Goal: Task Accomplishment & Management: Manage account settings

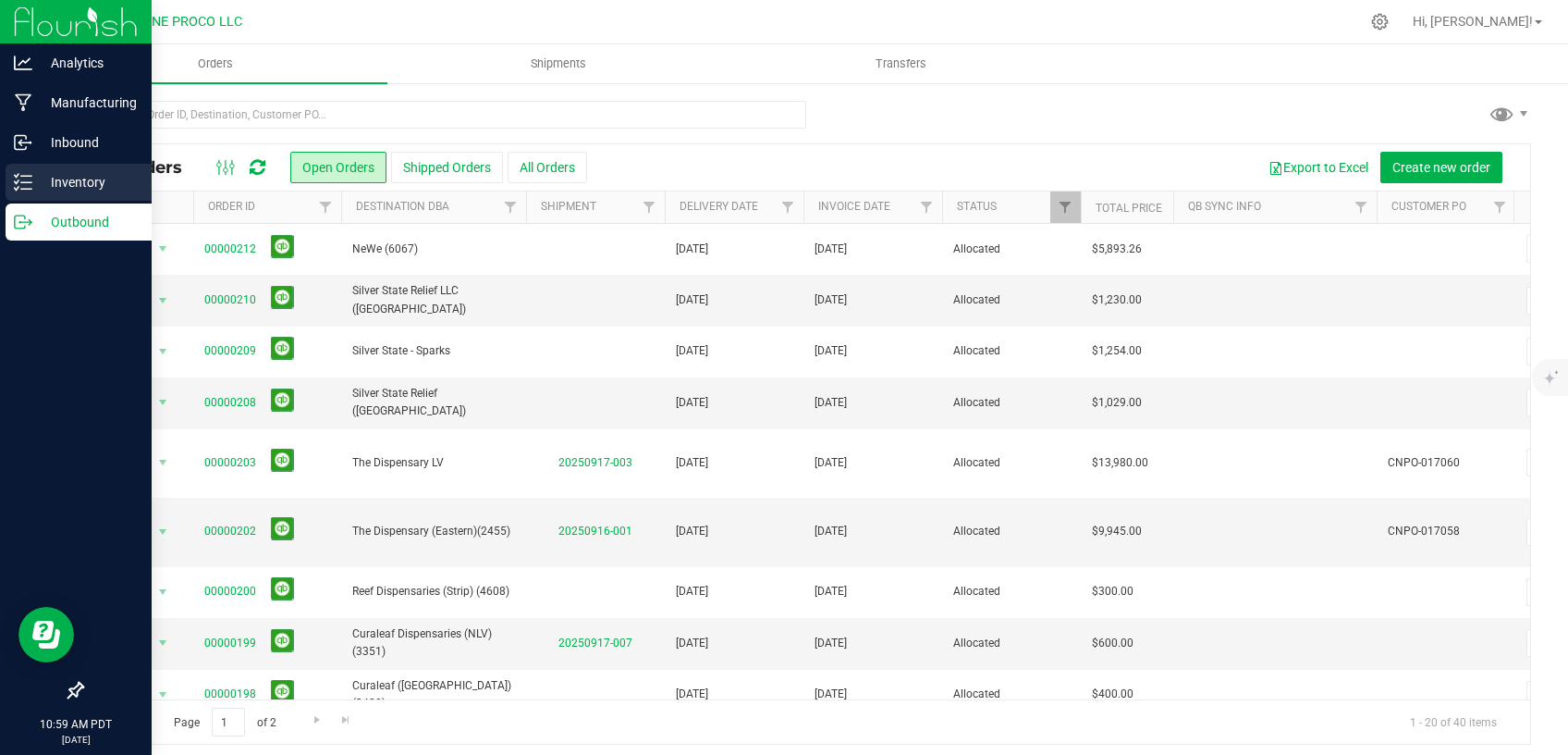
click at [1, 168] on link "Inventory" at bounding box center [76, 184] width 152 height 40
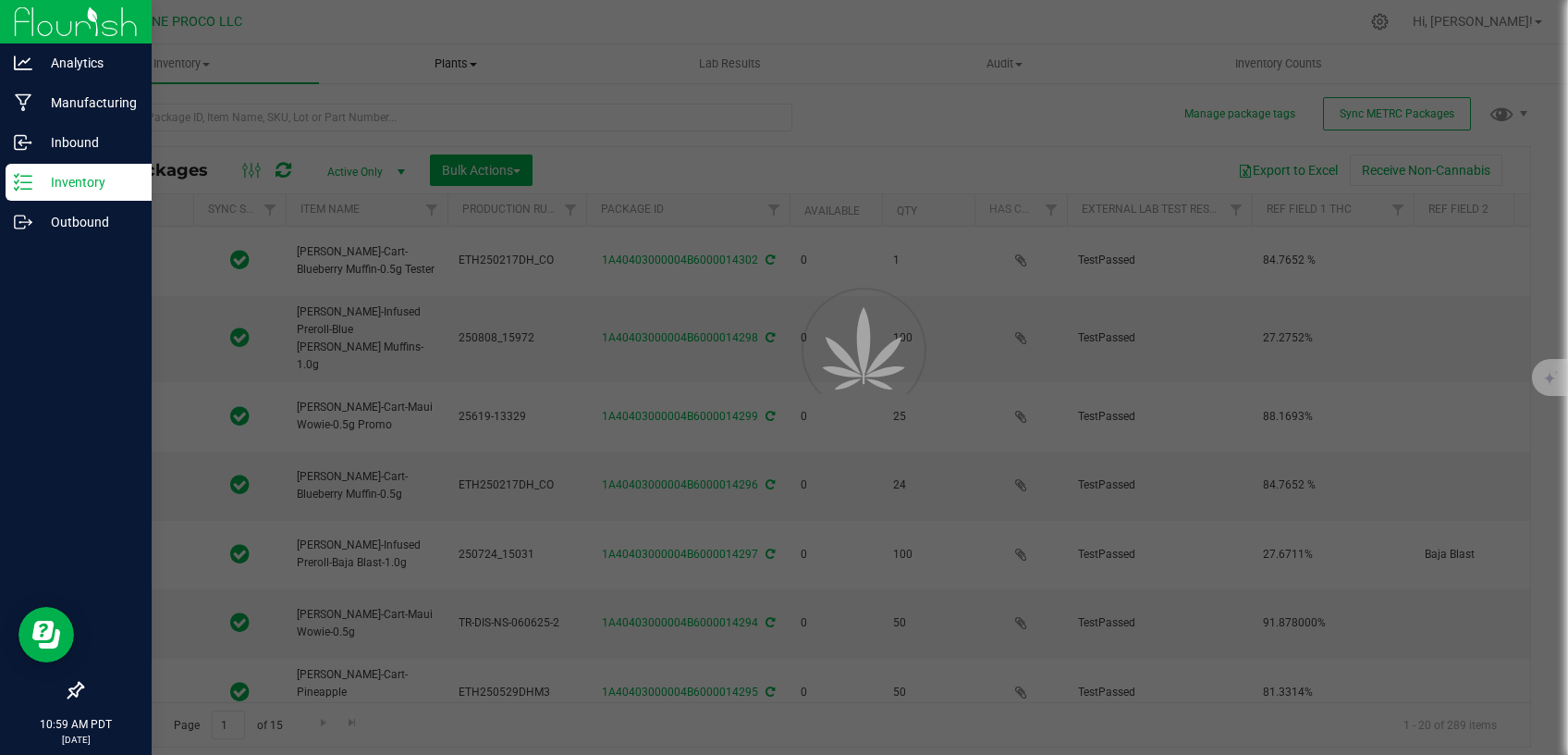
type input "[DATE]"
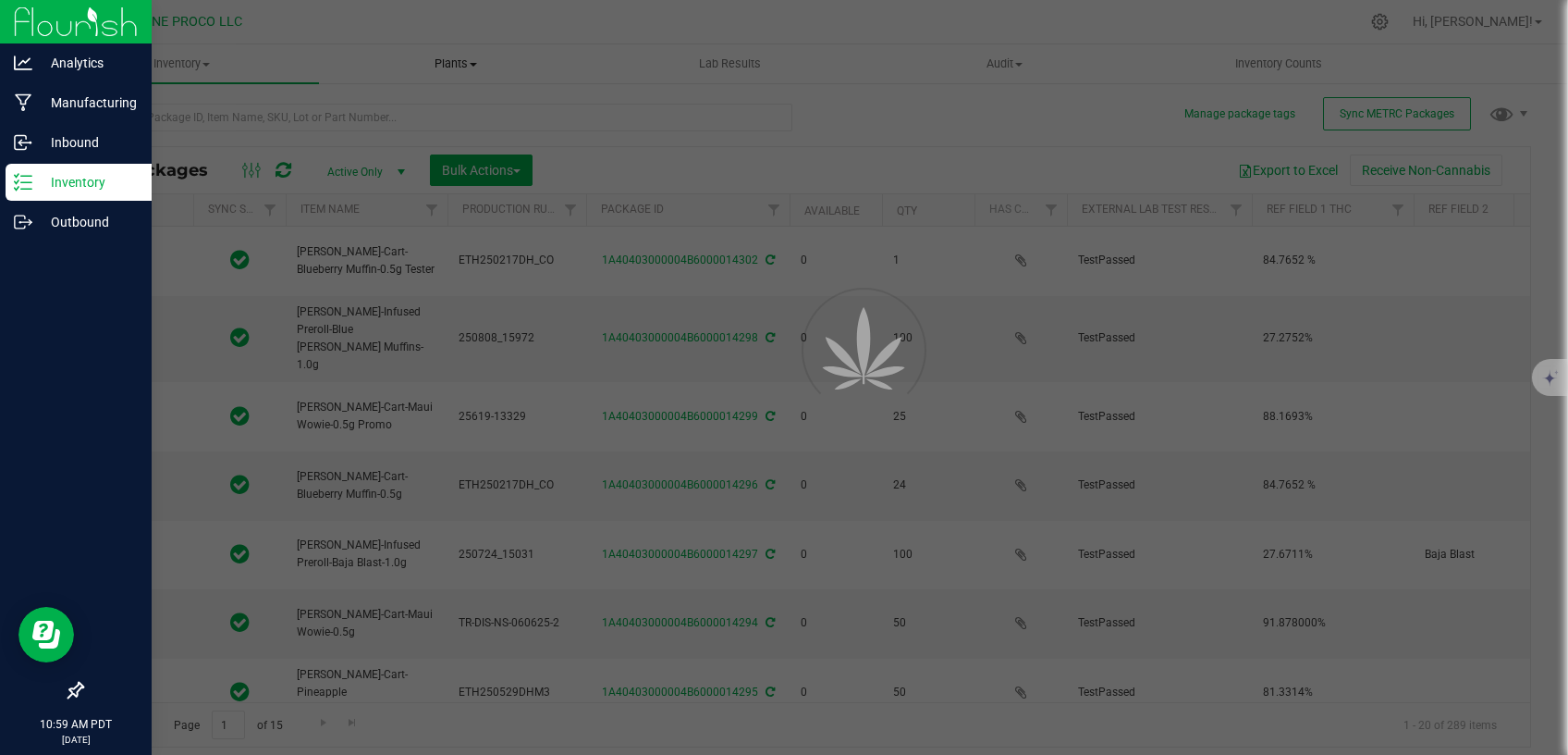
type input "[DATE]"
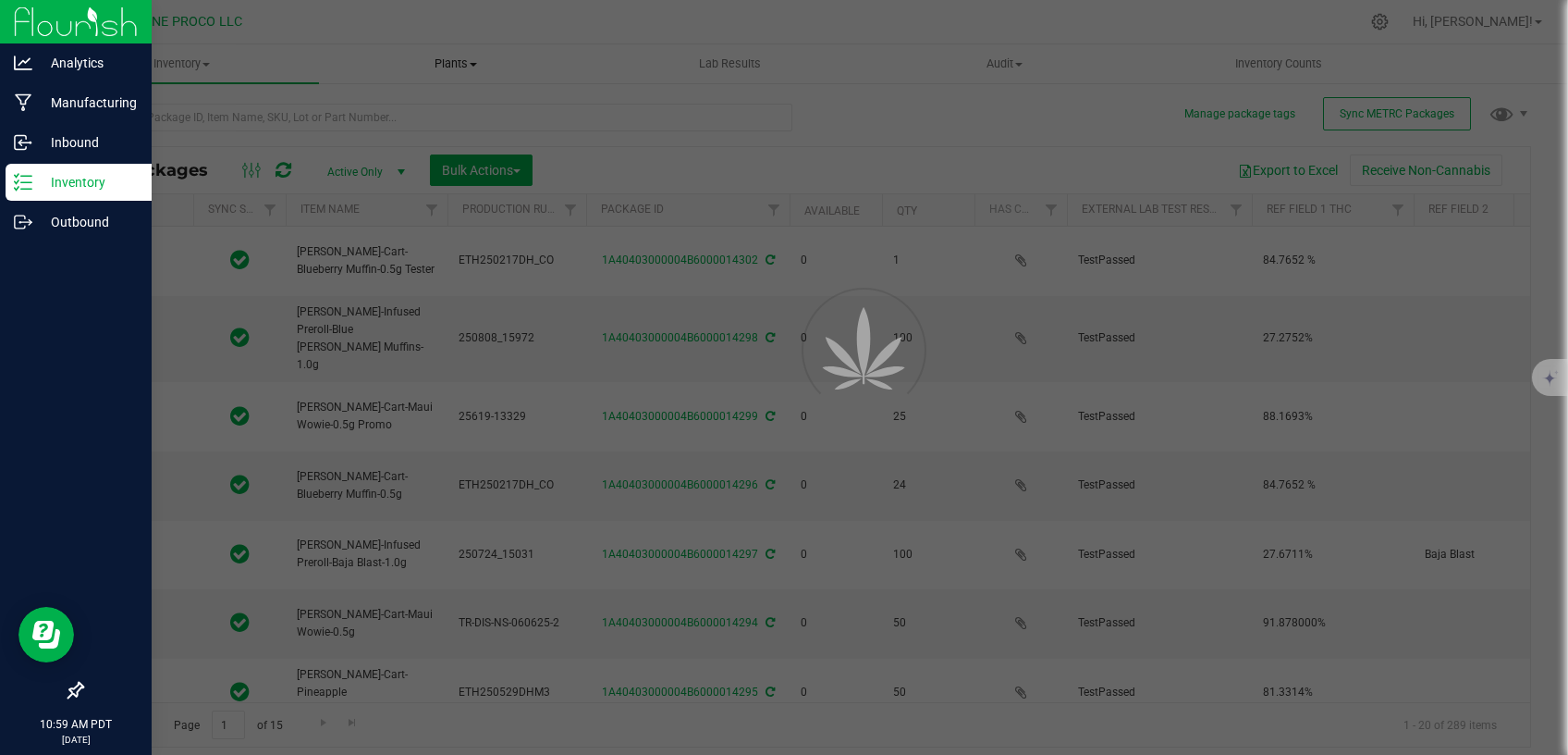
type input "[DATE]"
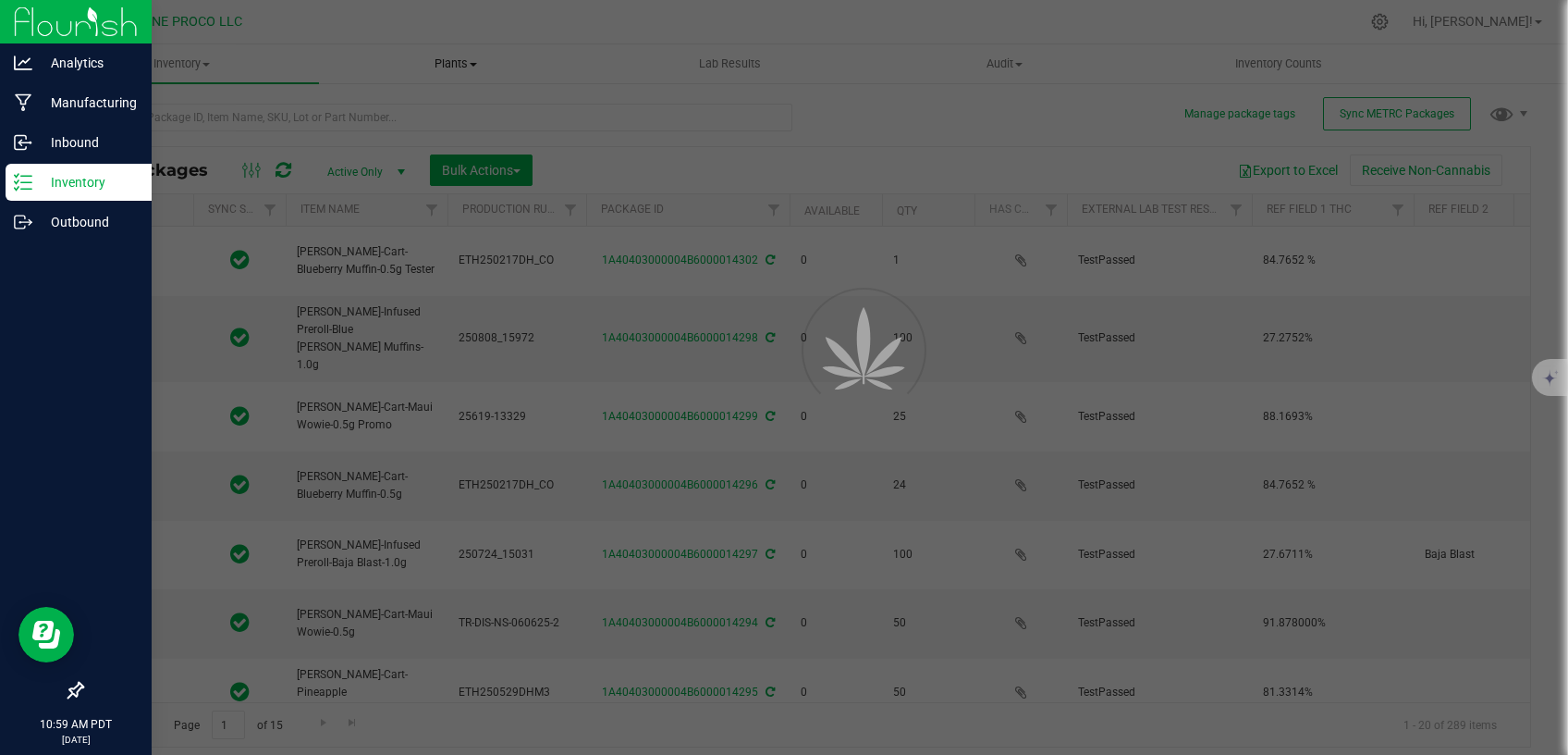
type input "[DATE]"
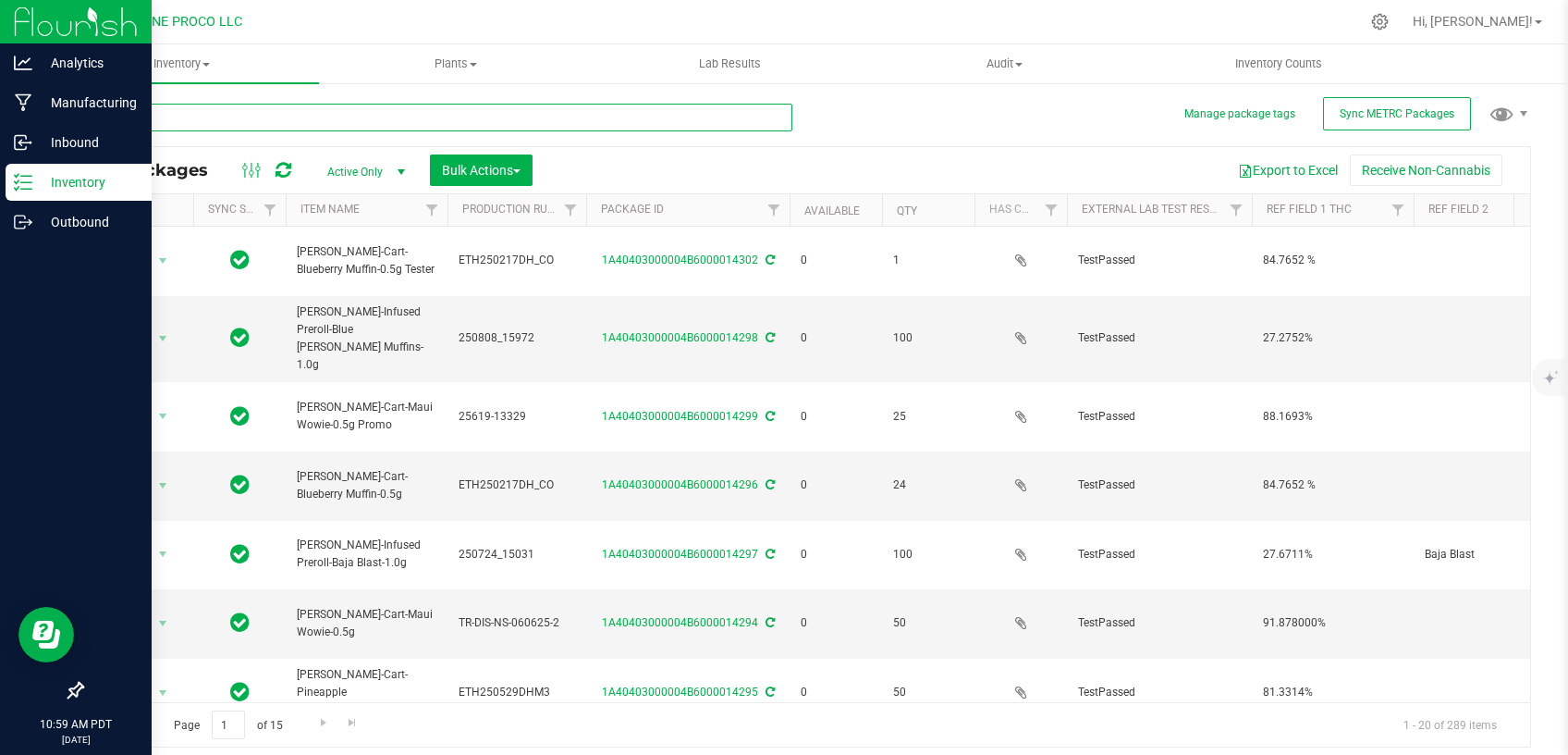
click at [426, 110] on input "text" at bounding box center [437, 118] width 711 height 28
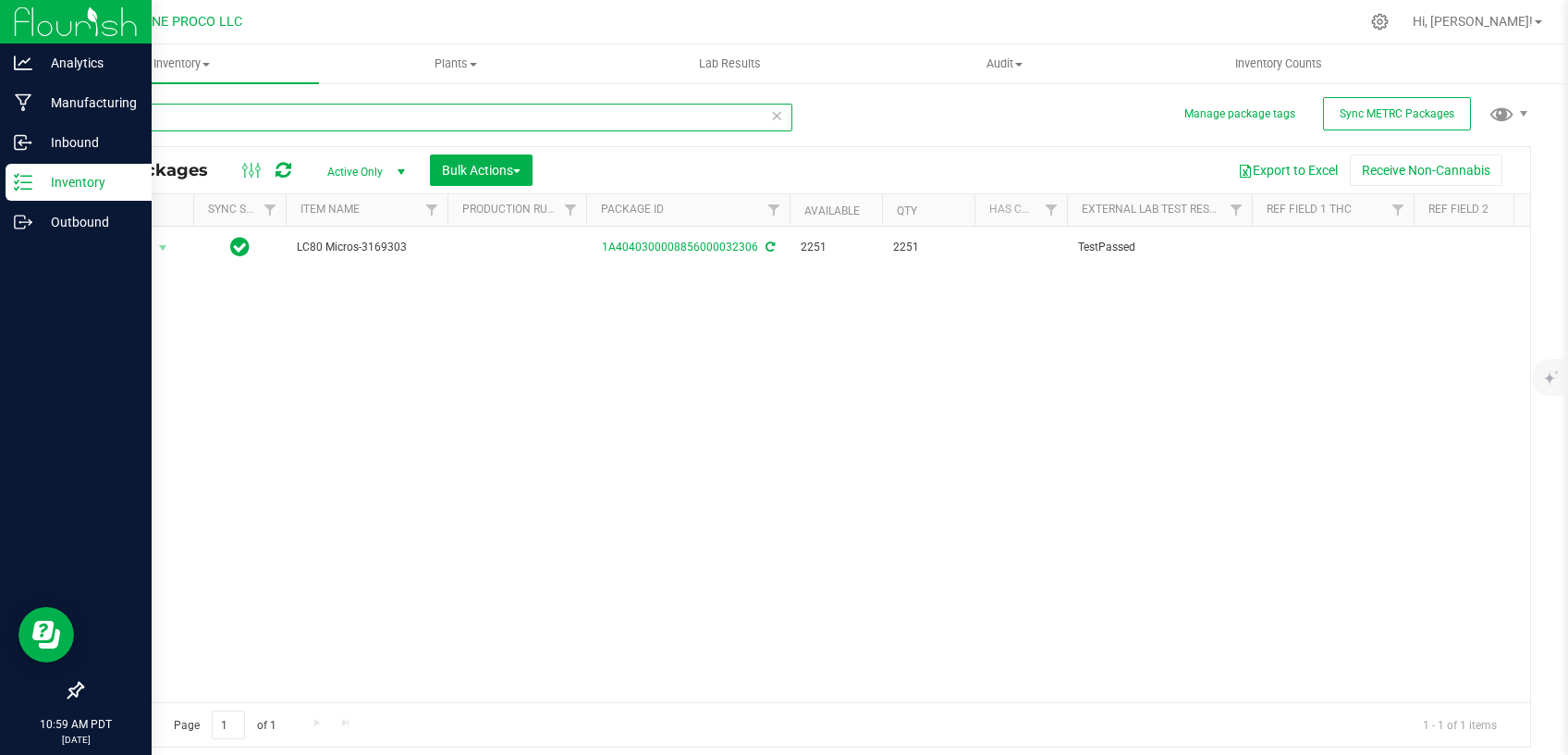
type input "32306"
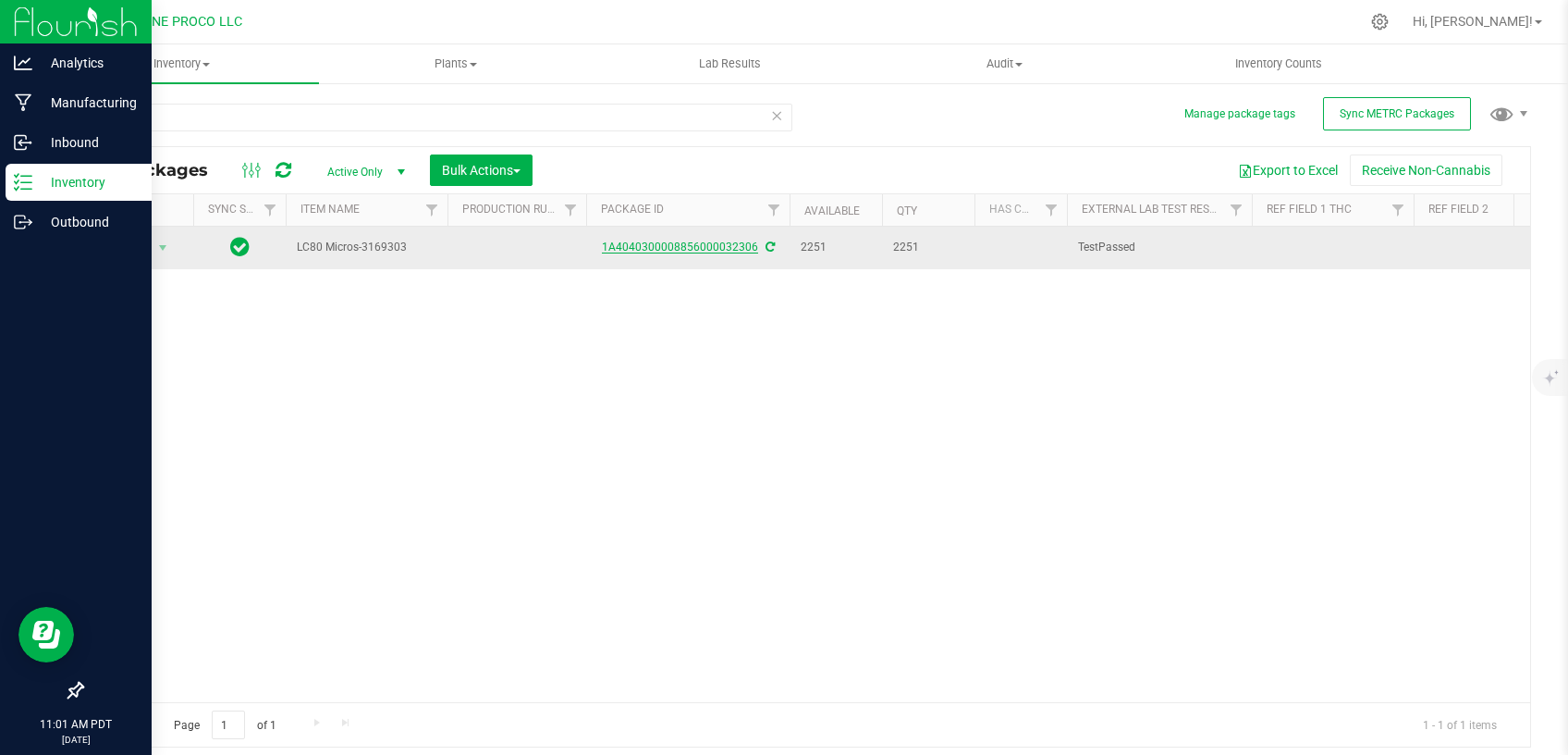
click at [718, 248] on link "1A4040300008856000032306" at bounding box center [680, 246] width 157 height 13
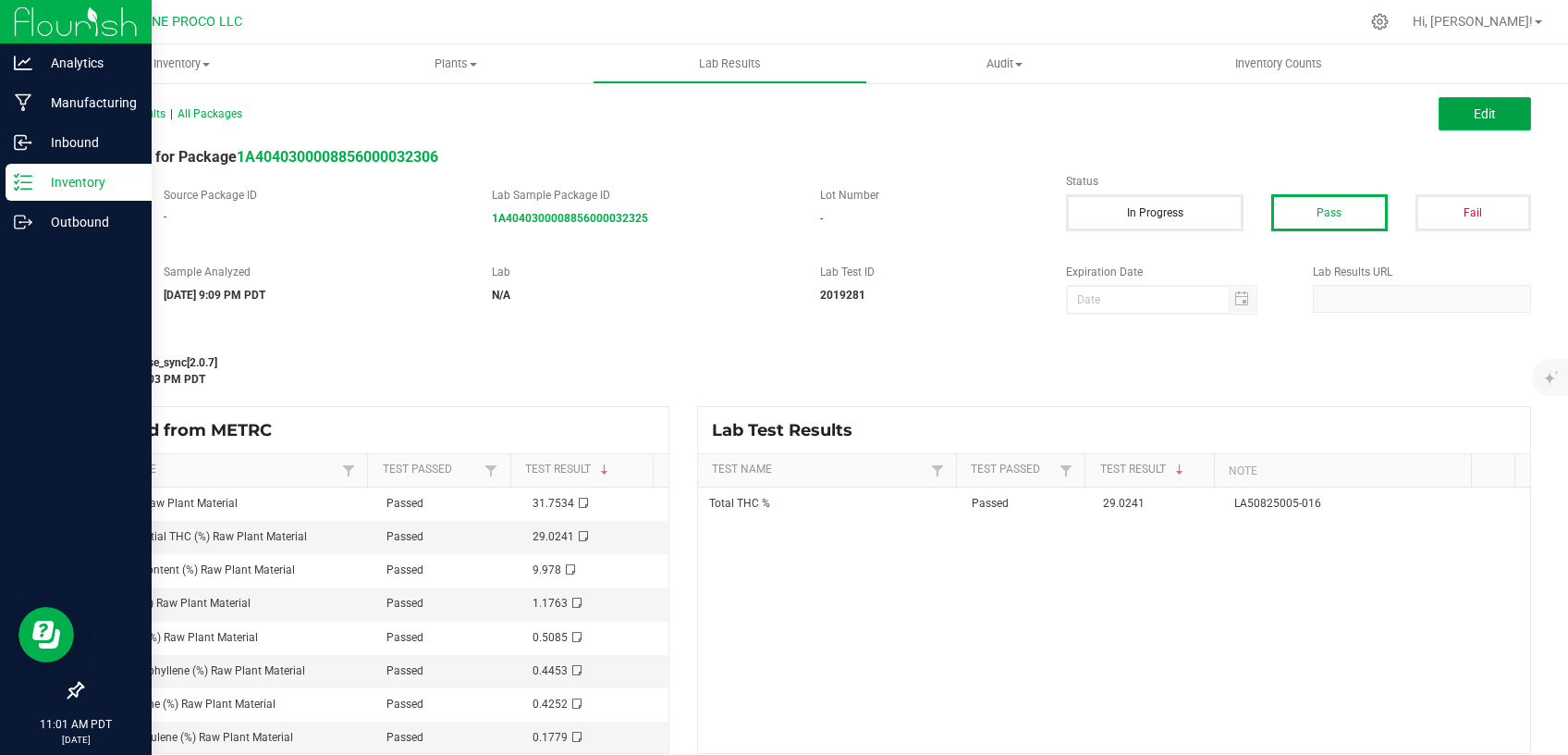
click at [1494, 102] on button "Edit" at bounding box center [1484, 113] width 93 height 33
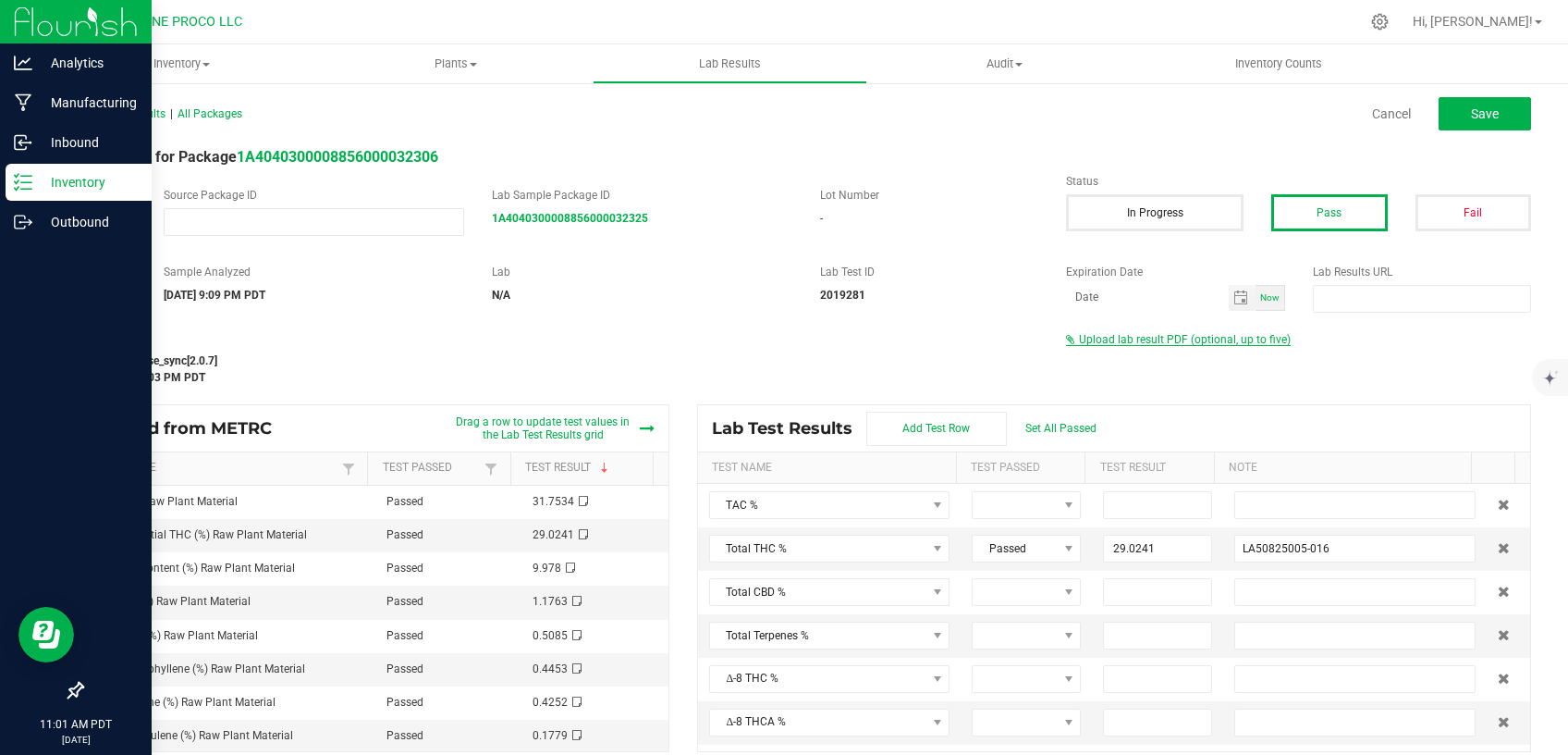
click at [1164, 339] on span "Upload lab result PDF (optional, up to five)" at bounding box center [1184, 339] width 211 height 13
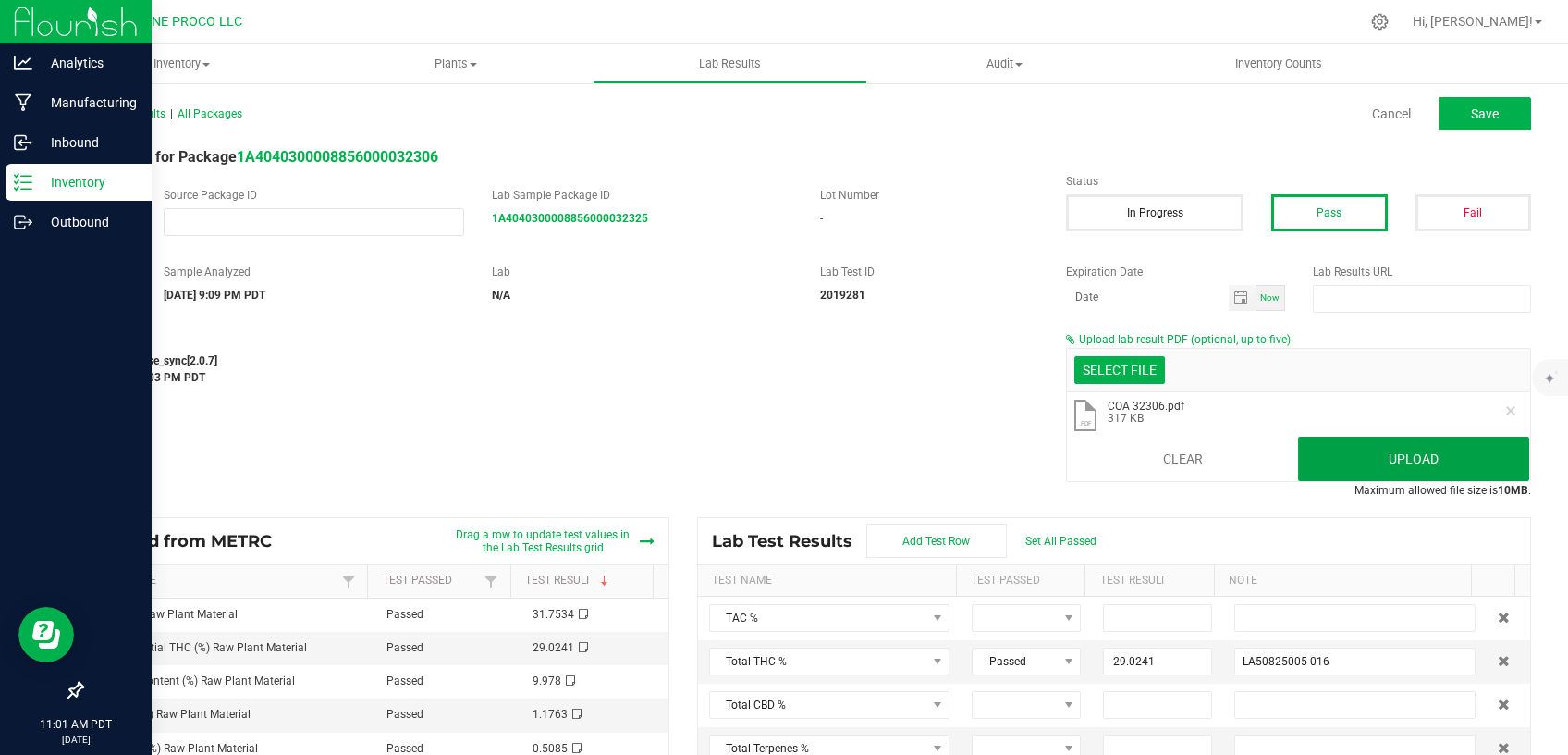
drag, startPoint x: 1342, startPoint y: 459, endPoint x: 1003, endPoint y: 259, distance: 393.6
click at [1342, 460] on button "Upload" at bounding box center [1413, 459] width 231 height 45
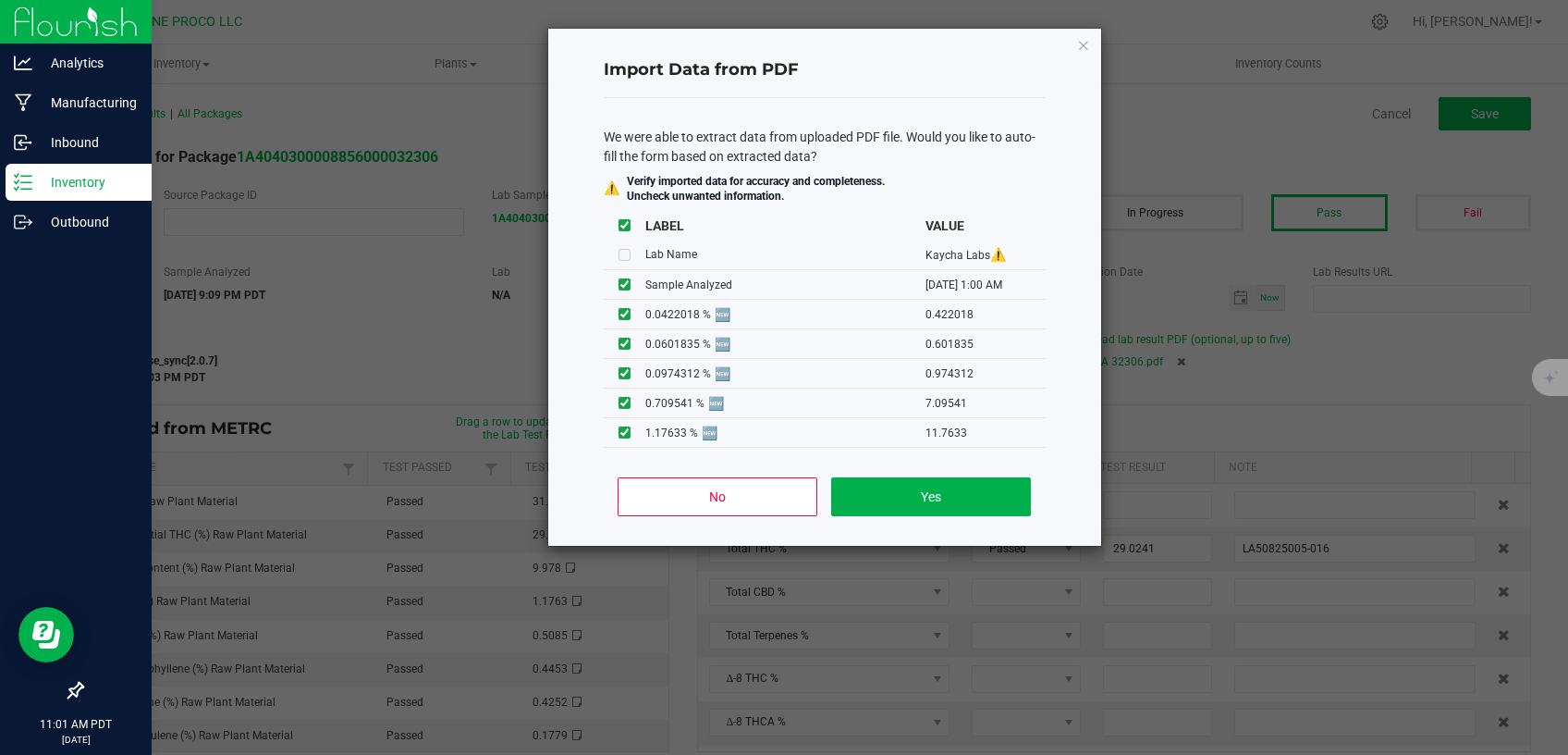
click at [712, 528] on div "No Yes" at bounding box center [824, 504] width 442 height 83
click at [712, 512] on button "No" at bounding box center [716, 496] width 198 height 39
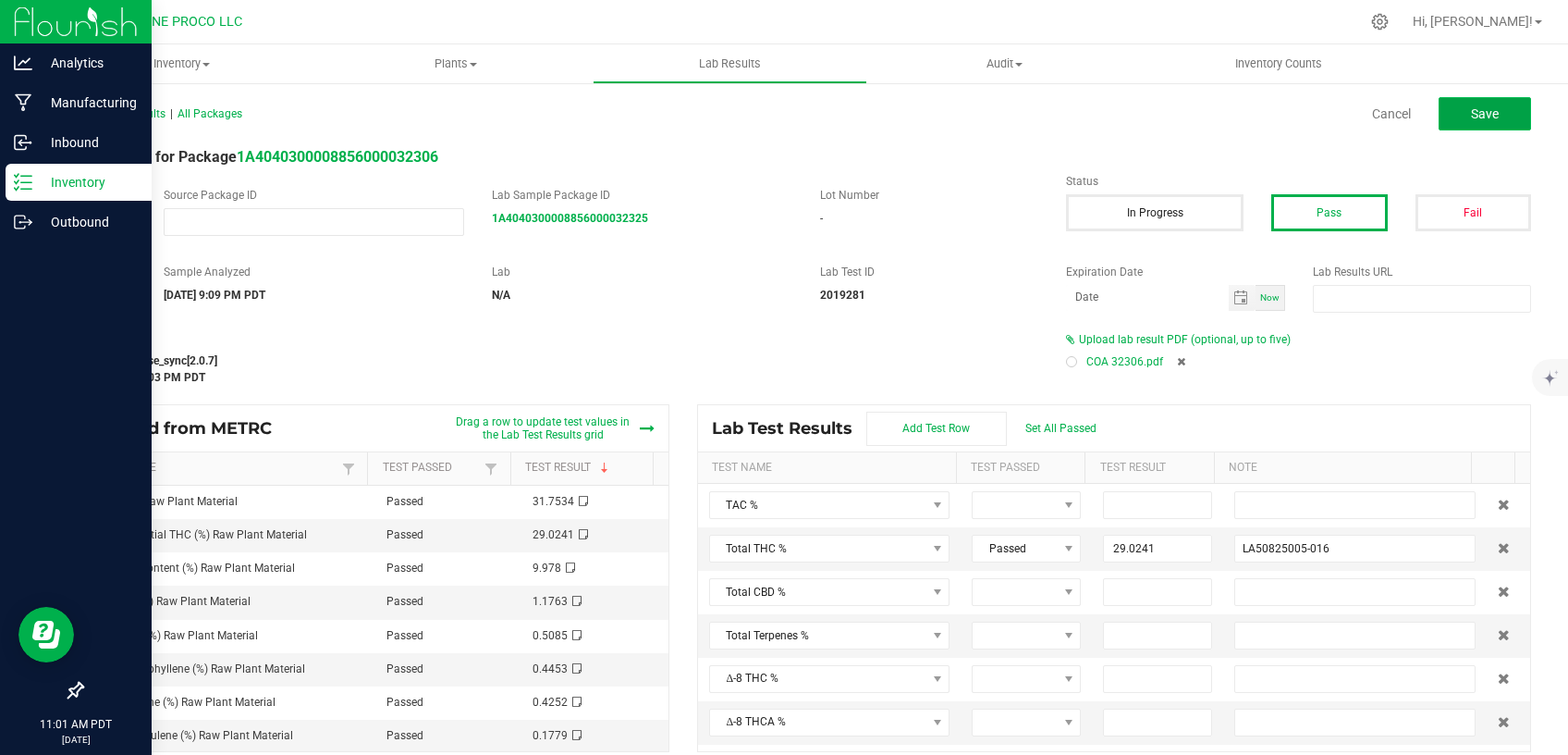
click at [1460, 100] on button "Save" at bounding box center [1484, 113] width 93 height 33
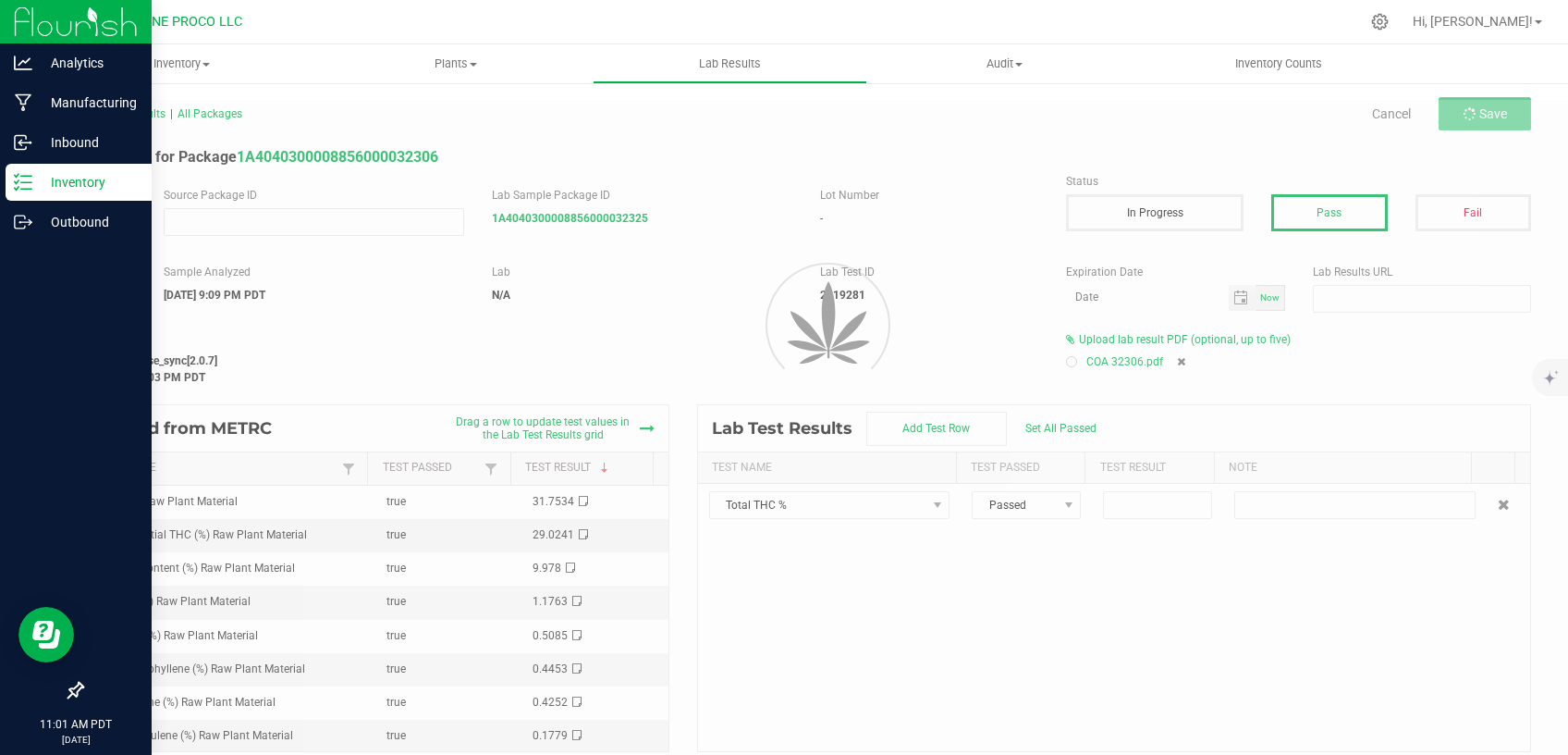
type input "29.0241"
type input "LA50825005-016"
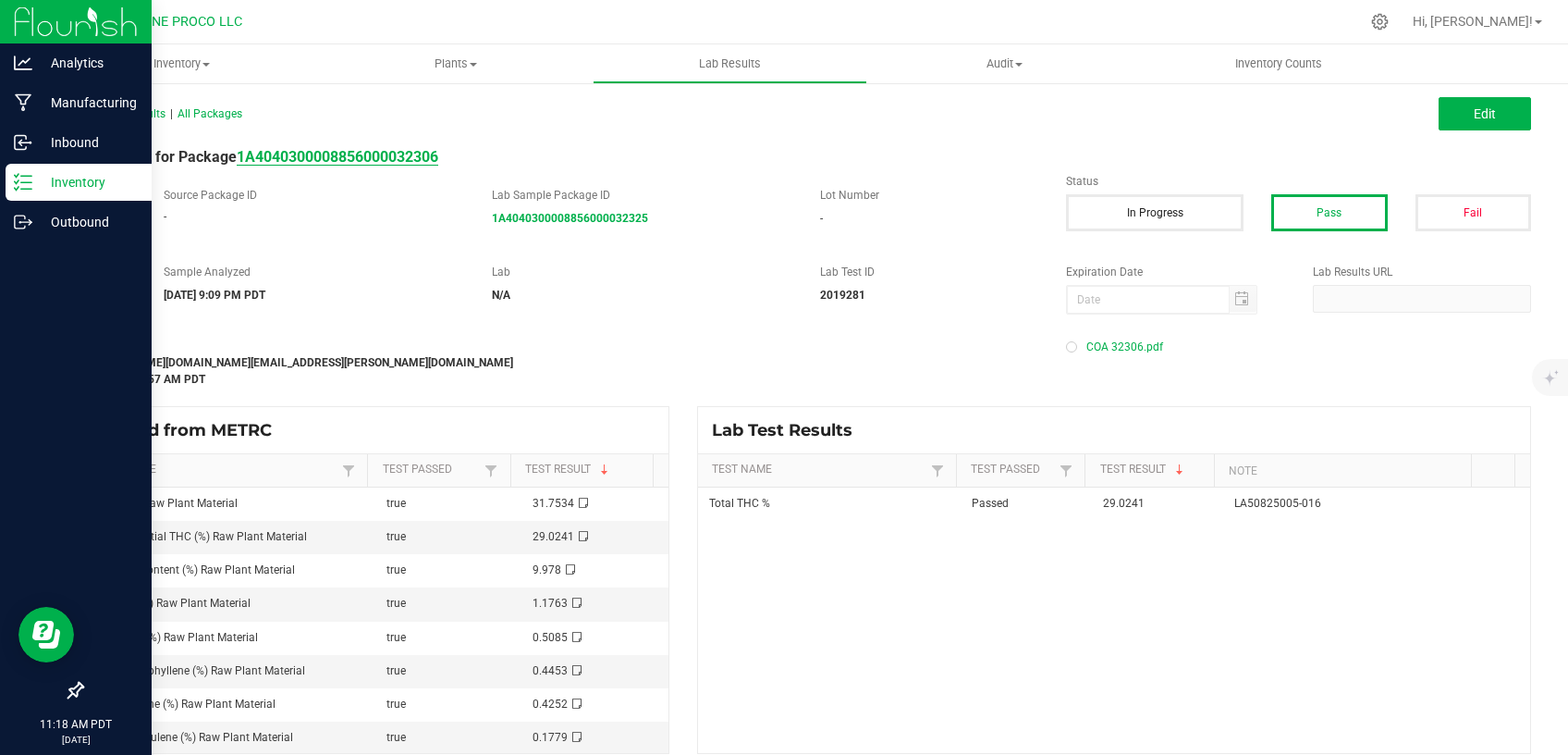
click at [404, 151] on strong "1A4040300008856000032306" at bounding box center [337, 157] width 201 height 18
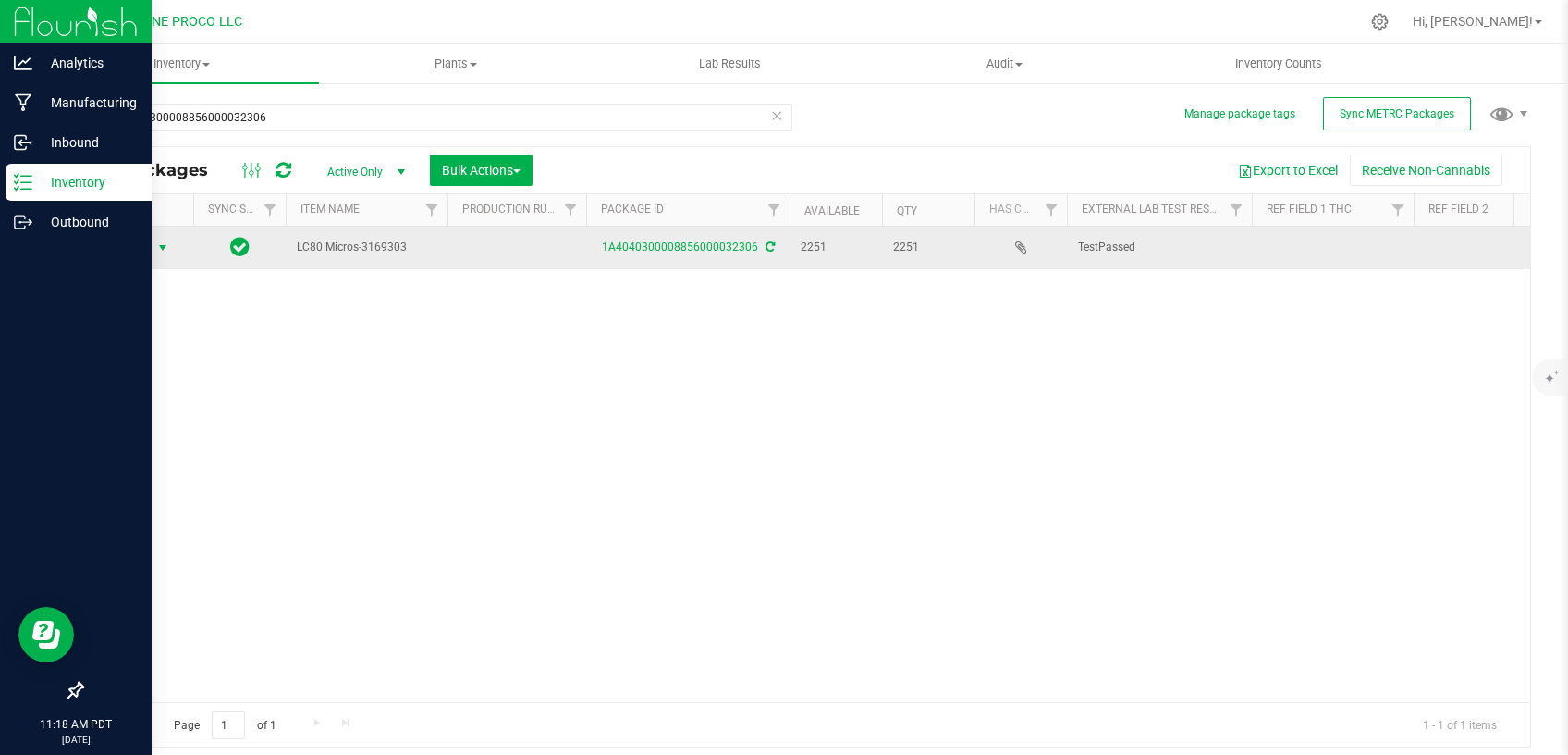
click at [151, 248] on span "Action" at bounding box center [126, 248] width 50 height 26
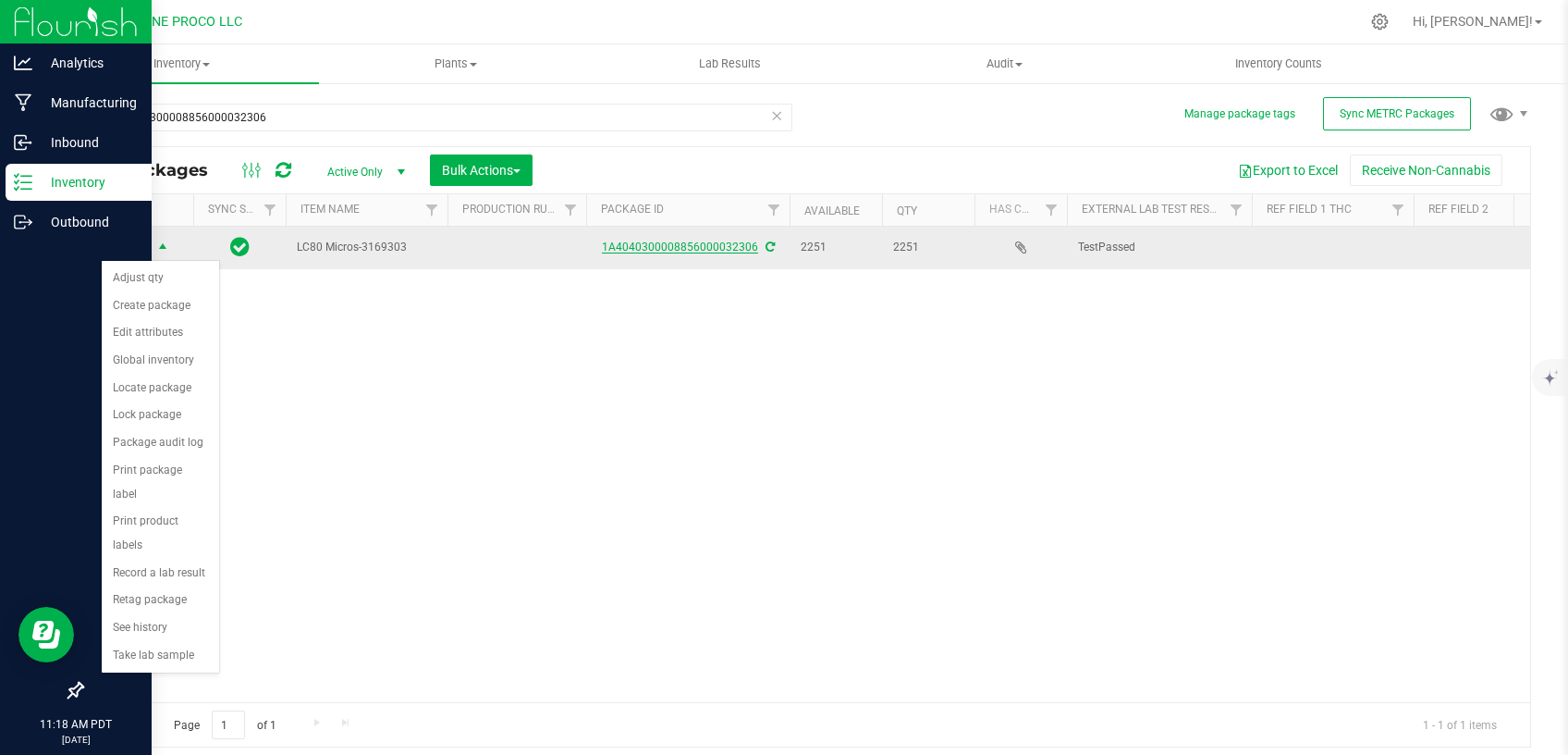
click at [626, 247] on link "1A4040300008856000032306" at bounding box center [680, 246] width 157 height 13
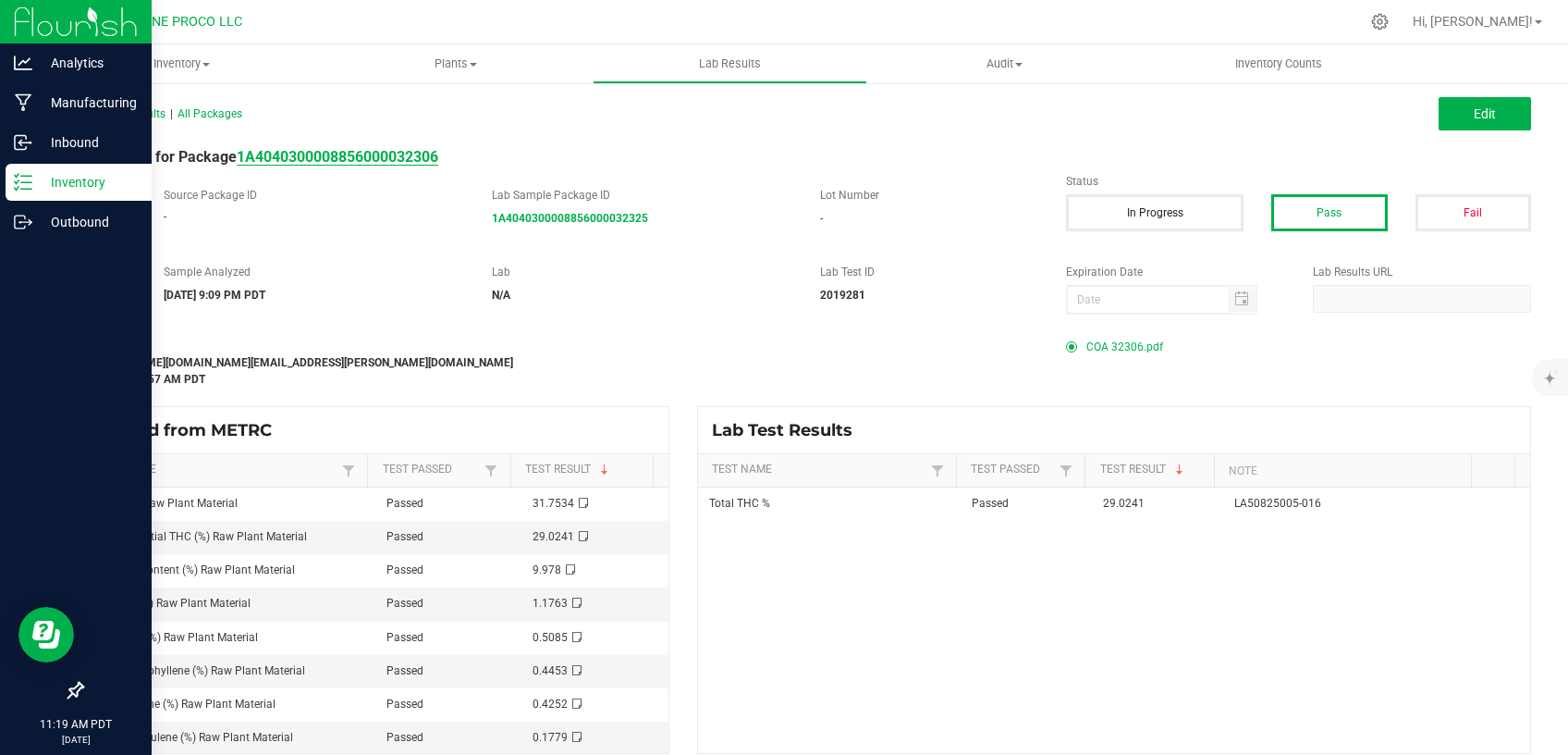
click at [358, 161] on strong "1A4040300008856000032306" at bounding box center [337, 157] width 201 height 18
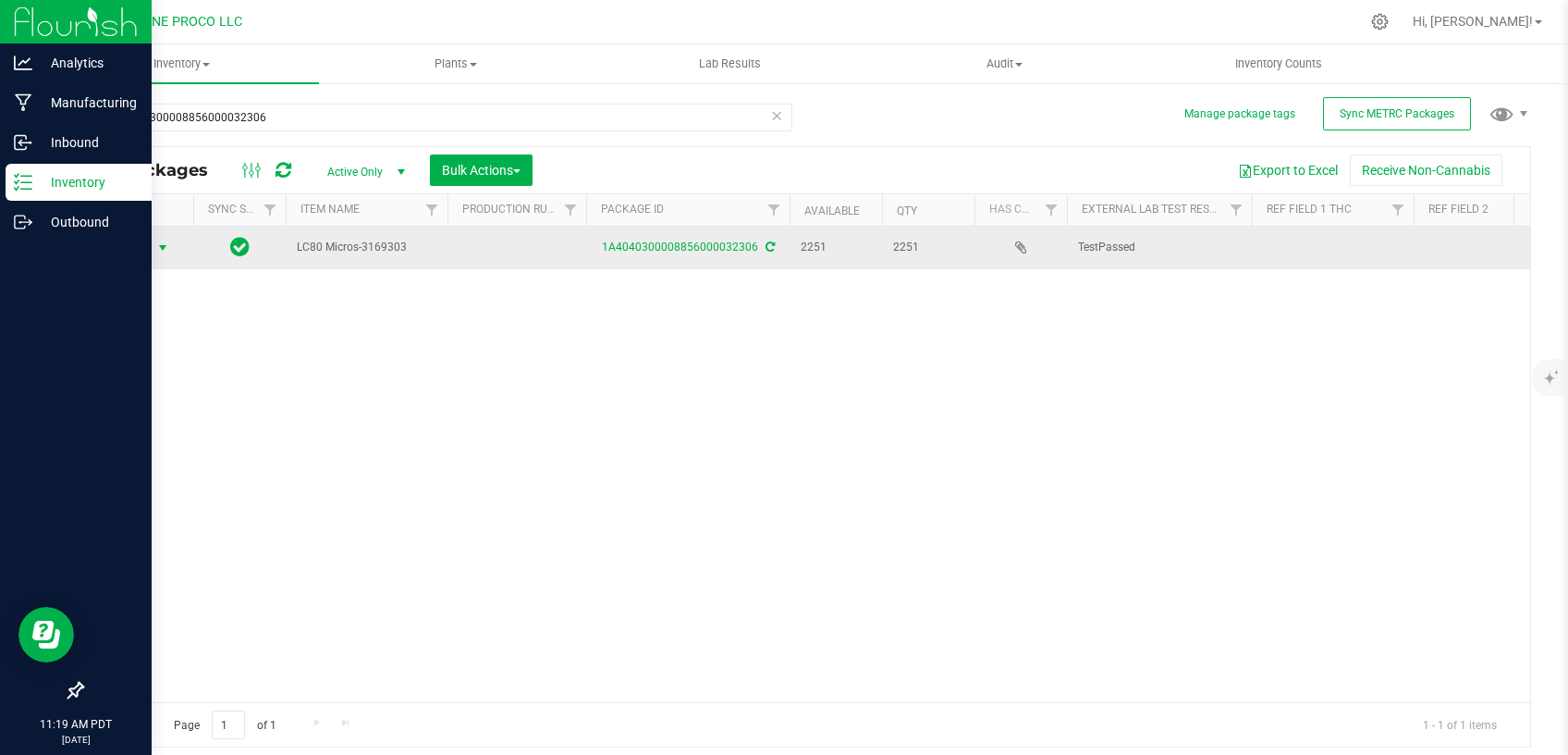
click at [156, 252] on span "select" at bounding box center [162, 248] width 23 height 26
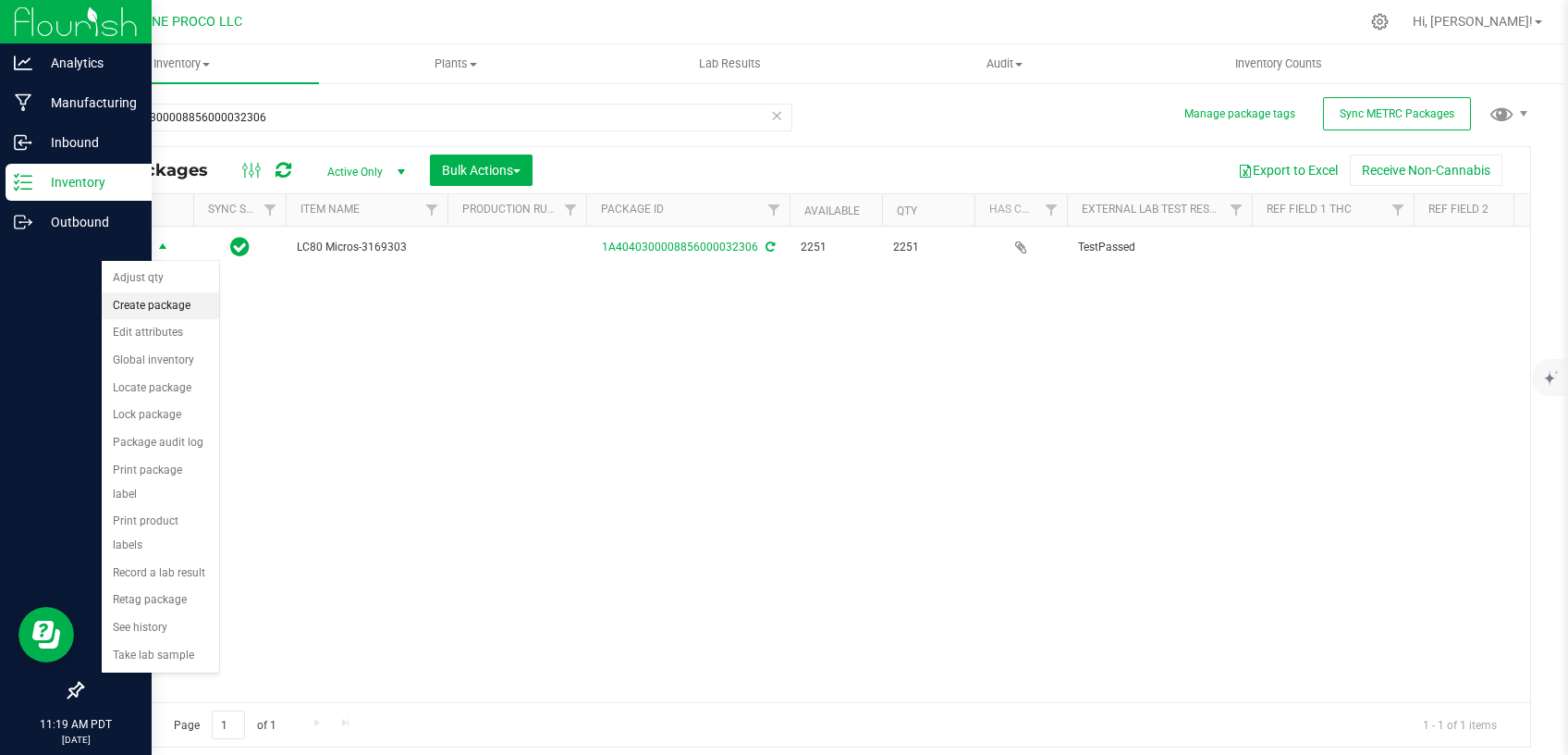
click at [164, 306] on li "Create package" at bounding box center [160, 306] width 118 height 28
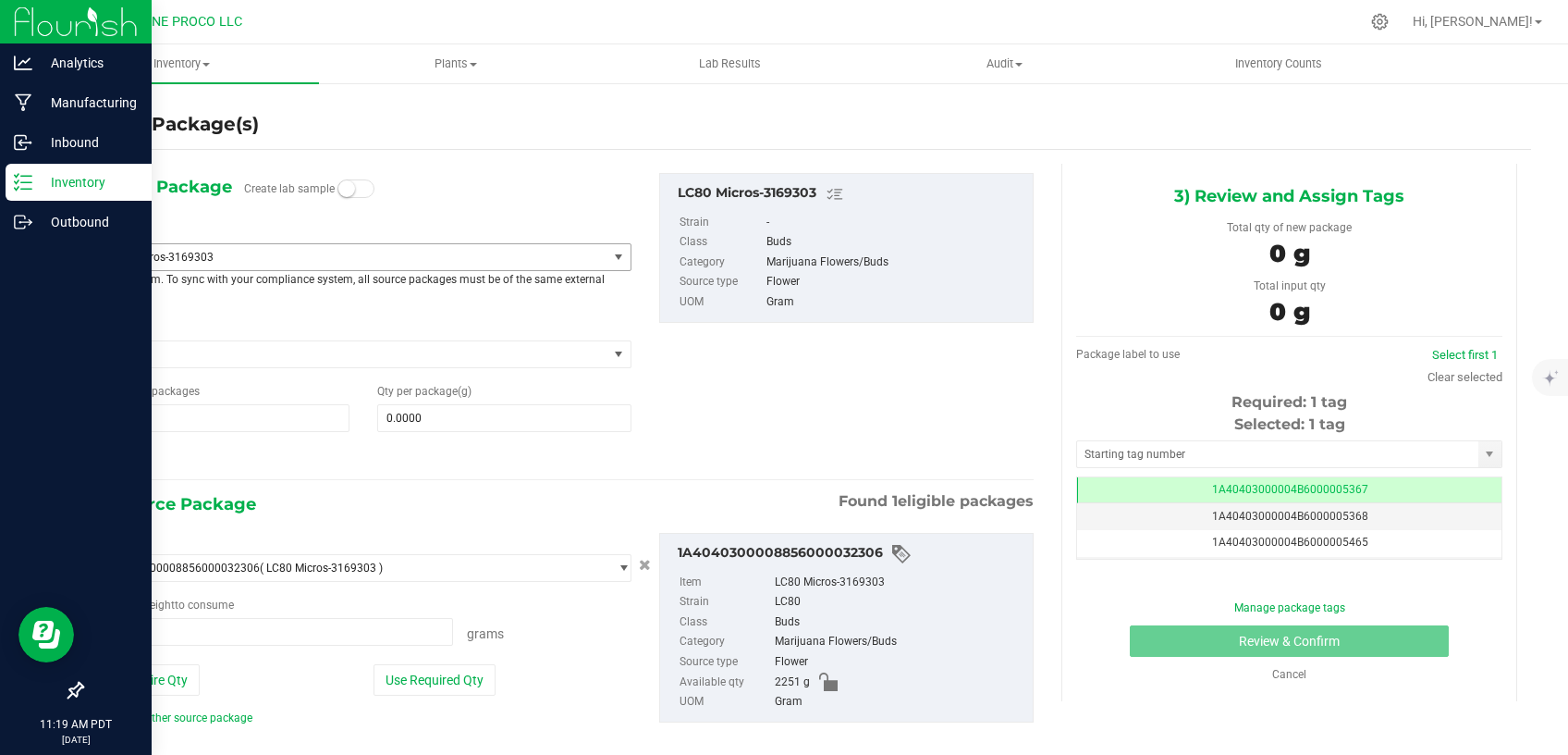
click at [346, 263] on span "LC80 Micros-3169303" at bounding box center [351, 257] width 511 height 26
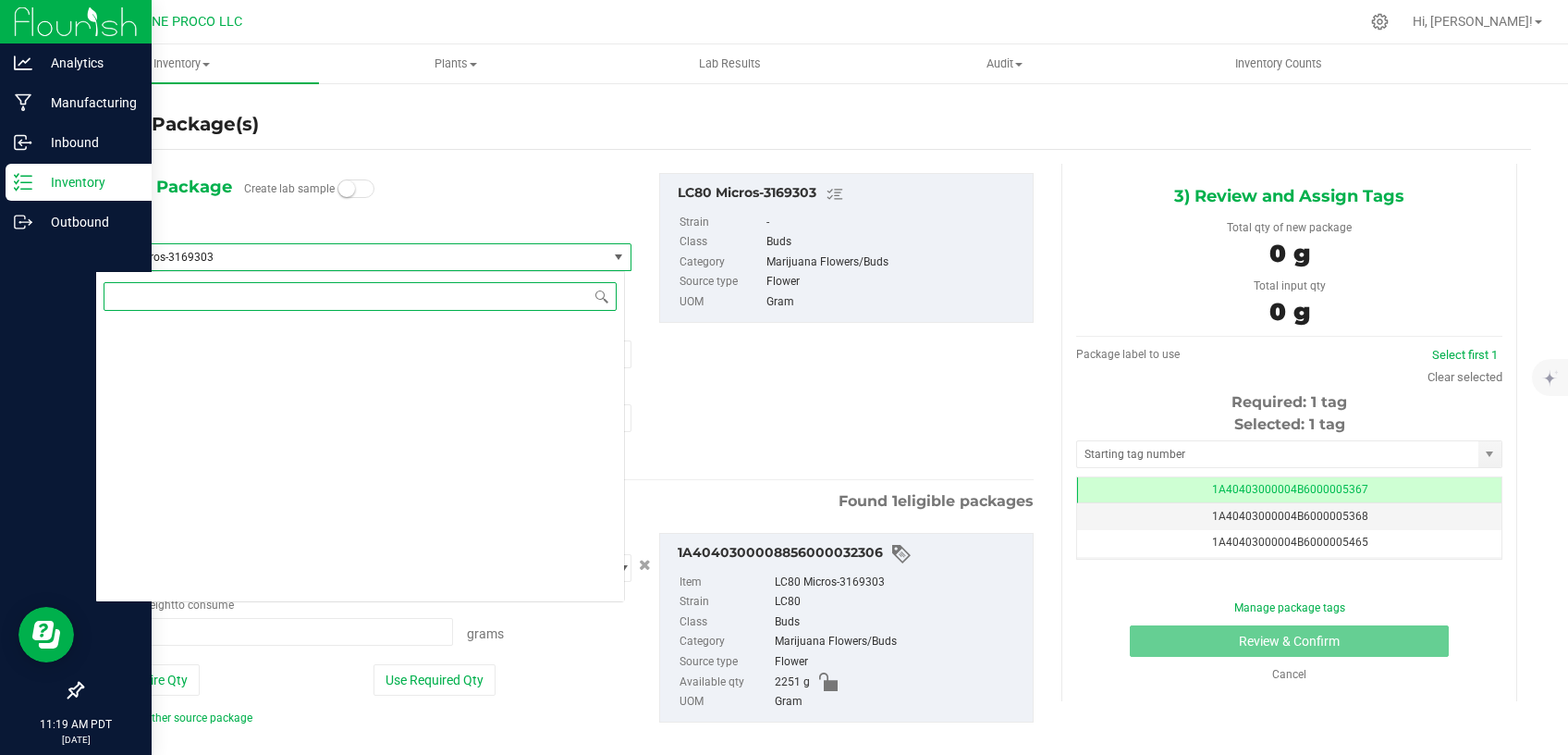
scroll to position [5566, 0]
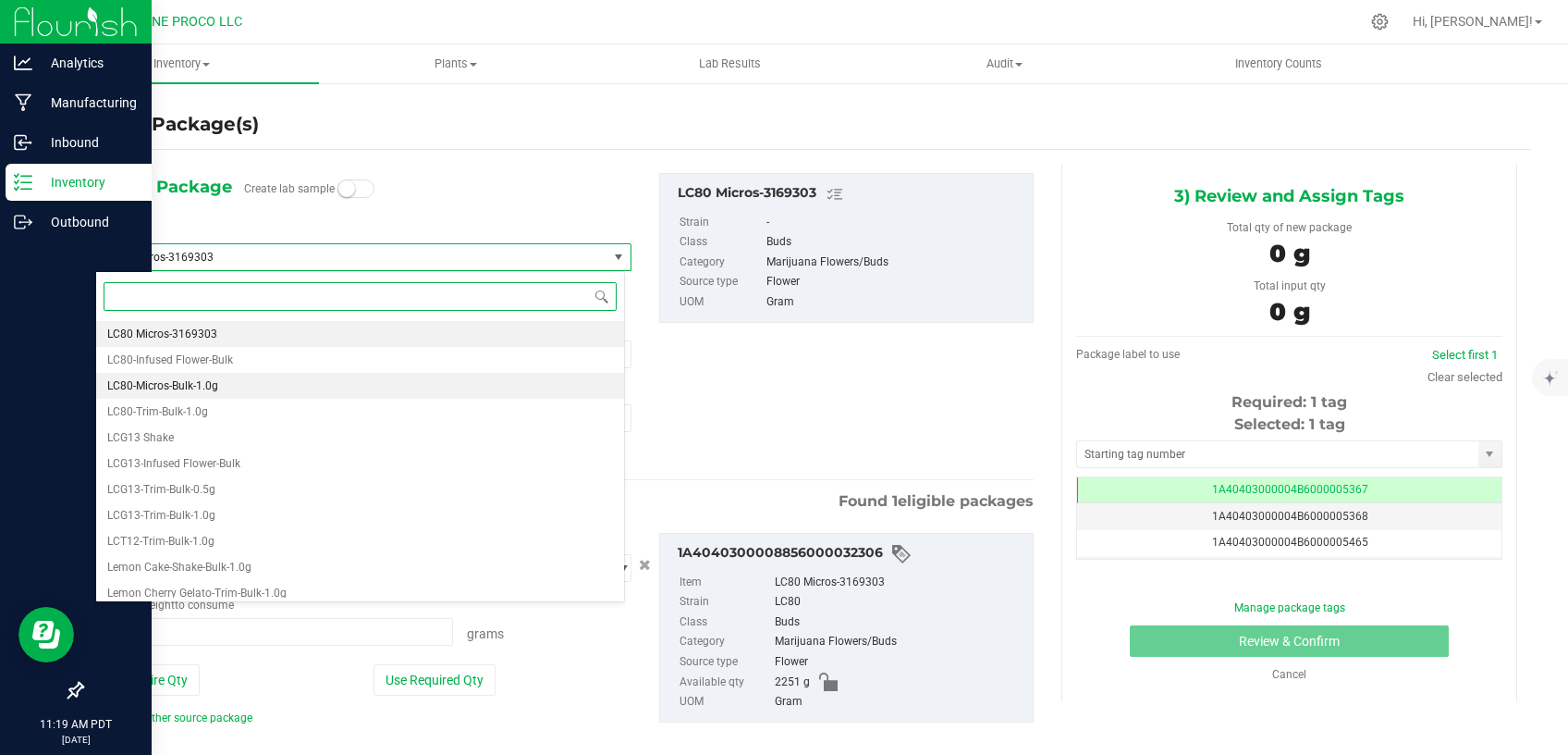
click at [239, 388] on li "LC80-Micros-Bulk-1.0g" at bounding box center [359, 386] width 527 height 26
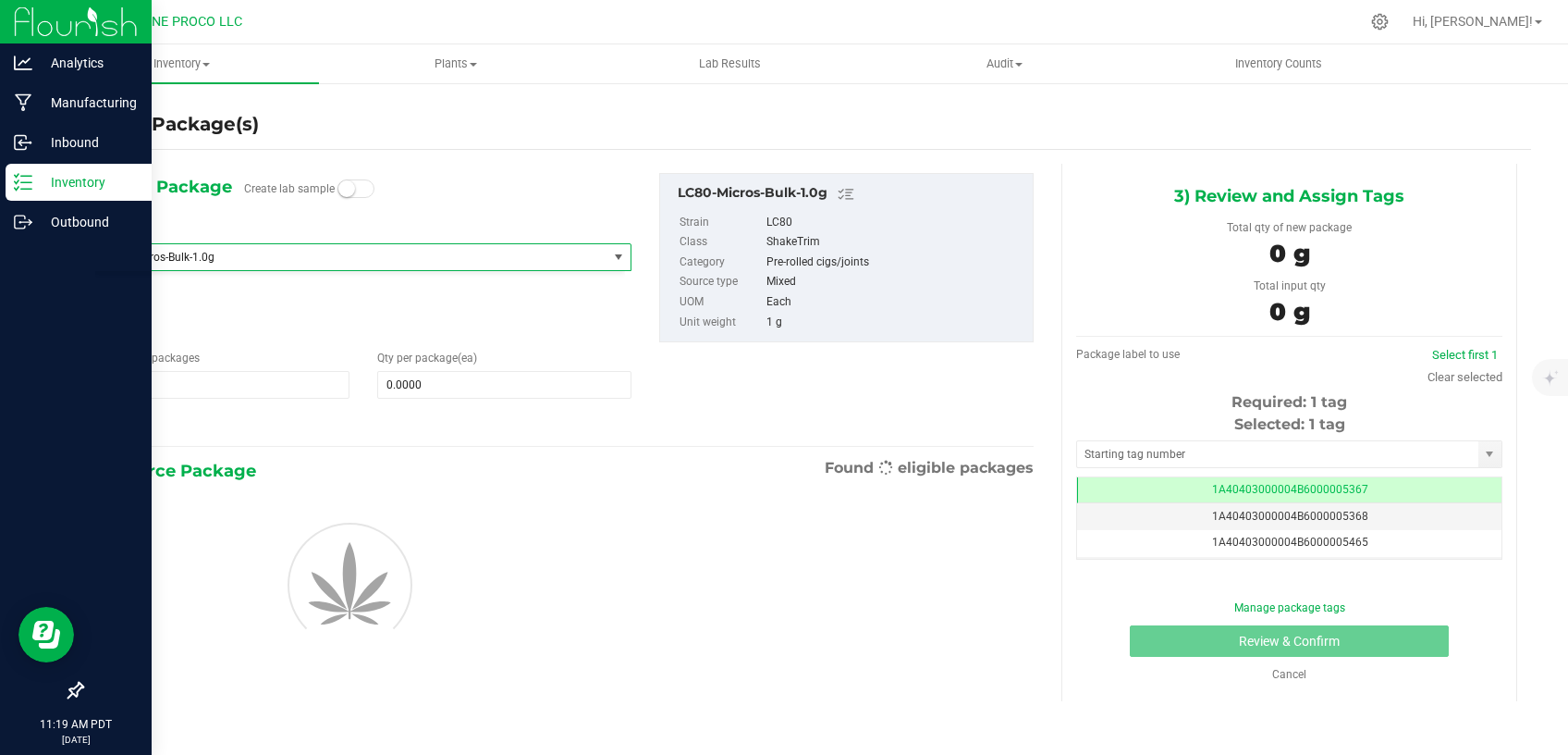
type input "0"
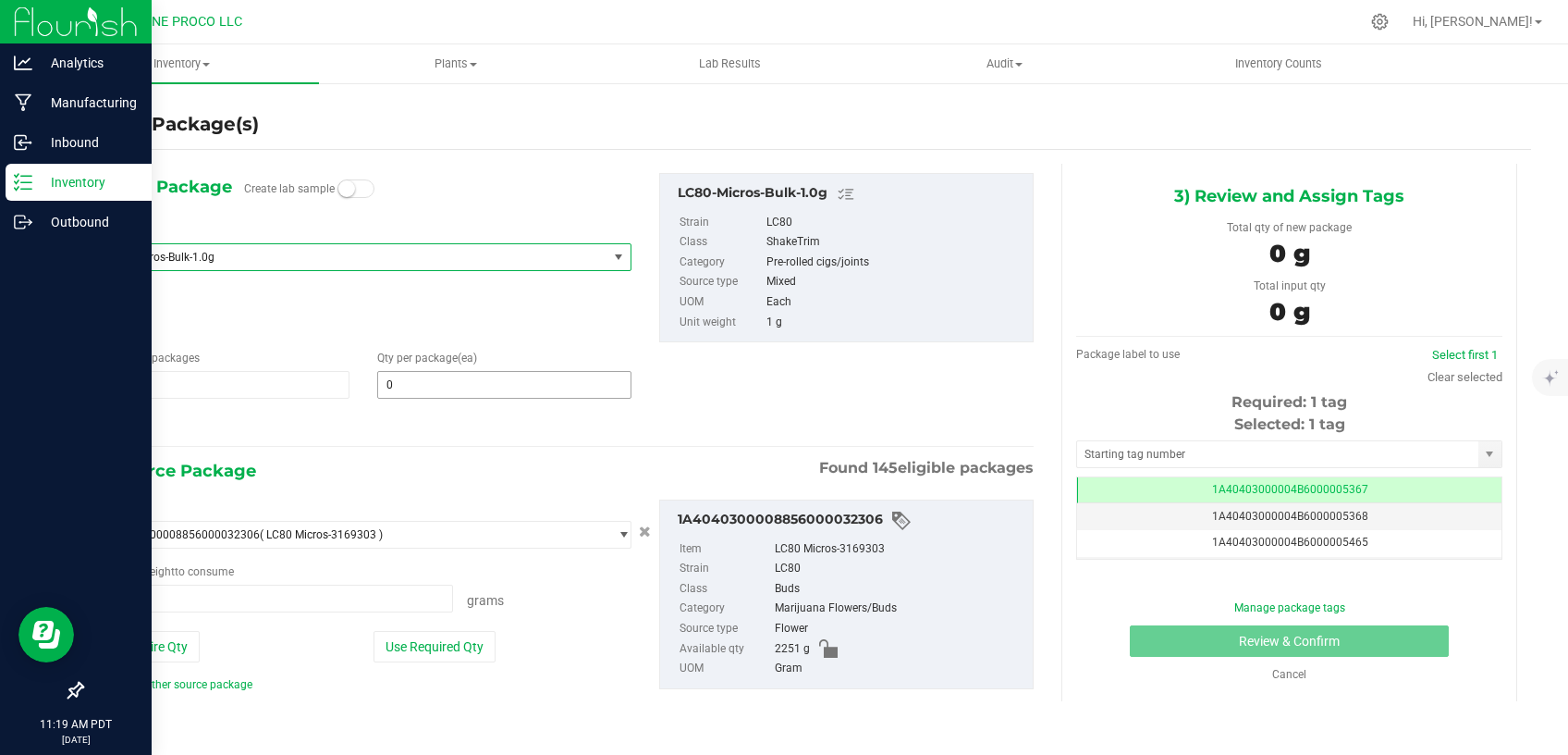
click at [413, 390] on span "0 0" at bounding box center [503, 385] width 254 height 28
type input "0"
click at [461, 381] on span at bounding box center [503, 385] width 254 height 28
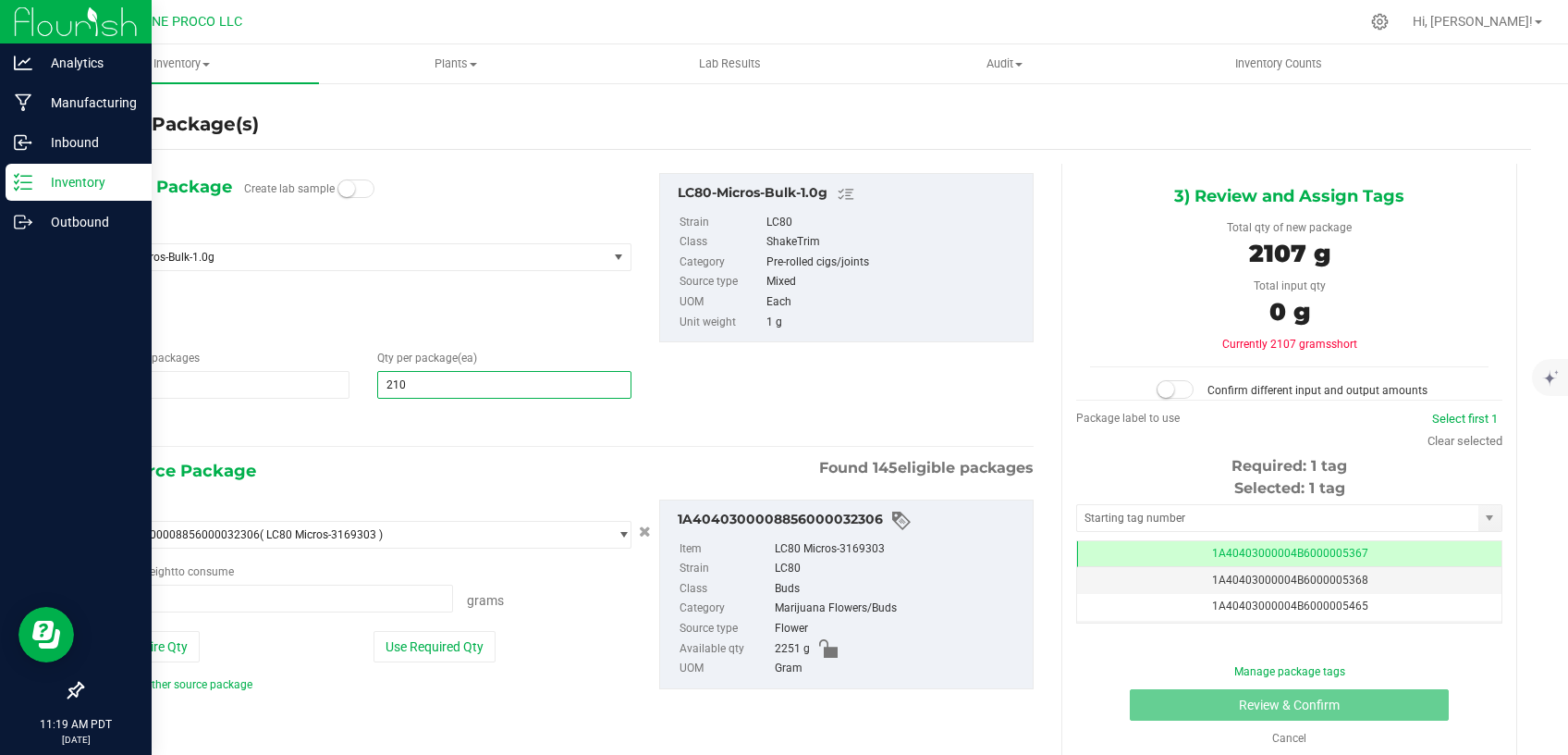
type input "2107"
type input "2,107"
click at [424, 643] on button "Use Required Qty" at bounding box center [435, 646] width 122 height 32
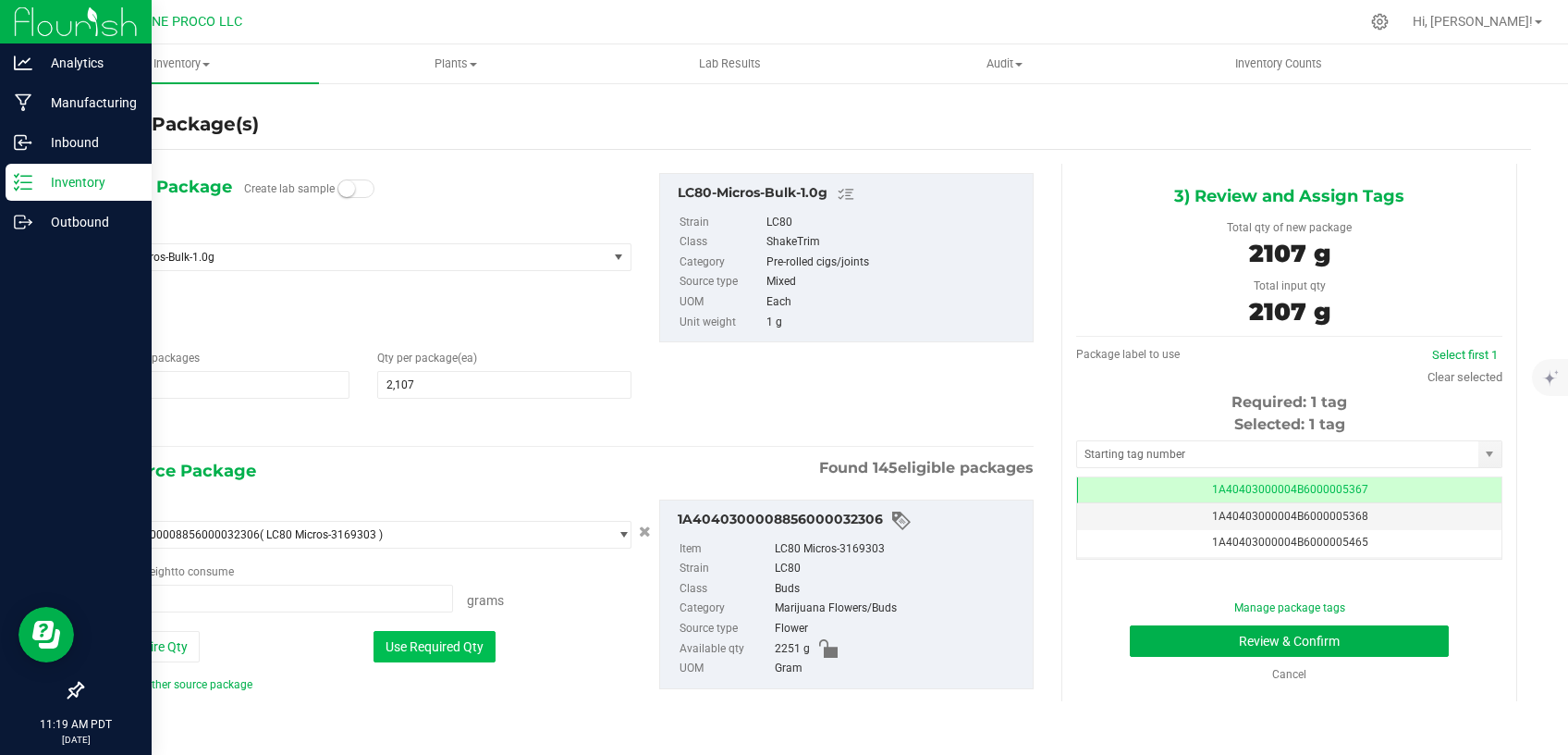
type input "2107.0000 g"
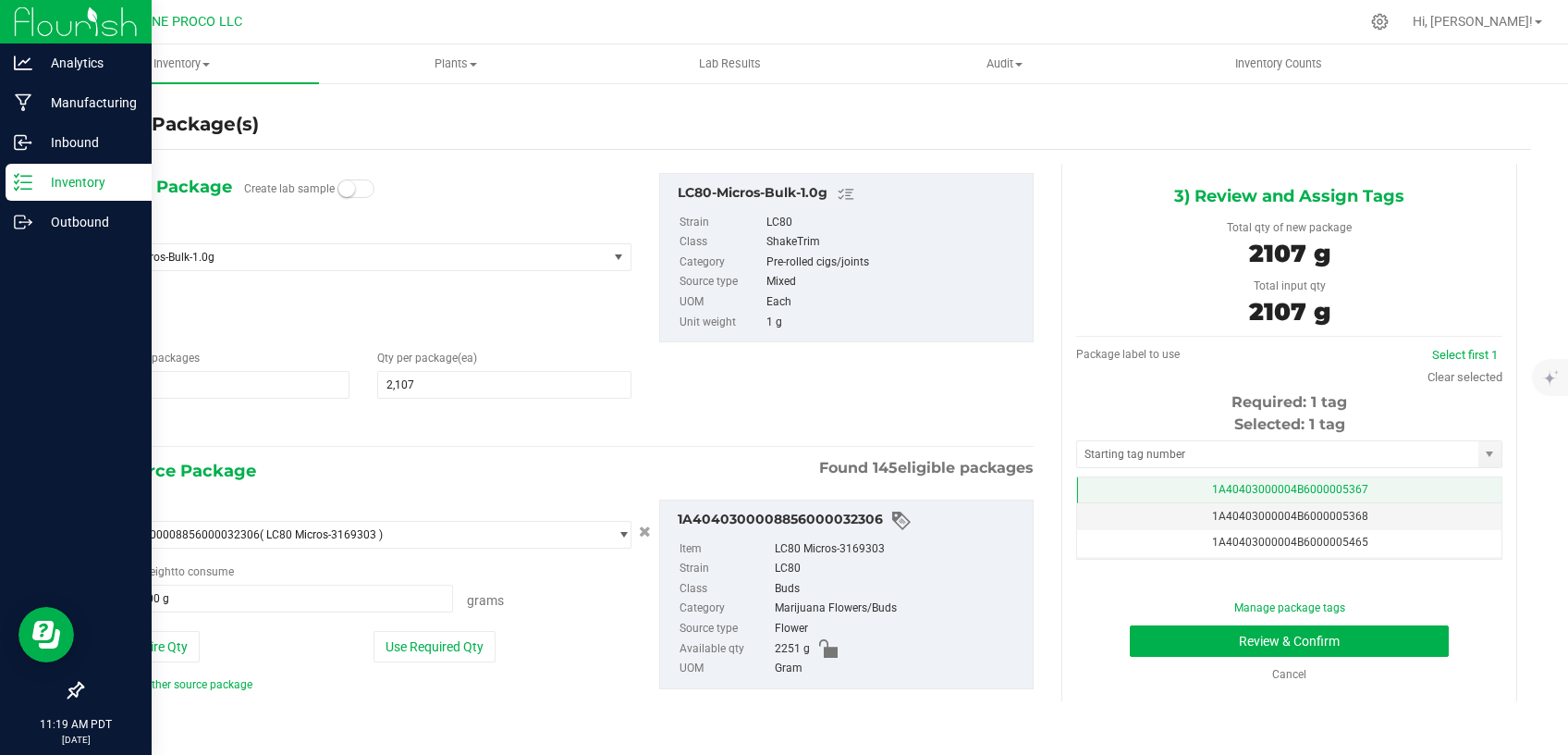
click at [1112, 490] on td "1A40403000004B6000005367" at bounding box center [1289, 490] width 425 height 27
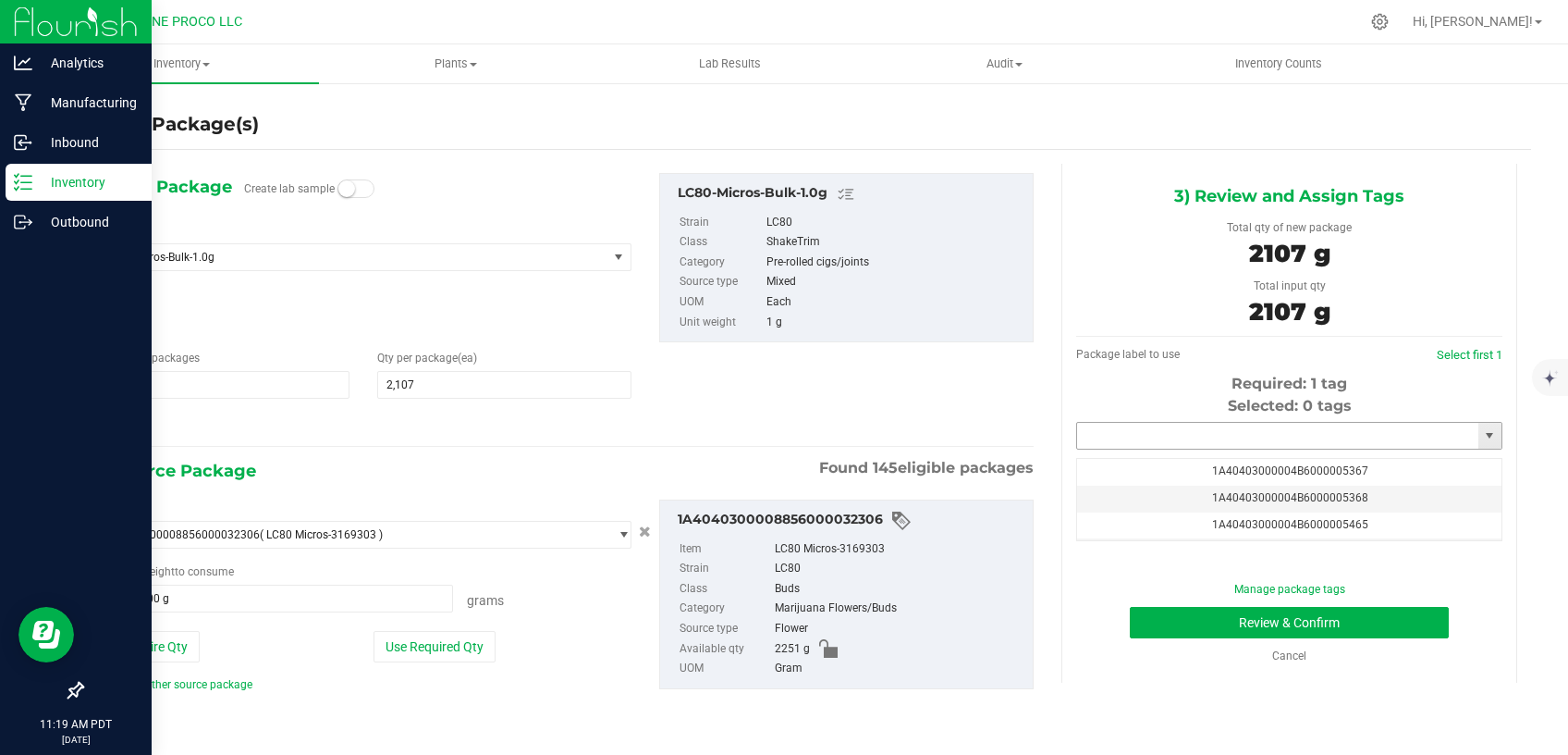
click at [1158, 438] on input "text" at bounding box center [1277, 436] width 401 height 26
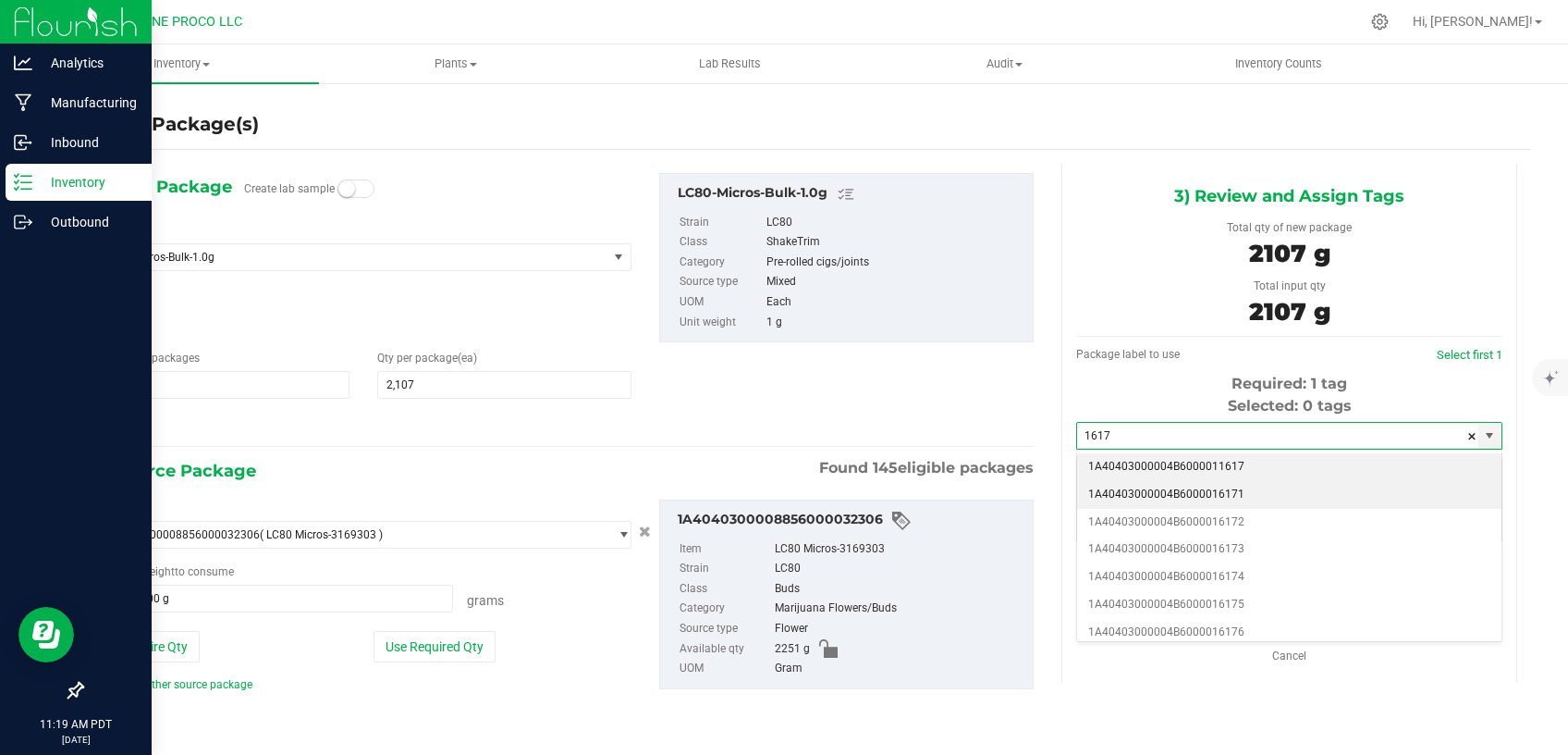
click at [1178, 489] on li "1A40403000004B6000016171" at bounding box center [1289, 495] width 425 height 28
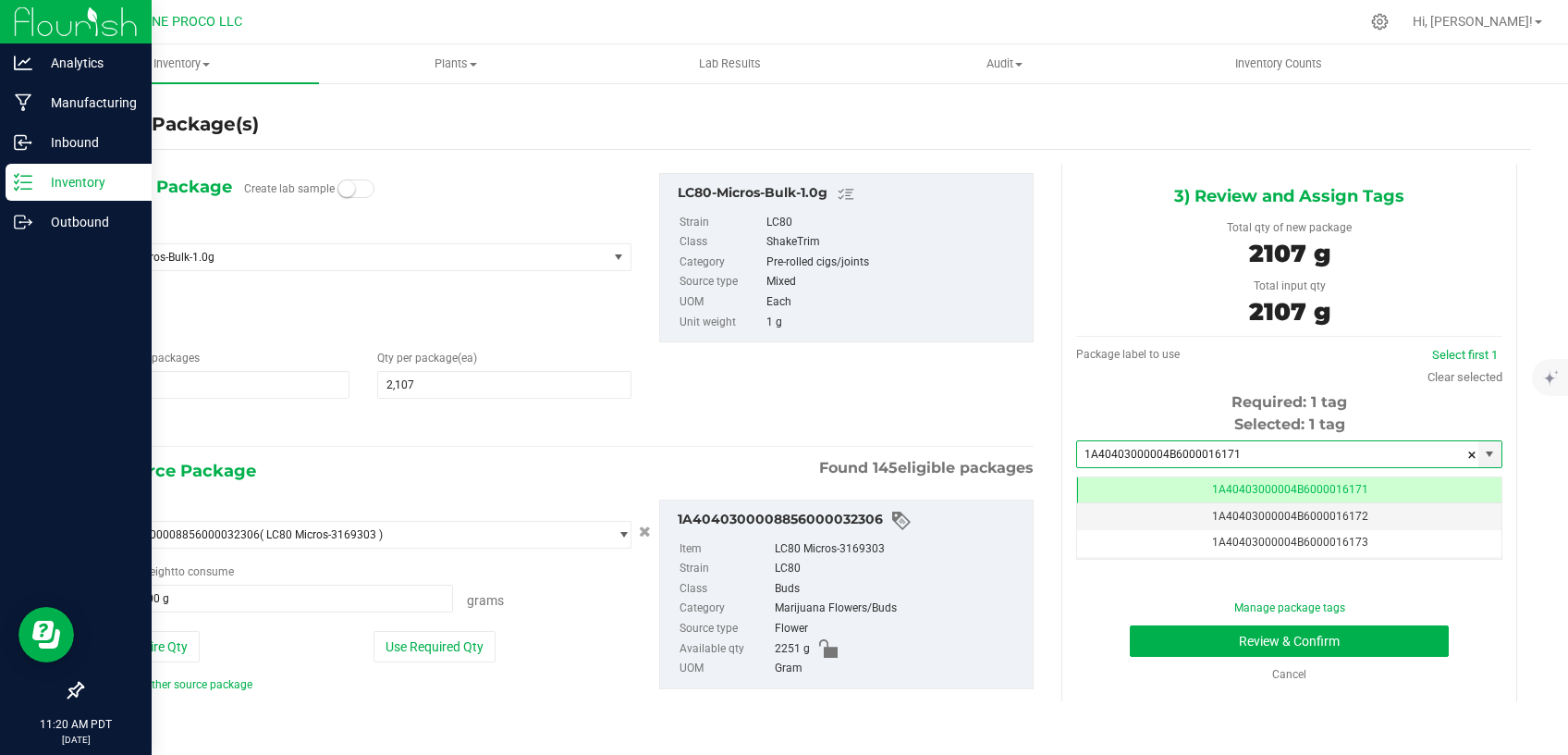
type input "1A40403000004B6000016171"
click at [1172, 631] on button "Review & Confirm" at bounding box center [1289, 641] width 319 height 32
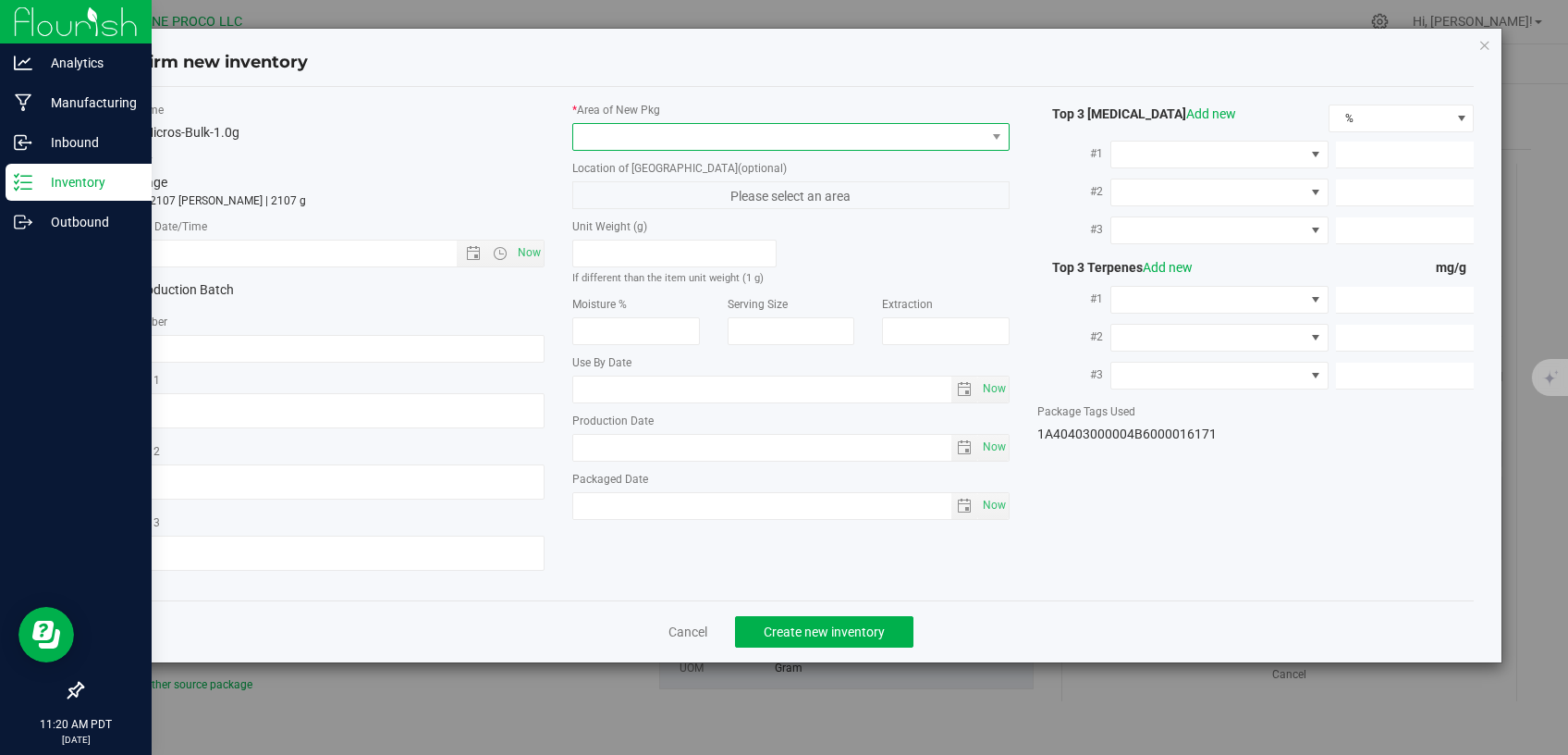
click at [821, 135] on span at bounding box center [780, 137] width 413 height 26
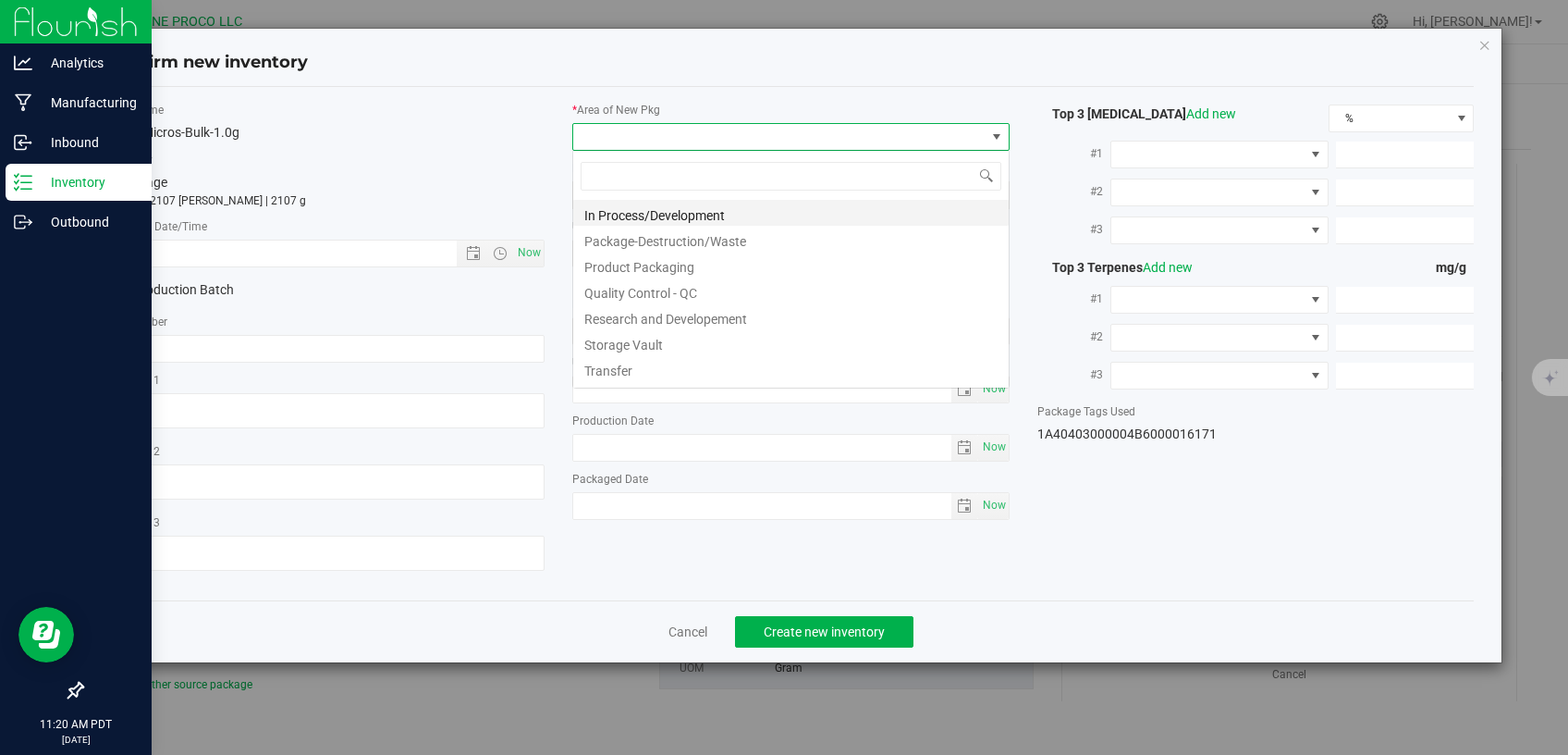
scroll to position [27, 437]
click at [665, 341] on li "Storage Vault" at bounding box center [790, 342] width 436 height 26
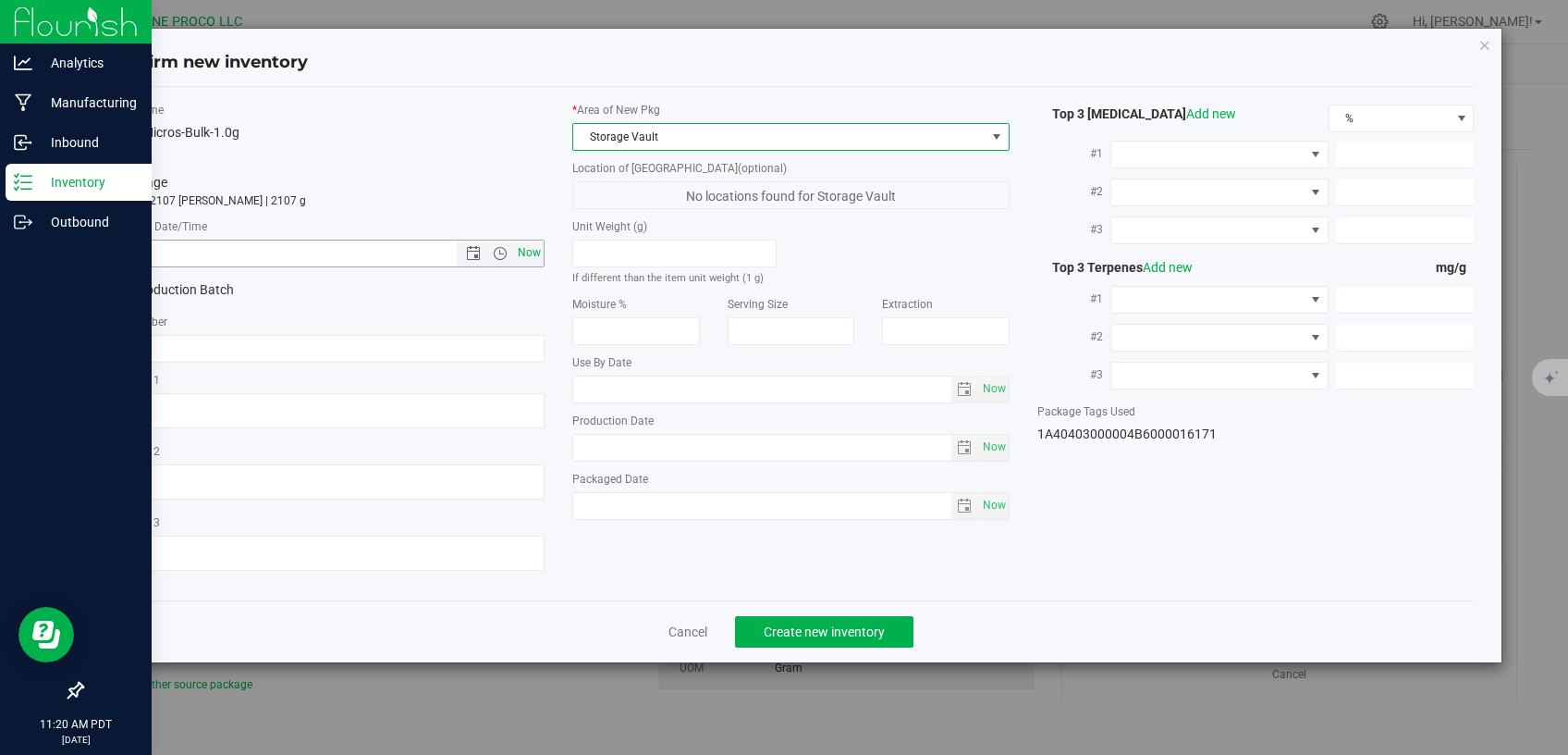
click at [534, 260] on span "Now" at bounding box center [530, 252] width 32 height 27
type input "[DATE] 11:20 AM"
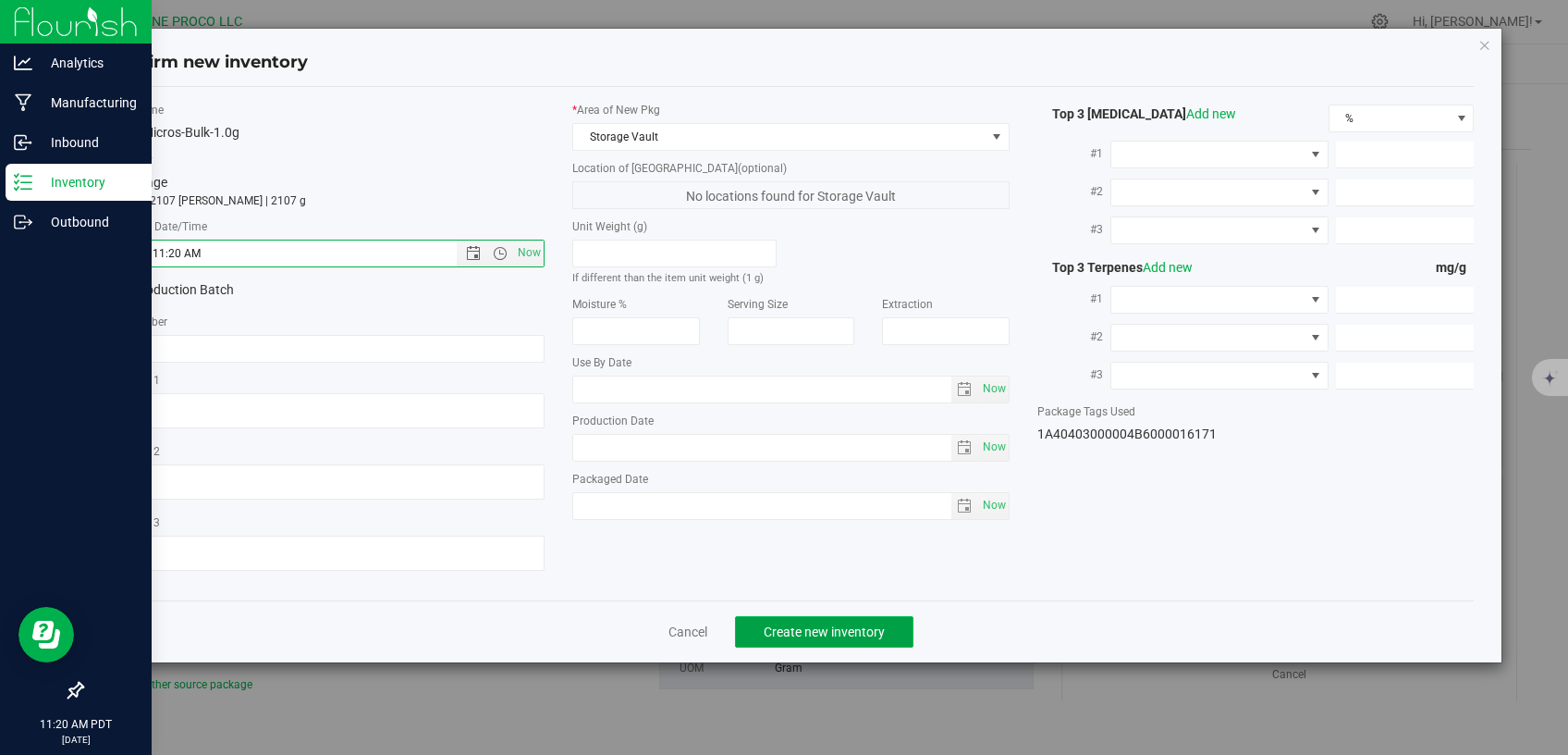
click at [794, 624] on span "Create new inventory" at bounding box center [823, 631] width 121 height 15
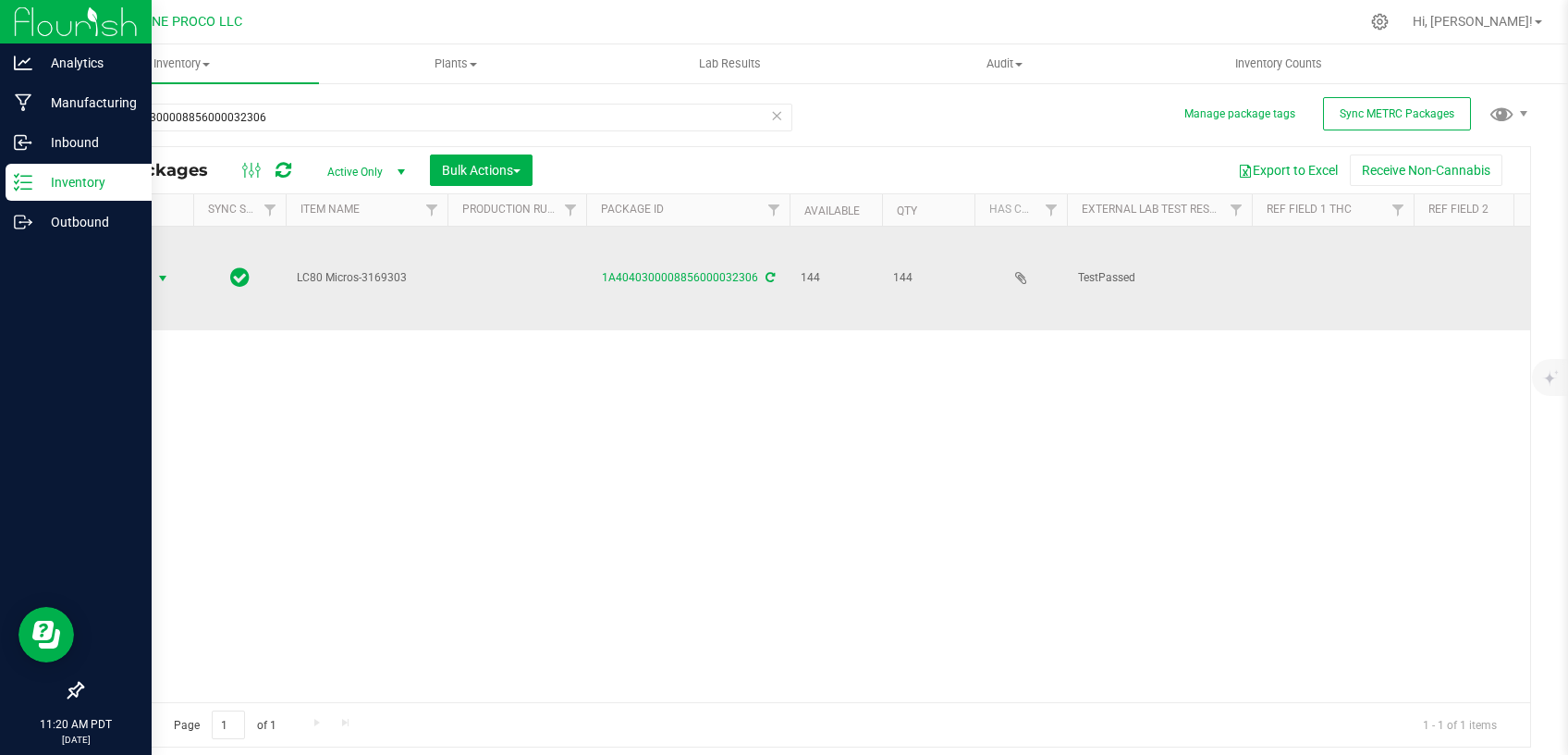
click at [152, 265] on span "select" at bounding box center [162, 278] width 23 height 26
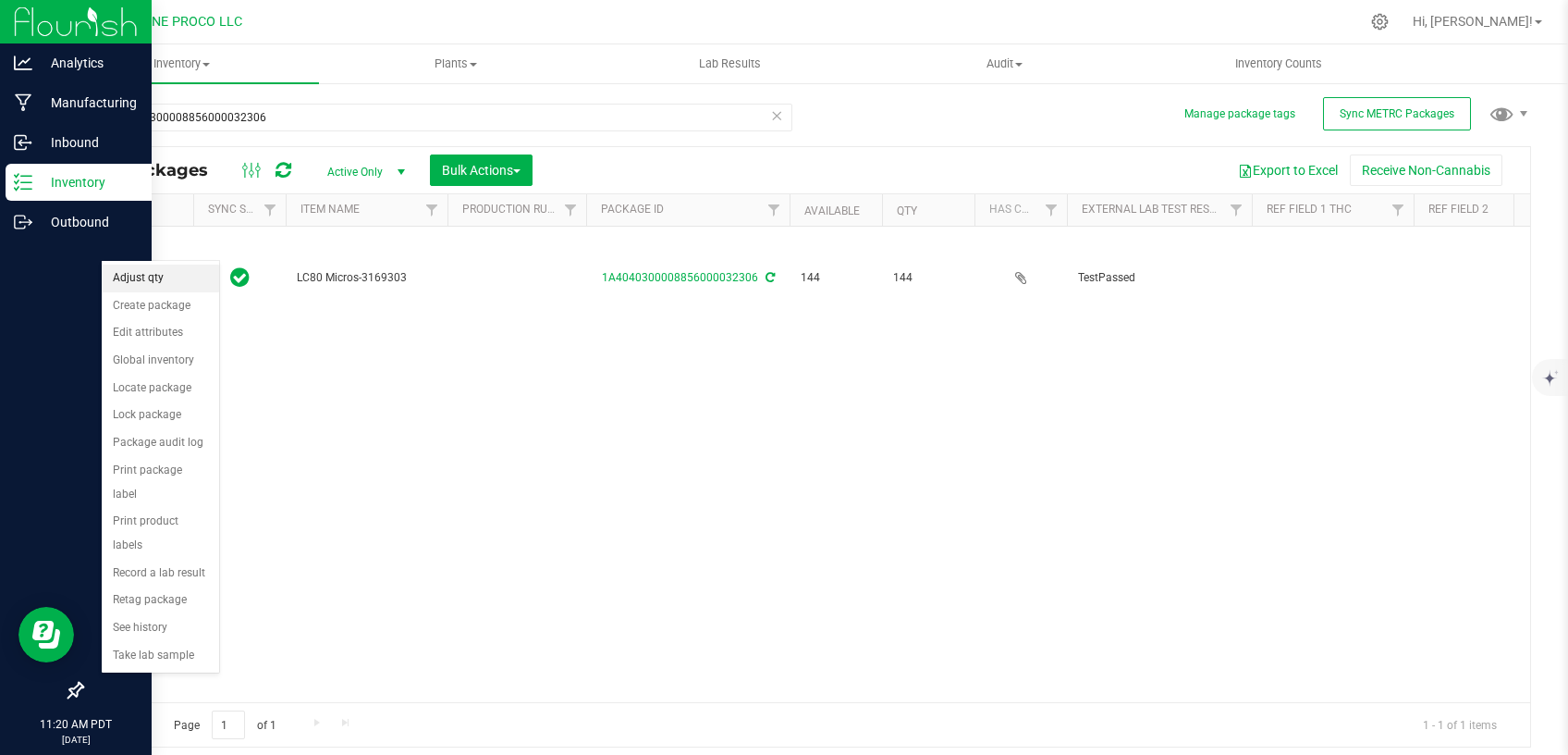
click at [150, 290] on li "Adjust qty" at bounding box center [160, 278] width 118 height 28
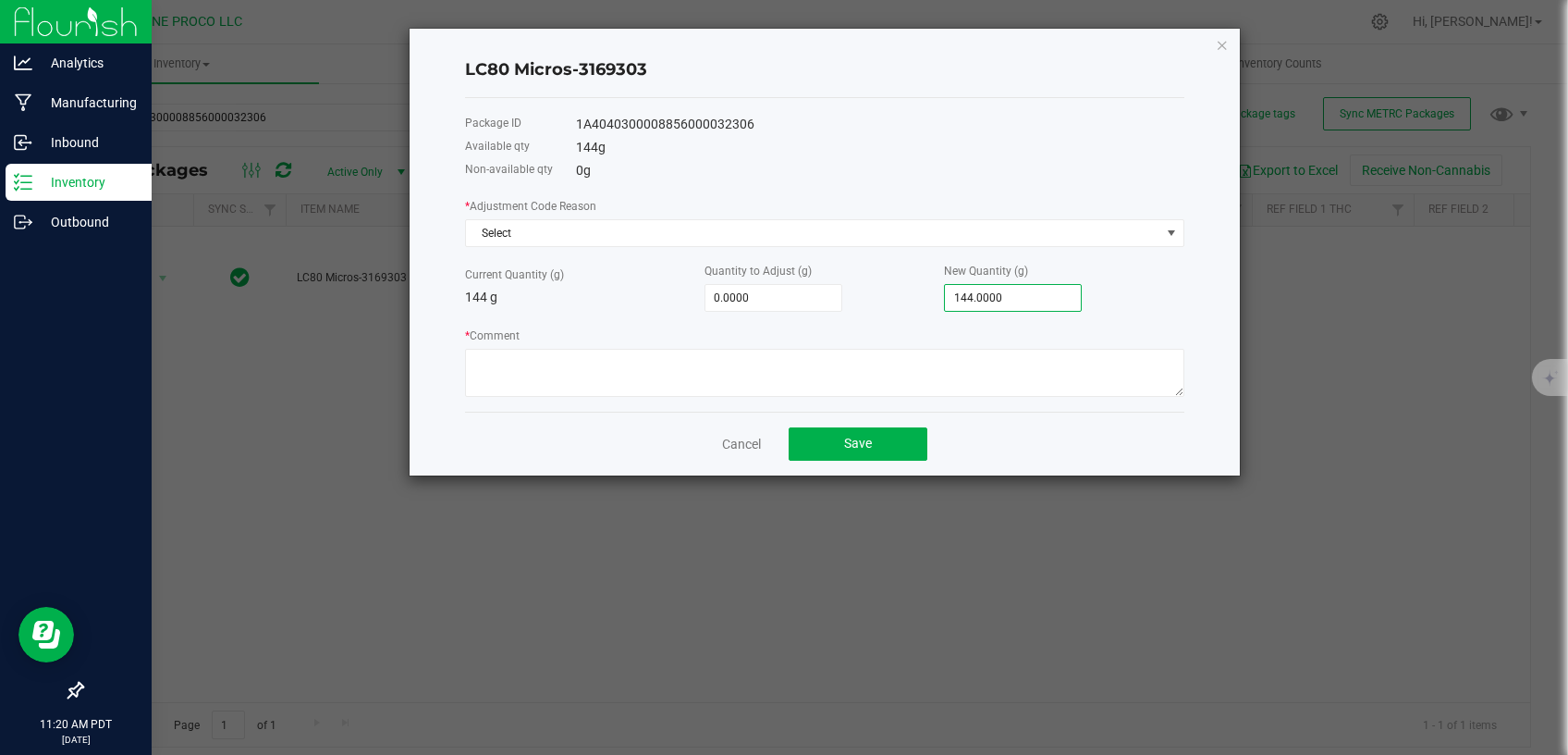
type input "144"
click at [960, 301] on input "144" at bounding box center [1013, 298] width 136 height 26
type input "-144.0000"
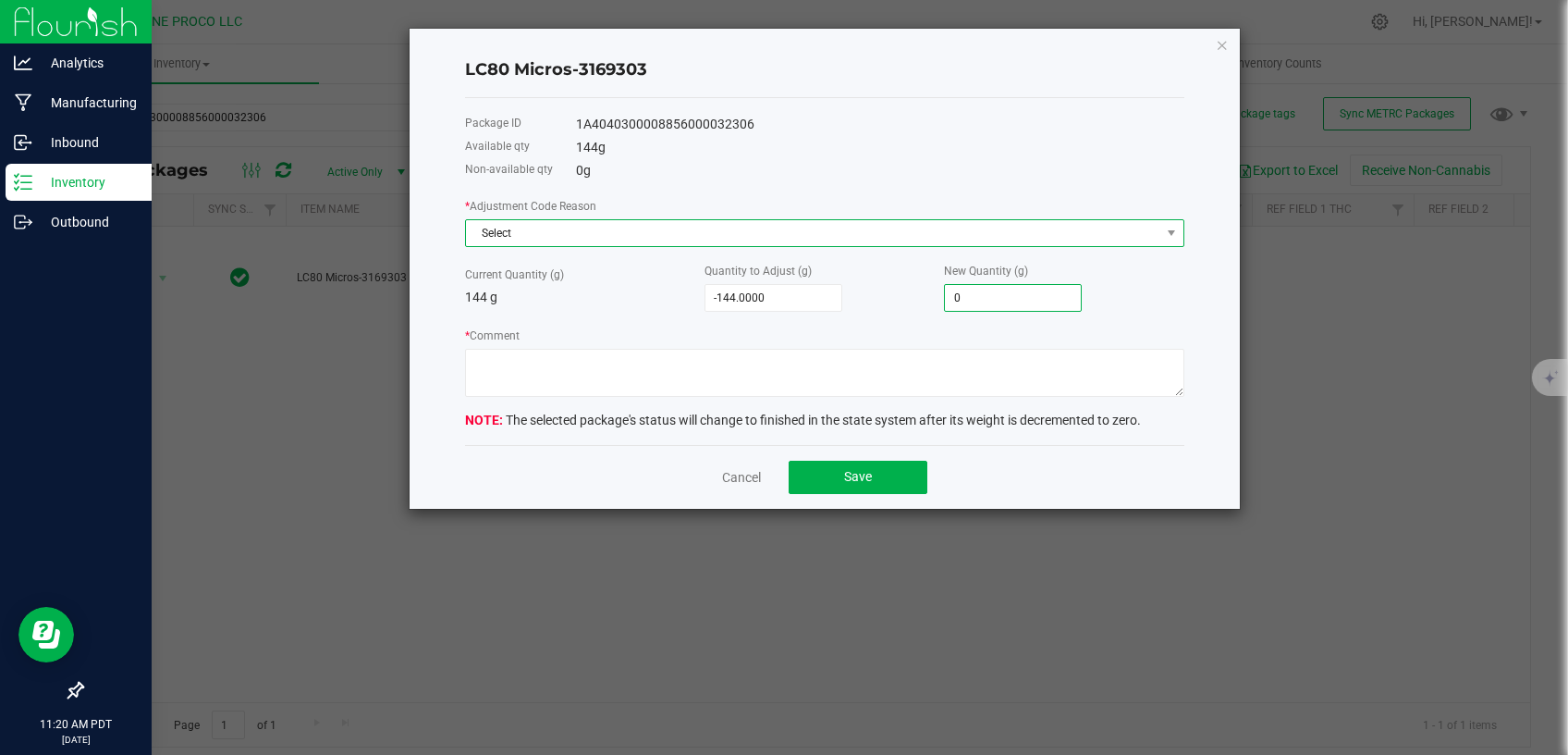
type input "0.0000"
click at [892, 237] on span "Select" at bounding box center [812, 233] width 694 height 26
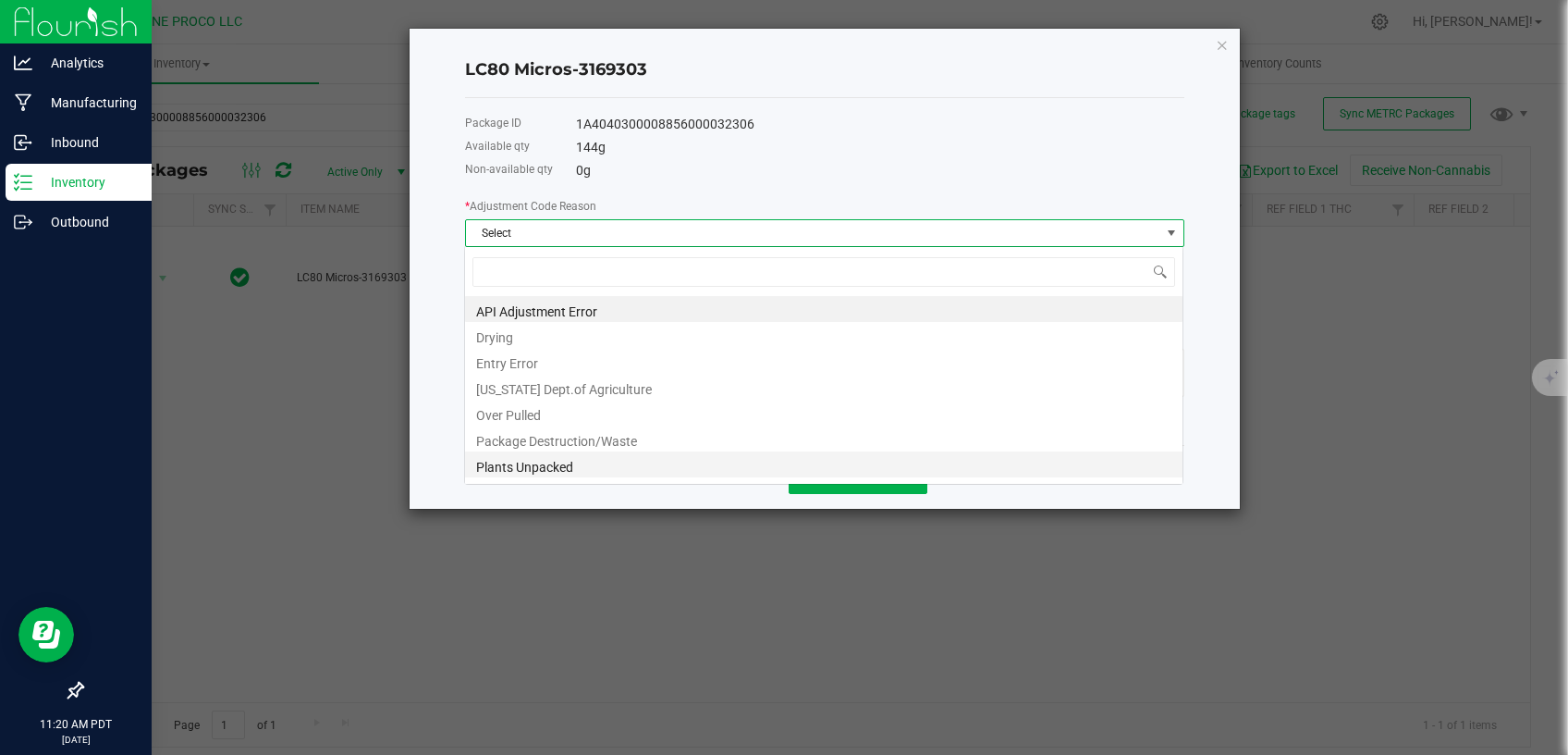
scroll to position [28, 719]
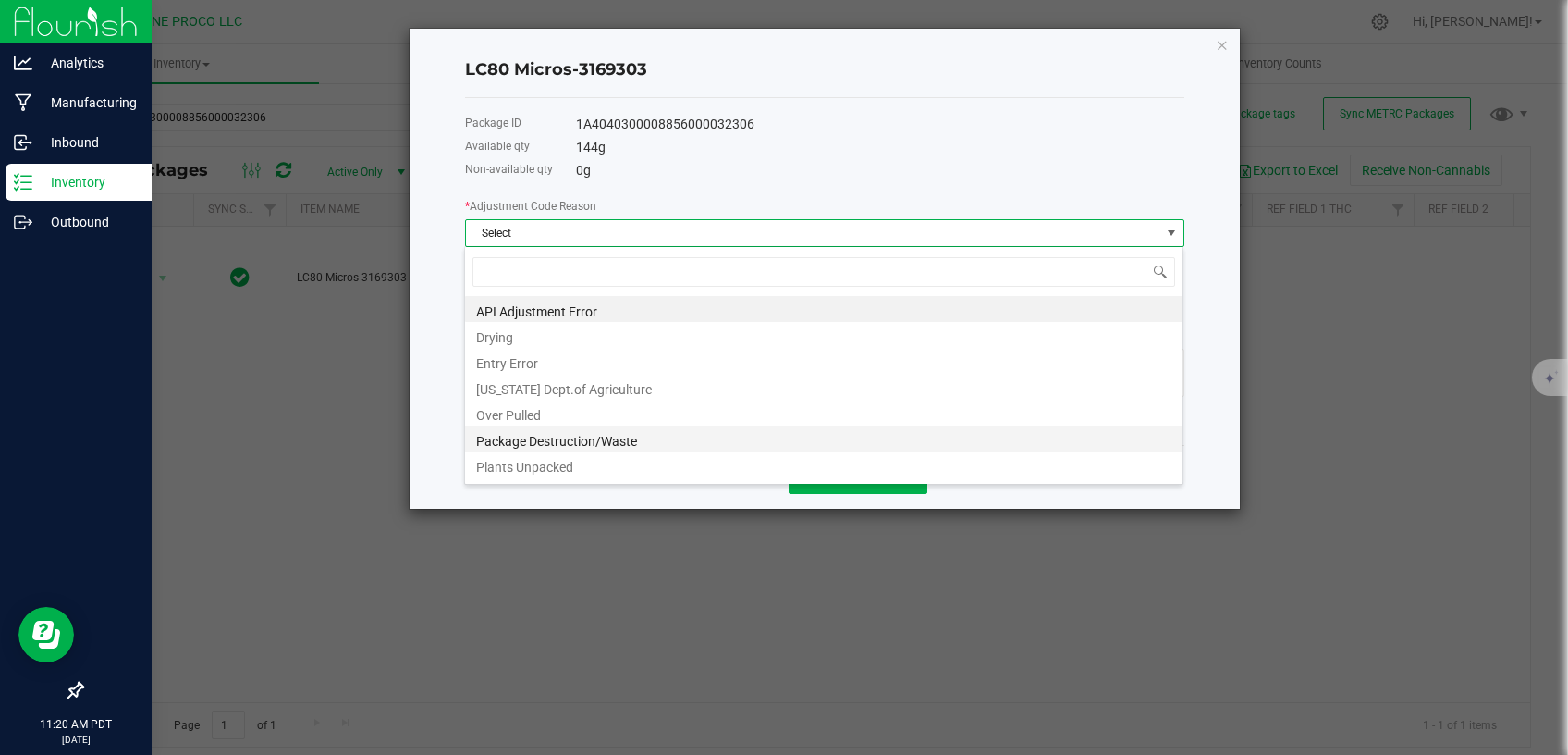
click at [568, 439] on li "Package Destruction/Waste" at bounding box center [823, 439] width 718 height 26
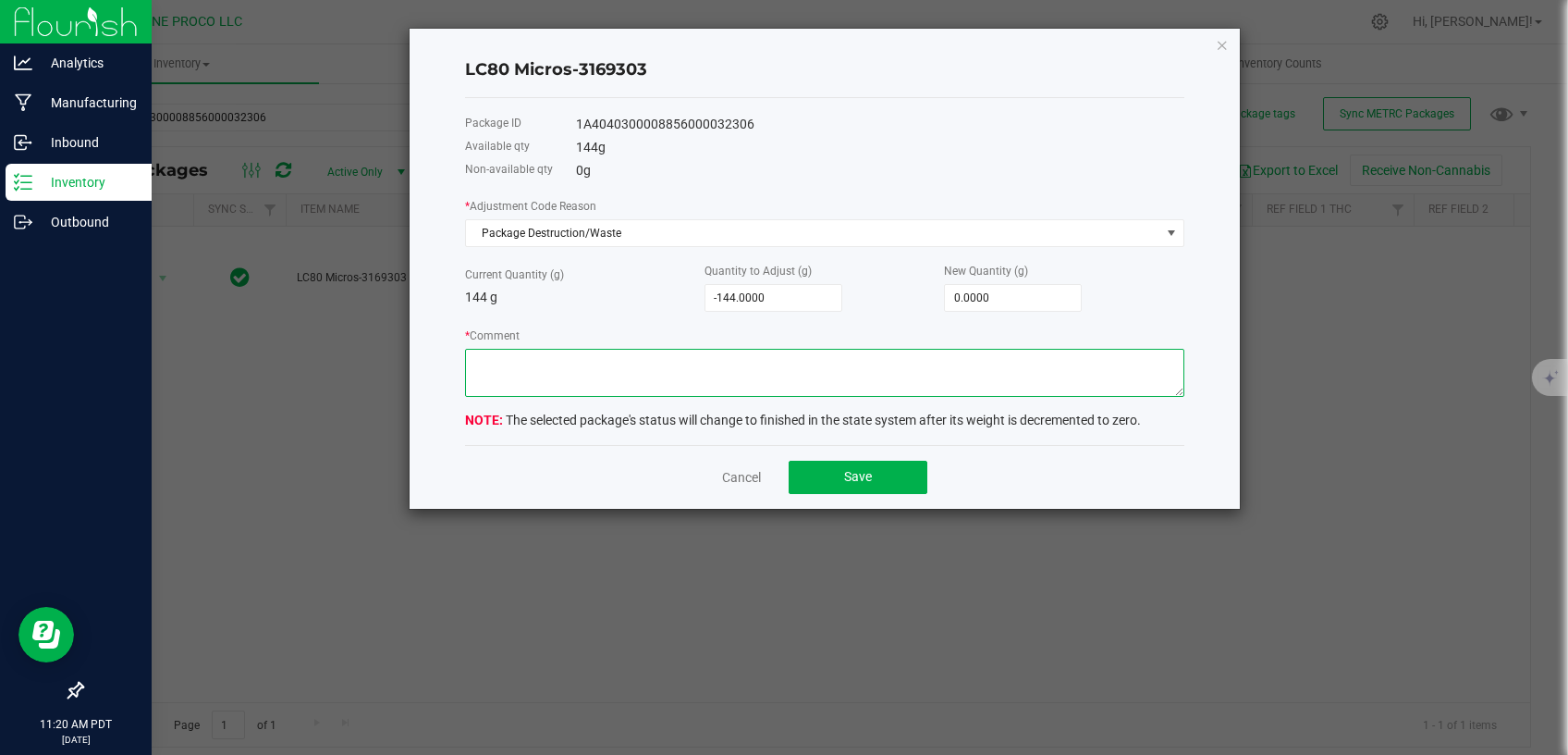
click at [591, 382] on textarea "* Comment" at bounding box center [823, 373] width 719 height 48
type textarea "Unusable material."
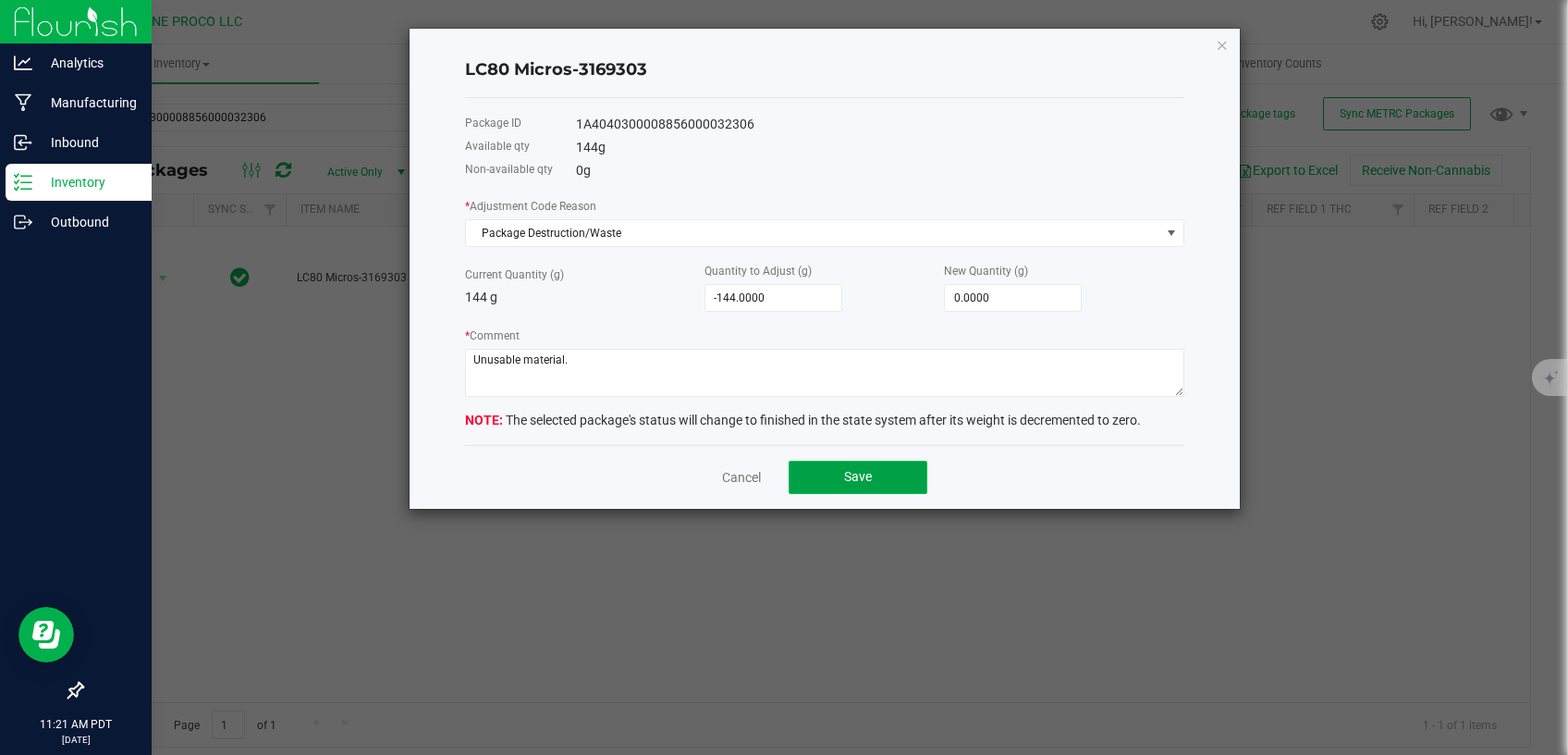
click at [801, 471] on button "Save" at bounding box center [857, 477] width 139 height 33
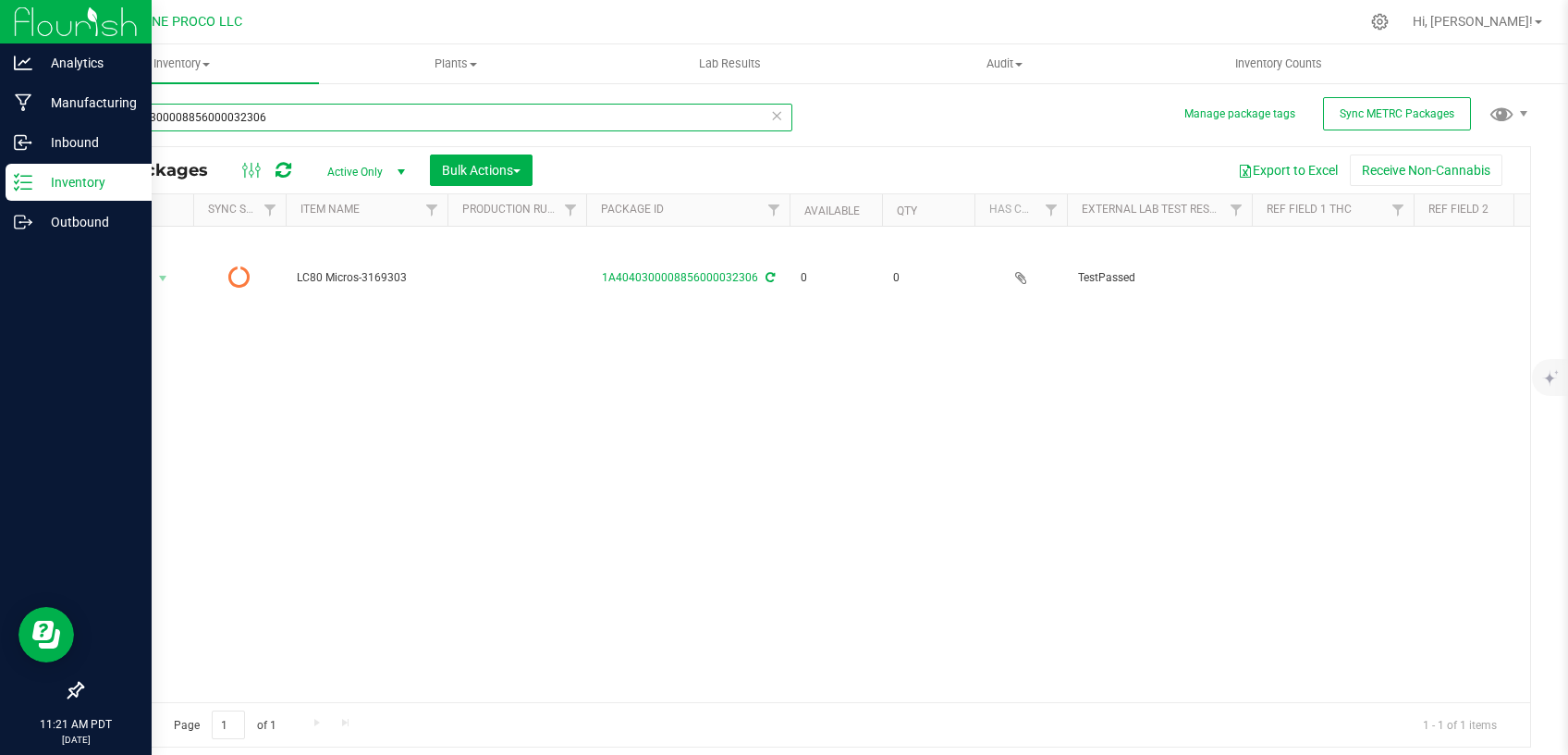
drag, startPoint x: 284, startPoint y: 113, endPoint x: 0, endPoint y: 122, distance: 284.1
click at [82, 122] on input "1A4040300008856000032306" at bounding box center [437, 118] width 711 height 28
paste input "28392"
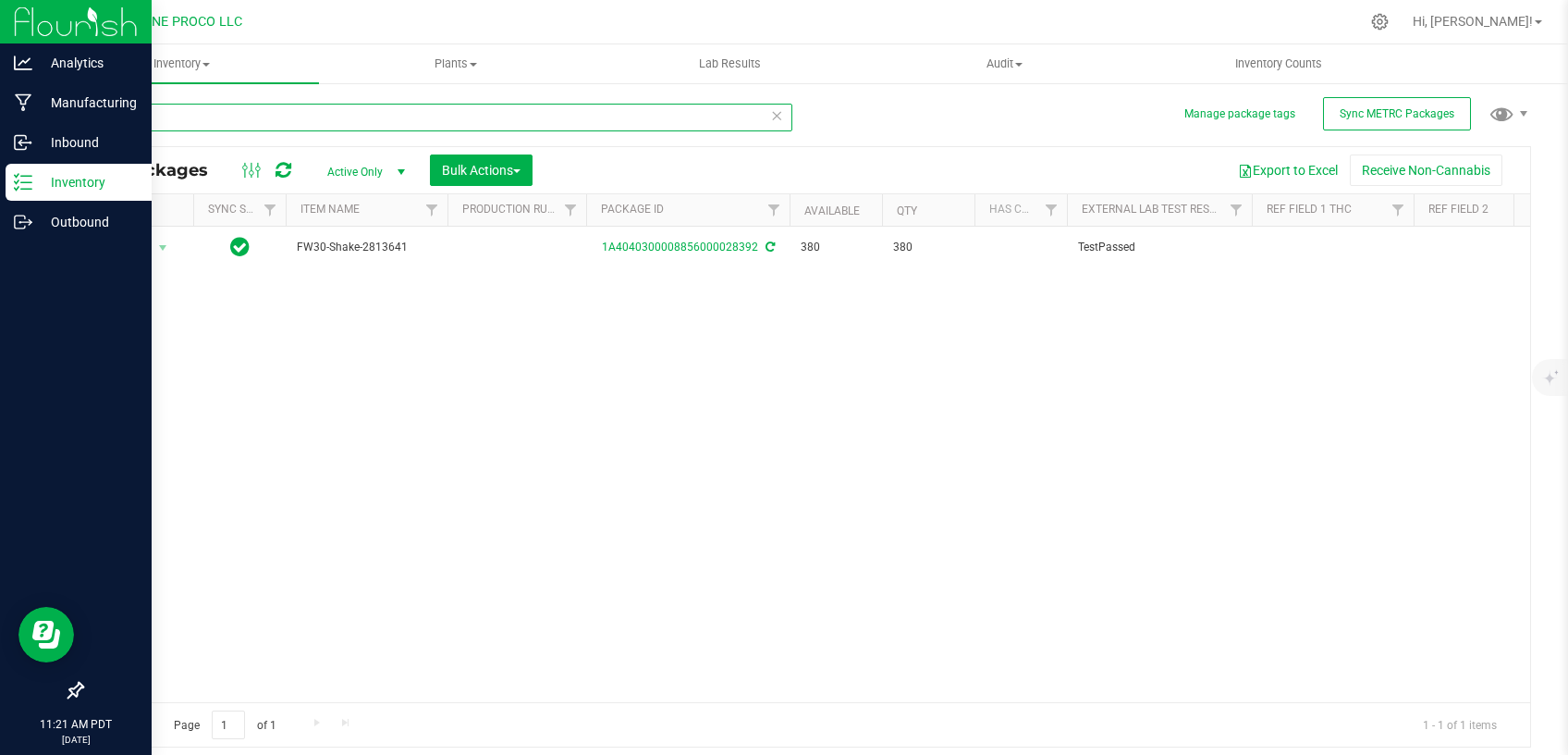
type input "28392"
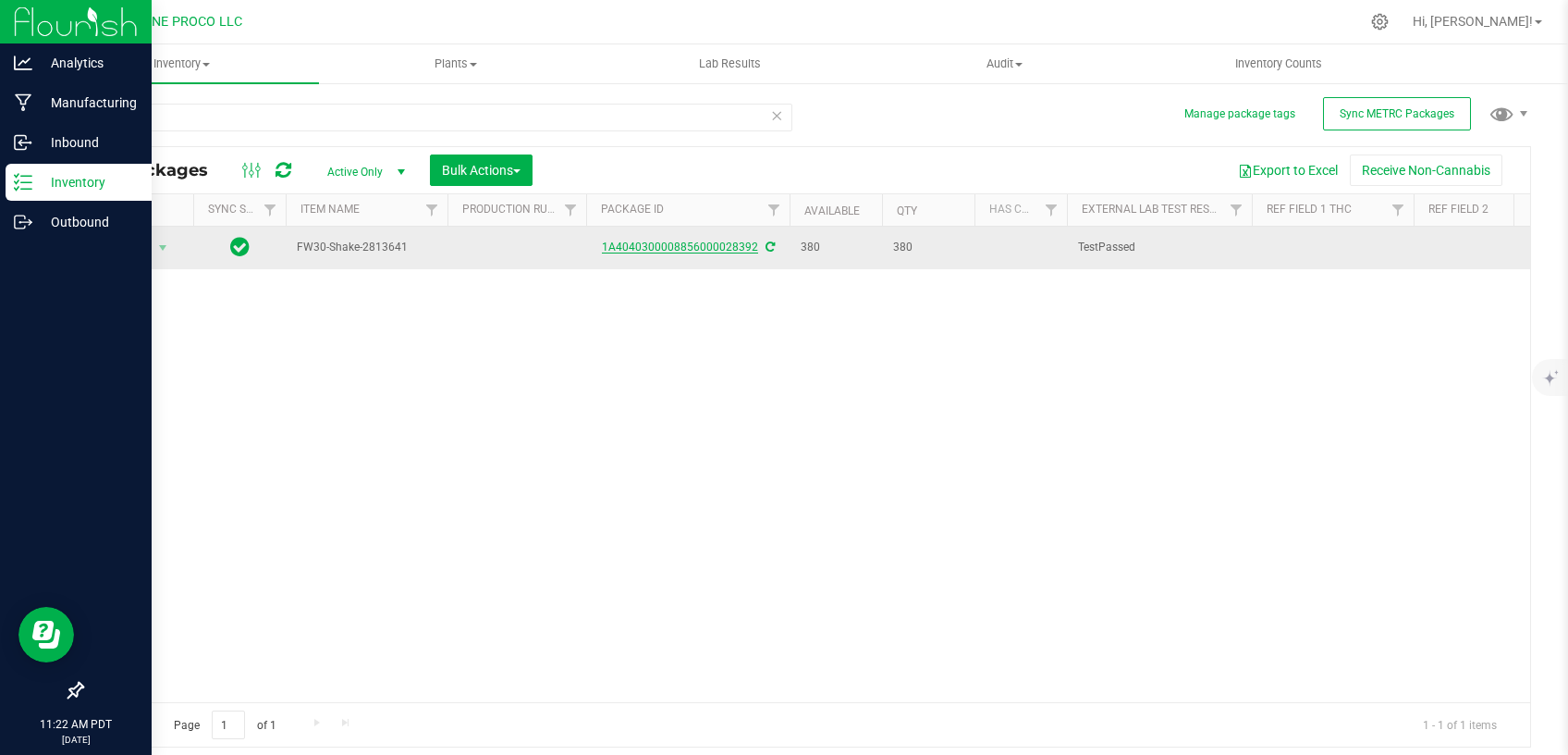
click at [670, 243] on link "1A4040300008856000028392" at bounding box center [680, 246] width 157 height 13
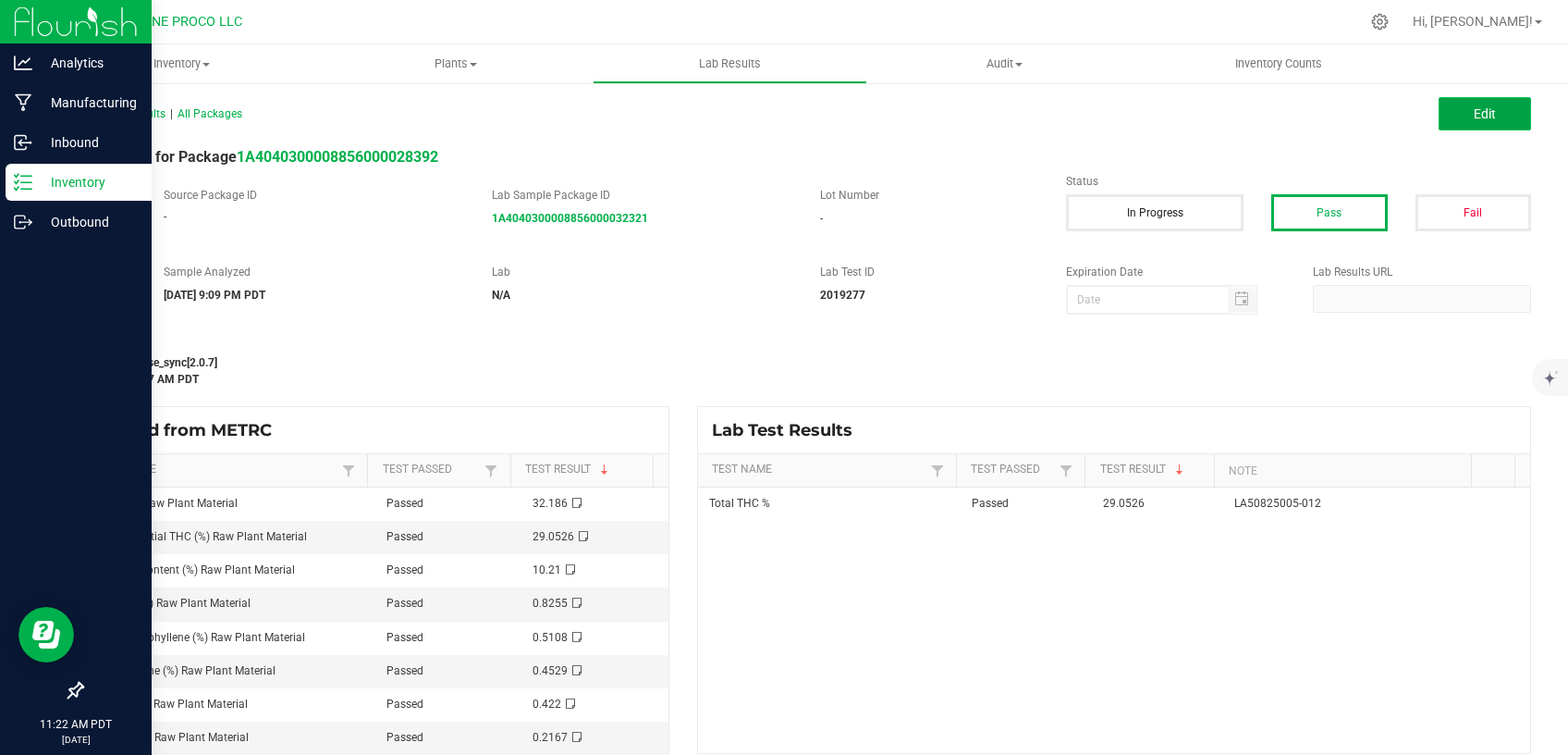
click at [1443, 114] on button "Edit" at bounding box center [1484, 113] width 93 height 33
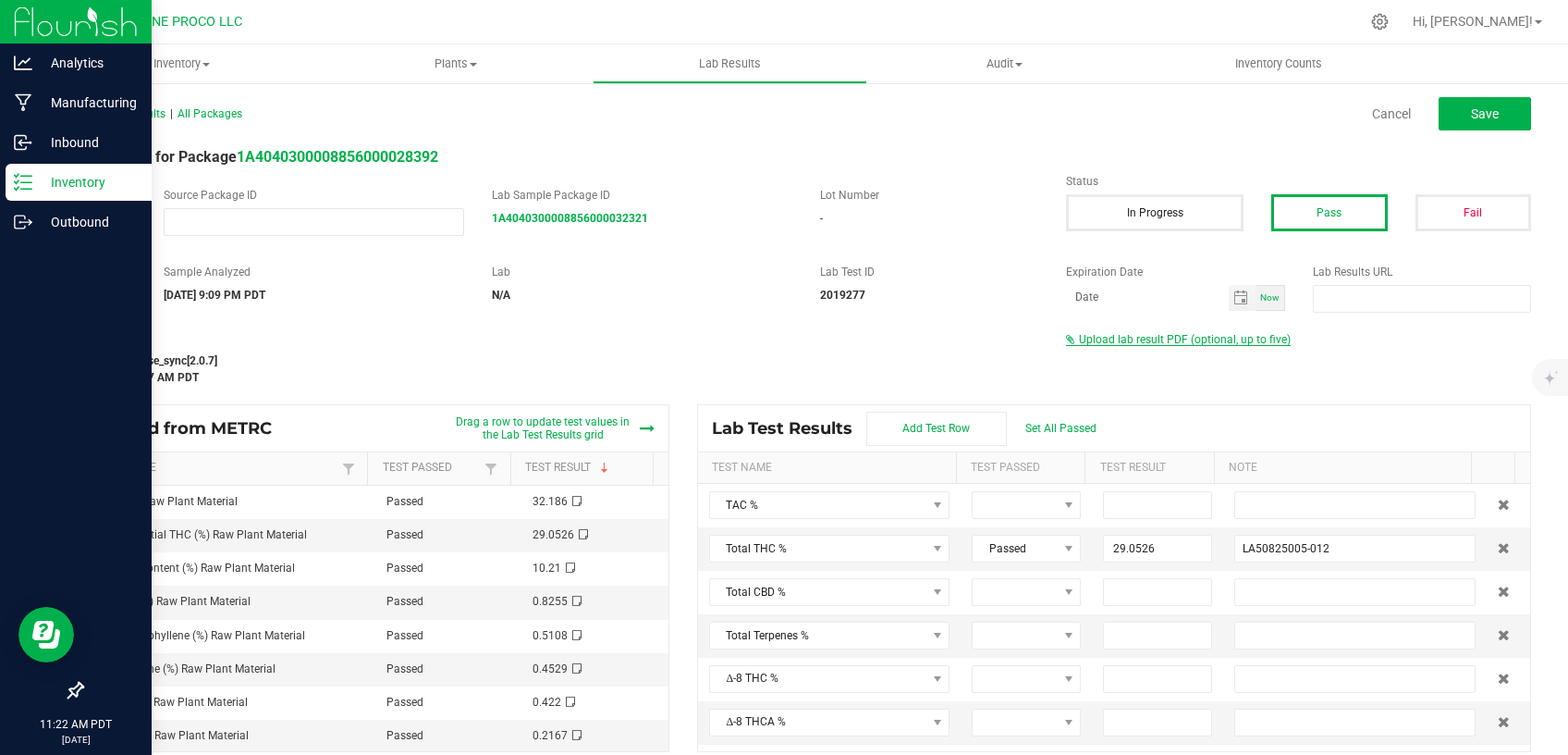
click at [1118, 337] on span "Upload lab result PDF (optional, up to five)" at bounding box center [1184, 339] width 211 height 13
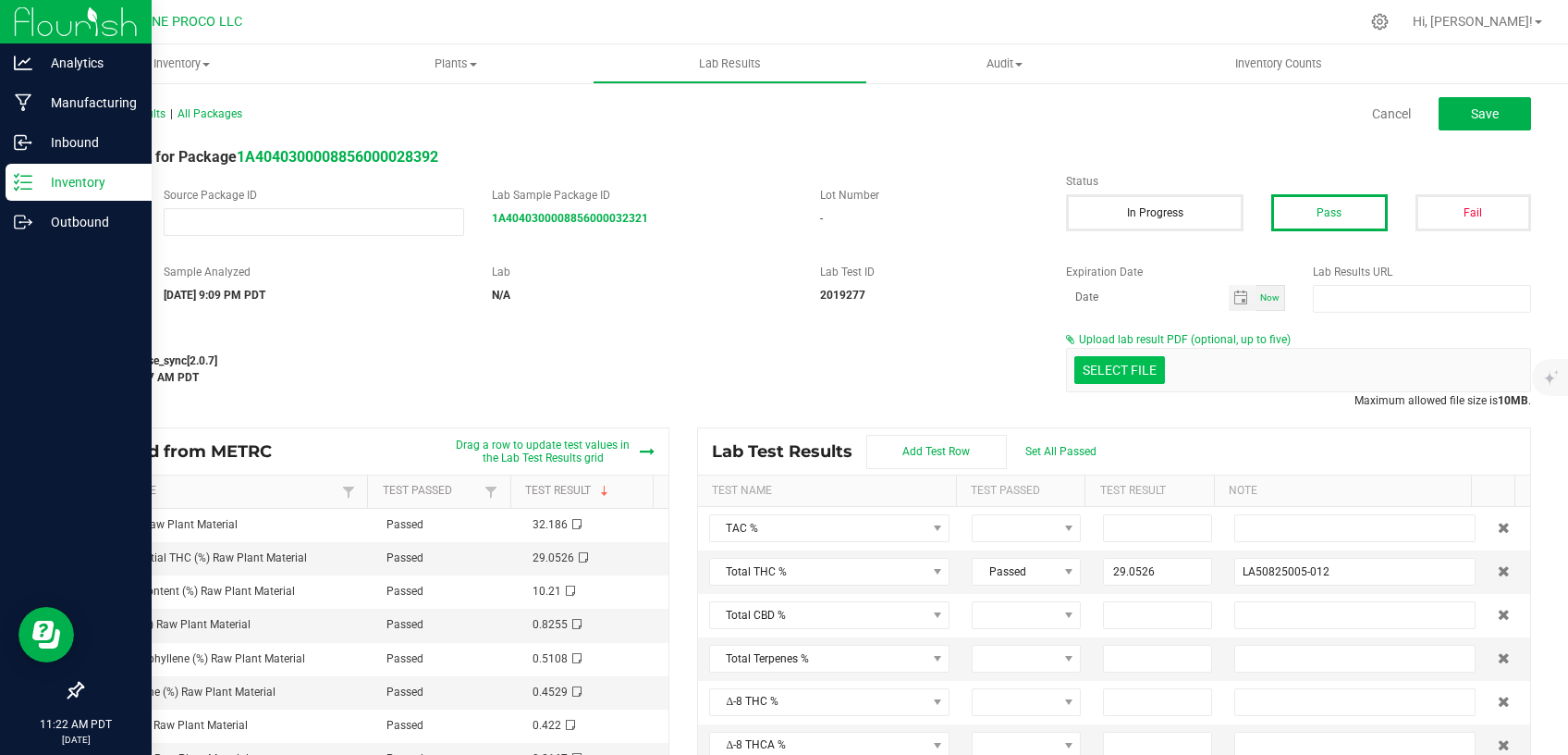
drag, startPoint x: 1102, startPoint y: 368, endPoint x: 1097, endPoint y: 377, distance: 10.3
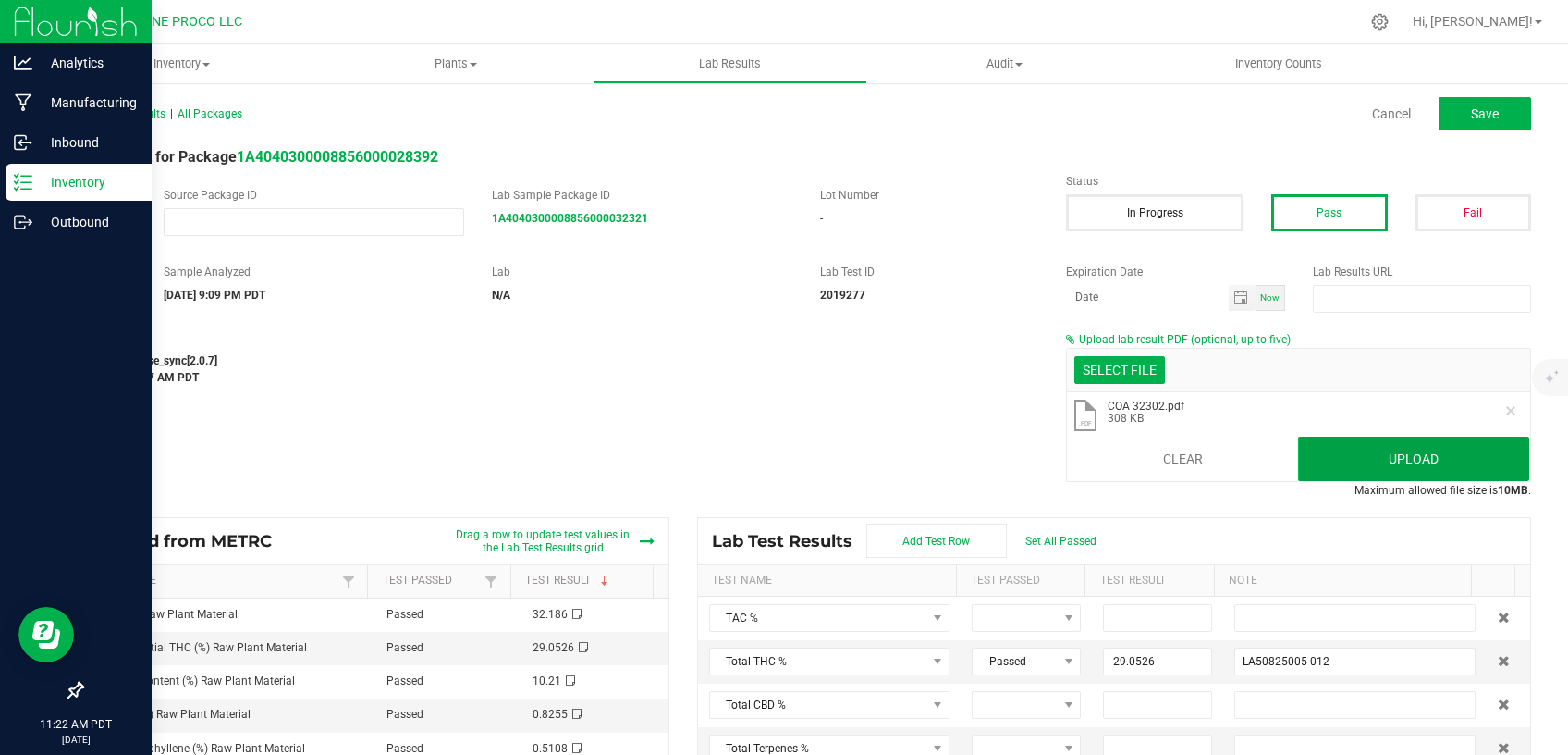
click at [1342, 463] on button "Upload" at bounding box center [1413, 459] width 231 height 45
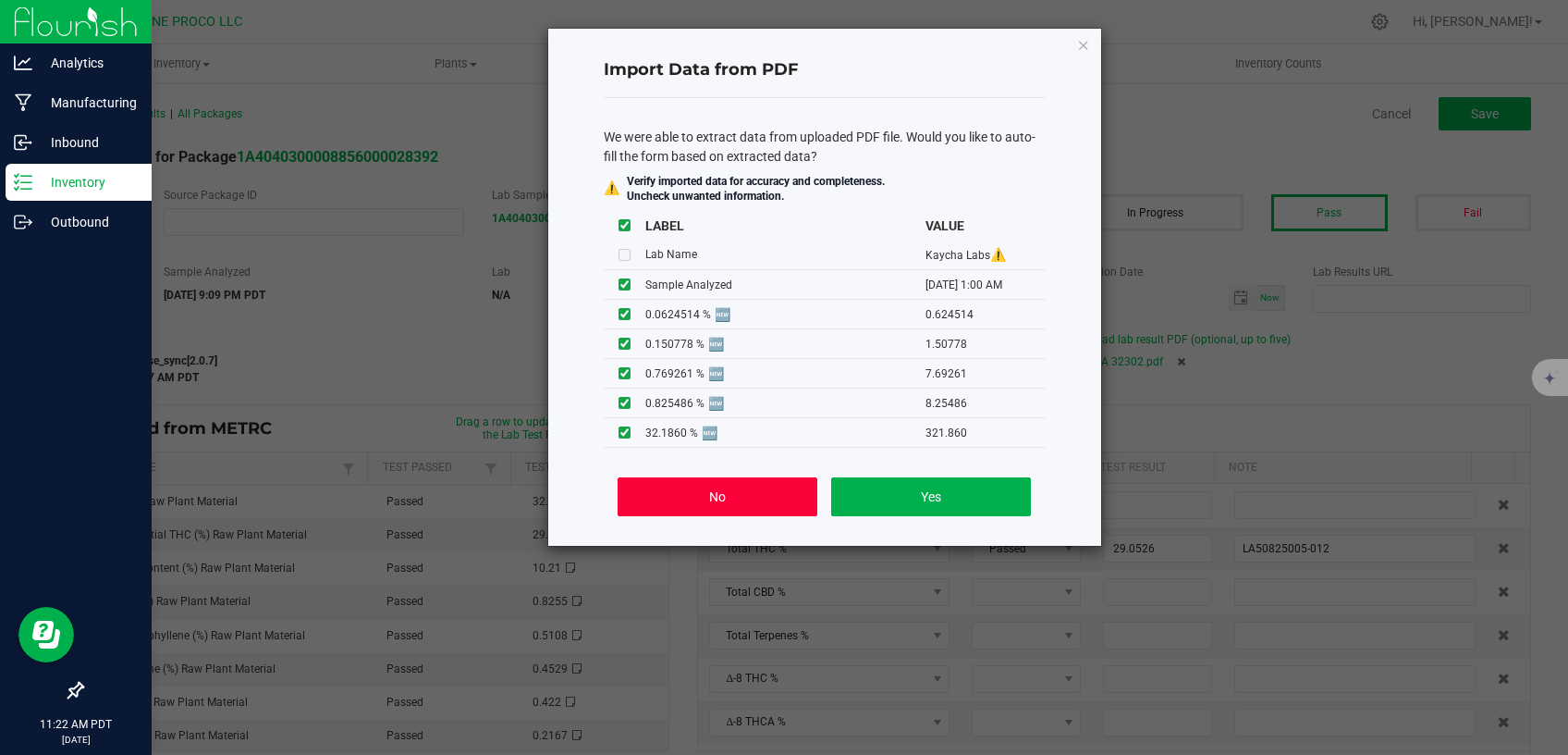
click at [783, 508] on button "No" at bounding box center [716, 496] width 198 height 39
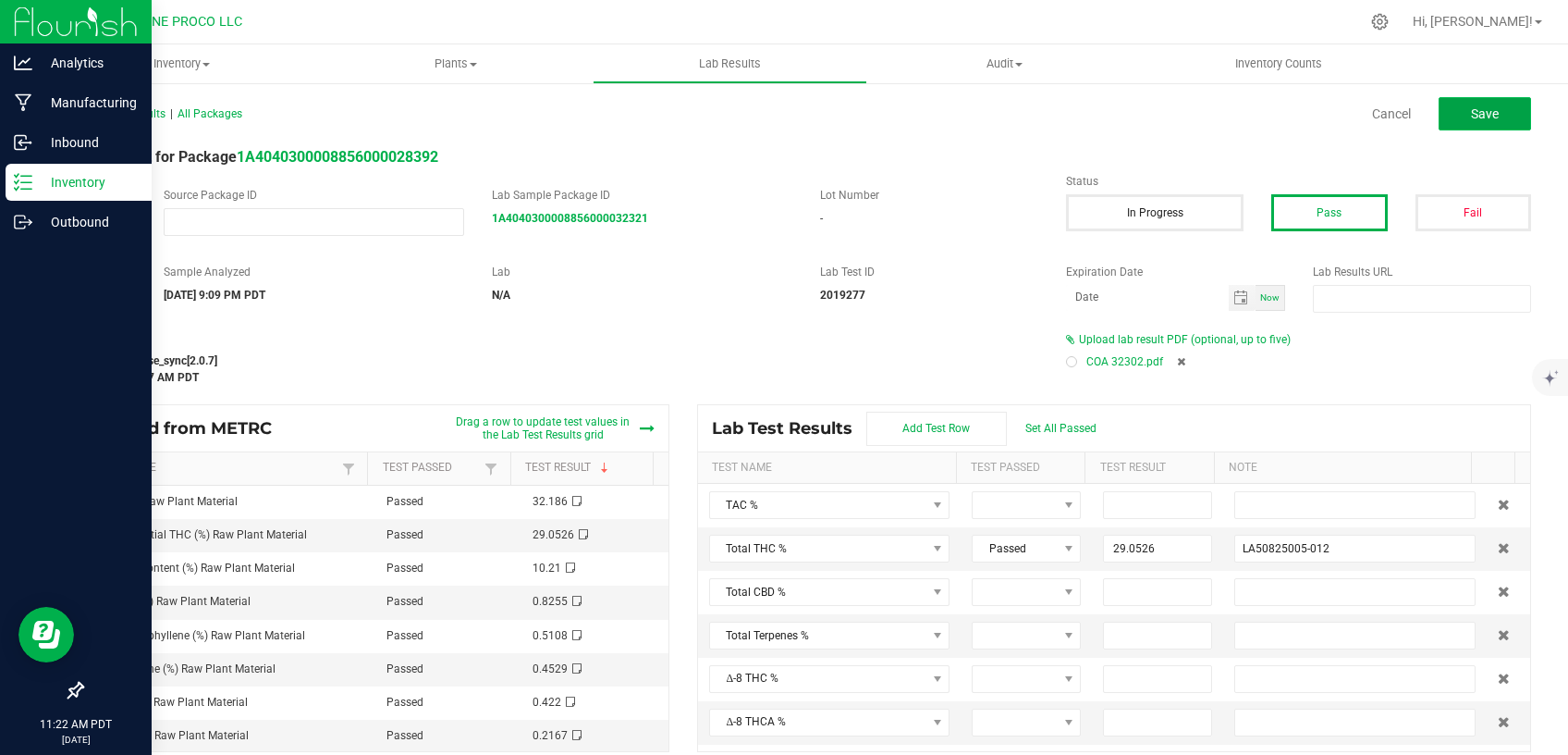
click at [1438, 121] on button "Save" at bounding box center [1484, 113] width 93 height 33
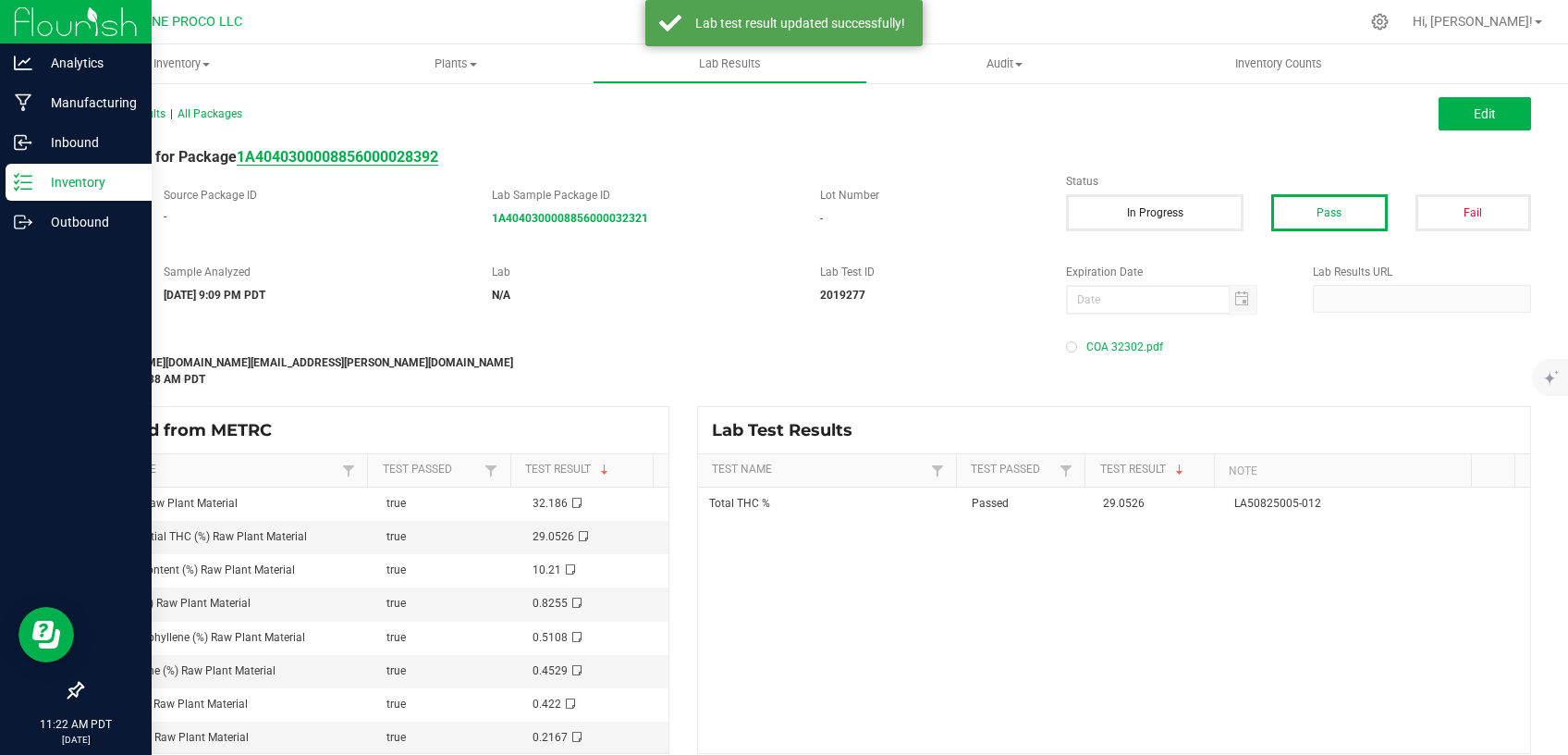
click at [410, 162] on strong "1A4040300008856000028392" at bounding box center [337, 157] width 201 height 18
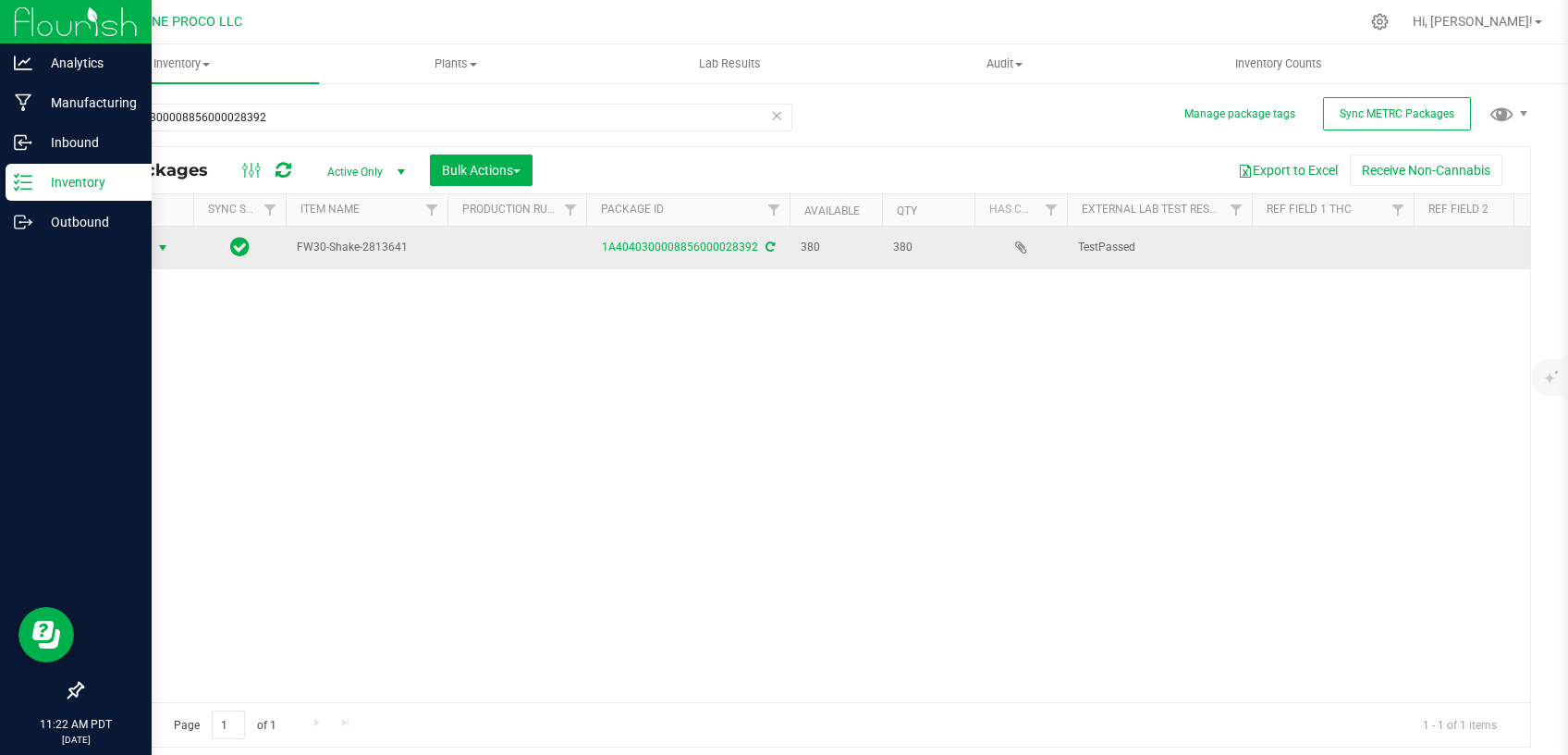
click at [162, 248] on span "select" at bounding box center [162, 247] width 15 height 15
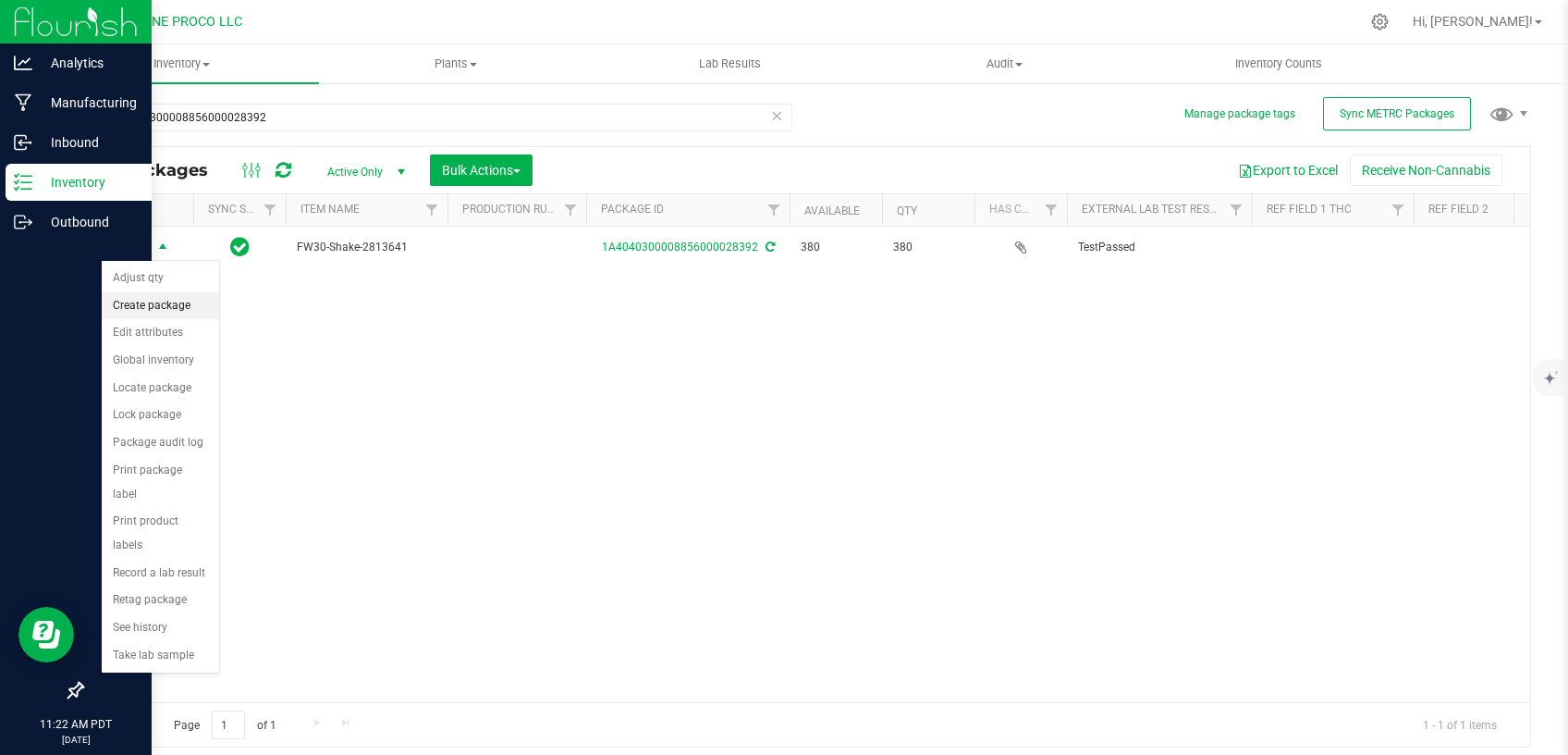
click at [164, 313] on li "Create package" at bounding box center [160, 306] width 118 height 28
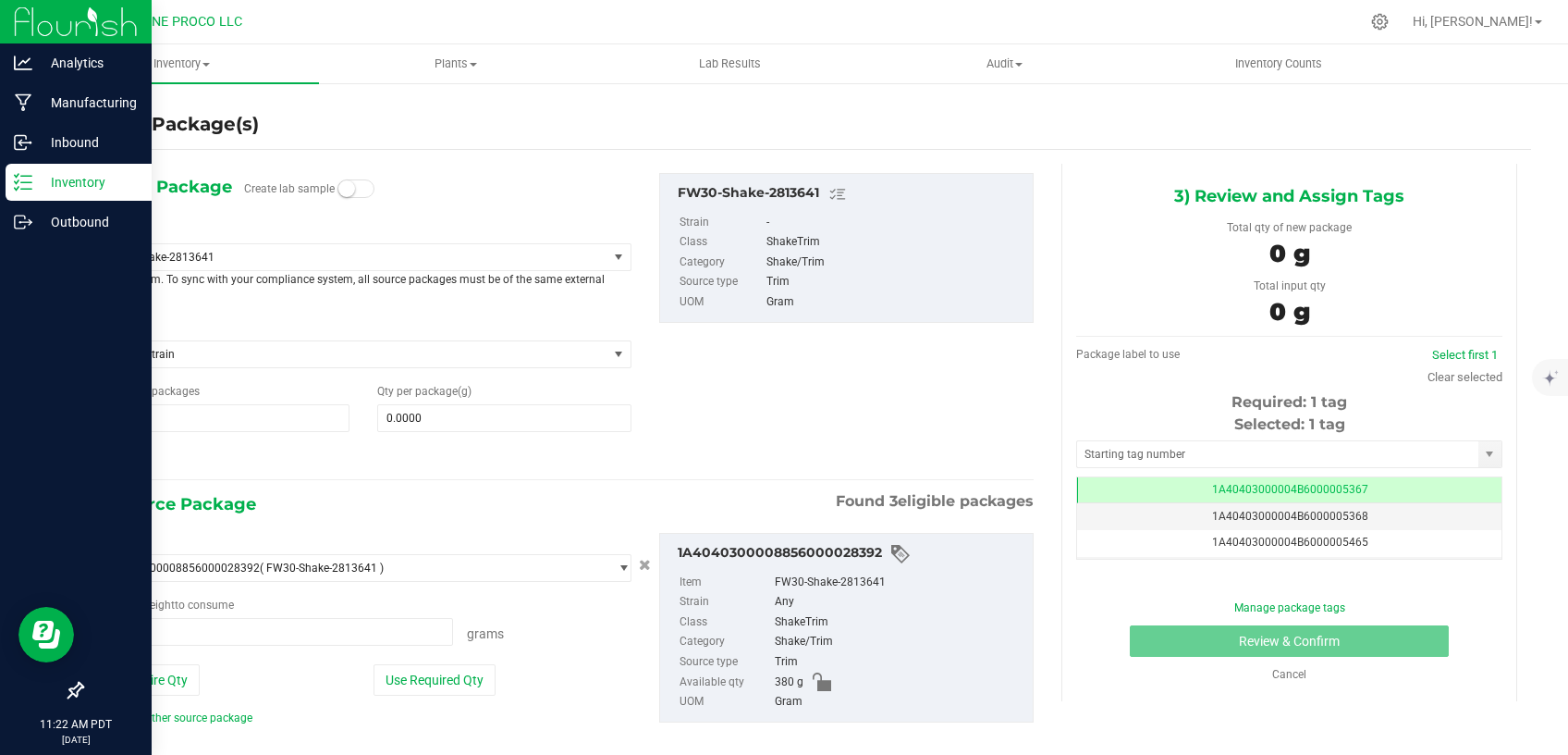
type input "0.0000 g"
click at [413, 417] on span at bounding box center [503, 418] width 254 height 28
click at [459, 254] on span "FW30-Shake-2813641" at bounding box center [342, 256] width 476 height 13
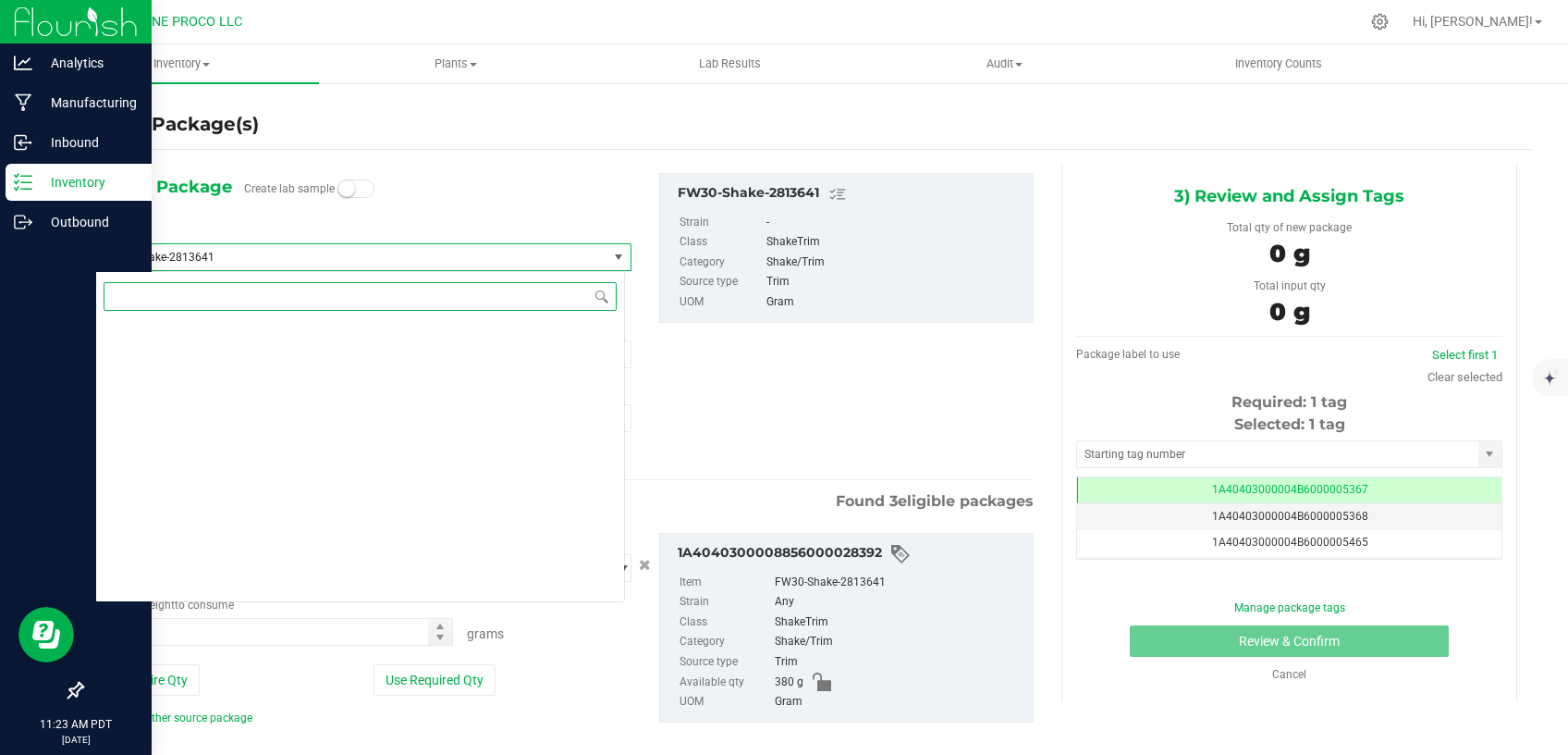
scroll to position [2357, 0]
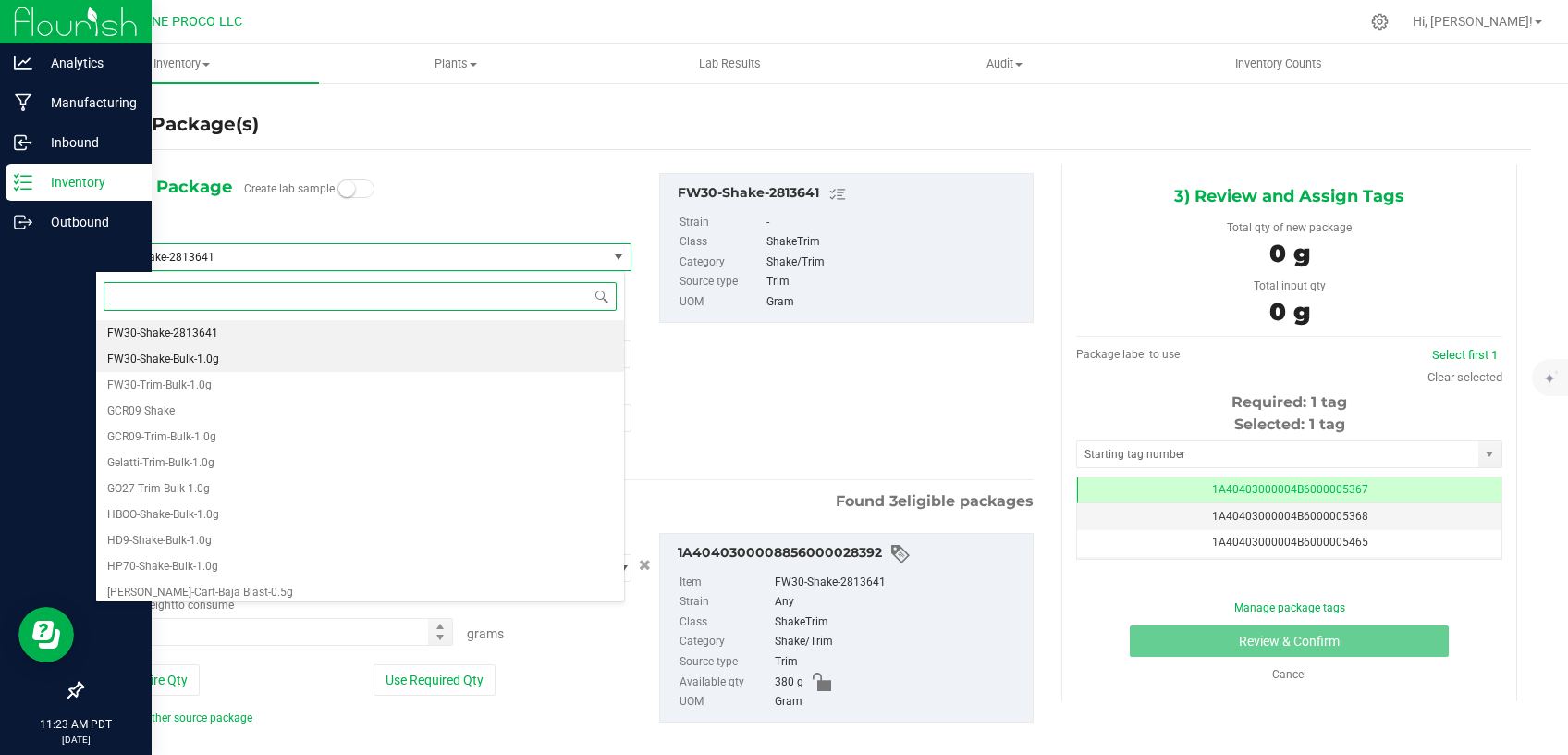
click at [276, 355] on li "FW30-Shake-Bulk-1.0g" at bounding box center [359, 359] width 527 height 26
type input "0"
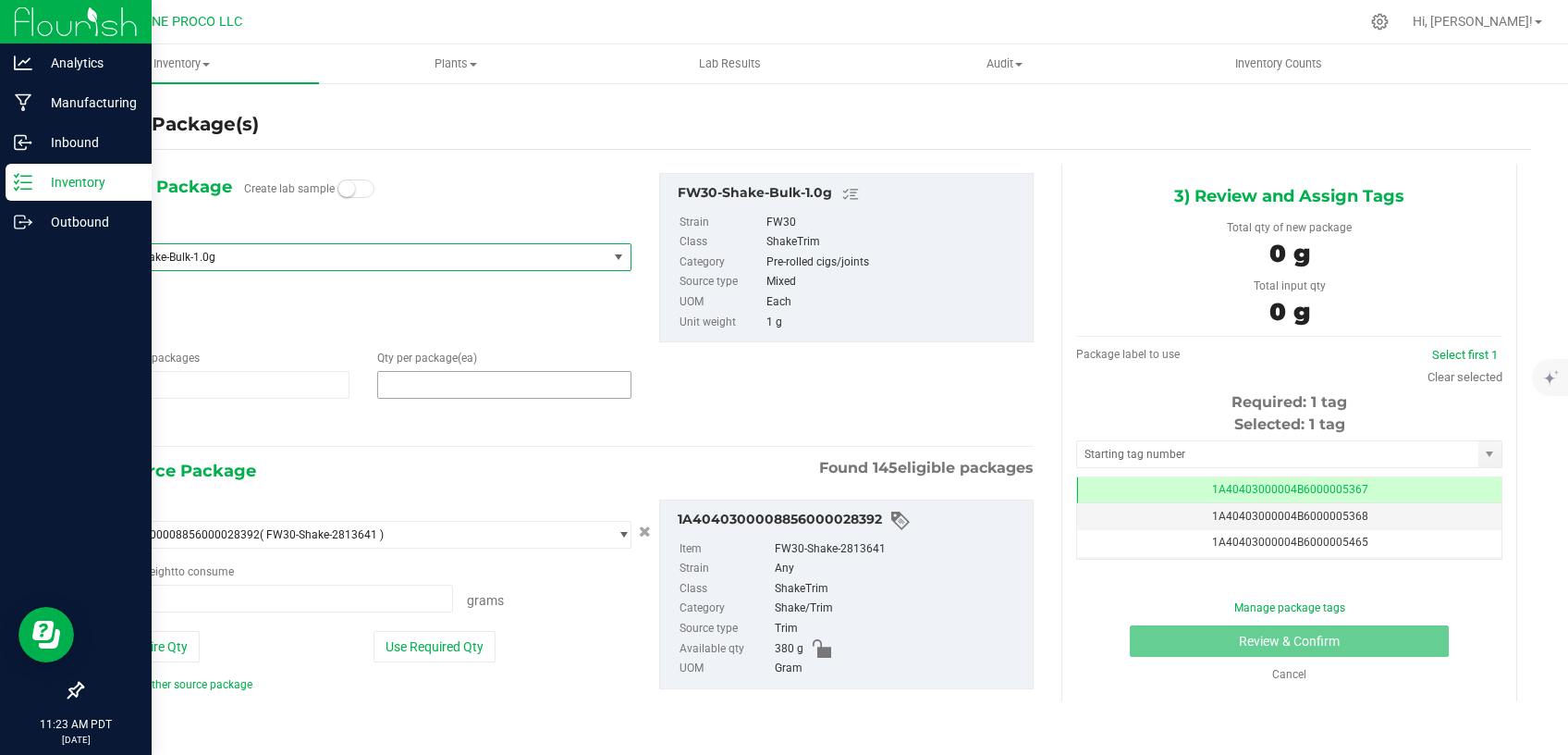
click at [453, 388] on span at bounding box center [503, 385] width 254 height 28
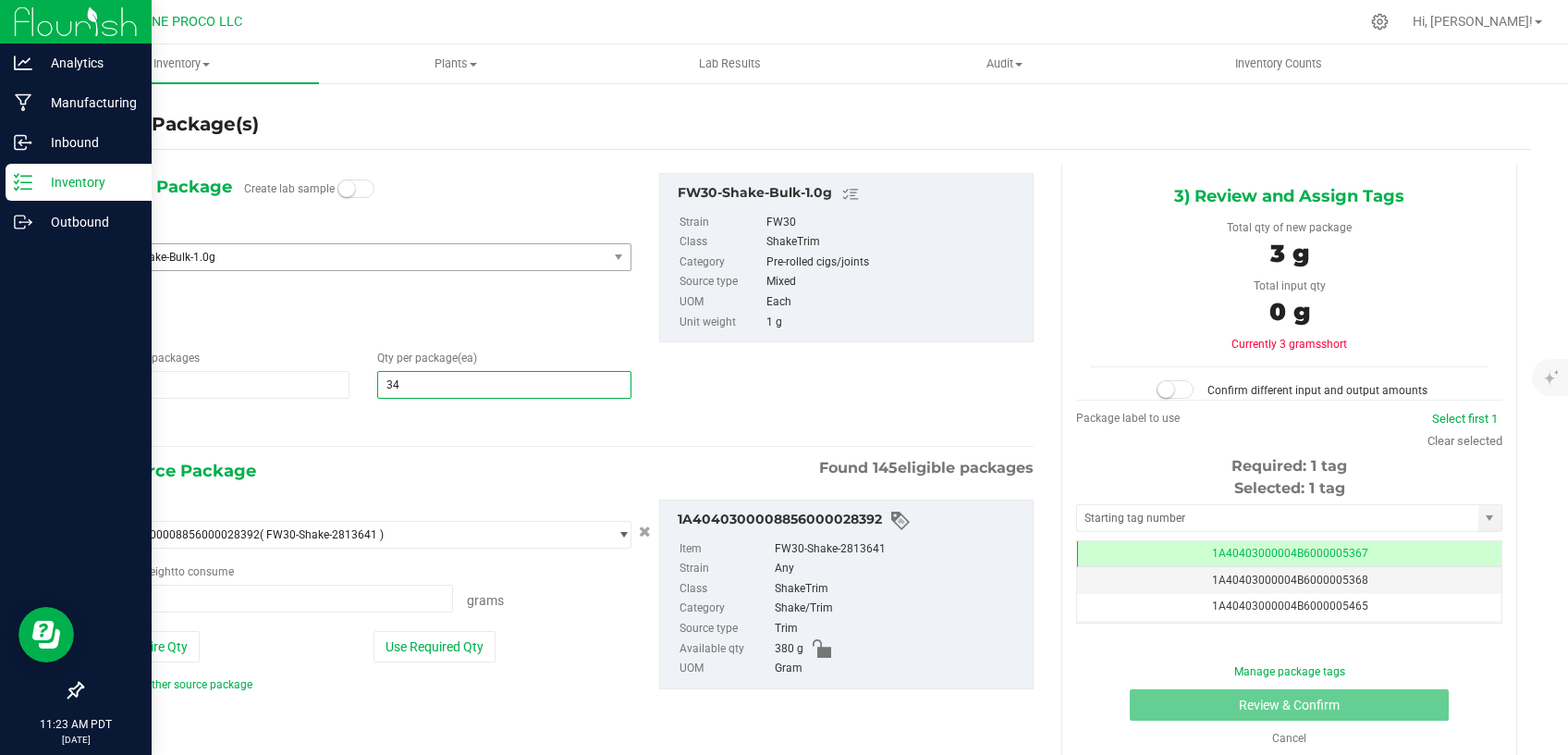
type input "340"
click at [402, 649] on button "Use Required Qty" at bounding box center [435, 646] width 122 height 32
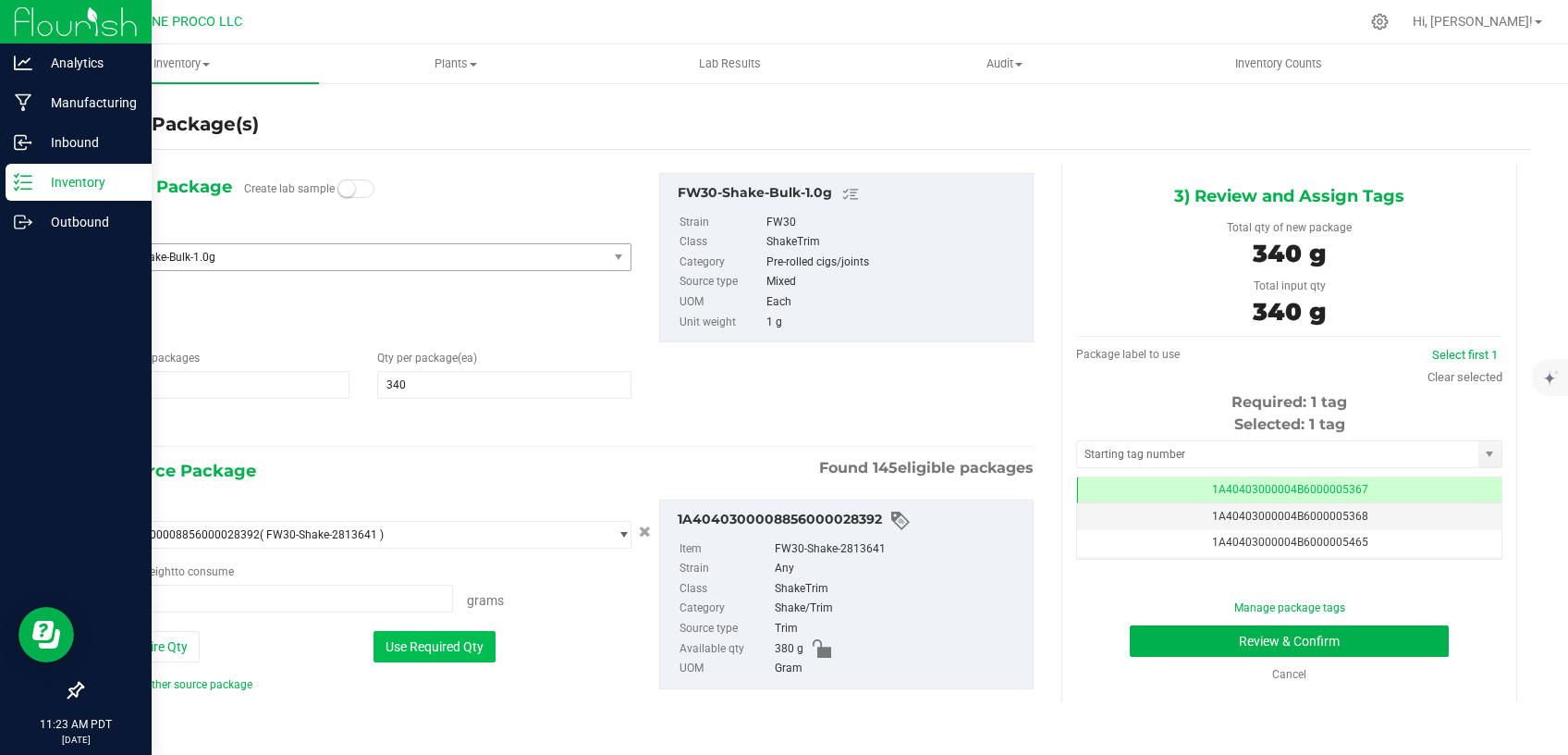
type input "340.0000 g"
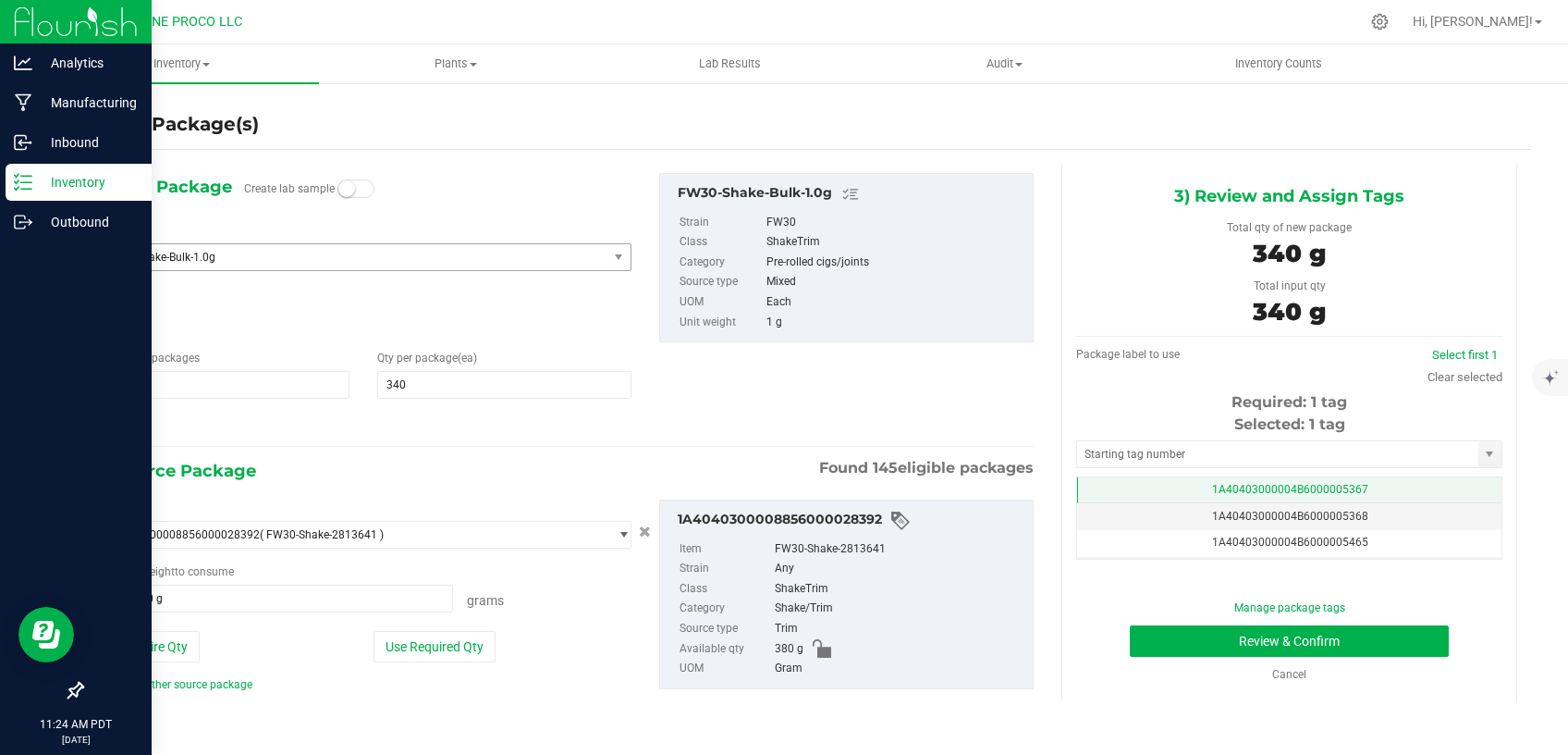
click at [1137, 480] on td "1A40403000004B6000005367" at bounding box center [1289, 490] width 425 height 27
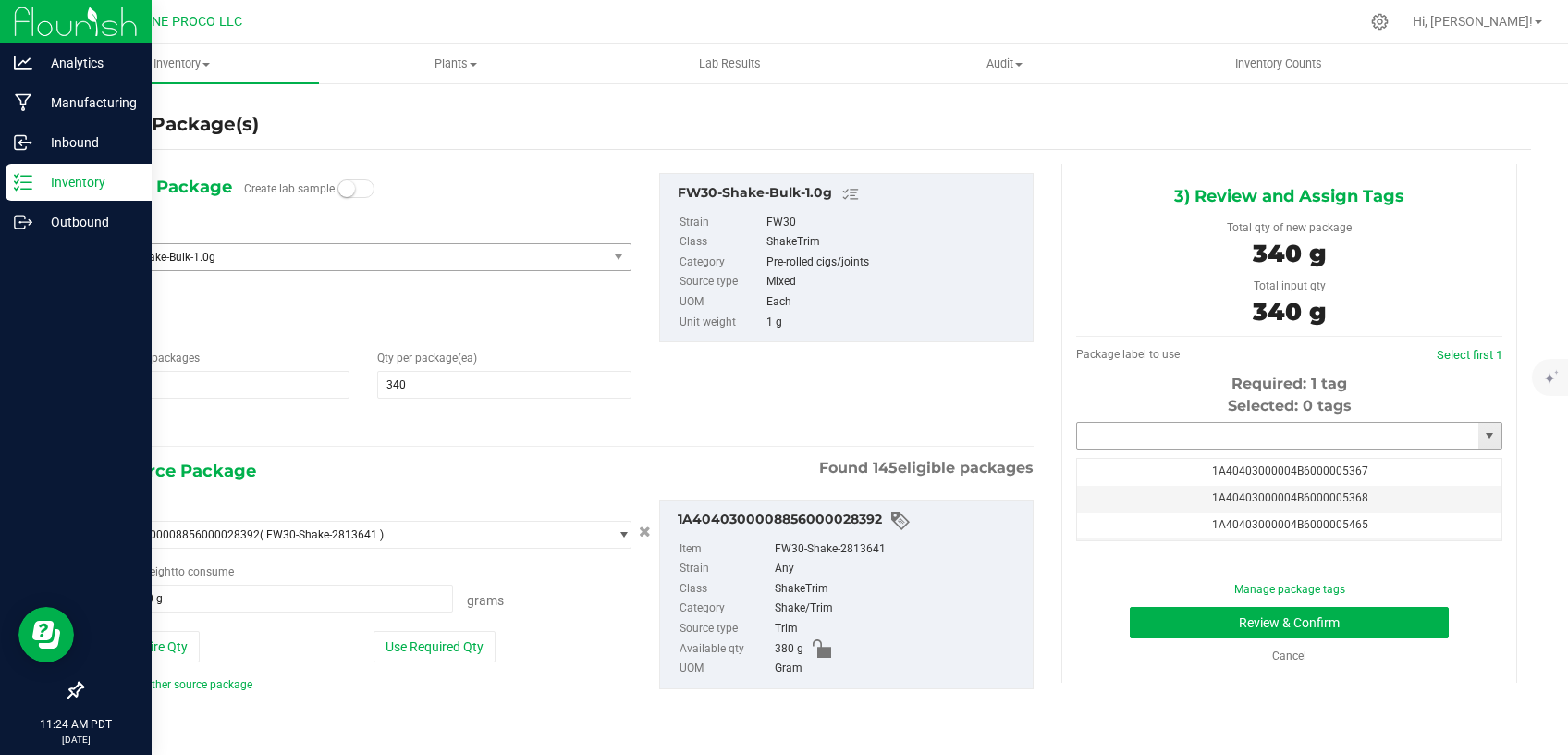
click at [1151, 438] on input "text" at bounding box center [1277, 436] width 401 height 26
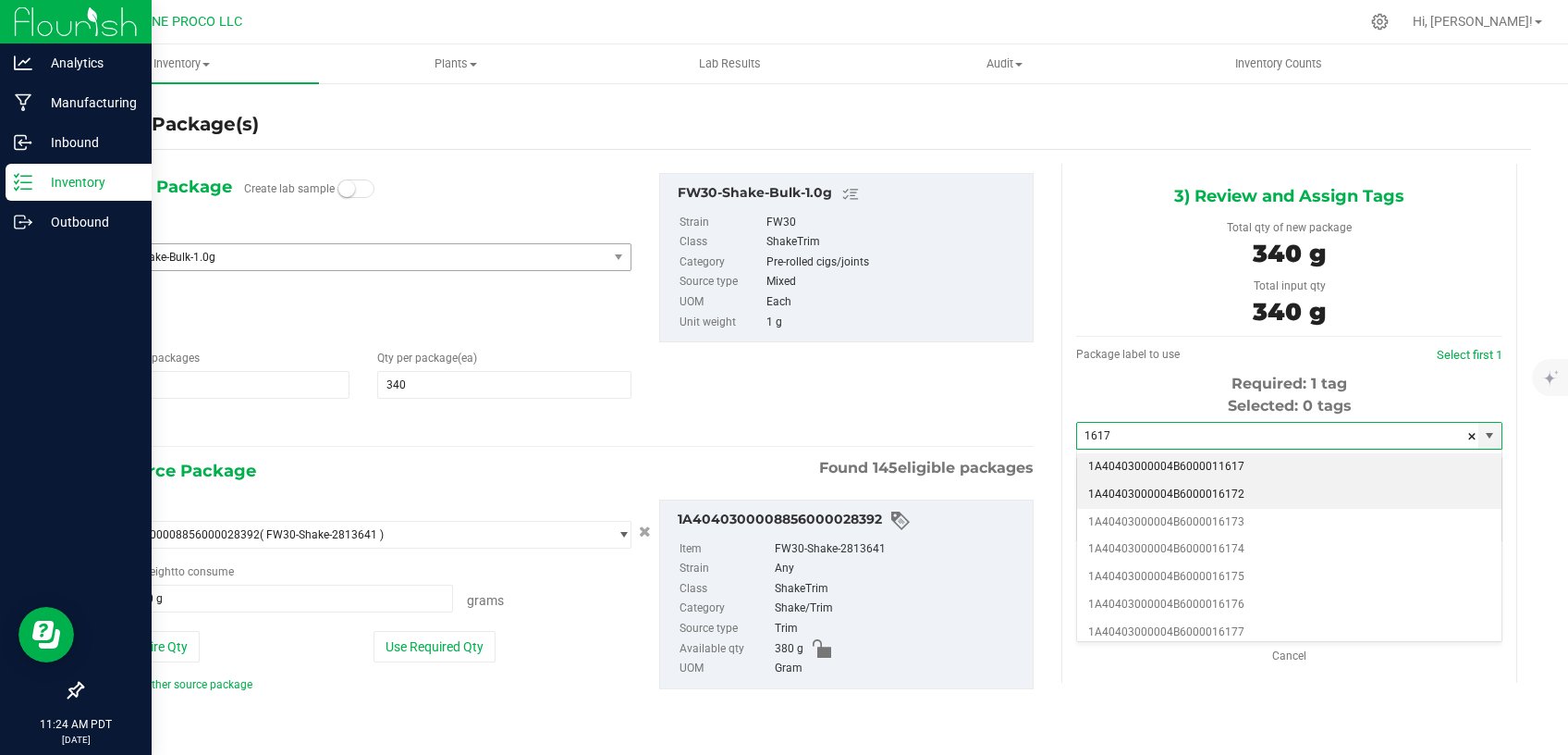
click at [1212, 492] on li "1A40403000004B6000016172" at bounding box center [1289, 495] width 425 height 28
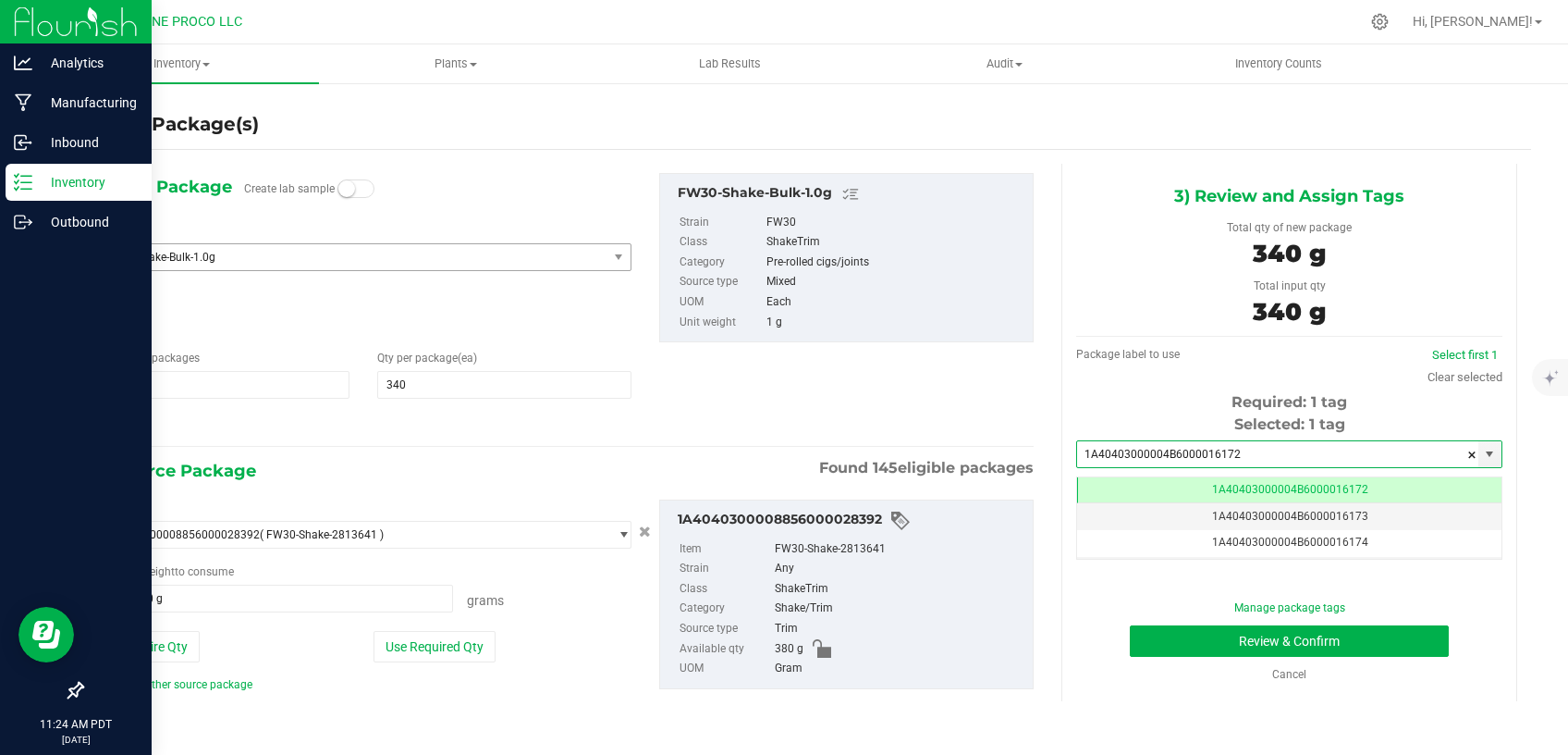
type input "1A40403000004B6000016172"
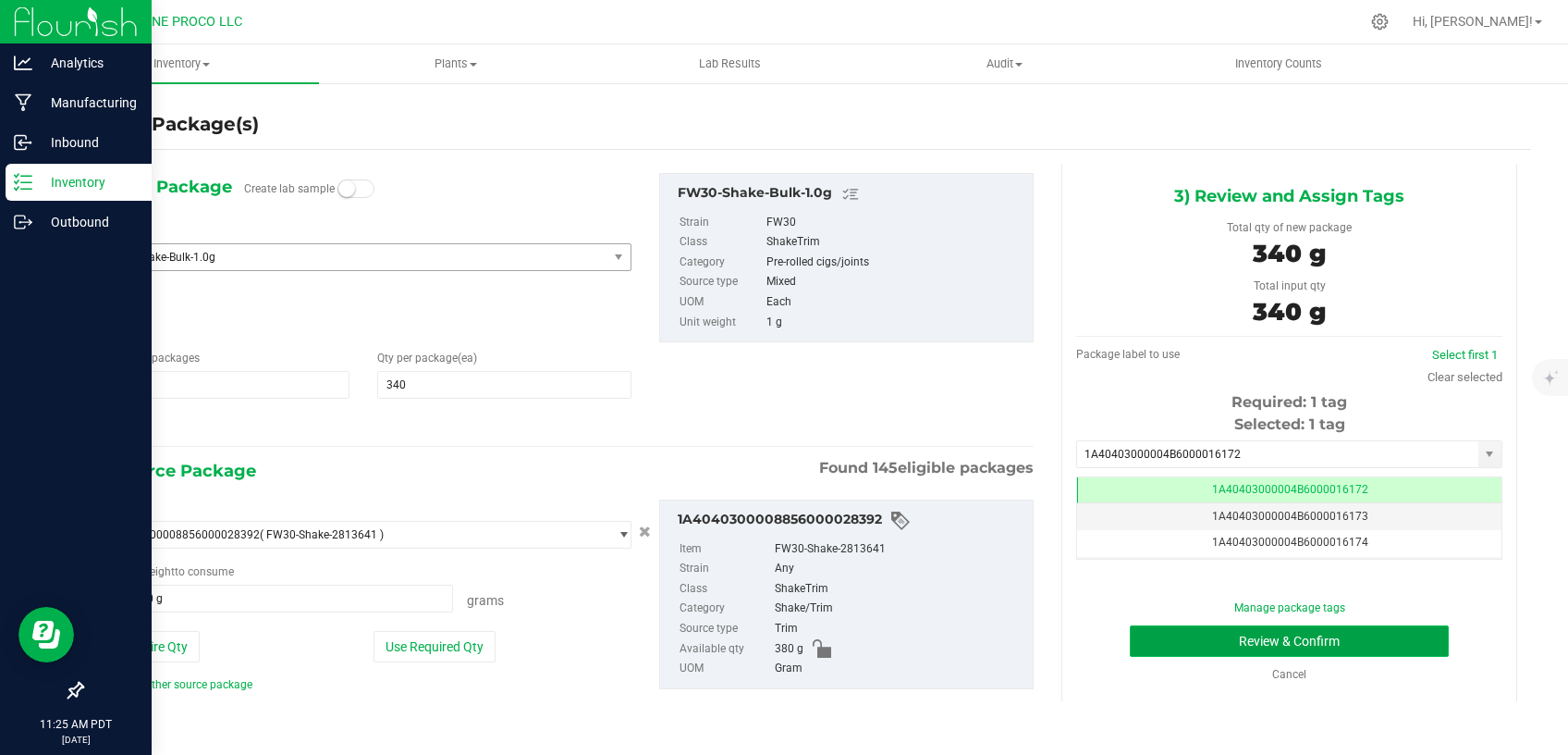
click at [1184, 643] on button "Review & Confirm" at bounding box center [1289, 641] width 319 height 32
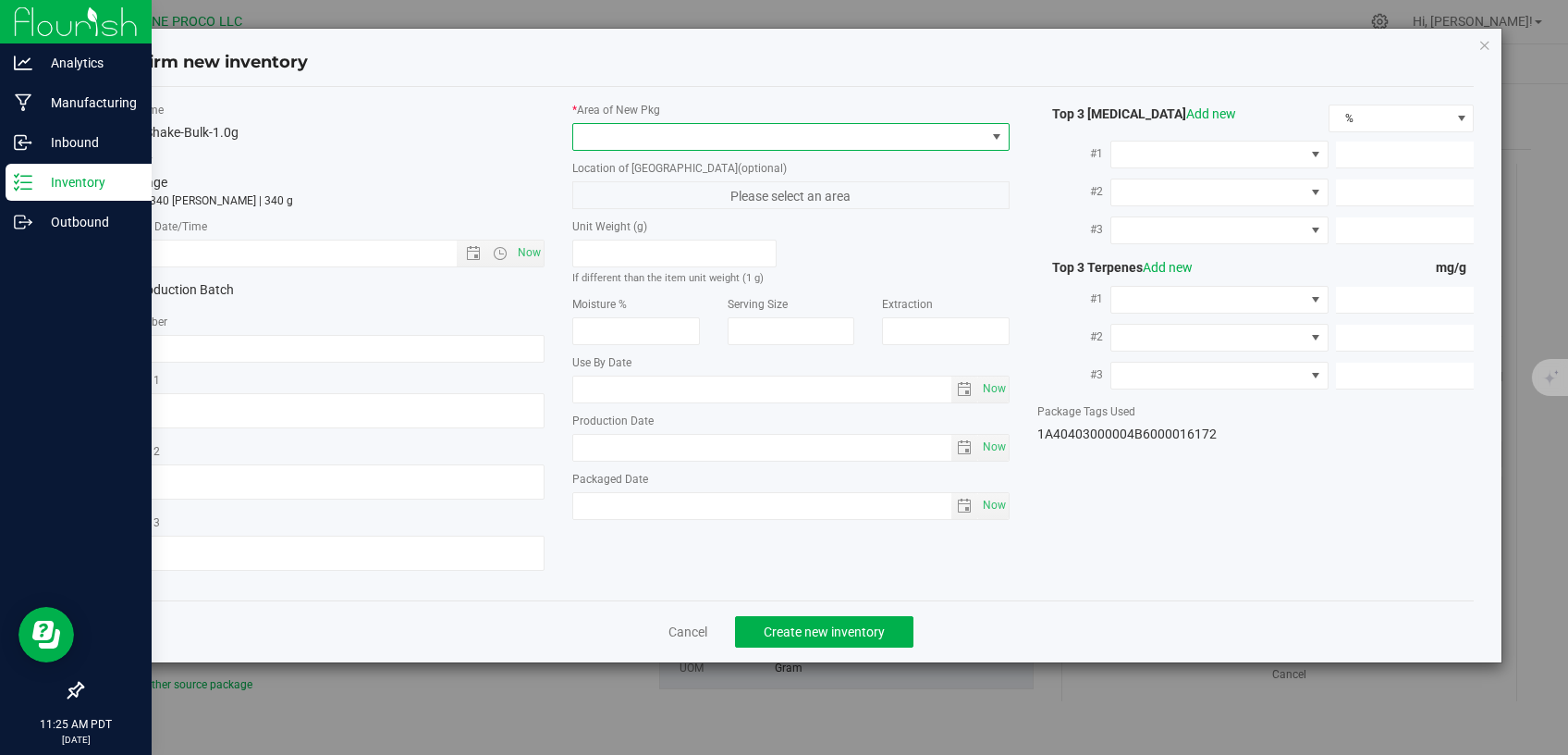
click at [765, 135] on span at bounding box center [780, 137] width 413 height 26
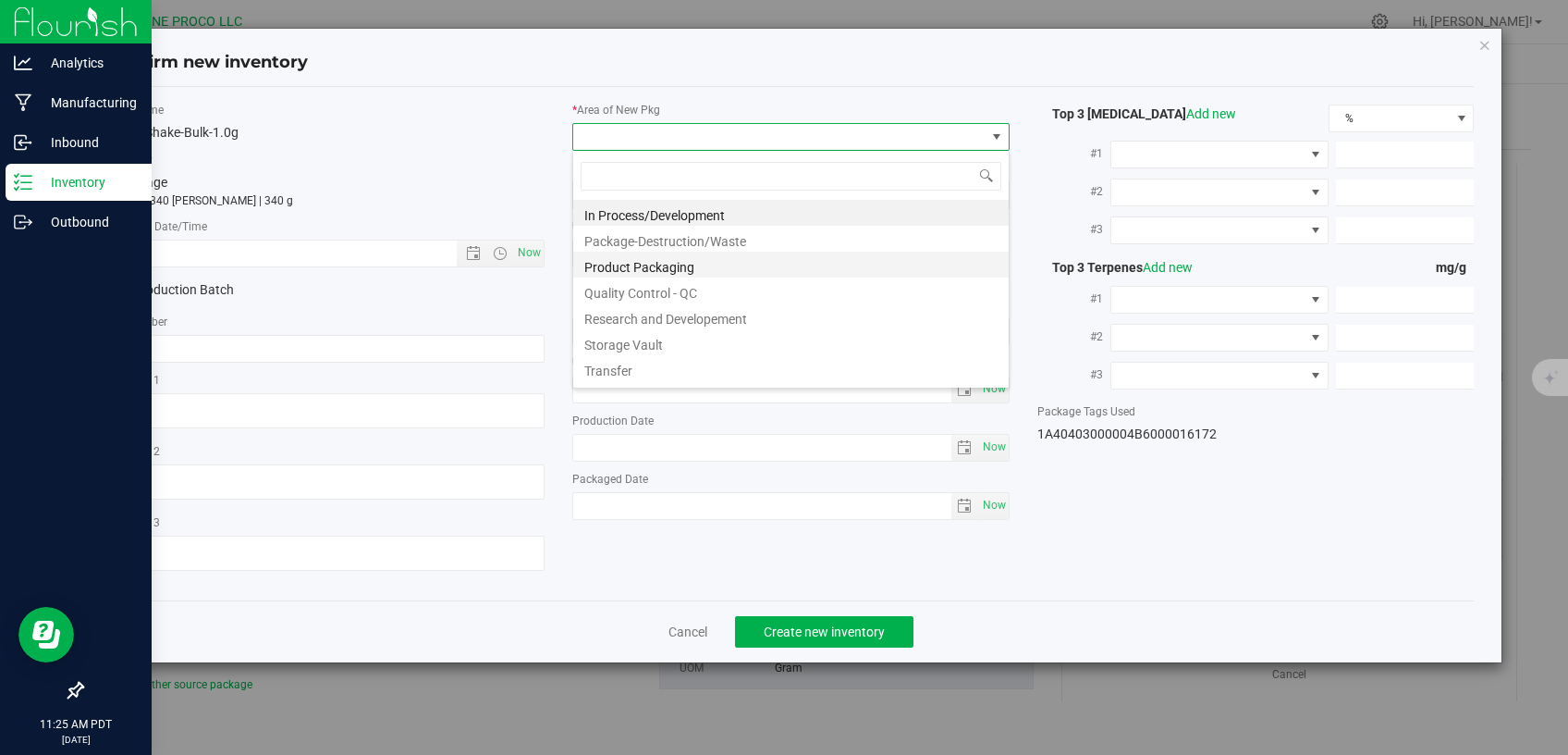
scroll to position [27, 437]
click at [634, 338] on li "Storage Vault" at bounding box center [790, 342] width 436 height 26
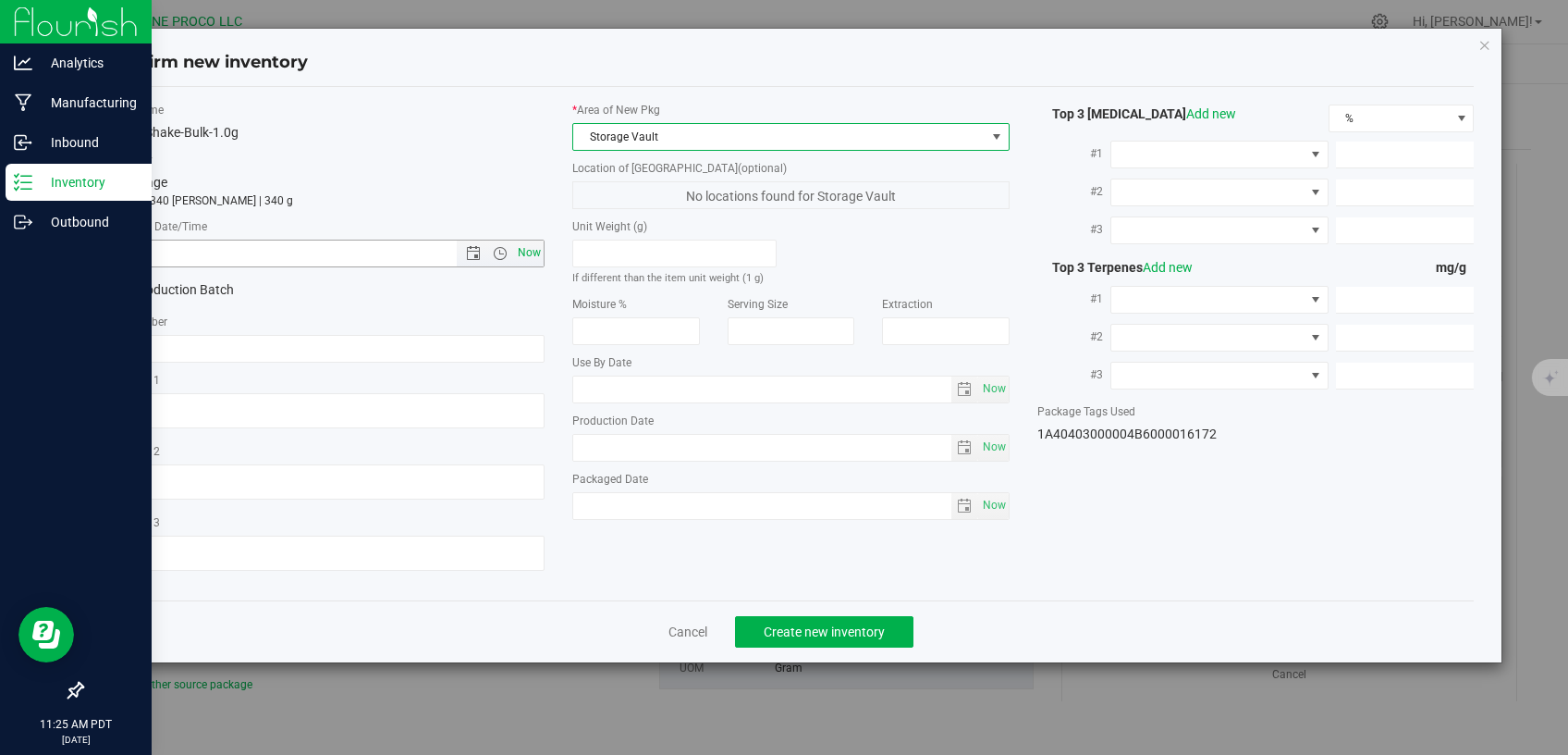
click at [542, 253] on span "Now" at bounding box center [530, 252] width 32 height 27
type input "[DATE] 11:25 AM"
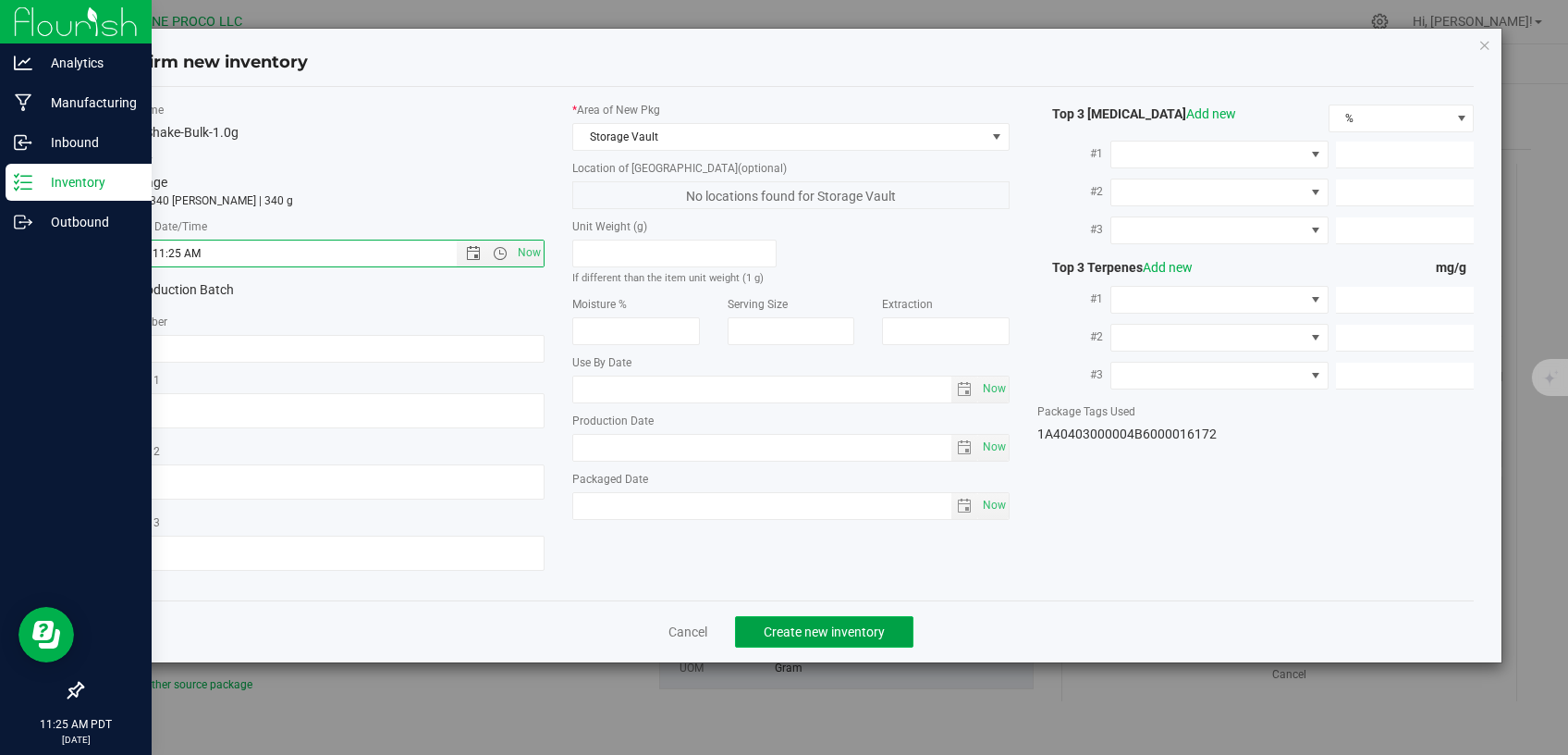
click at [810, 624] on span "Create new inventory" at bounding box center [823, 631] width 121 height 15
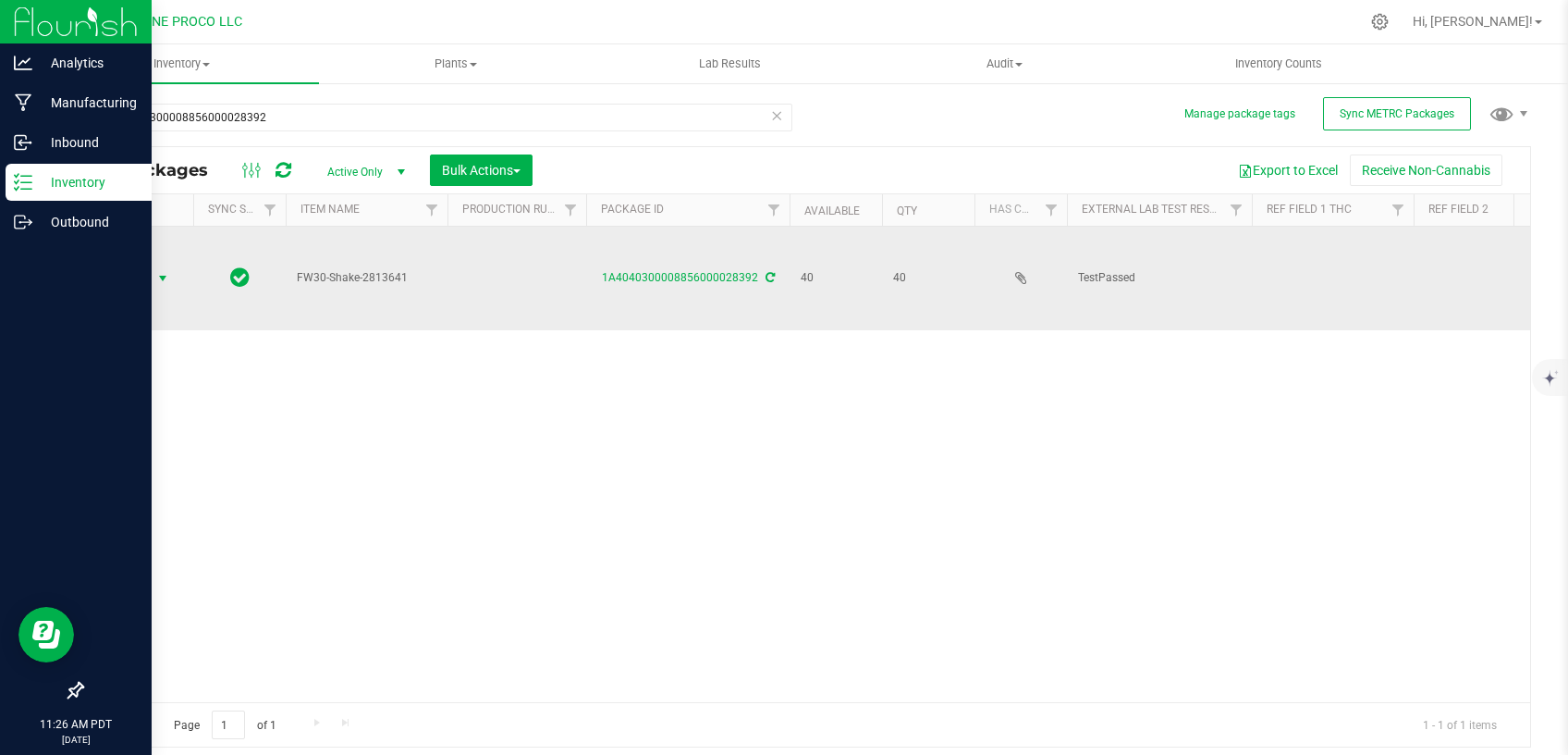
click at [164, 271] on span "select" at bounding box center [162, 278] width 15 height 15
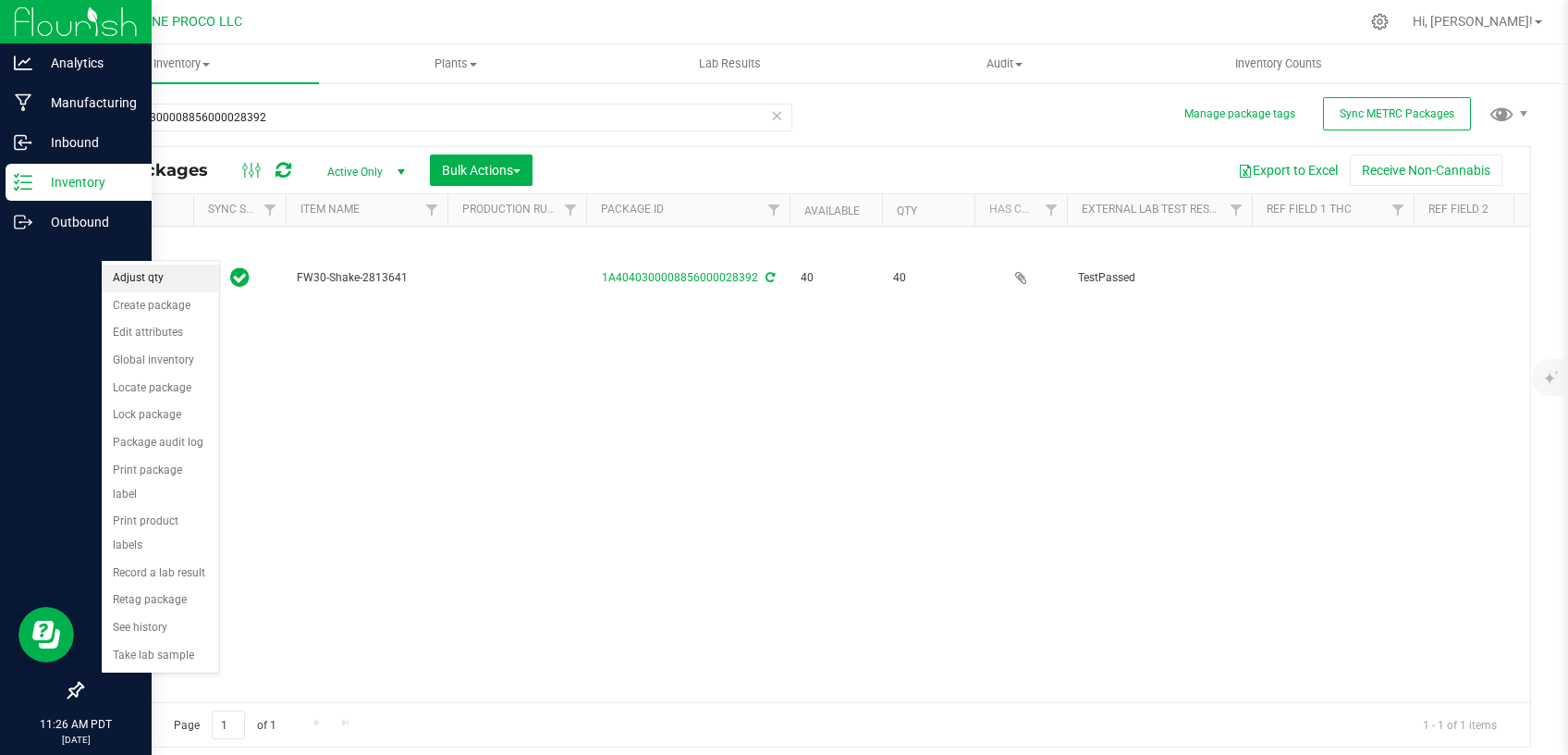
click at [144, 278] on li "Adjust qty" at bounding box center [160, 278] width 118 height 28
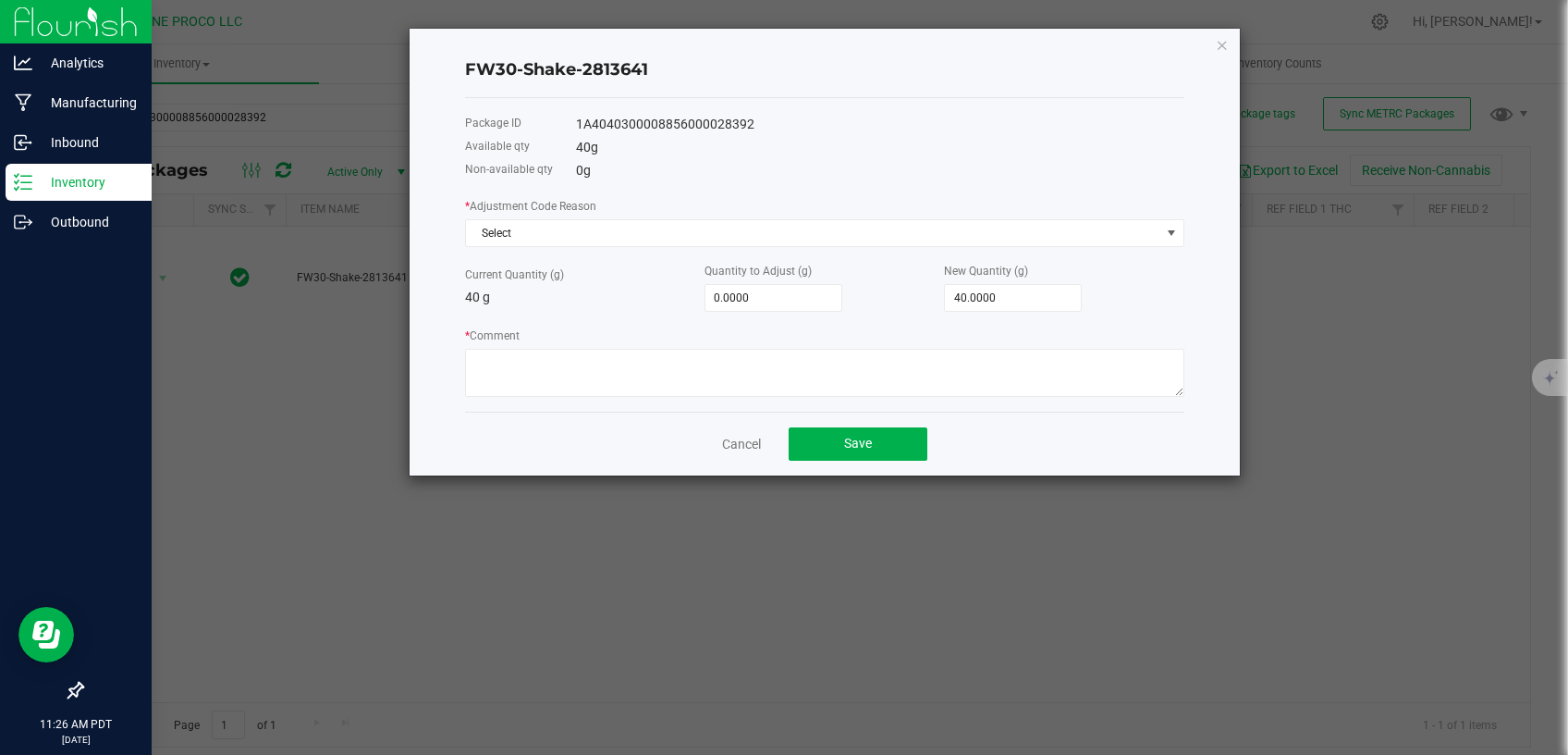
click at [584, 218] on div "* Adjustment Code Reason Select" at bounding box center [823, 221] width 719 height 51
click at [584, 227] on span "Select" at bounding box center [812, 233] width 694 height 26
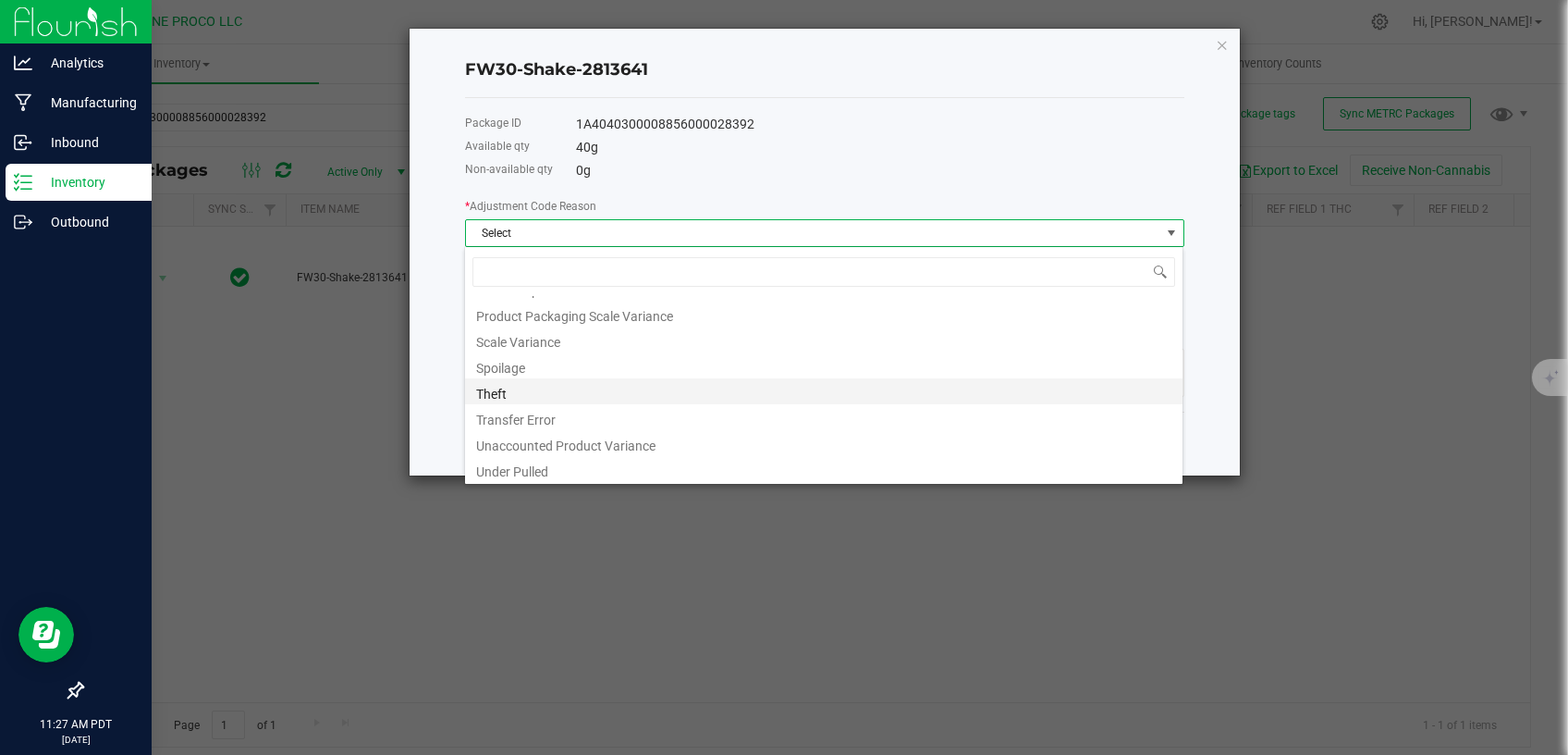
scroll to position [98, 0]
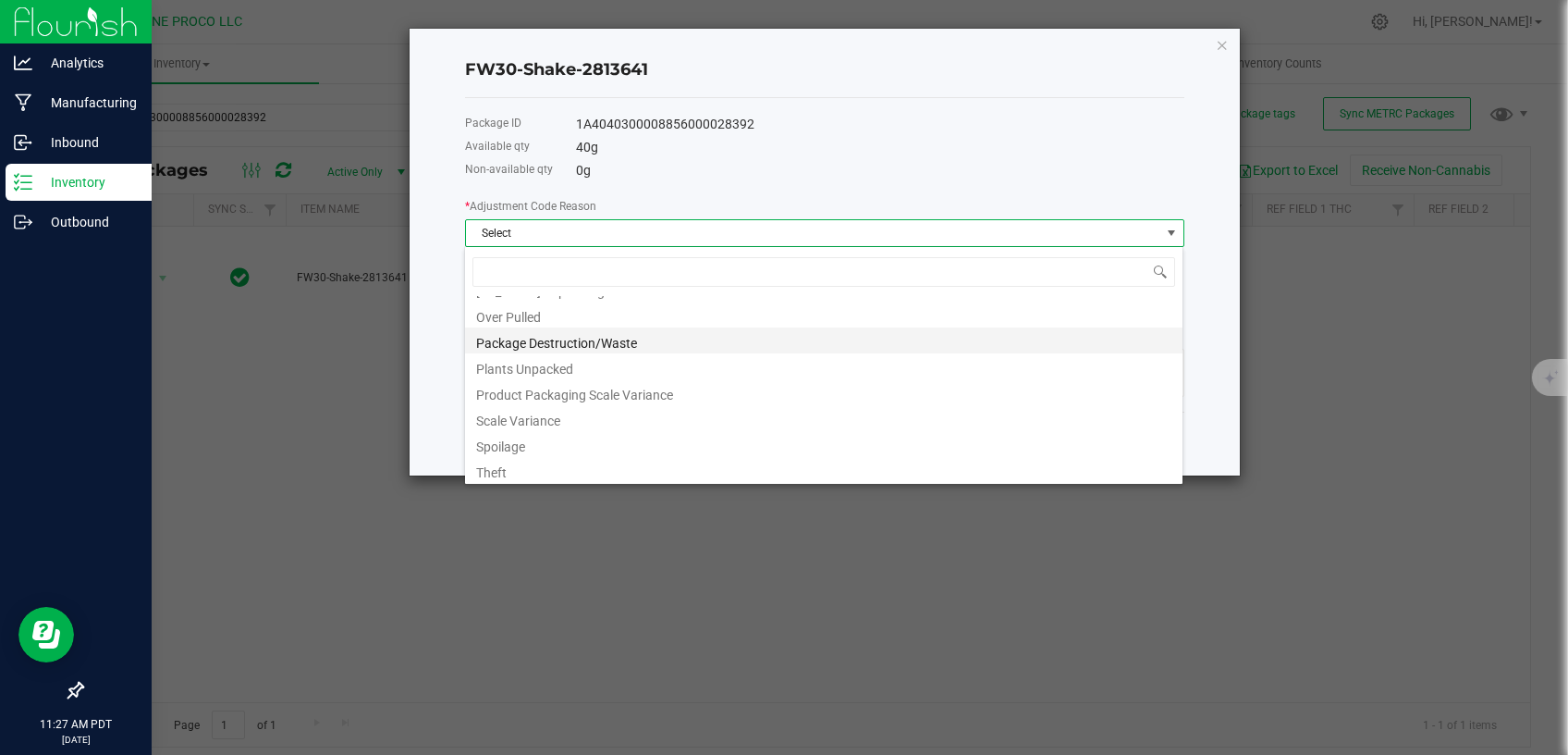
click at [549, 348] on li "Package Destruction/Waste" at bounding box center [823, 340] width 718 height 26
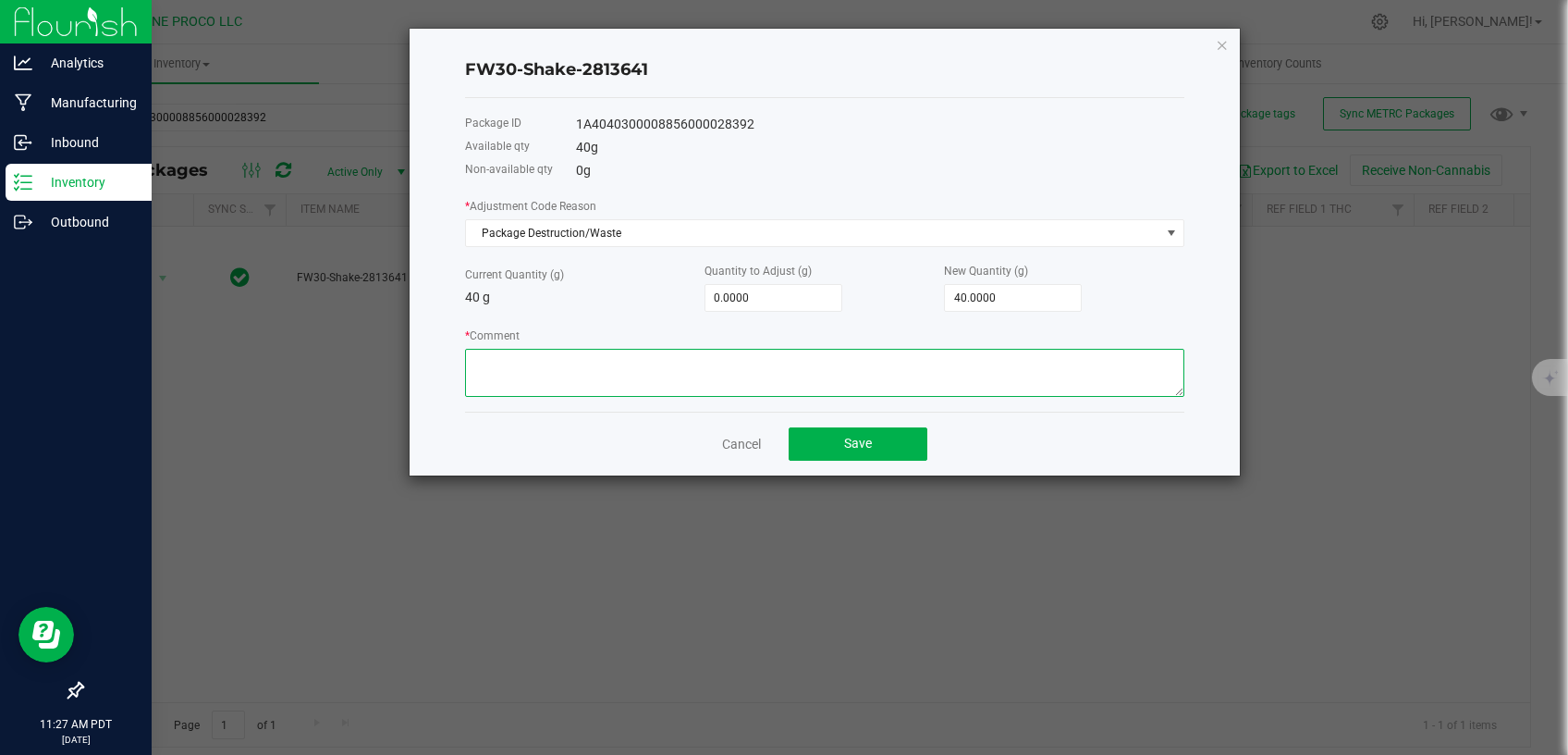
click at [540, 363] on textarea "* Comment" at bounding box center [823, 373] width 719 height 48
type input "40"
click at [959, 302] on input "40" at bounding box center [1013, 298] width 136 height 26
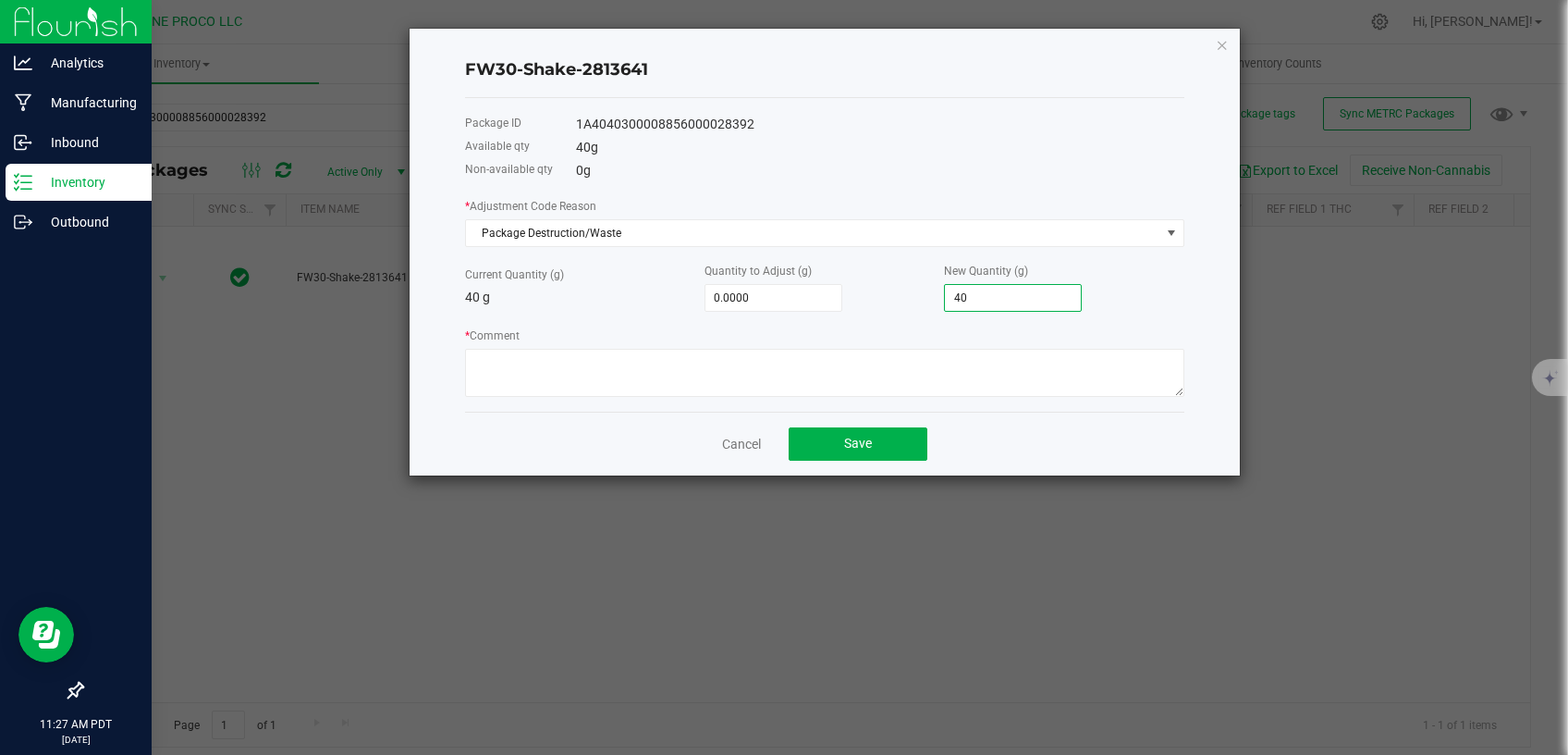
type input "-40.0000"
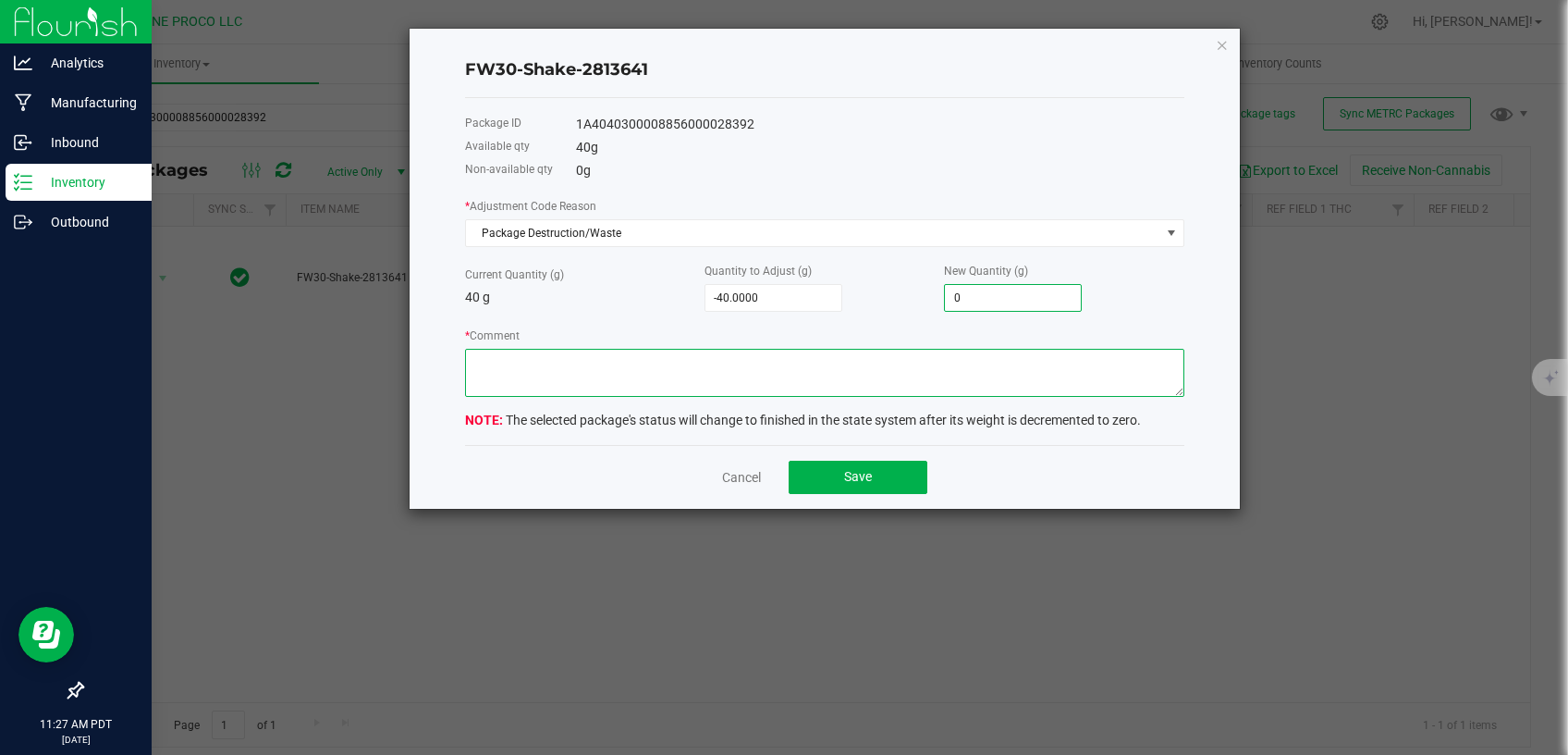
type input "0.0000"
click at [873, 390] on textarea "* Comment" at bounding box center [823, 373] width 719 height 48
type textarea "Unusable material."
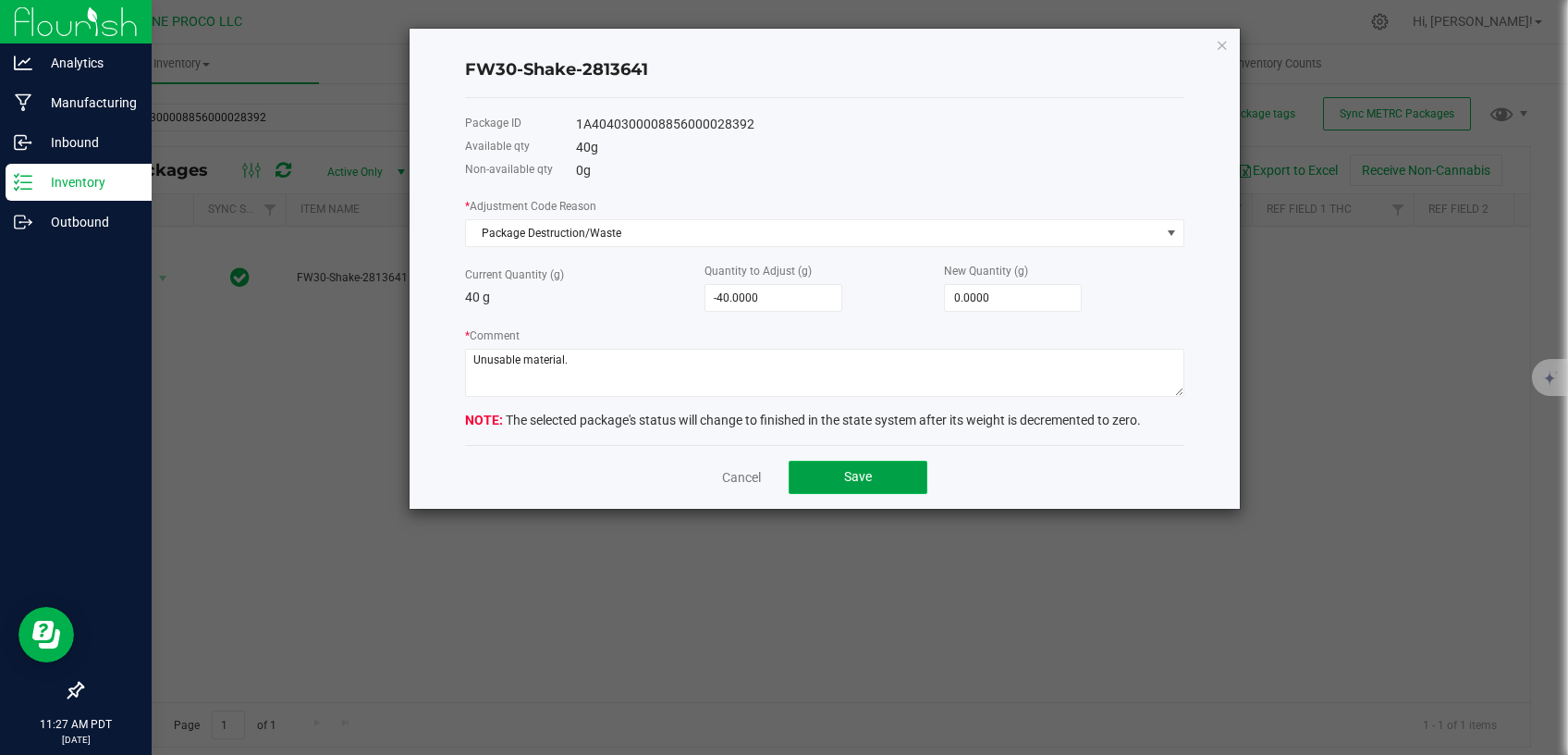
click at [868, 487] on button "Save" at bounding box center [857, 477] width 139 height 33
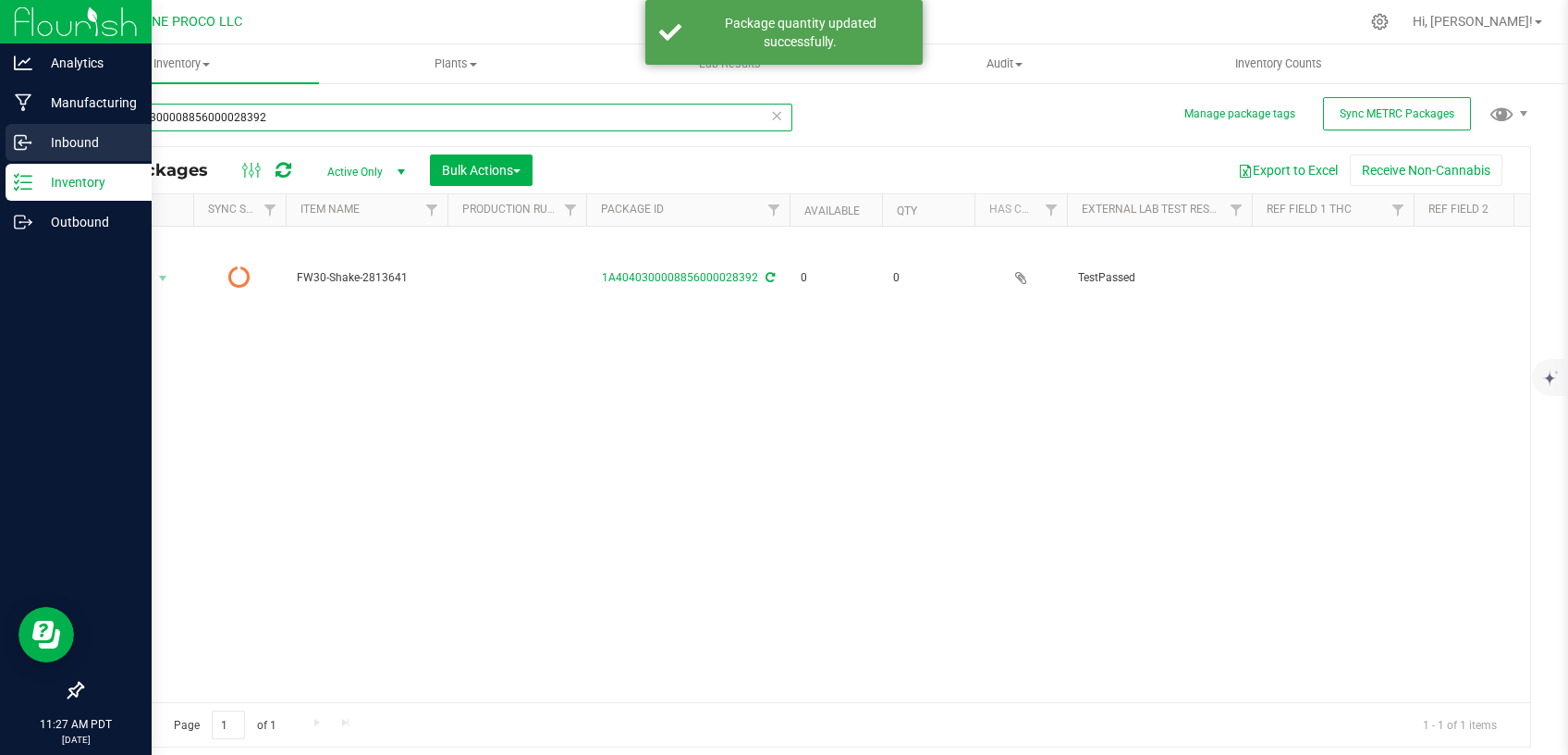
drag, startPoint x: 270, startPoint y: 121, endPoint x: 0, endPoint y: 128, distance: 270.1
click at [82, 127] on input "1A4040300008856000028392" at bounding box center [437, 118] width 711 height 28
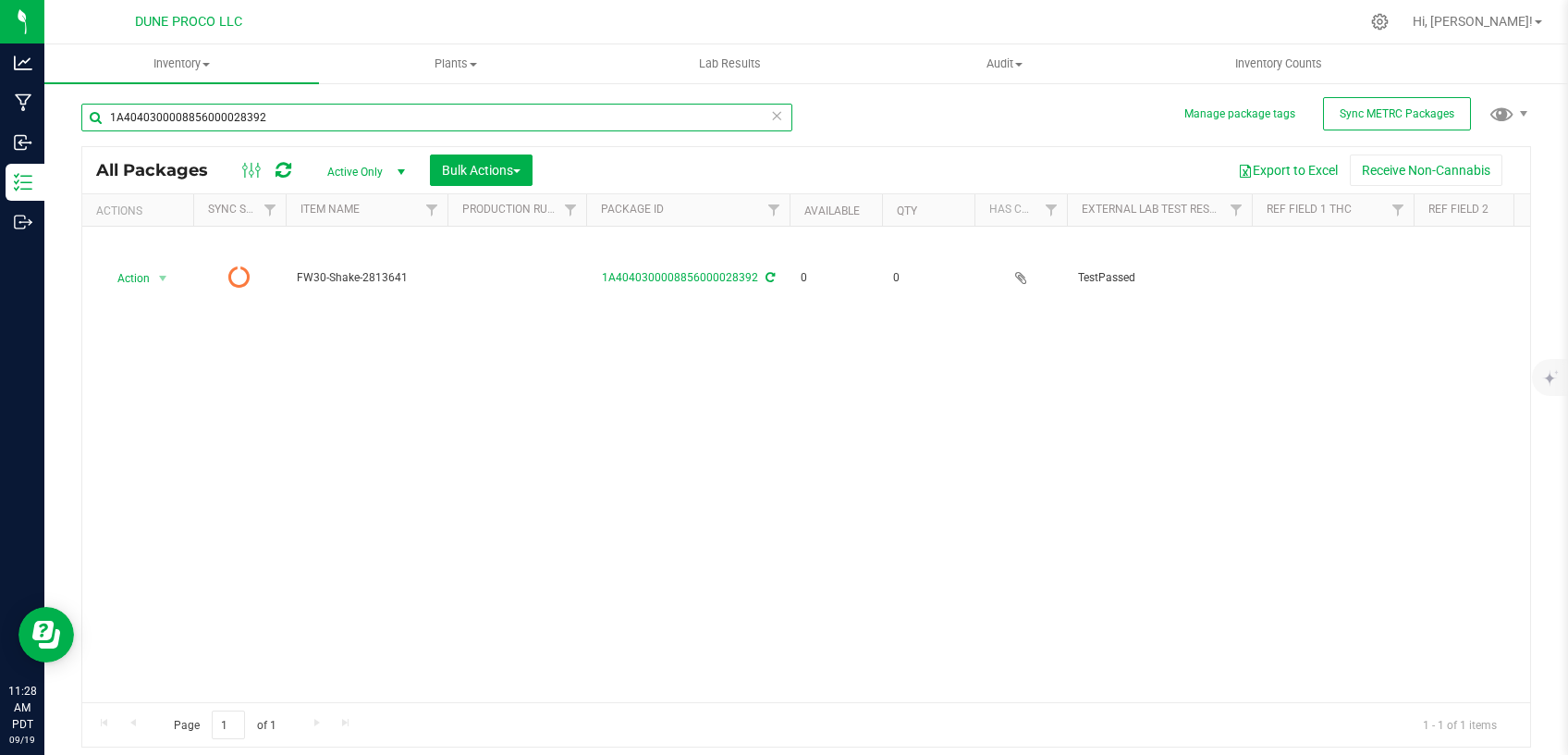
click at [278, 124] on input "1A4040300008856000028392" at bounding box center [437, 118] width 711 height 28
drag, startPoint x: 284, startPoint y: 119, endPoint x: 48, endPoint y: 122, distance: 236.0
click at [82, 122] on input "1A4040300008856000028392" at bounding box center [437, 118] width 711 height 28
paste input "28334"
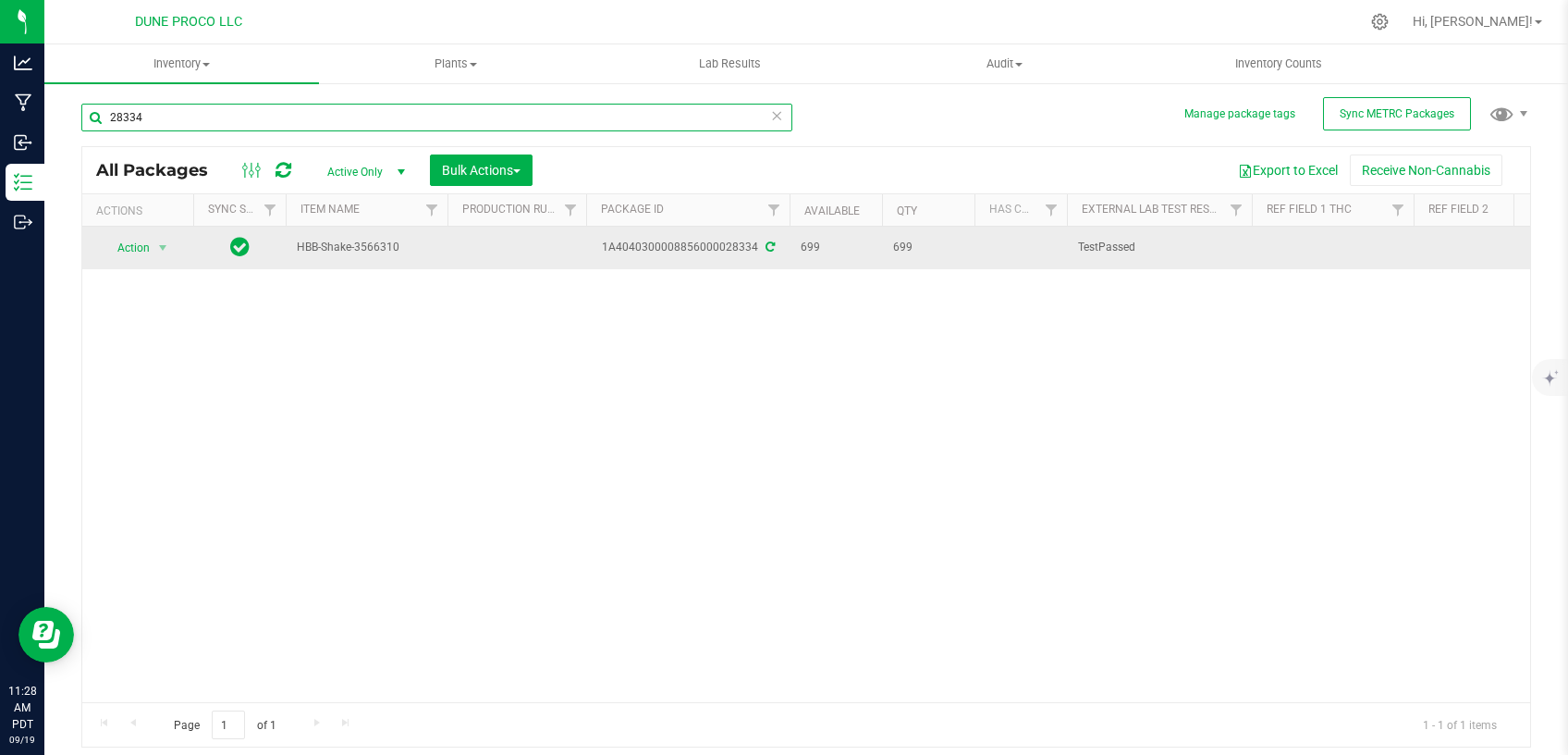
type input "28334"
click at [770, 246] on icon at bounding box center [770, 246] width 9 height 11
click at [661, 249] on link "1A4040300008856000028334" at bounding box center [680, 246] width 157 height 13
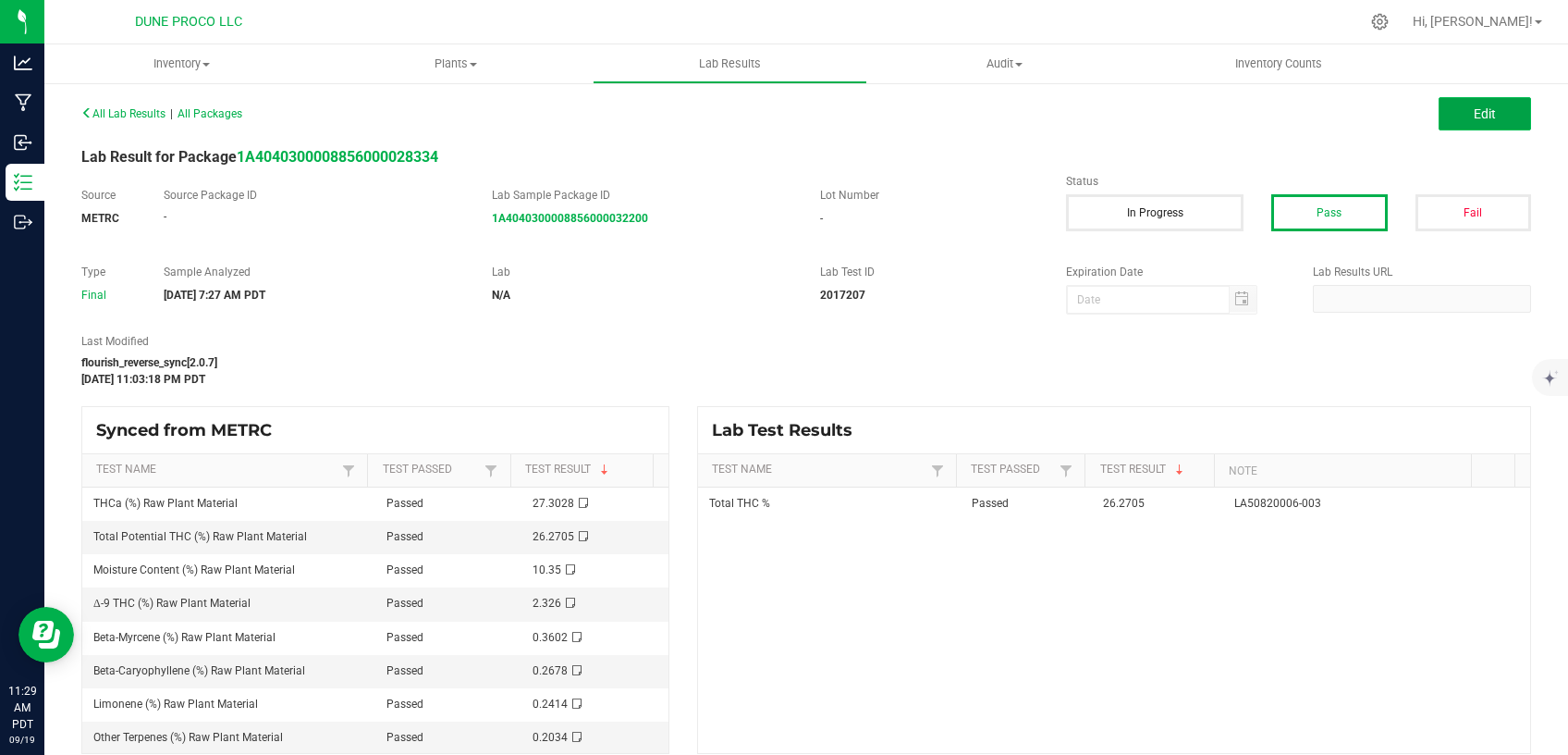
click at [1466, 105] on button "Edit" at bounding box center [1484, 113] width 93 height 33
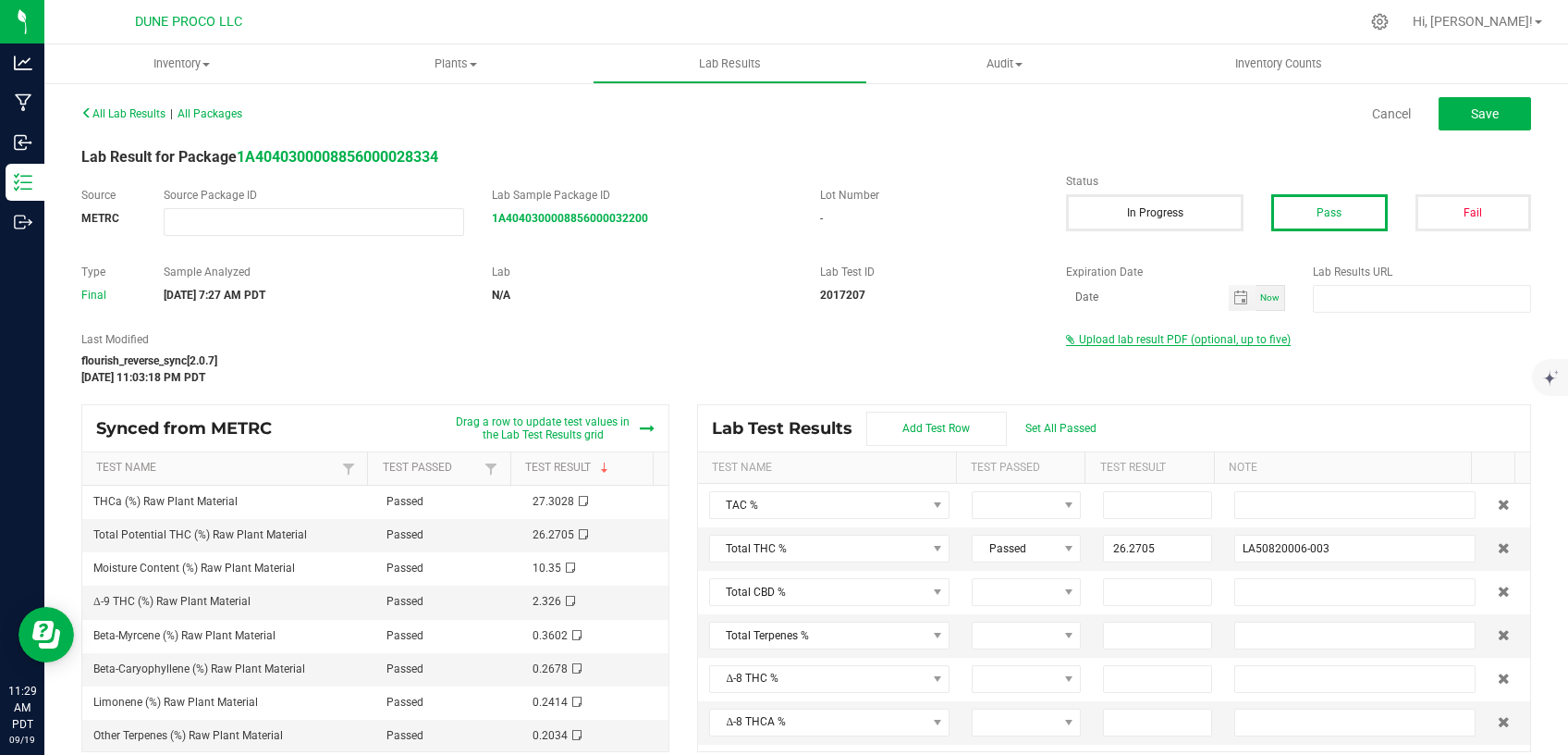
click at [1123, 343] on span "Upload lab result PDF (optional, up to five)" at bounding box center [1184, 339] width 211 height 13
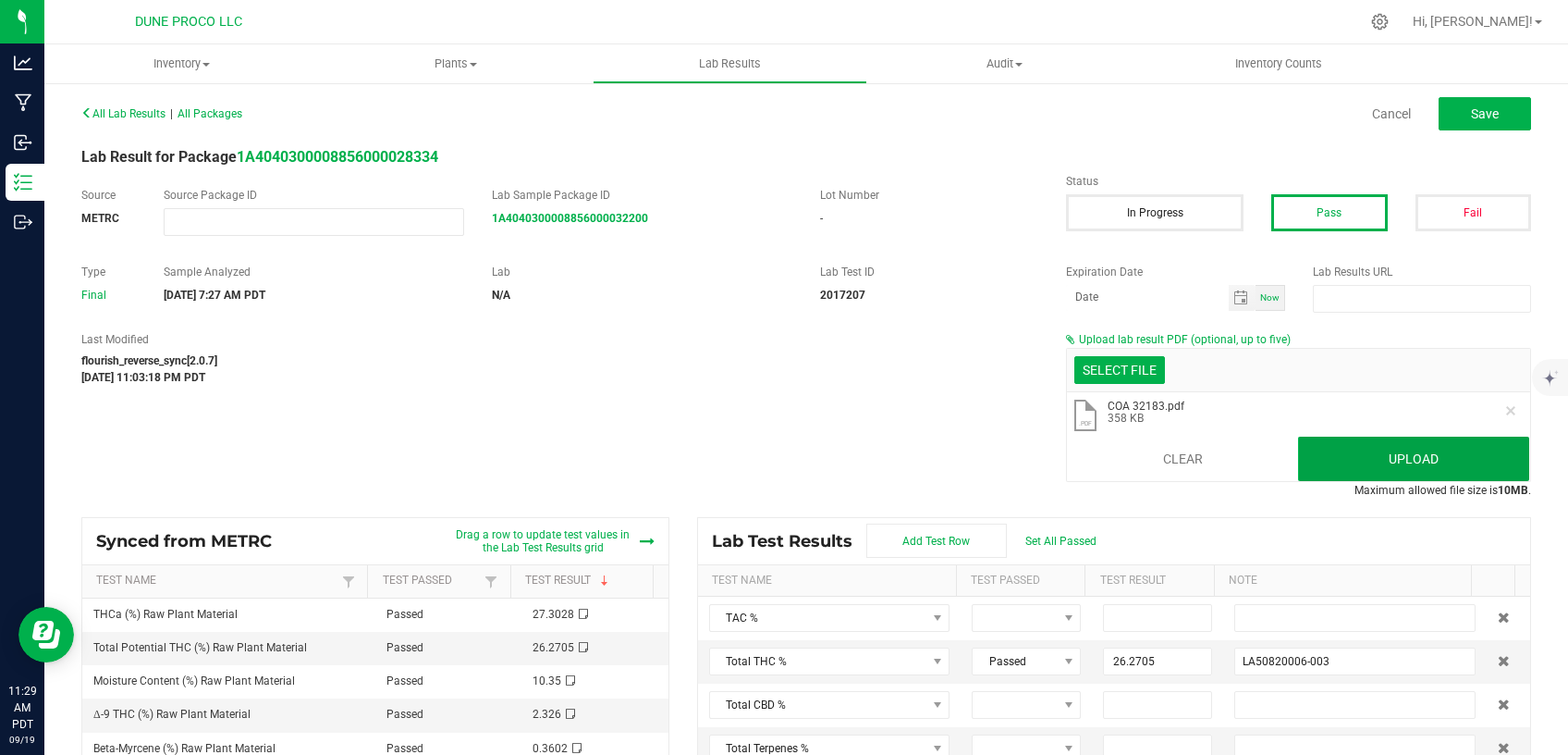
click at [1312, 446] on button "Upload" at bounding box center [1413, 459] width 231 height 45
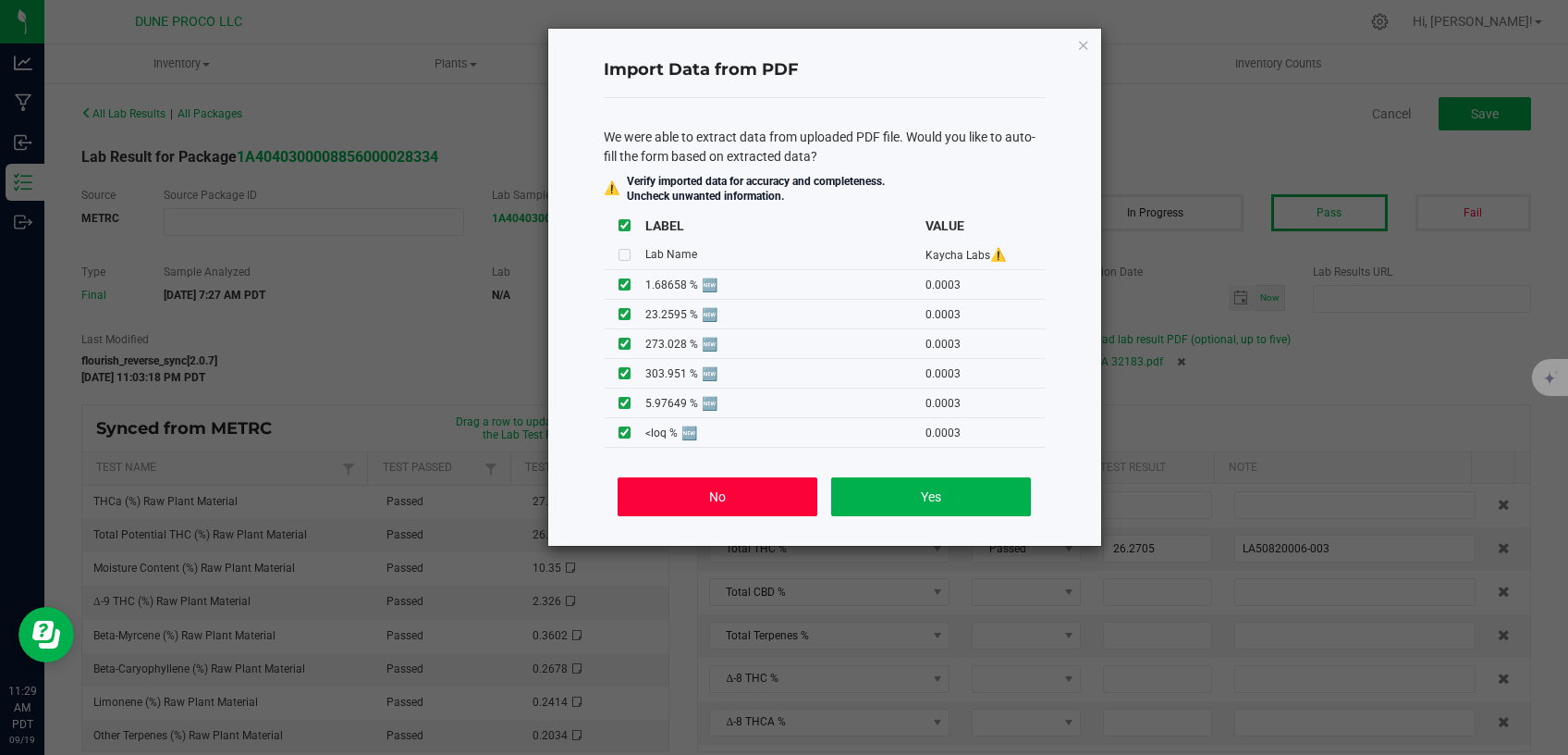
click at [662, 505] on button "No" at bounding box center [716, 496] width 198 height 39
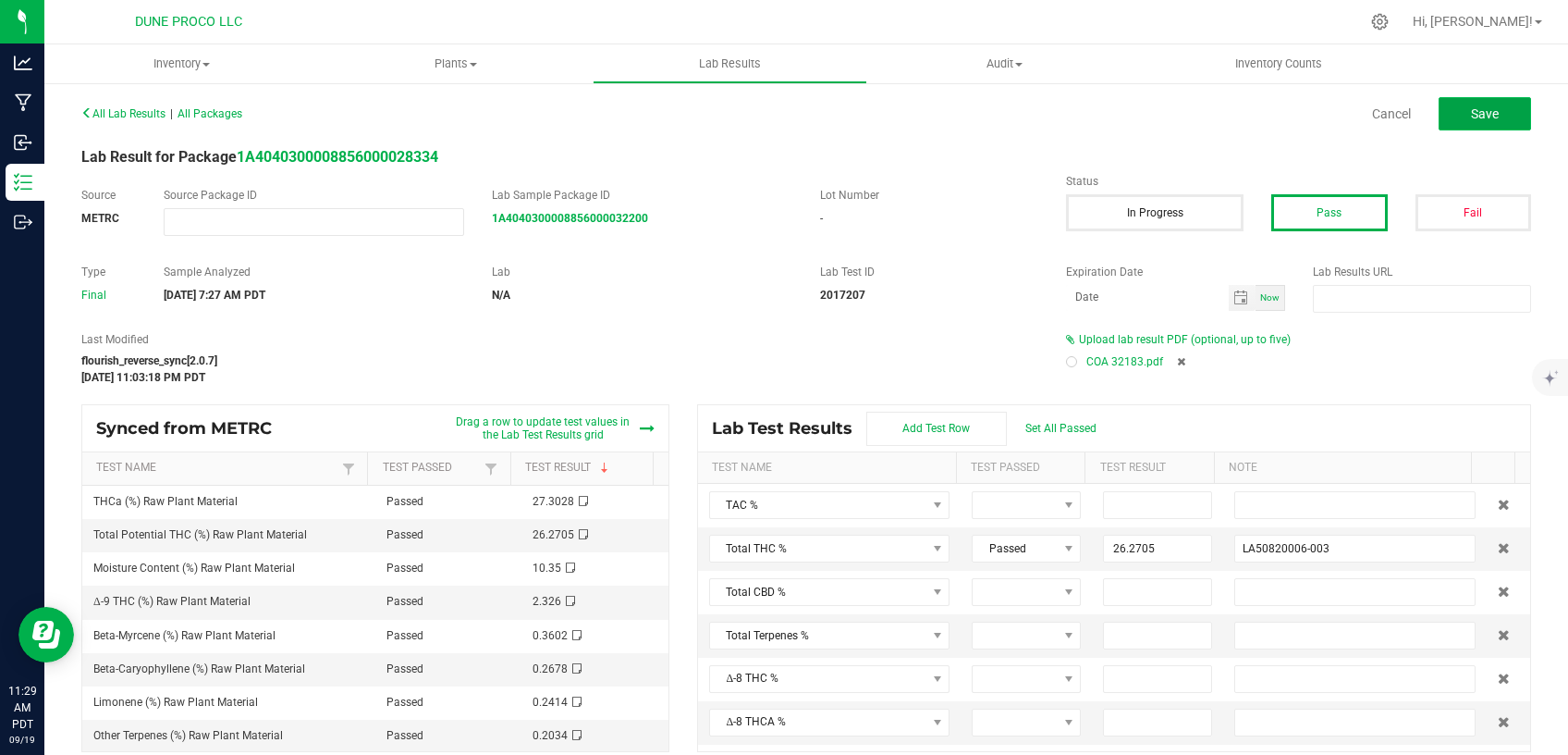
click at [1487, 109] on button "Save" at bounding box center [1484, 113] width 93 height 33
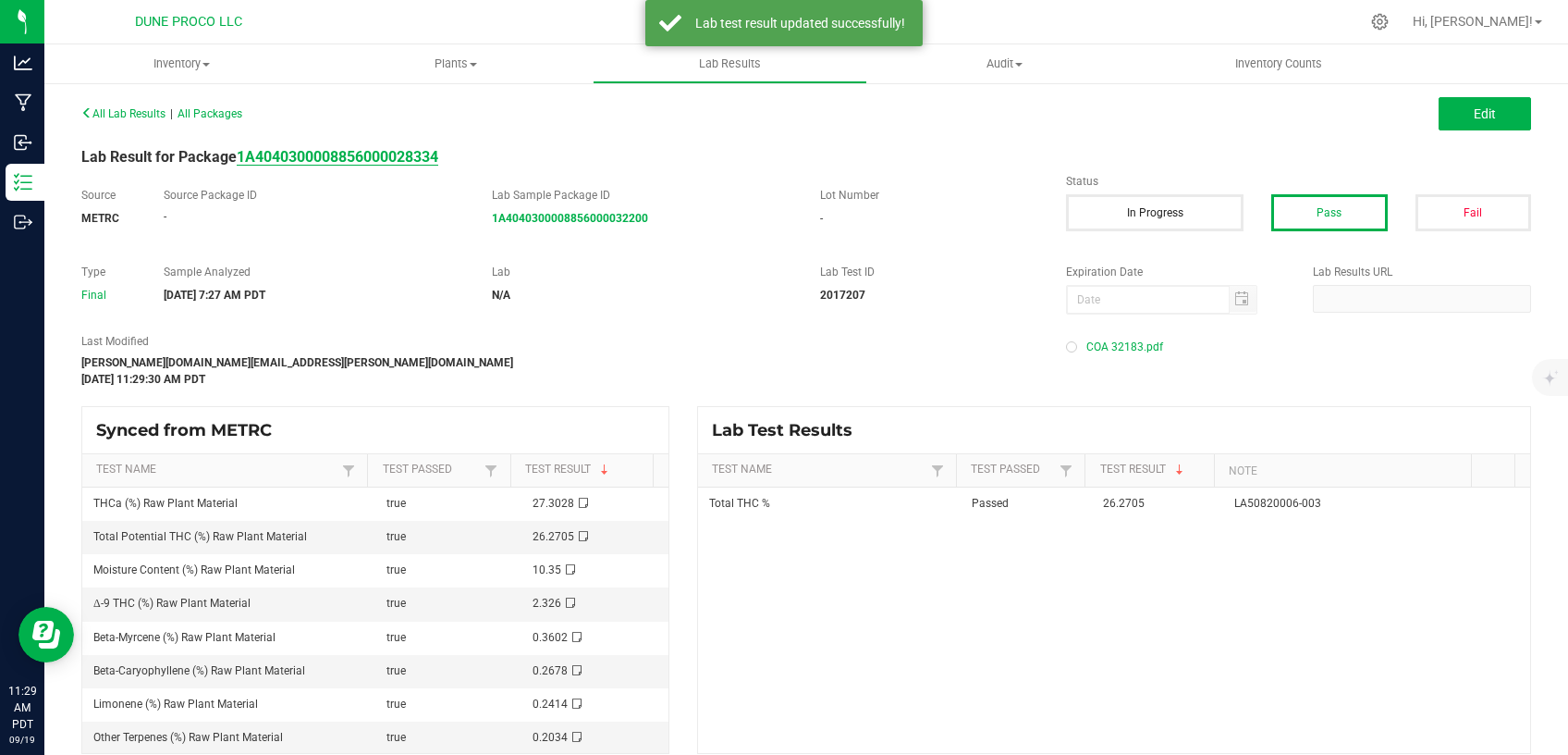
click at [404, 150] on strong "1A4040300008856000028334" at bounding box center [337, 157] width 201 height 18
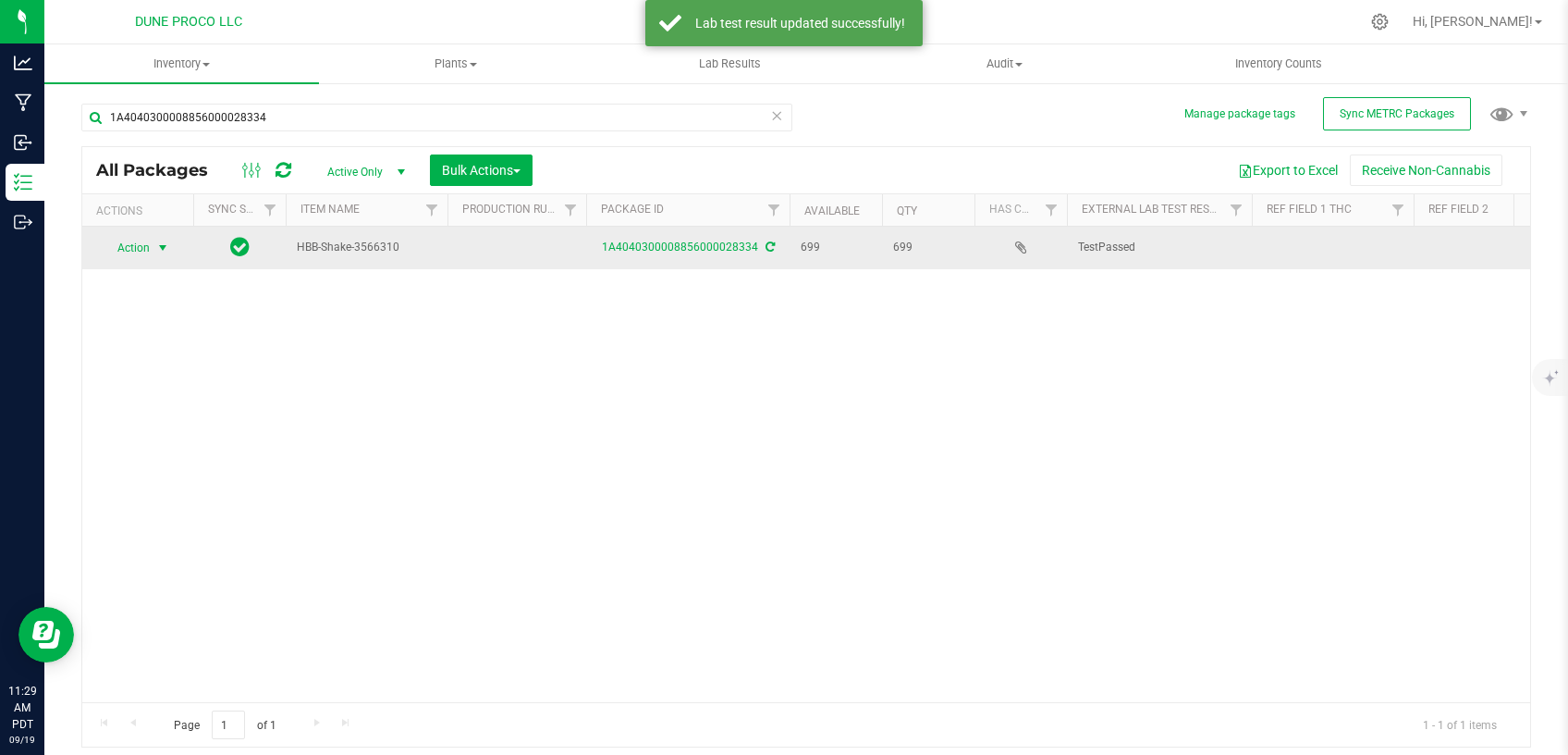
click at [162, 241] on span "select" at bounding box center [162, 247] width 15 height 15
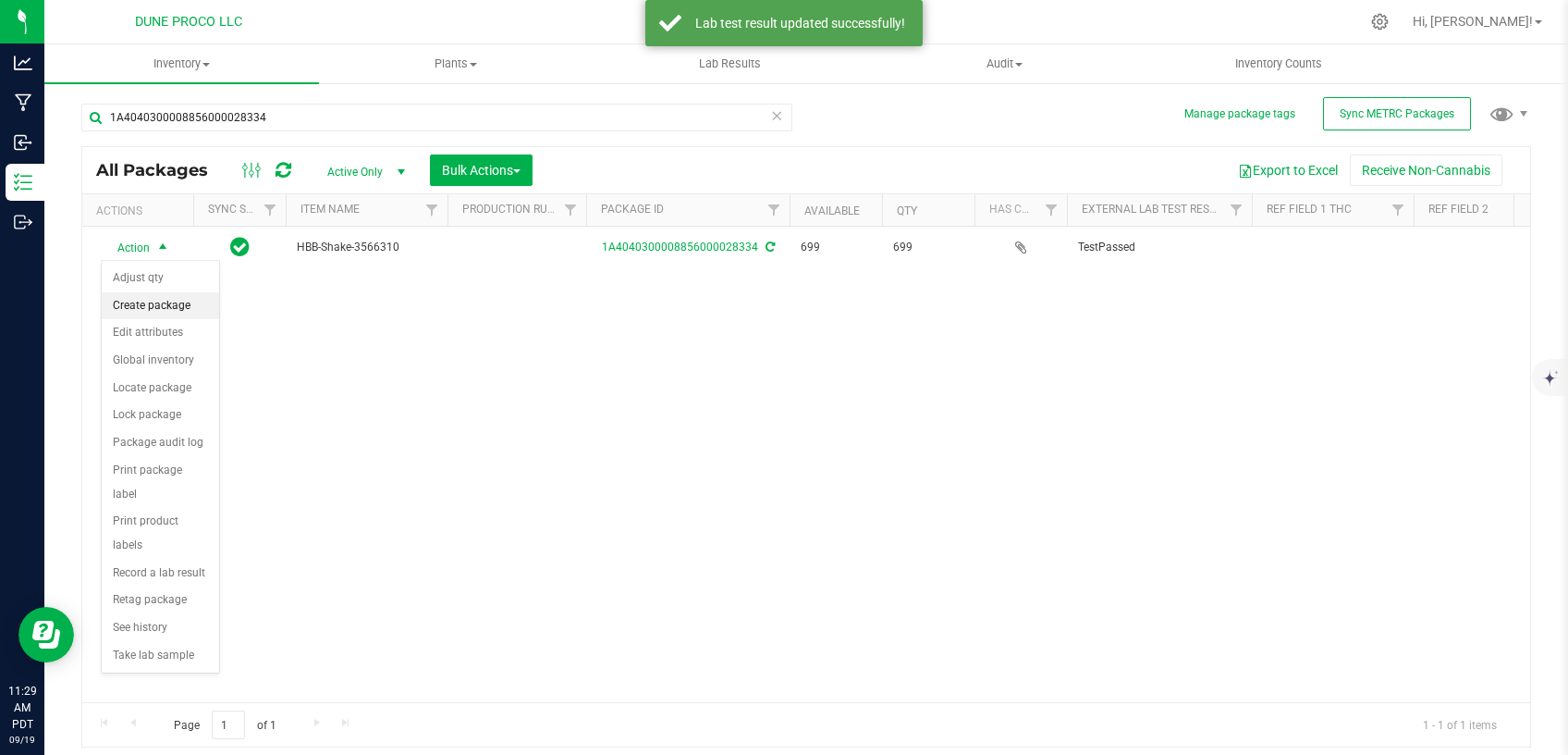
click at [167, 304] on li "Create package" at bounding box center [160, 306] width 118 height 28
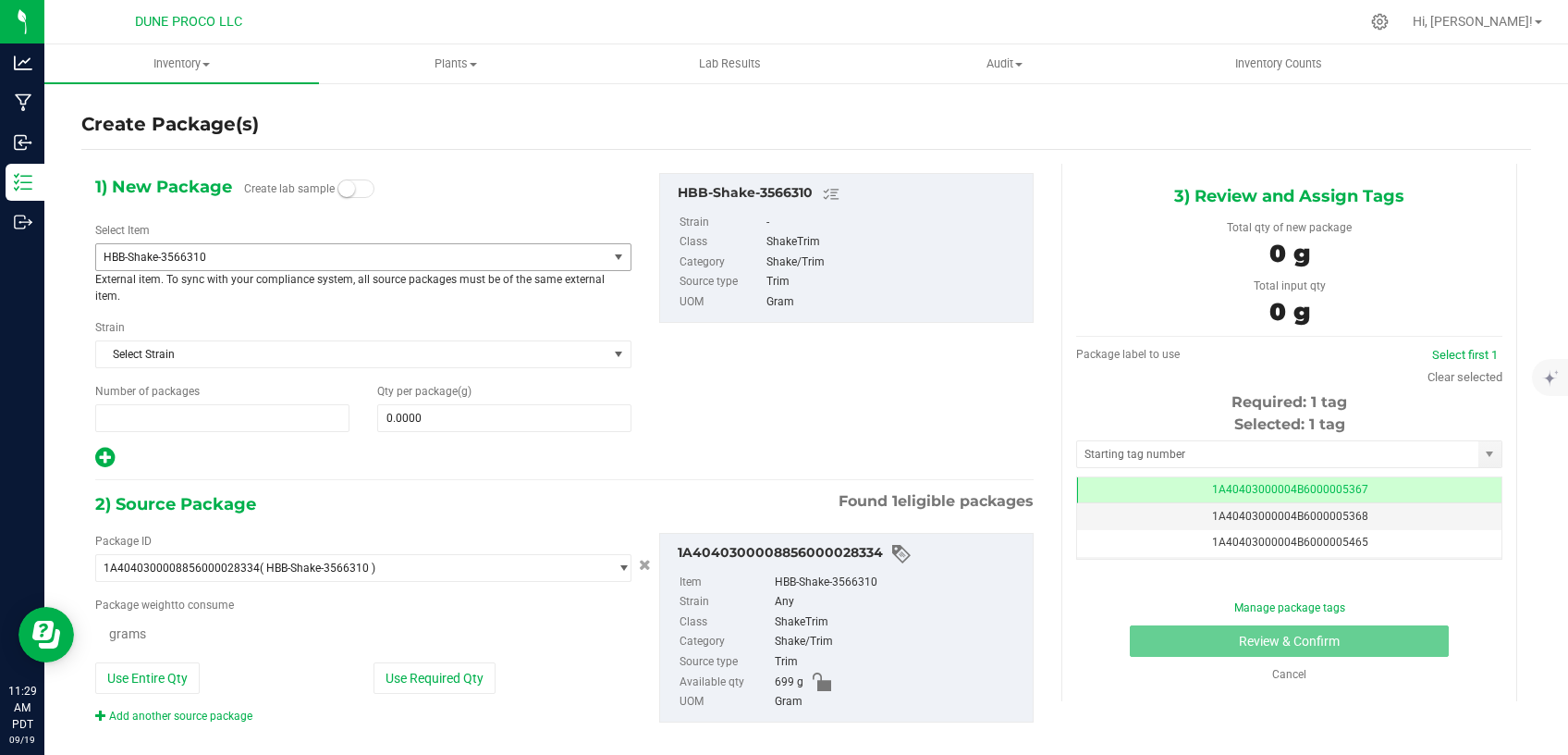
type input "1"
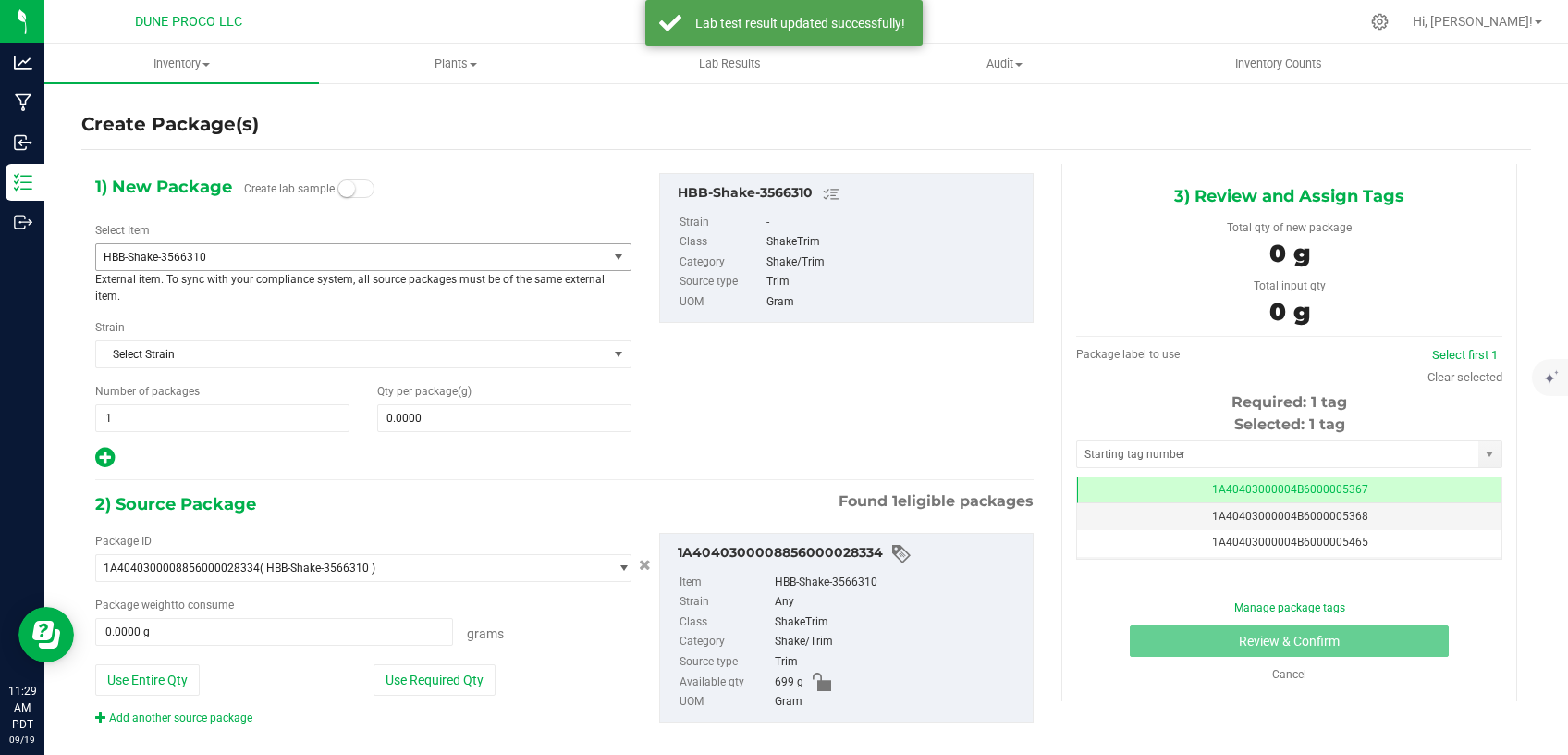
click at [386, 260] on span "HBB-Shake-3566310" at bounding box center [342, 256] width 476 height 13
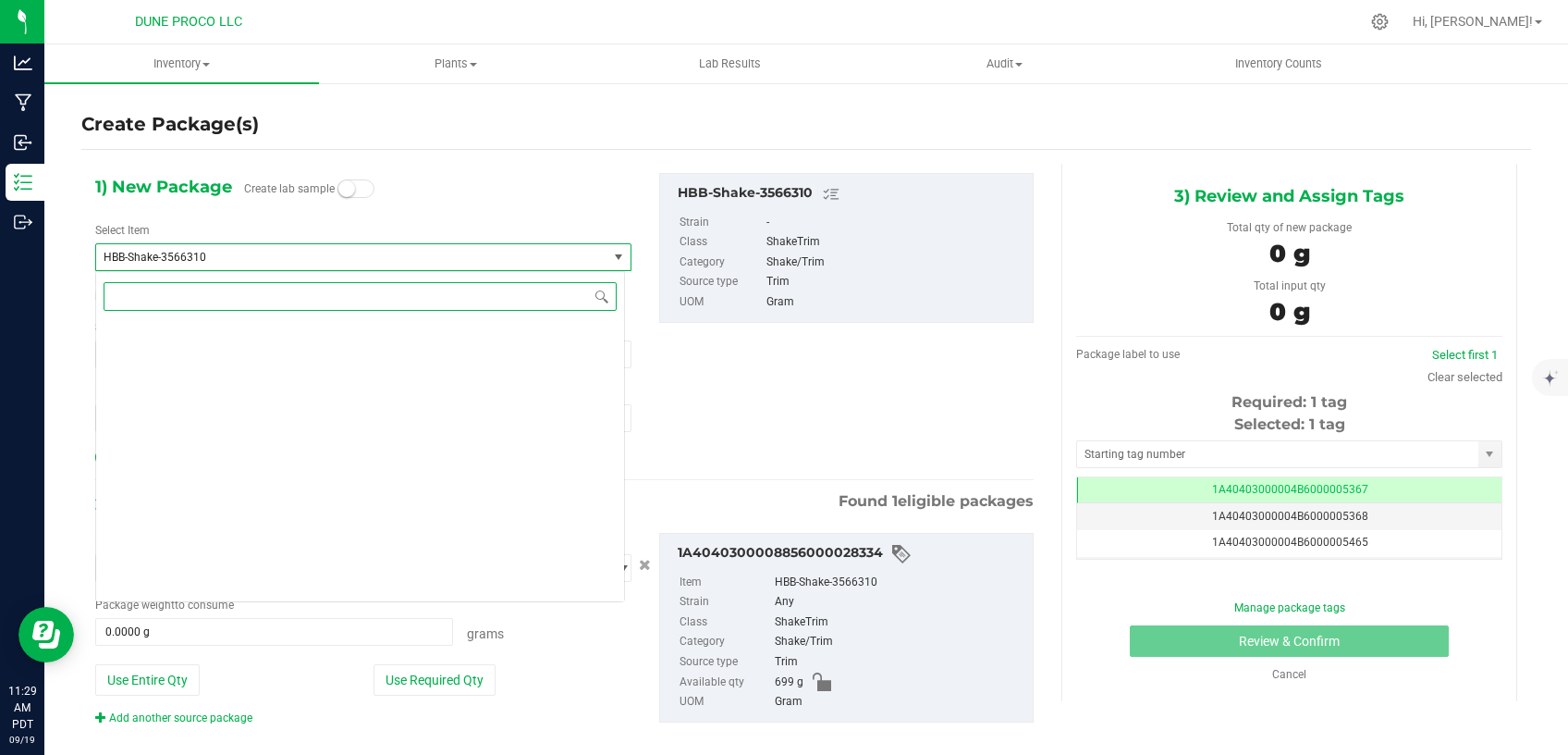
scroll to position [2512, 0]
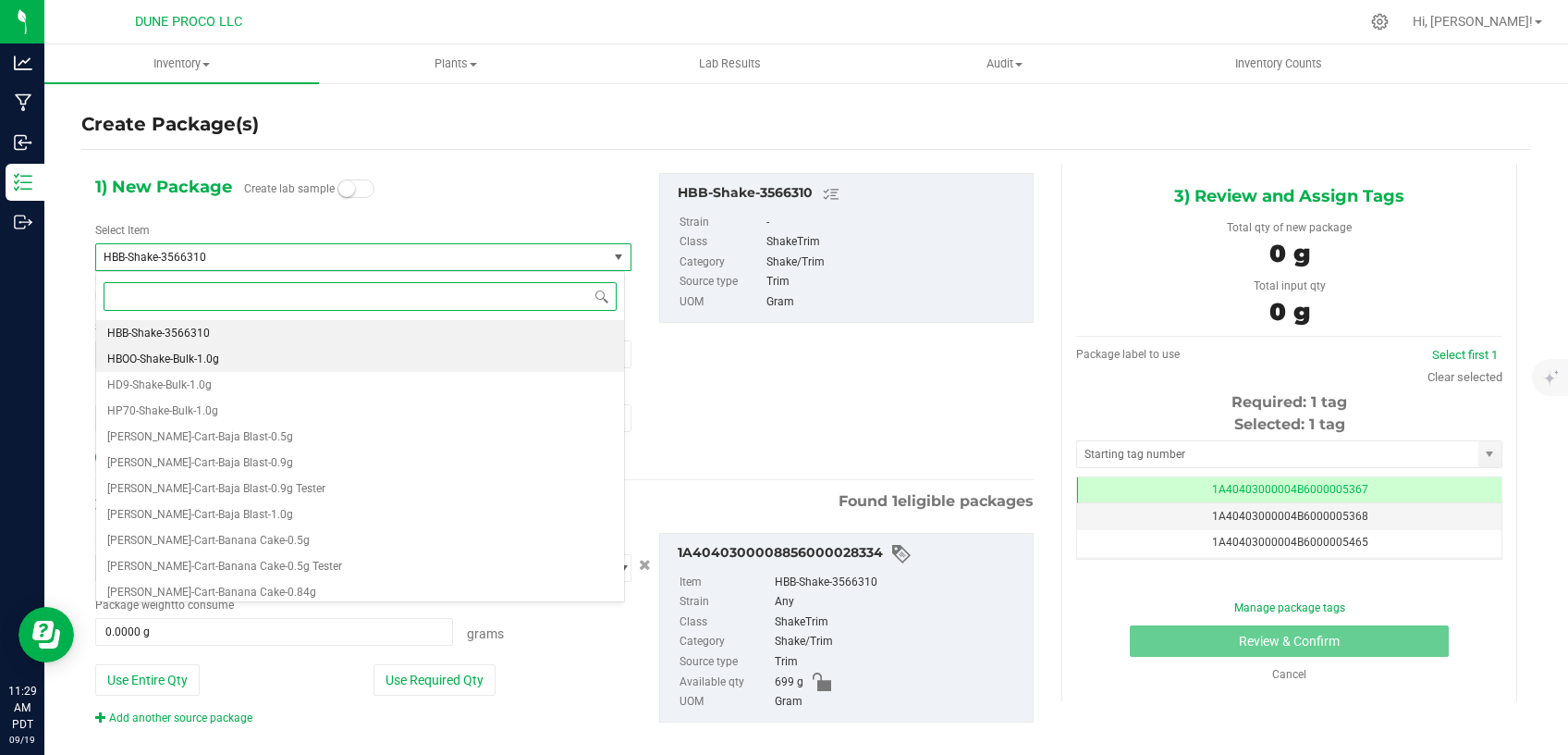
click at [311, 354] on li "HBOO-Shake-Bulk-1.0g" at bounding box center [359, 359] width 527 height 26
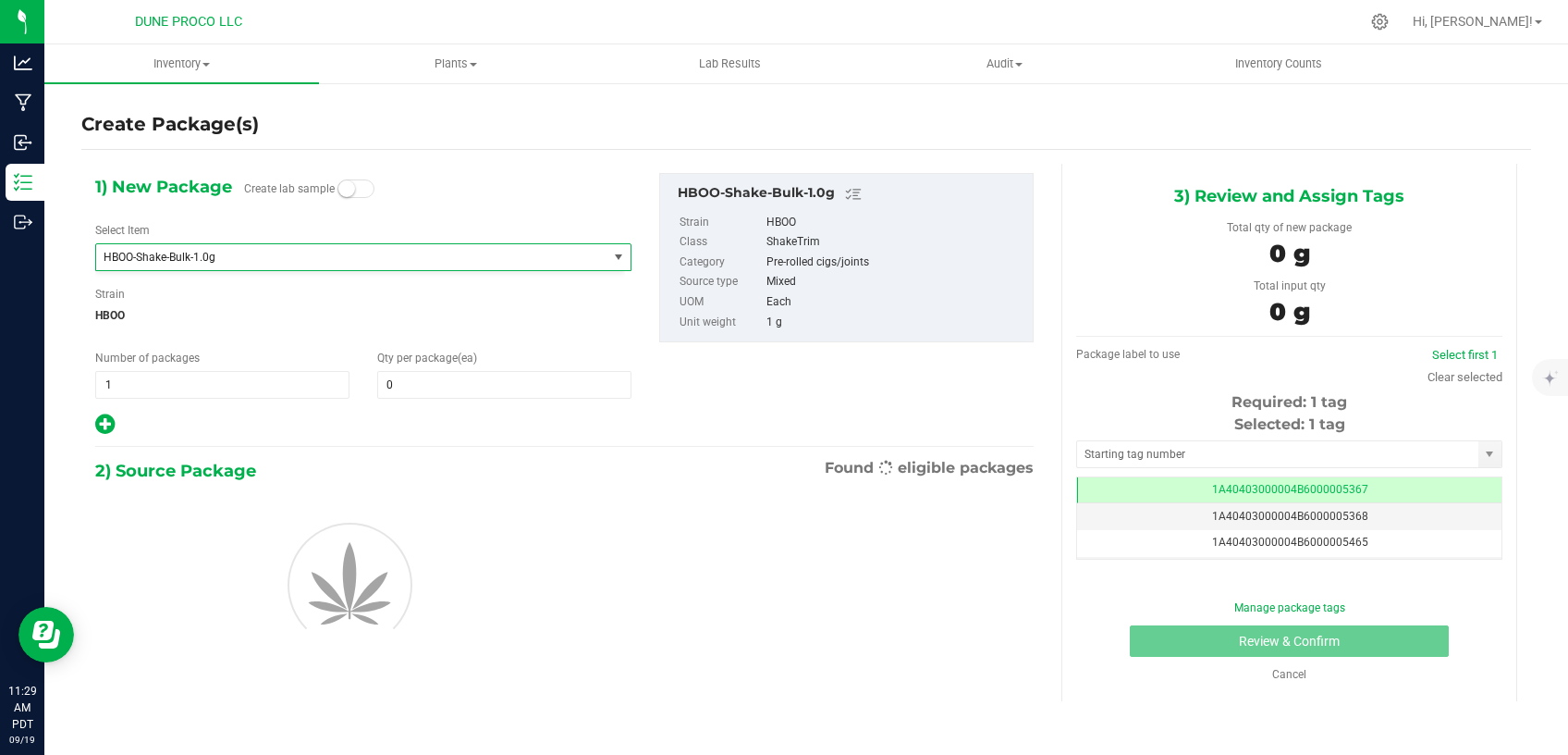
scroll to position [0, 0]
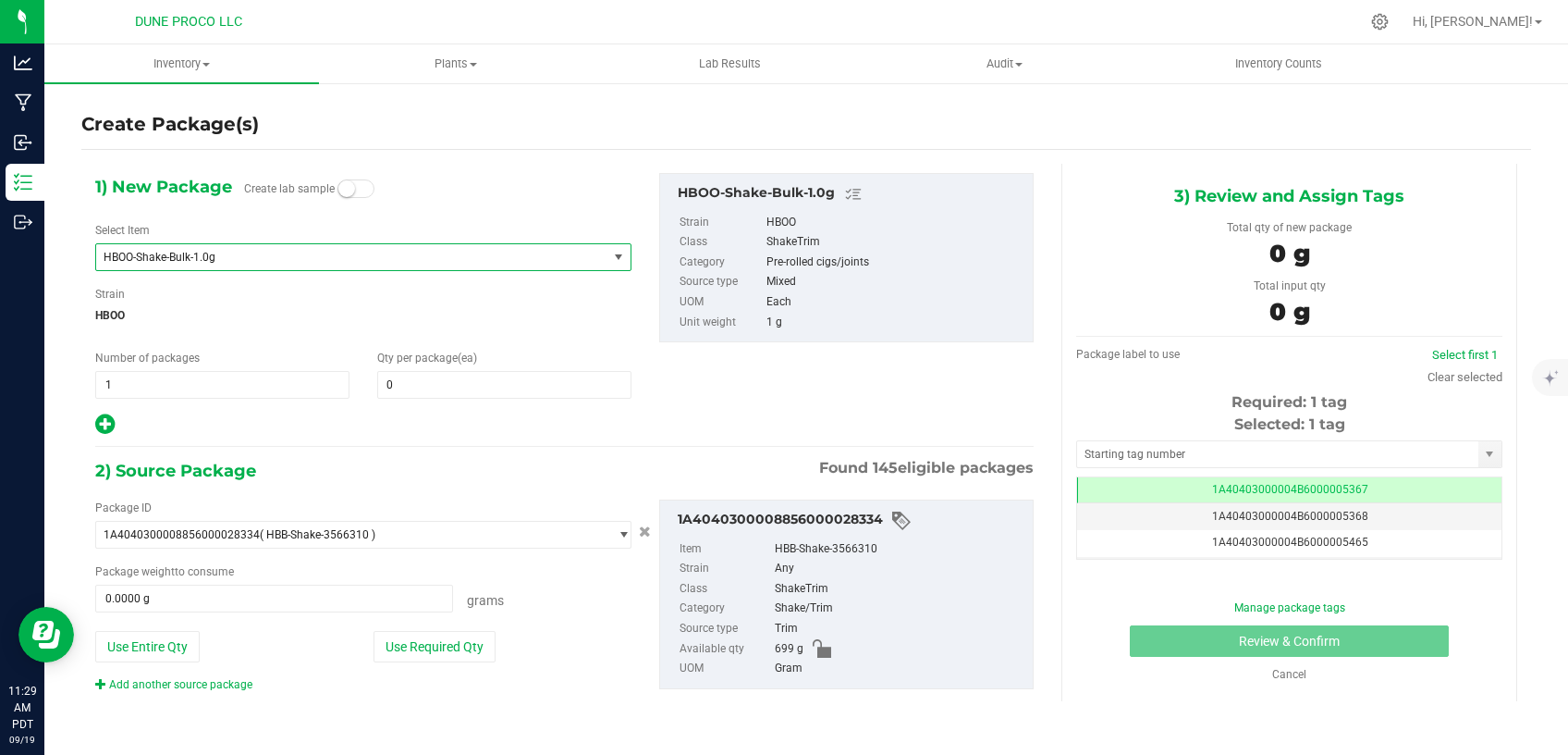
click at [365, 262] on span "HBOO-Shake-Bulk-1.0g" at bounding box center [342, 256] width 476 height 13
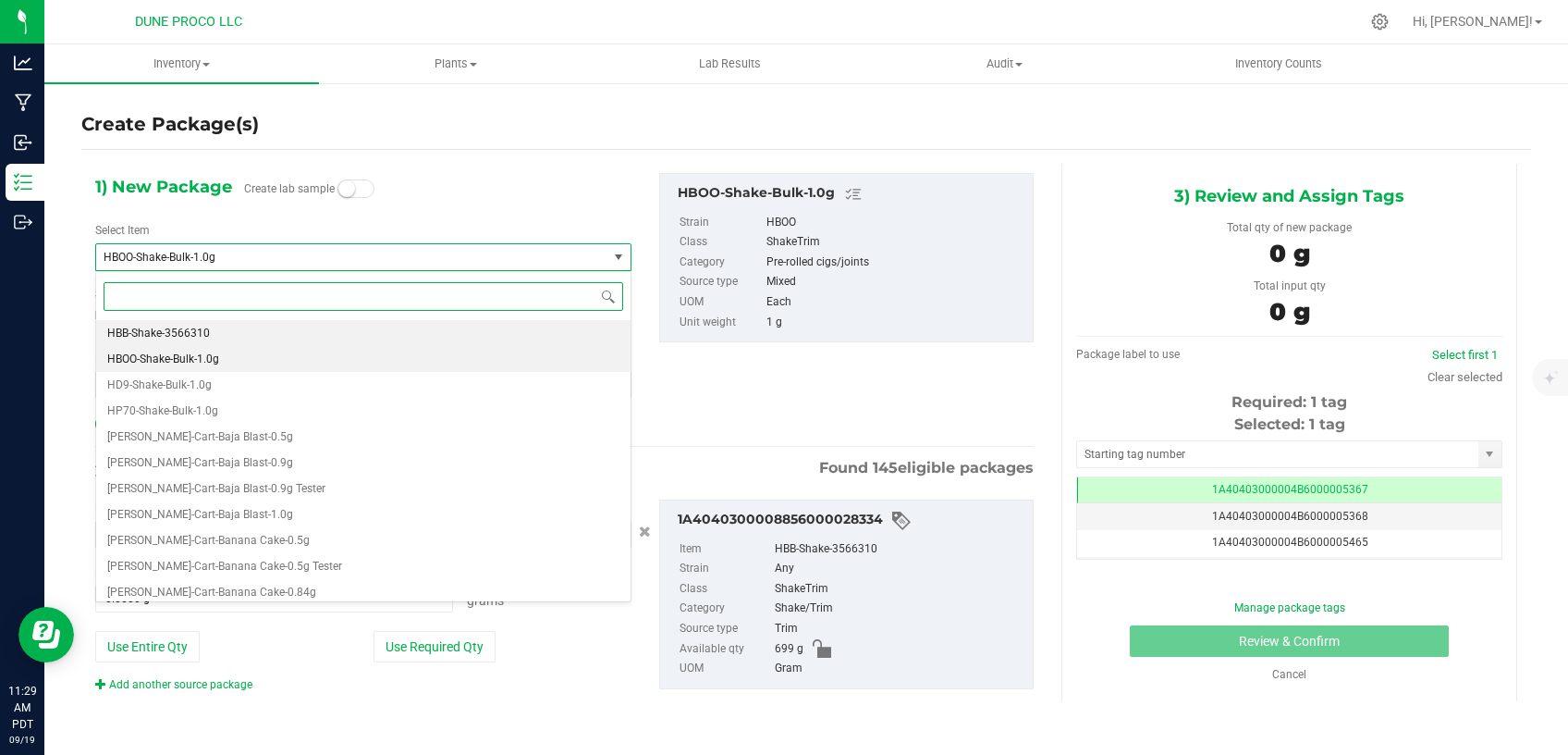
scroll to position [2512, 0]
click at [312, 342] on li "HBB-Shake-3566310" at bounding box center [363, 333] width 534 height 26
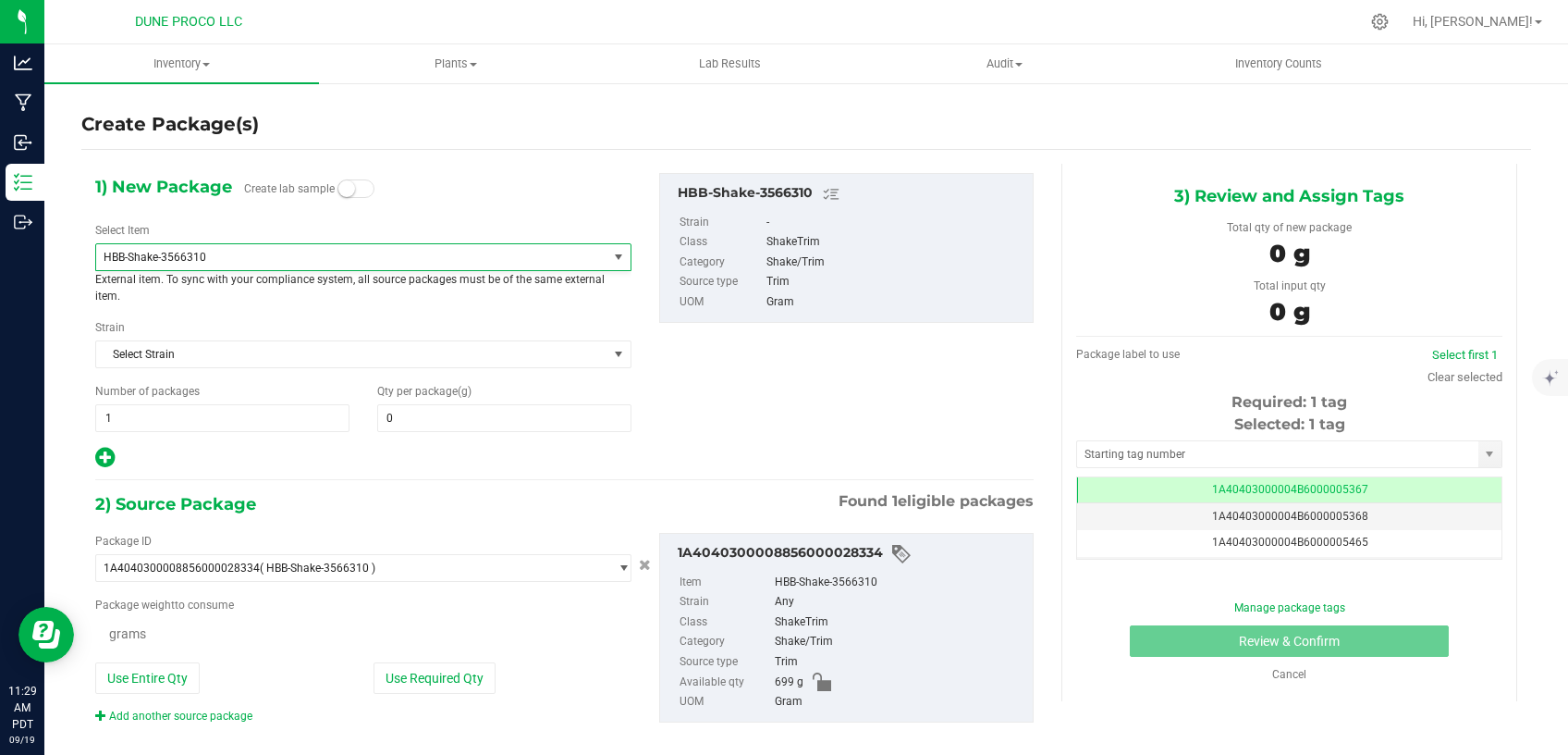
type input "0.0000"
click at [1272, 668] on link "Cancel" at bounding box center [1289, 674] width 34 height 13
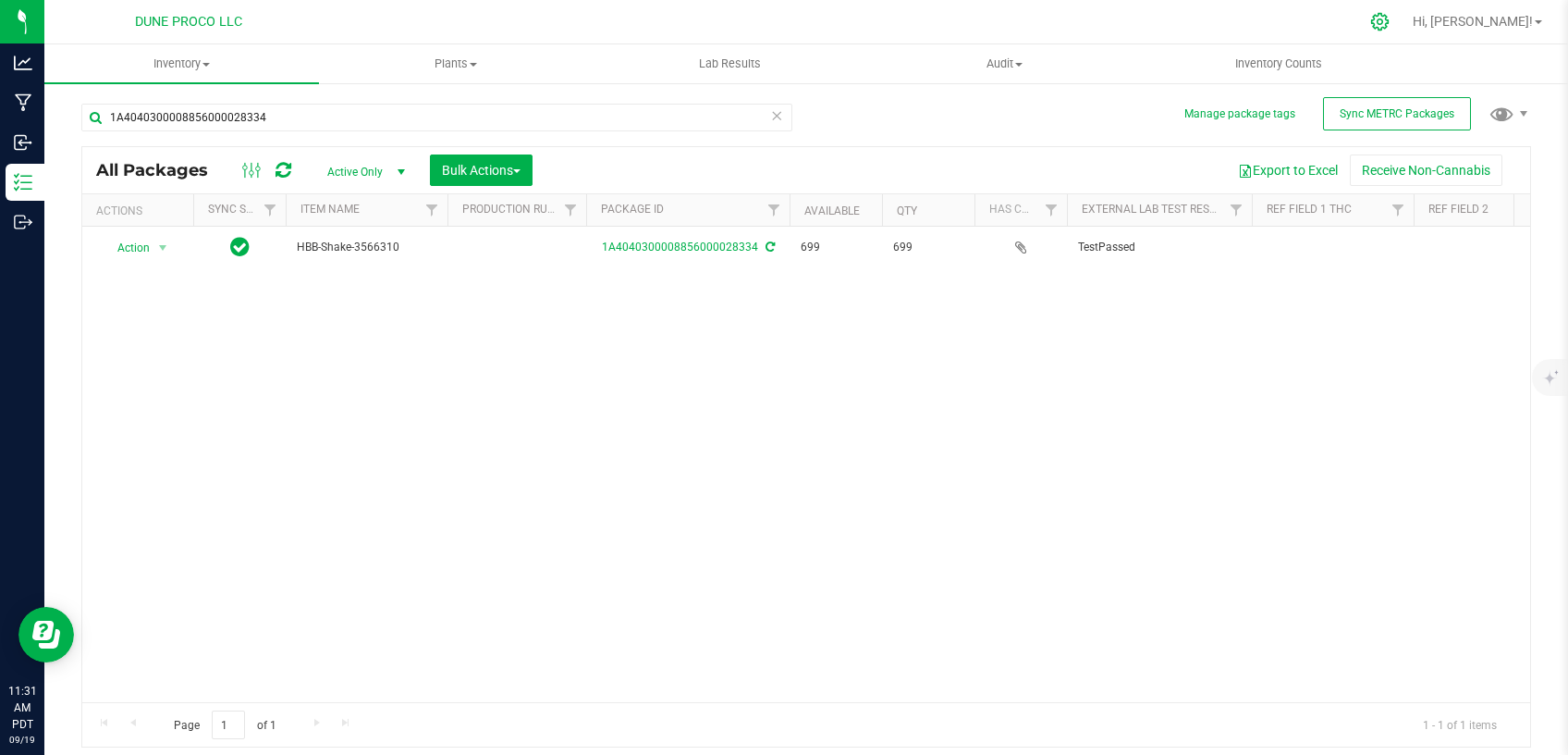
click at [1390, 16] on icon at bounding box center [1379, 21] width 19 height 19
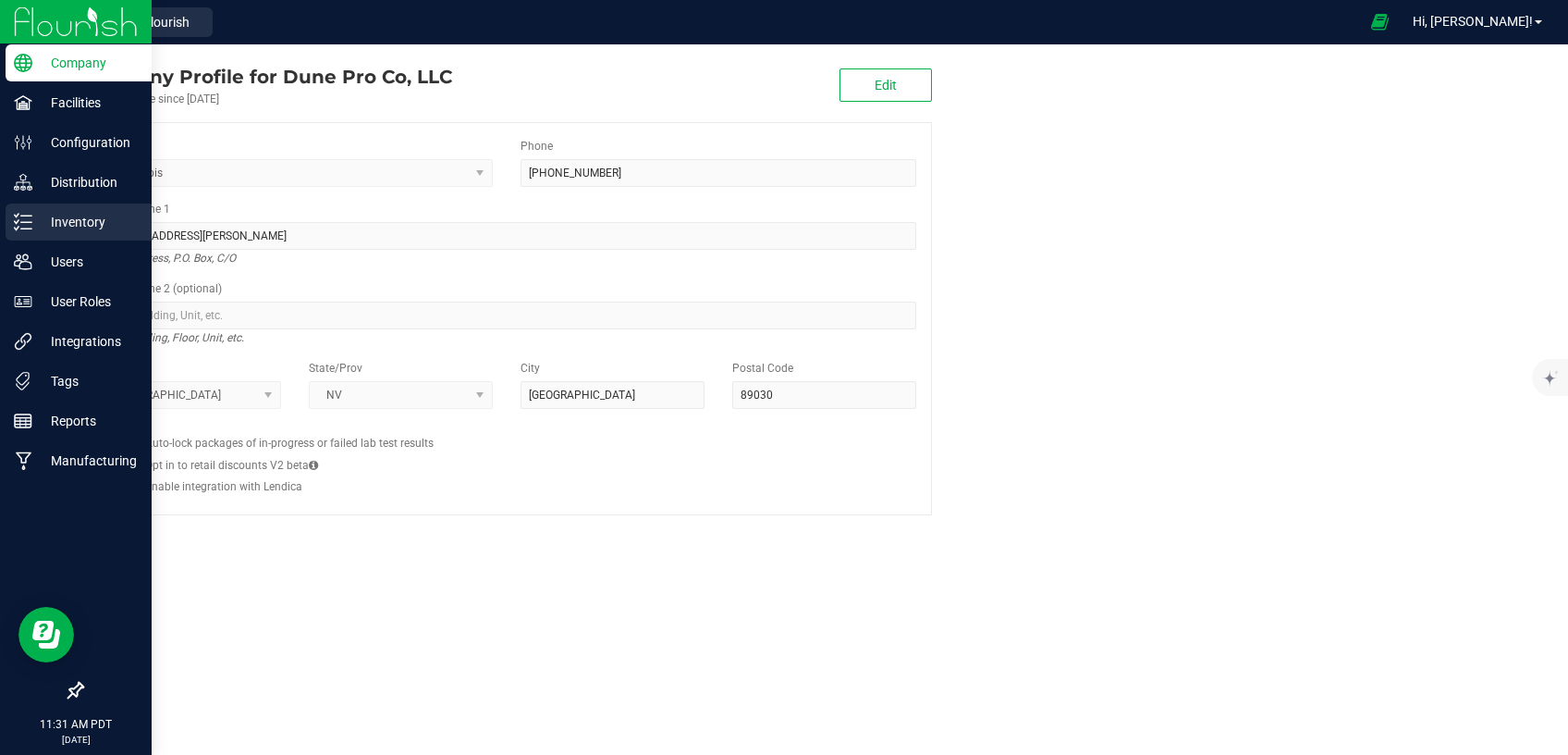
click at [81, 217] on p "Inventory" at bounding box center [87, 221] width 111 height 22
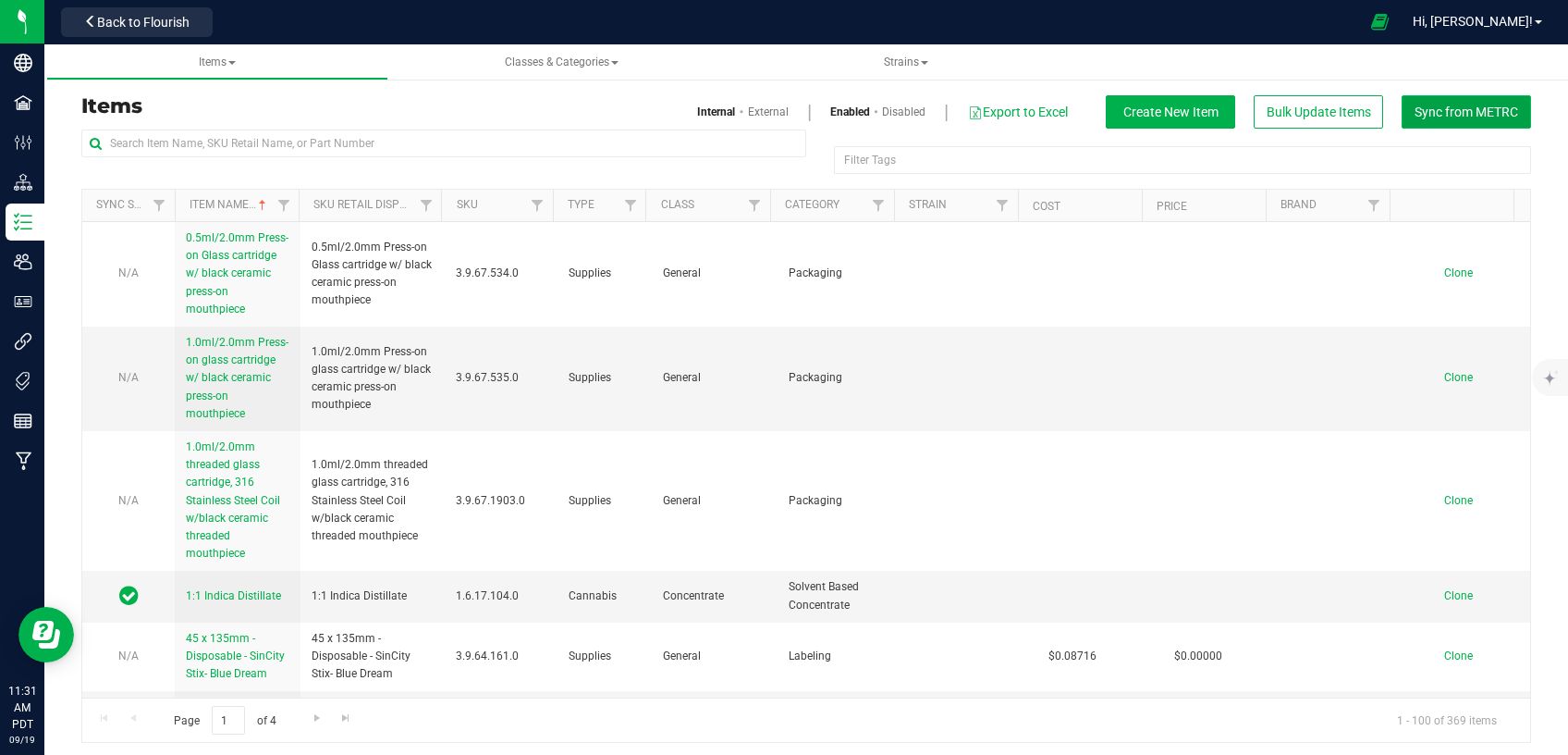
click at [1423, 115] on span "Sync from METRC" at bounding box center [1466, 112] width 104 height 15
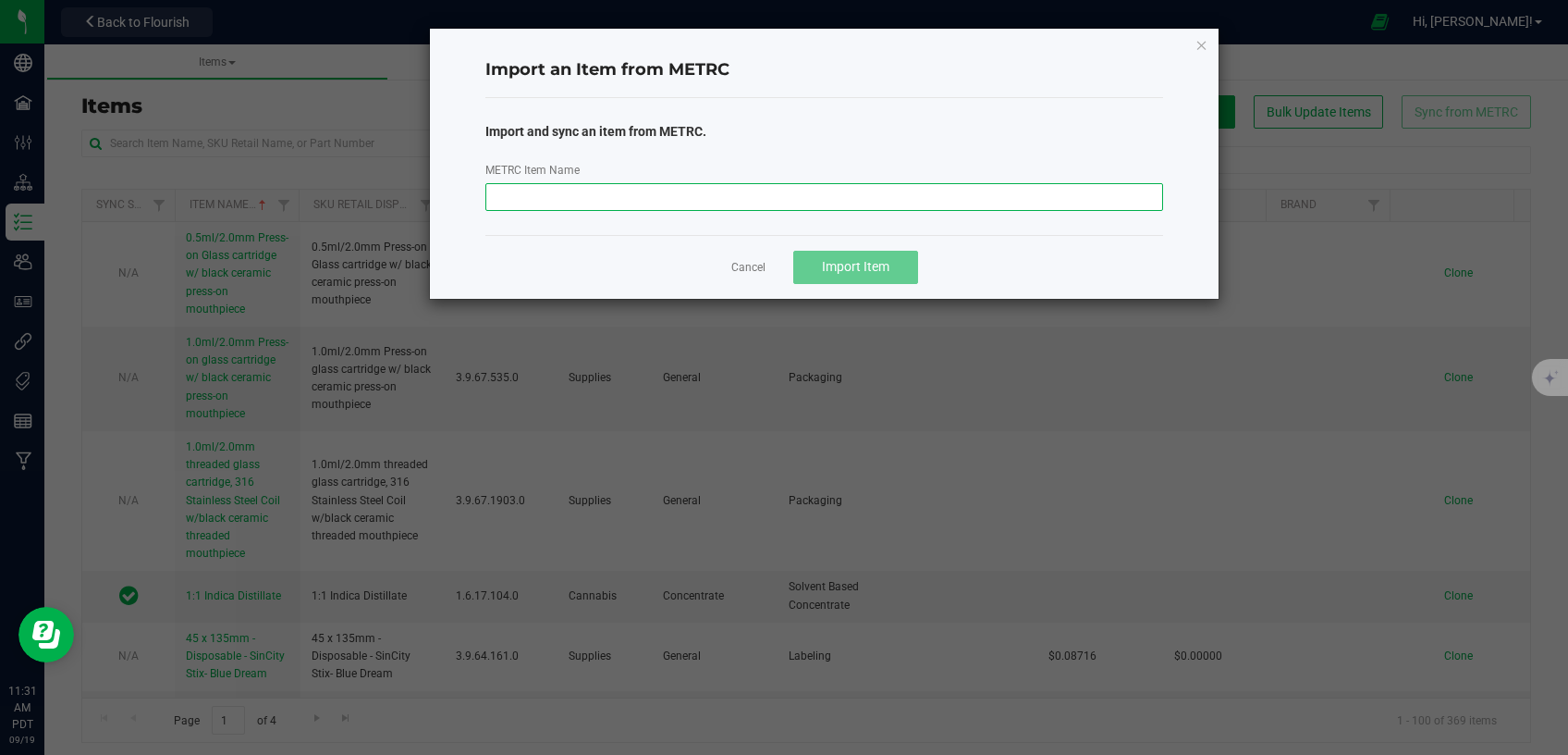
click at [781, 186] on input "METRC Item Name" at bounding box center [824, 197] width 679 height 28
paste input "HBB-Shake-Bulk-1.0g"
type input "HBB-Shake-Bulk-1.0g"
click at [811, 264] on button "Import Item" at bounding box center [855, 266] width 125 height 33
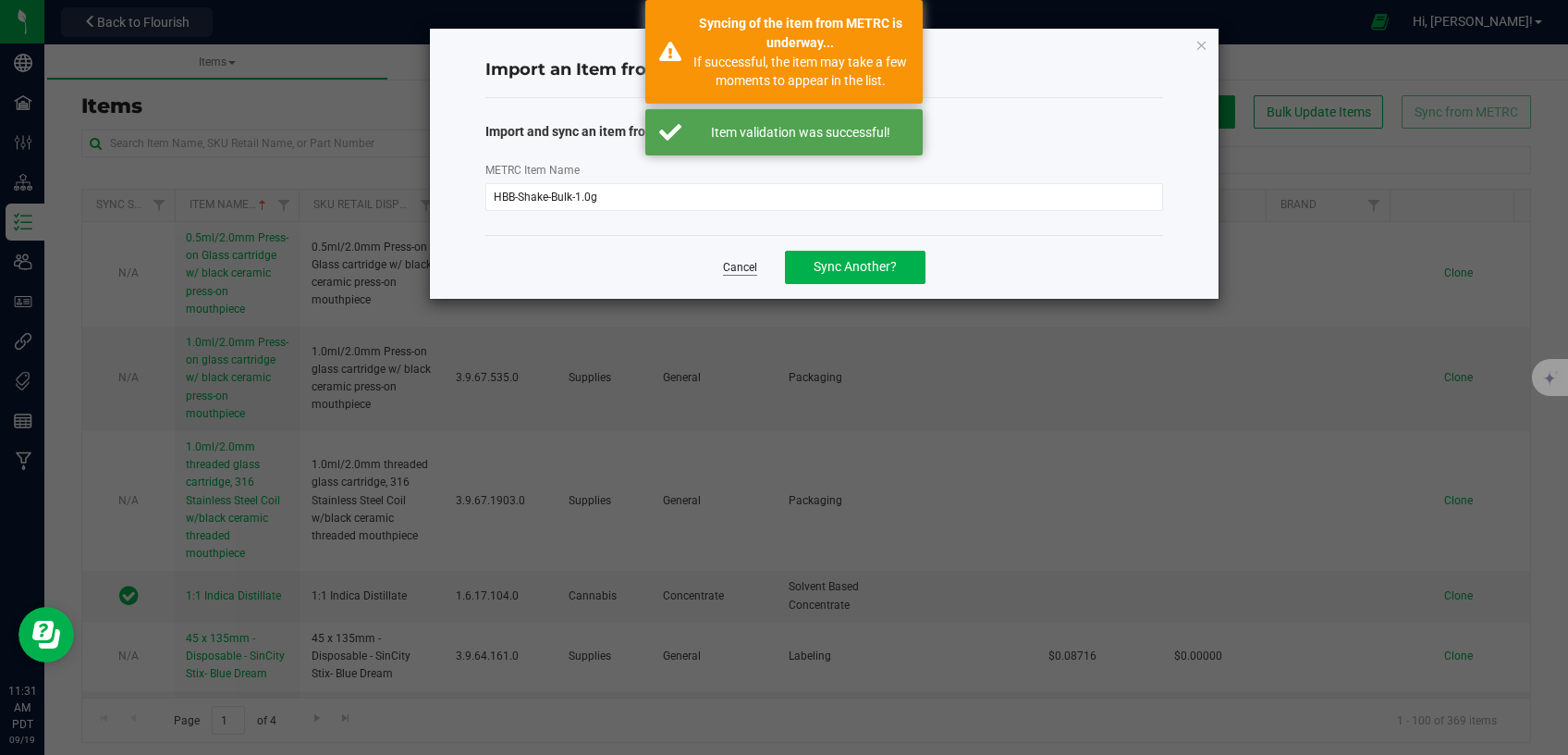
click at [751, 269] on link "Cancel" at bounding box center [740, 268] width 34 height 16
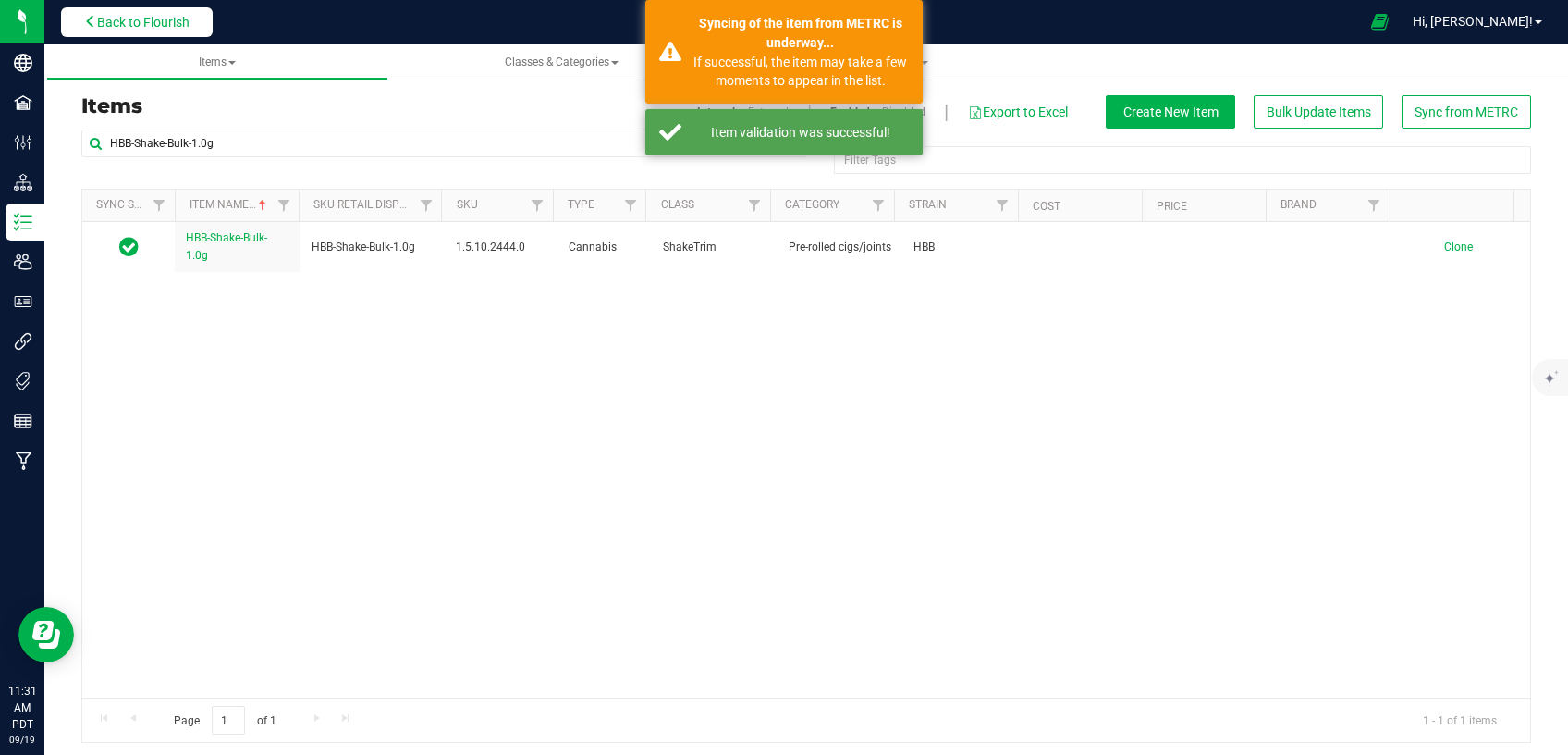
click at [145, 21] on span "Back to Flourish" at bounding box center [143, 22] width 93 height 15
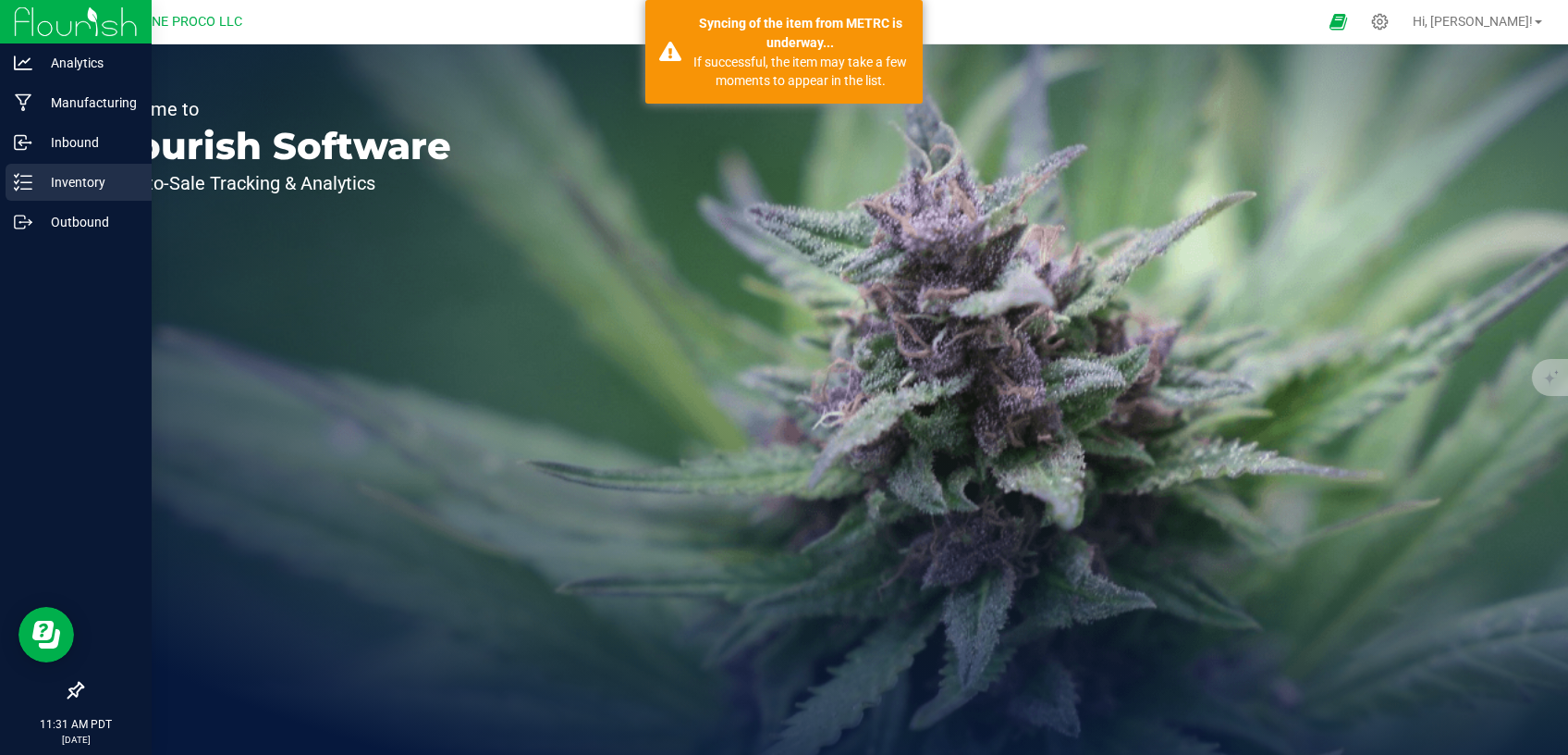
click at [63, 186] on p "Inventory" at bounding box center [87, 183] width 111 height 22
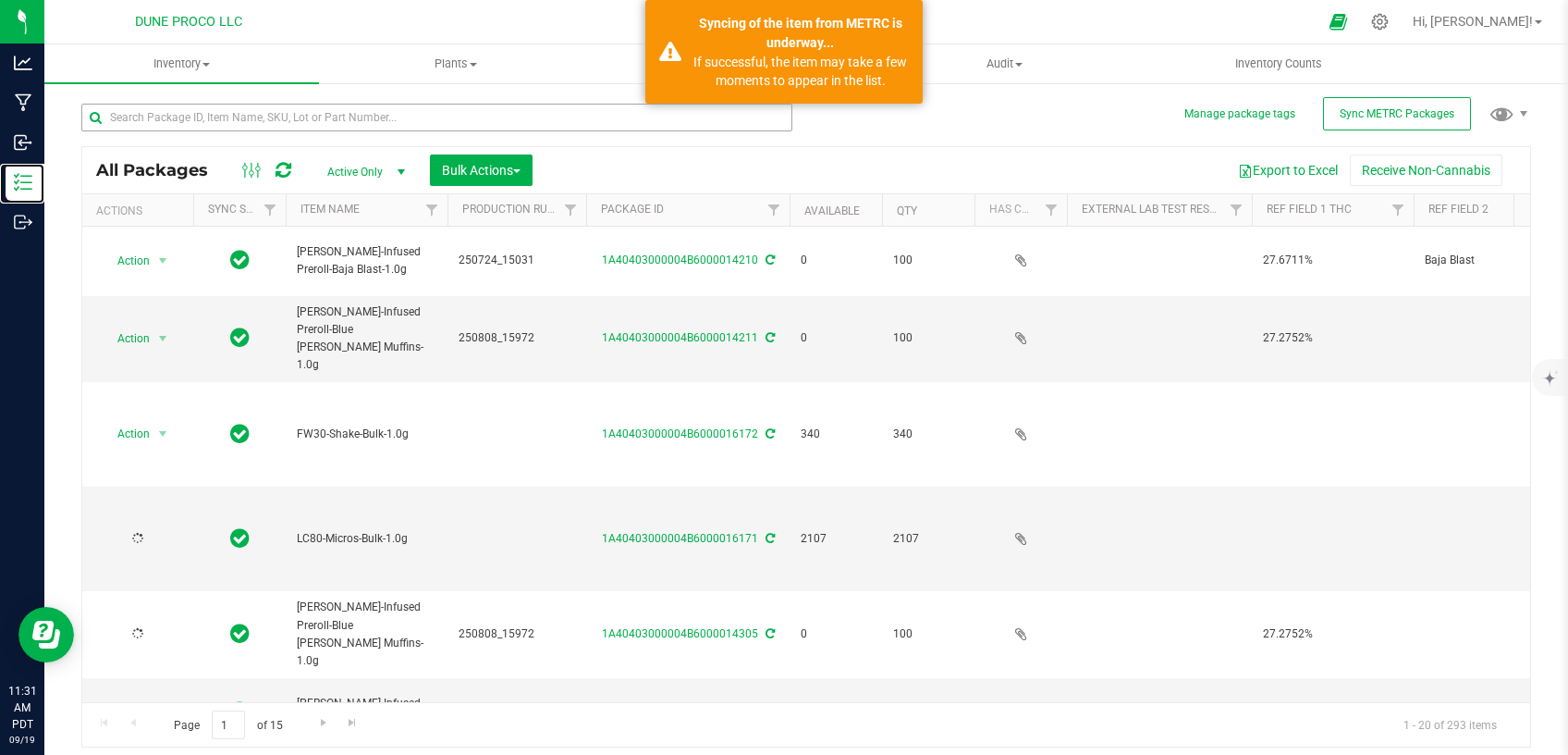
type input "[DATE]"
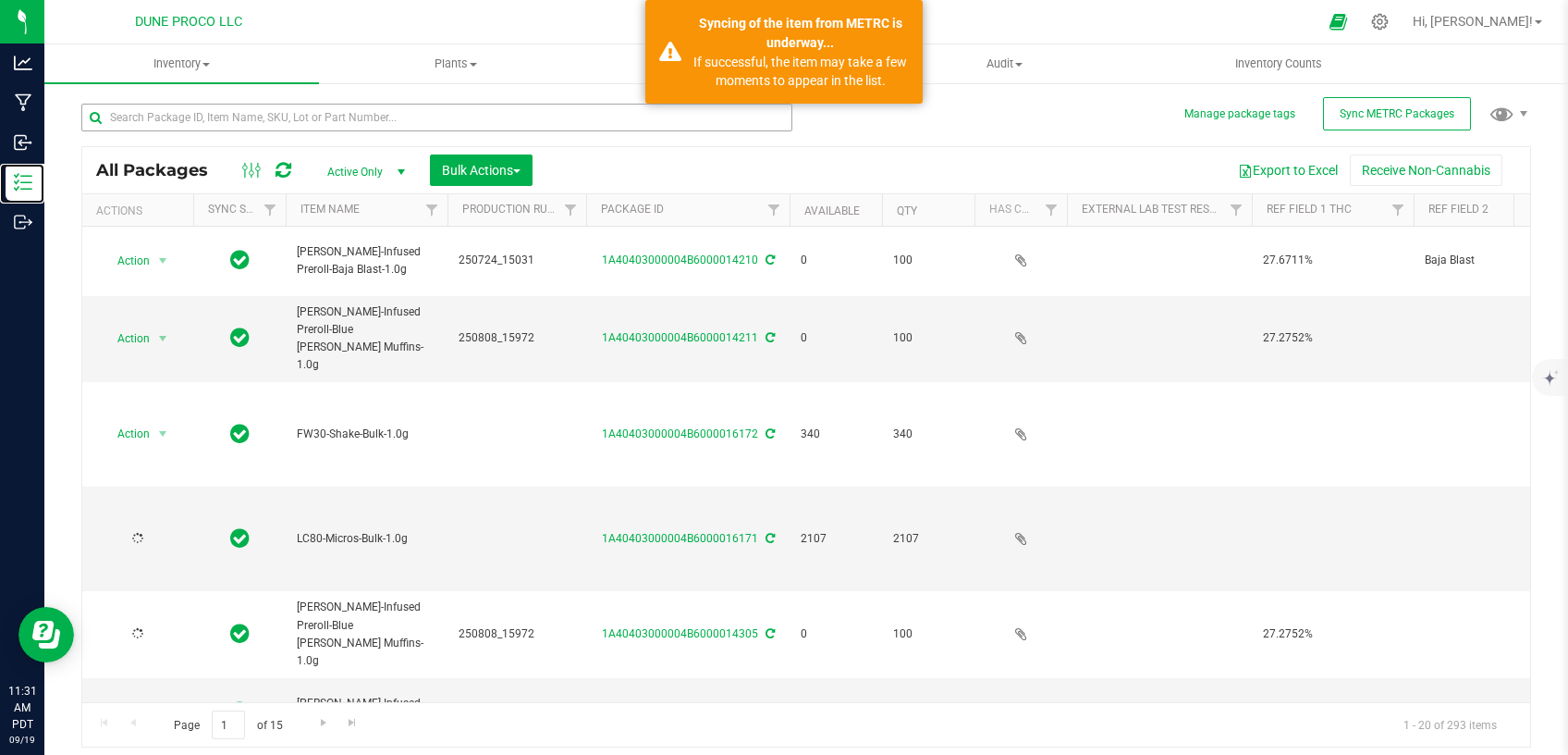
type input "[DATE]"
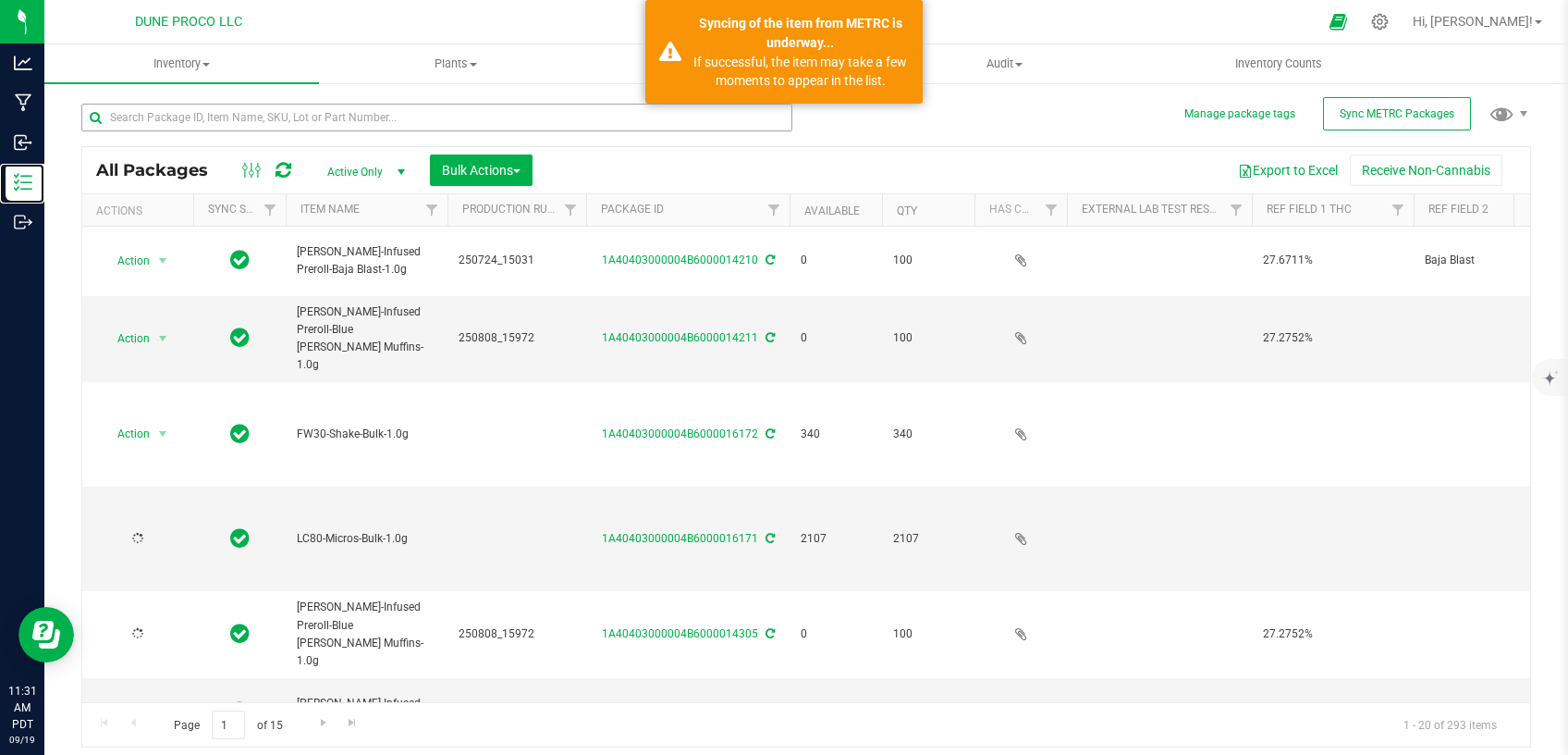
type input "[DATE]"
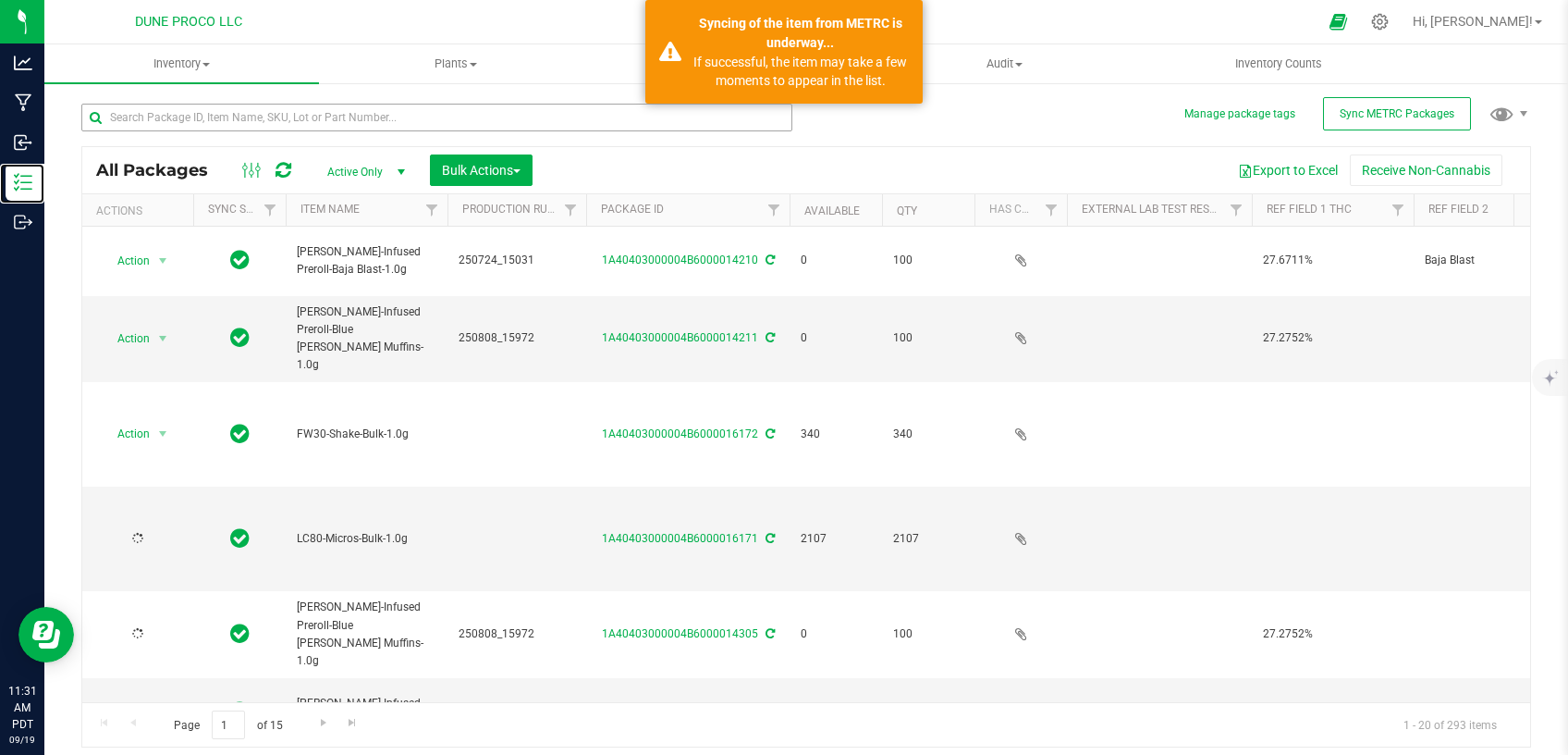
type input "[DATE]"
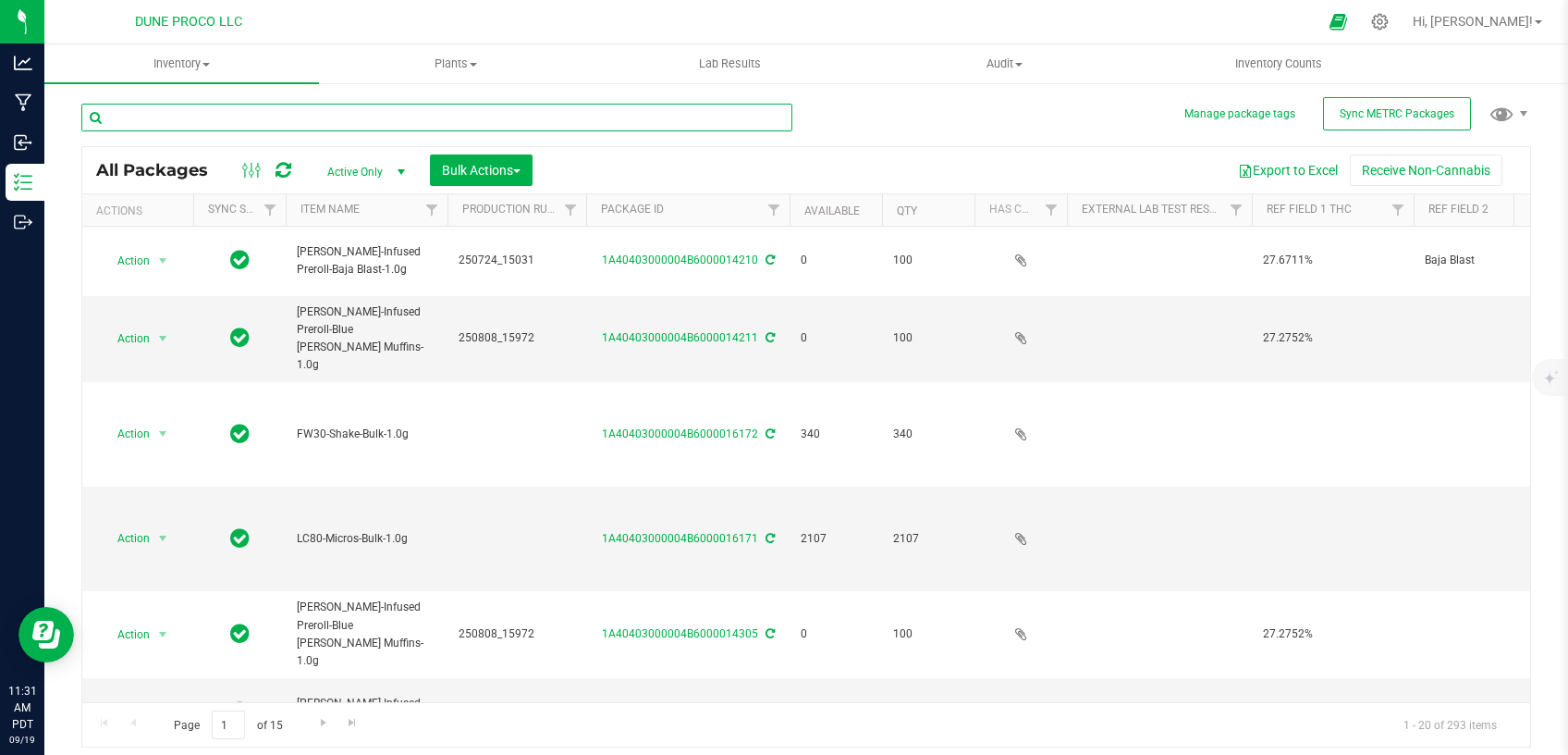
click at [257, 130] on input "text" at bounding box center [437, 118] width 711 height 28
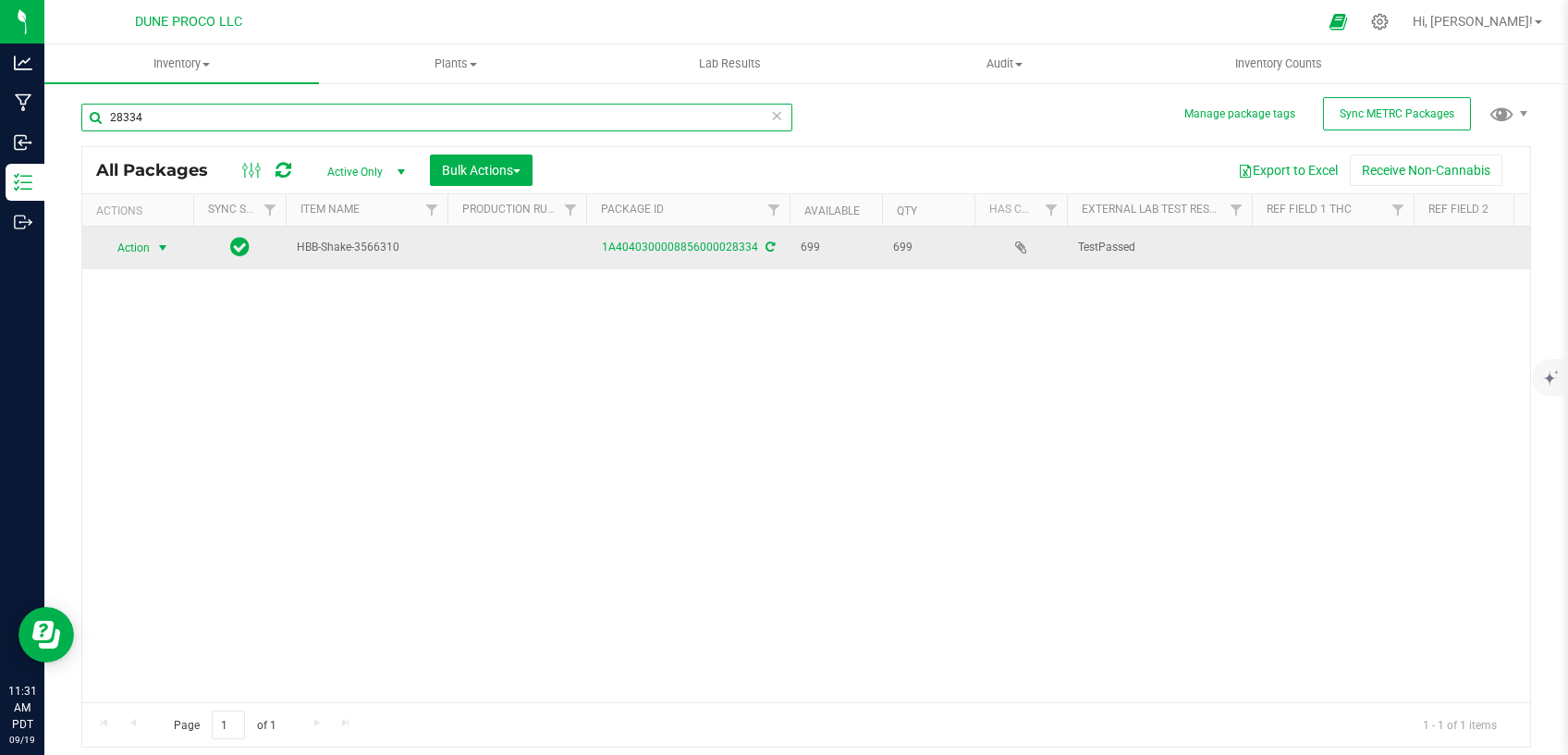
type input "28334"
click at [157, 243] on span "select" at bounding box center [162, 247] width 15 height 15
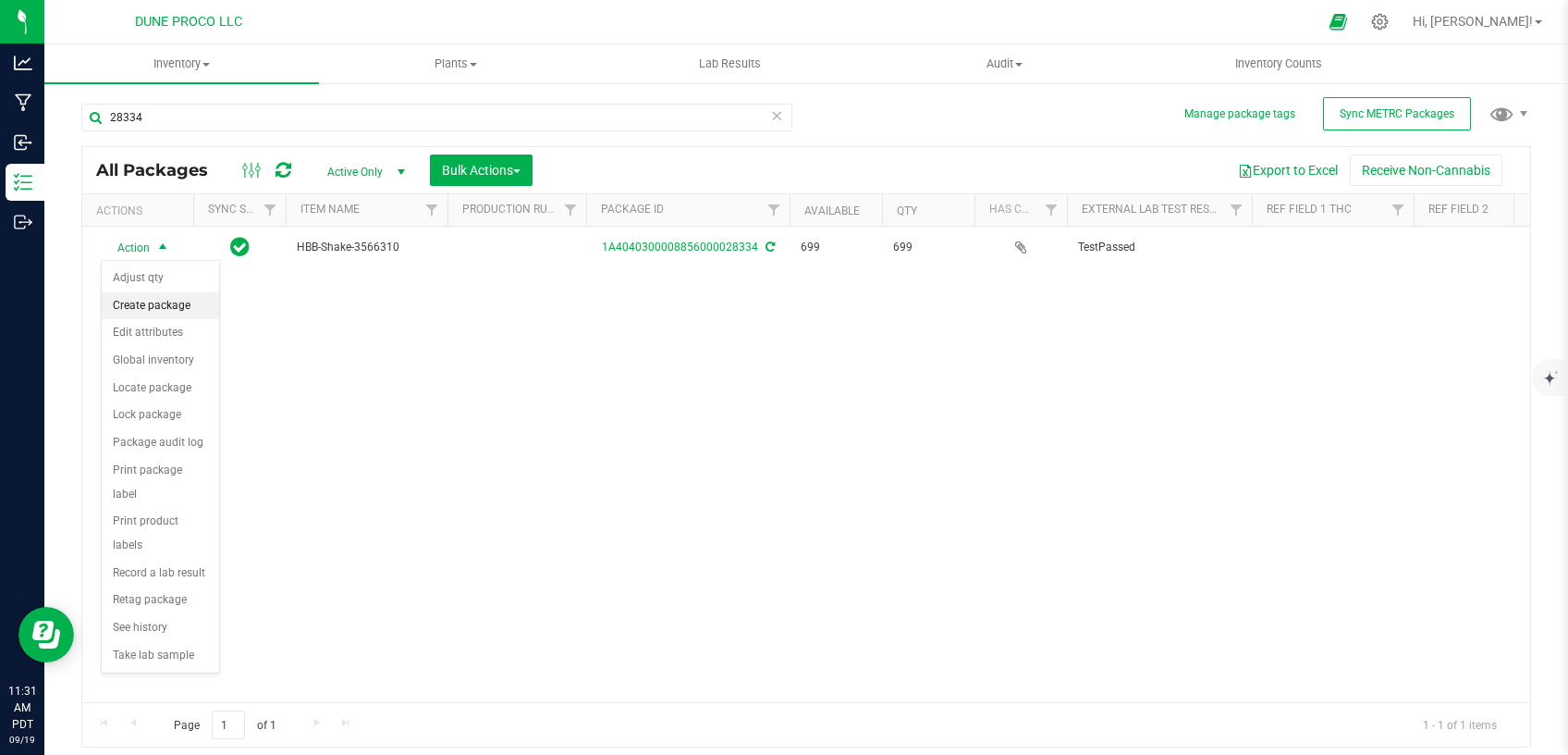
click at [168, 313] on li "Create package" at bounding box center [160, 306] width 118 height 28
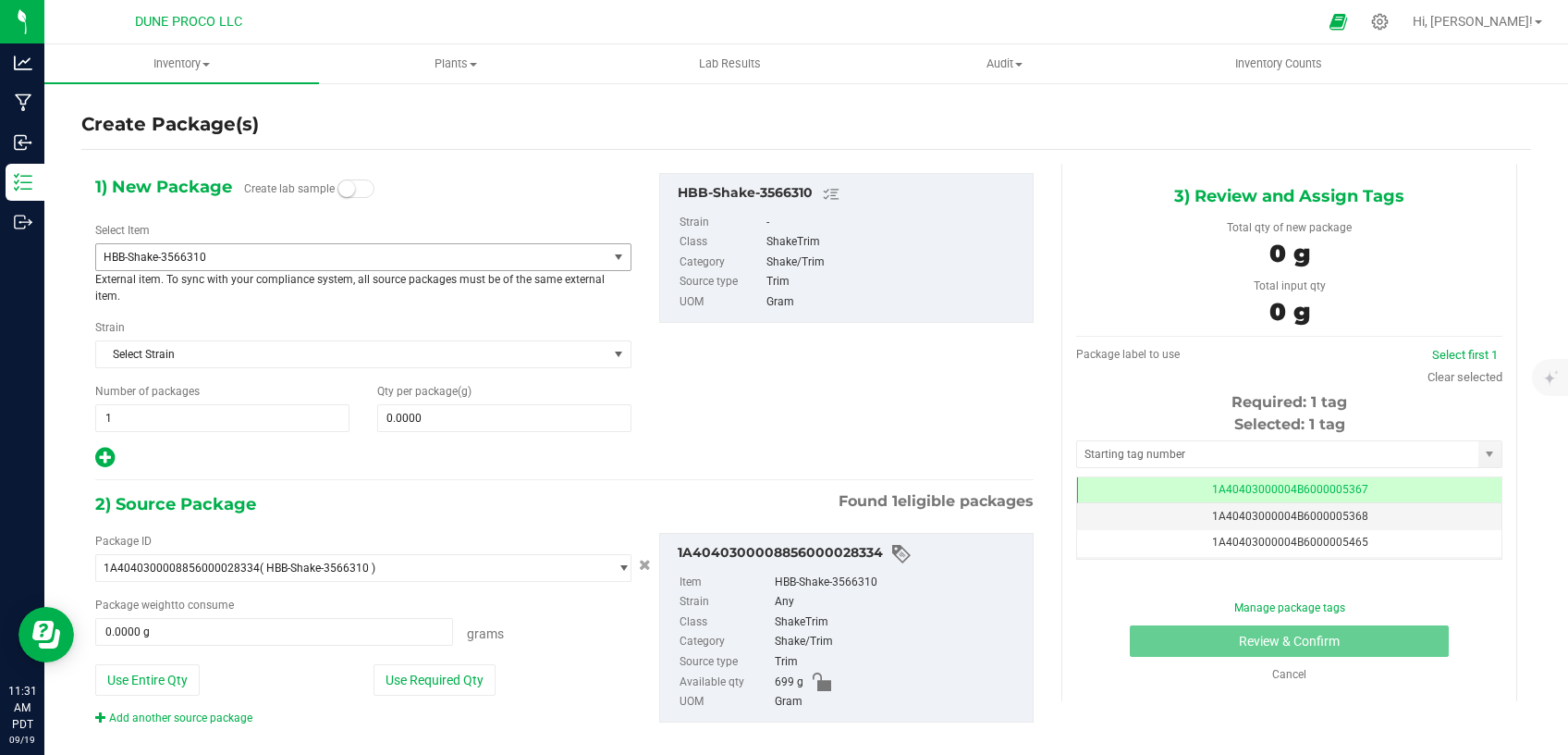
click at [374, 259] on span "HBB-Shake-3566310" at bounding box center [342, 256] width 476 height 13
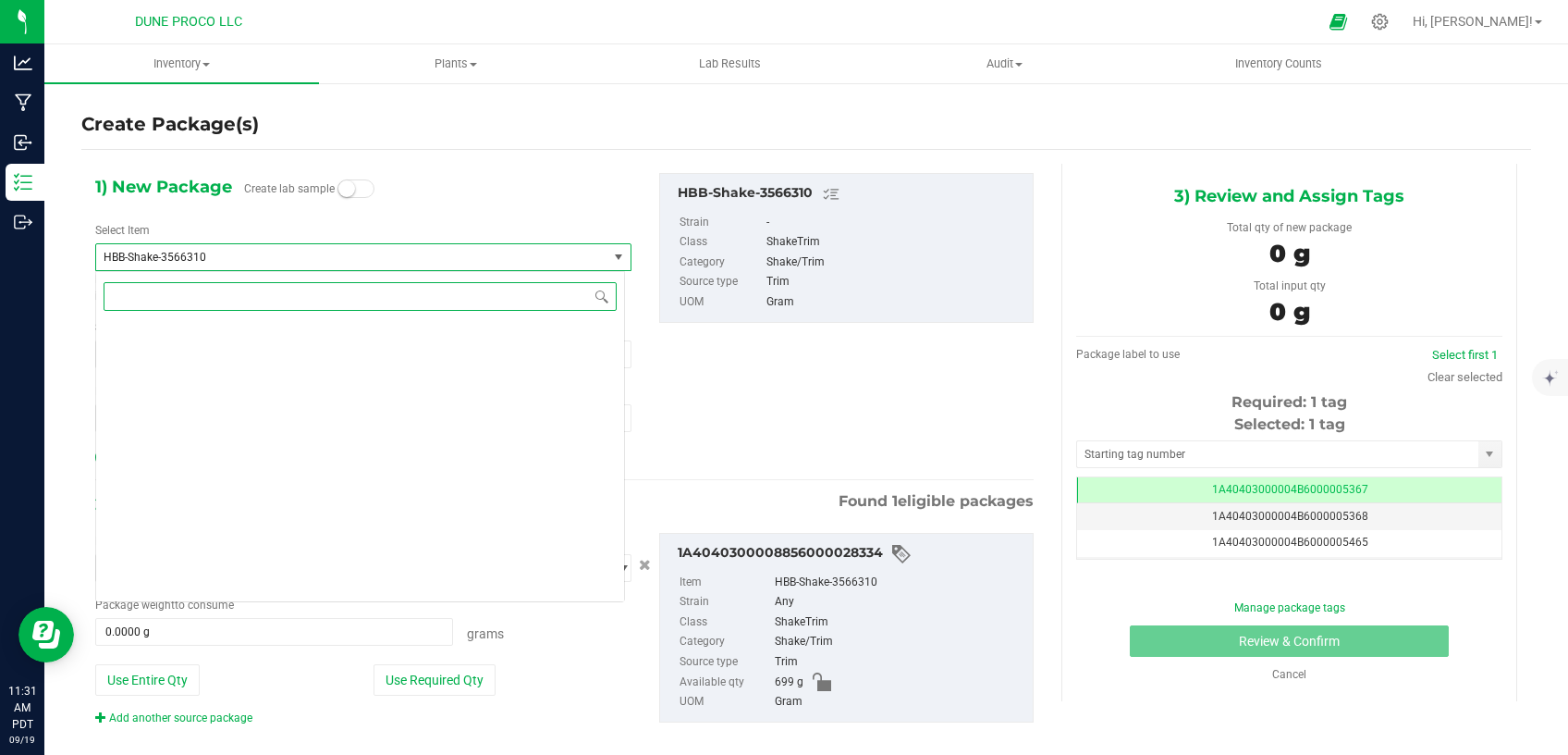
scroll to position [2512, 0]
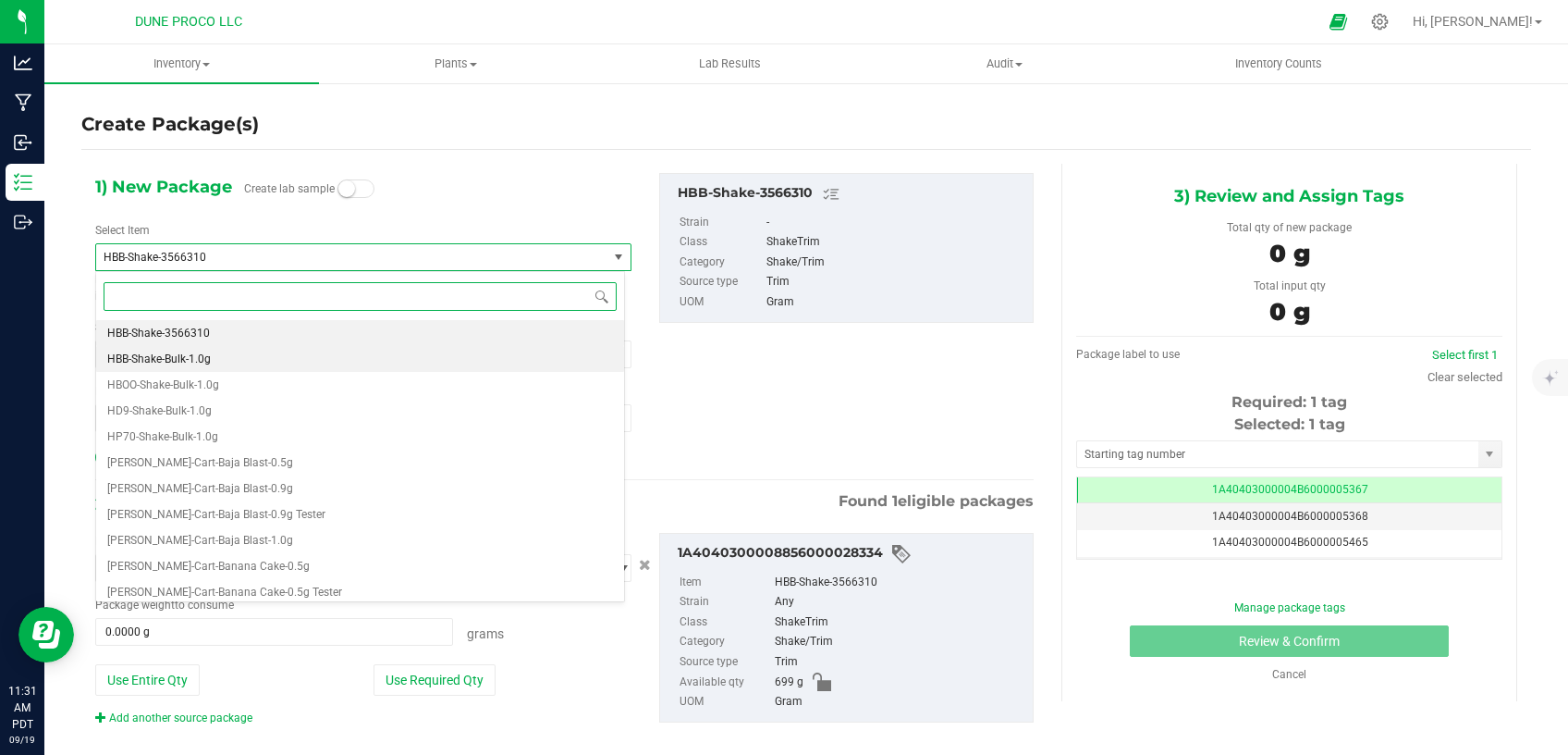
click at [294, 351] on li "HBB-Shake-Bulk-1.0g" at bounding box center [359, 359] width 527 height 26
type input "0"
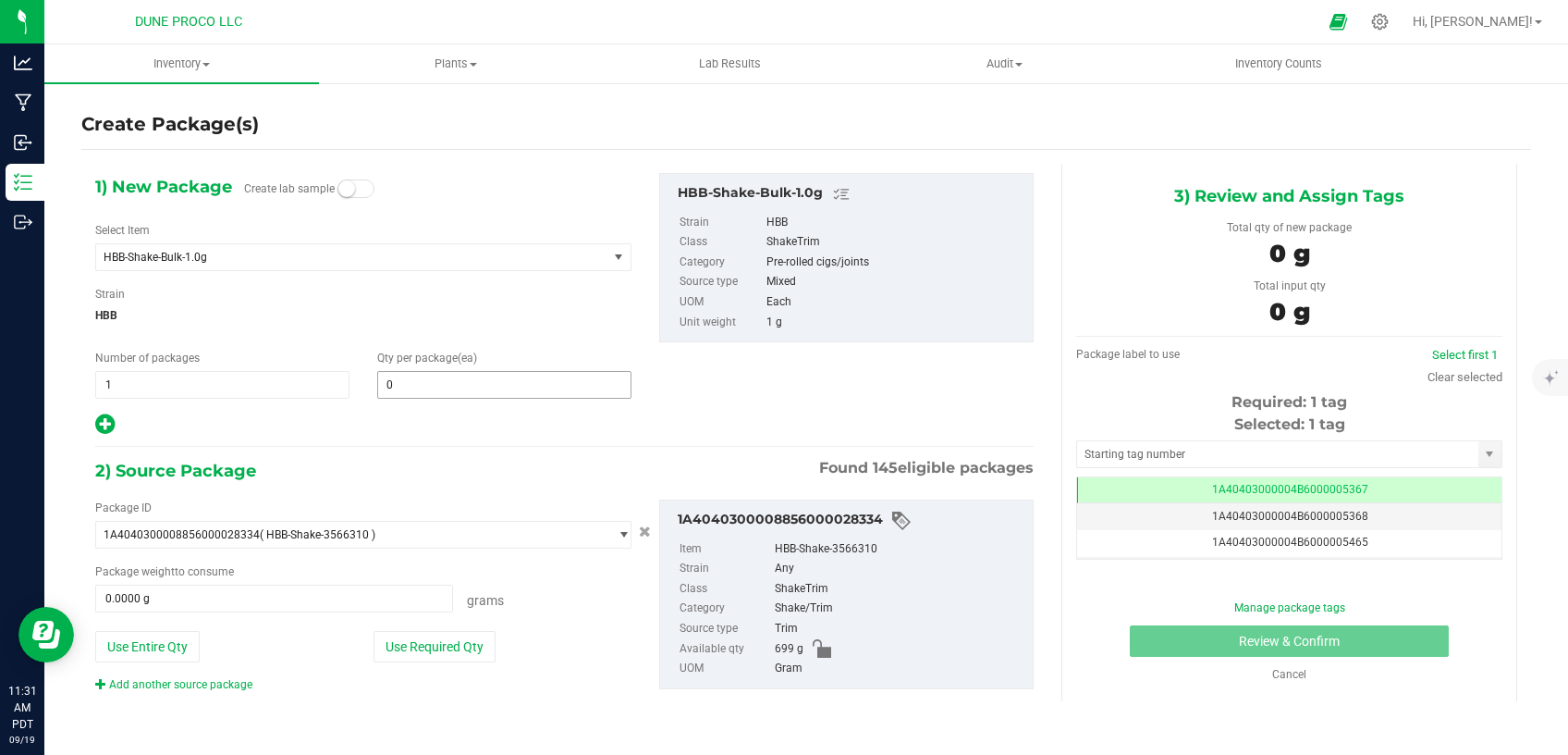
click at [445, 380] on span "0 0" at bounding box center [503, 385] width 254 height 28
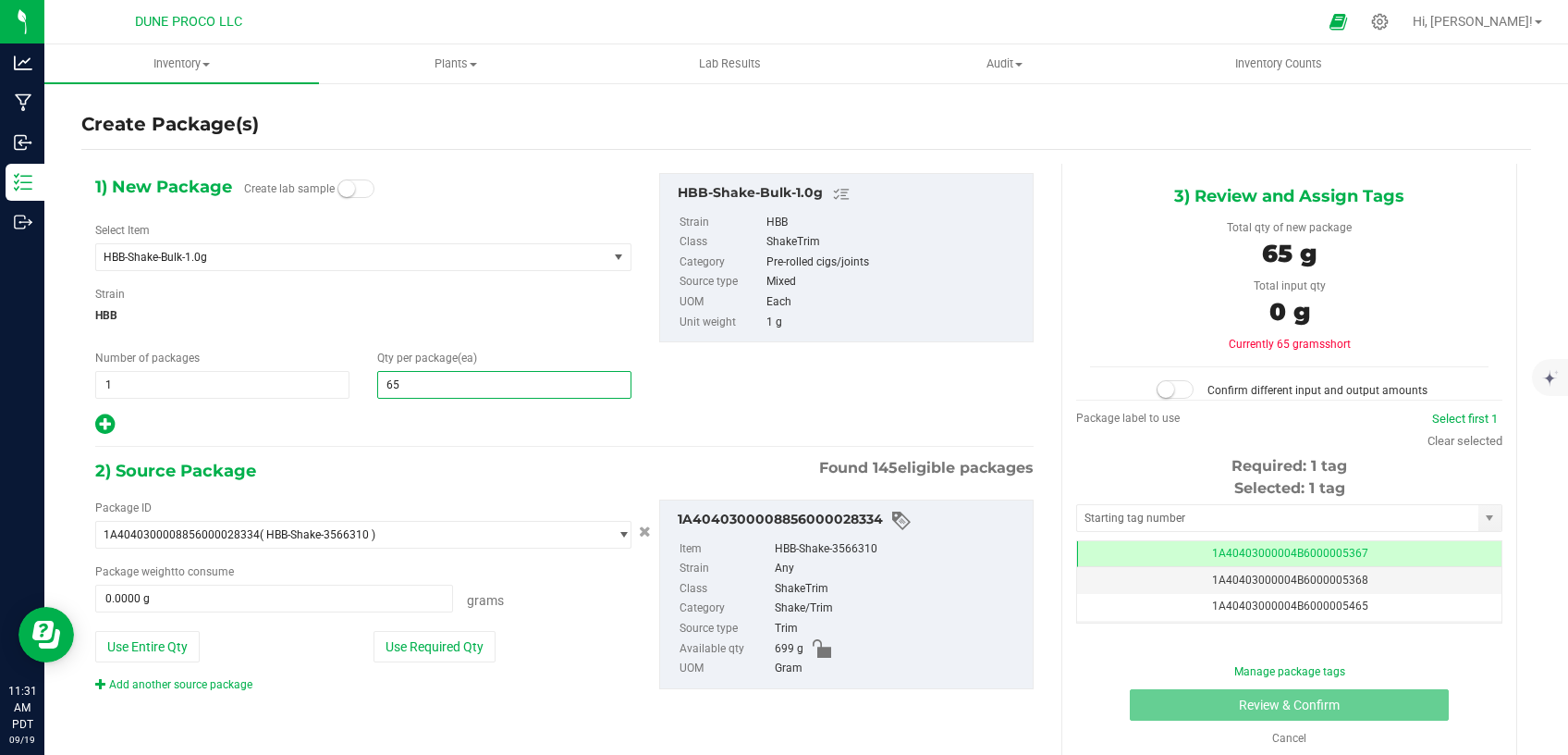
type input "652"
click at [389, 647] on button "Use Required Qty" at bounding box center [435, 646] width 122 height 32
type input "652.0000 g"
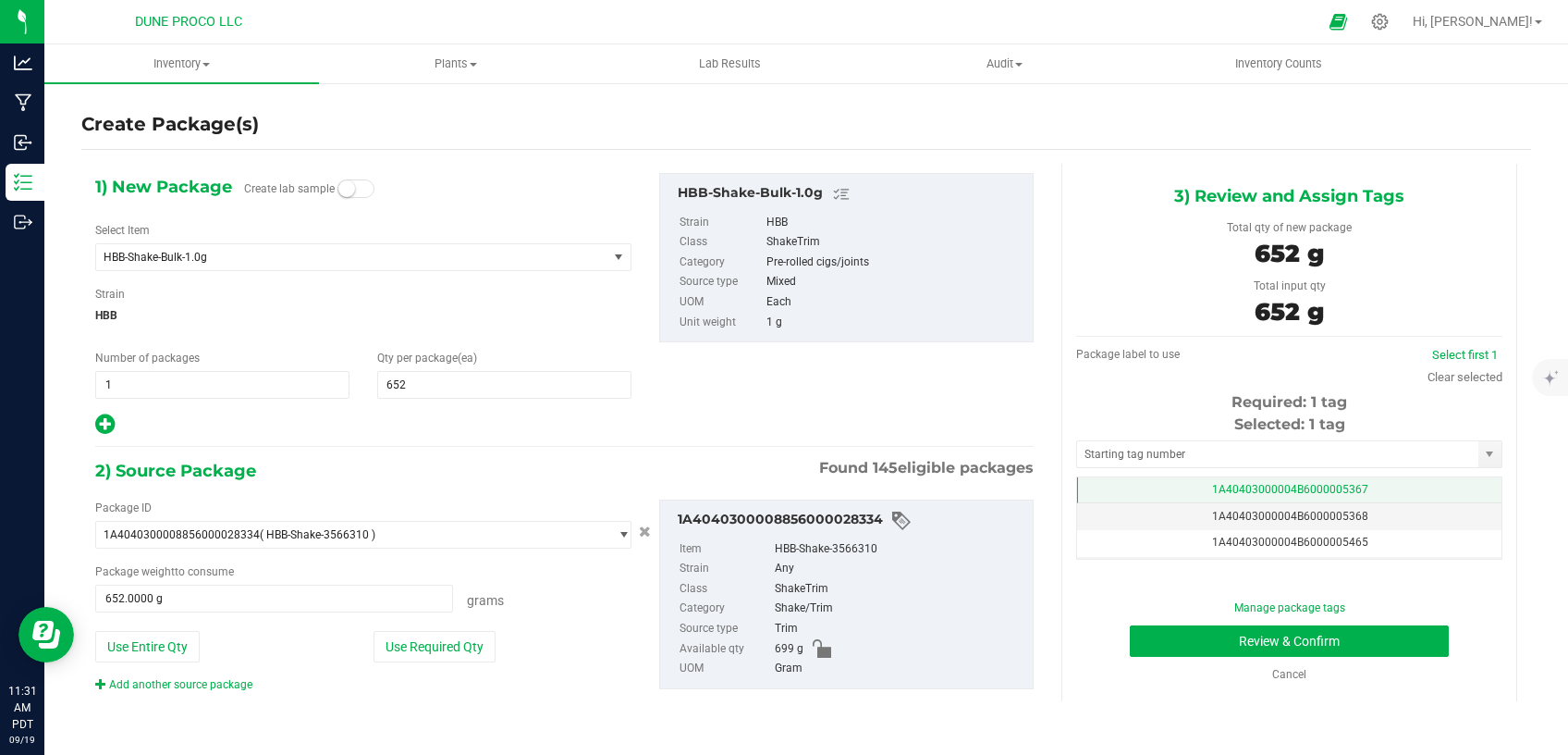
click at [1104, 494] on td "1A40403000004B6000005367" at bounding box center [1289, 490] width 425 height 27
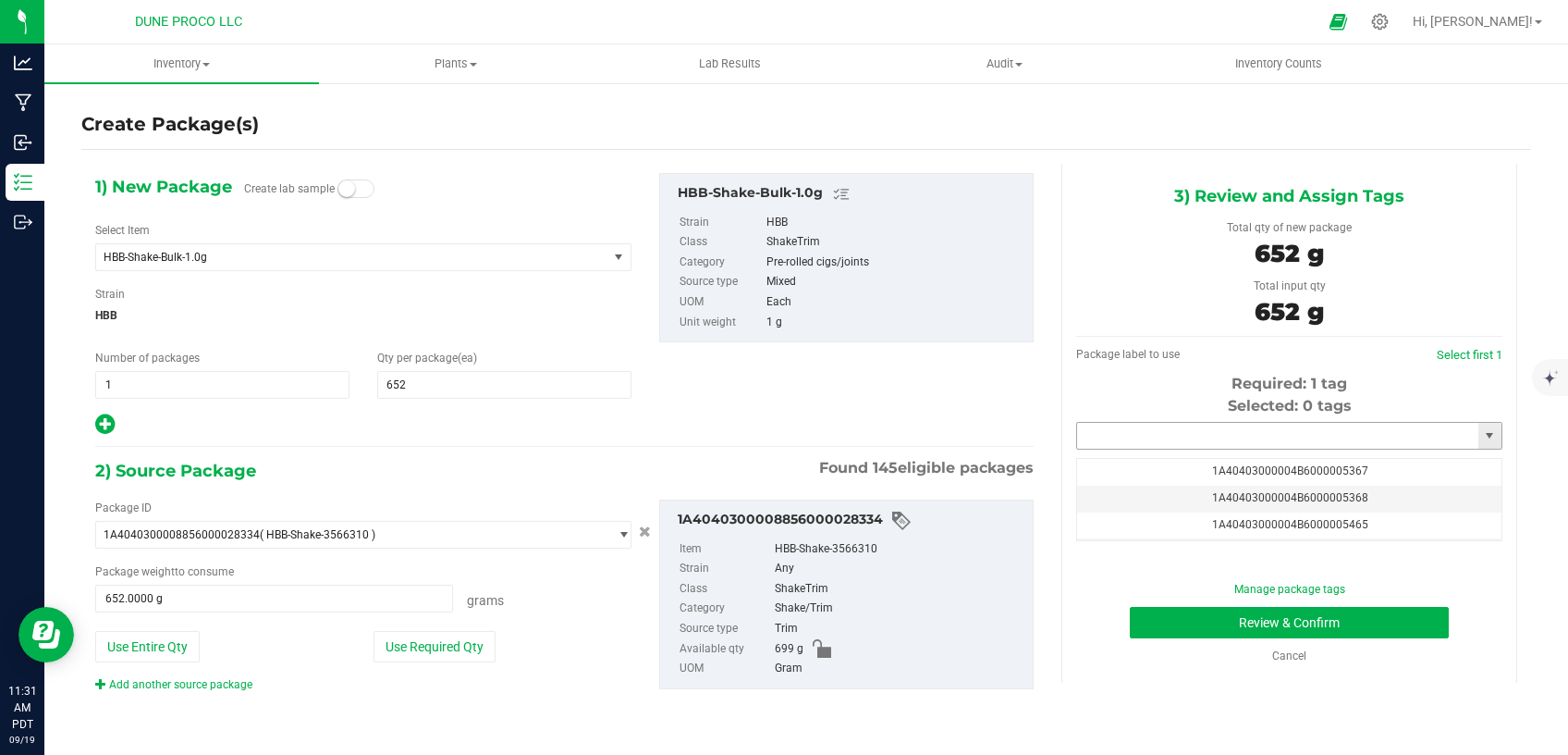
click at [1138, 428] on input "text" at bounding box center [1277, 436] width 401 height 26
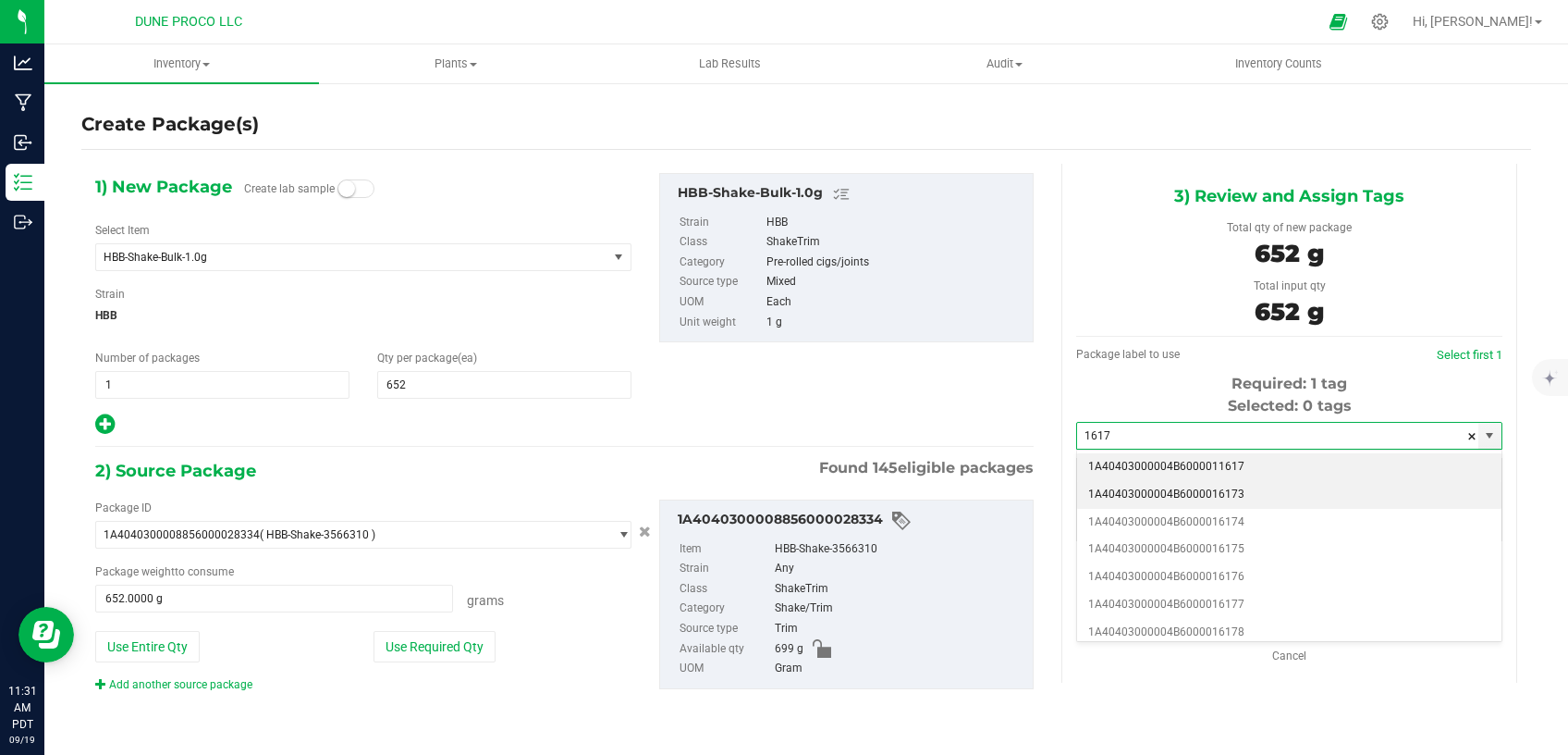
click at [1163, 493] on li "1A40403000004B6000016173" at bounding box center [1289, 495] width 425 height 28
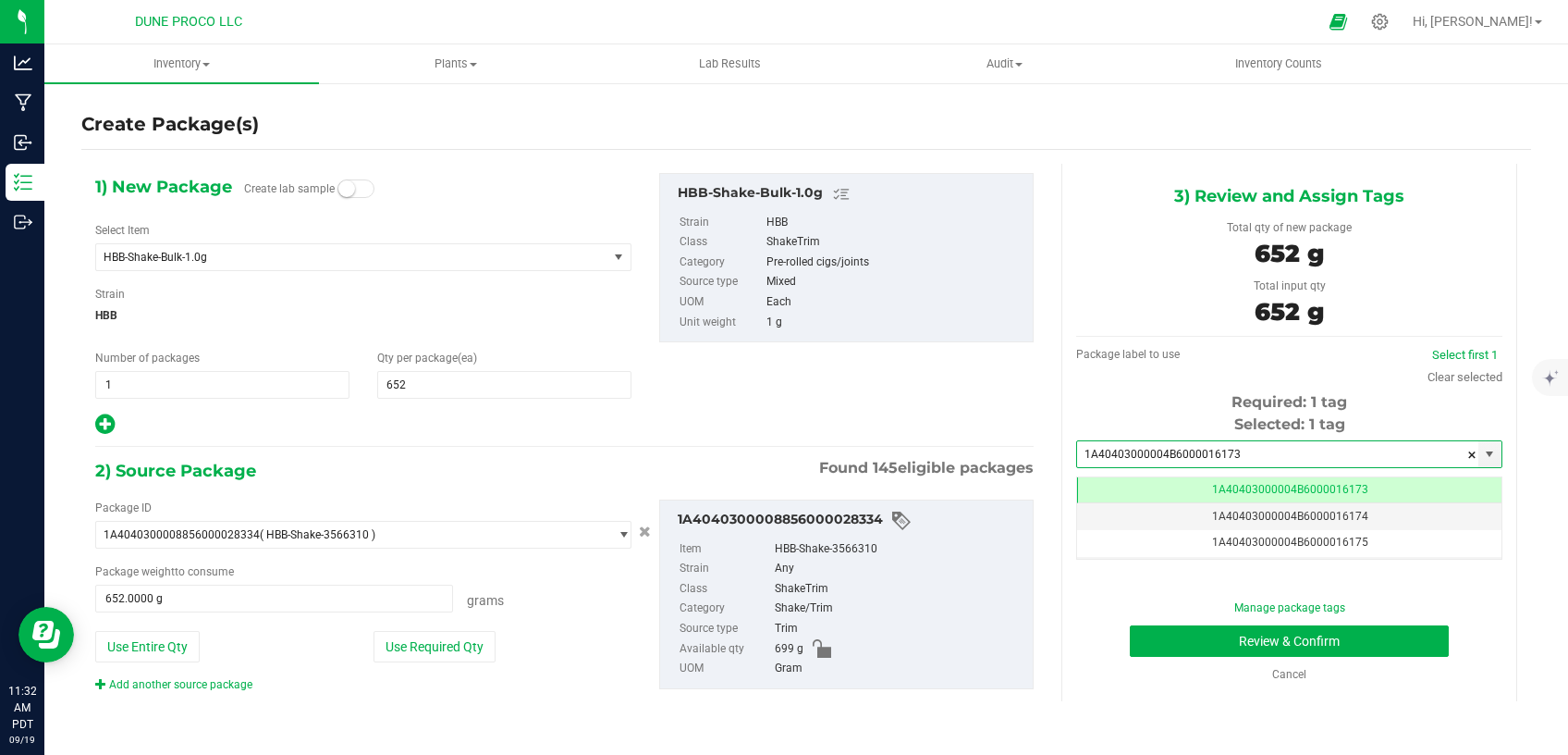
type input "1A40403000004B6000016173"
click at [1184, 652] on button "Review & Confirm" at bounding box center [1289, 641] width 319 height 32
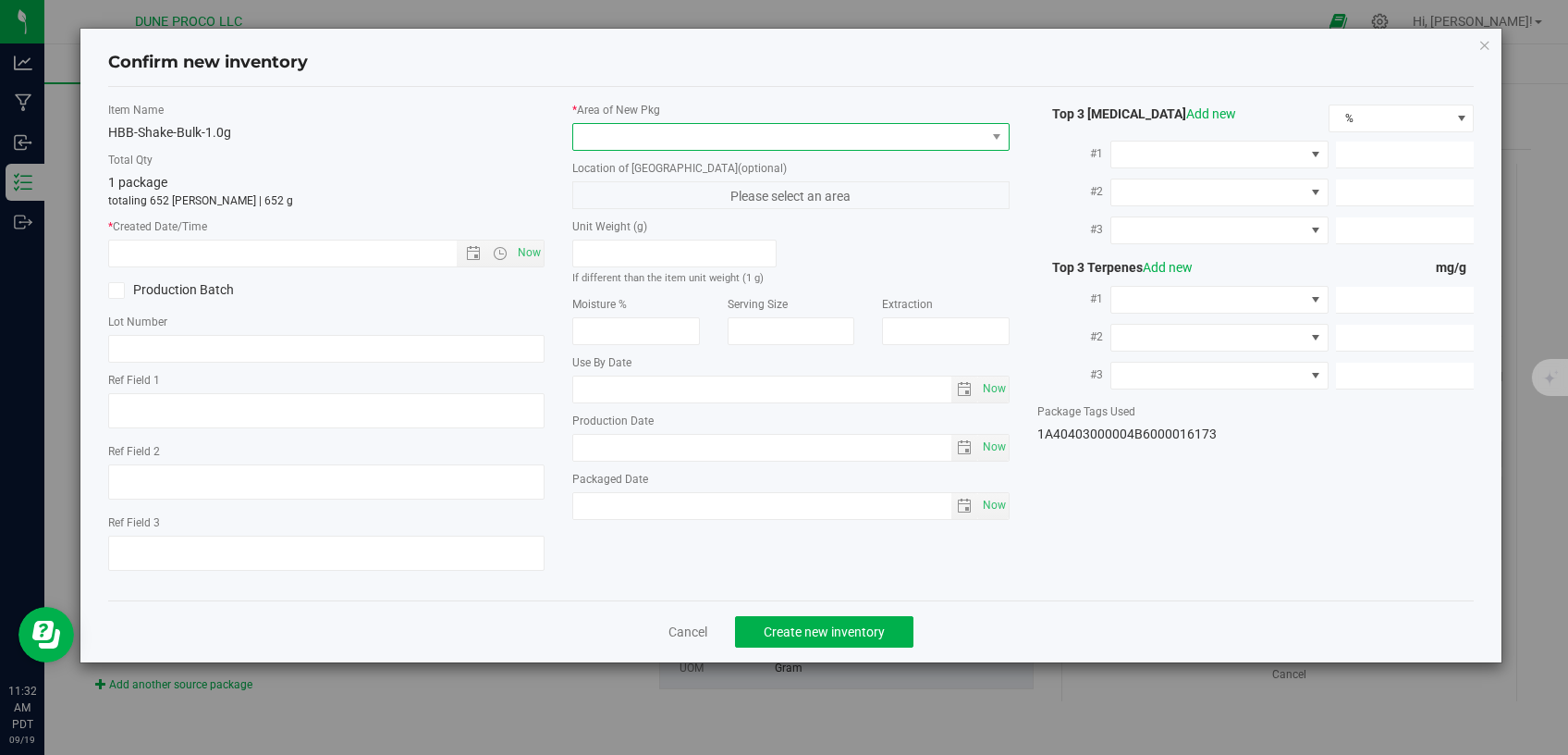
click at [653, 137] on span at bounding box center [780, 137] width 413 height 26
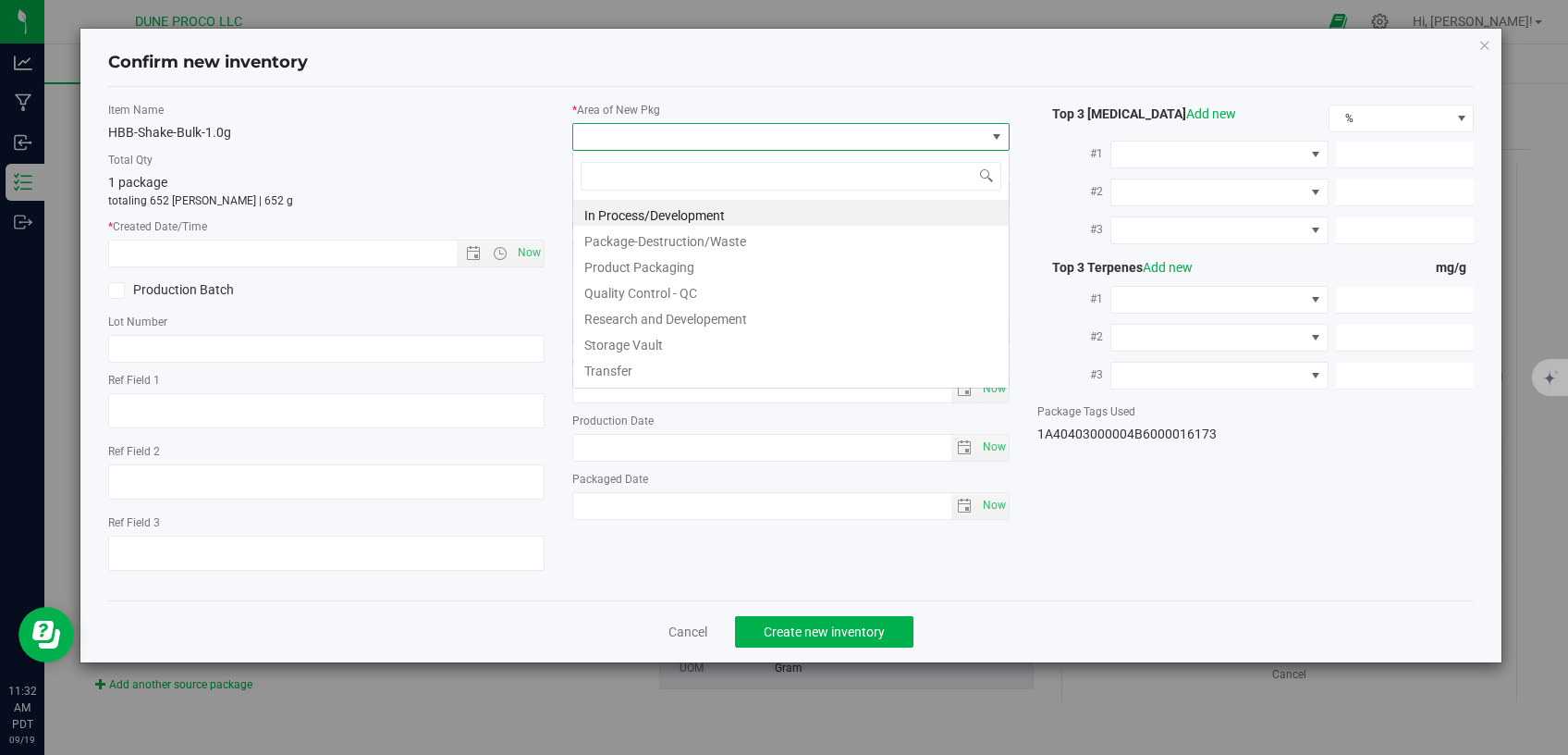
scroll to position [27, 437]
click at [611, 339] on li "Storage Vault" at bounding box center [790, 342] width 436 height 26
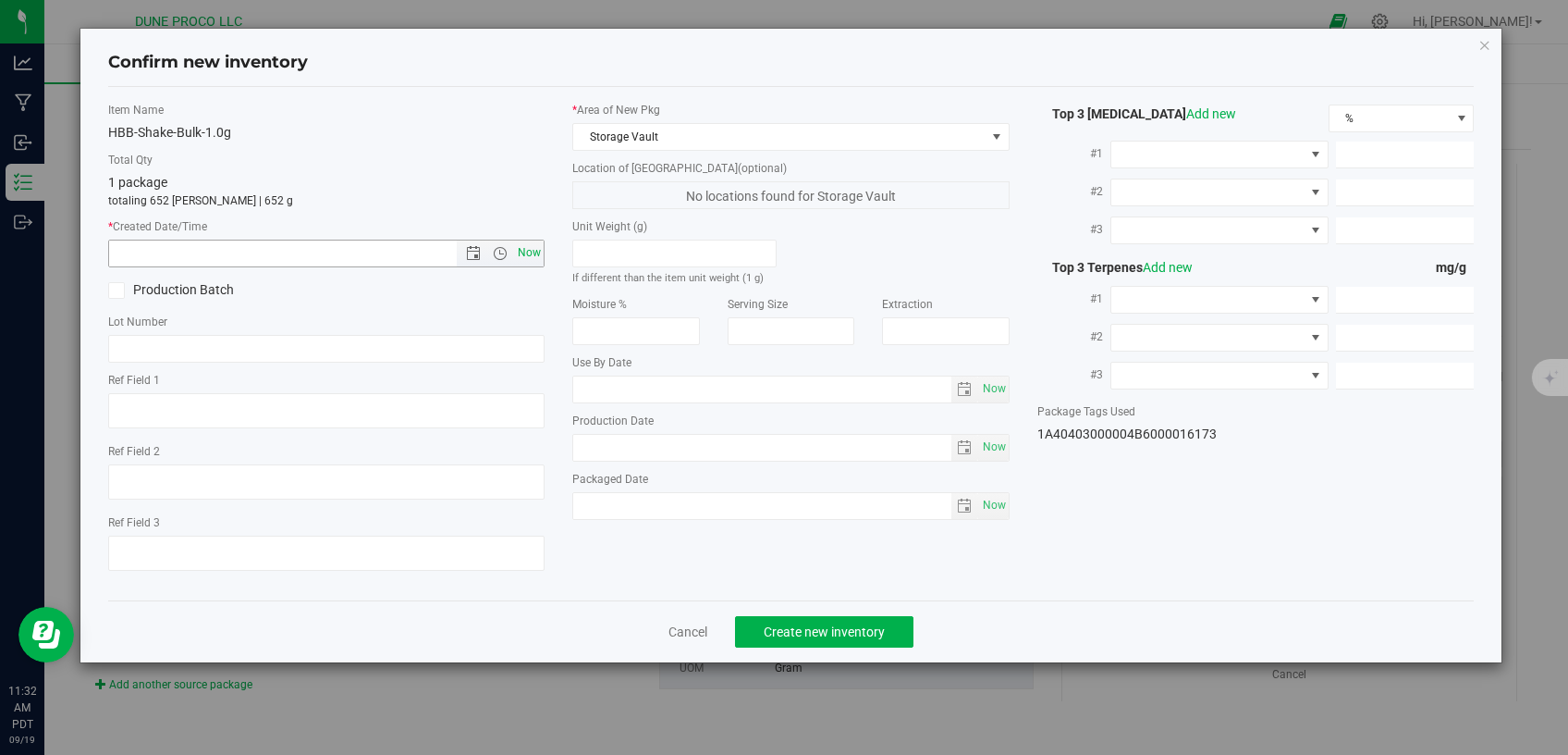
click at [532, 260] on span "Now" at bounding box center [530, 252] width 32 height 27
type input "[DATE] 11:32 AM"
click at [776, 624] on span "Create new inventory" at bounding box center [823, 631] width 121 height 15
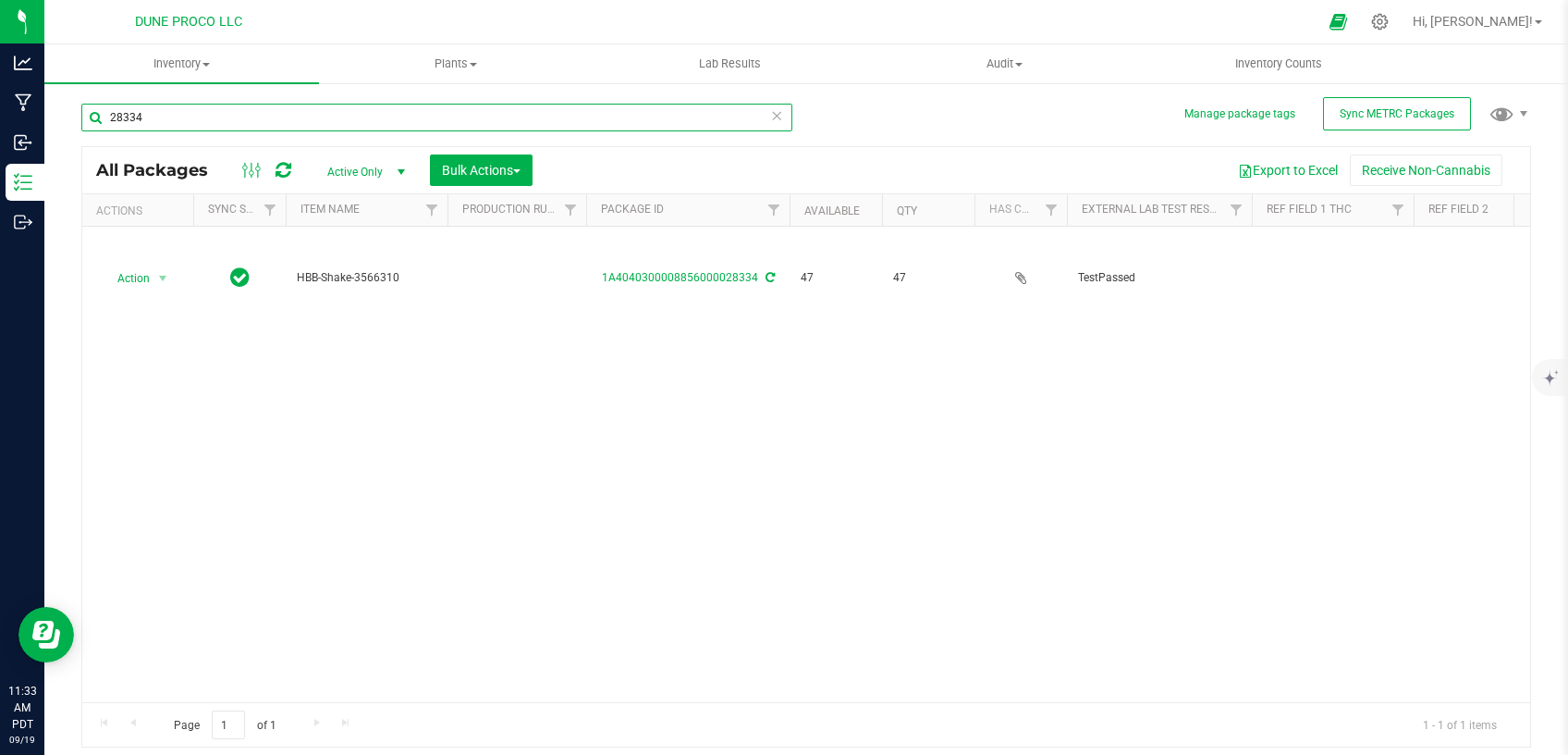
drag, startPoint x: 159, startPoint y: 120, endPoint x: 85, endPoint y: 112, distance: 74.4
click at [82, 121] on input "28334" at bounding box center [437, 118] width 711 height 28
paste input "78"
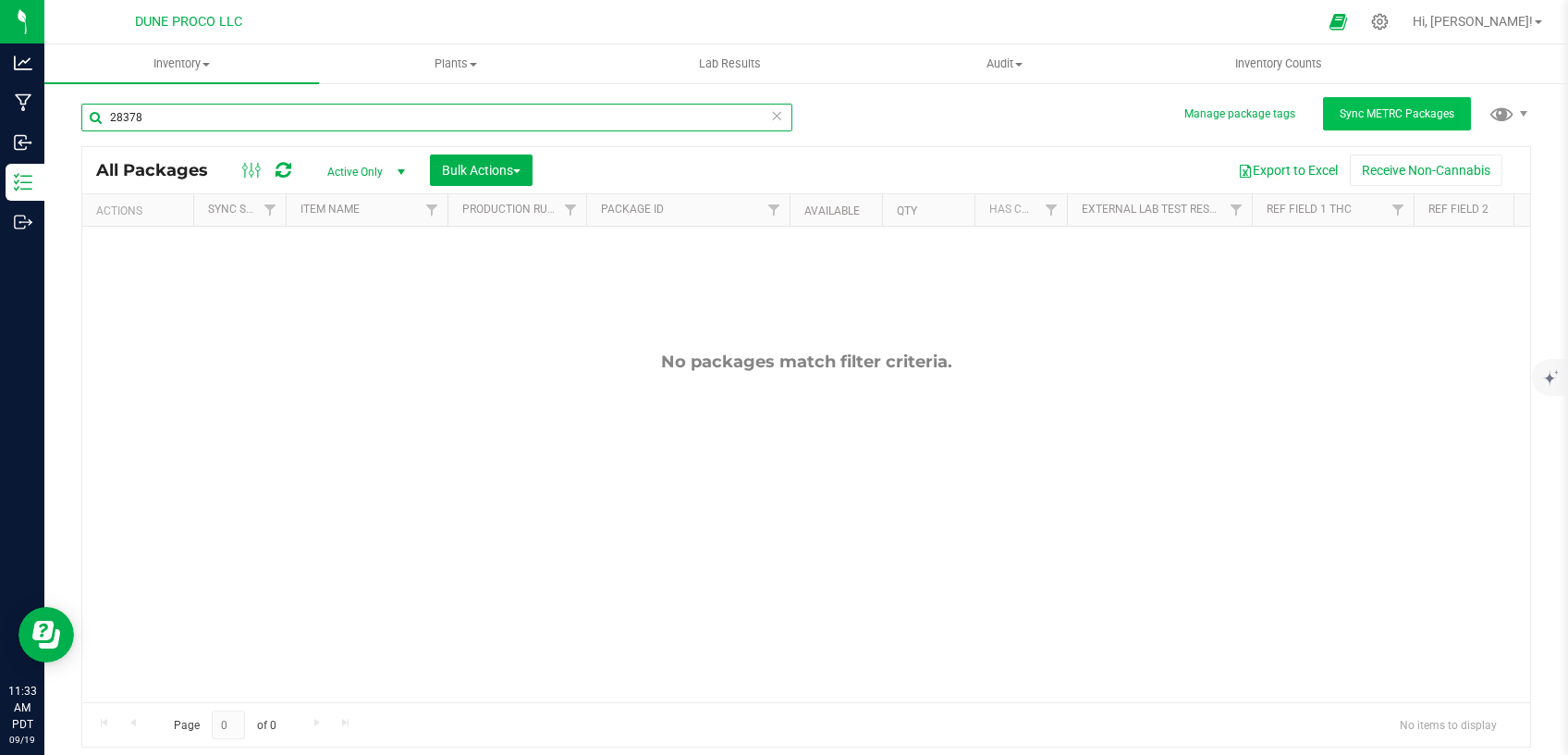
type input "28378"
click at [1387, 121] on span "Sync METRC Packages" at bounding box center [1397, 114] width 115 height 13
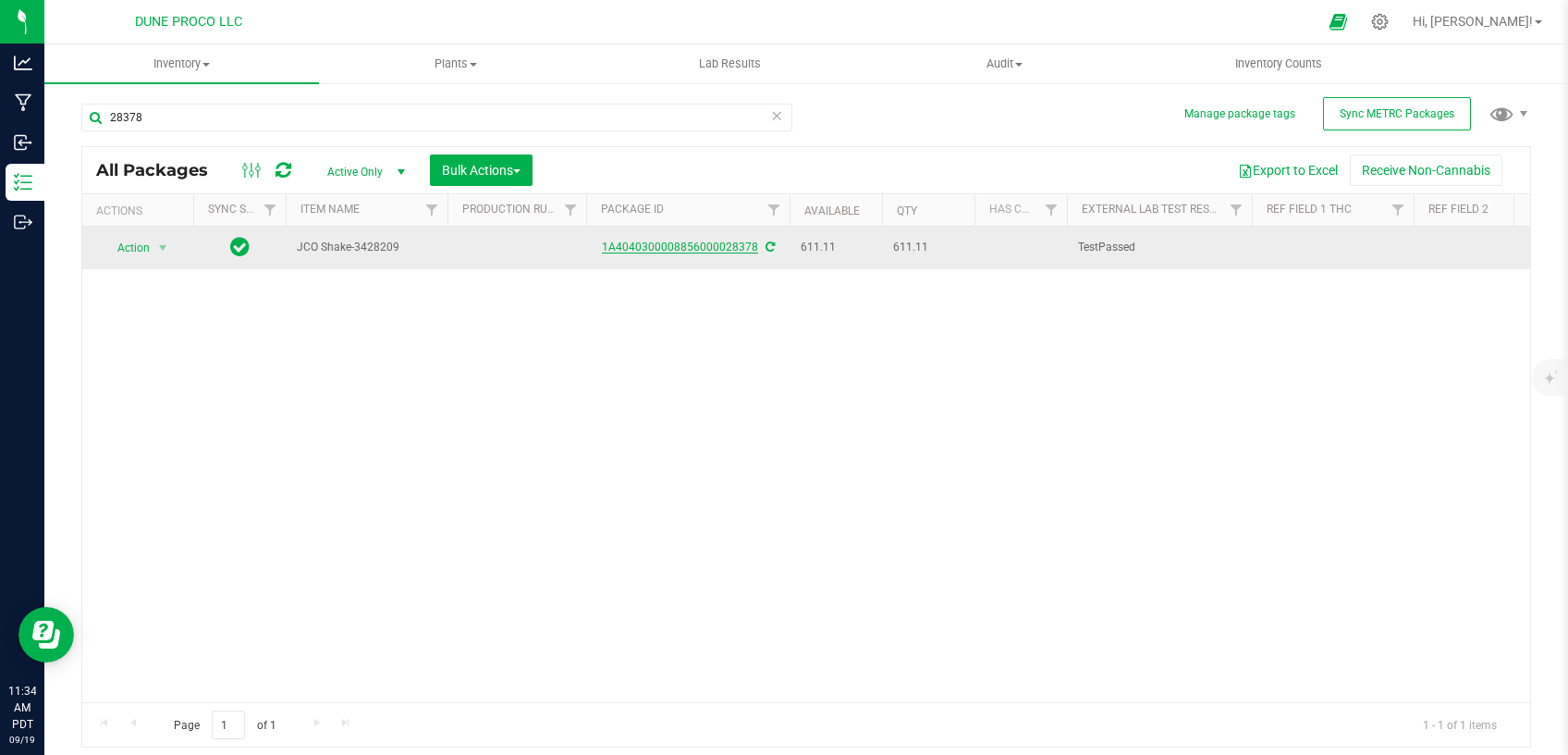
click at [683, 246] on link "1A4040300008856000028378" at bounding box center [680, 246] width 157 height 13
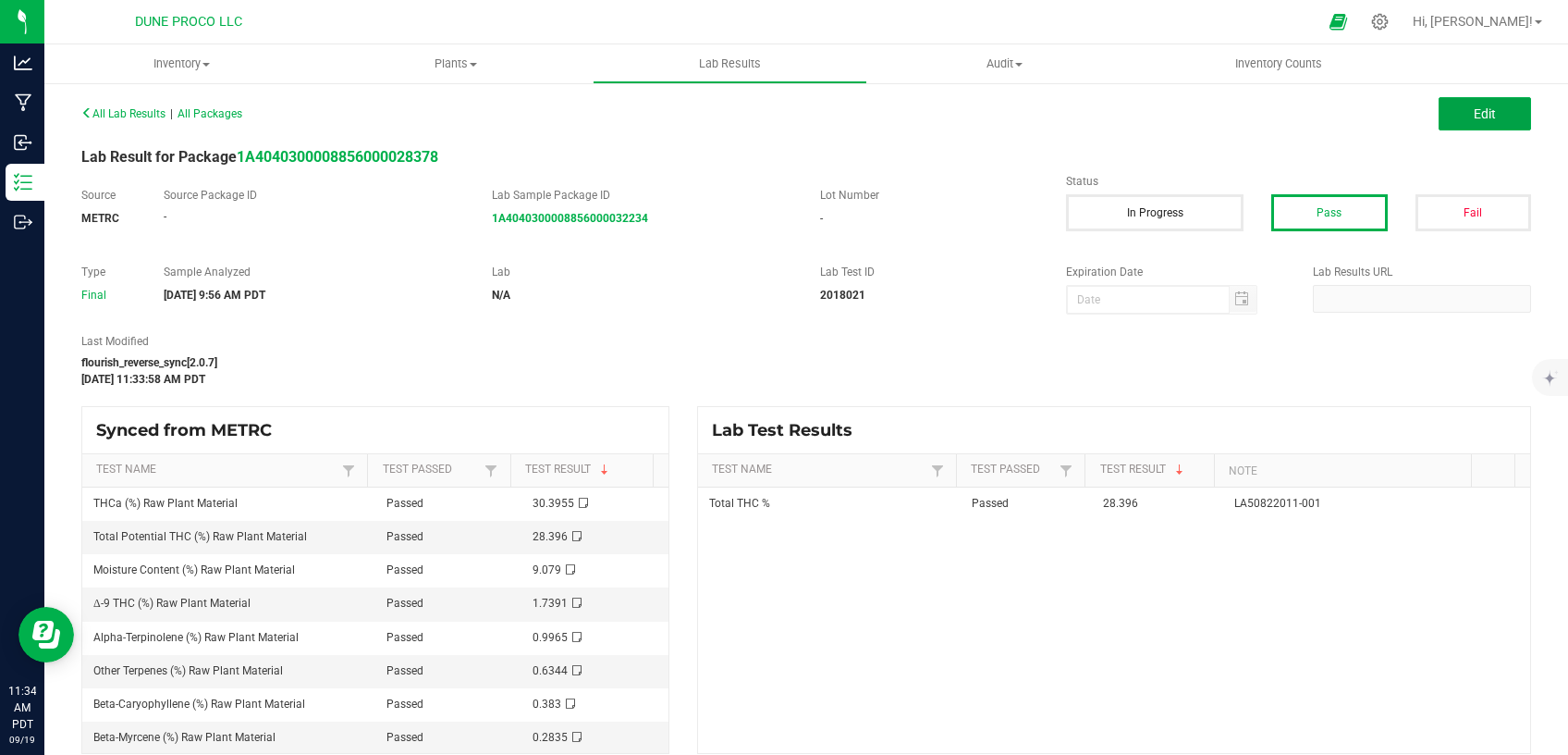
click at [1438, 112] on button "Edit" at bounding box center [1484, 113] width 93 height 33
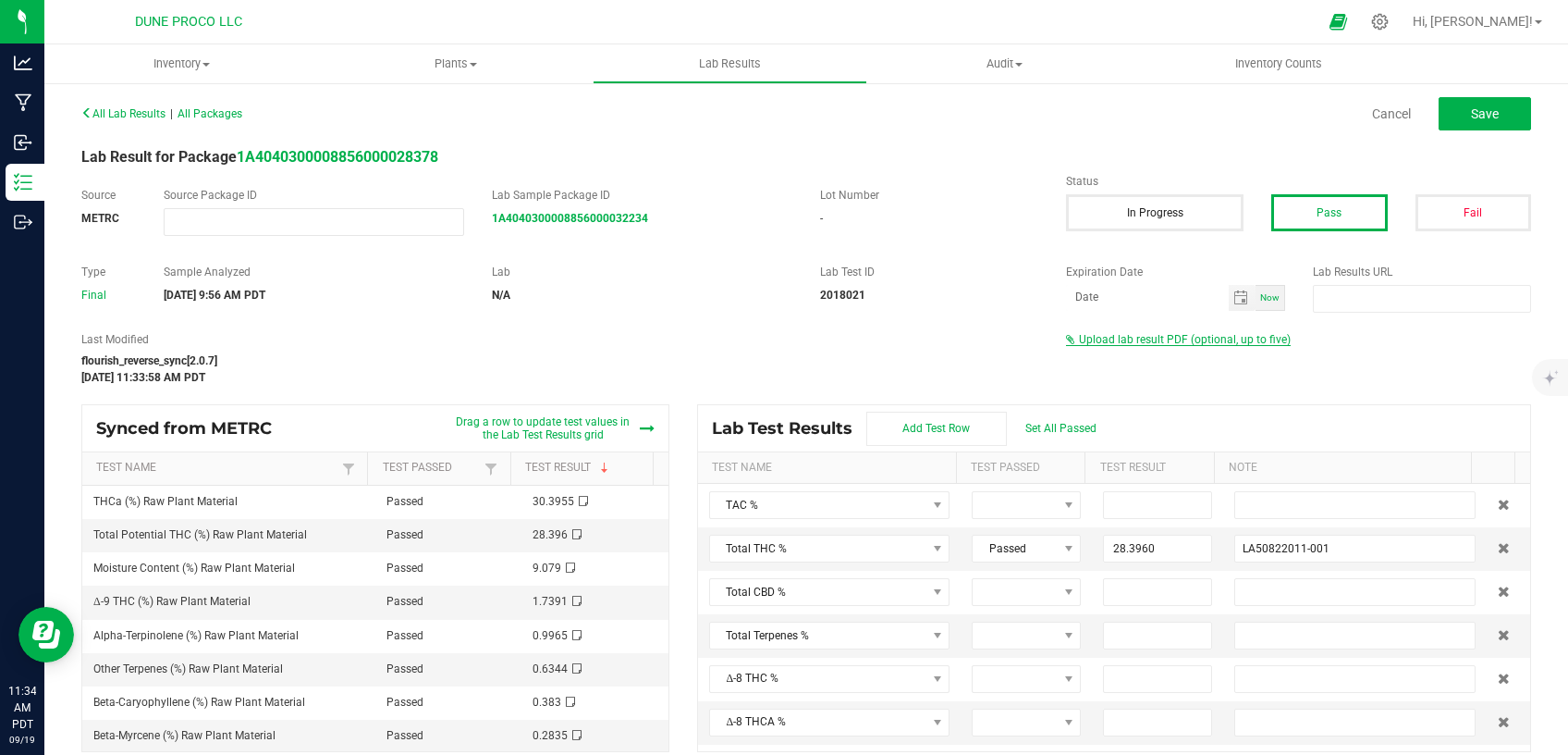
click at [1169, 343] on span "Upload lab result PDF (optional, up to five)" at bounding box center [1184, 339] width 211 height 13
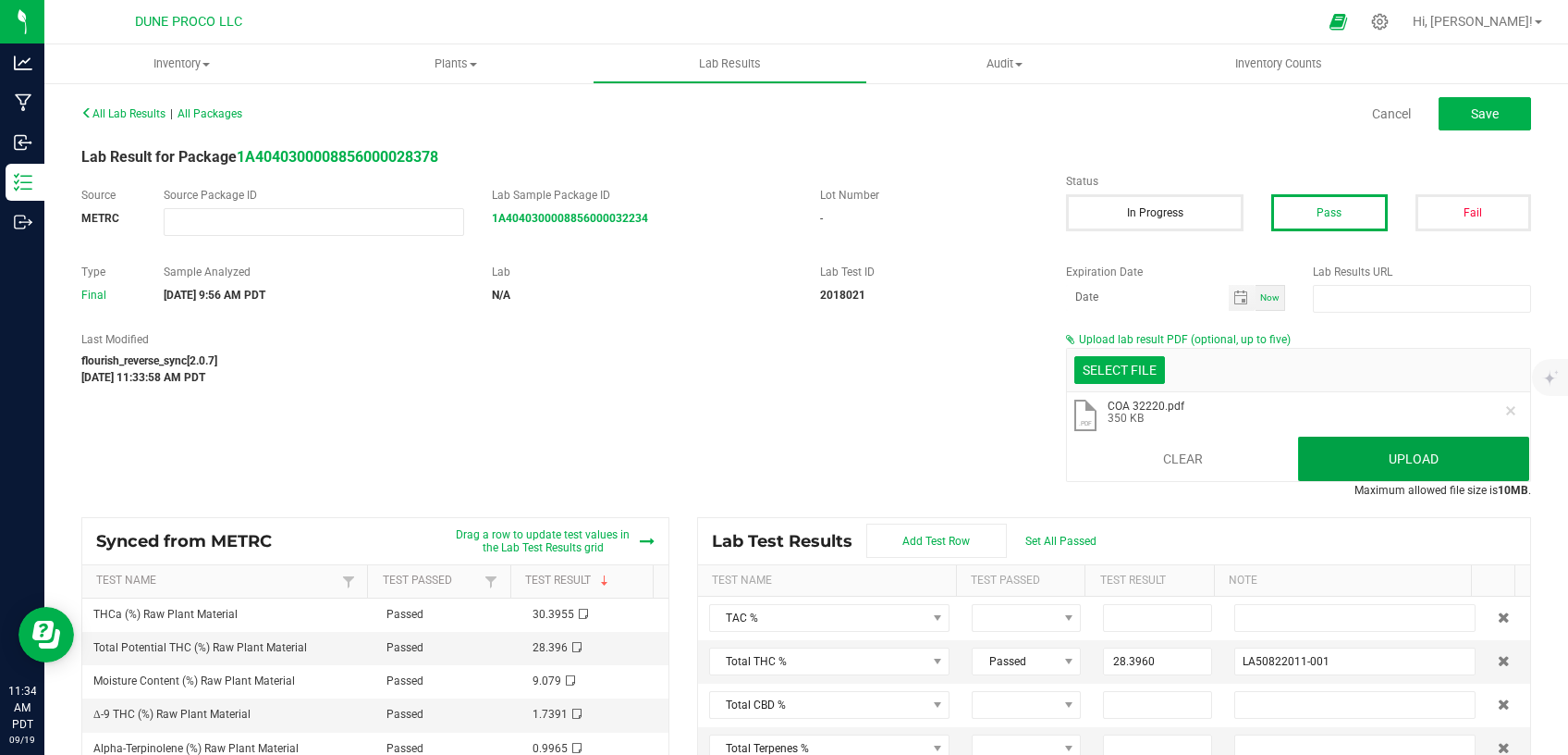
click at [1341, 451] on button "Upload" at bounding box center [1413, 459] width 231 height 45
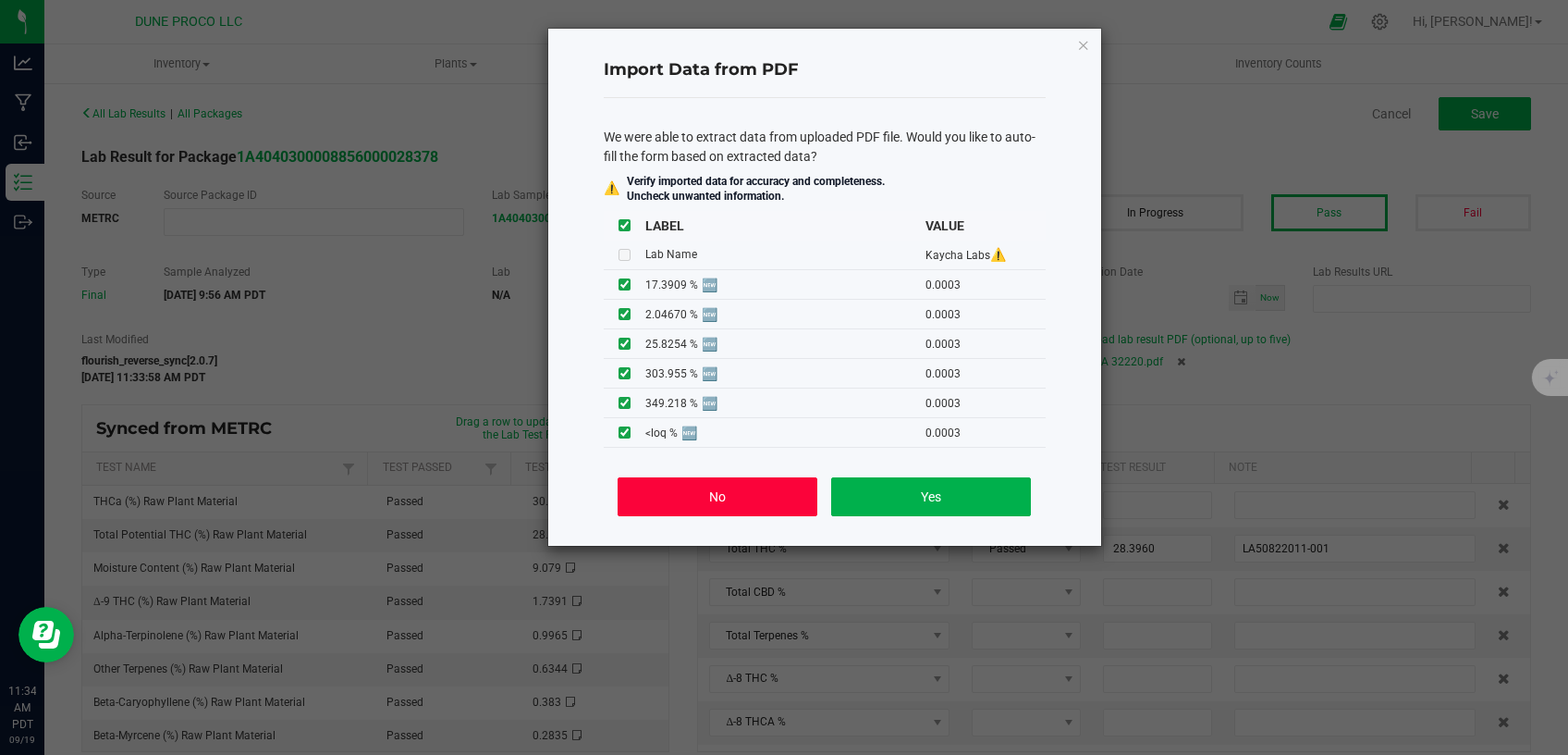
click at [763, 495] on button "No" at bounding box center [716, 496] width 198 height 39
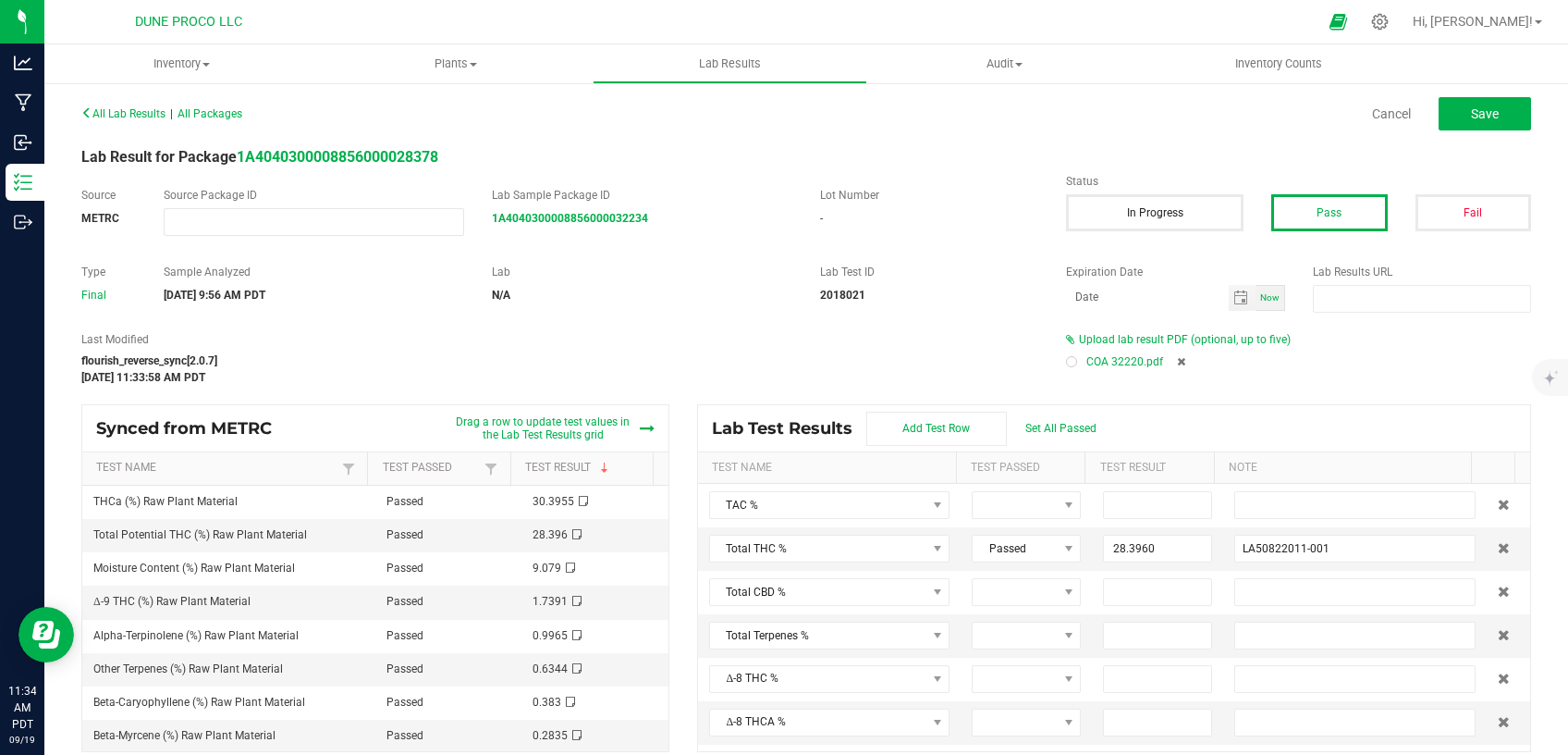
click at [1470, 95] on div "All Lab Results | All Packages Cancel Save" at bounding box center [806, 114] width 1477 height 46
click at [1470, 110] on span "Save" at bounding box center [1484, 114] width 28 height 15
type input "28.3960"
type input "LA50822011-001"
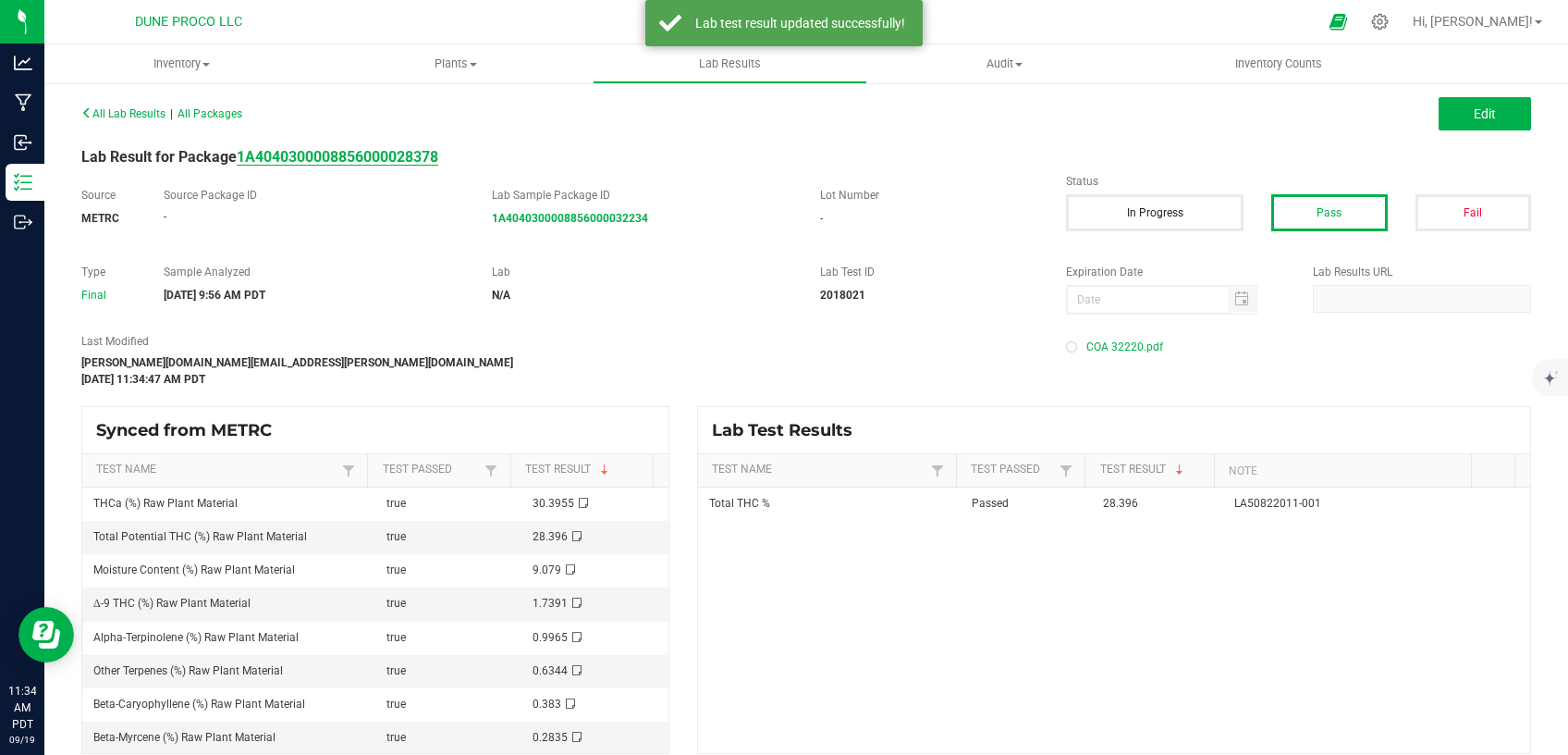
click at [413, 154] on strong "1A4040300008856000028378" at bounding box center [337, 157] width 201 height 18
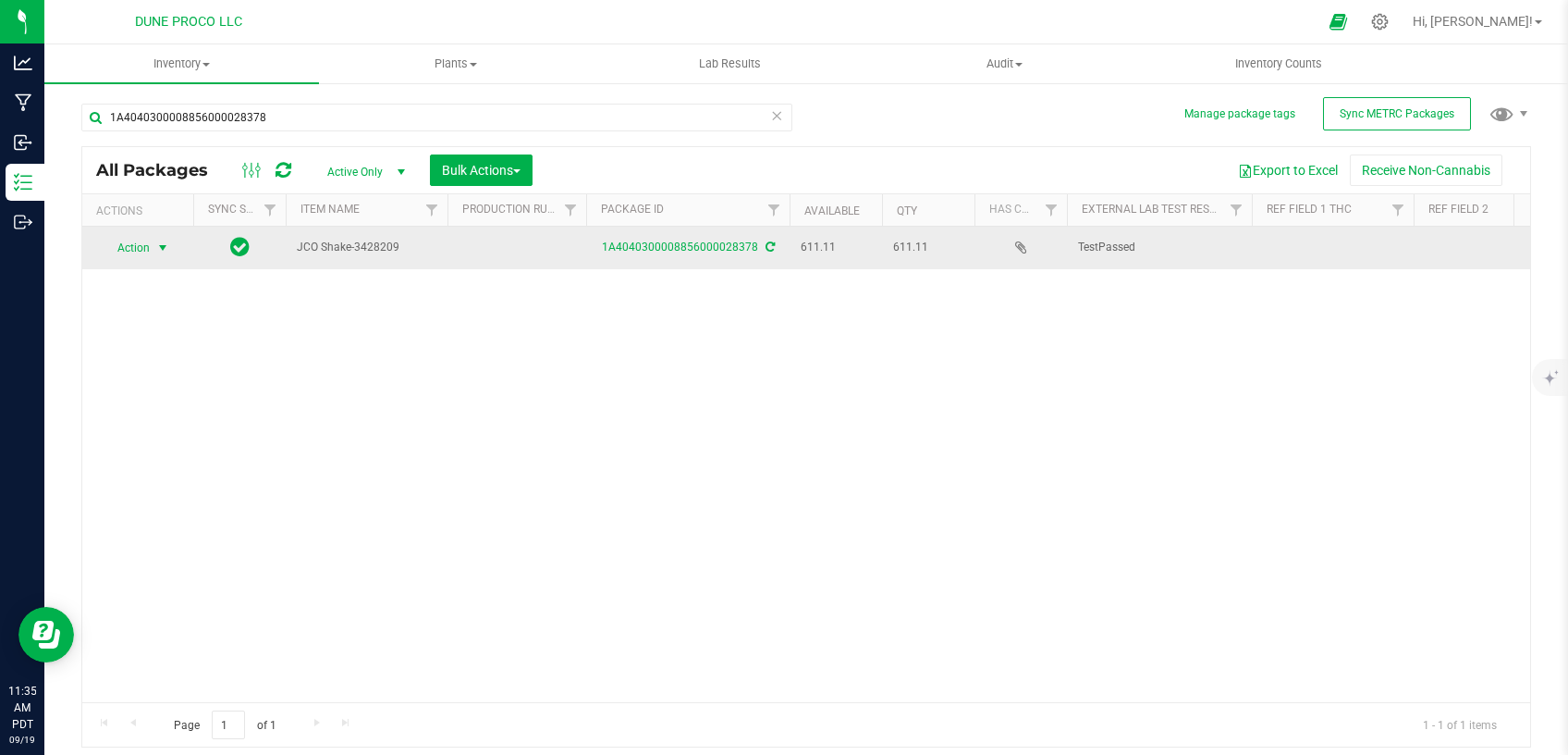
click at [153, 248] on span "select" at bounding box center [162, 248] width 23 height 26
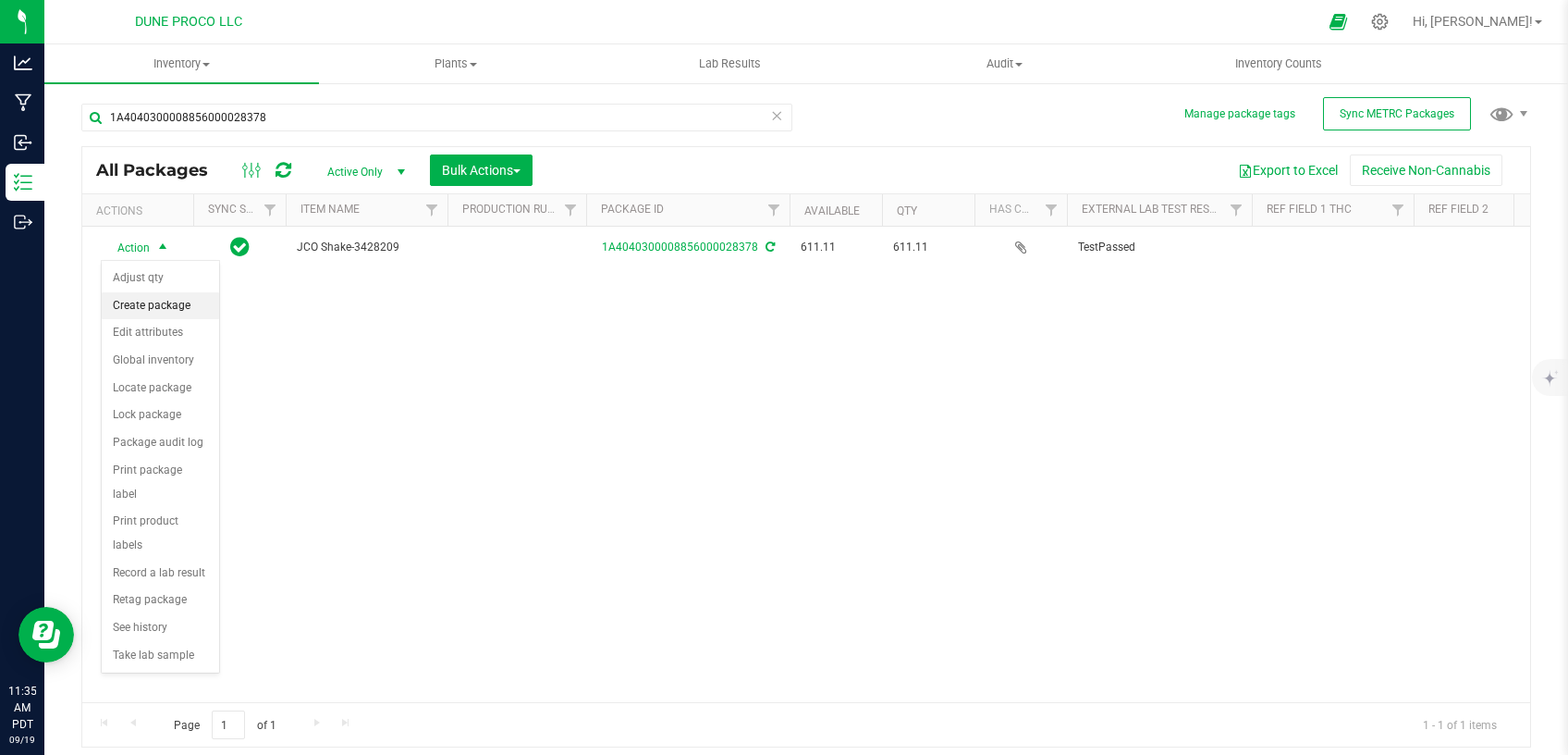
click at [155, 314] on li "Create package" at bounding box center [160, 306] width 118 height 28
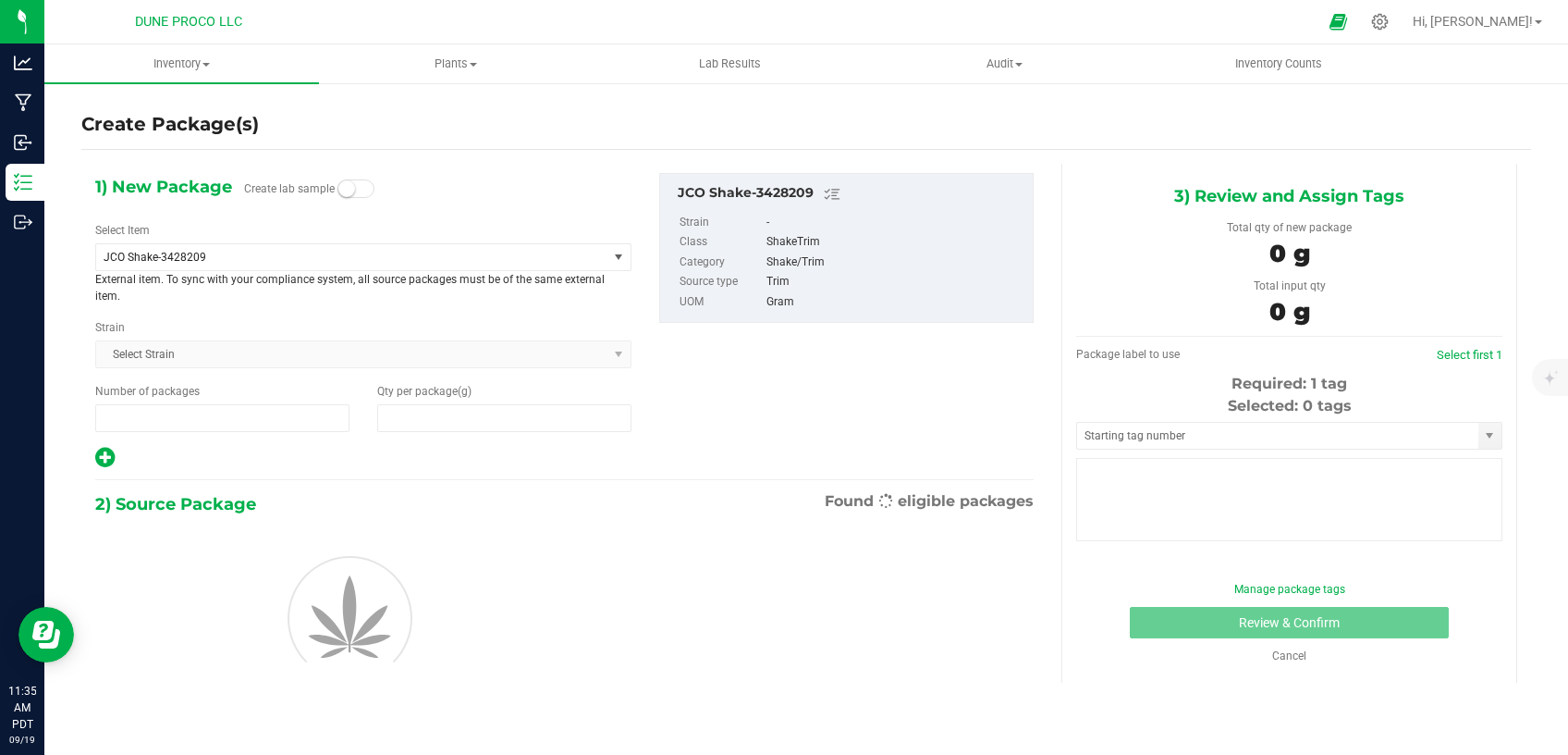
type input "1"
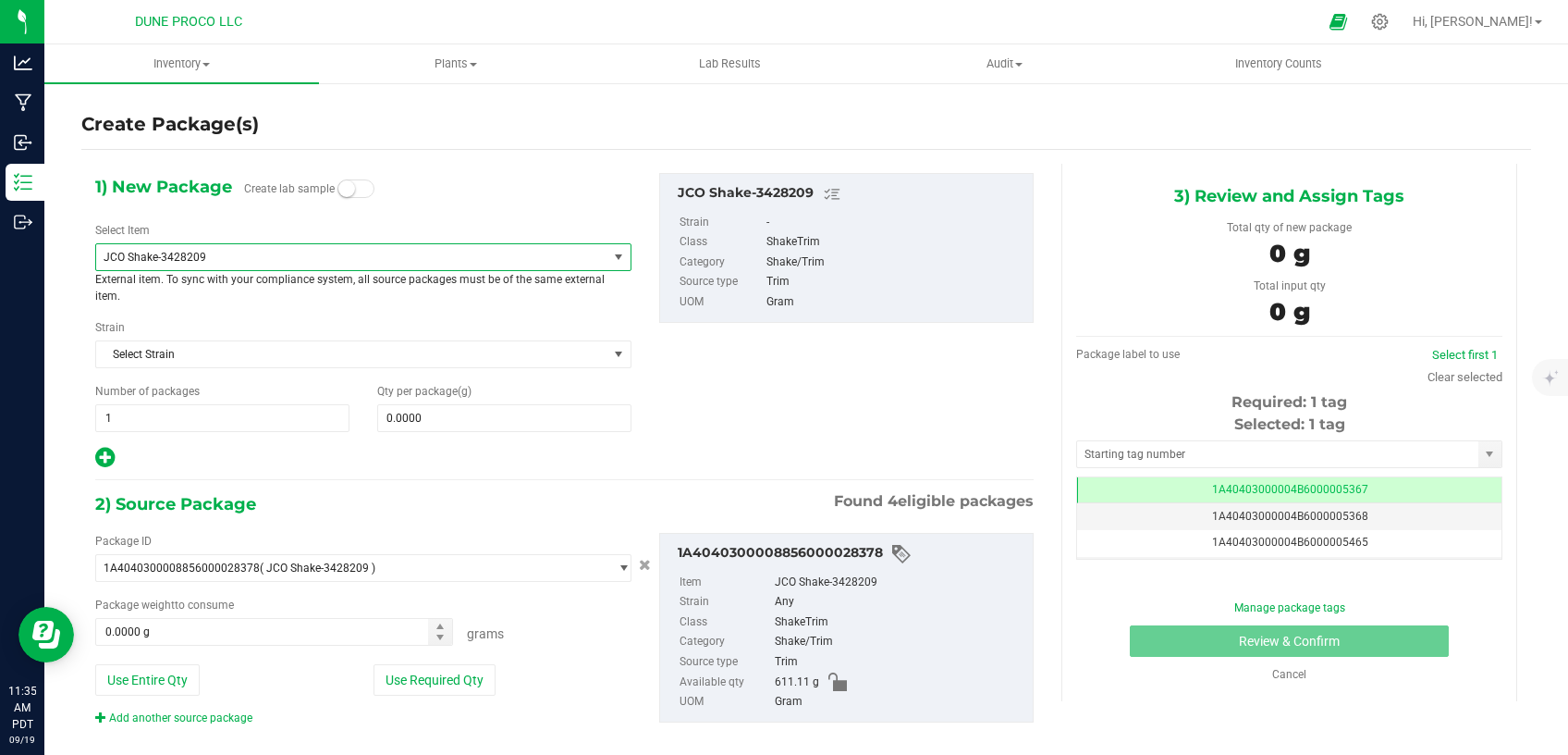
click at [382, 245] on span "JCO Shake-3428209" at bounding box center [351, 257] width 511 height 26
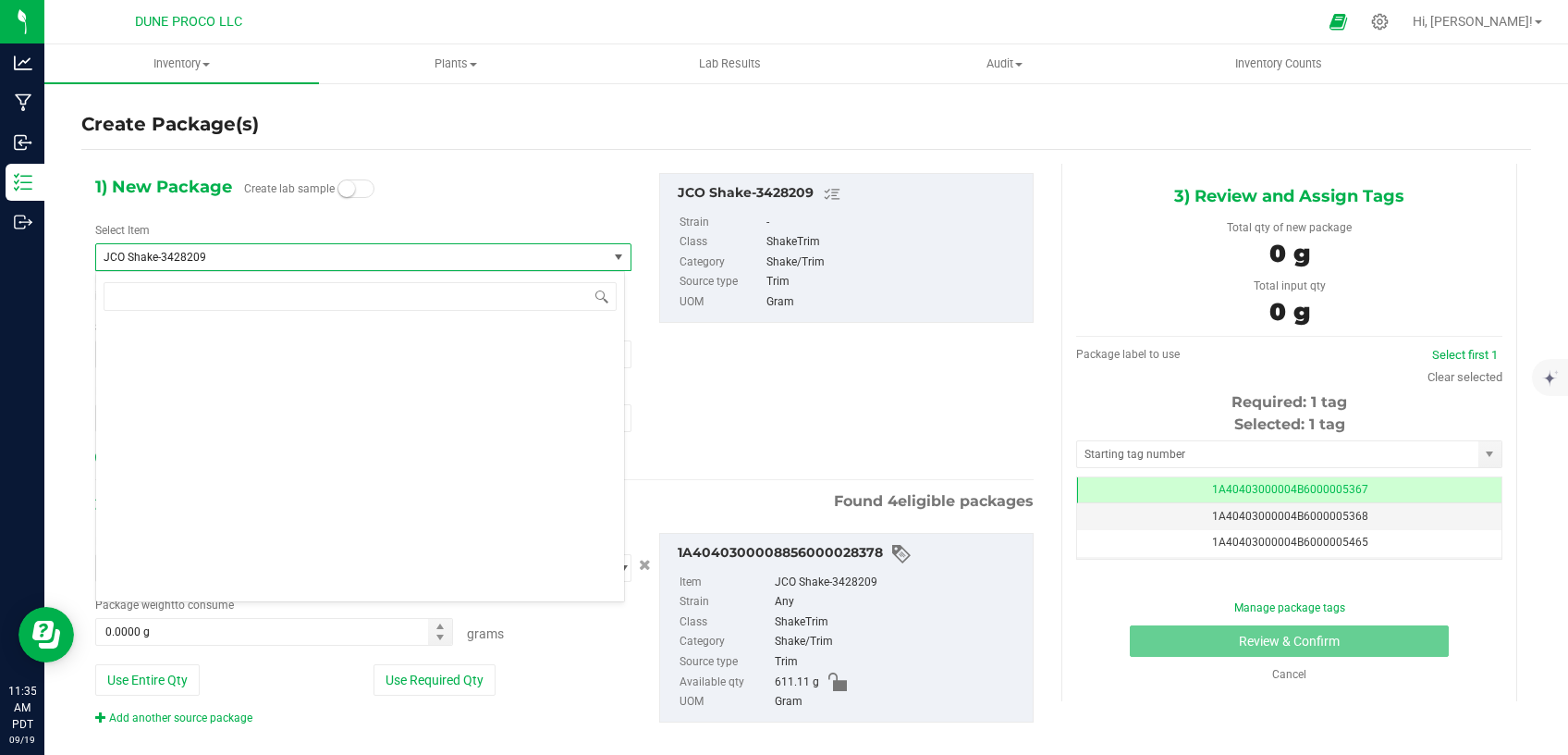
scroll to position [5464, 0]
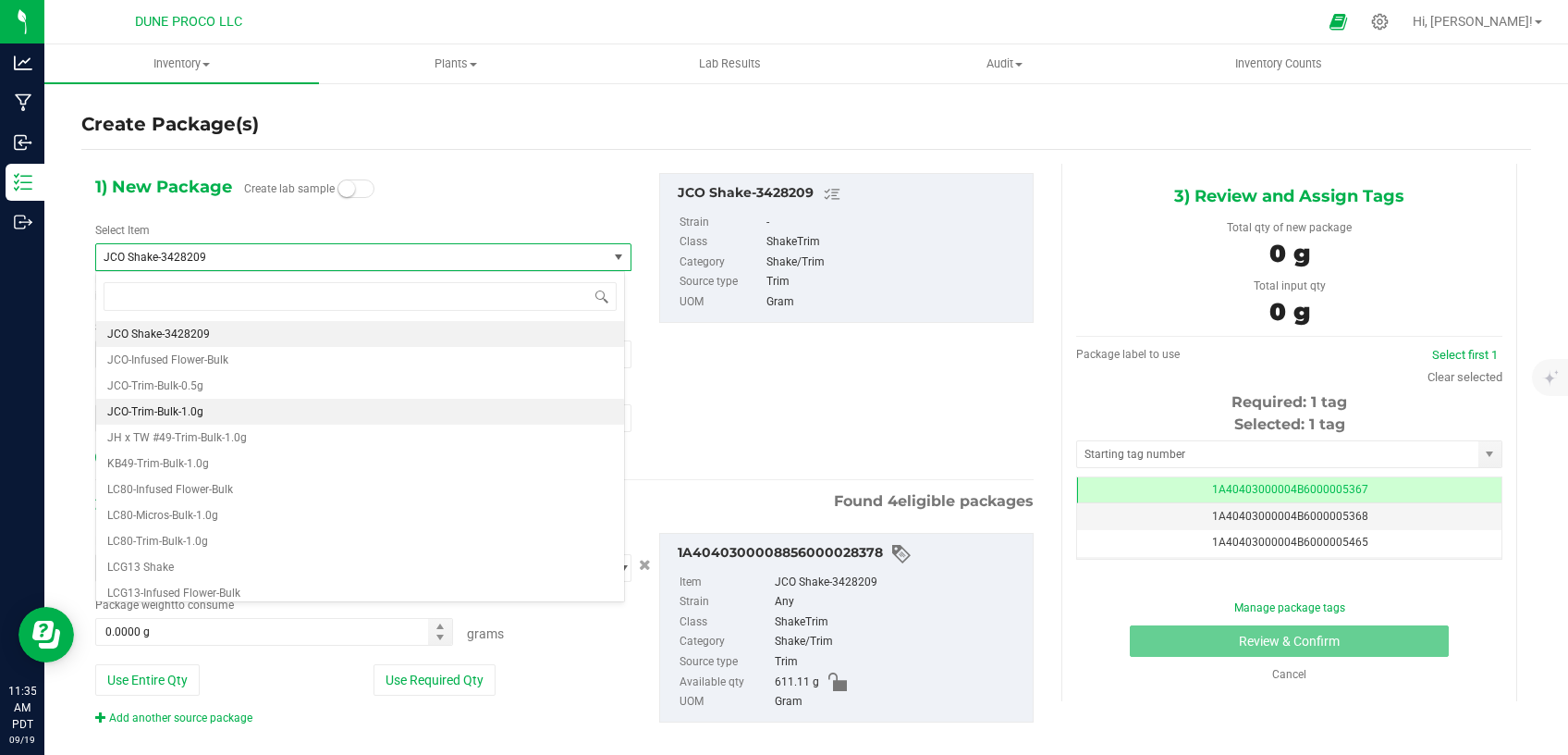
click at [235, 402] on li "JCO-Trim-Bulk-1.0g" at bounding box center [359, 412] width 527 height 26
type input "0"
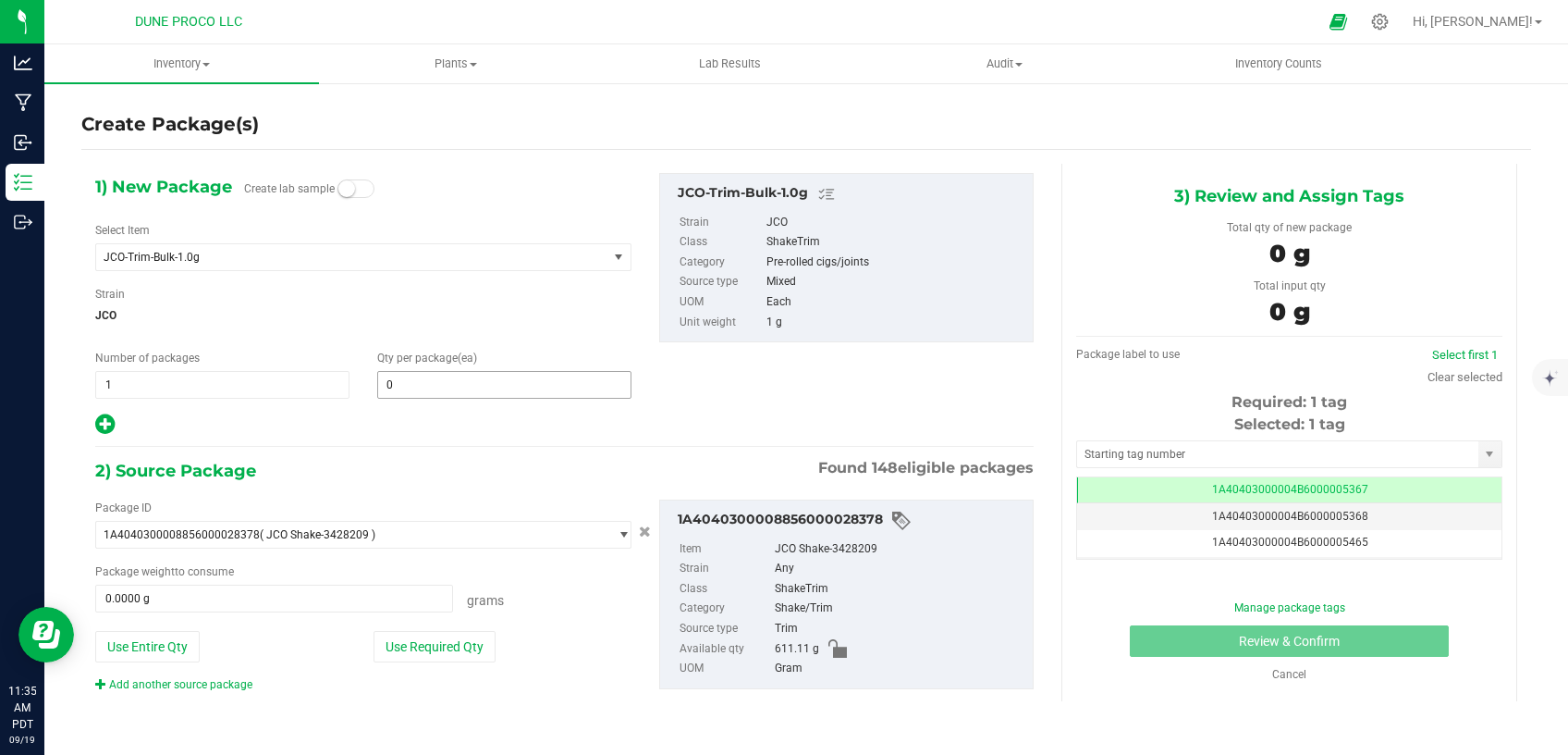
click at [408, 385] on span "0 0" at bounding box center [503, 385] width 254 height 28
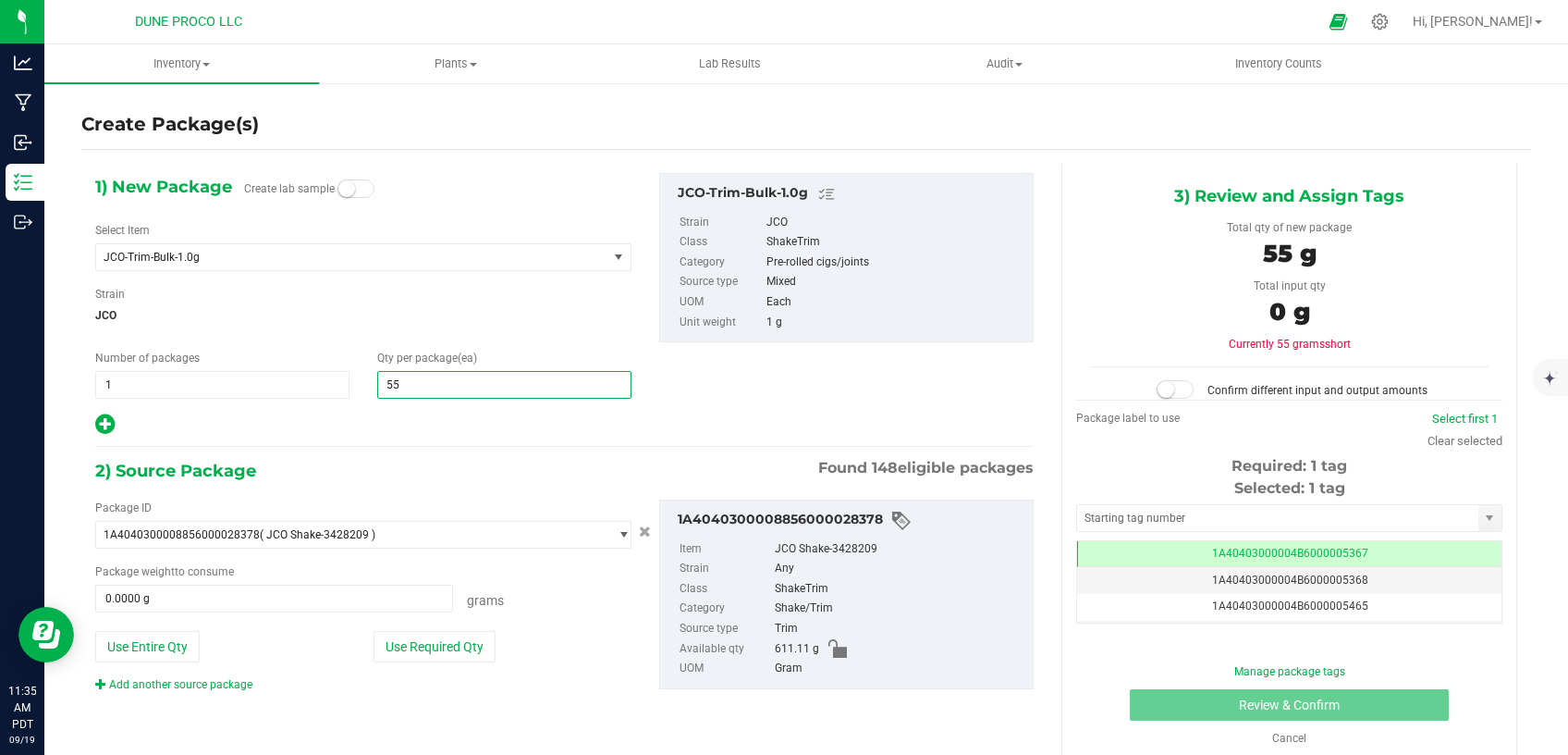
type input "555"
click at [411, 655] on button "Use Required Qty" at bounding box center [435, 646] width 122 height 32
type input "555.0000 g"
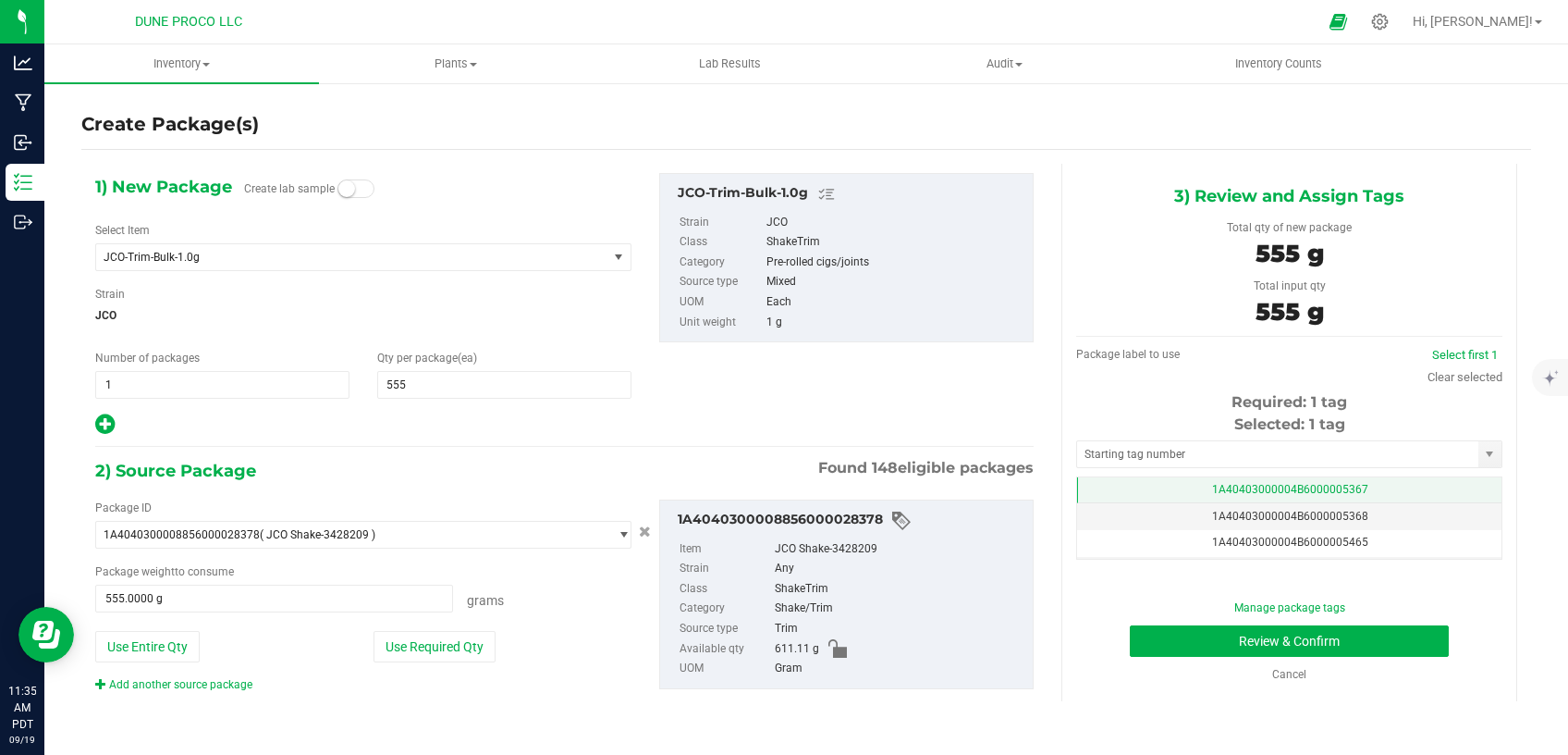
click at [1125, 491] on td "1A40403000004B6000005367" at bounding box center [1289, 490] width 425 height 27
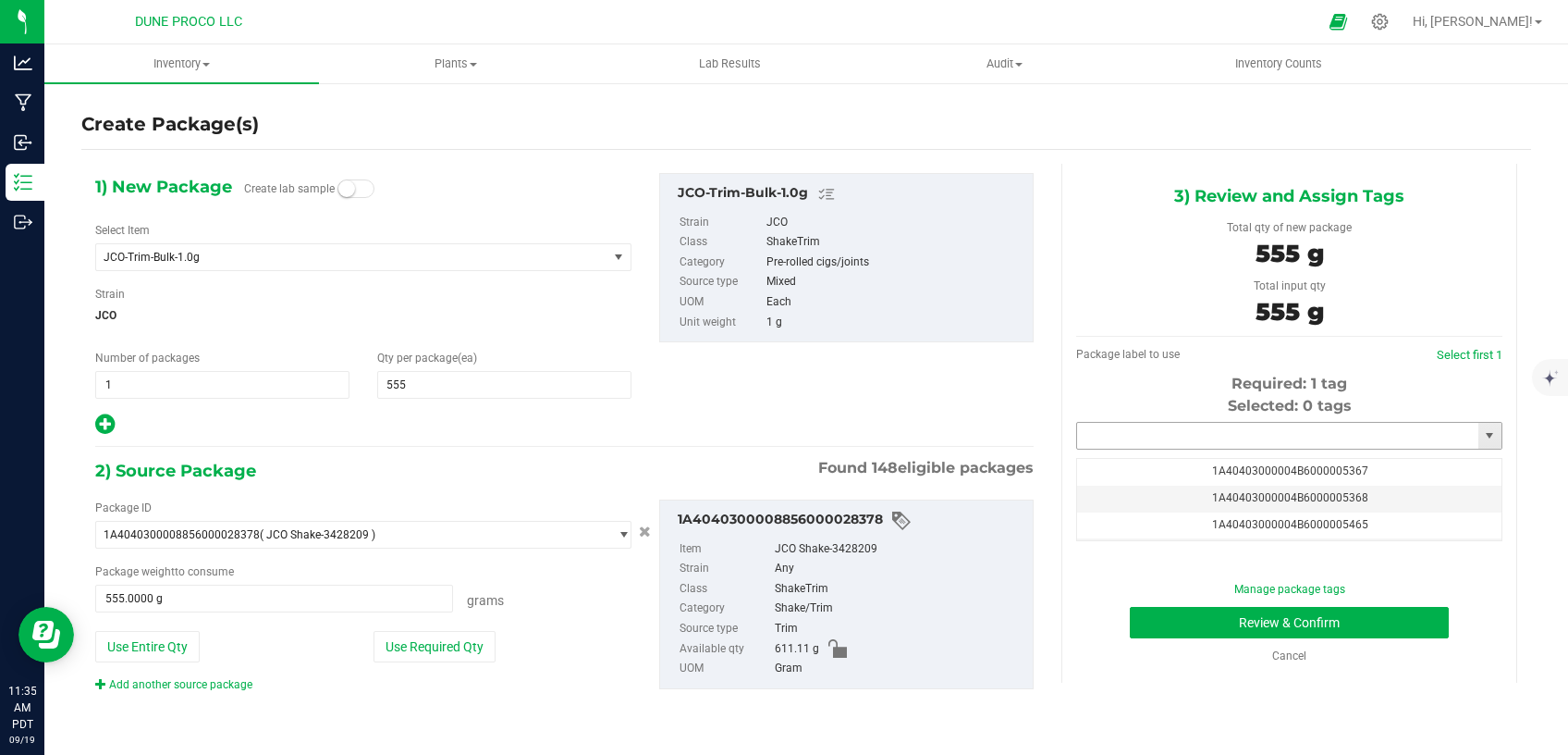
click at [1099, 439] on input "text" at bounding box center [1277, 436] width 401 height 26
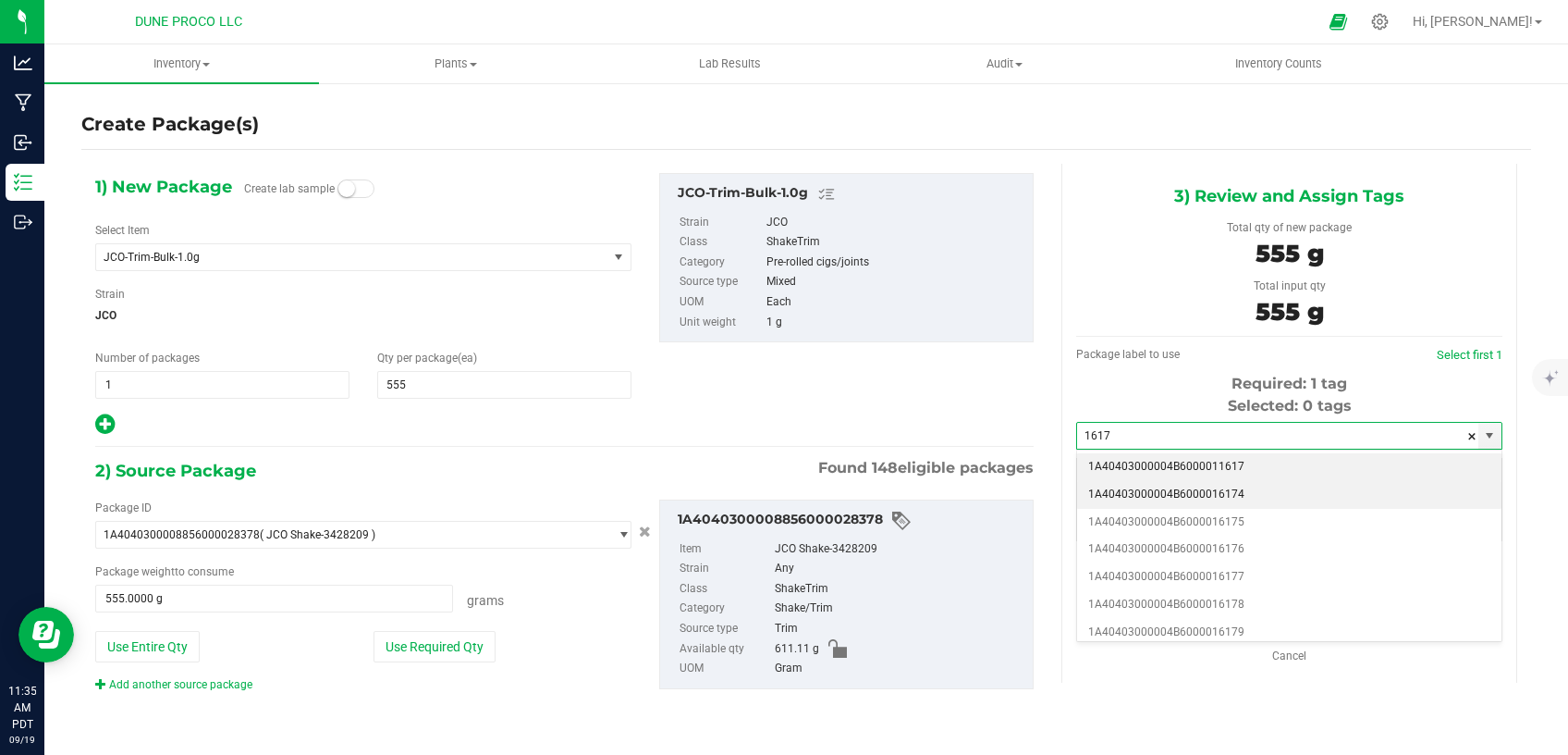
click at [1125, 491] on li "1A40403000004B6000016174" at bounding box center [1289, 495] width 425 height 28
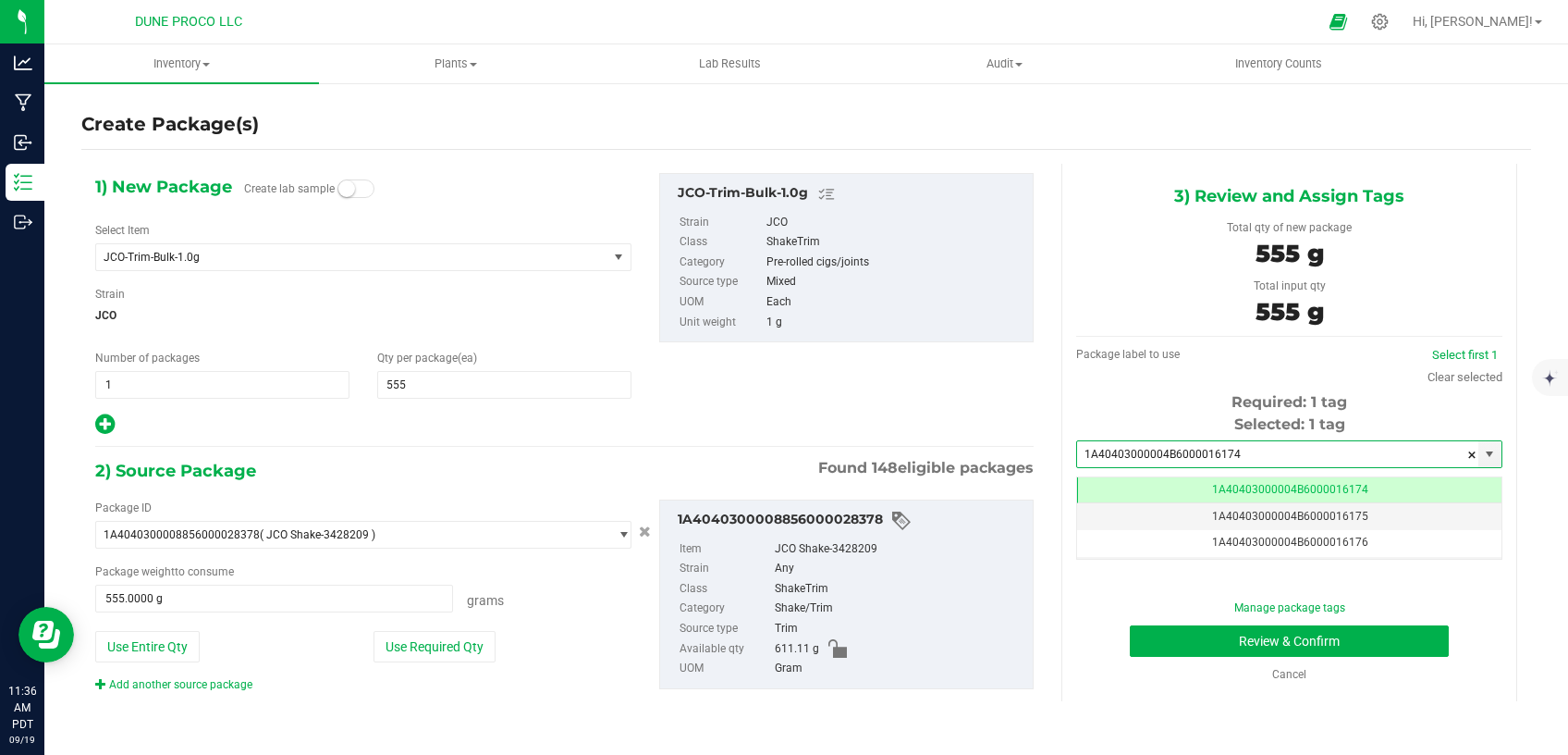
type input "1A40403000004B6000016174"
click at [1201, 642] on button "Review & Confirm" at bounding box center [1289, 641] width 319 height 32
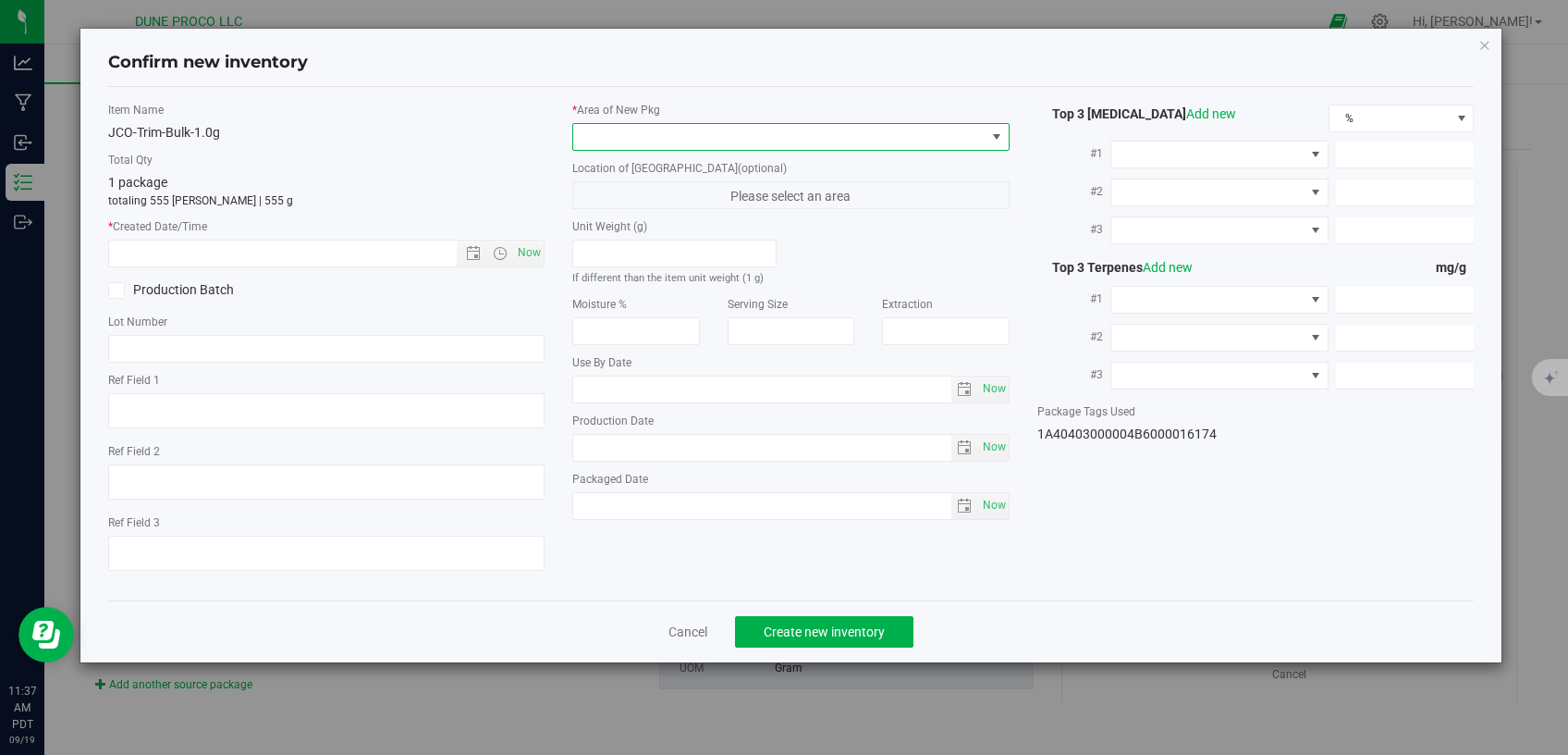
drag, startPoint x: 776, startPoint y: 130, endPoint x: 774, endPoint y: 142, distance: 12.2
click at [776, 134] on span at bounding box center [780, 137] width 413 height 26
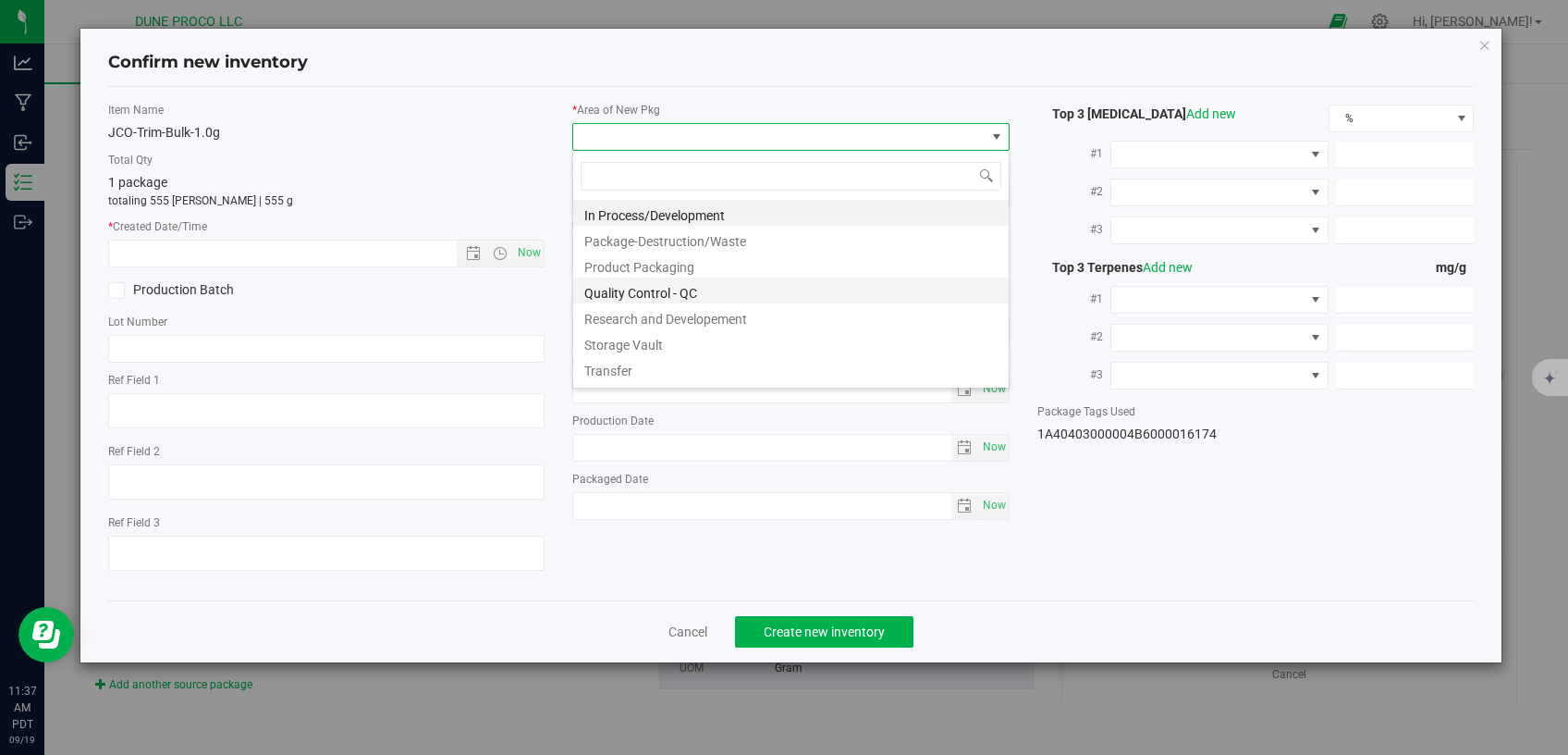
scroll to position [27, 437]
click at [648, 330] on li "Storage Vault" at bounding box center [790, 342] width 436 height 26
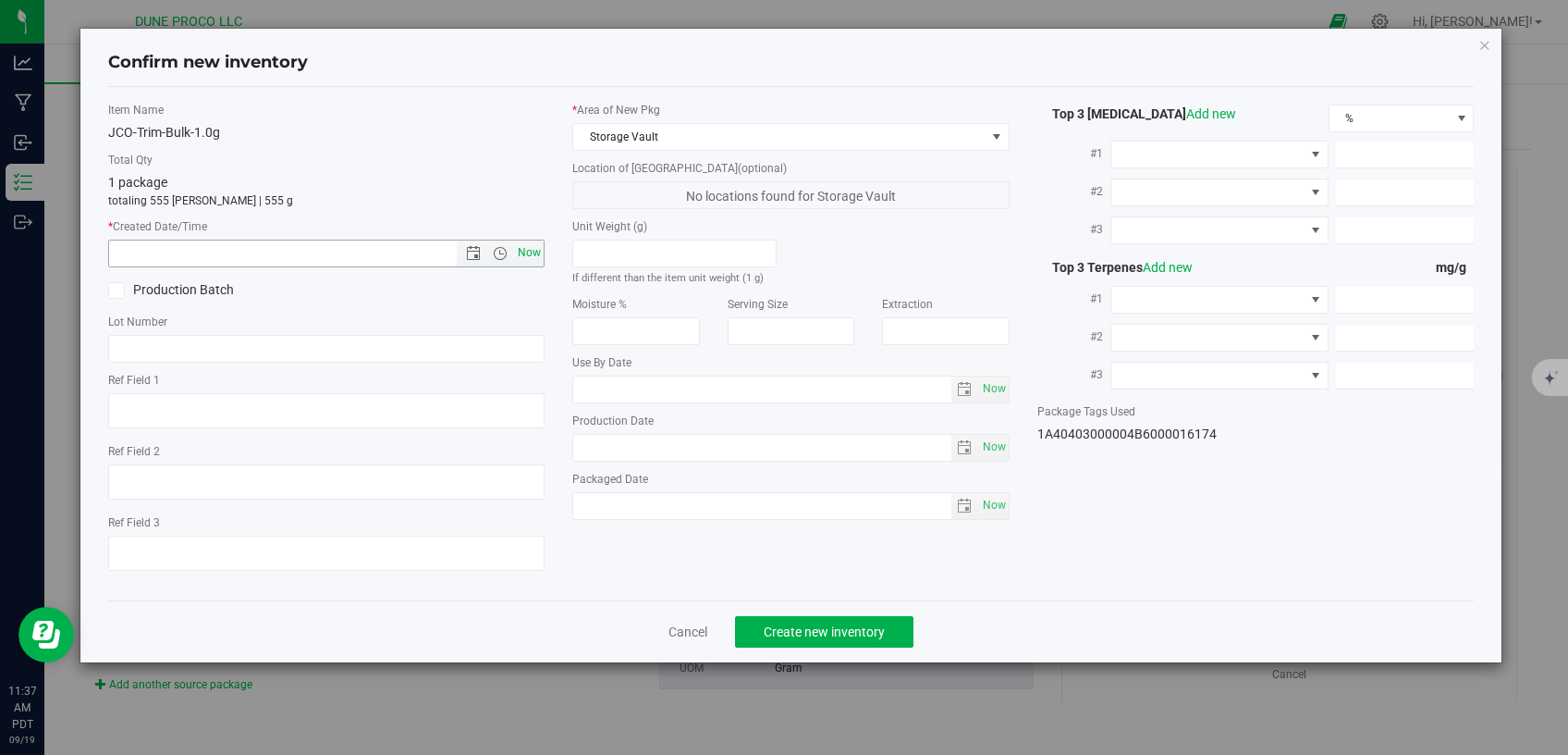
click at [536, 255] on span "Now" at bounding box center [530, 252] width 32 height 27
type input "[DATE] 11:37 AM"
click at [798, 624] on span "Create new inventory" at bounding box center [823, 631] width 121 height 15
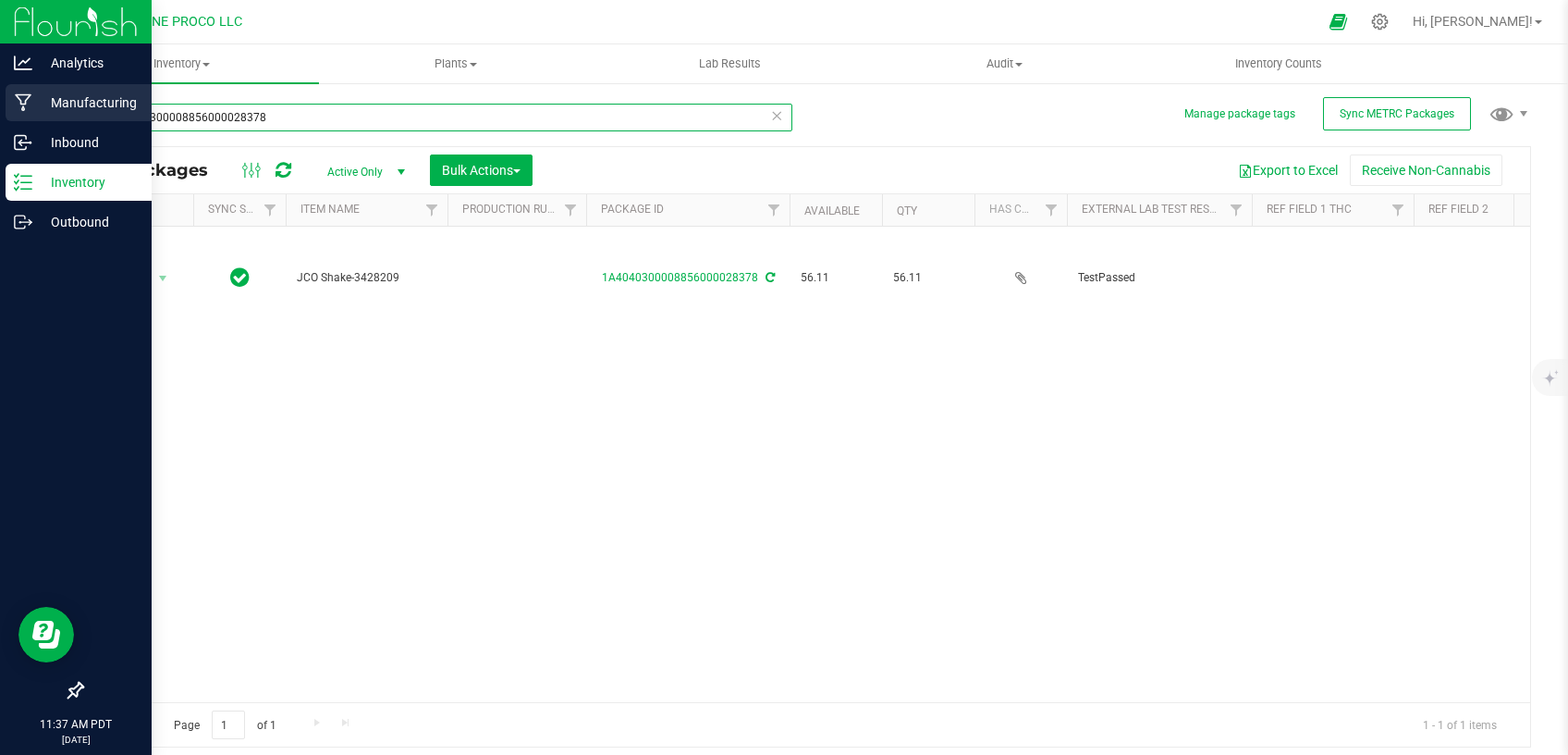
drag, startPoint x: 337, startPoint y: 119, endPoint x: 3, endPoint y: 121, distance: 334.0
click at [82, 121] on input "1A4040300008856000028378" at bounding box center [437, 118] width 711 height 28
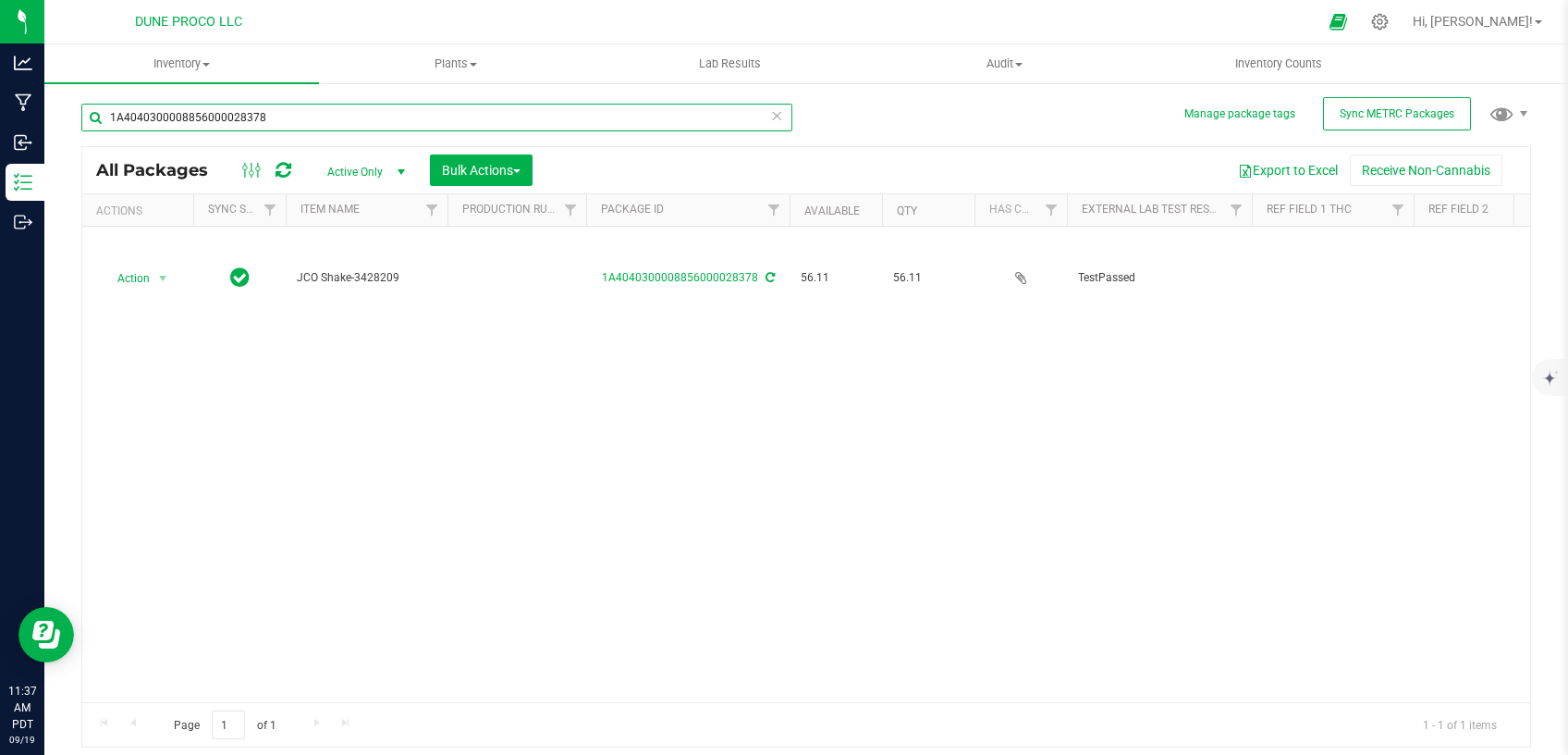
paste input "28467"
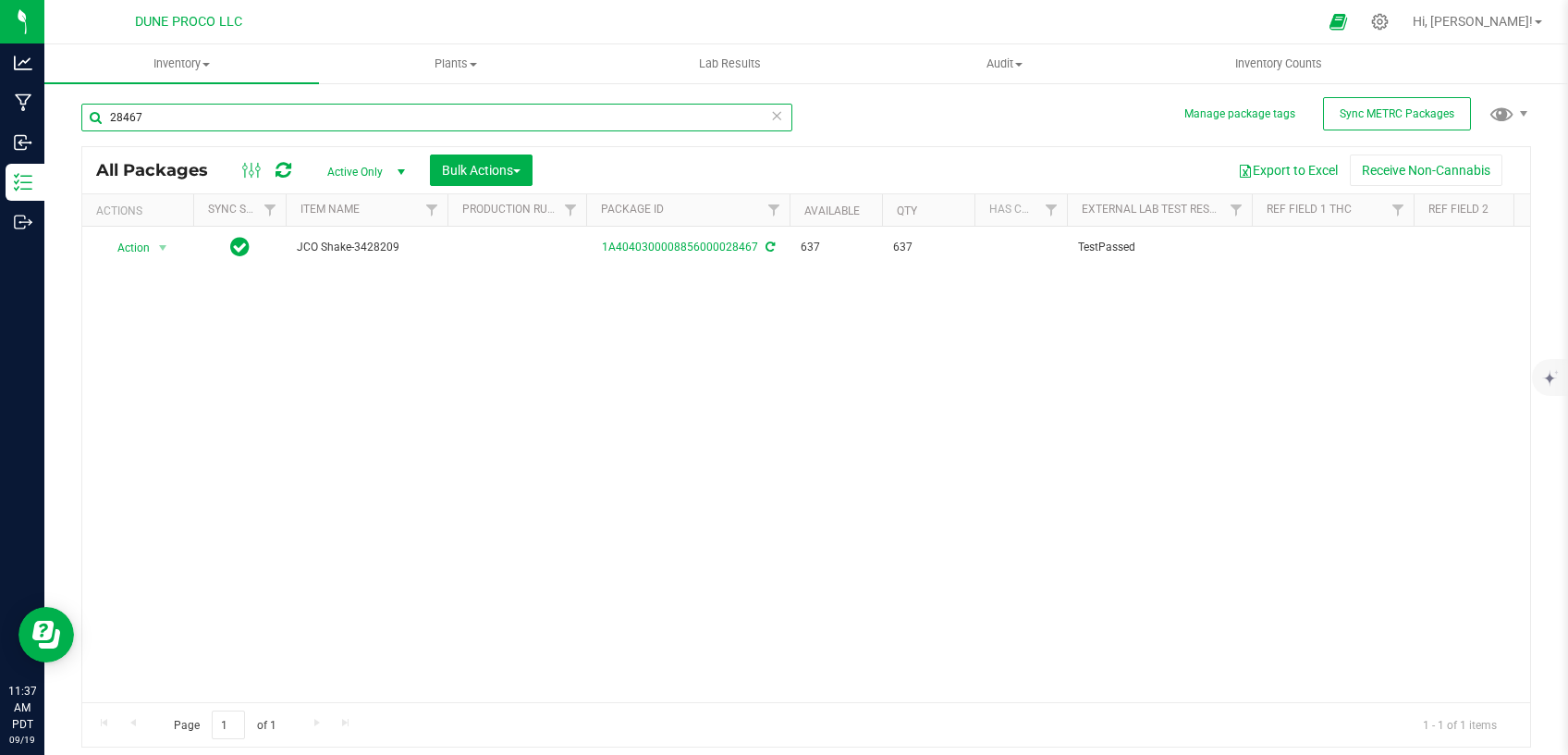
type input "28467"
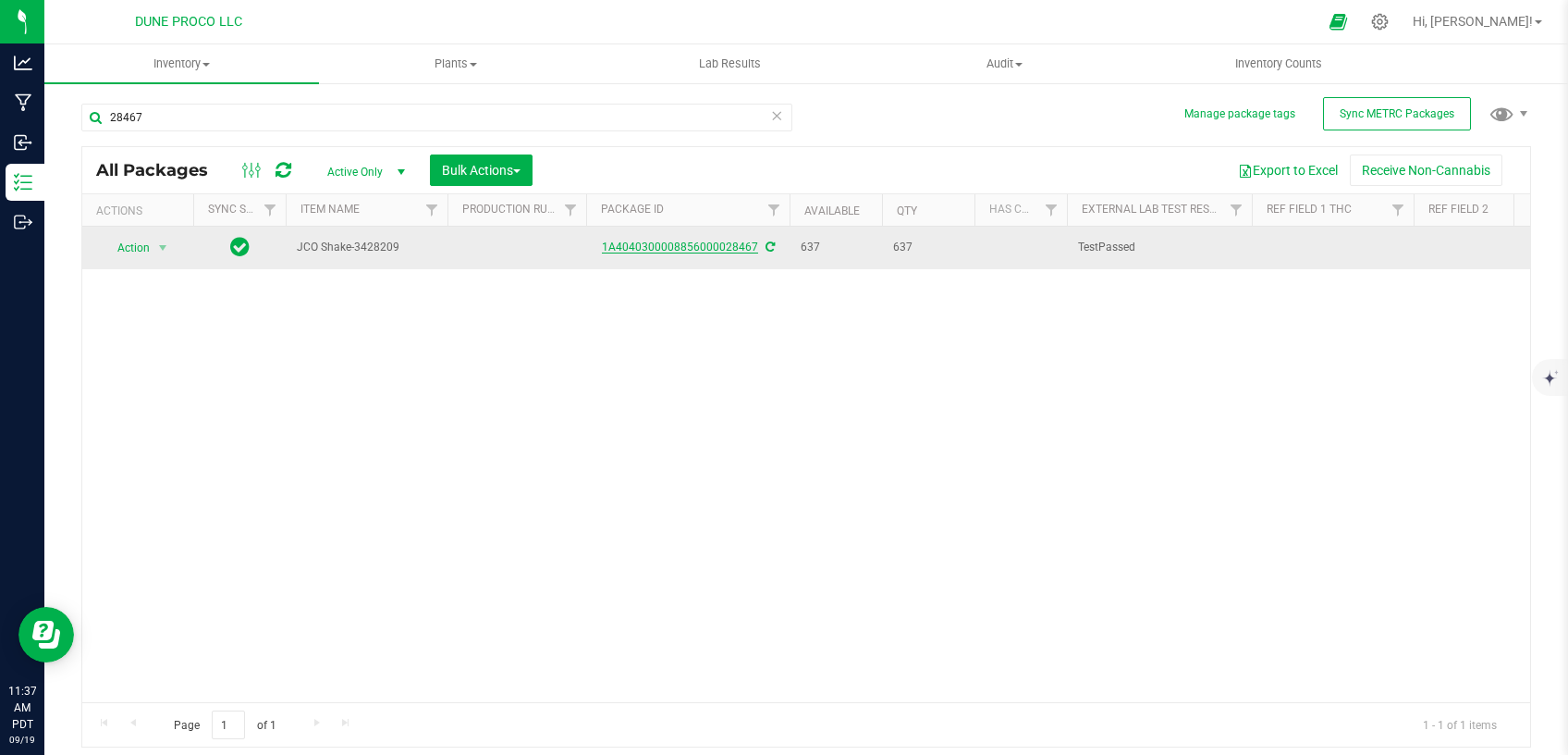
click at [694, 248] on link "1A4040300008856000028467" at bounding box center [680, 246] width 157 height 13
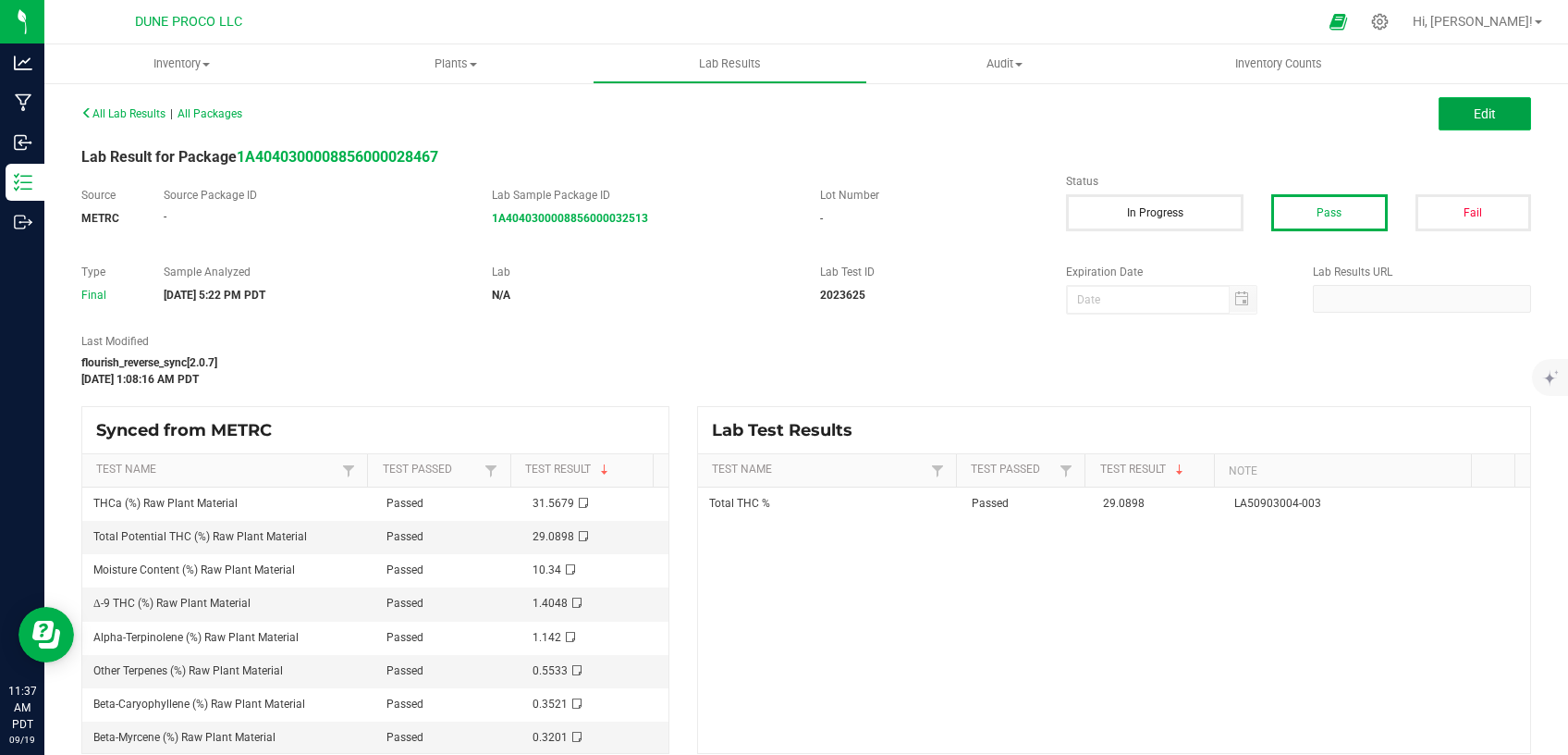
click at [1438, 109] on button "Edit" at bounding box center [1484, 113] width 93 height 33
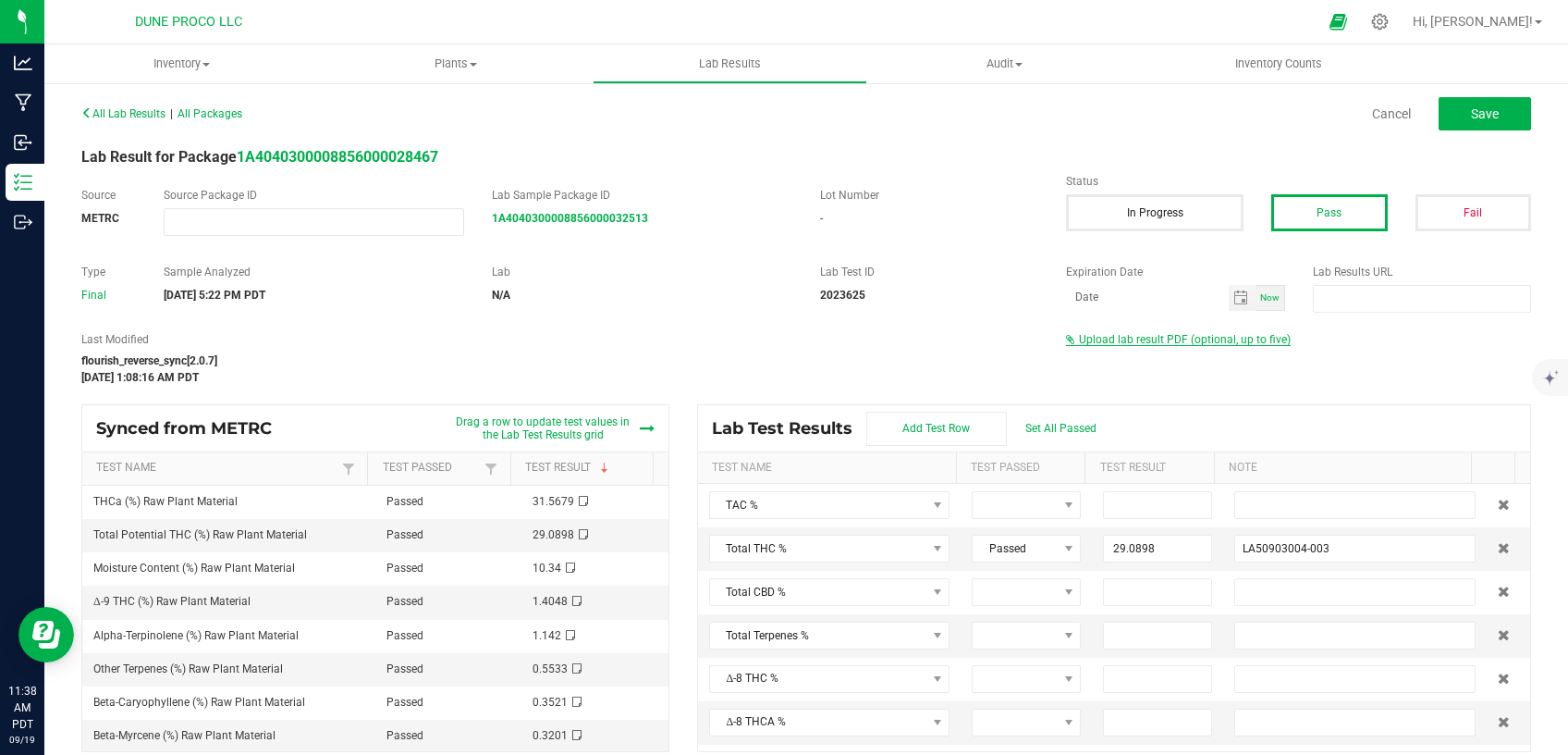
click at [1211, 345] on span "Upload lab result PDF (optional, up to five)" at bounding box center [1184, 339] width 211 height 13
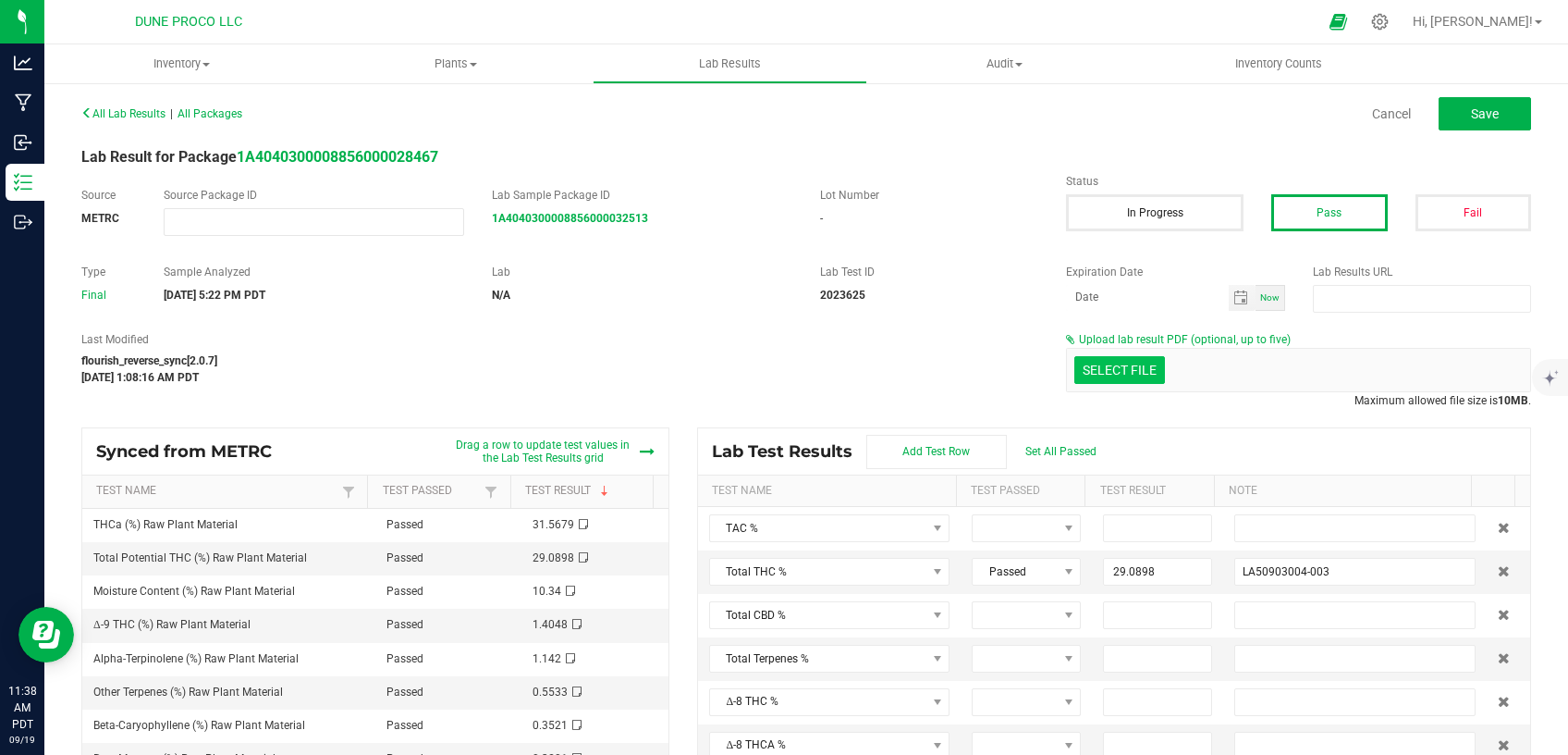
drag, startPoint x: 1085, startPoint y: 361, endPoint x: 1095, endPoint y: 360, distance: 10.0
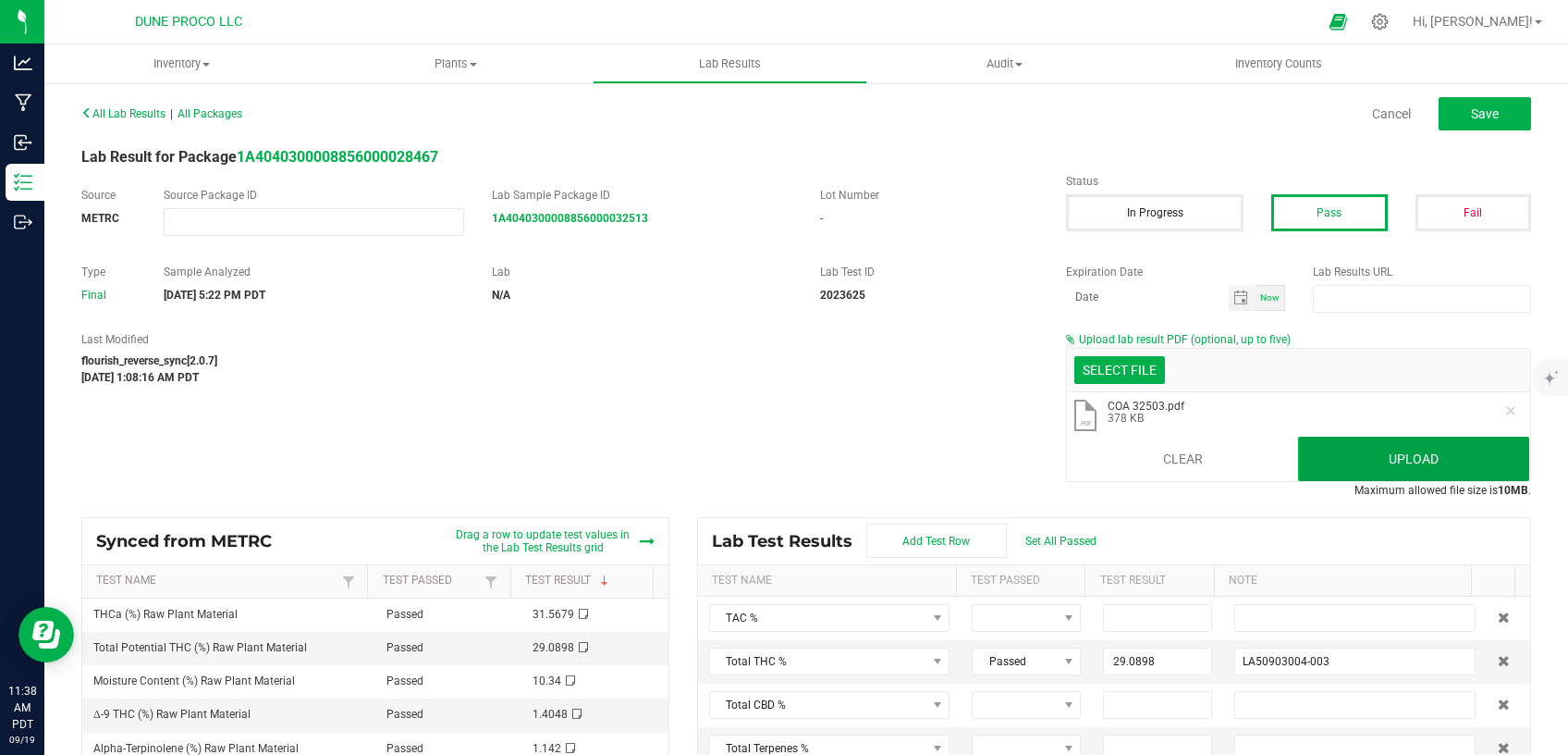
click at [1330, 463] on button "Upload" at bounding box center [1413, 459] width 231 height 45
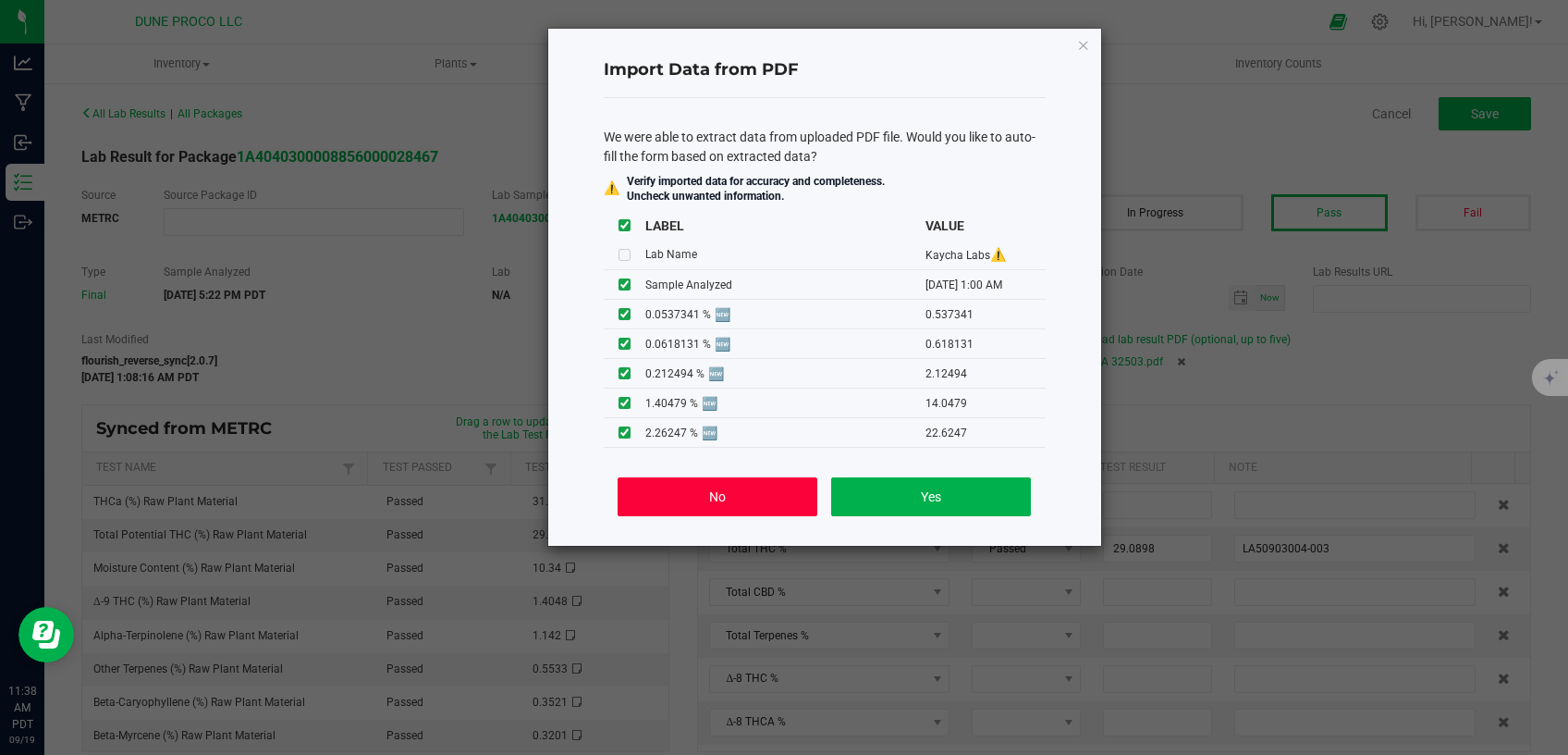
click at [779, 496] on button "No" at bounding box center [716, 496] width 198 height 39
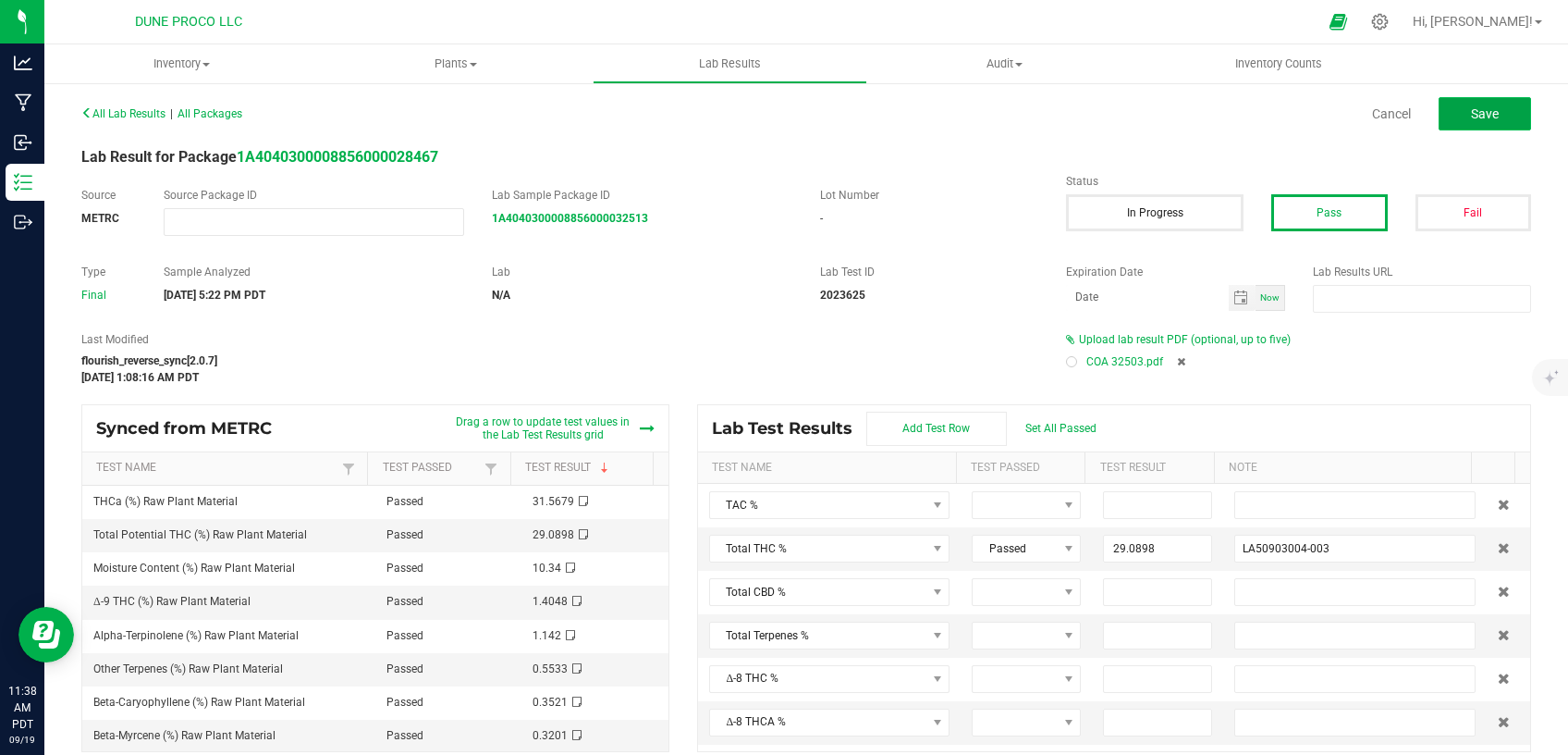
click at [1452, 116] on button "Save" at bounding box center [1484, 113] width 93 height 33
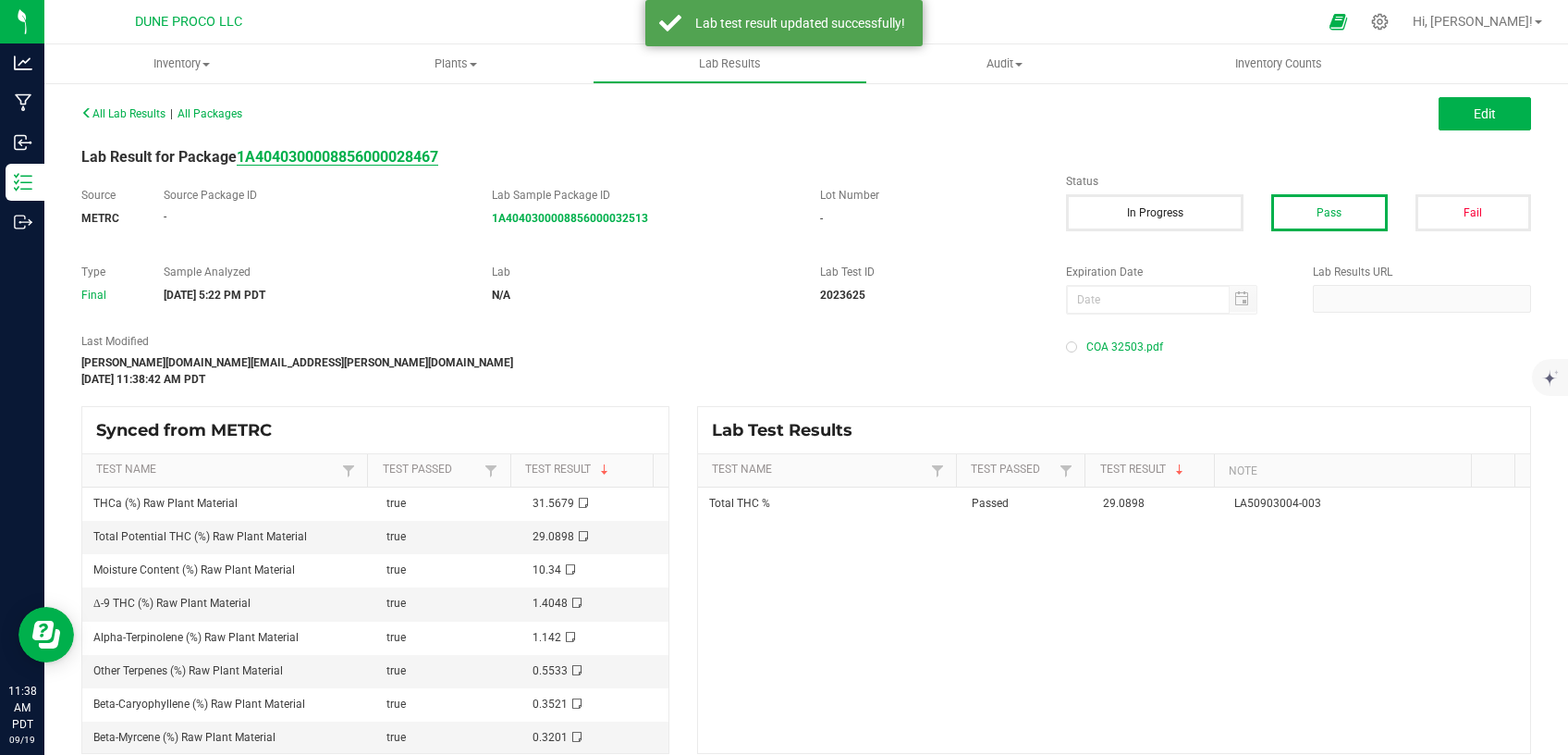
click at [408, 151] on strong "1A4040300008856000028467" at bounding box center [337, 157] width 201 height 18
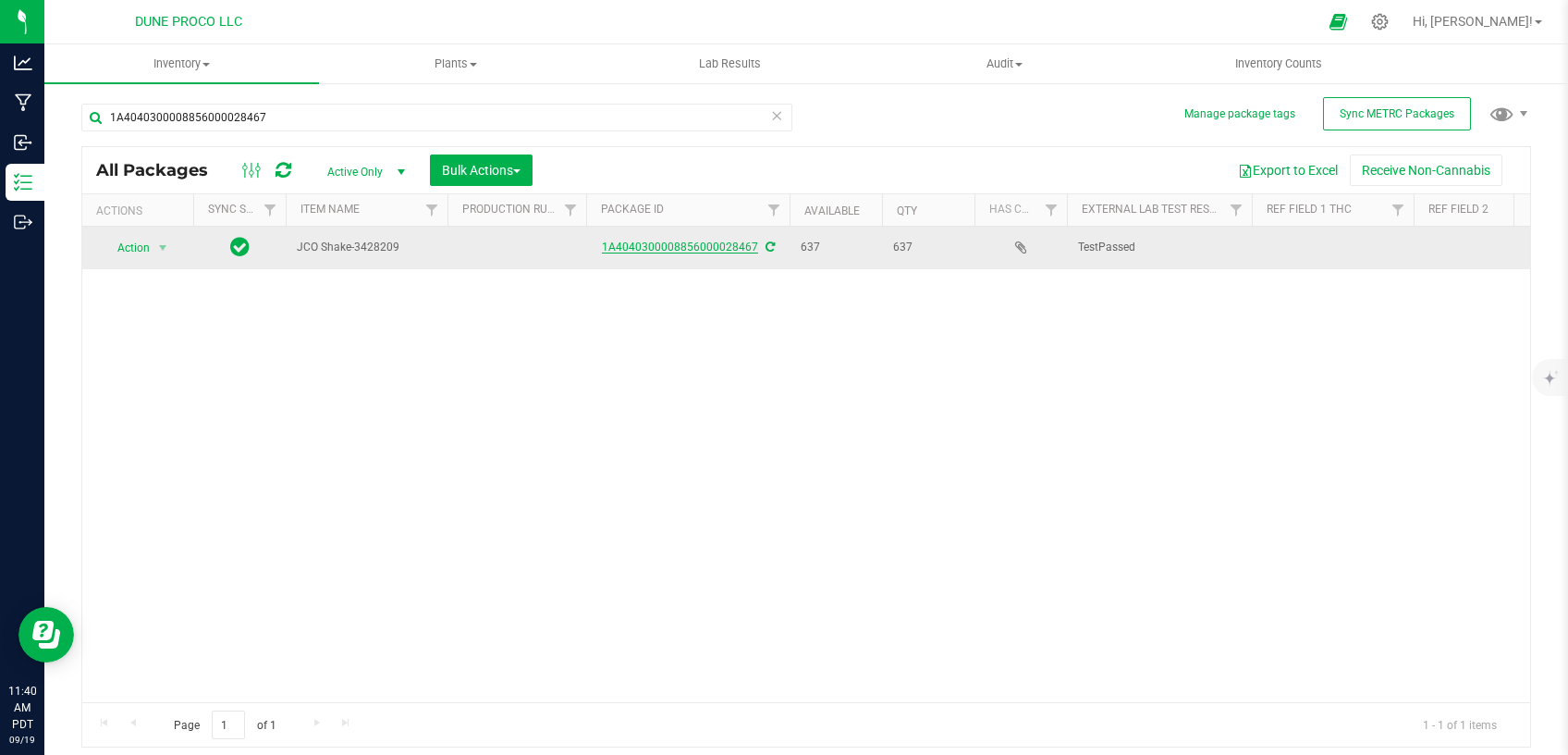
click at [642, 241] on link "1A4040300008856000028467" at bounding box center [680, 246] width 157 height 13
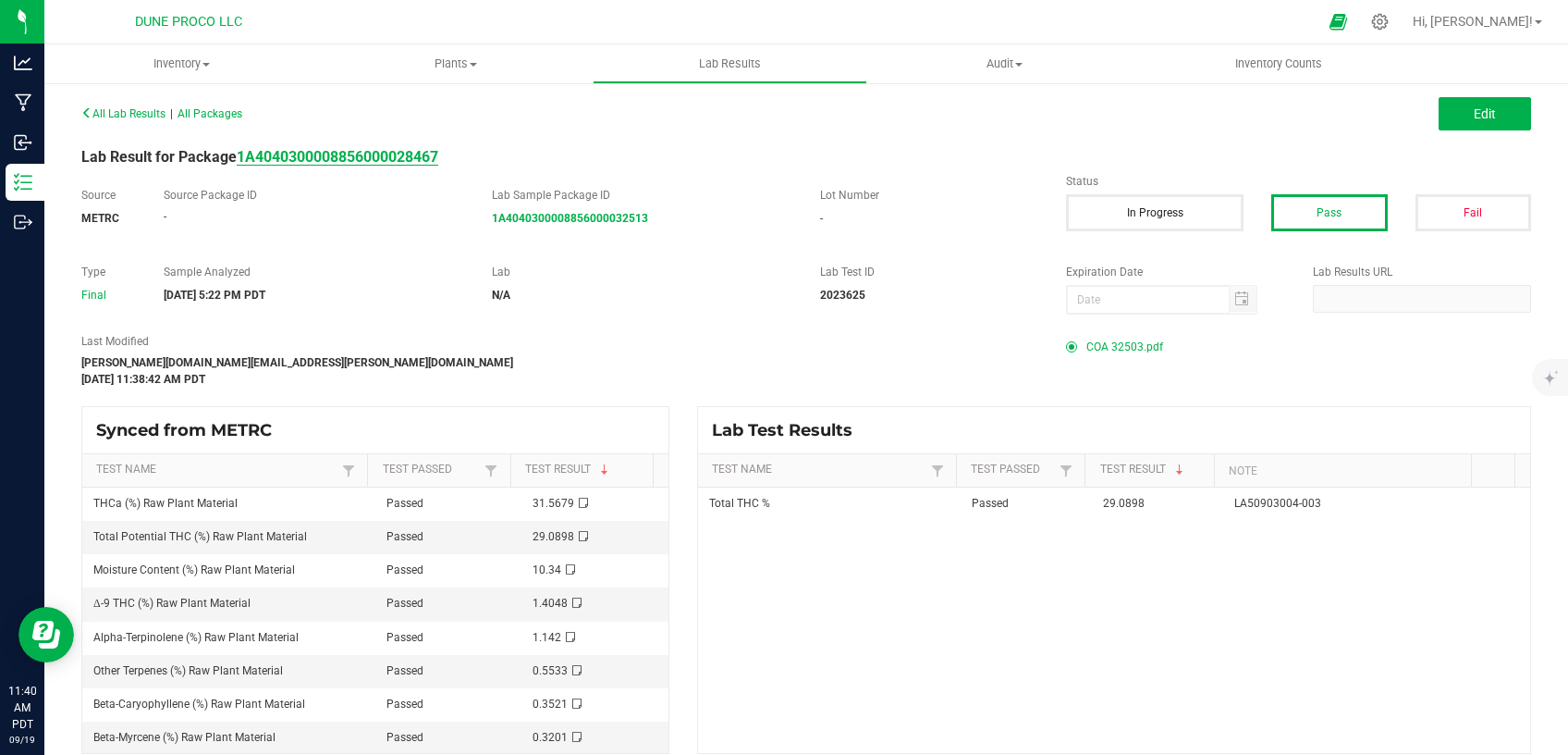
click at [403, 158] on strong "1A4040300008856000028467" at bounding box center [337, 157] width 201 height 18
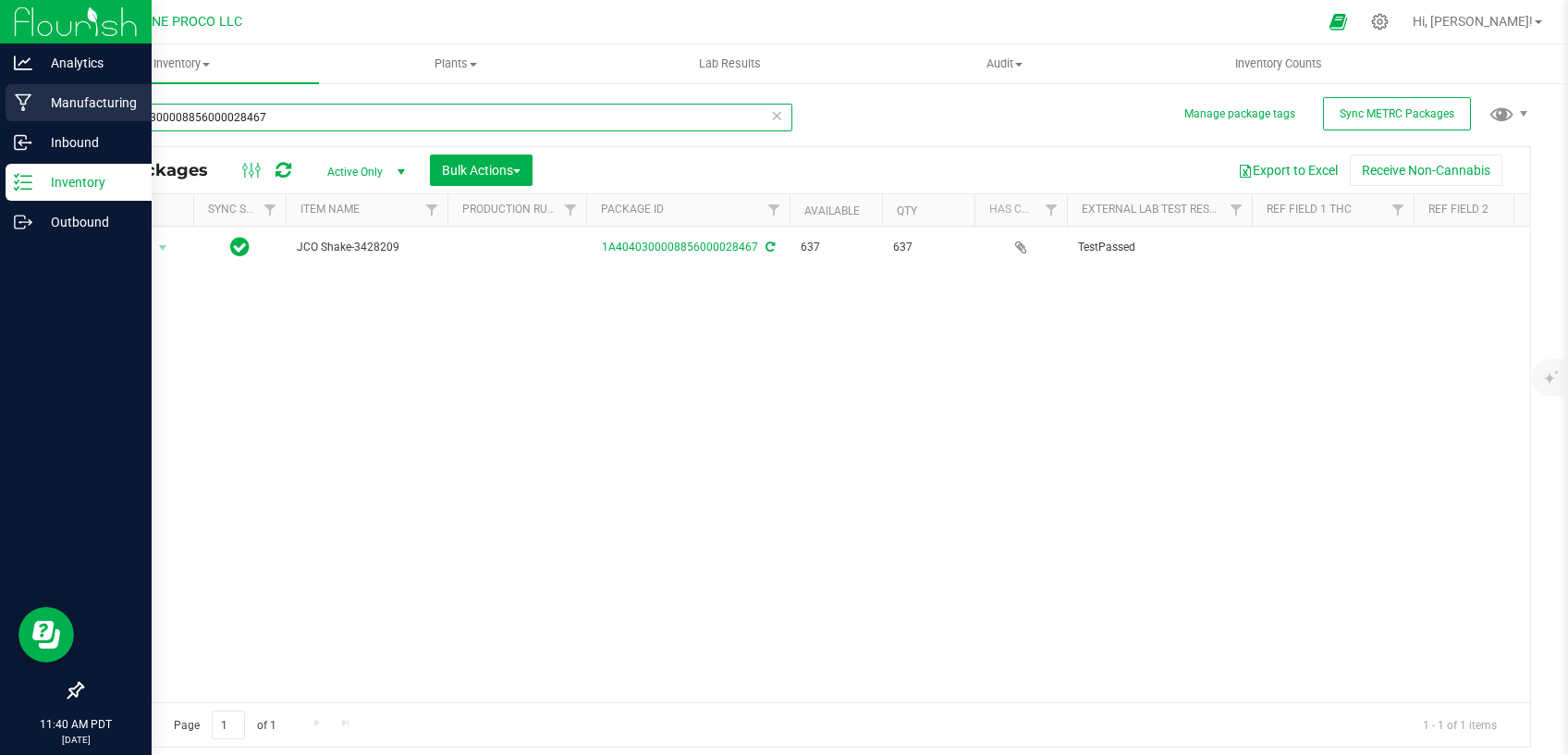
drag, startPoint x: 271, startPoint y: 117, endPoint x: 1, endPoint y: 92, distance: 271.2
click at [82, 104] on input "1A4040300008856000028467" at bounding box center [437, 118] width 711 height 28
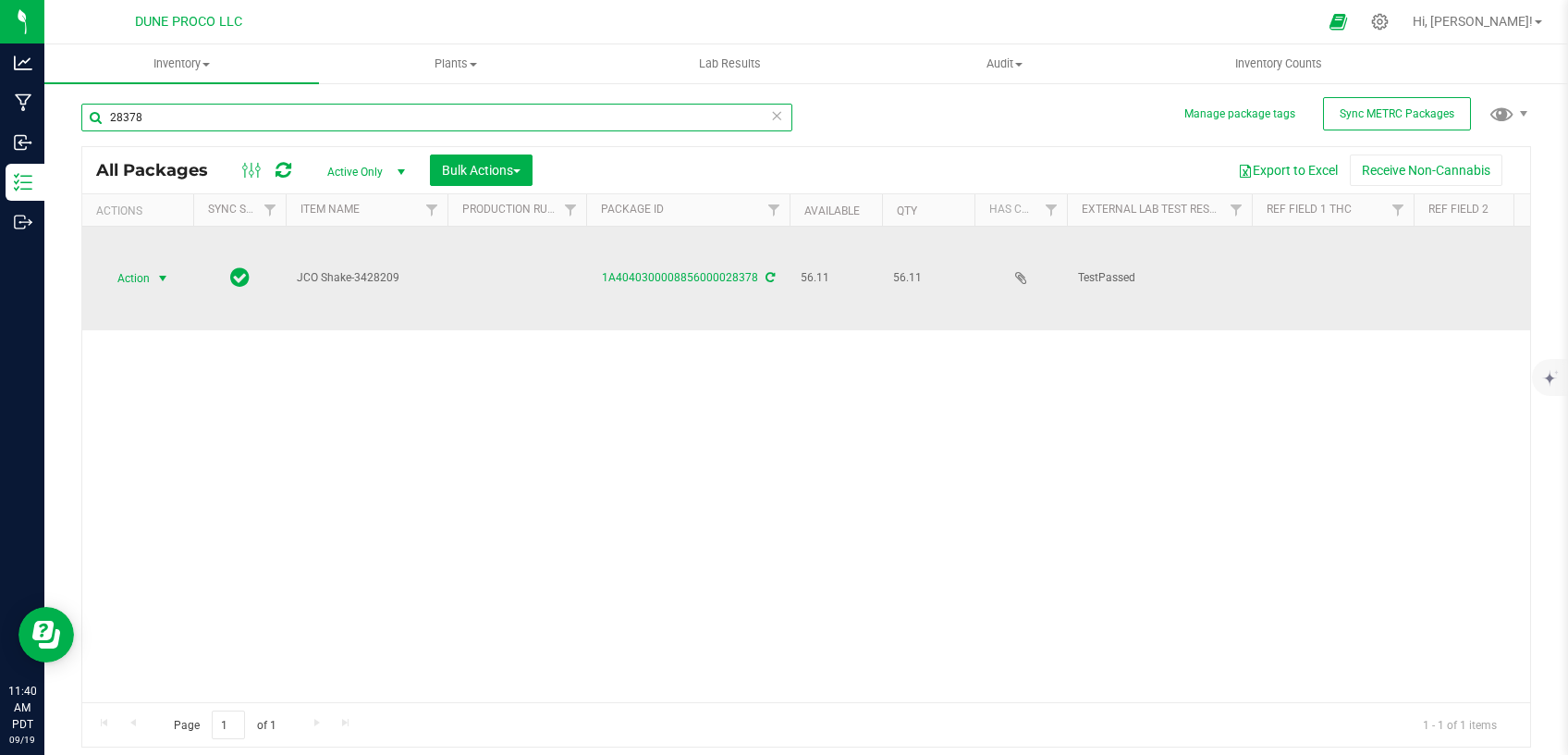
type input "28378"
click at [171, 265] on span "select" at bounding box center [162, 278] width 23 height 26
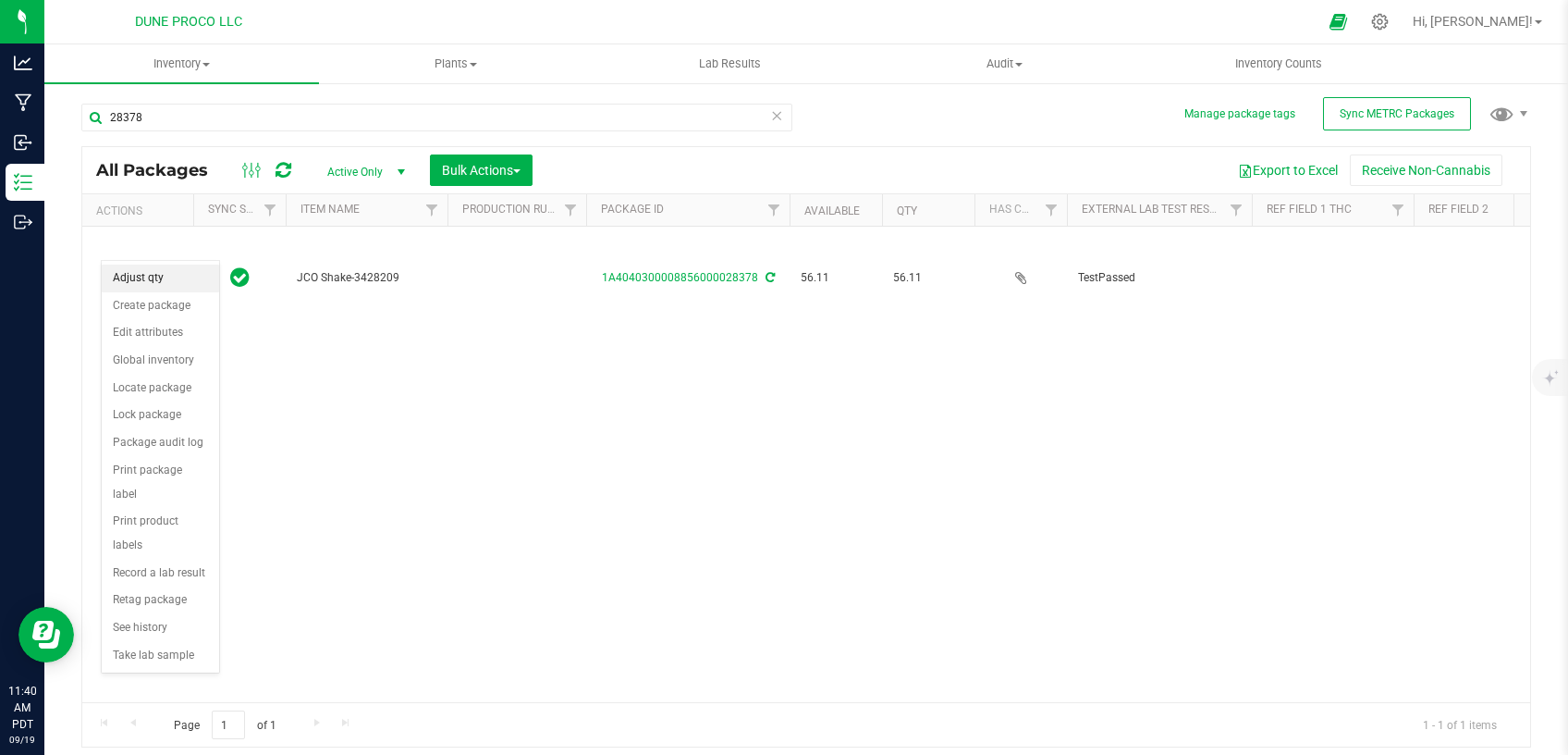
click at [168, 274] on li "Adjust qty" at bounding box center [160, 278] width 118 height 28
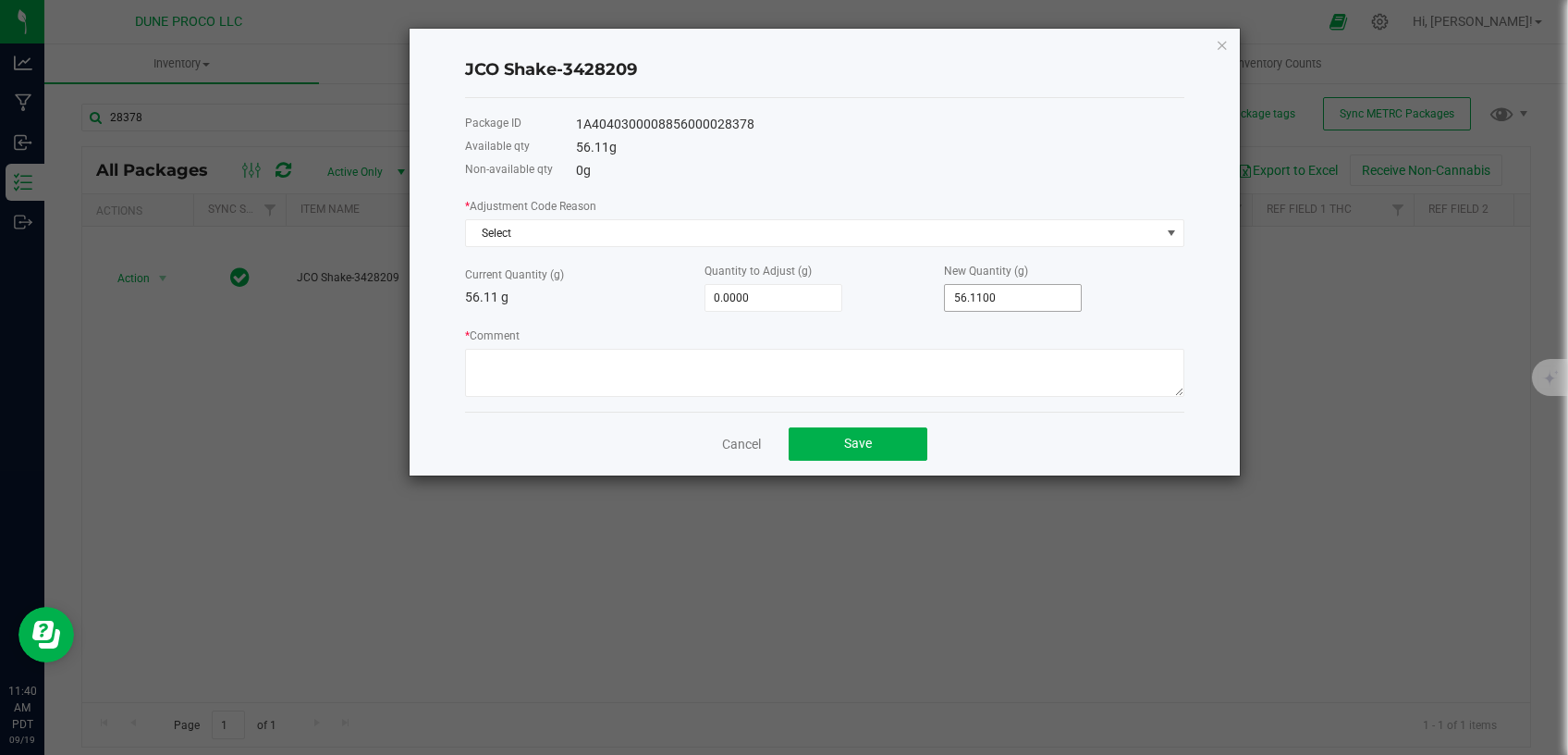
type input "56.11"
click at [962, 302] on input "56.11" at bounding box center [1013, 298] width 136 height 26
type input "-56.1100"
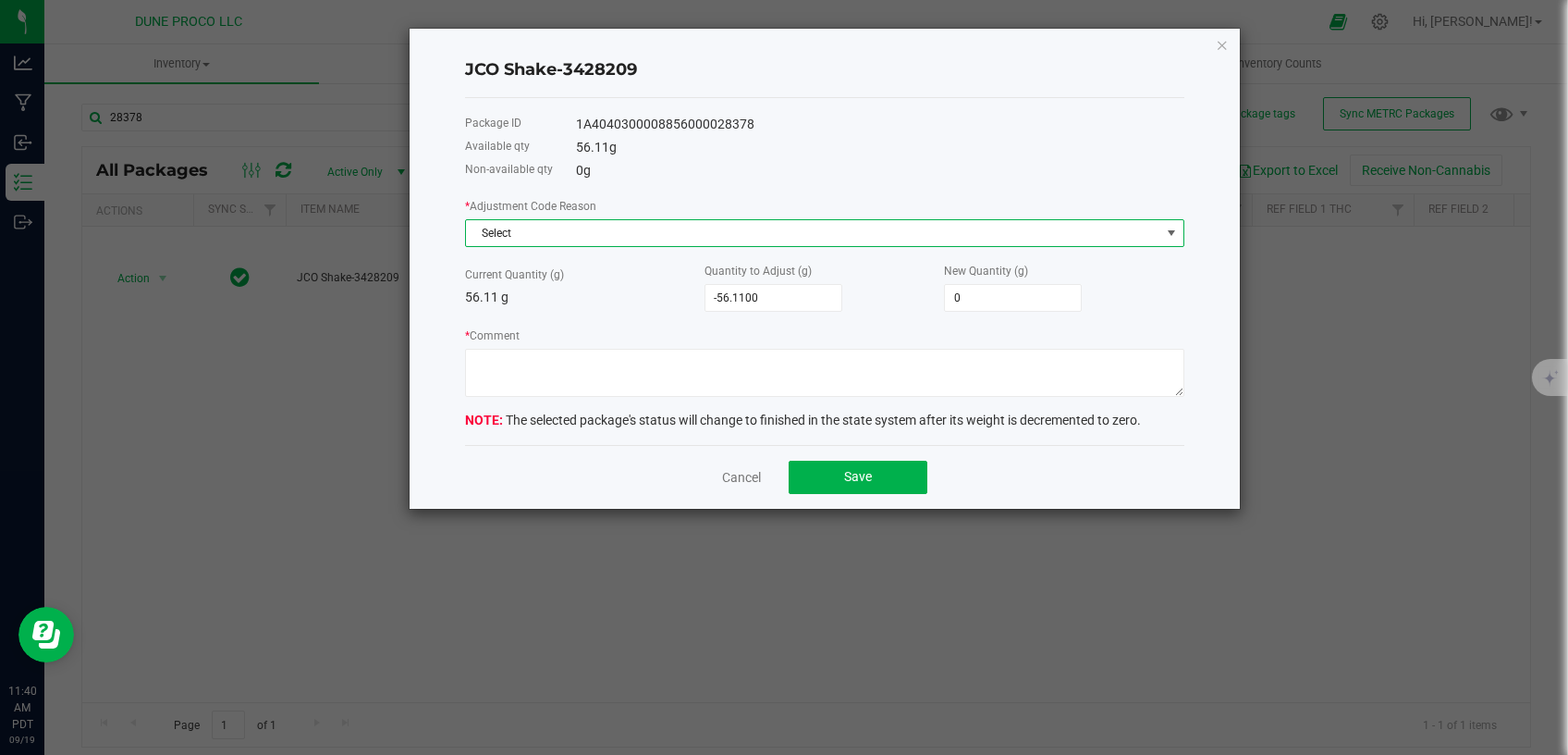
type input "0.0000"
click at [924, 244] on span "Select" at bounding box center [812, 233] width 694 height 26
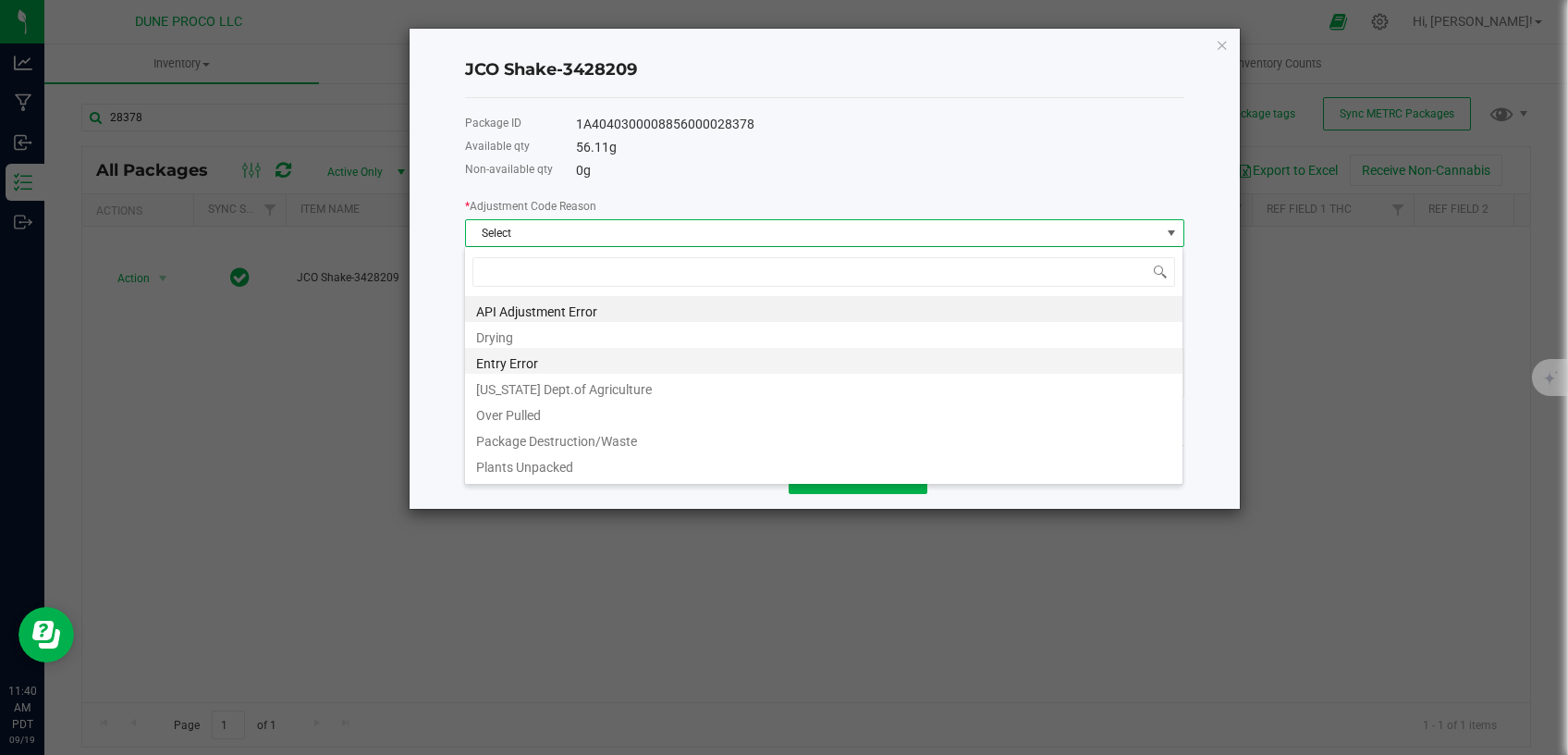
scroll to position [28, 719]
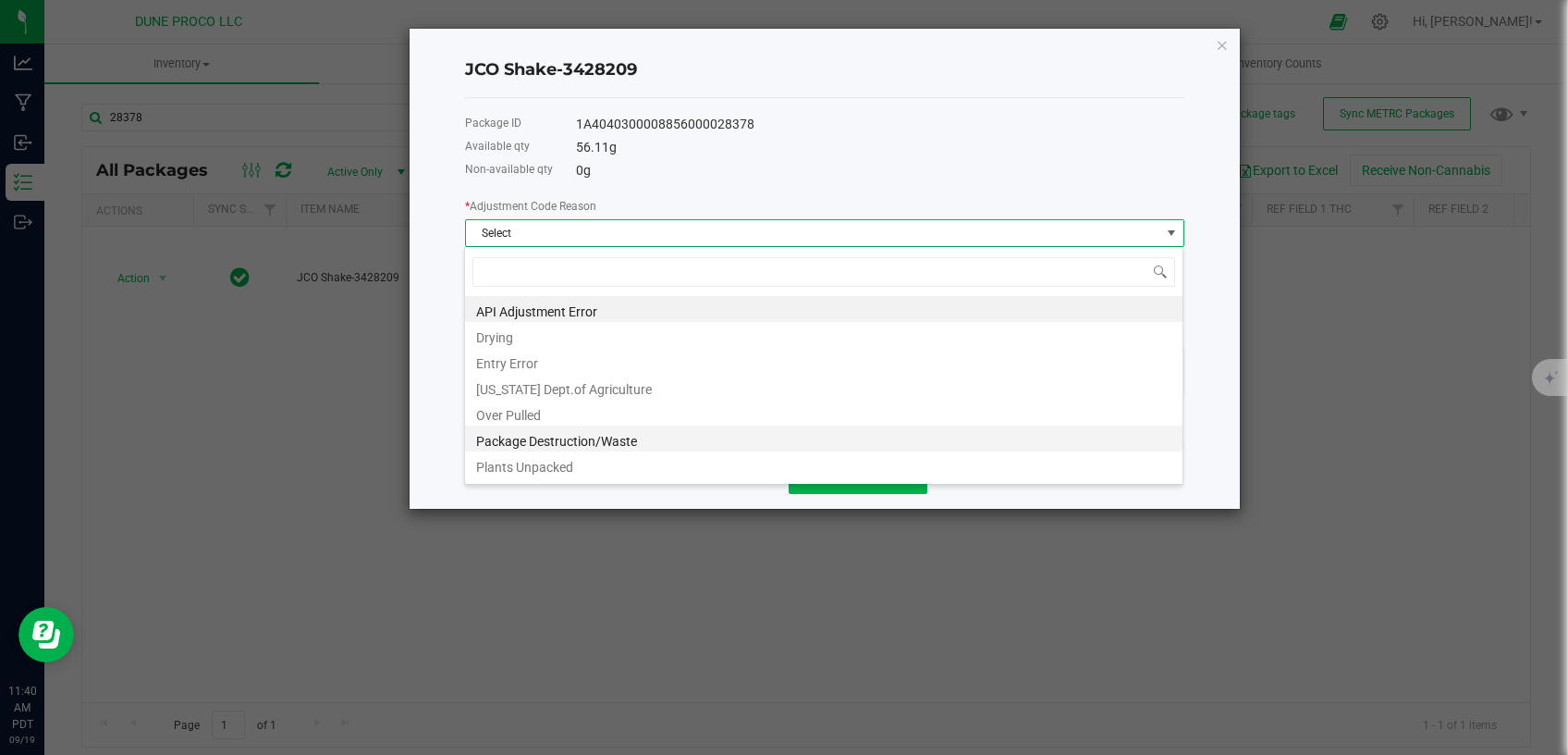
click at [566, 439] on li "Package Destruction/Waste" at bounding box center [823, 439] width 718 height 26
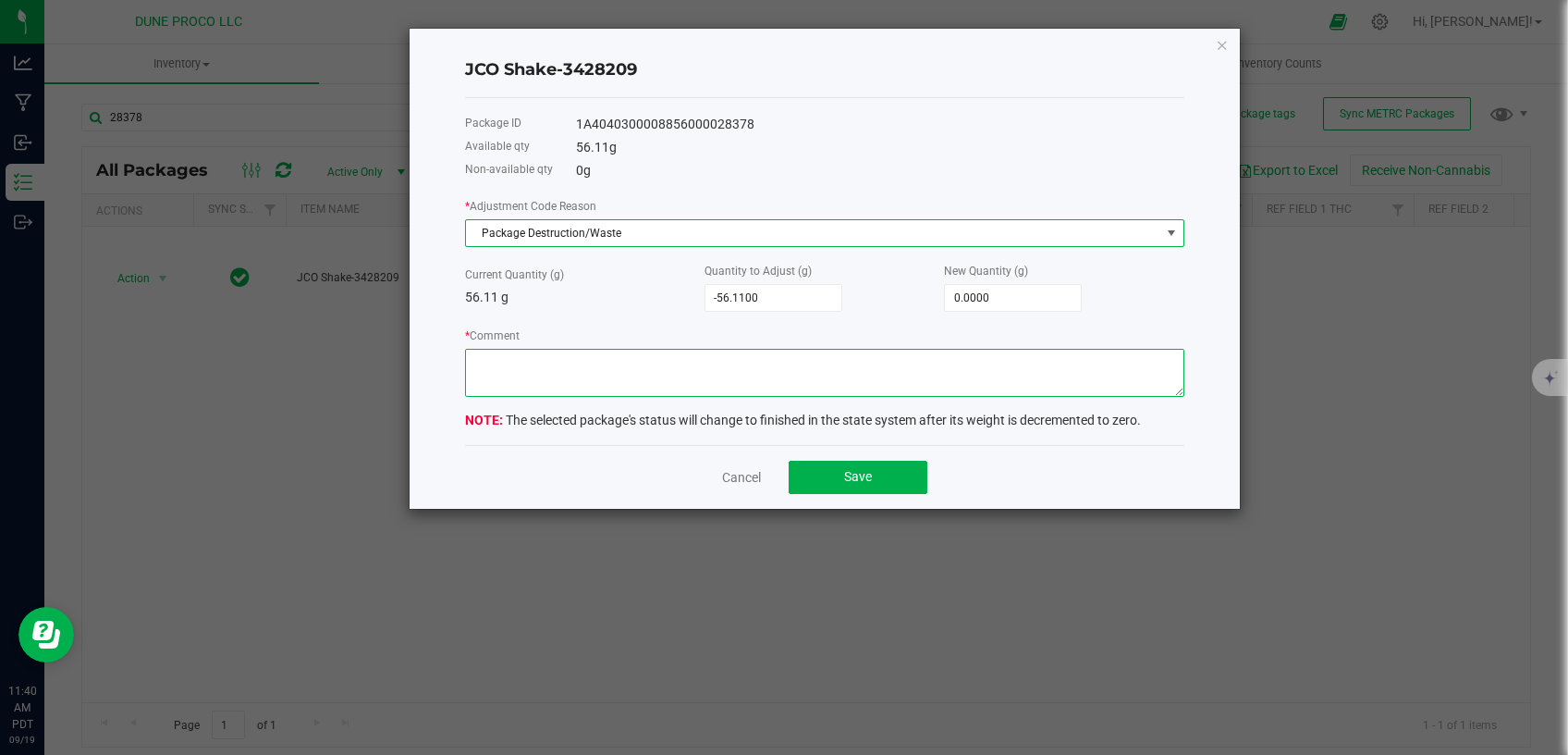
click at [586, 374] on textarea "* Comment" at bounding box center [823, 373] width 719 height 48
type textarea "u"
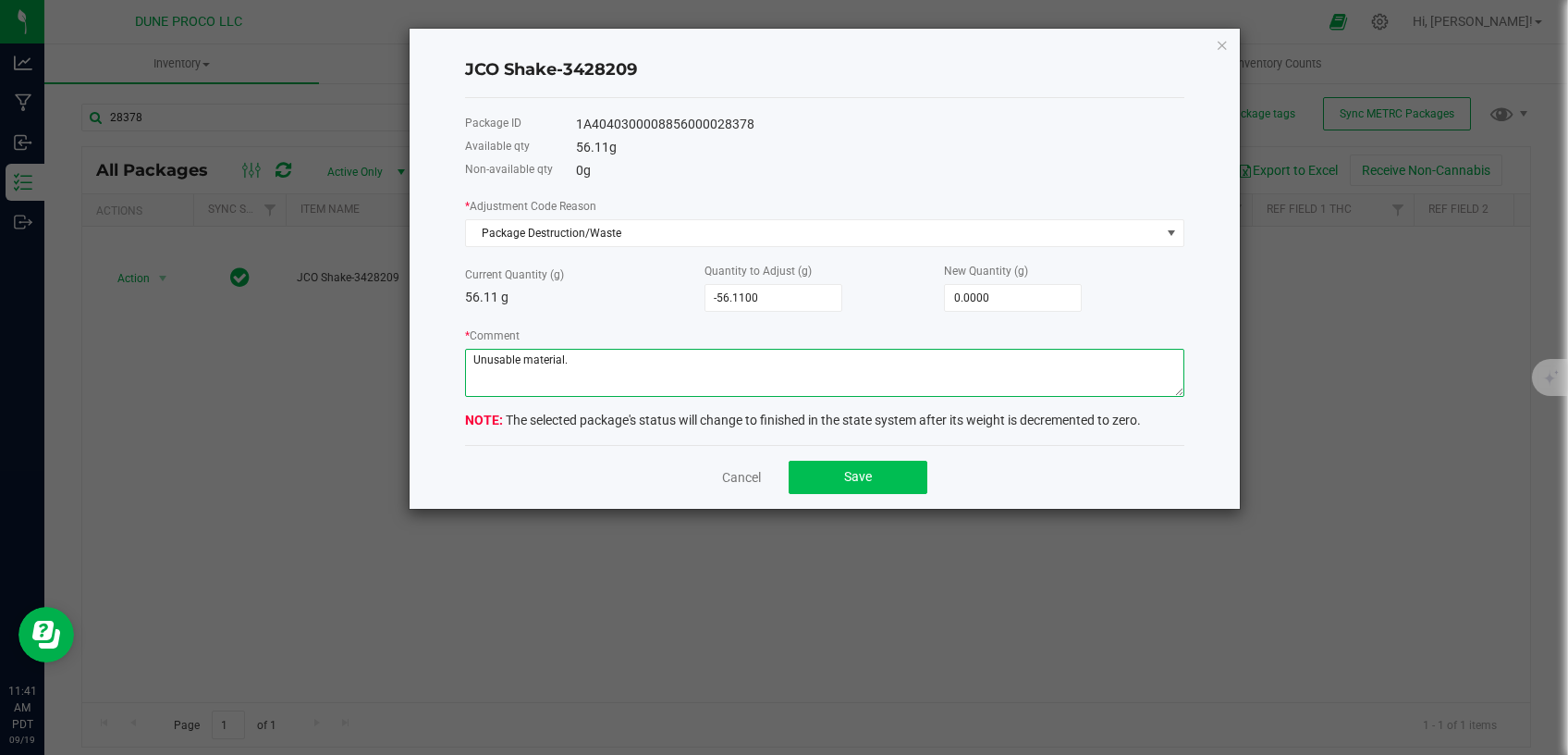
type textarea "Unusable material."
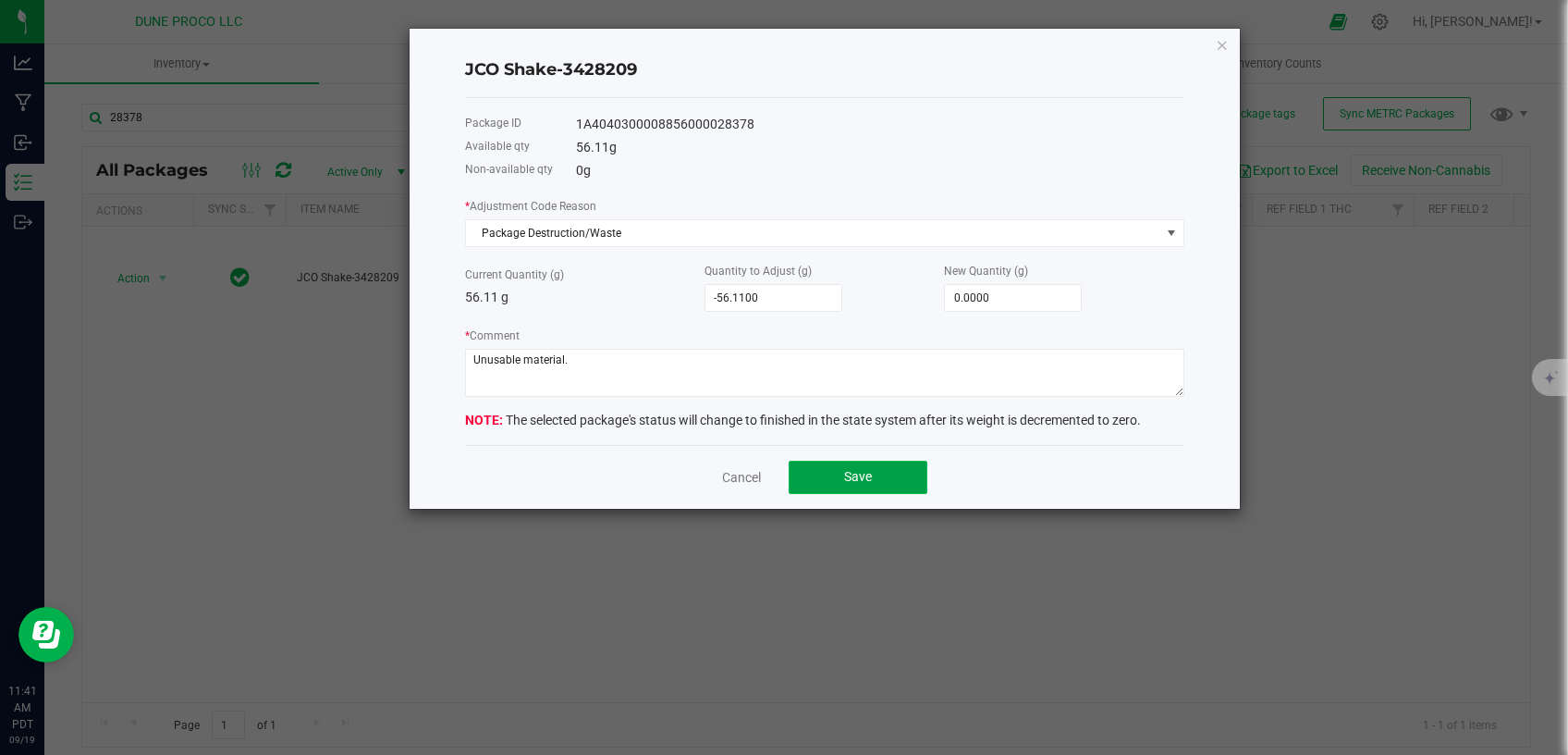
click at [805, 467] on button "Save" at bounding box center [857, 477] width 139 height 33
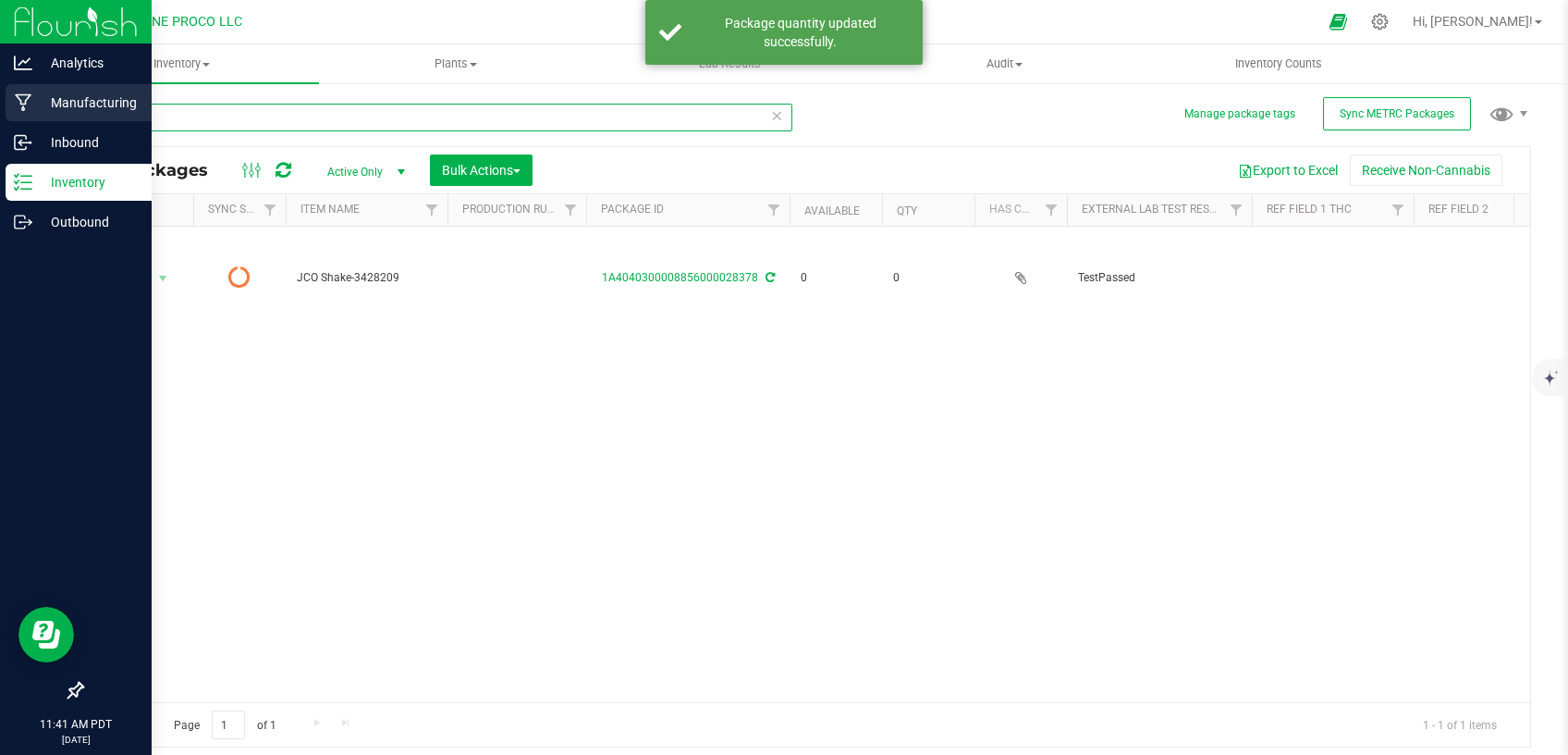
drag, startPoint x: 240, startPoint y: 115, endPoint x: 0, endPoint y: 107, distance: 240.1
click at [82, 111] on input "28378" at bounding box center [437, 118] width 711 height 28
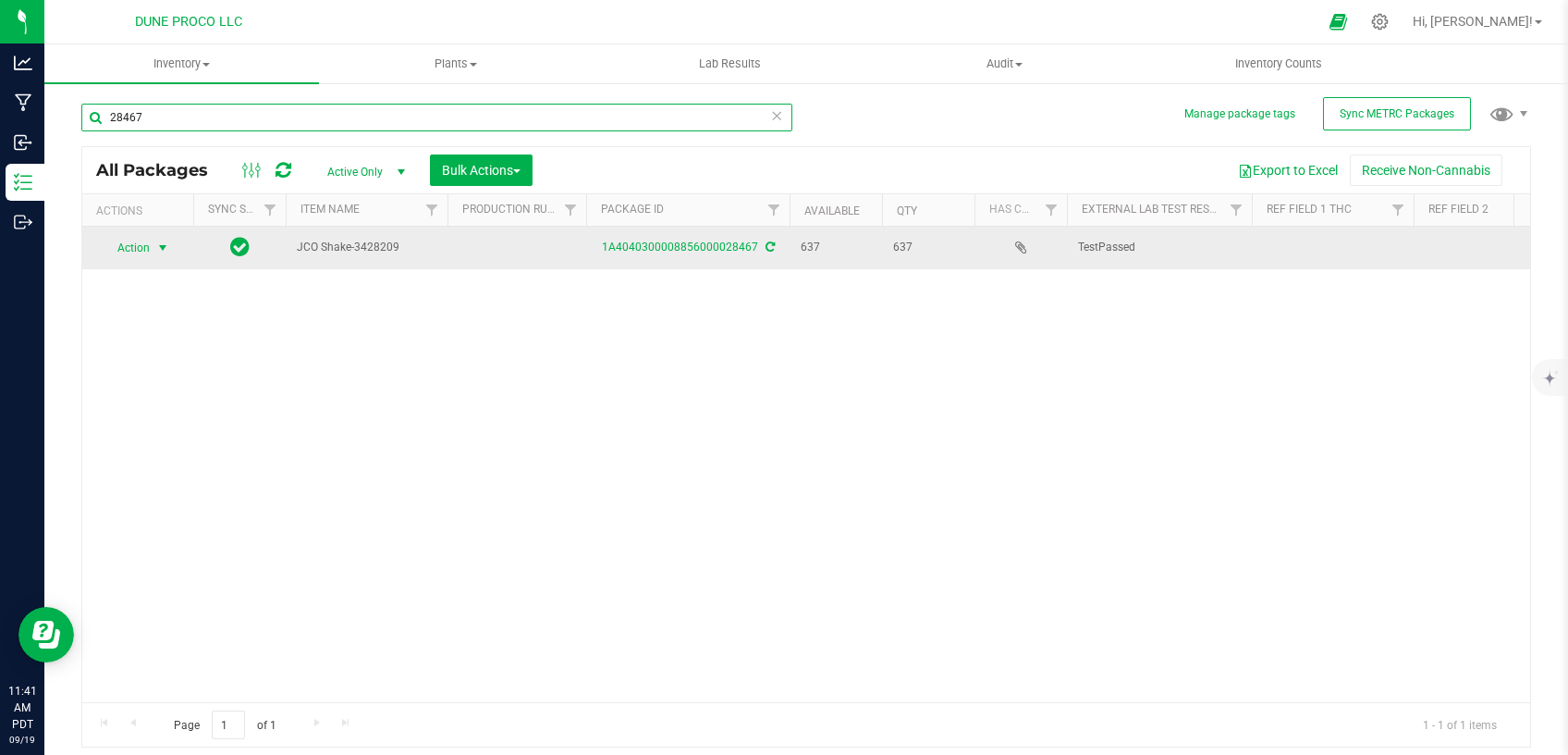
type input "28467"
click at [163, 248] on span "select" at bounding box center [162, 247] width 15 height 15
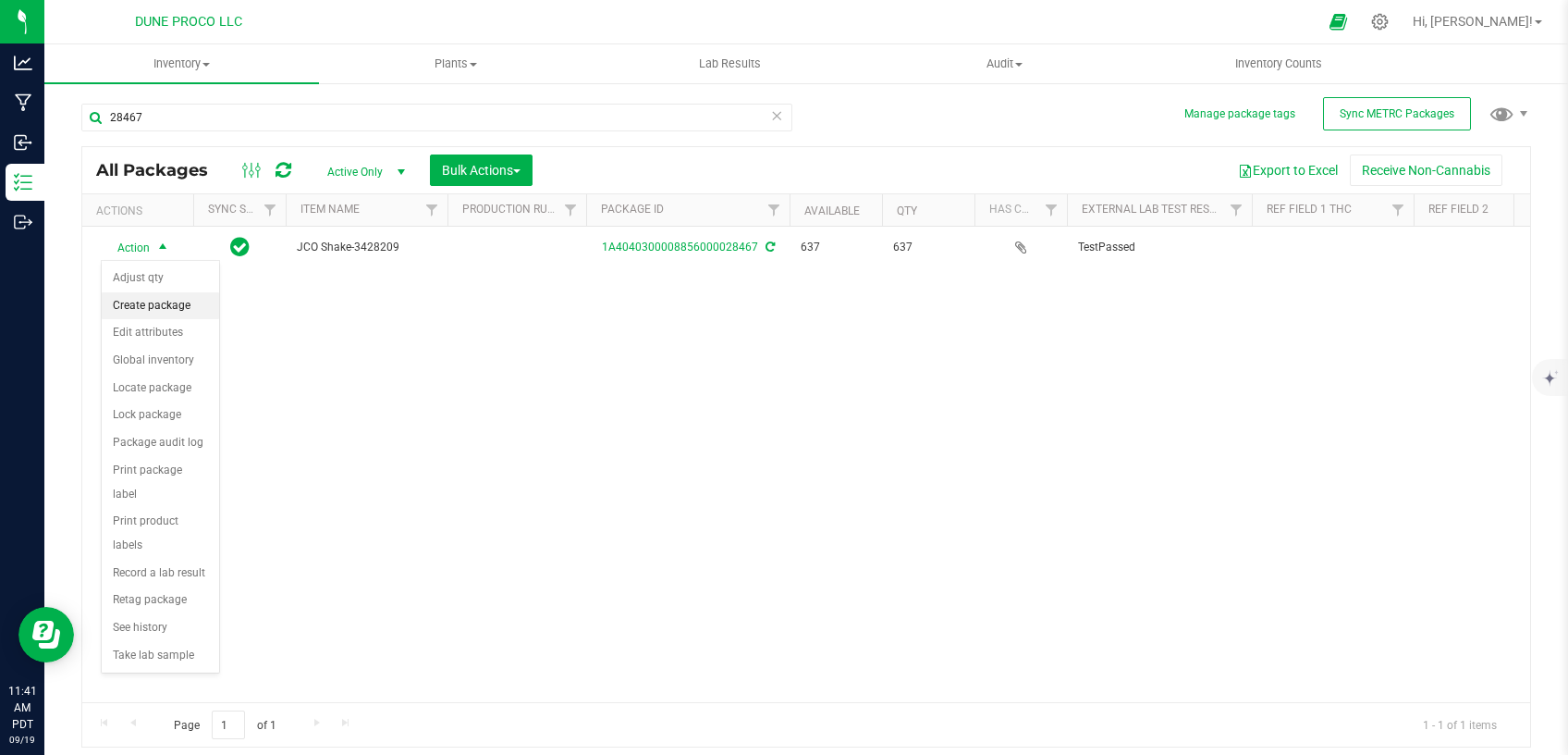
click at [167, 303] on li "Create package" at bounding box center [160, 306] width 118 height 28
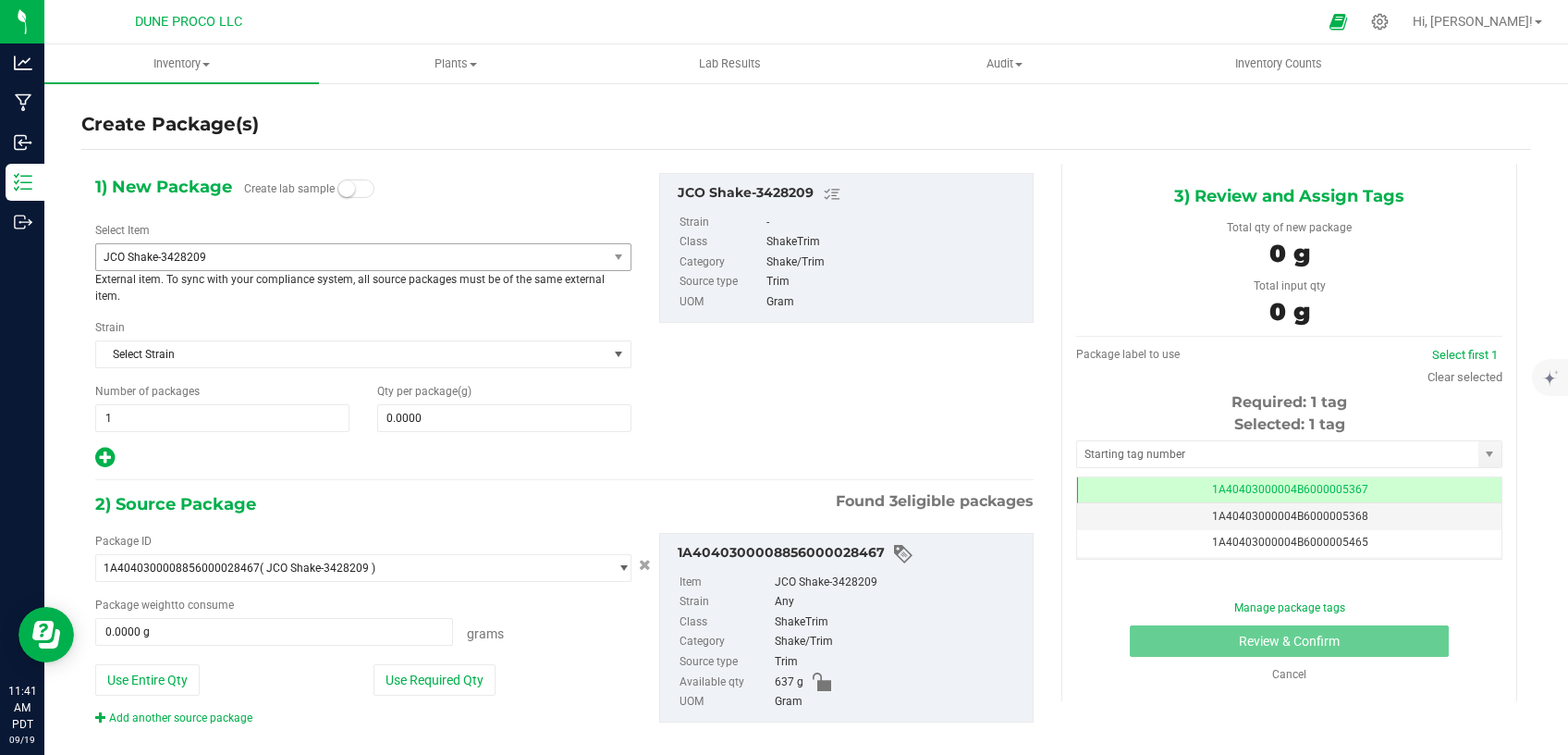
click at [297, 248] on span "JCO Shake-3428209" at bounding box center [351, 257] width 511 height 26
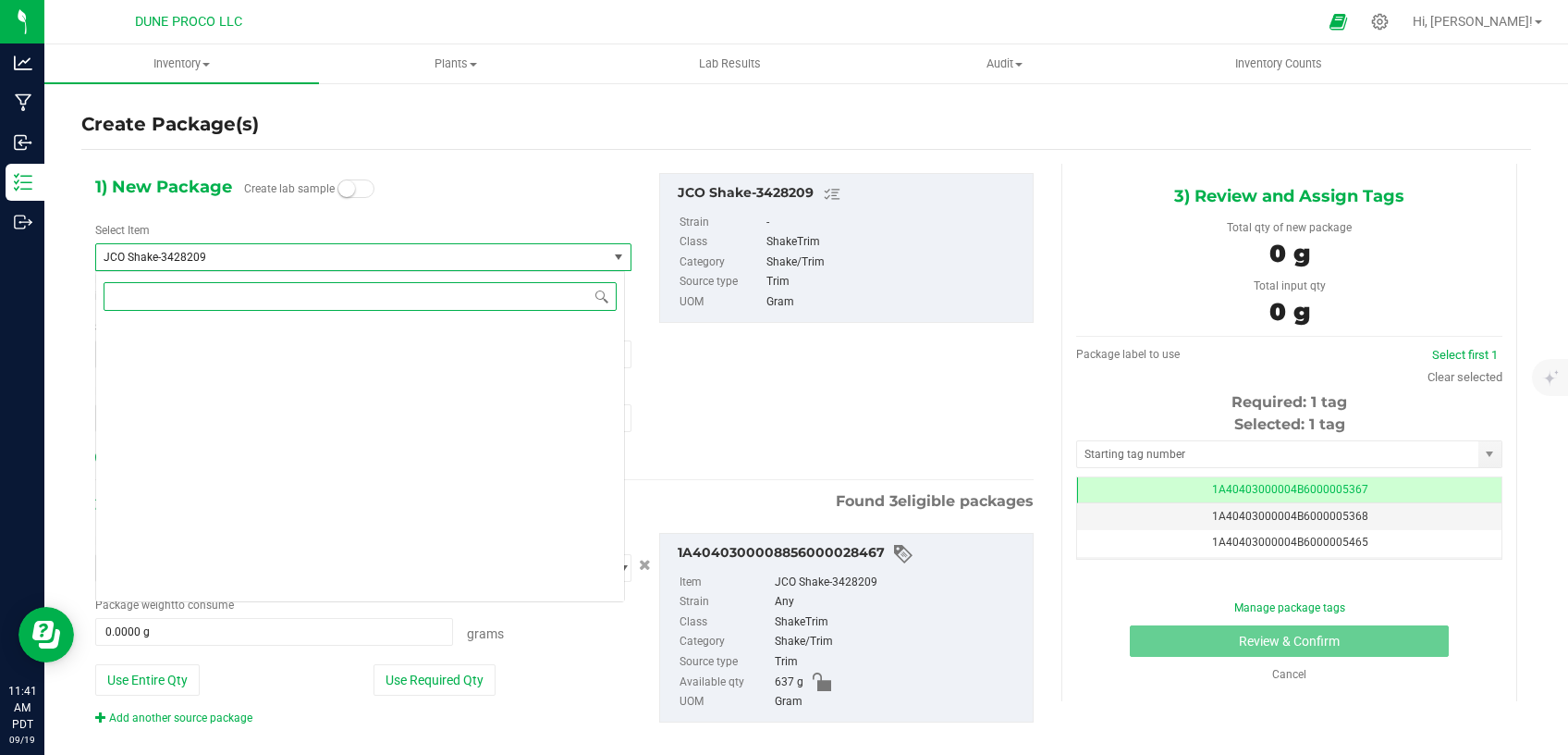
scroll to position [5464, 0]
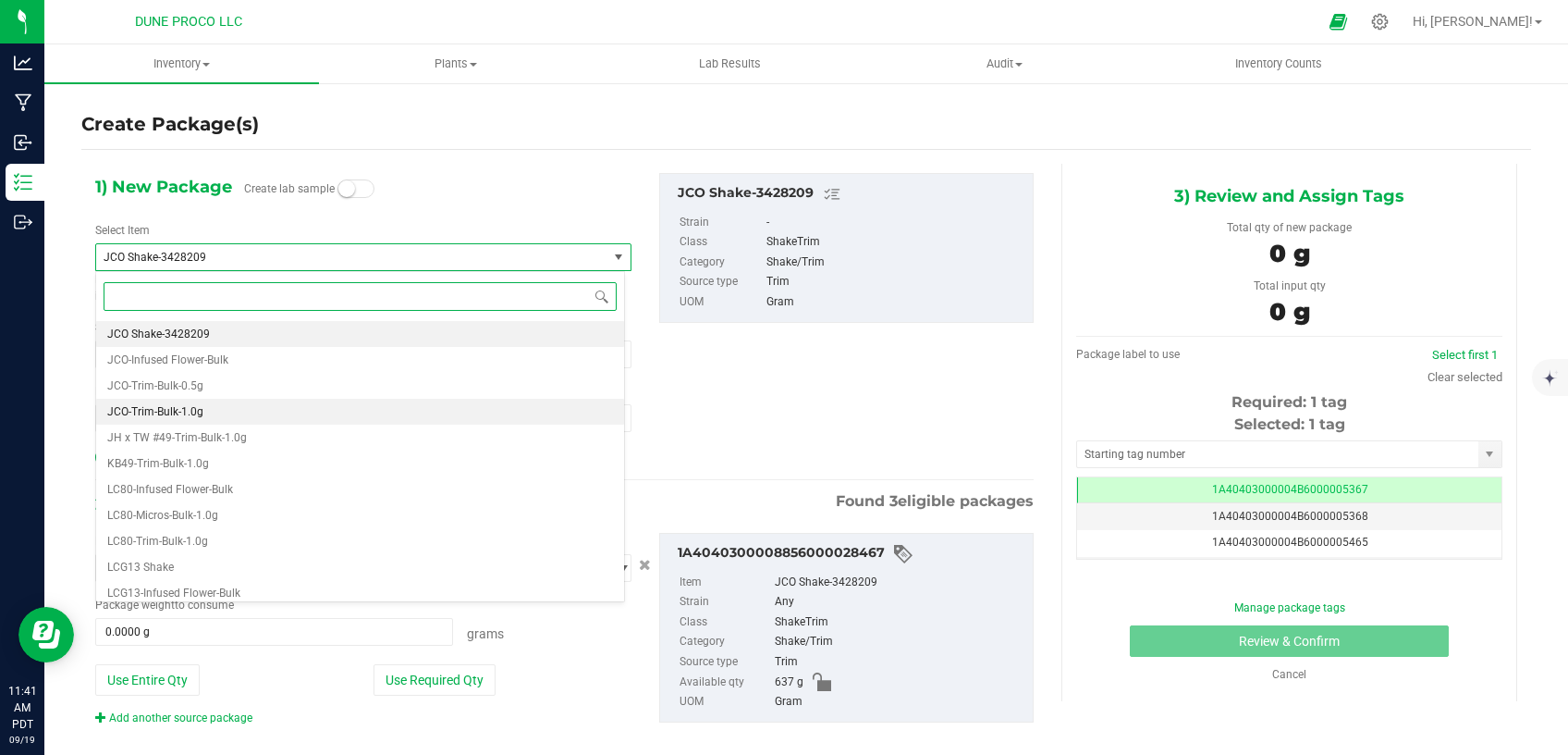
click at [234, 406] on li "JCO-Trim-Bulk-1.0g" at bounding box center [359, 412] width 527 height 26
type input "0"
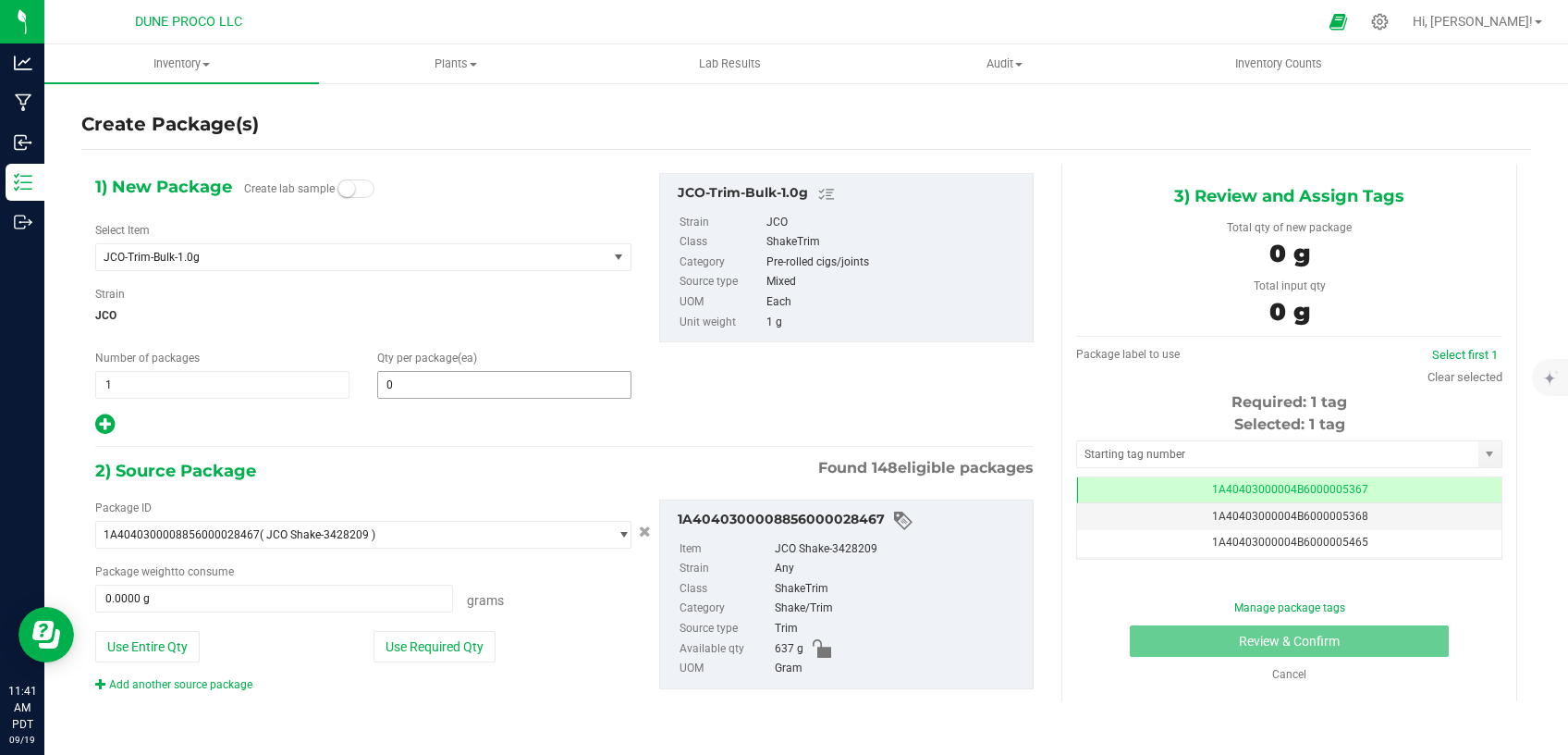
click at [427, 388] on span "0 0" at bounding box center [503, 385] width 254 height 28
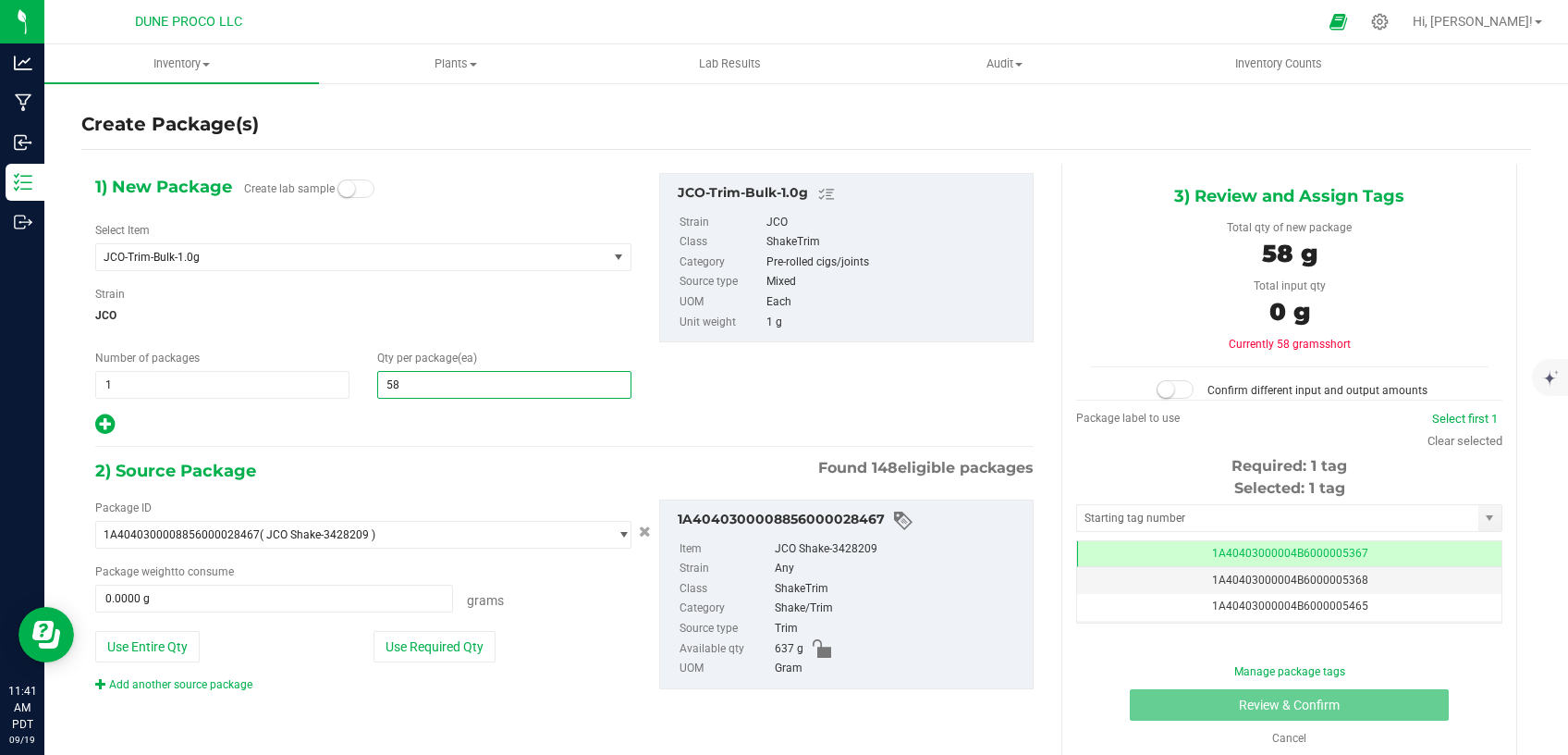
type input "588"
click at [424, 652] on button "Use Required Qty" at bounding box center [435, 646] width 122 height 32
type input "588.0000 g"
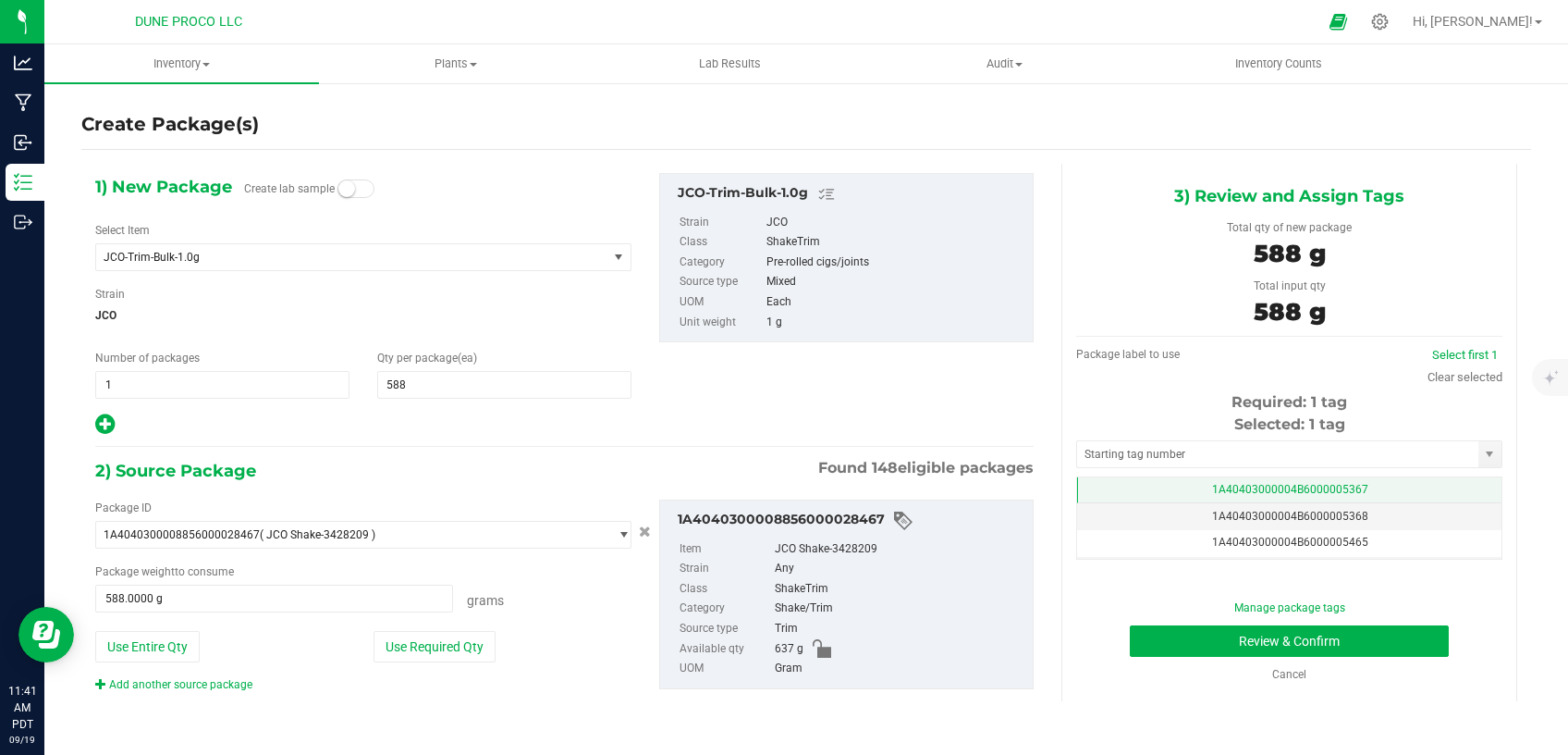
click at [1108, 492] on td "1A40403000004B6000005367" at bounding box center [1289, 490] width 425 height 27
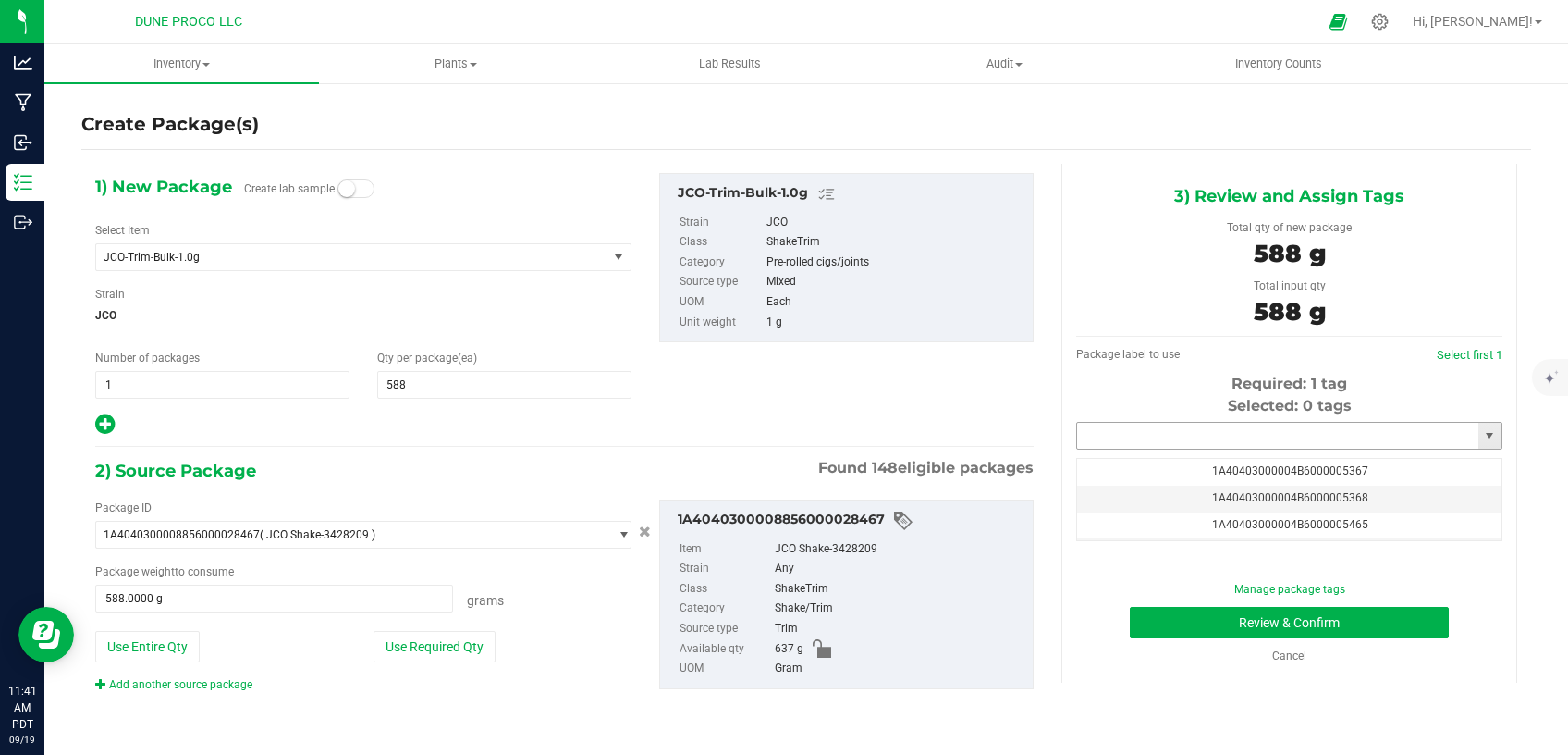
click at [1130, 439] on input "text" at bounding box center [1277, 436] width 401 height 26
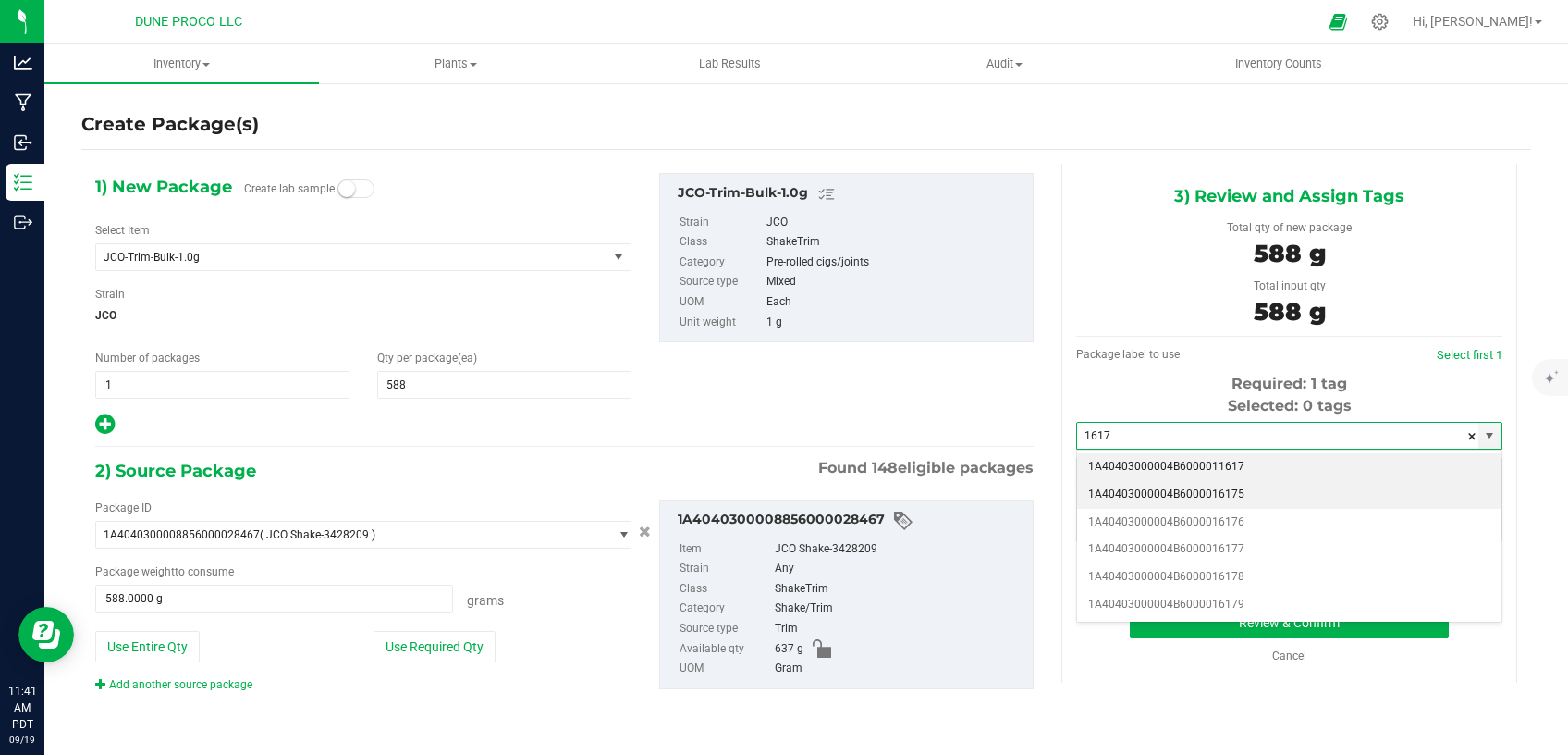
click at [1144, 490] on li "1A40403000004B6000016175" at bounding box center [1289, 495] width 425 height 28
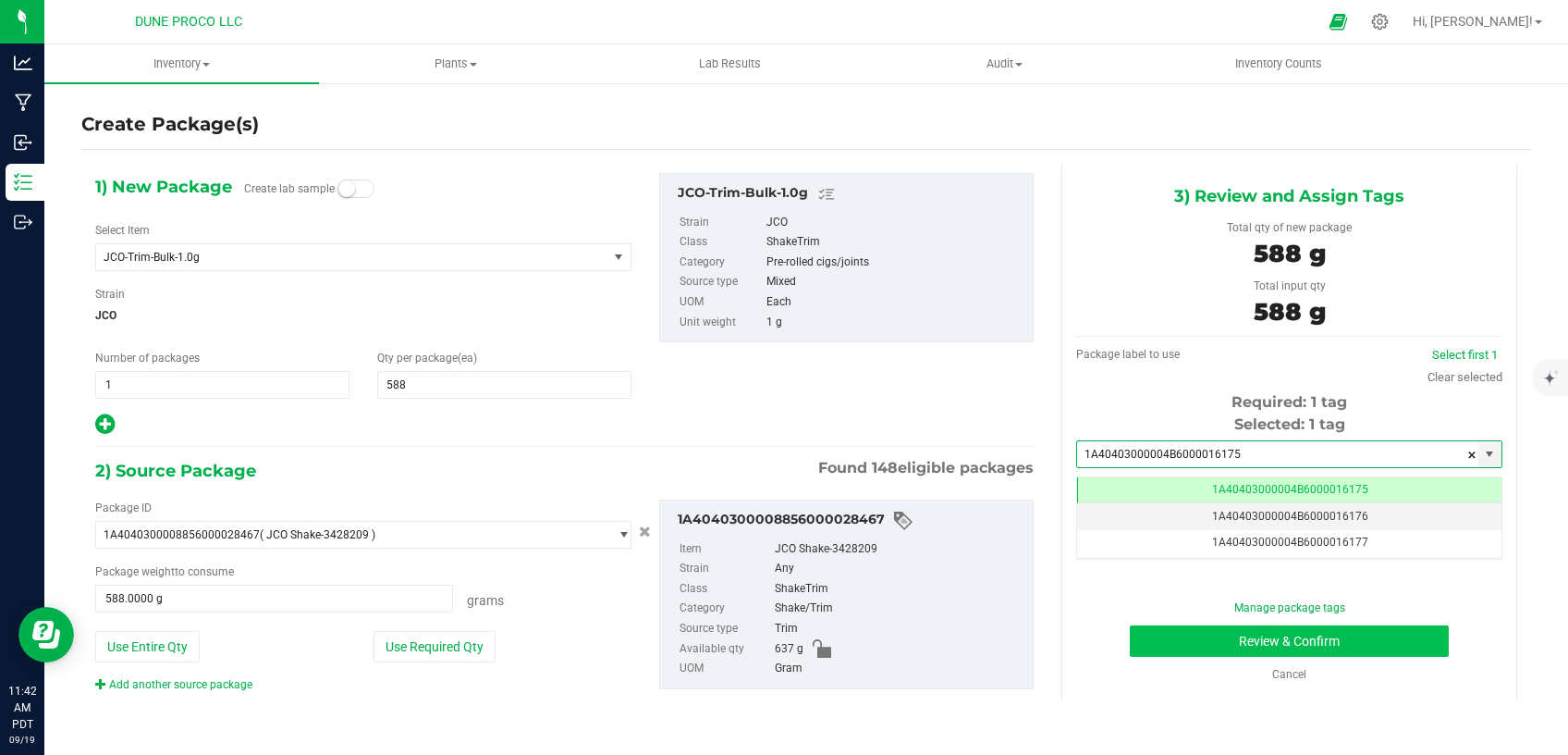
type input "1A40403000004B6000016175"
click at [1215, 640] on button "Review & Confirm" at bounding box center [1289, 641] width 319 height 32
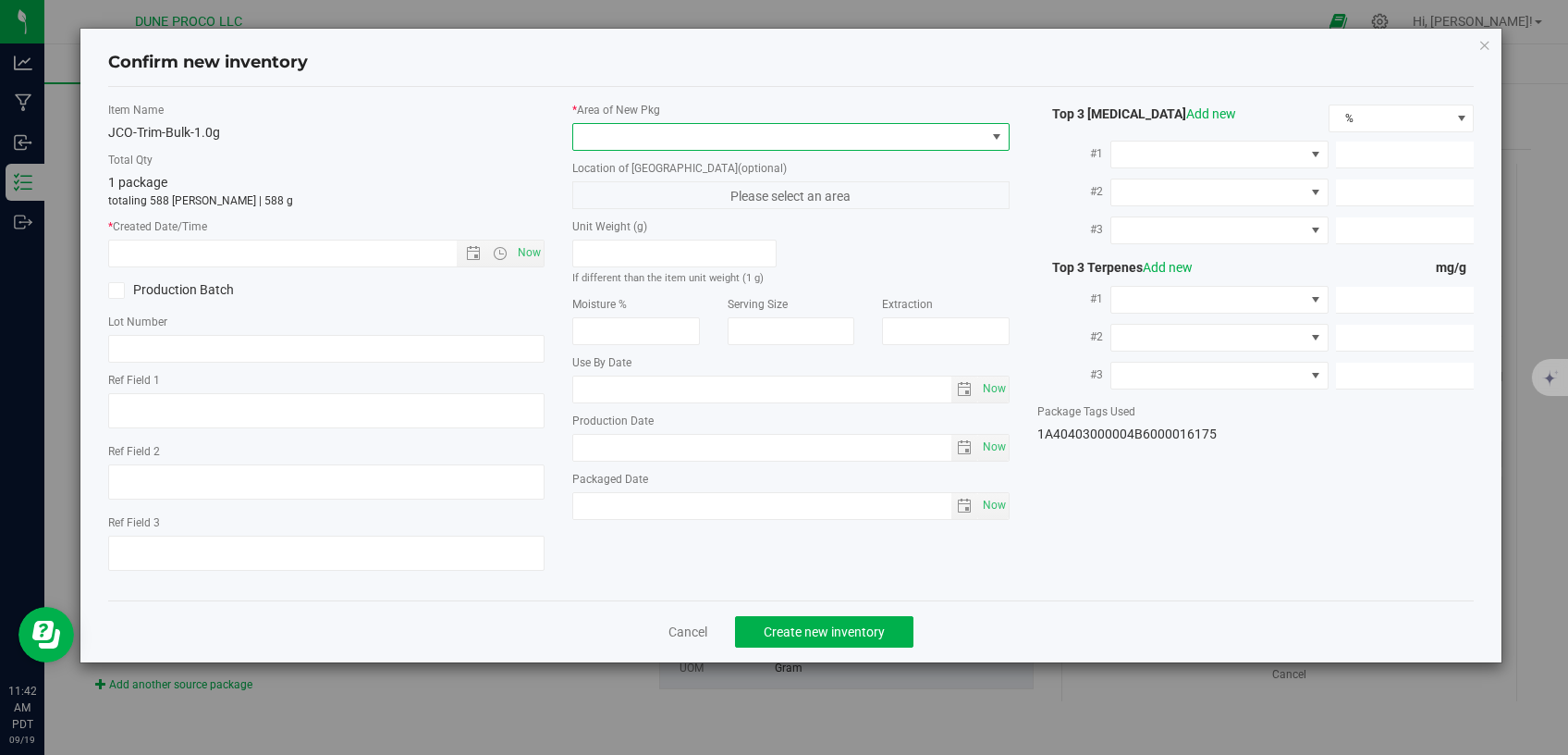
click at [803, 131] on span at bounding box center [780, 137] width 413 height 26
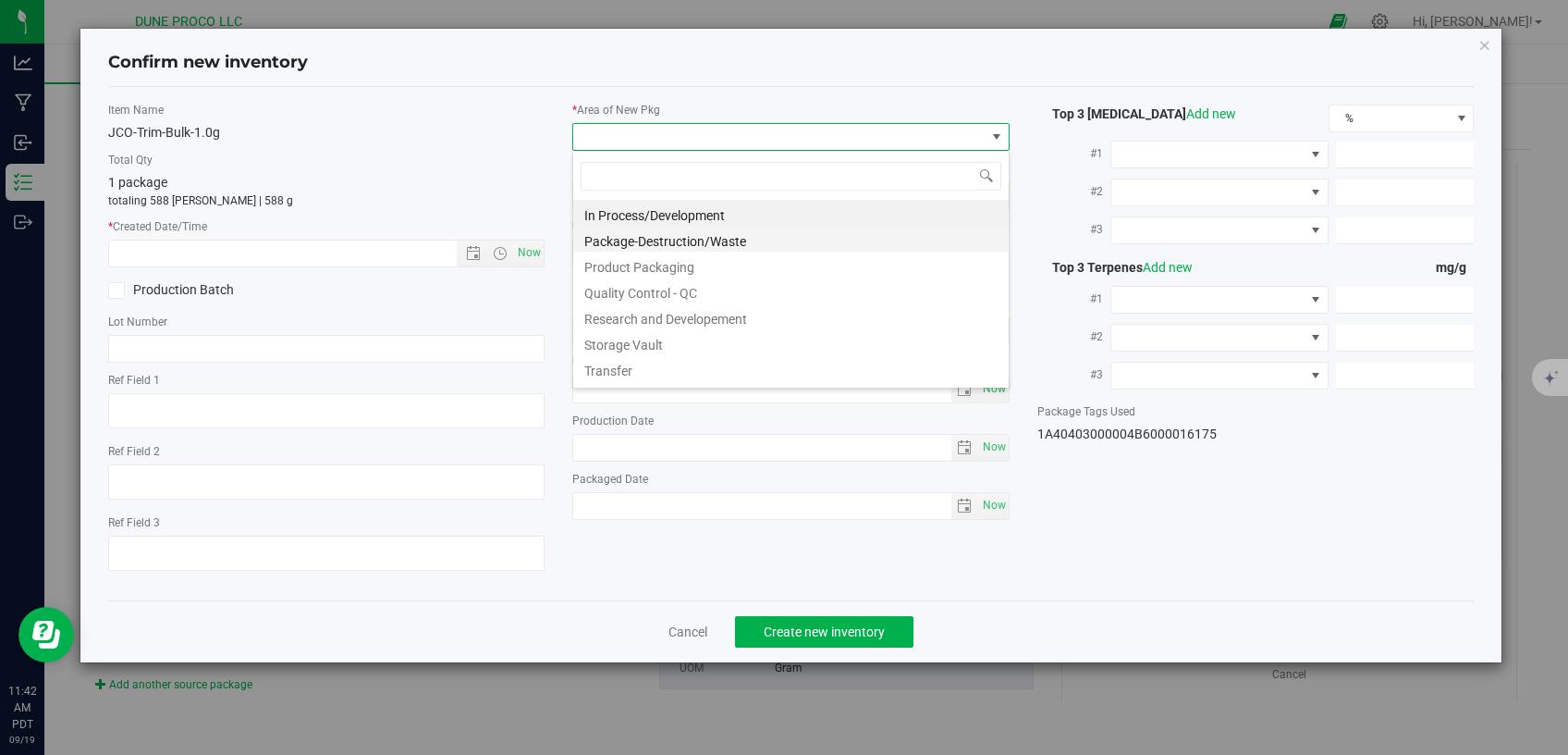
scroll to position [27, 437]
click at [639, 337] on li "Storage Vault" at bounding box center [790, 342] width 436 height 26
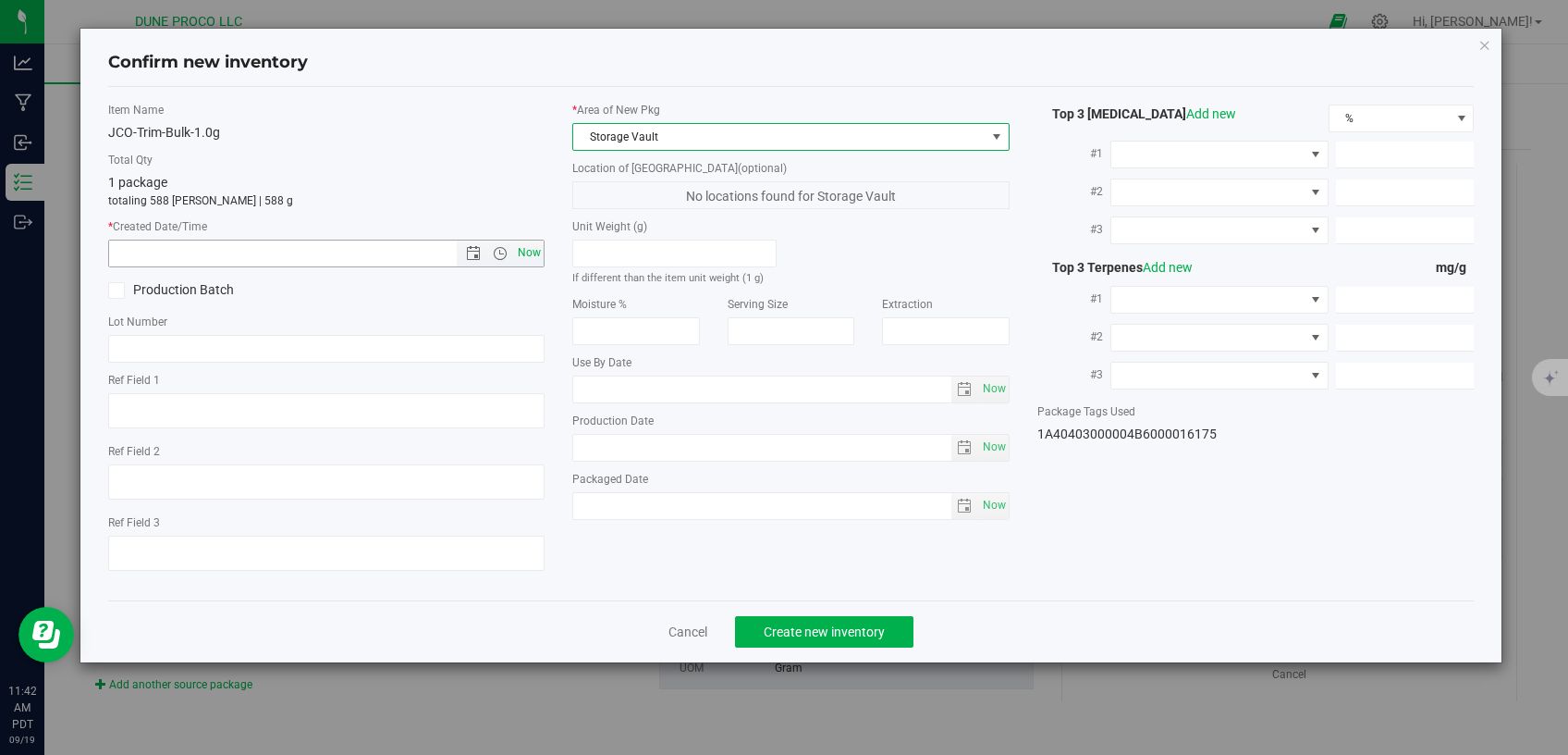
drag, startPoint x: 525, startPoint y: 244, endPoint x: 532, endPoint y: 253, distance: 11.4
click at [528, 246] on span "Now" at bounding box center [530, 252] width 32 height 27
type input "[DATE] 11:42 AM"
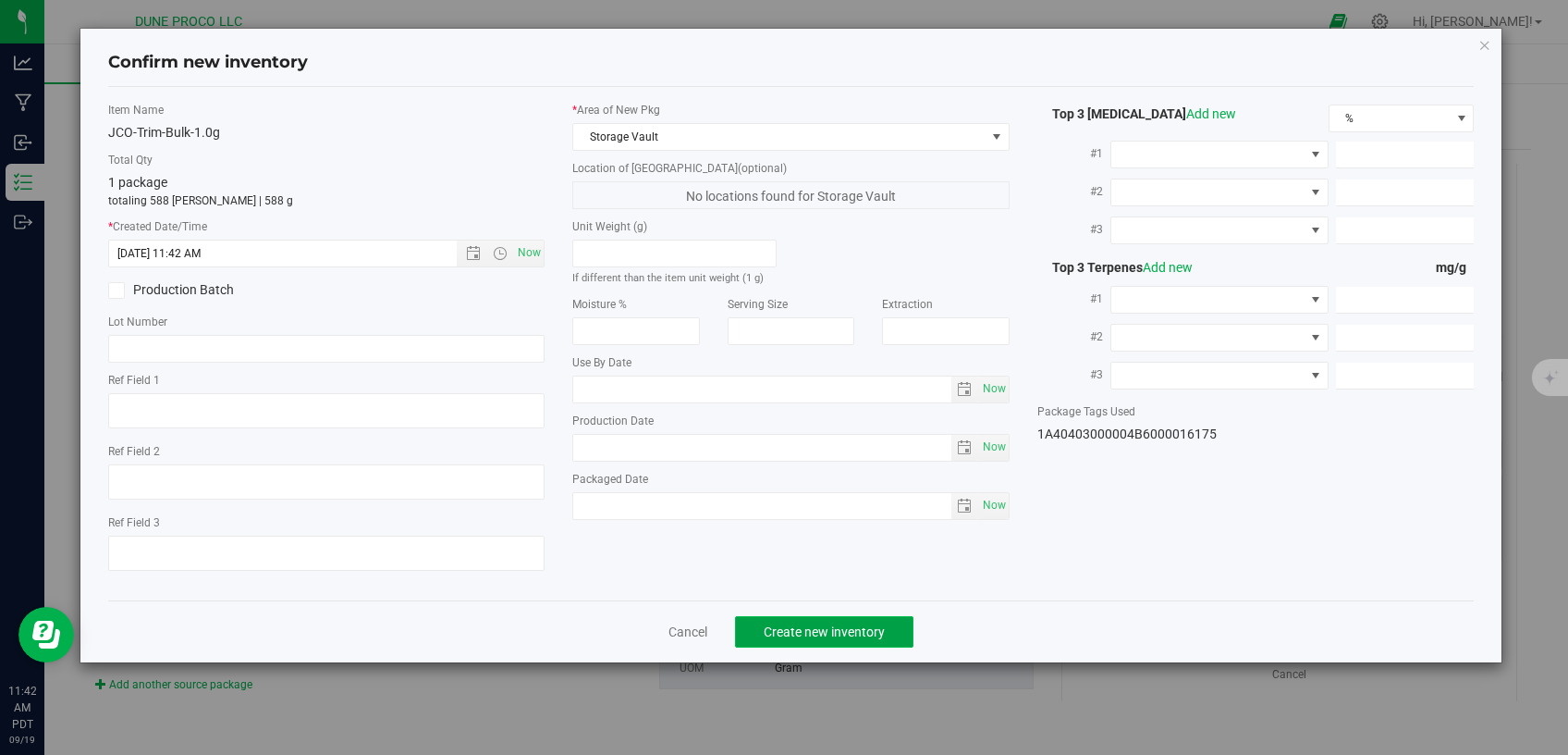
click at [792, 624] on span "Create new inventory" at bounding box center [823, 631] width 121 height 15
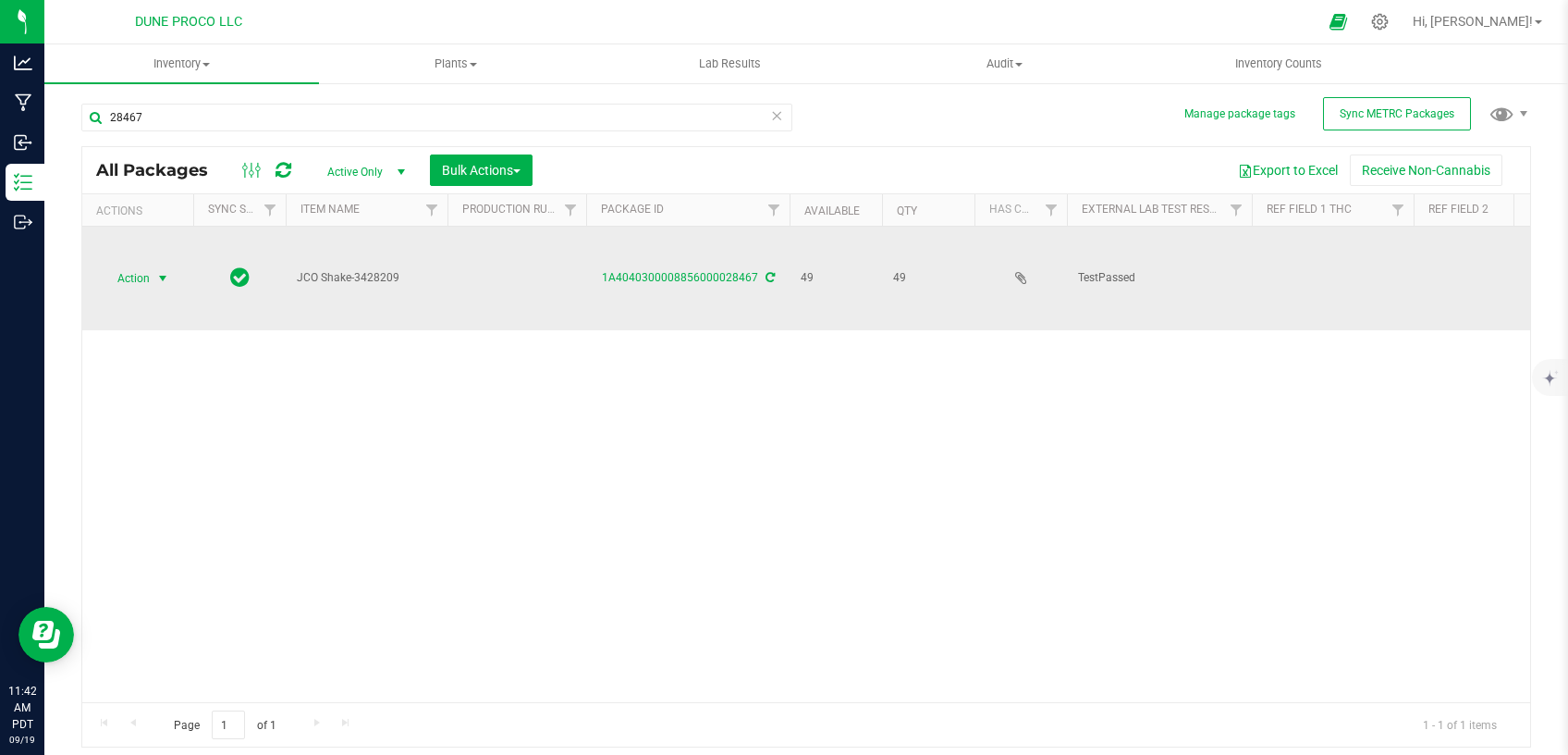
click at [134, 265] on span "Action" at bounding box center [126, 278] width 50 height 26
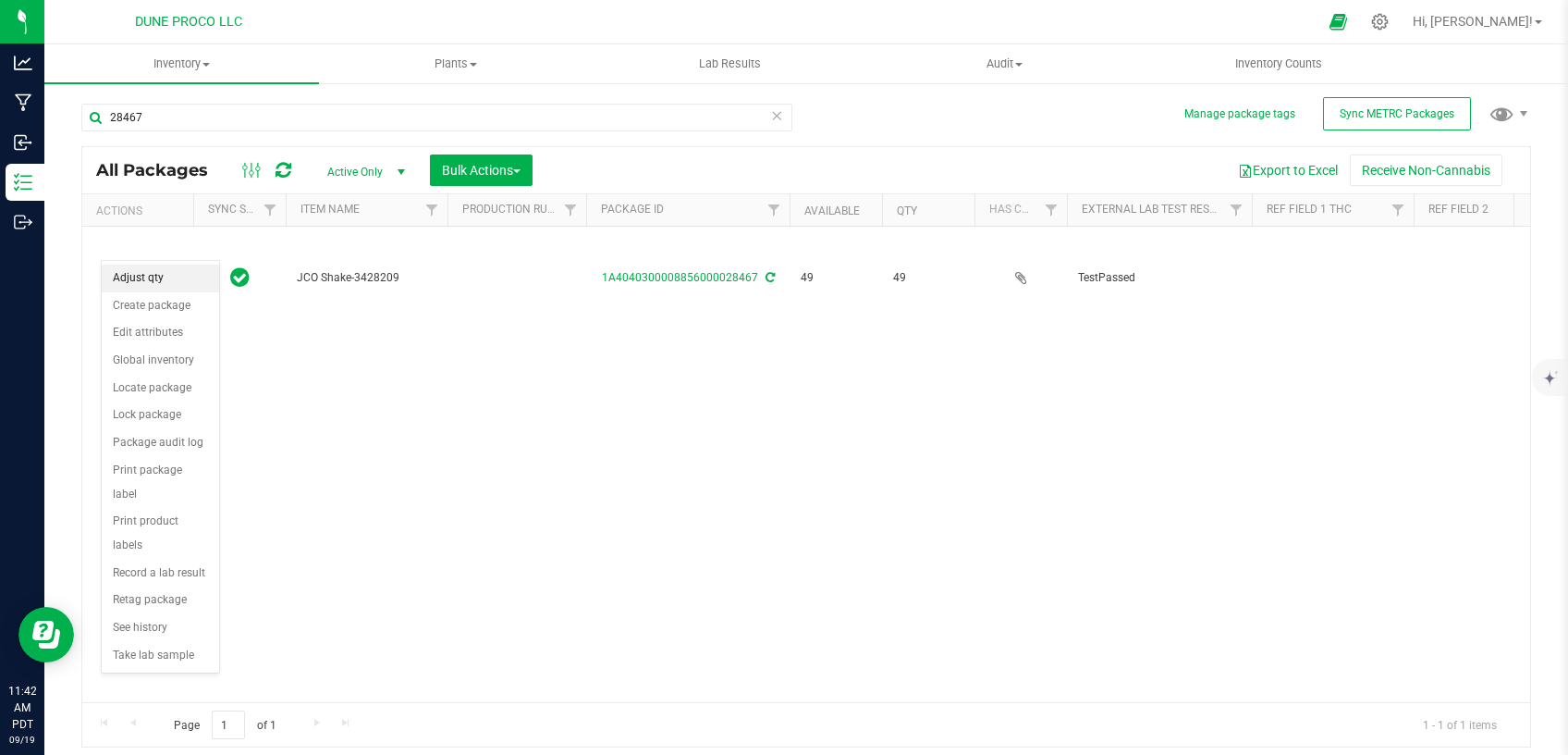
click at [170, 277] on li "Adjust qty" at bounding box center [160, 278] width 118 height 28
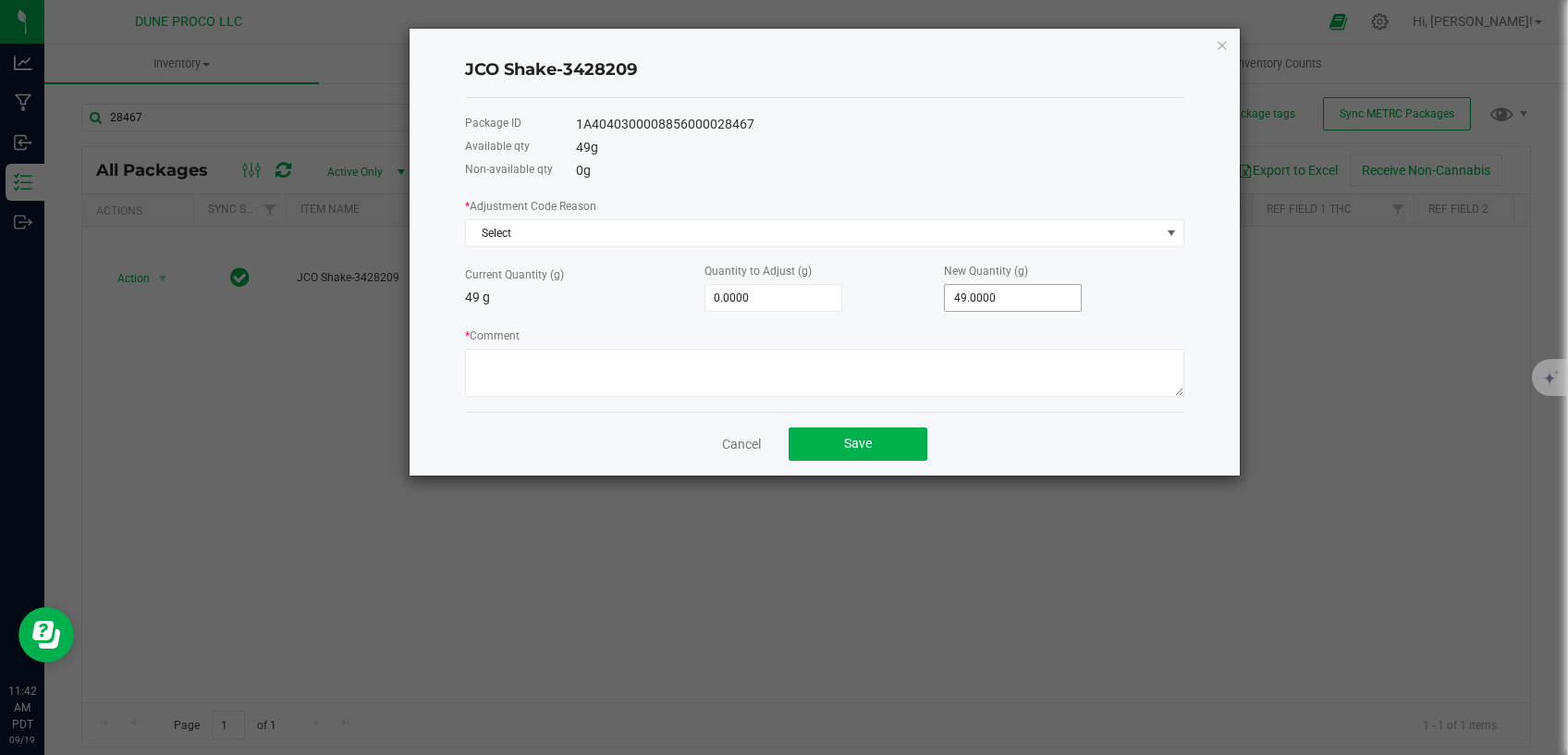
type input "49"
click at [997, 290] on input "49" at bounding box center [1013, 298] width 136 height 26
type input "-49.0000"
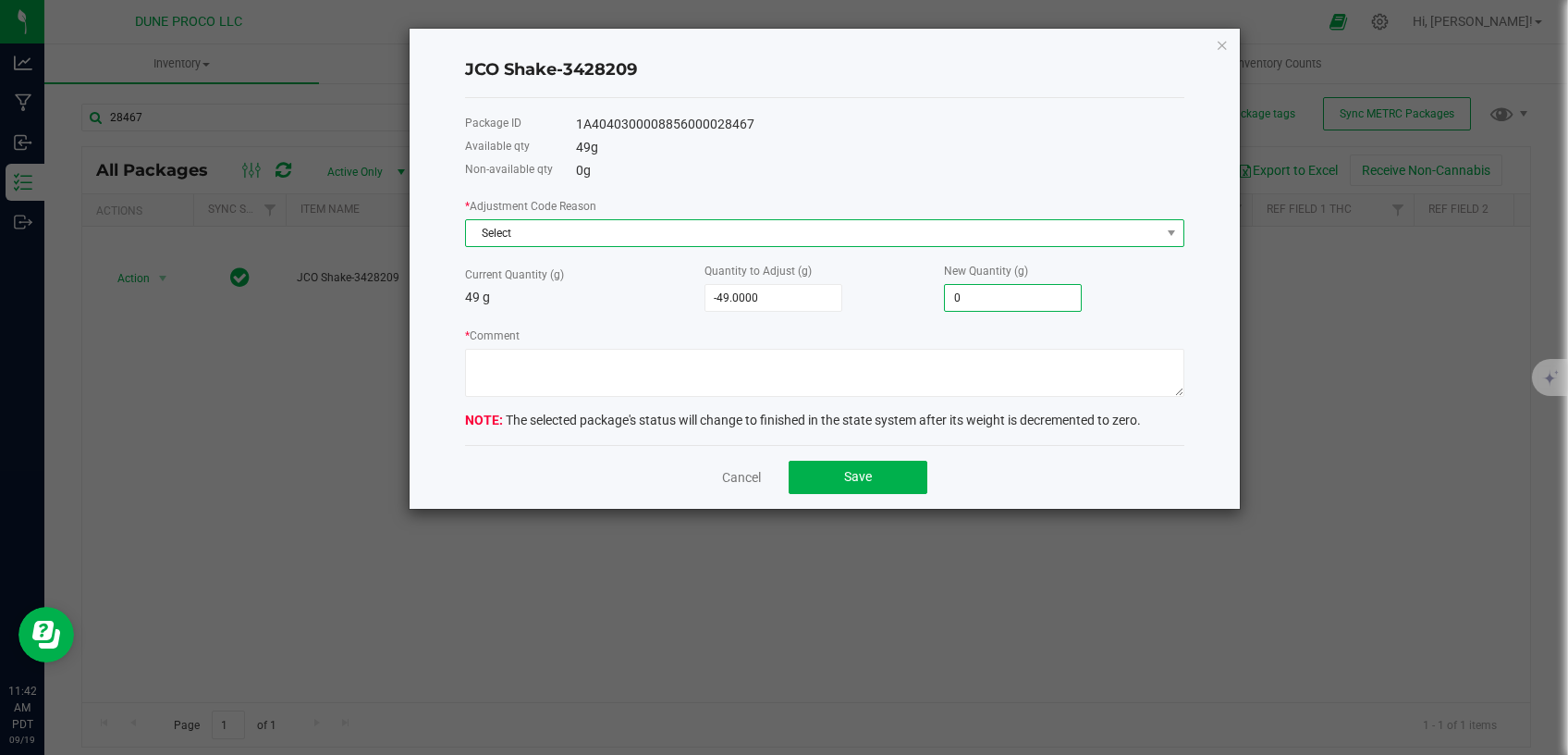
type input "0.0000"
click at [910, 229] on span "Select" at bounding box center [812, 233] width 694 height 26
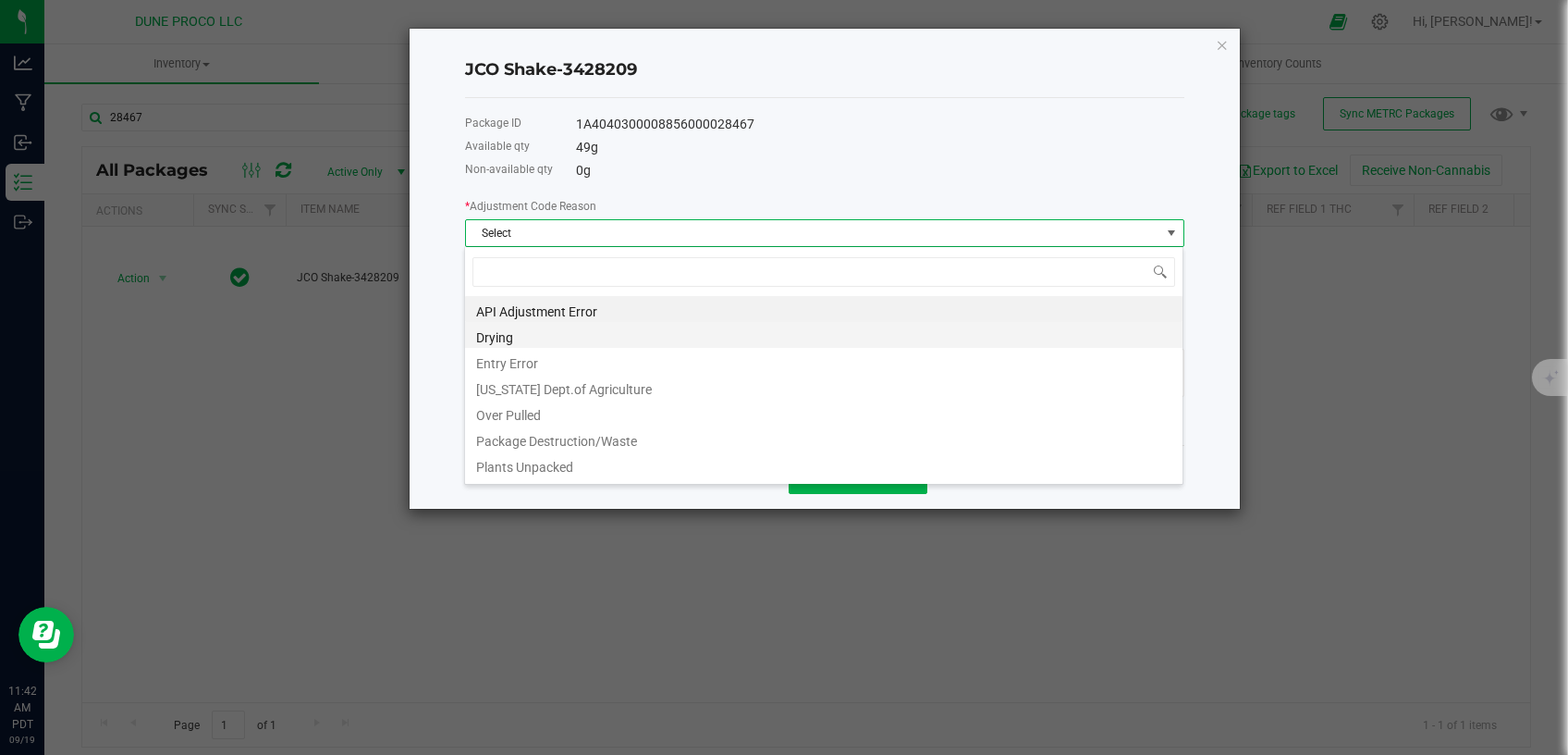
scroll to position [28, 719]
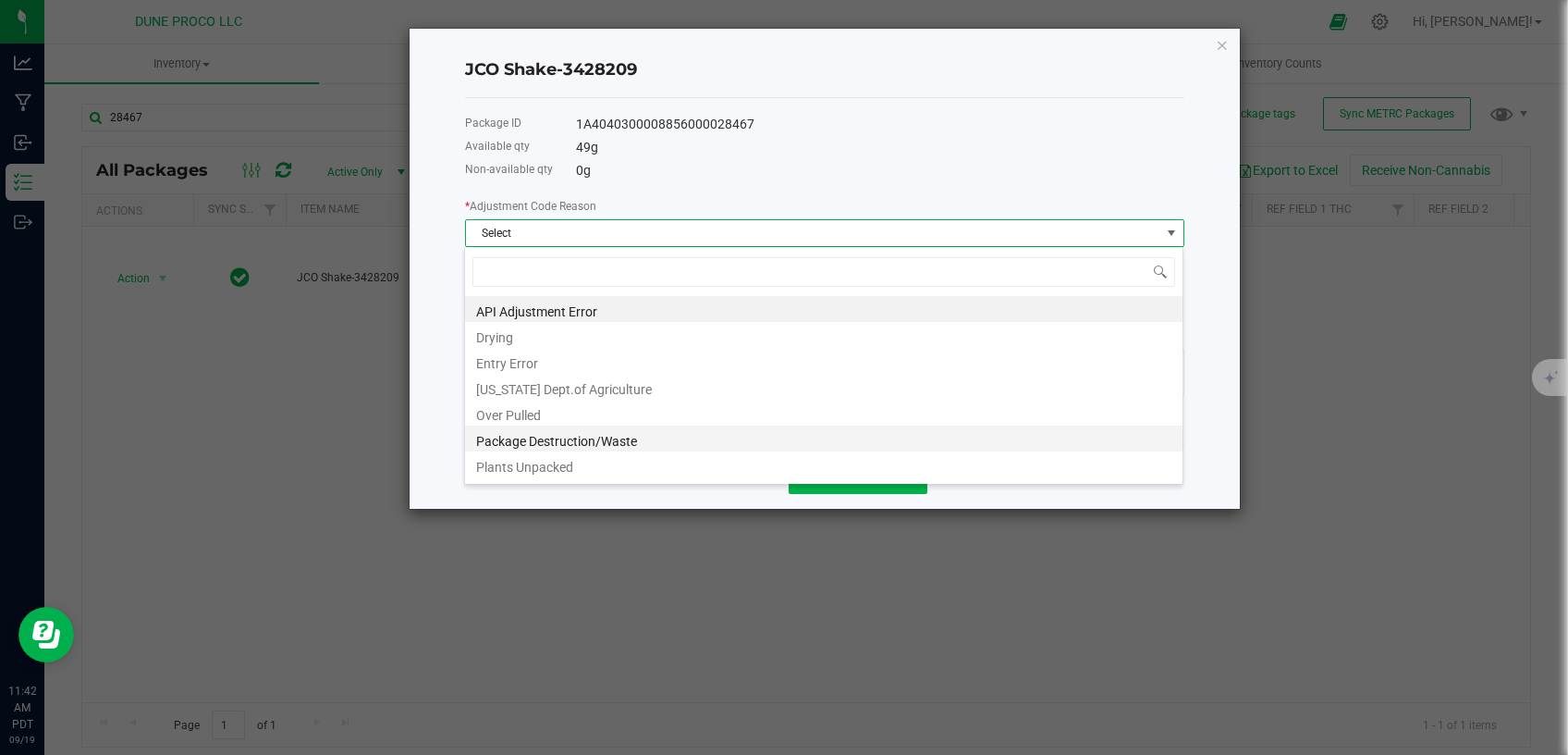
click at [663, 430] on li "Package Destruction/Waste" at bounding box center [823, 439] width 718 height 26
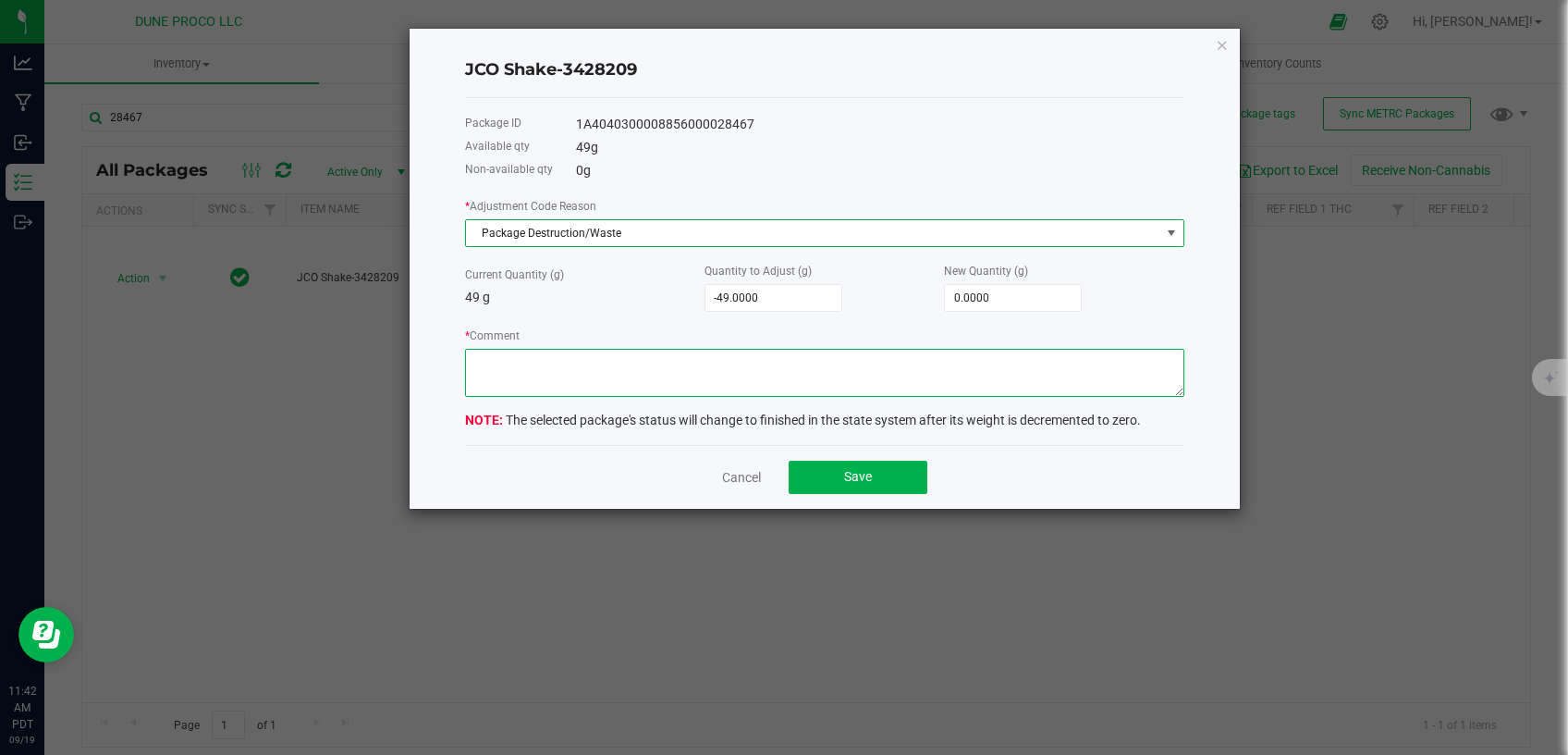
click at [691, 379] on textarea "* Comment" at bounding box center [823, 373] width 719 height 48
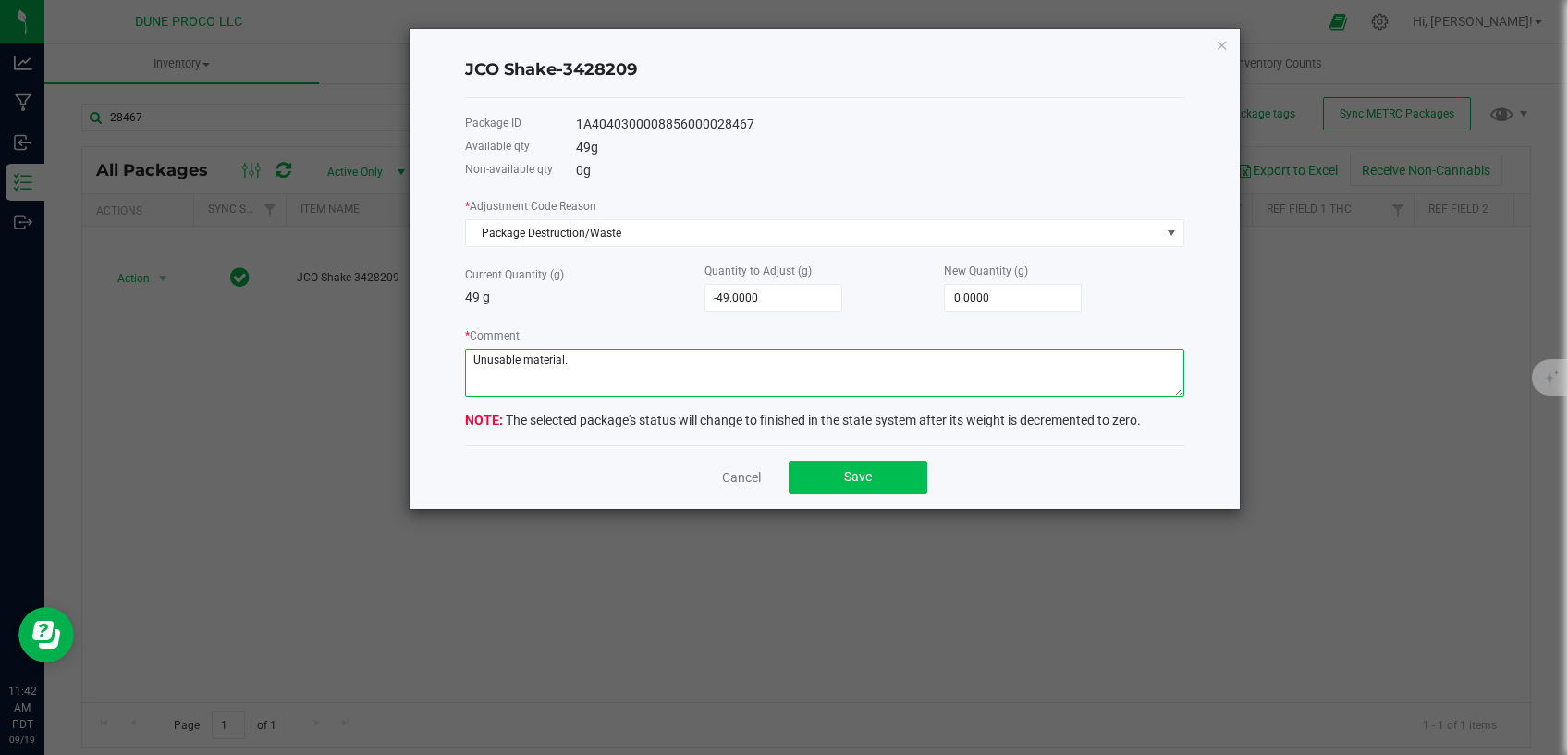
type textarea "Unusable material."
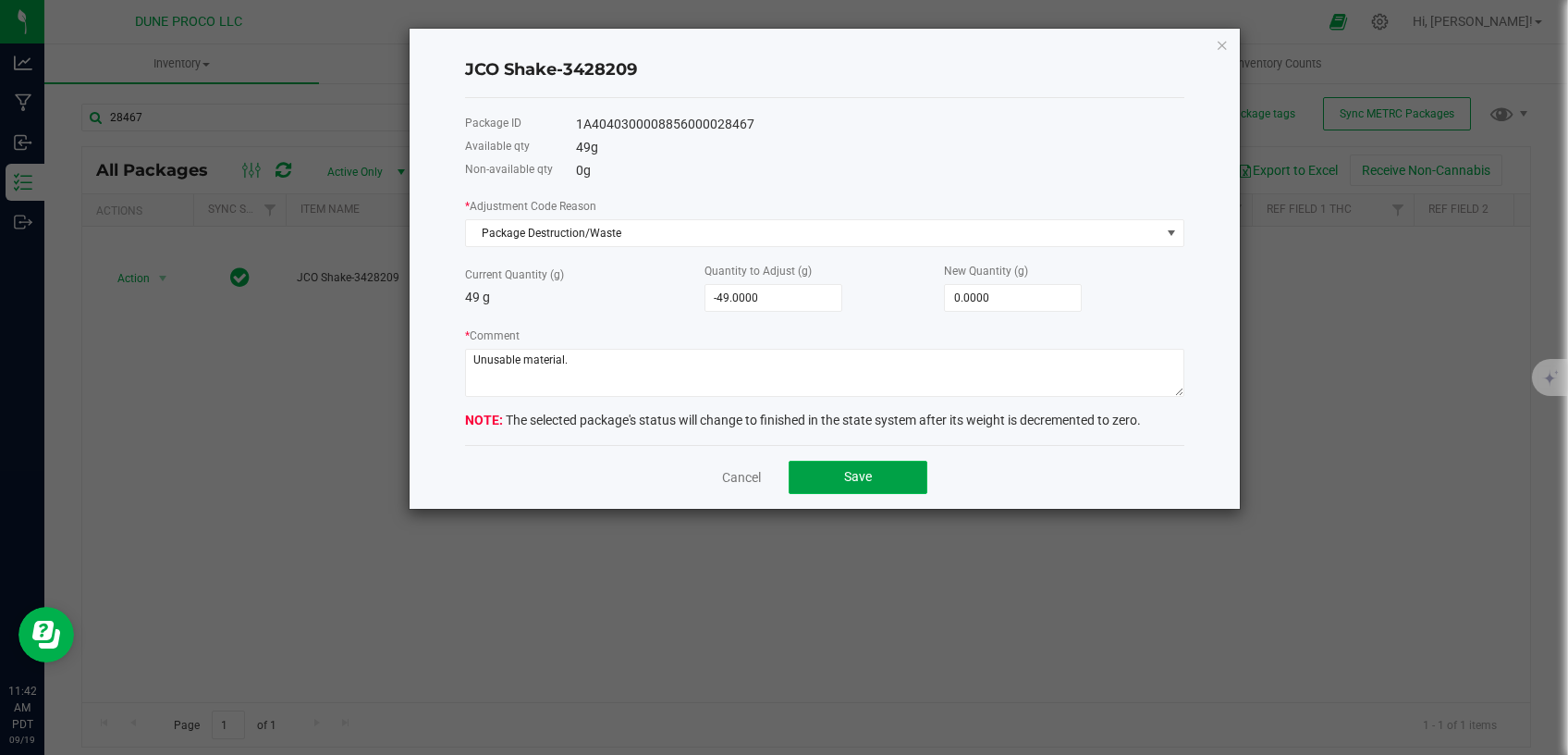
click at [858, 482] on span "Save" at bounding box center [858, 476] width 28 height 15
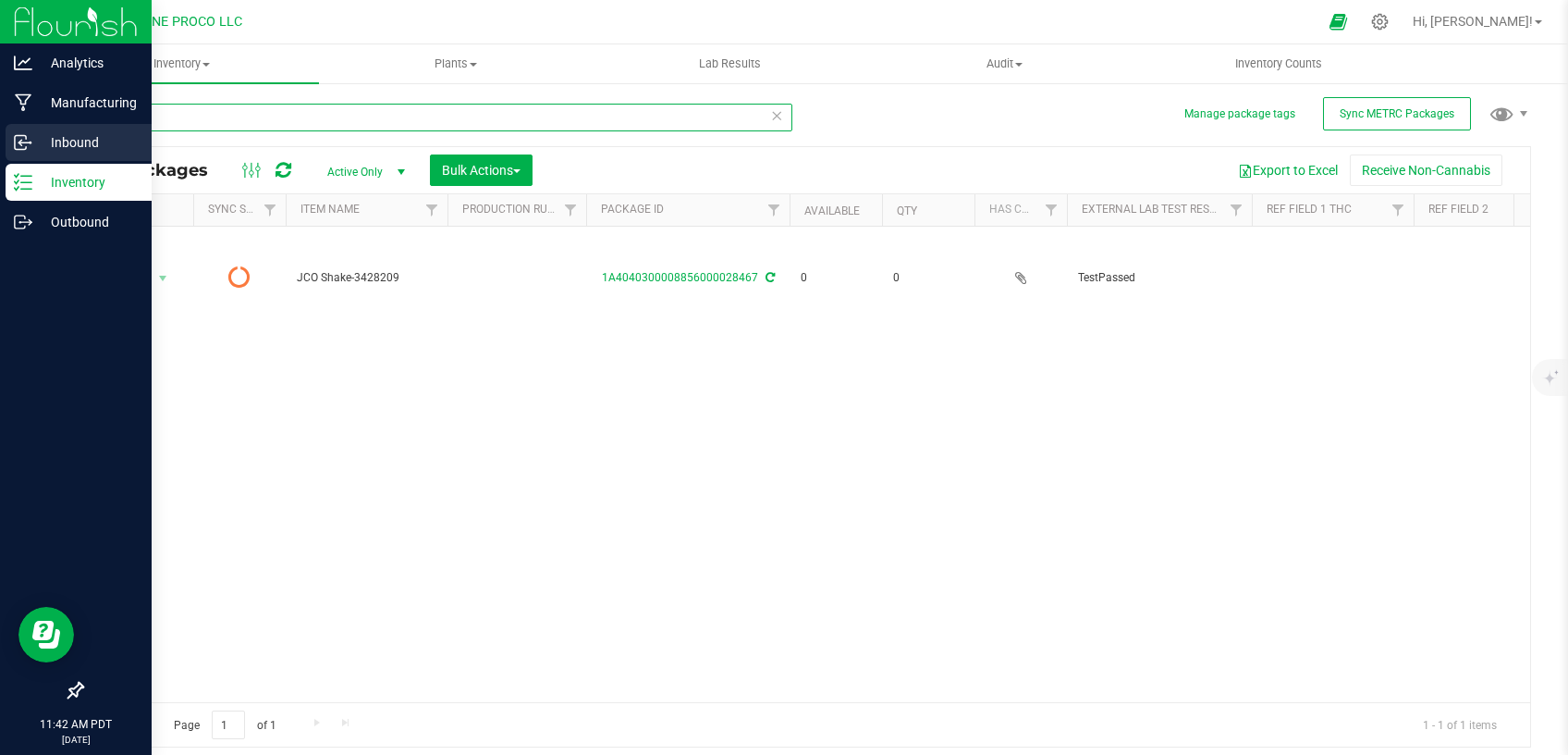
drag, startPoint x: 163, startPoint y: 116, endPoint x: 8, endPoint y: 127, distance: 155.4
click at [82, 130] on input "28467" at bounding box center [437, 118] width 711 height 28
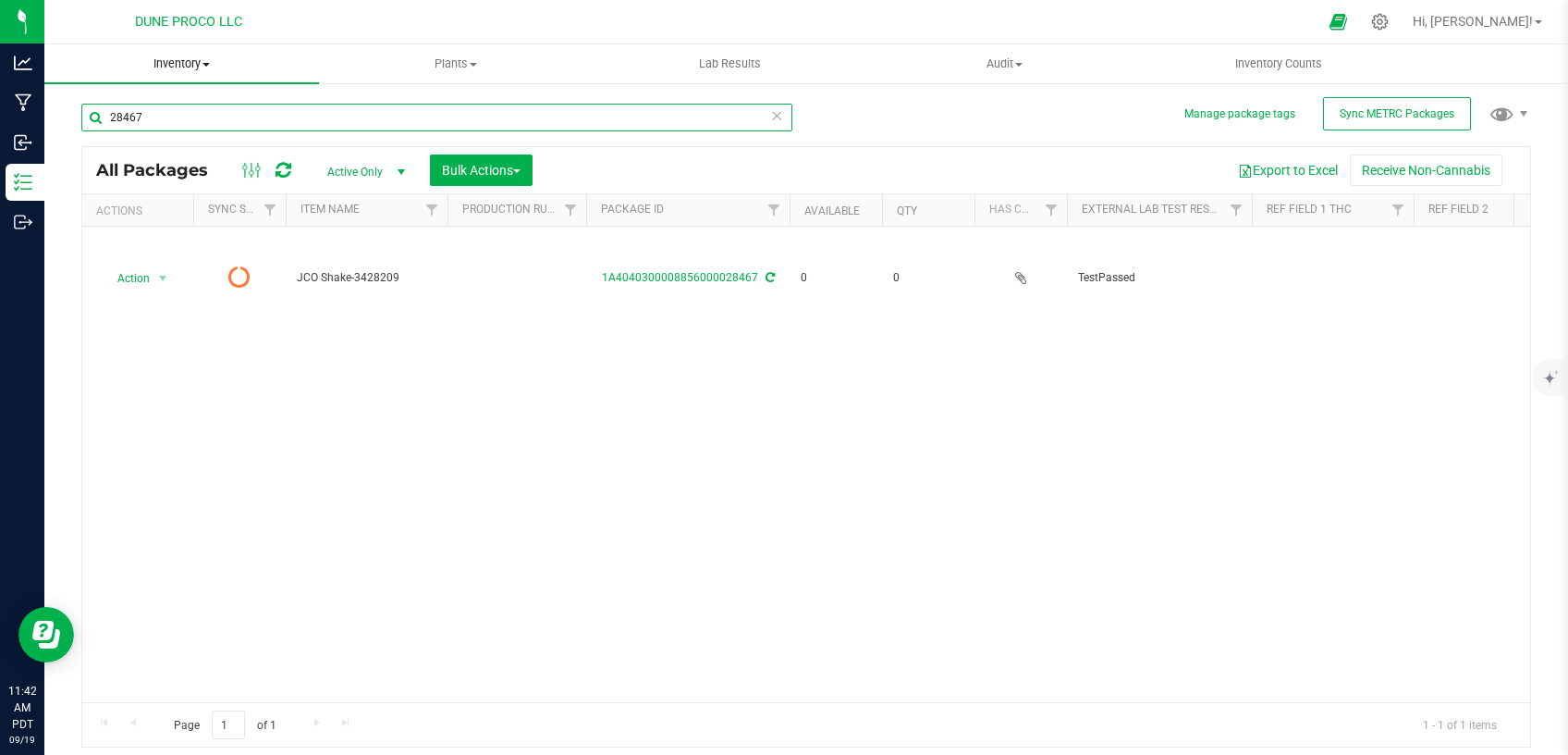
paste input "362"
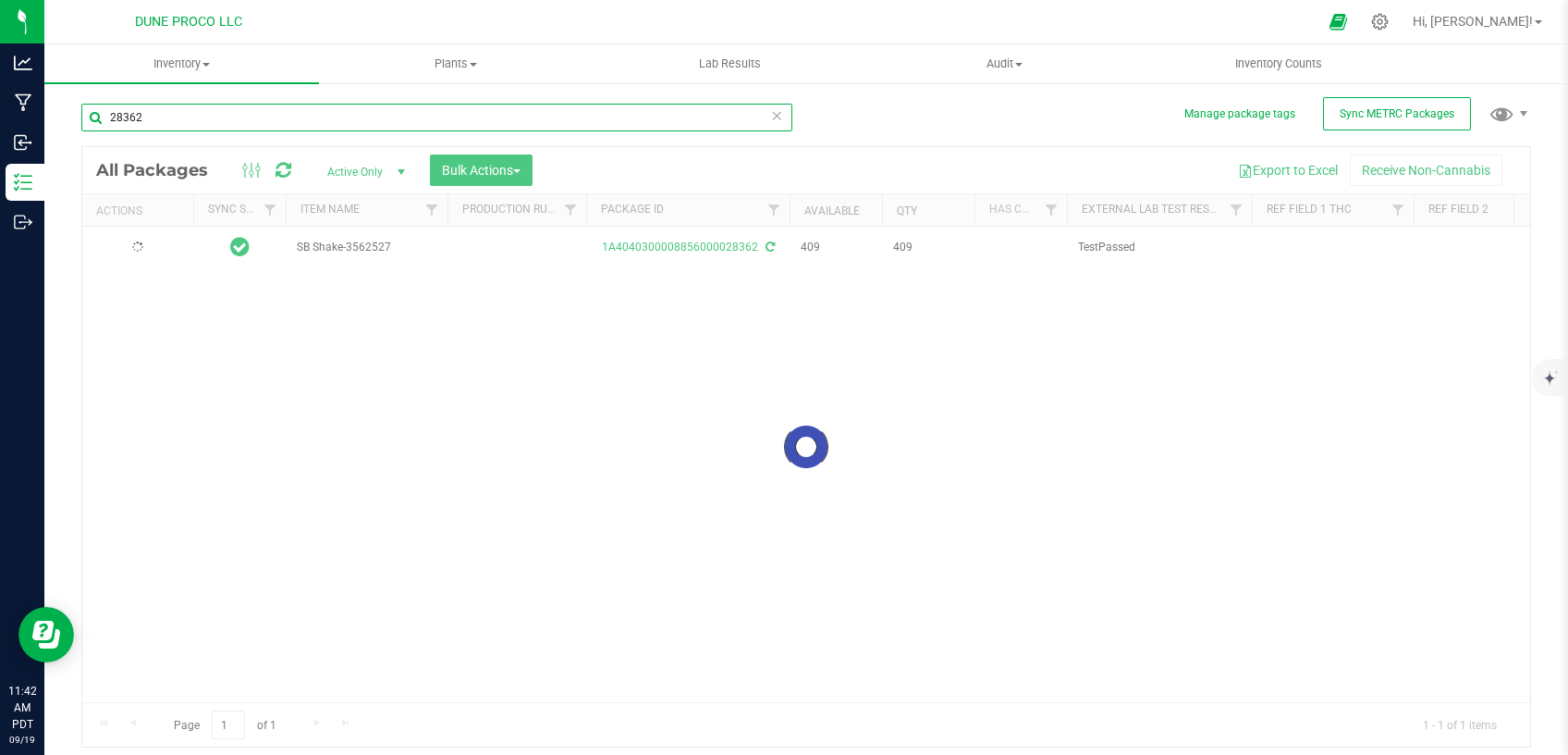
type input "28362"
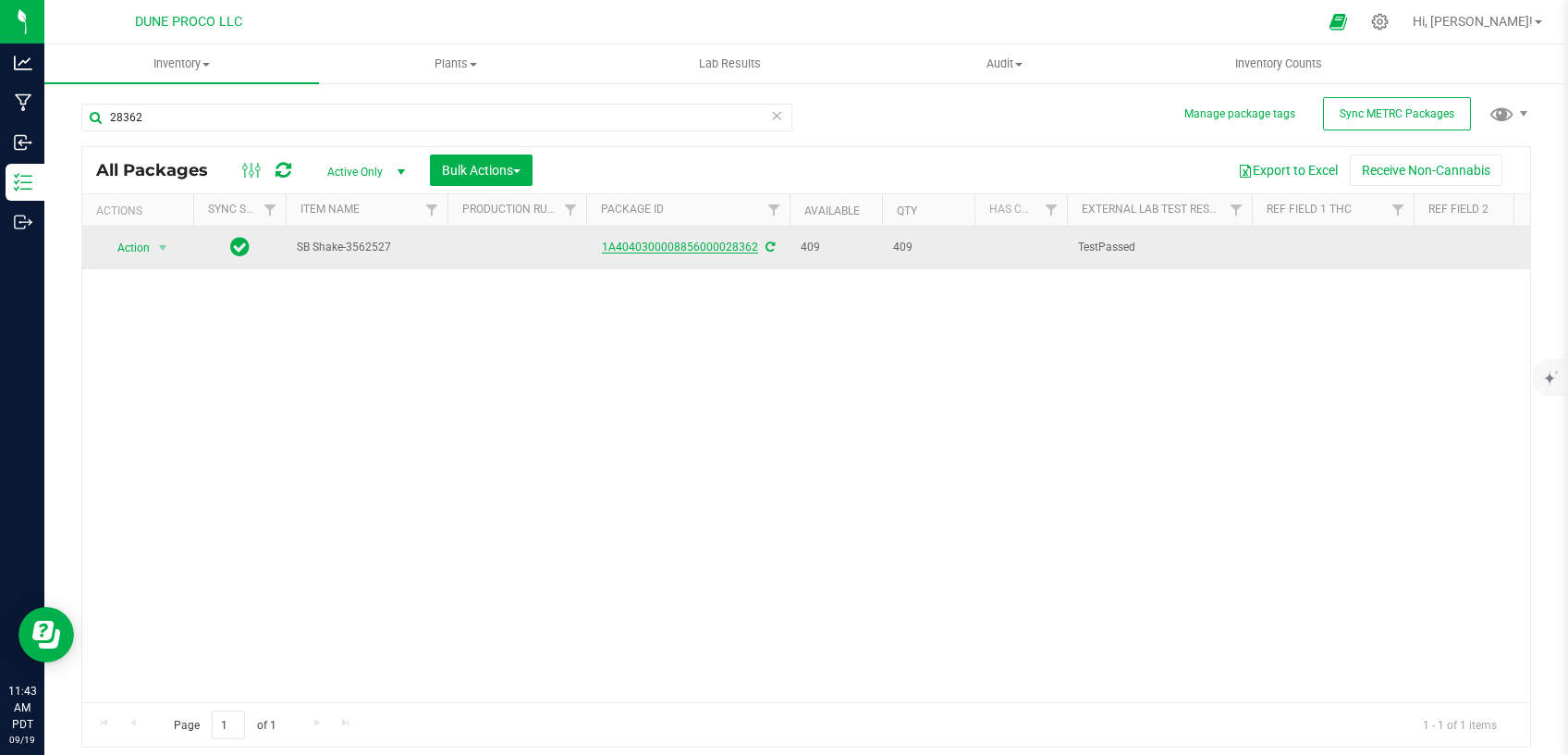
click at [711, 244] on link "1A4040300008856000028362" at bounding box center [680, 246] width 157 height 13
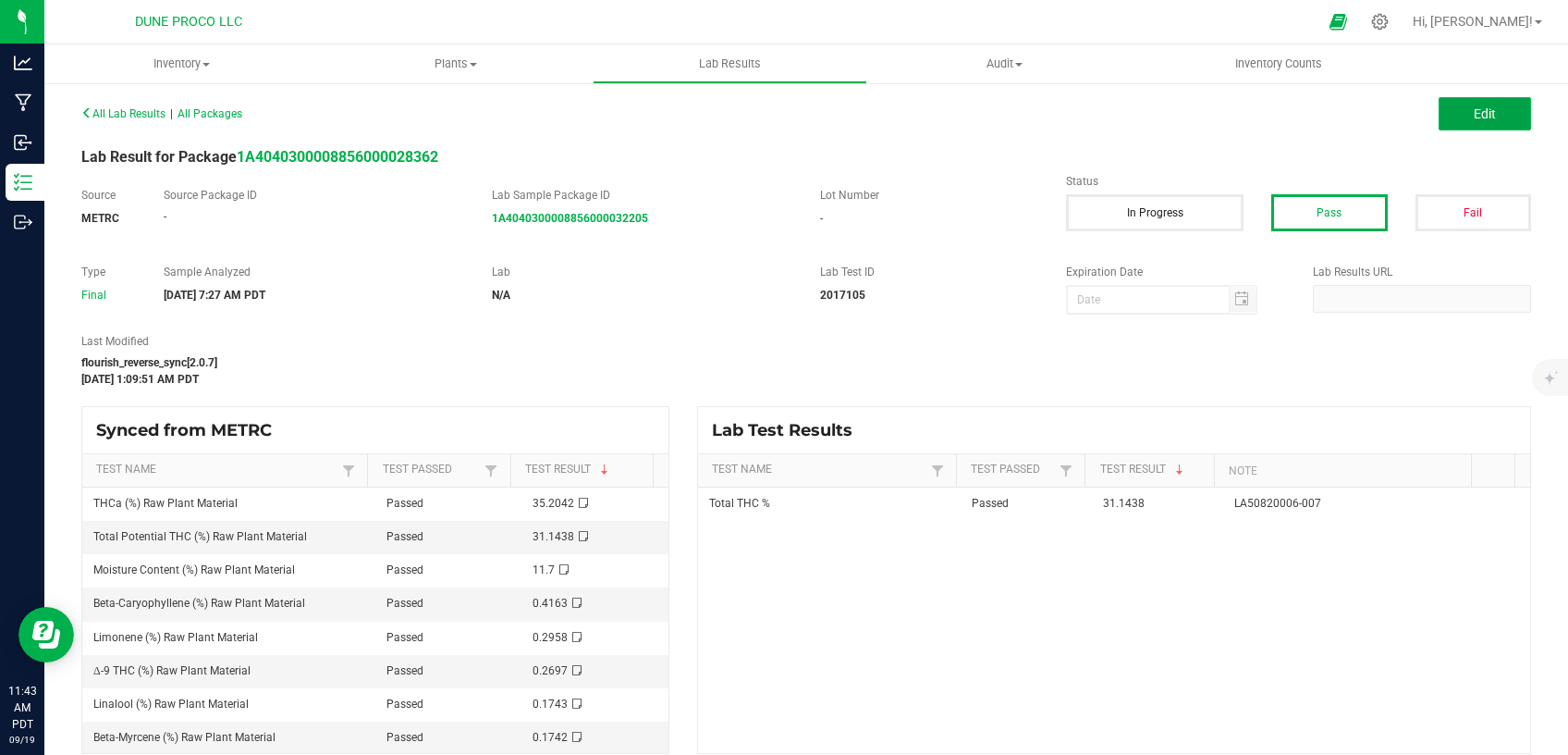
click at [1443, 121] on button "Edit" at bounding box center [1484, 113] width 93 height 33
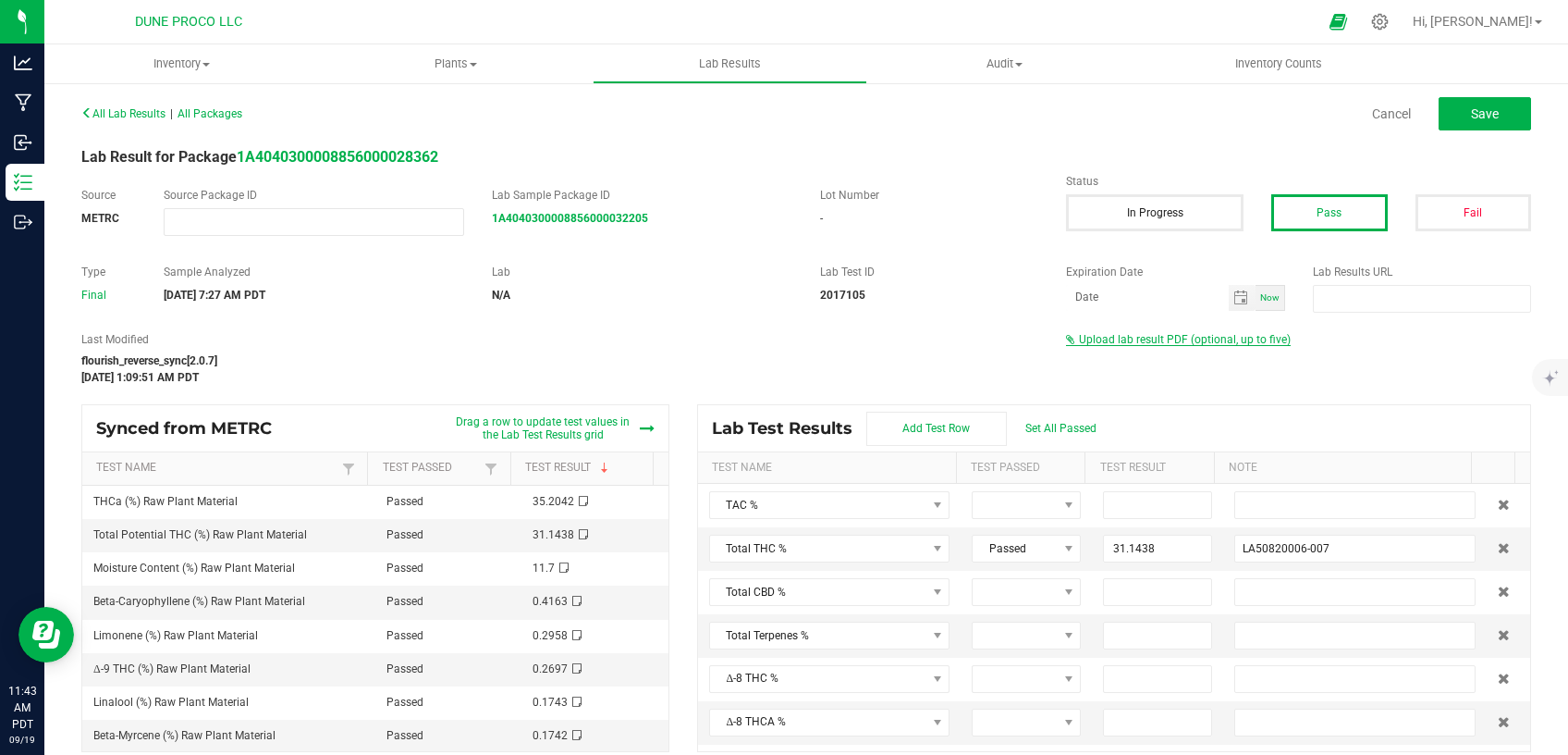
click at [1158, 334] on span "Upload lab result PDF (optional, up to five)" at bounding box center [1184, 339] width 211 height 13
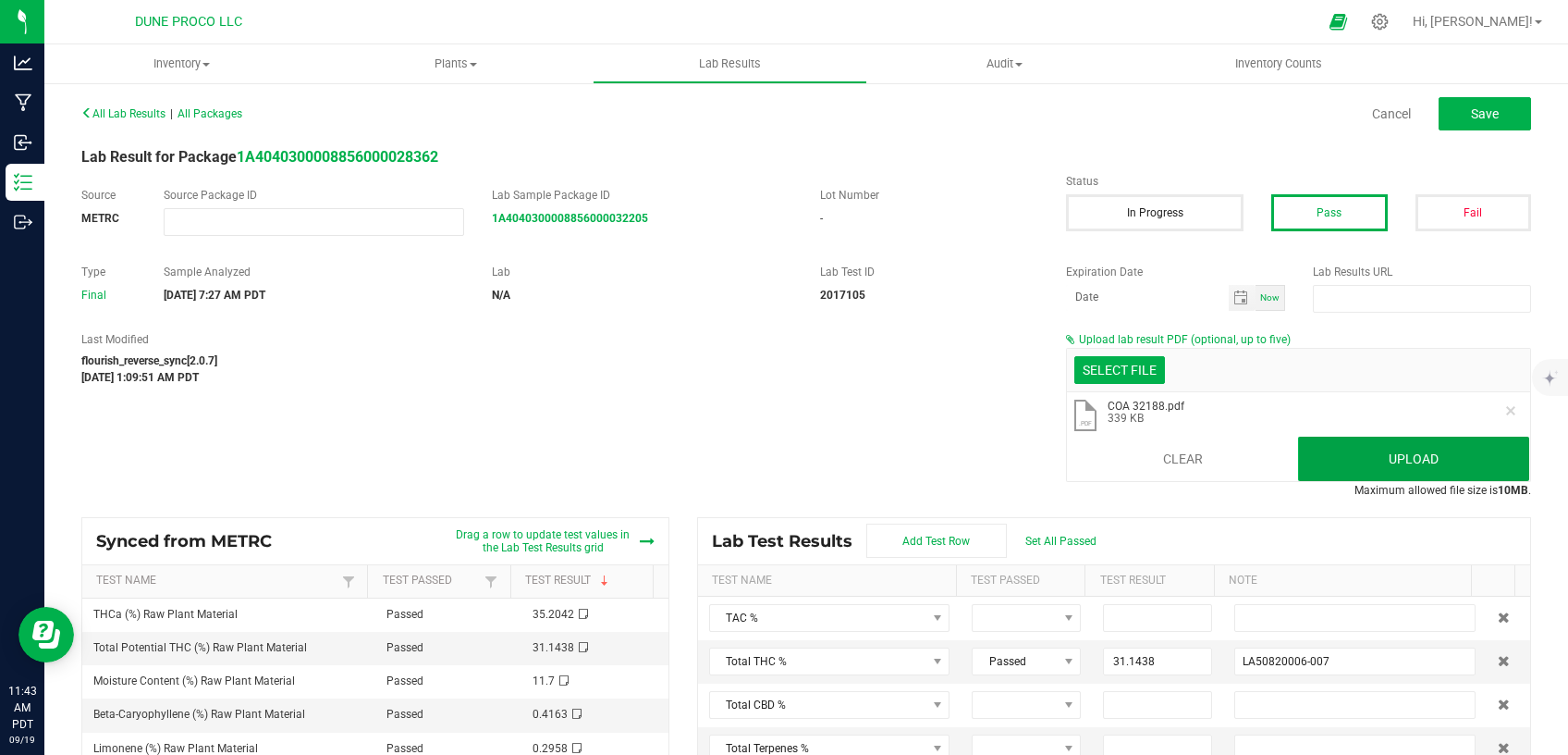
click at [1329, 449] on button "Upload" at bounding box center [1413, 459] width 231 height 45
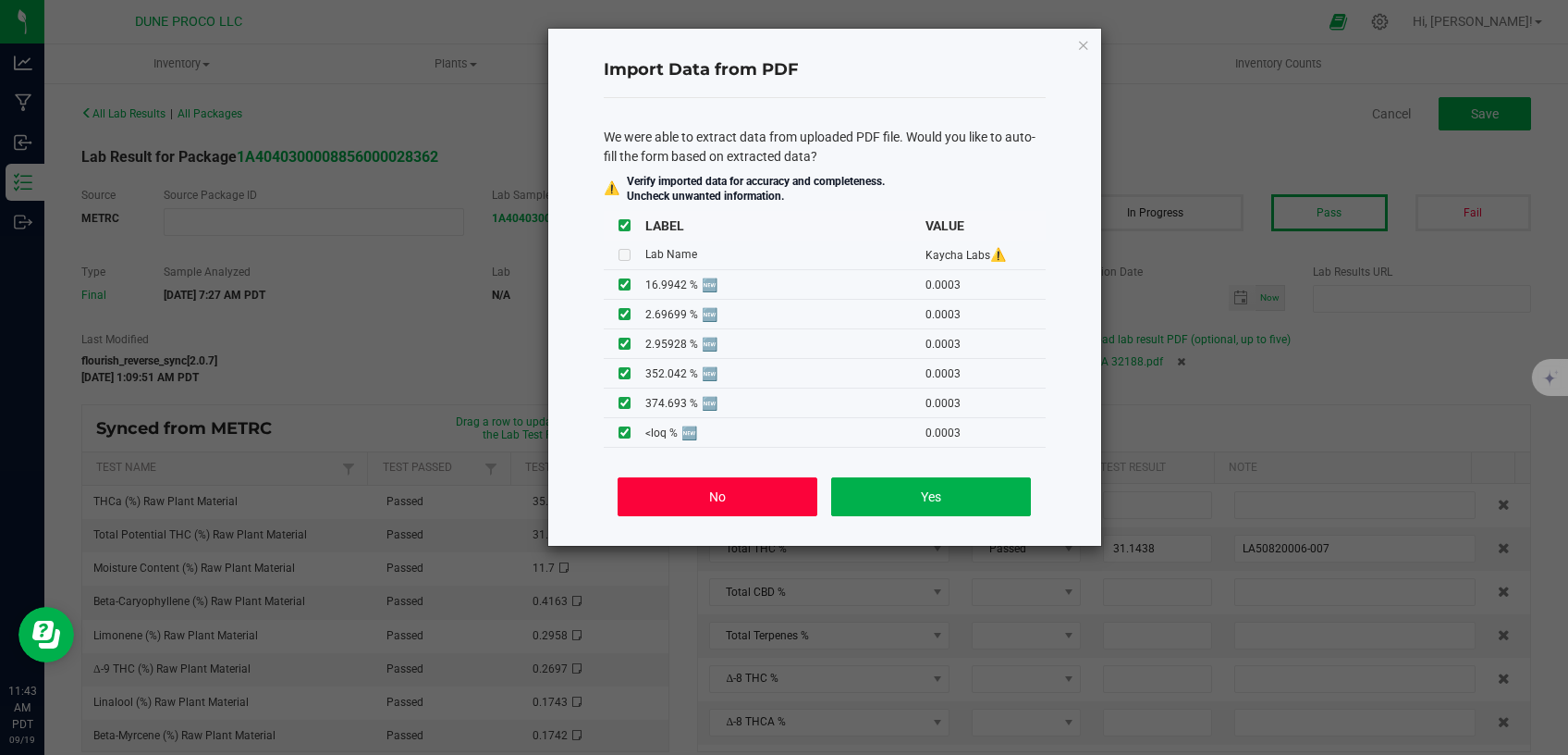
click at [760, 502] on button "No" at bounding box center [716, 496] width 198 height 39
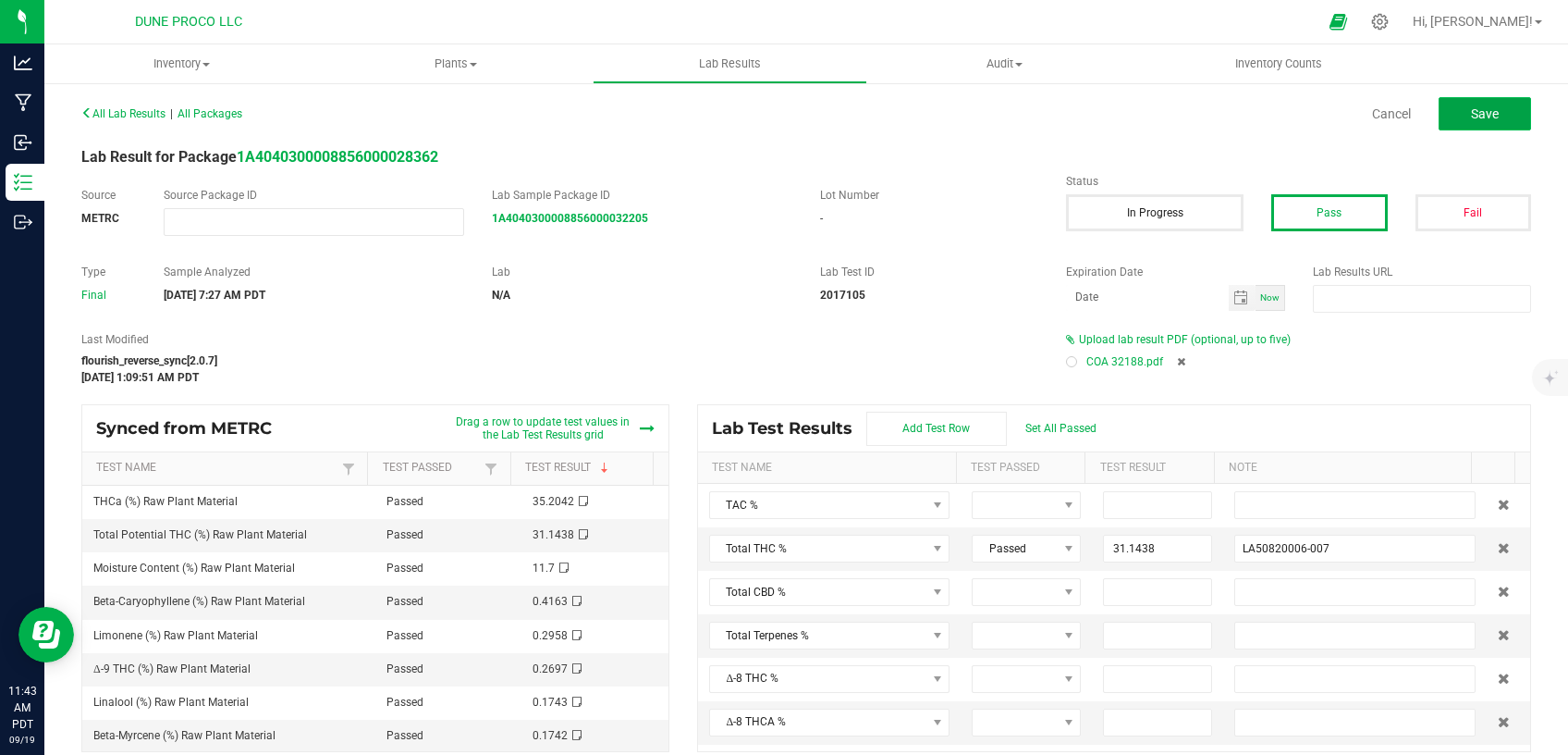
click at [1483, 124] on button "Save" at bounding box center [1484, 113] width 93 height 33
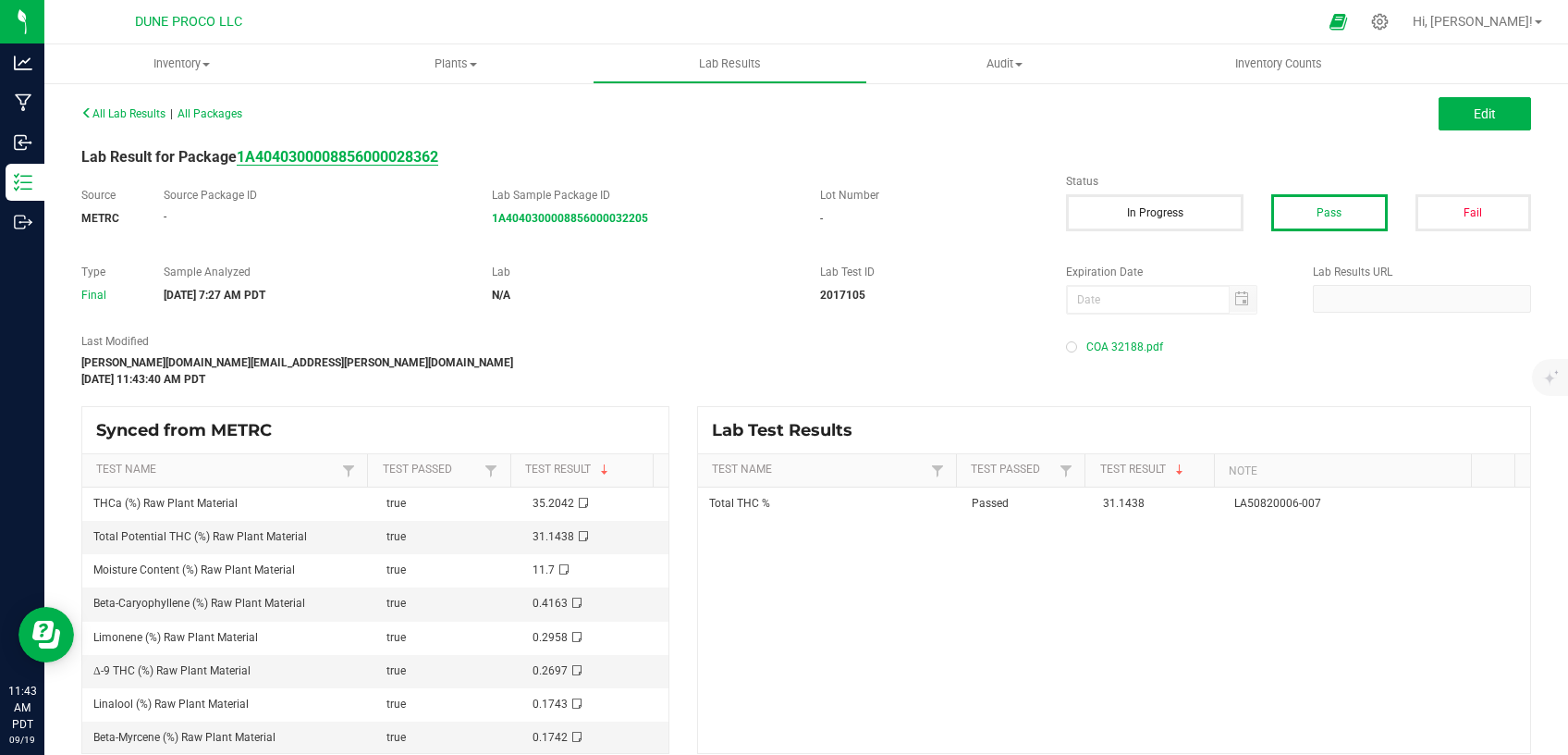
click at [404, 151] on strong "1A4040300008856000028362" at bounding box center [337, 157] width 201 height 18
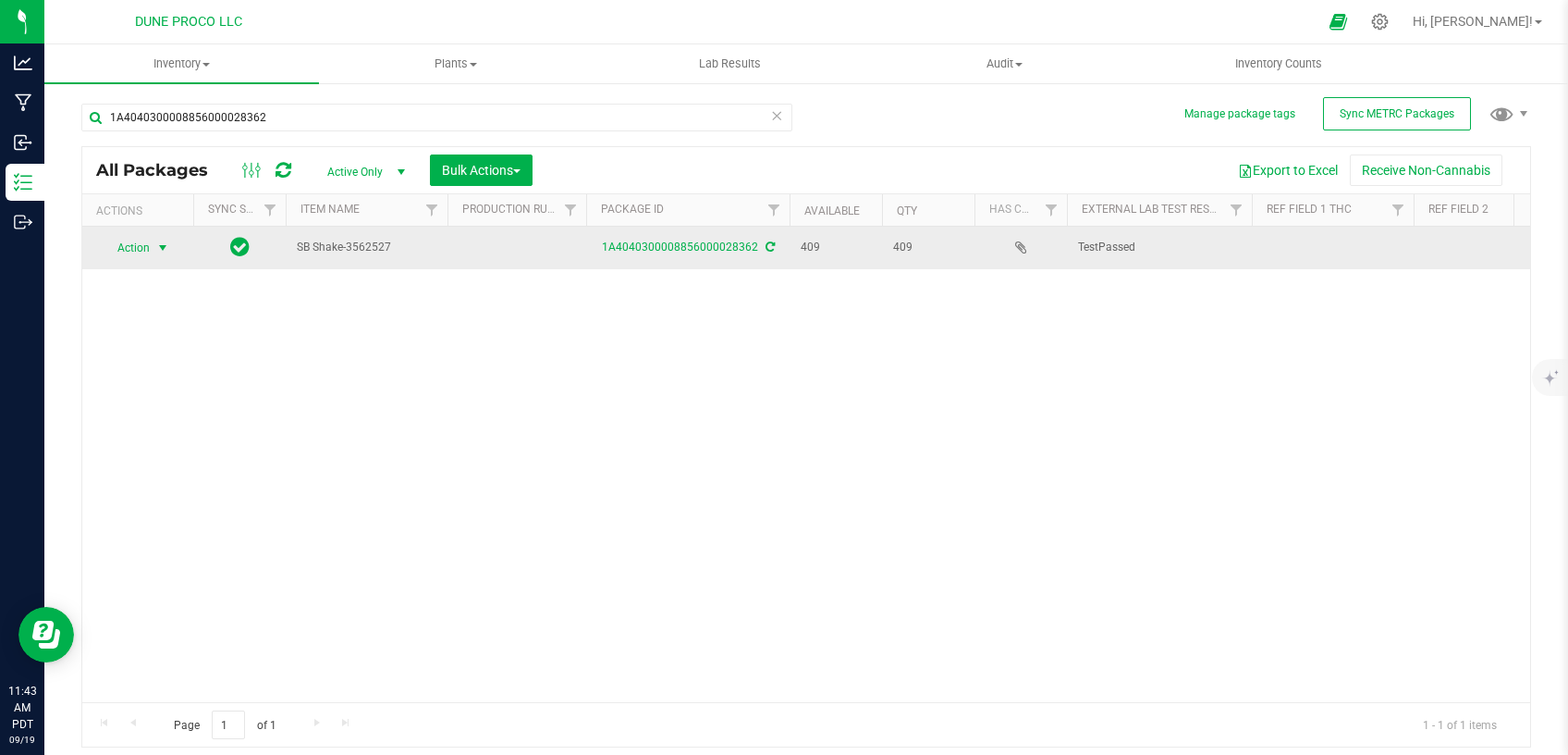
click at [158, 248] on span "select" at bounding box center [162, 247] width 15 height 15
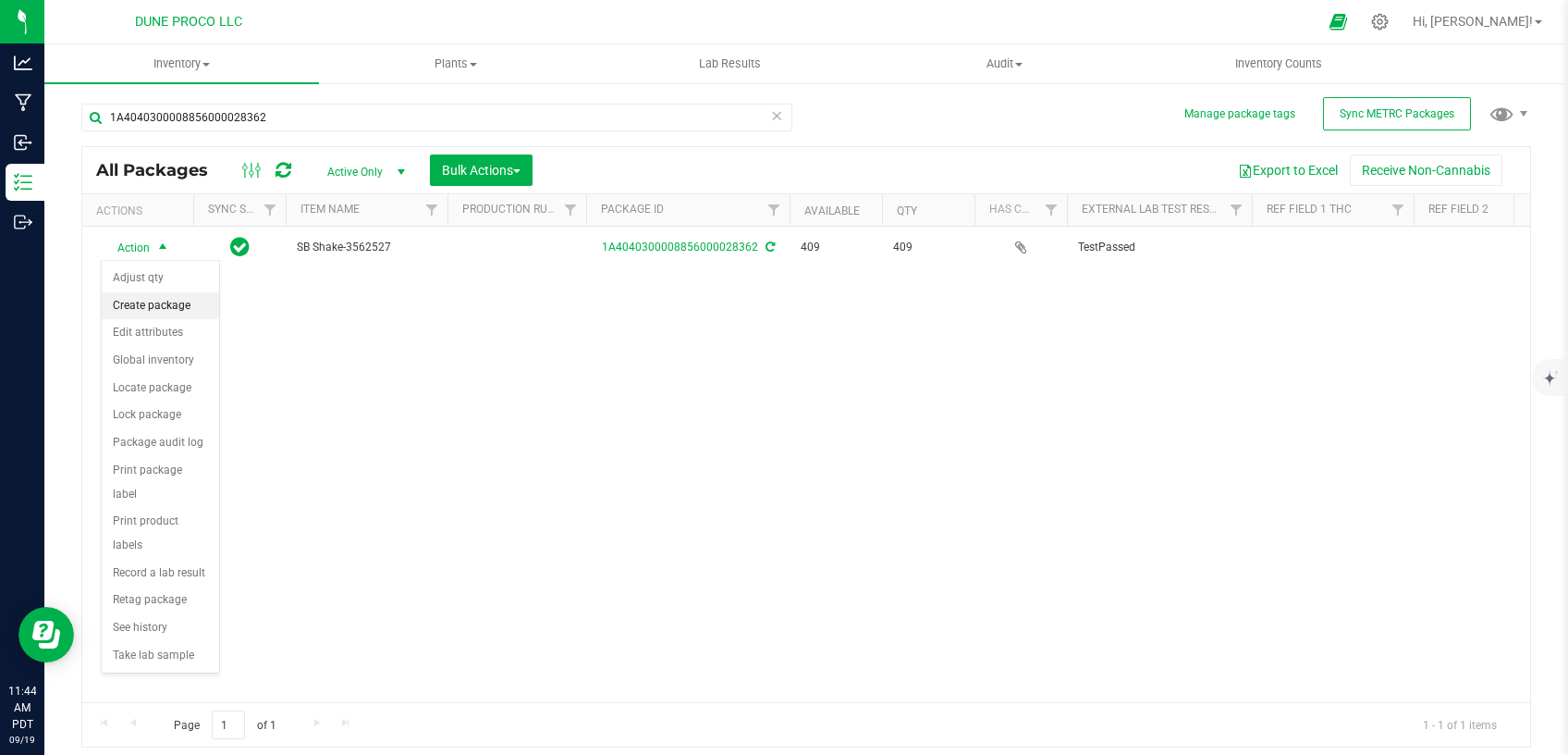
click at [176, 309] on li "Create package" at bounding box center [160, 306] width 118 height 28
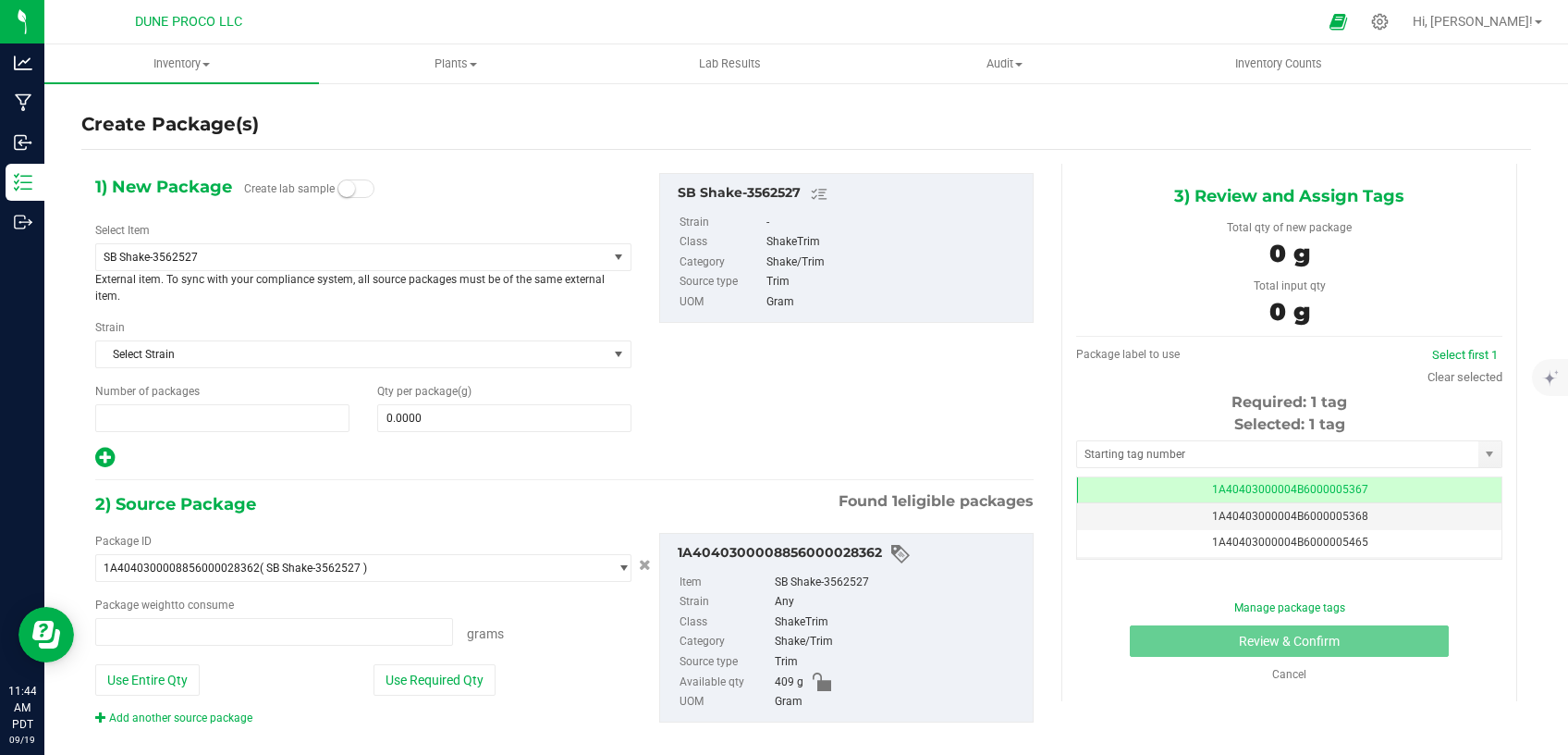
type input "1"
type input "0.0000 g"
click at [376, 257] on span "SB Shake-3562527" at bounding box center [342, 256] width 476 height 13
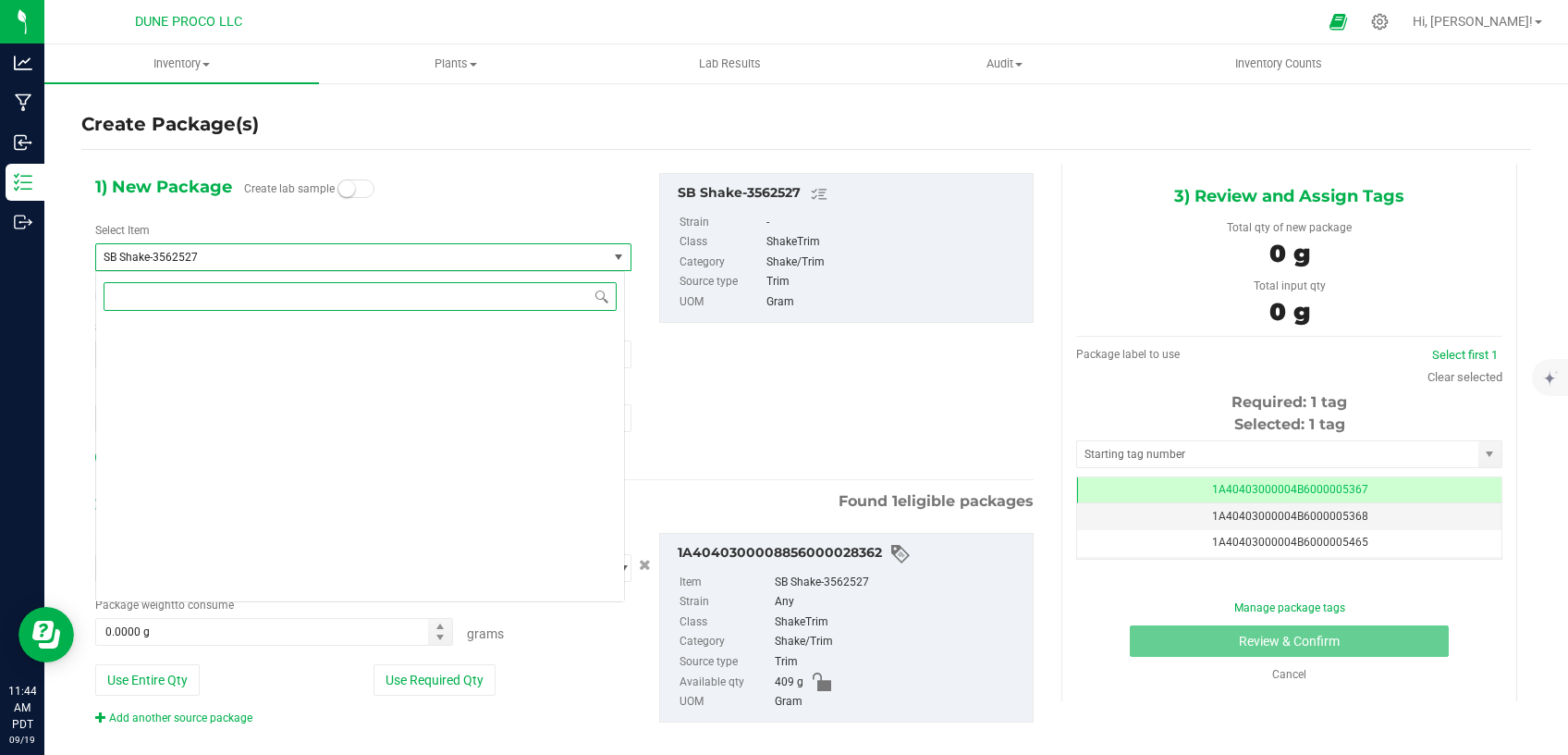
scroll to position [7380, 0]
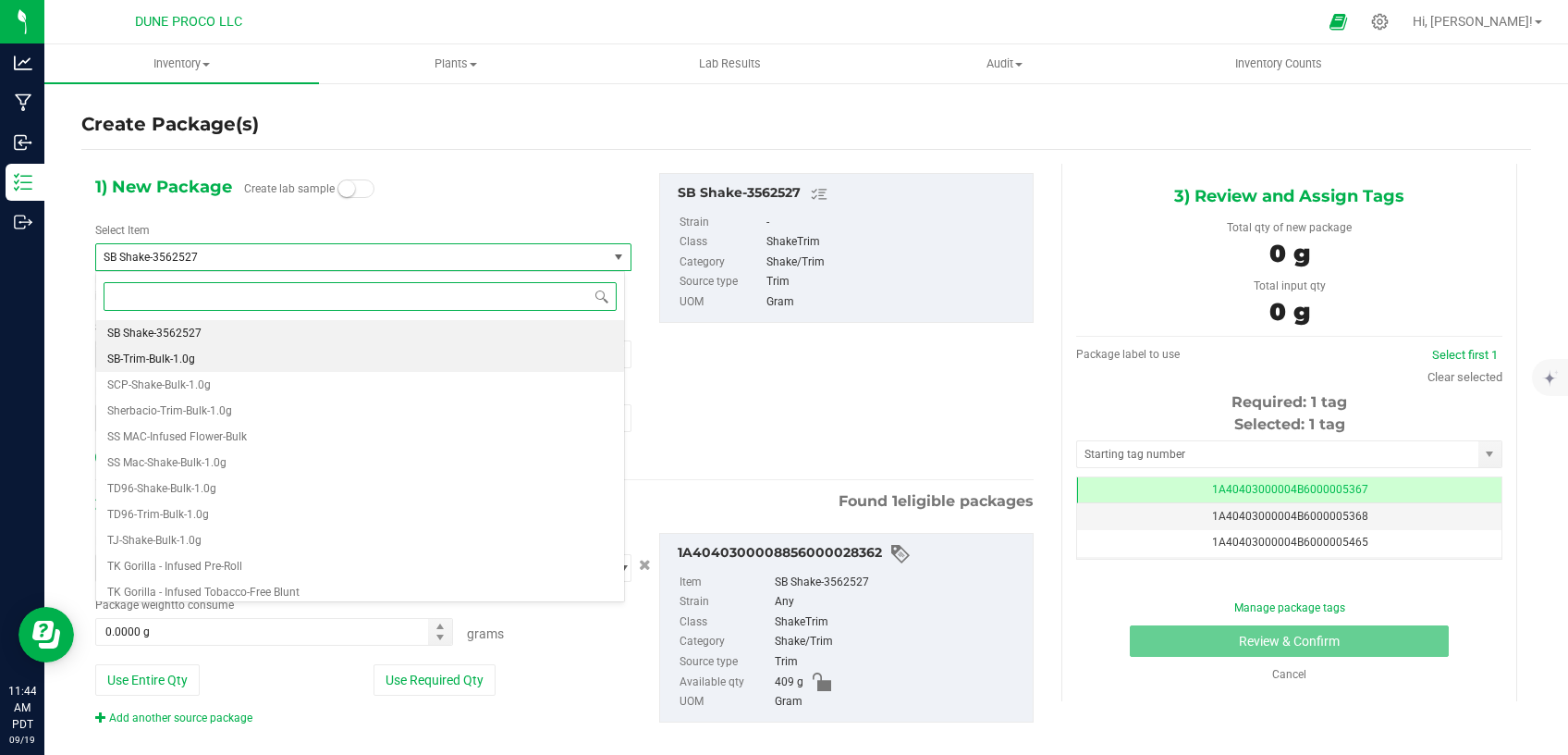
click at [265, 359] on li "SB-Trim-Bulk-1.0g" at bounding box center [359, 359] width 527 height 26
type input "0"
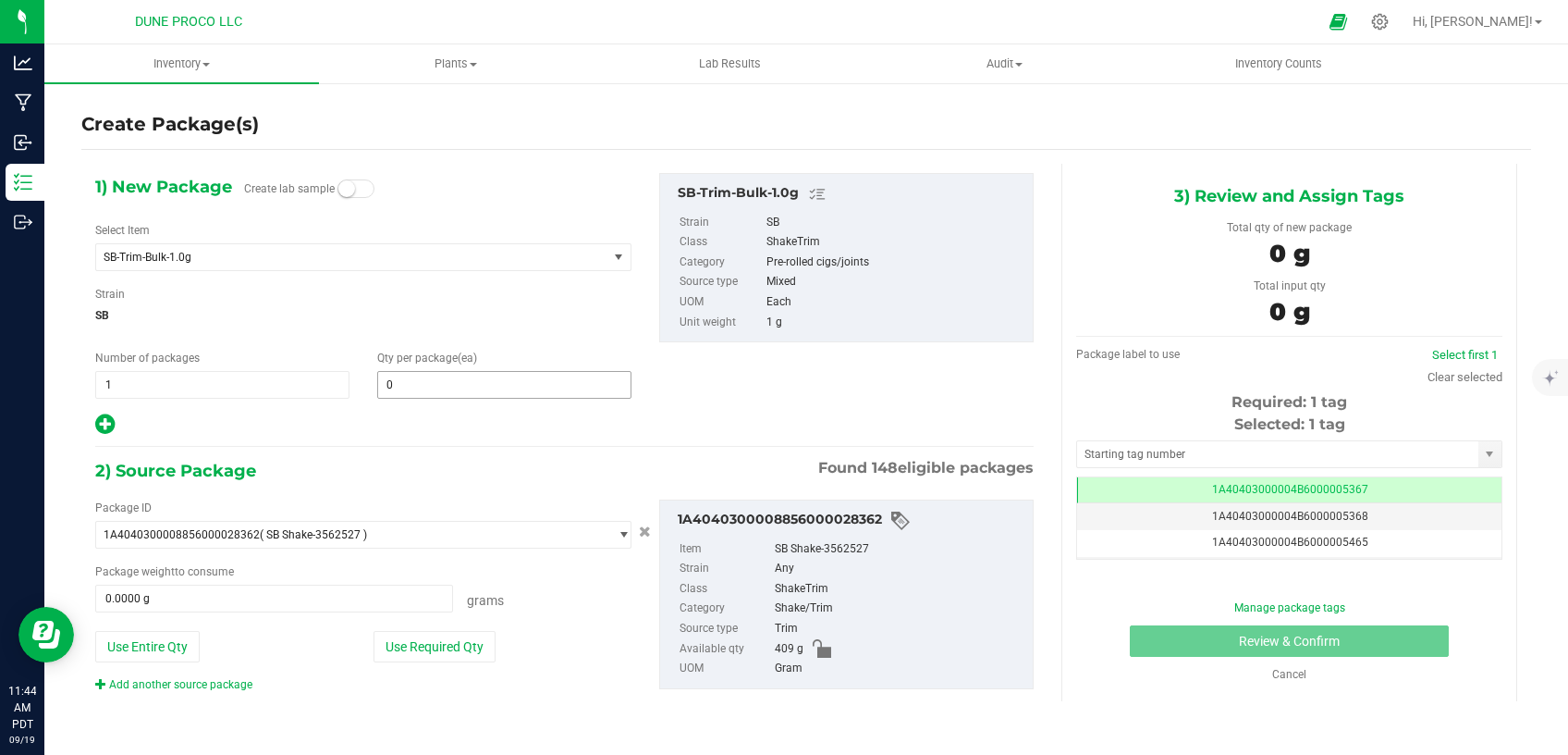
click at [470, 388] on span "0 0" at bounding box center [503, 385] width 254 height 28
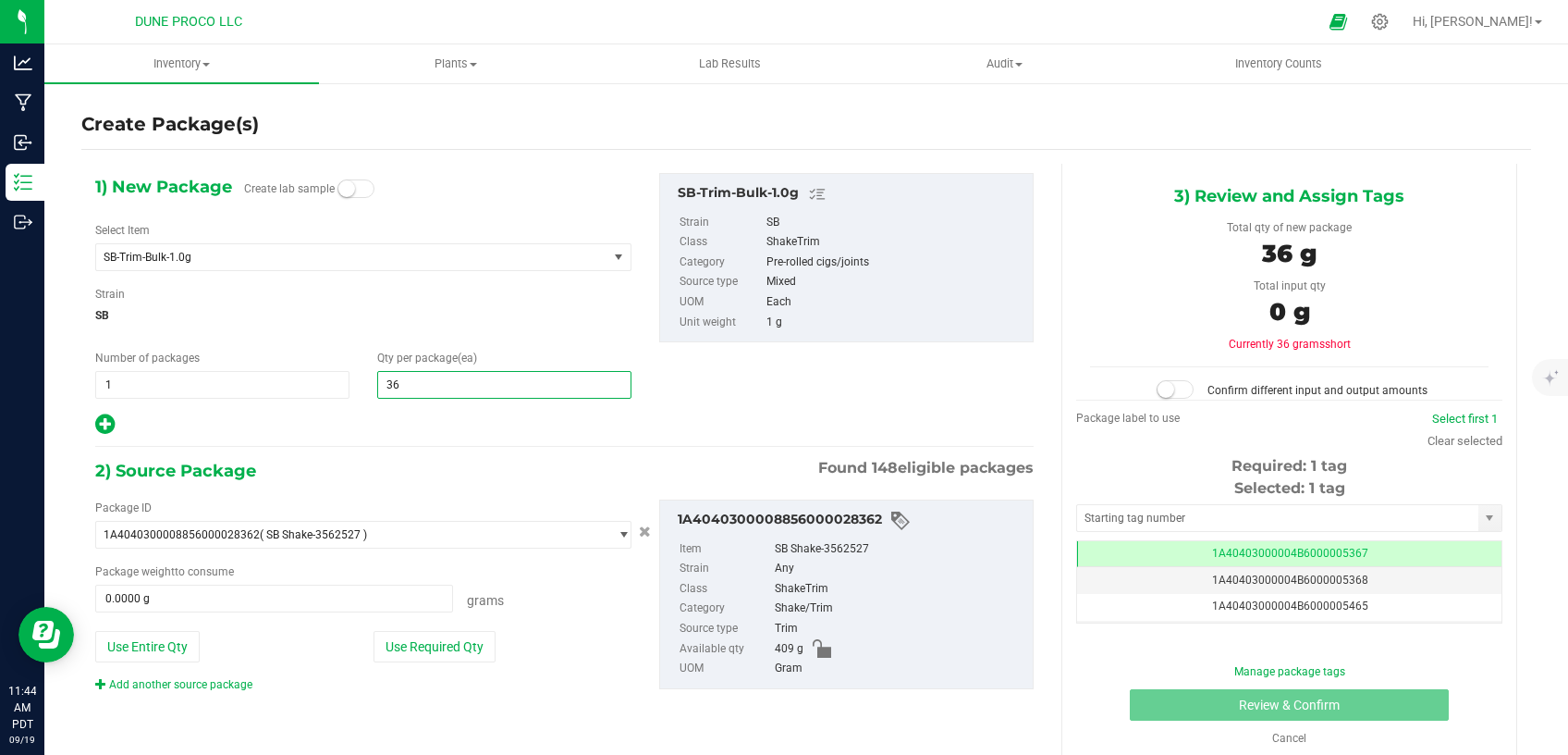
type input "362"
click at [442, 652] on button "Use Required Qty" at bounding box center [435, 646] width 122 height 32
type input "362.0000 g"
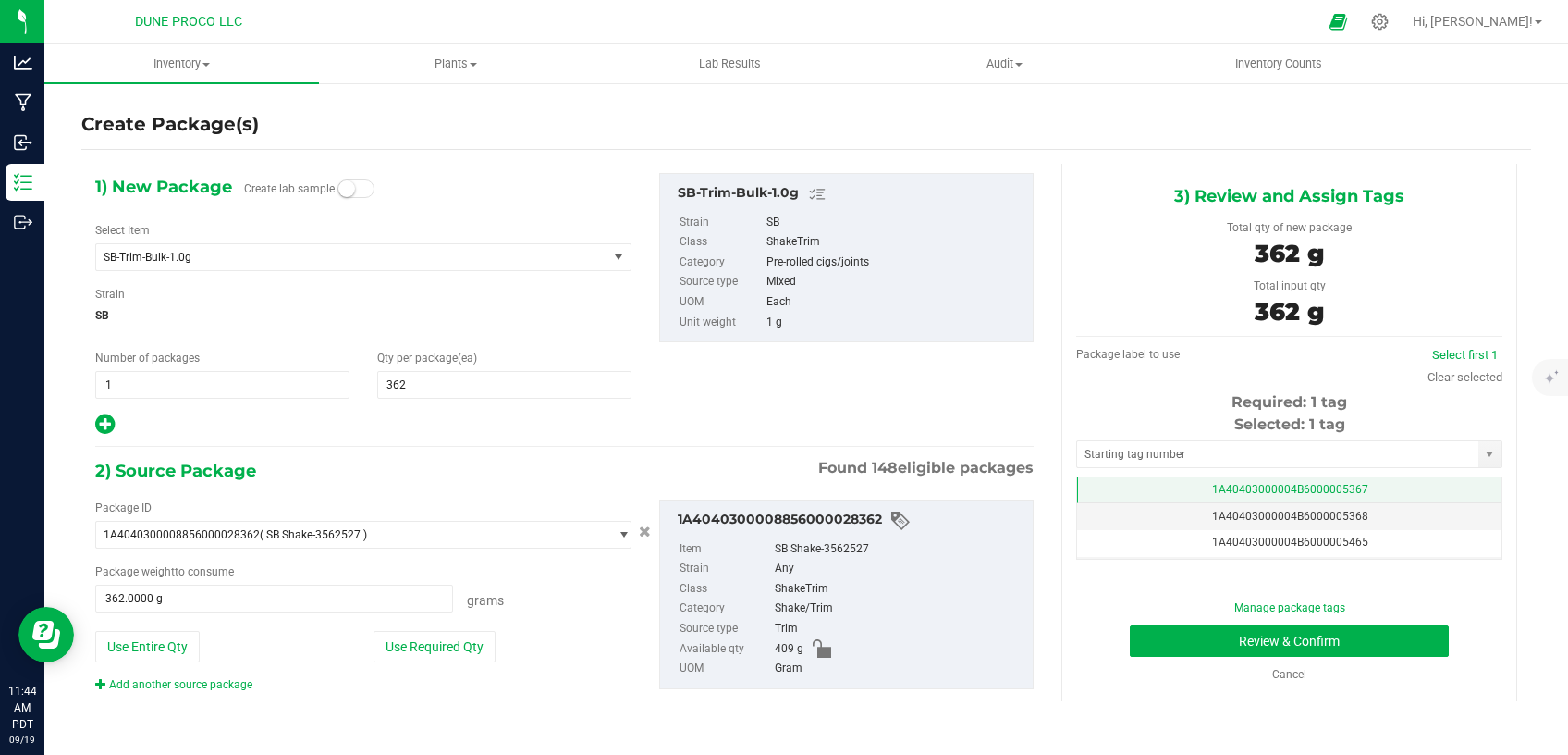
click at [1188, 482] on td "1A40403000004B6000005367" at bounding box center [1289, 490] width 425 height 27
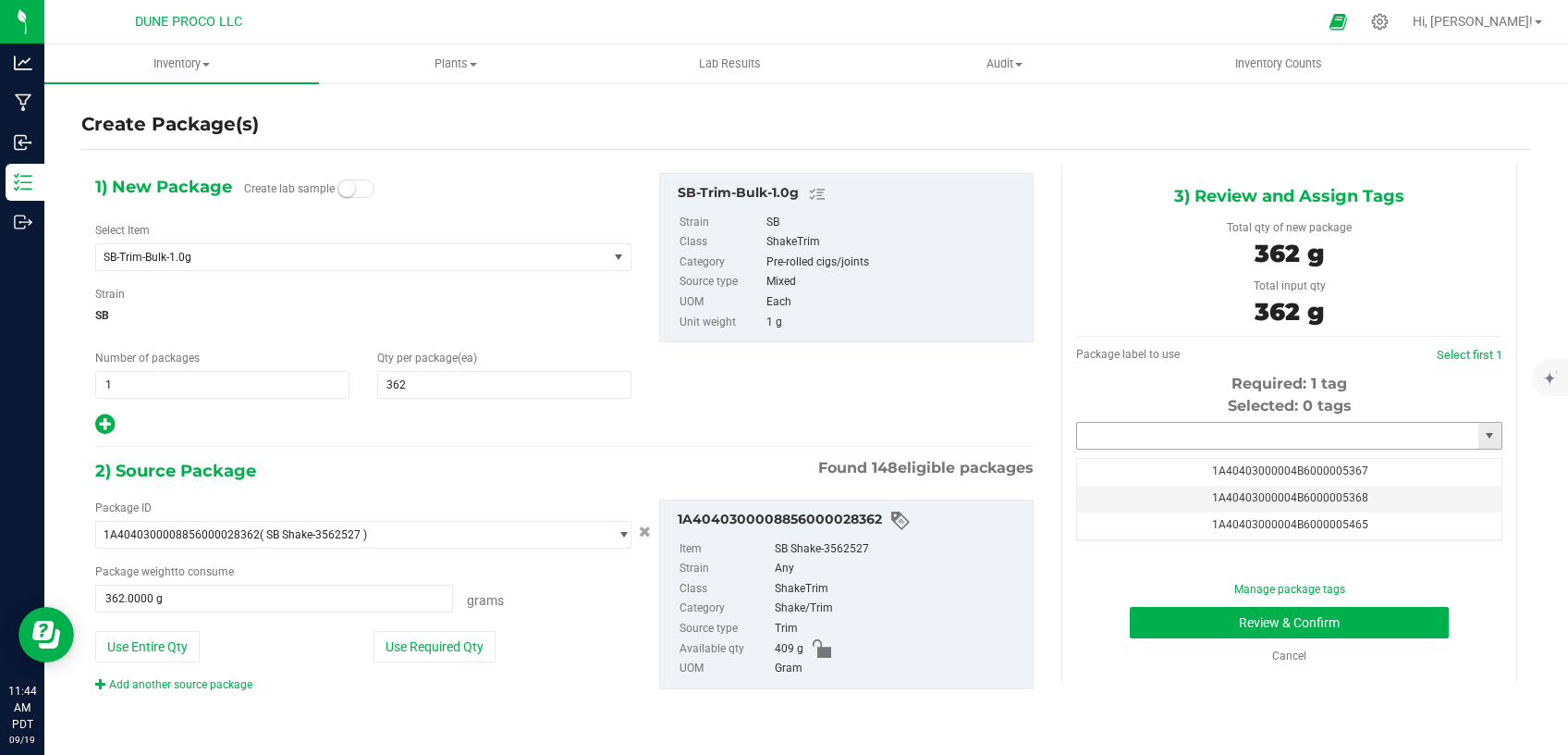
click at [1222, 435] on input "text" at bounding box center [1277, 436] width 401 height 26
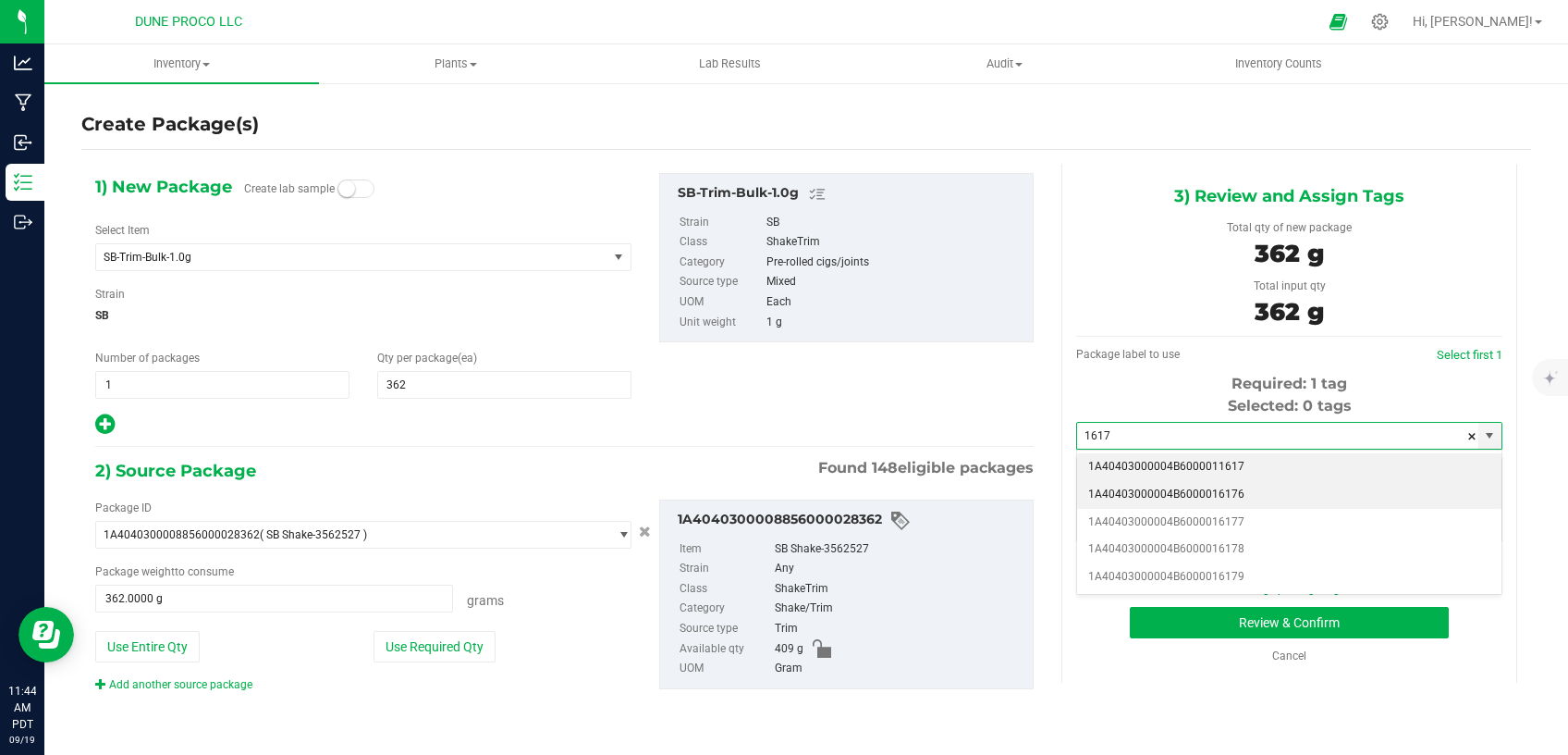
click at [1230, 501] on li "1A40403000004B6000016176" at bounding box center [1289, 495] width 425 height 28
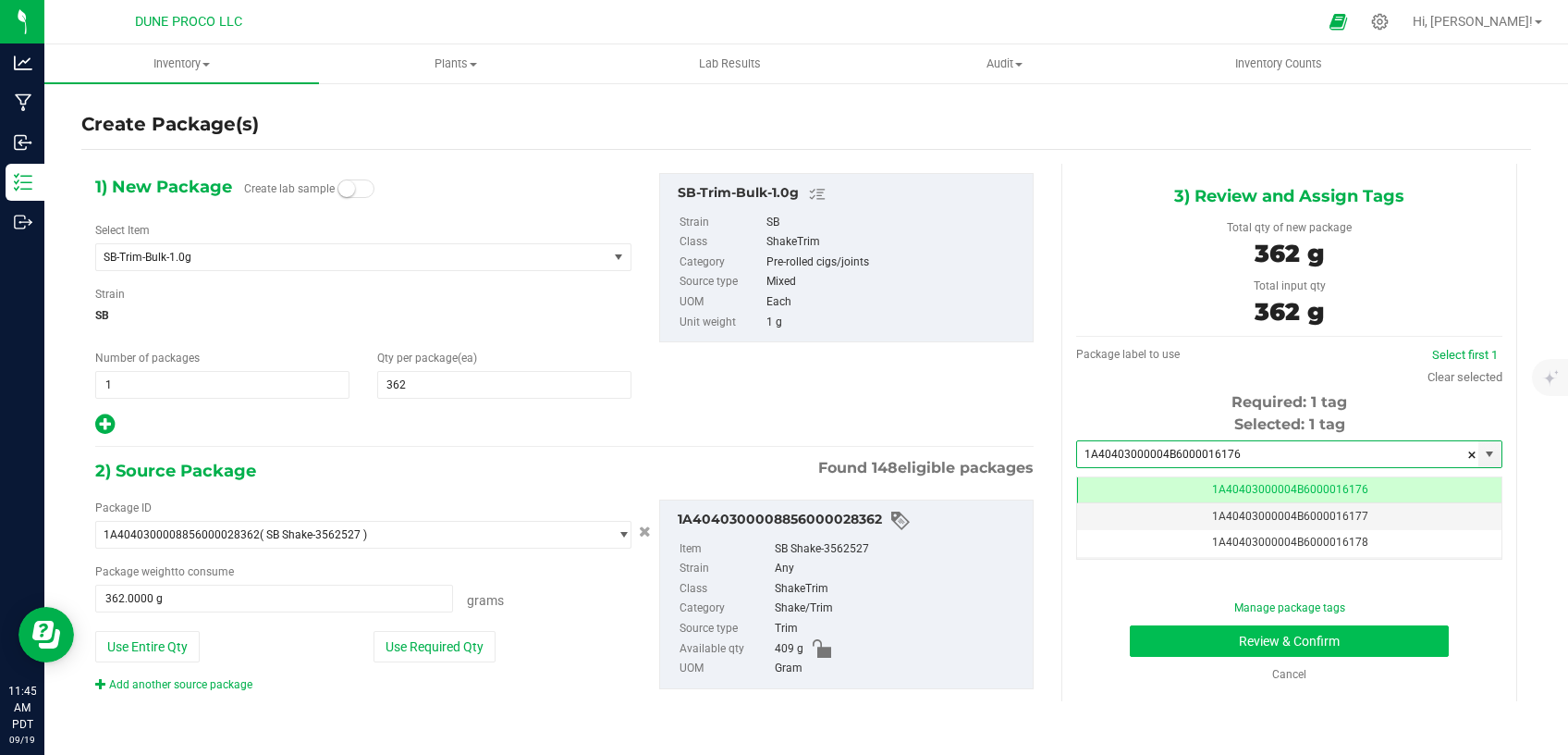
type input "1A40403000004B6000016176"
click at [1231, 643] on button "Review & Confirm" at bounding box center [1289, 641] width 319 height 32
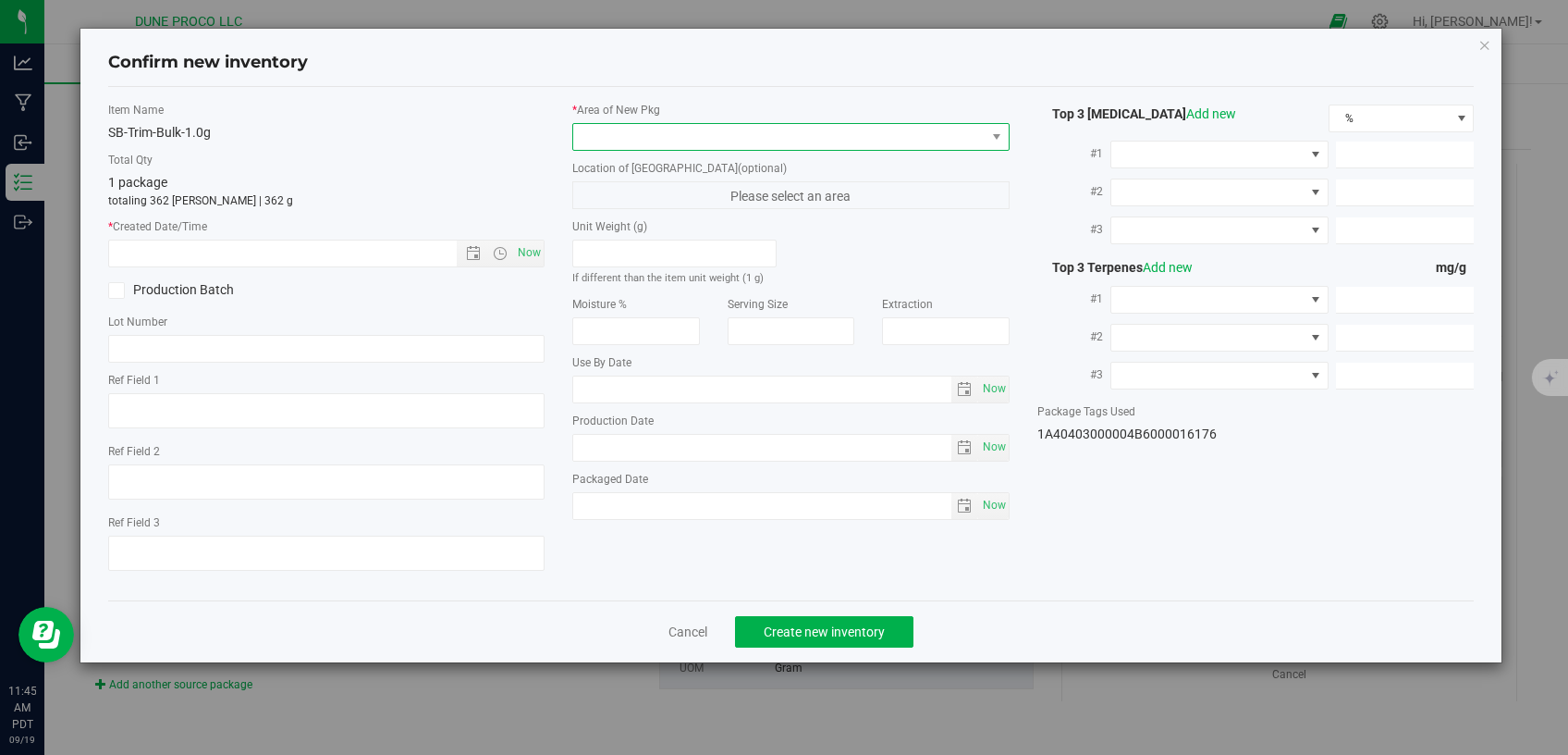
click at [627, 138] on span at bounding box center [780, 137] width 413 height 26
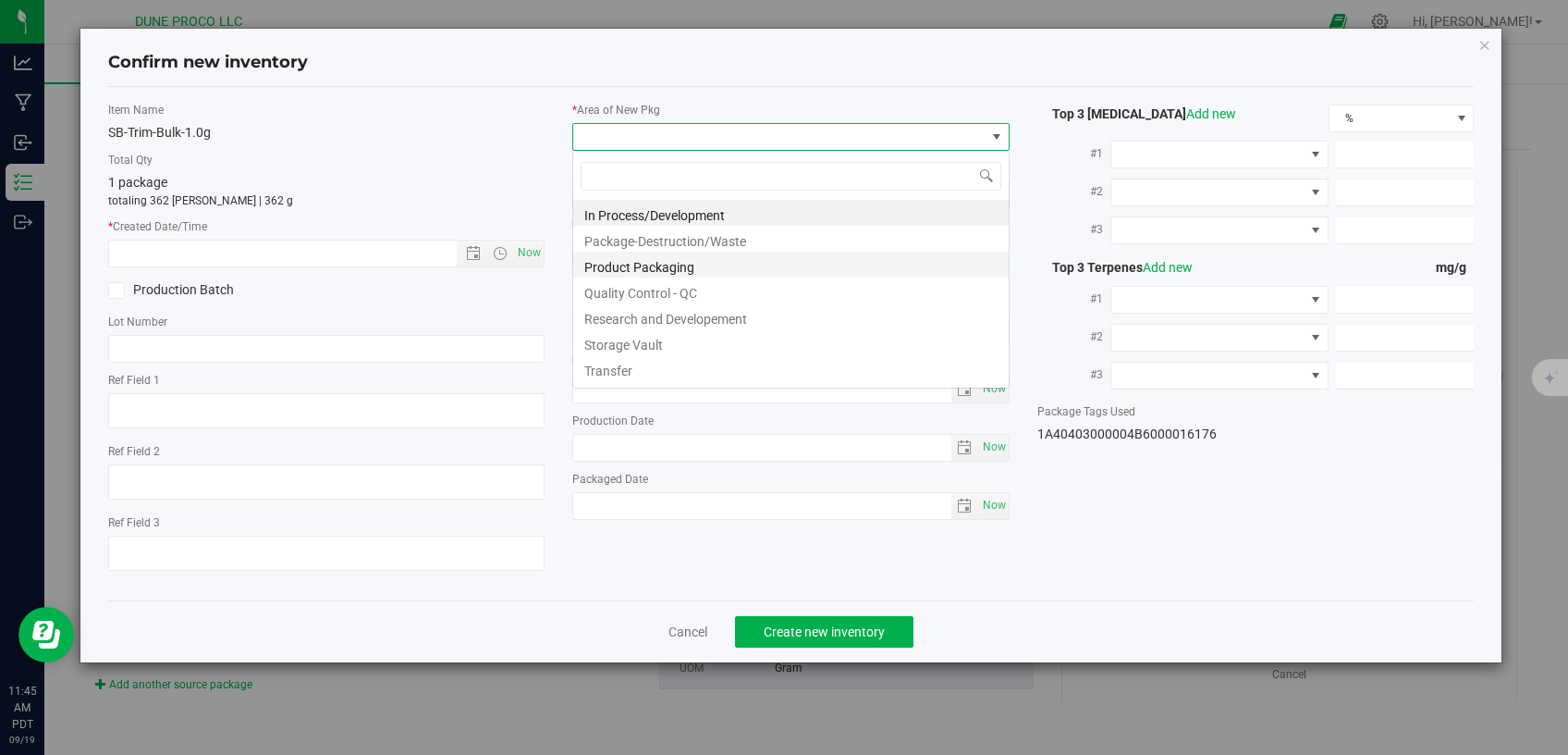
scroll to position [27, 437]
click at [656, 334] on li "Storage Vault" at bounding box center [790, 342] width 436 height 26
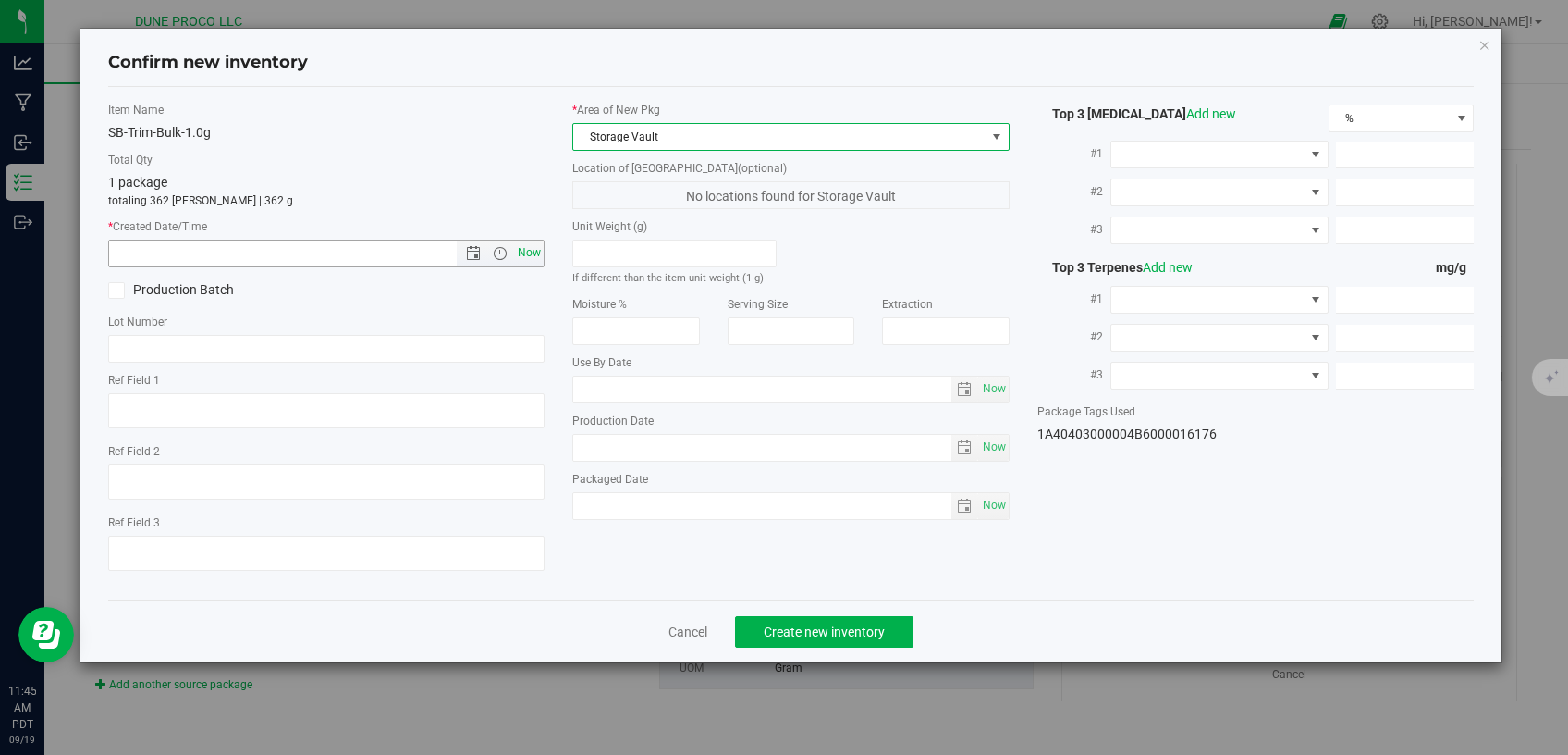
click at [532, 256] on span "Now" at bounding box center [530, 252] width 32 height 27
type input "[DATE] 11:45 AM"
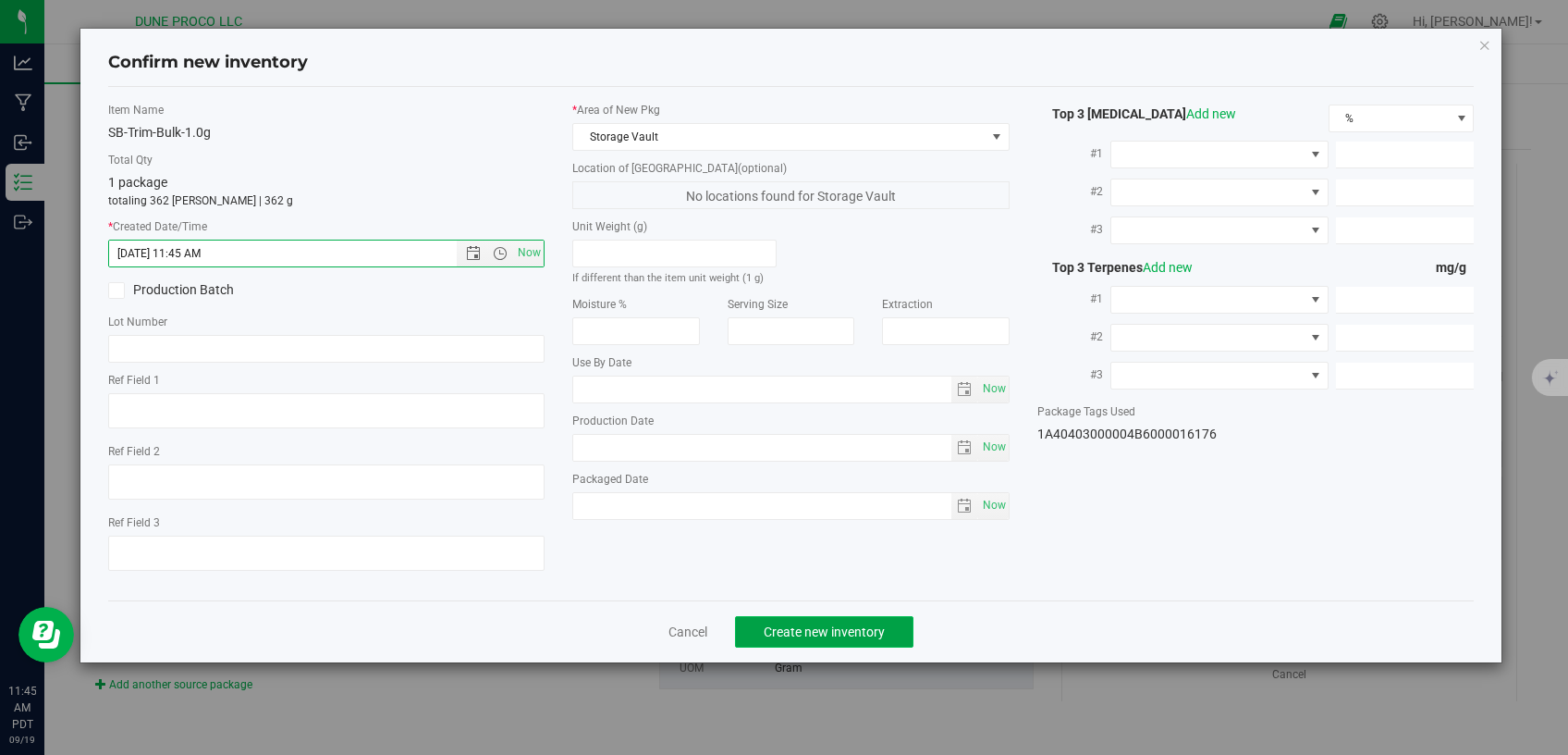
click at [806, 624] on span "Create new inventory" at bounding box center [823, 631] width 121 height 15
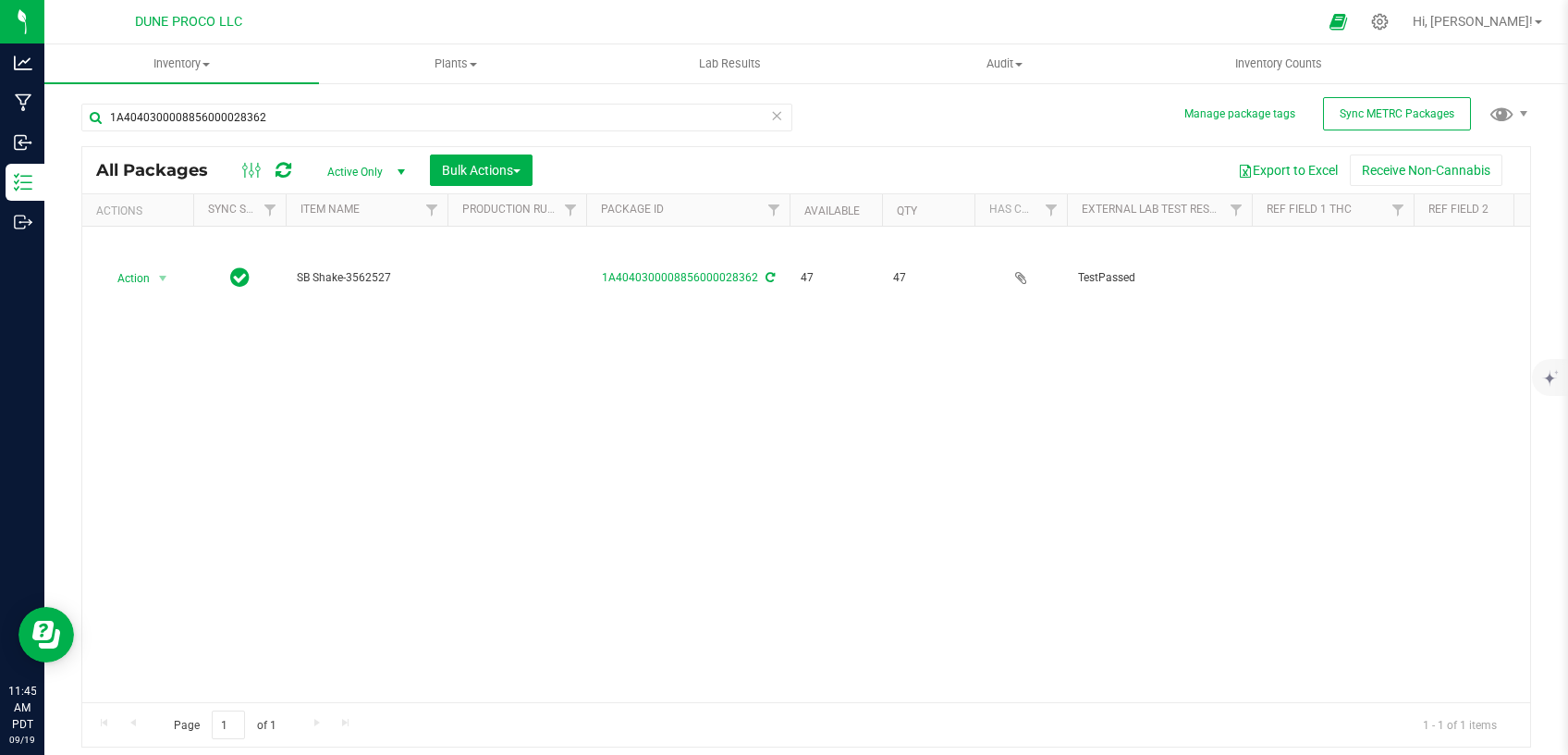
click at [1191, 459] on div "Action Action Adjust qty Create package Edit attributes Global inventory Locate…" at bounding box center [806, 464] width 1447 height 476
drag, startPoint x: 266, startPoint y: 117, endPoint x: 0, endPoint y: 117, distance: 266.0
click at [82, 117] on input "1A4040300008856000028362" at bounding box center [437, 118] width 711 height 28
paste input "28408"
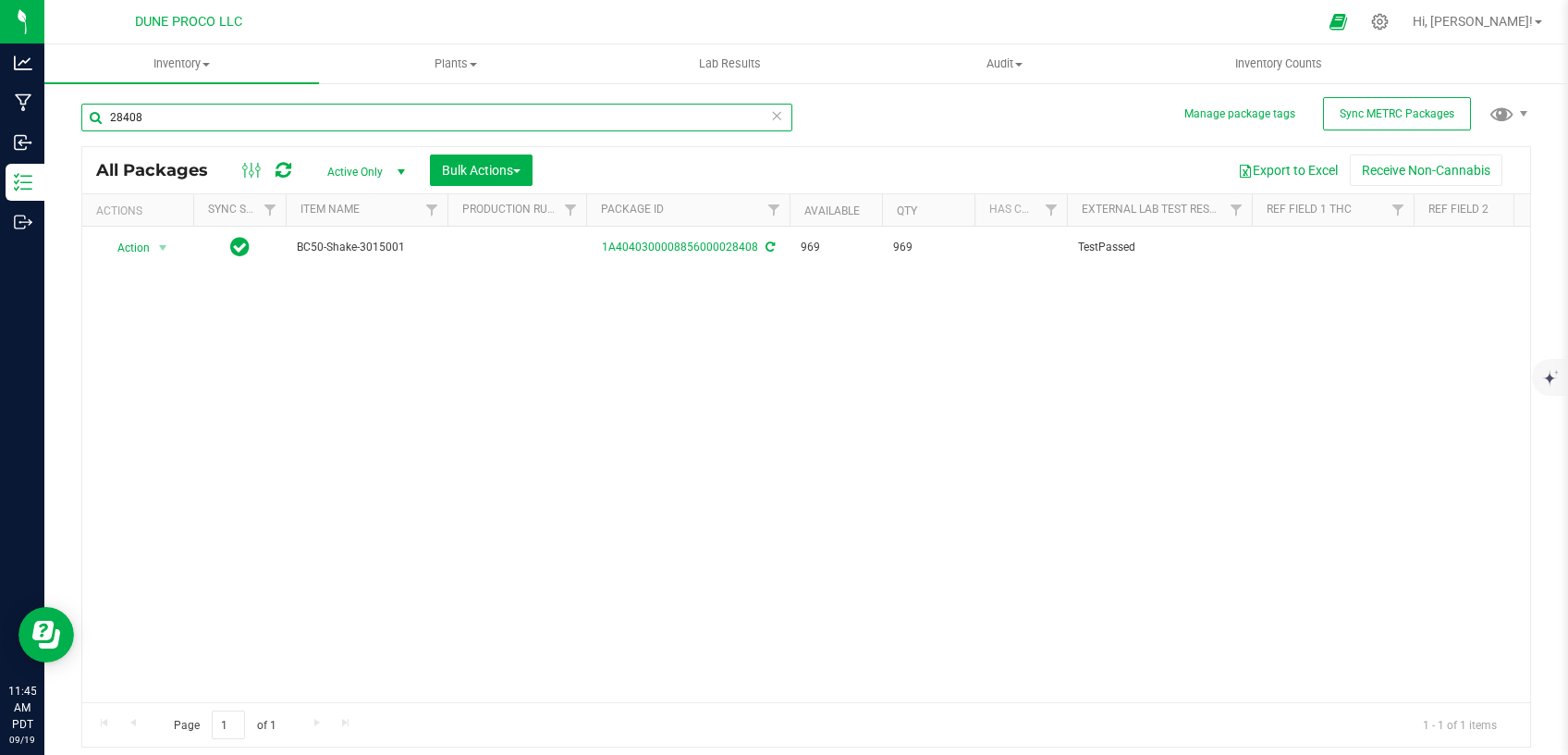
type input "28408"
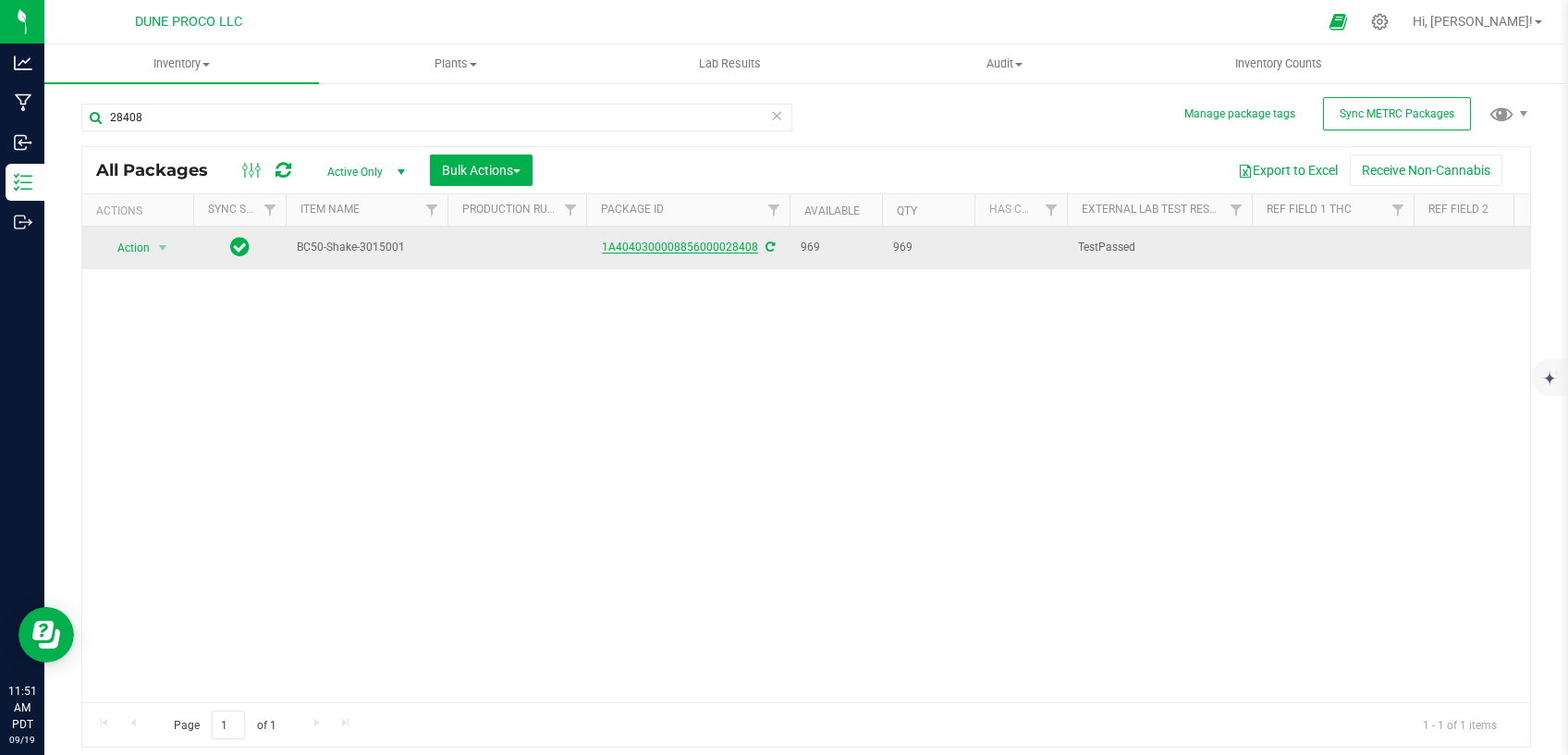
click at [716, 246] on link "1A4040300008856000028408" at bounding box center [680, 246] width 157 height 13
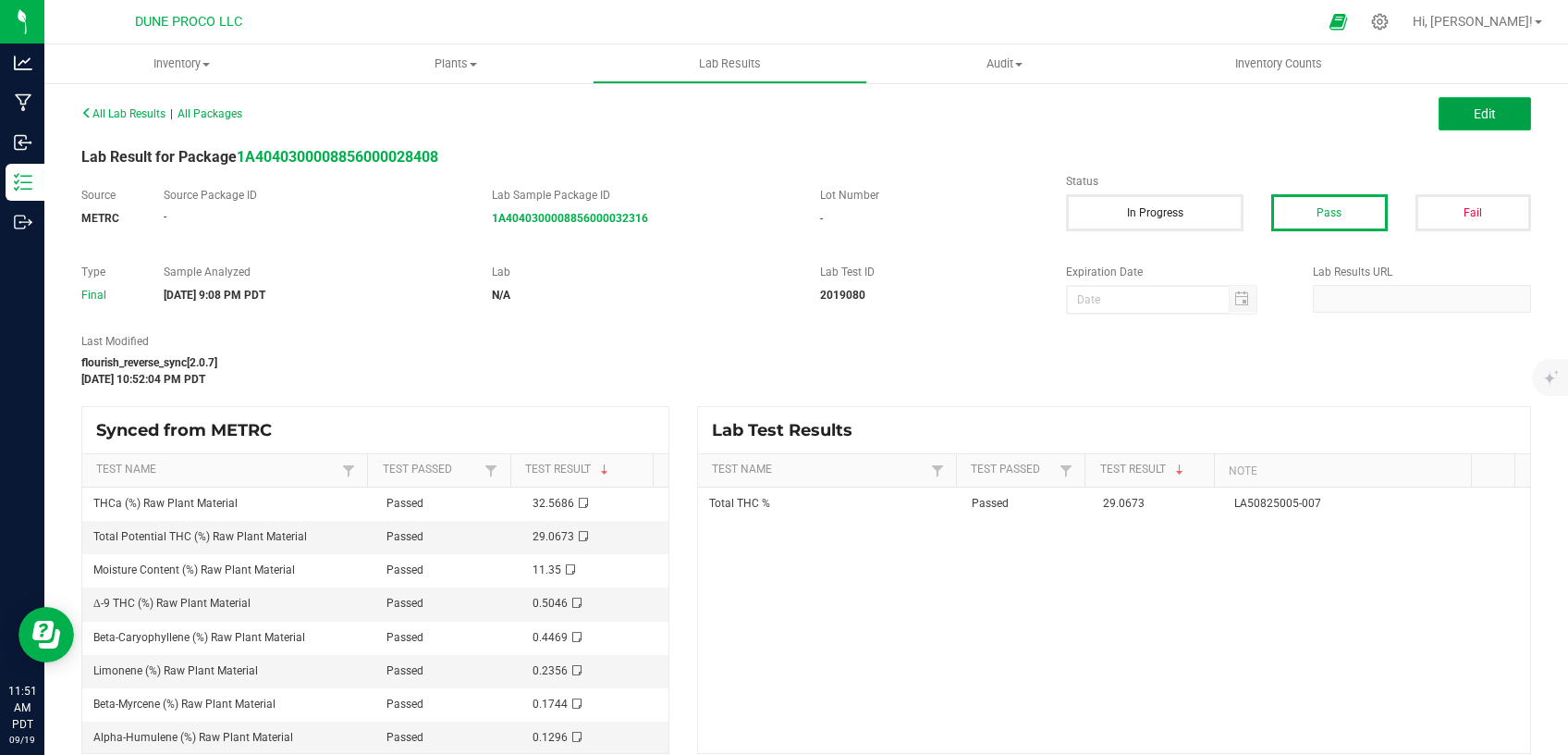
click at [1443, 127] on button "Edit" at bounding box center [1484, 113] width 93 height 33
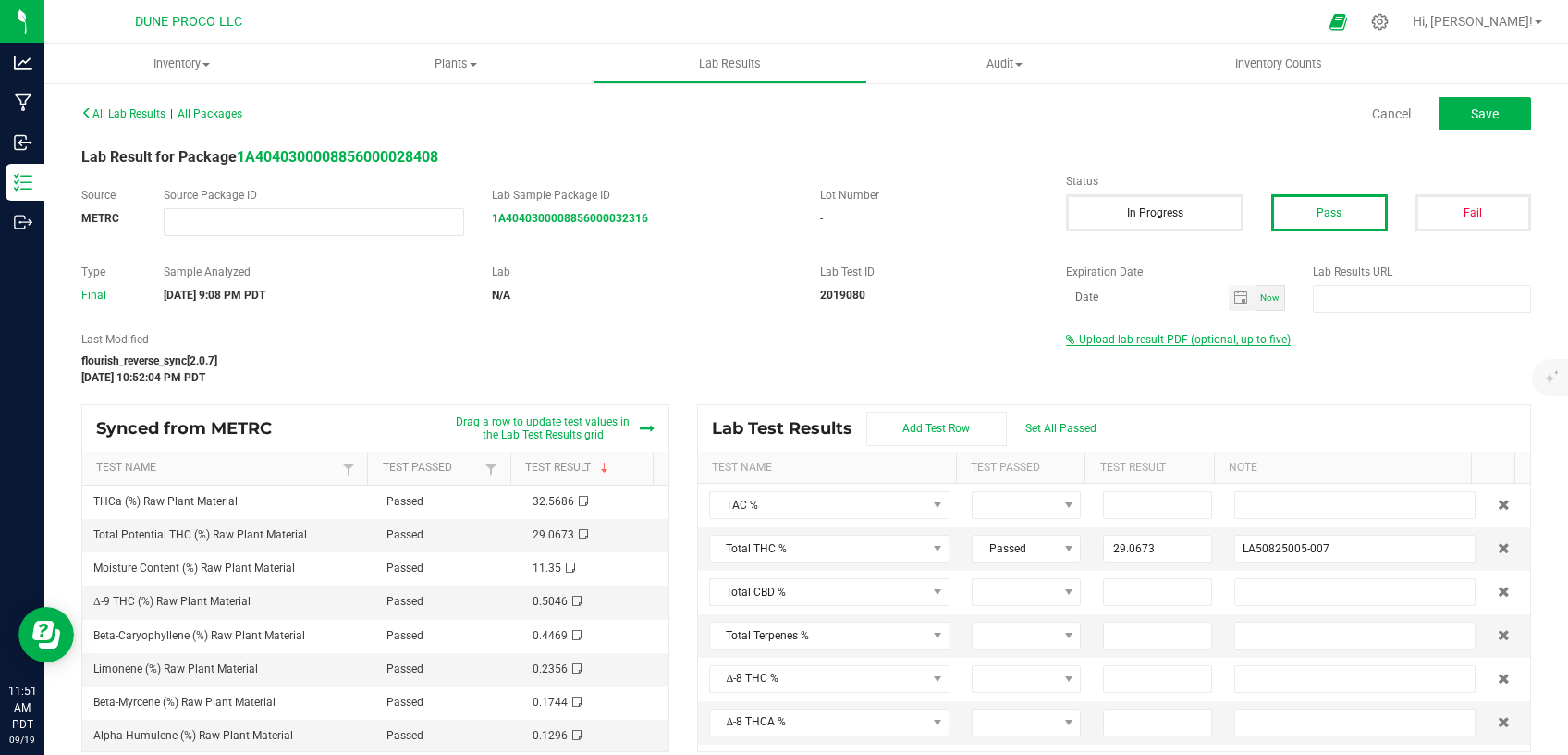
click at [1125, 336] on span "Upload lab result PDF (optional, up to five)" at bounding box center [1184, 339] width 211 height 13
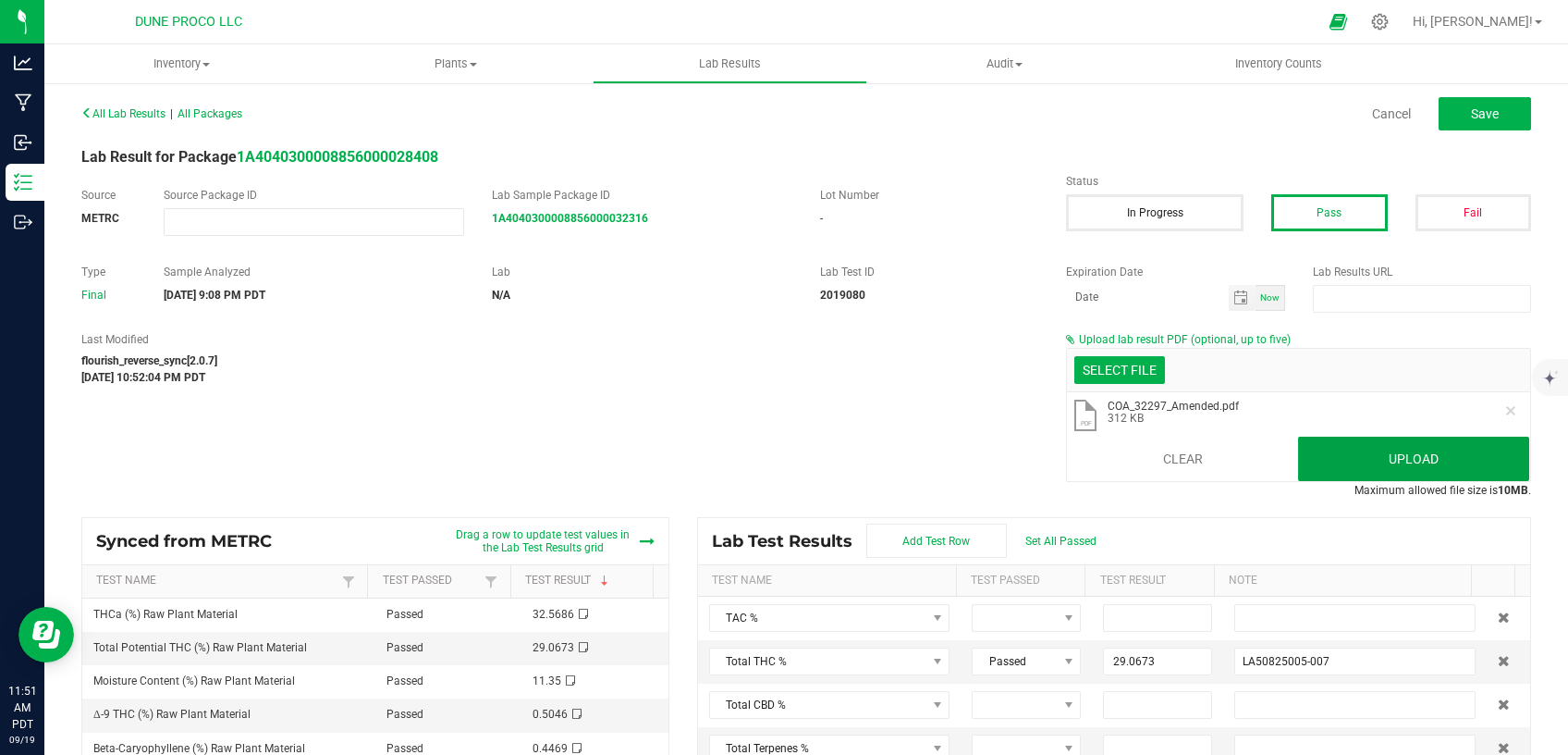
drag, startPoint x: 1325, startPoint y: 445, endPoint x: 1088, endPoint y: 420, distance: 238.3
click at [1325, 443] on button "Upload" at bounding box center [1413, 459] width 231 height 45
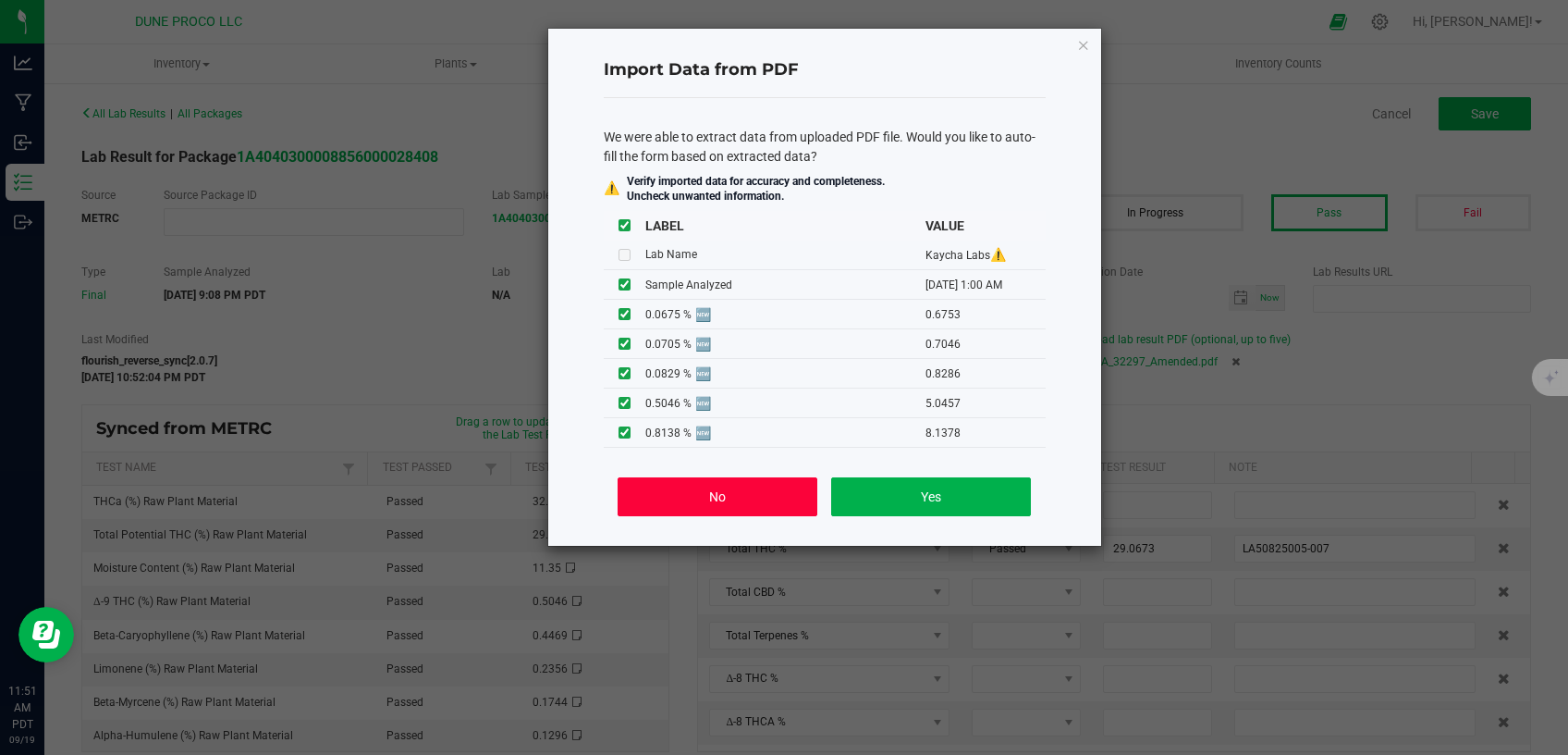
click at [672, 506] on button "No" at bounding box center [716, 496] width 198 height 39
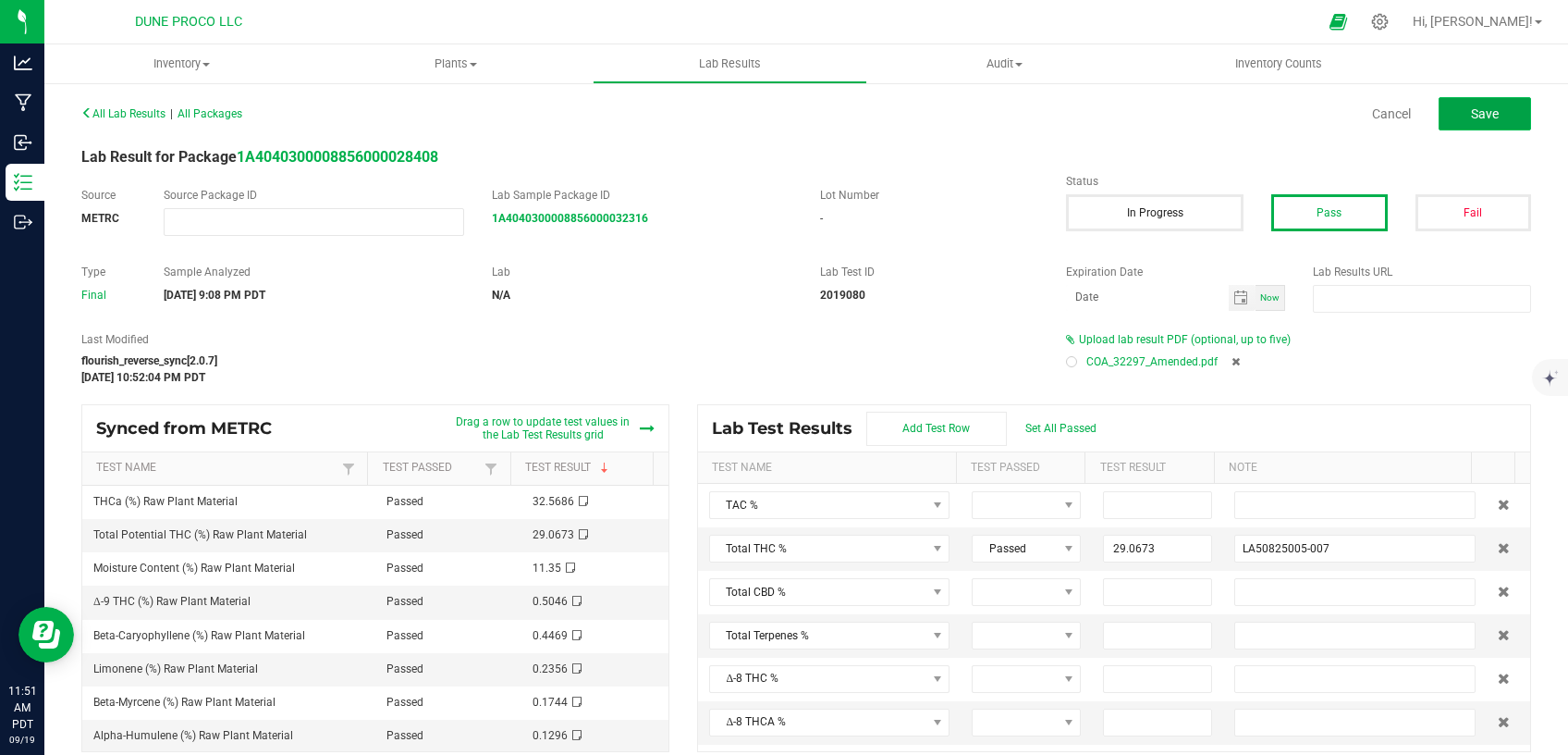
click at [1470, 115] on span "Save" at bounding box center [1484, 114] width 28 height 15
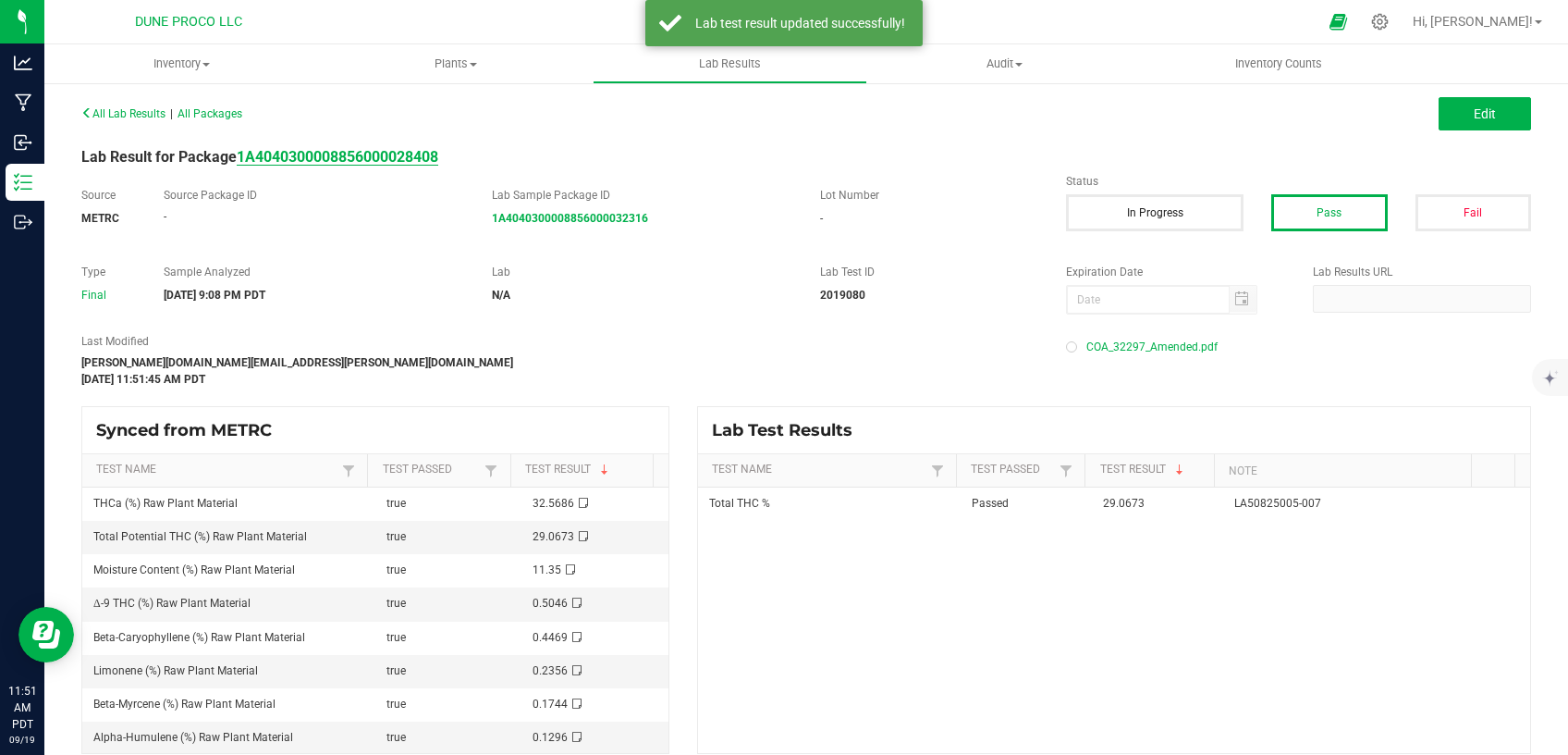
click at [424, 160] on strong "1A4040300008856000028408" at bounding box center [337, 157] width 201 height 18
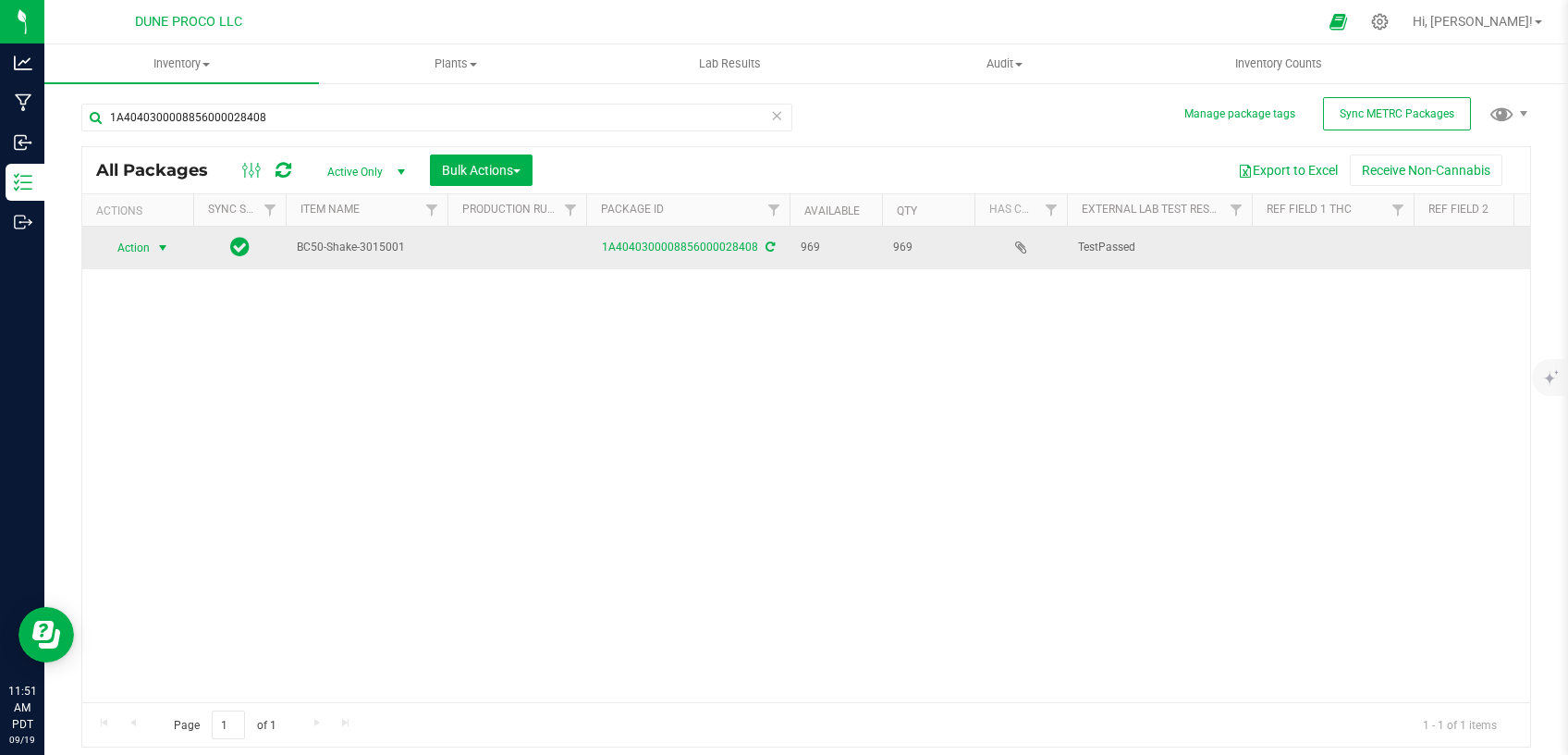
click at [159, 248] on span "select" at bounding box center [162, 247] width 15 height 15
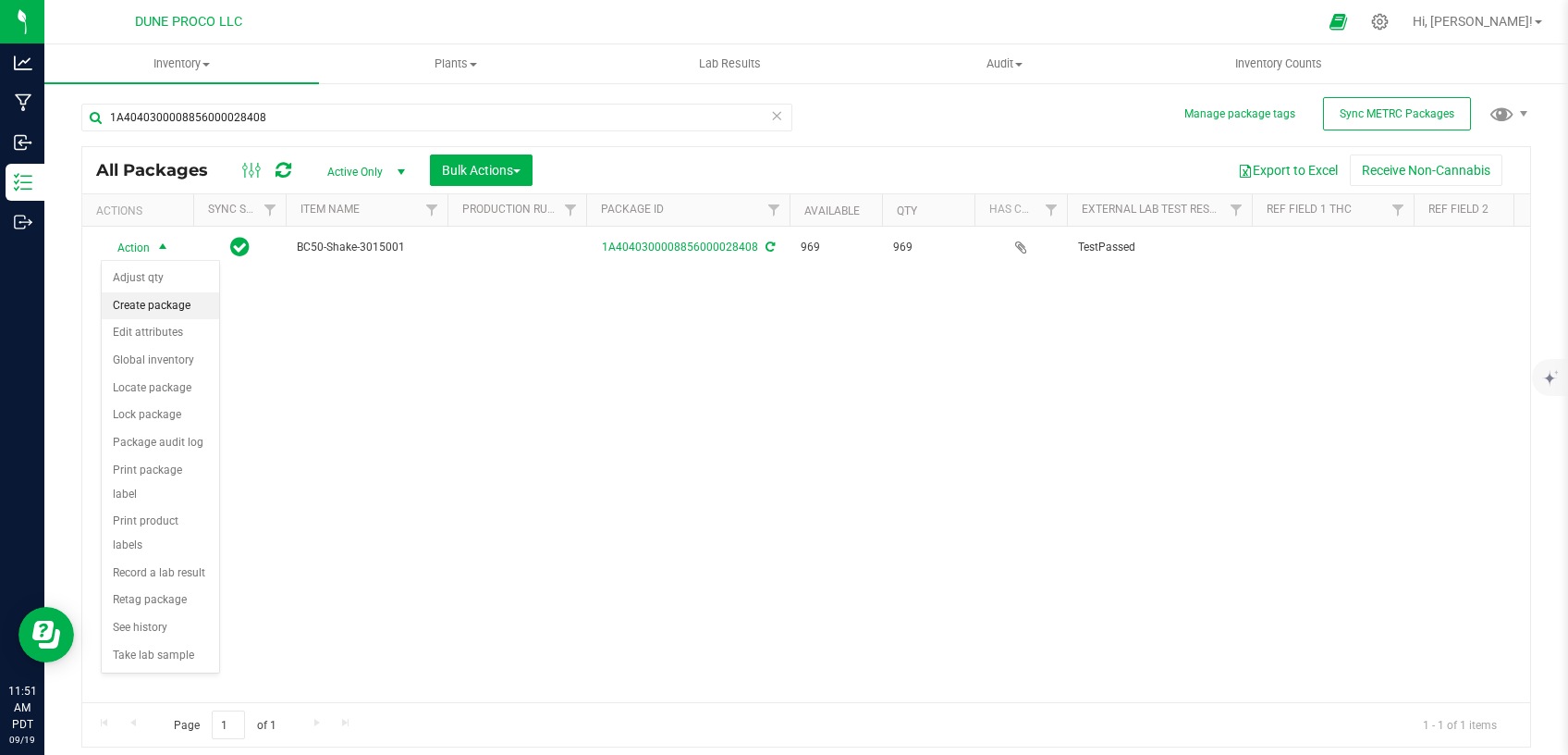
click at [157, 307] on li "Create package" at bounding box center [160, 306] width 118 height 28
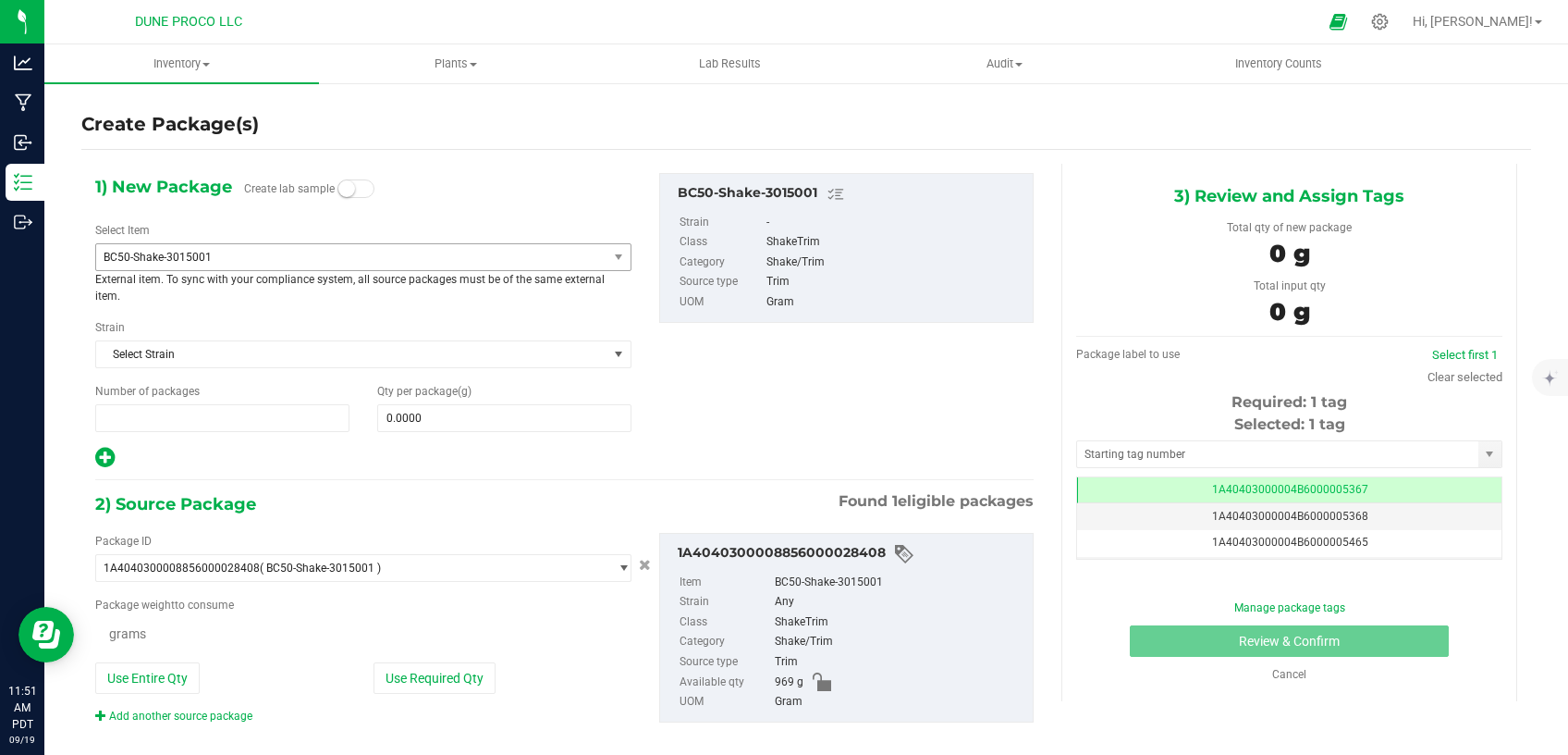
type input "1"
click at [330, 230] on div "Select Item BC50-Shake-3015001 1:1 Indica Distillate 7777-Shake-Bulk-1.0g 9Lb B…" at bounding box center [364, 263] width 536 height 83
click at [329, 248] on span "BC50-Shake-3015001" at bounding box center [351, 257] width 511 height 26
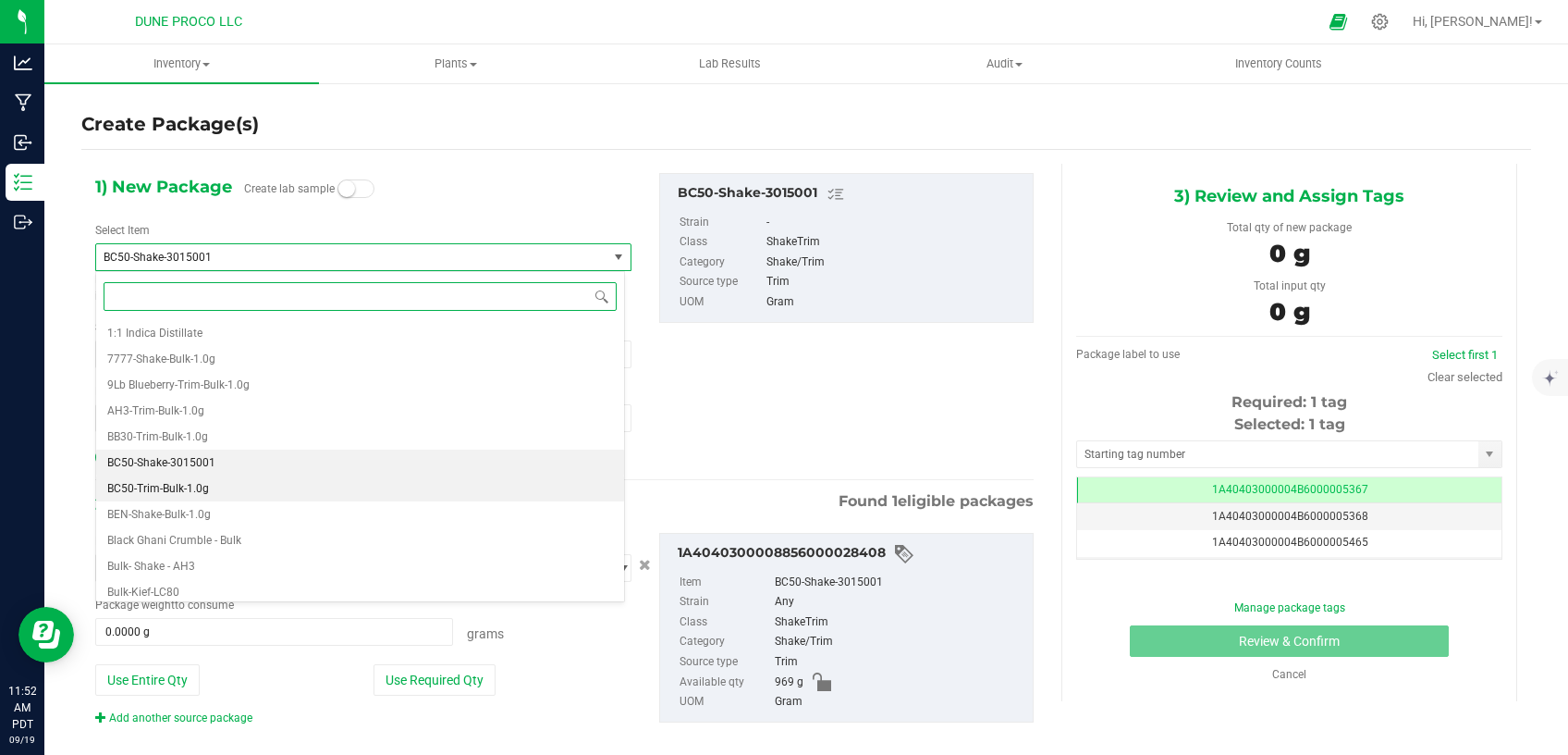
click at [301, 488] on li "BC50-Trim-Bulk-1.0g" at bounding box center [359, 489] width 527 height 26
type input "0"
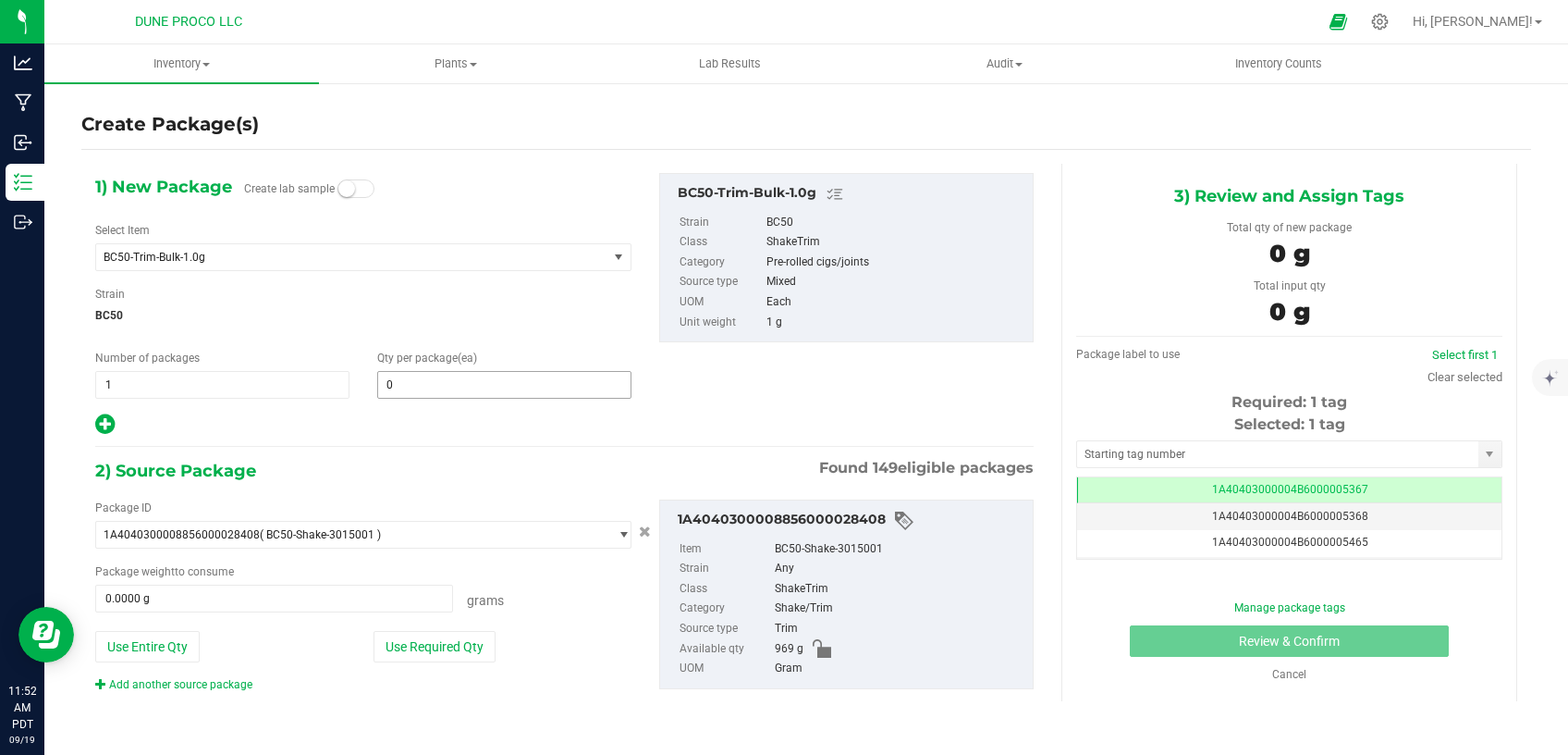
click at [460, 388] on span "0 0" at bounding box center [503, 385] width 254 height 28
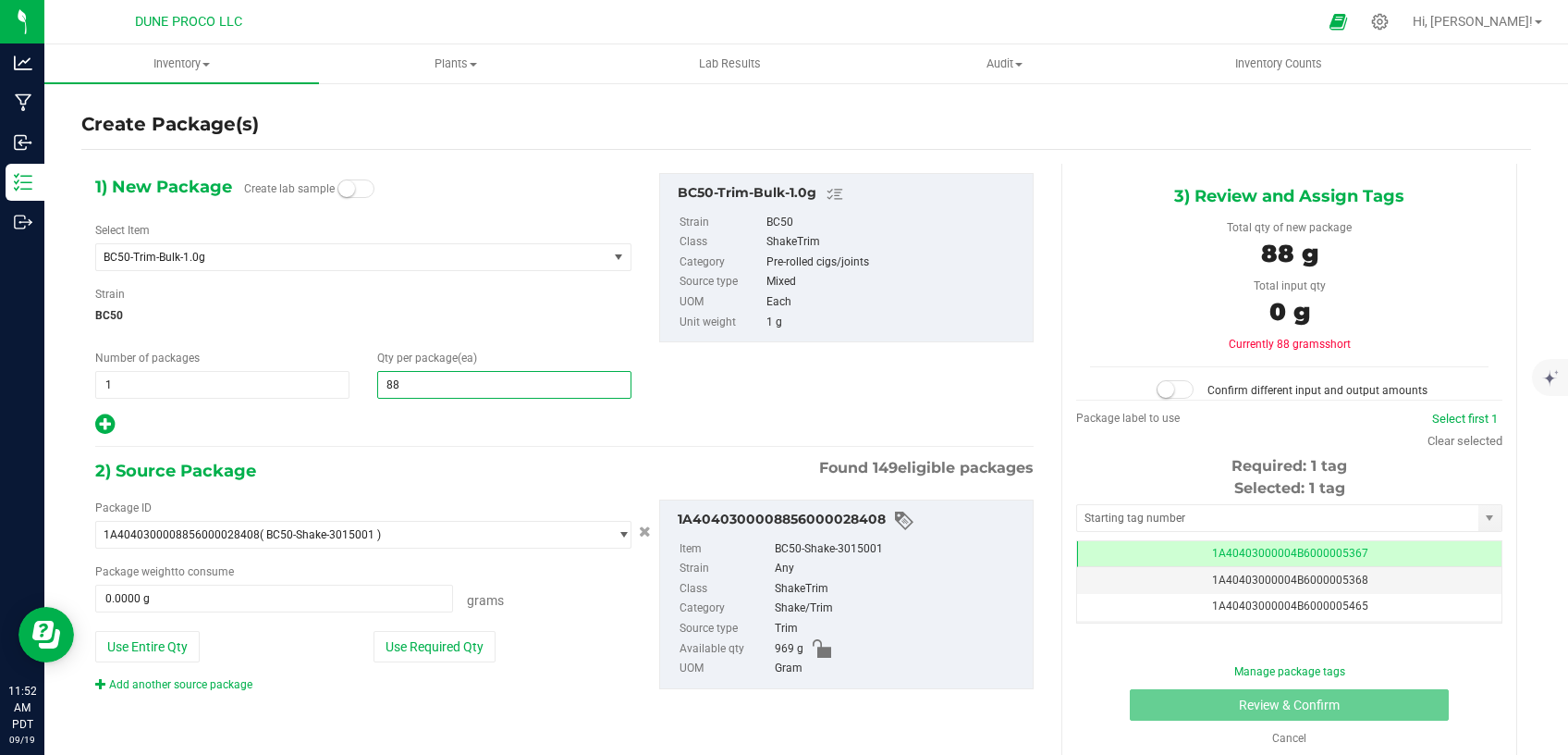
type input "885"
click at [455, 641] on button "Use Required Qty" at bounding box center [435, 646] width 122 height 32
type input "885.0000 g"
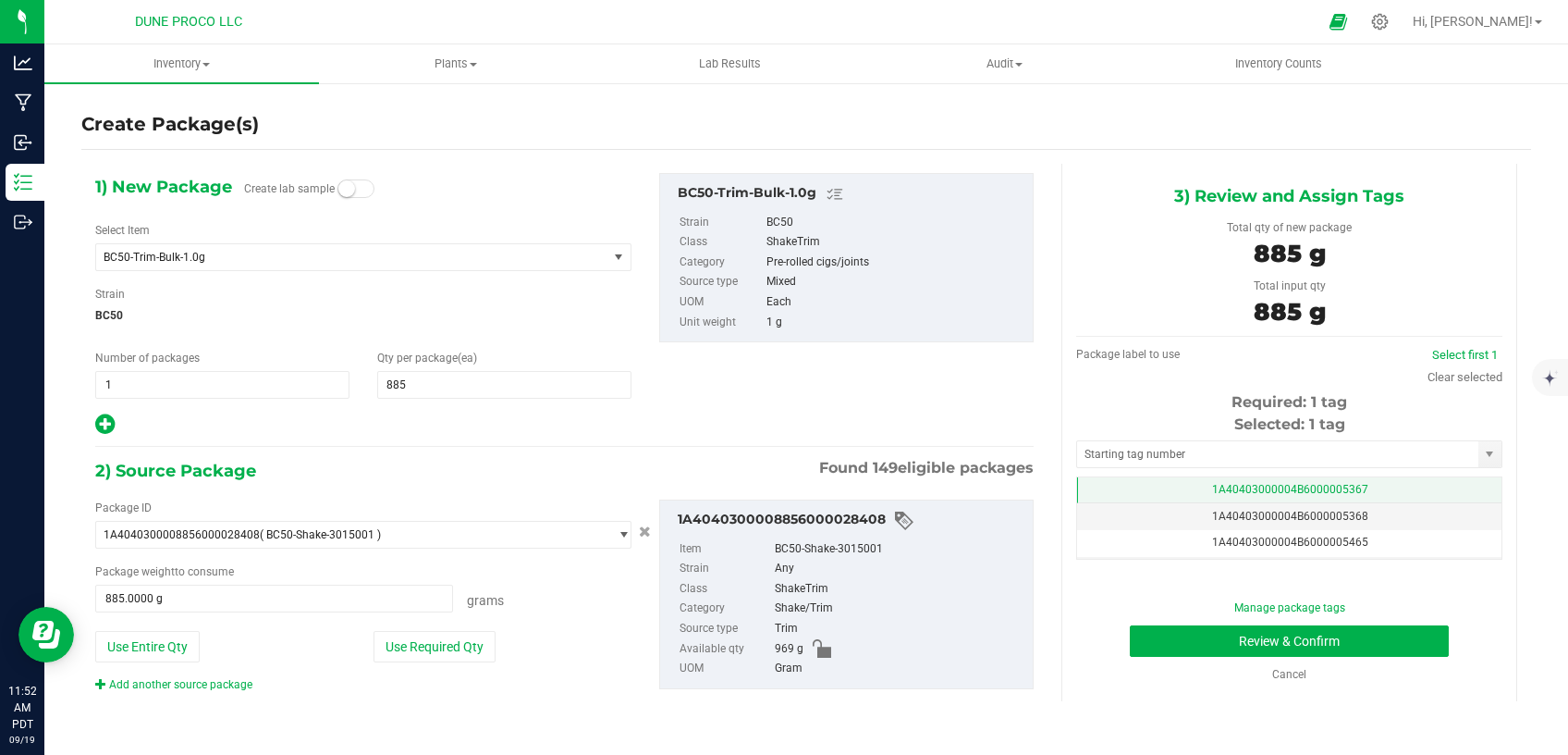
click at [1122, 484] on td "1A40403000004B6000005367" at bounding box center [1289, 490] width 425 height 27
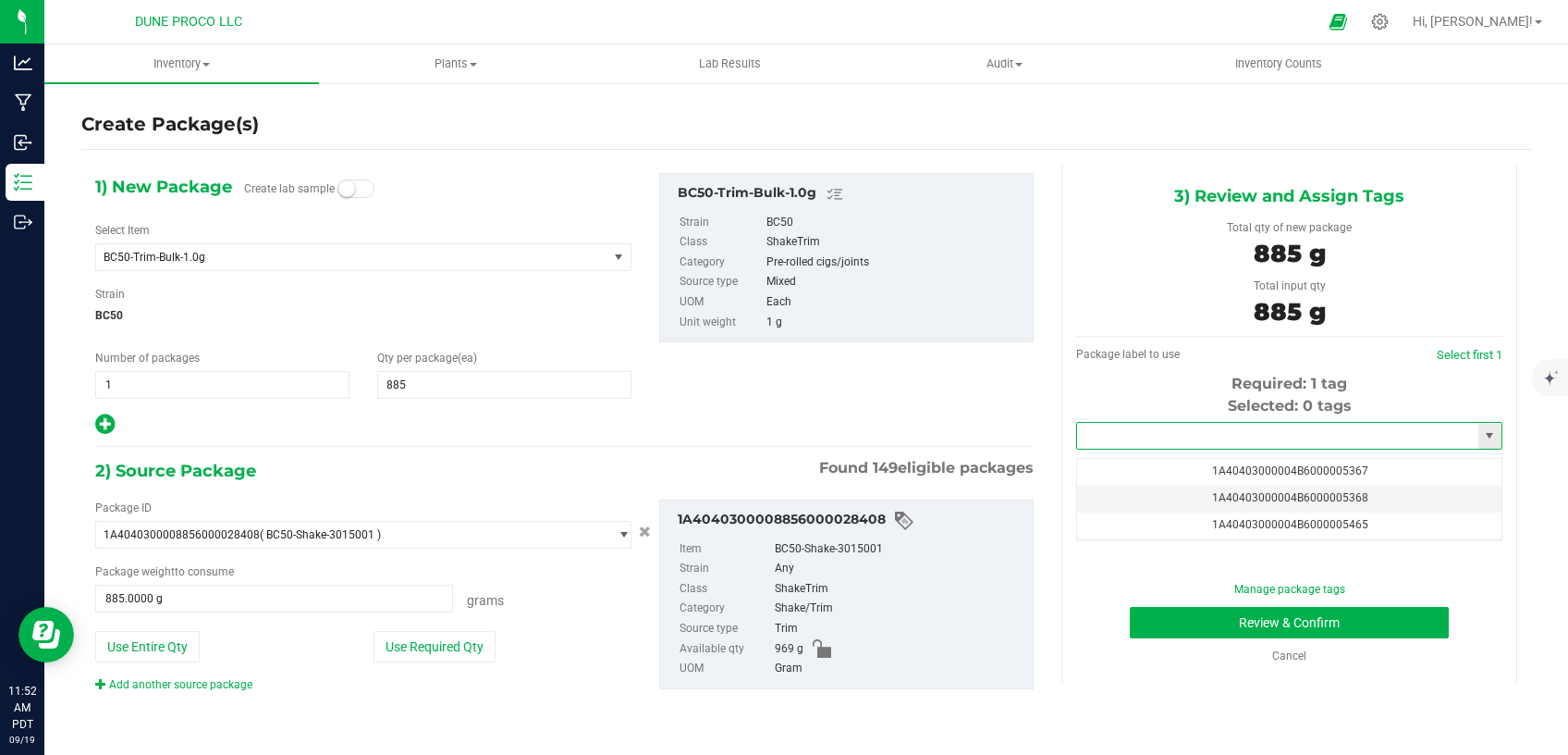
click at [1140, 441] on input "text" at bounding box center [1277, 436] width 401 height 26
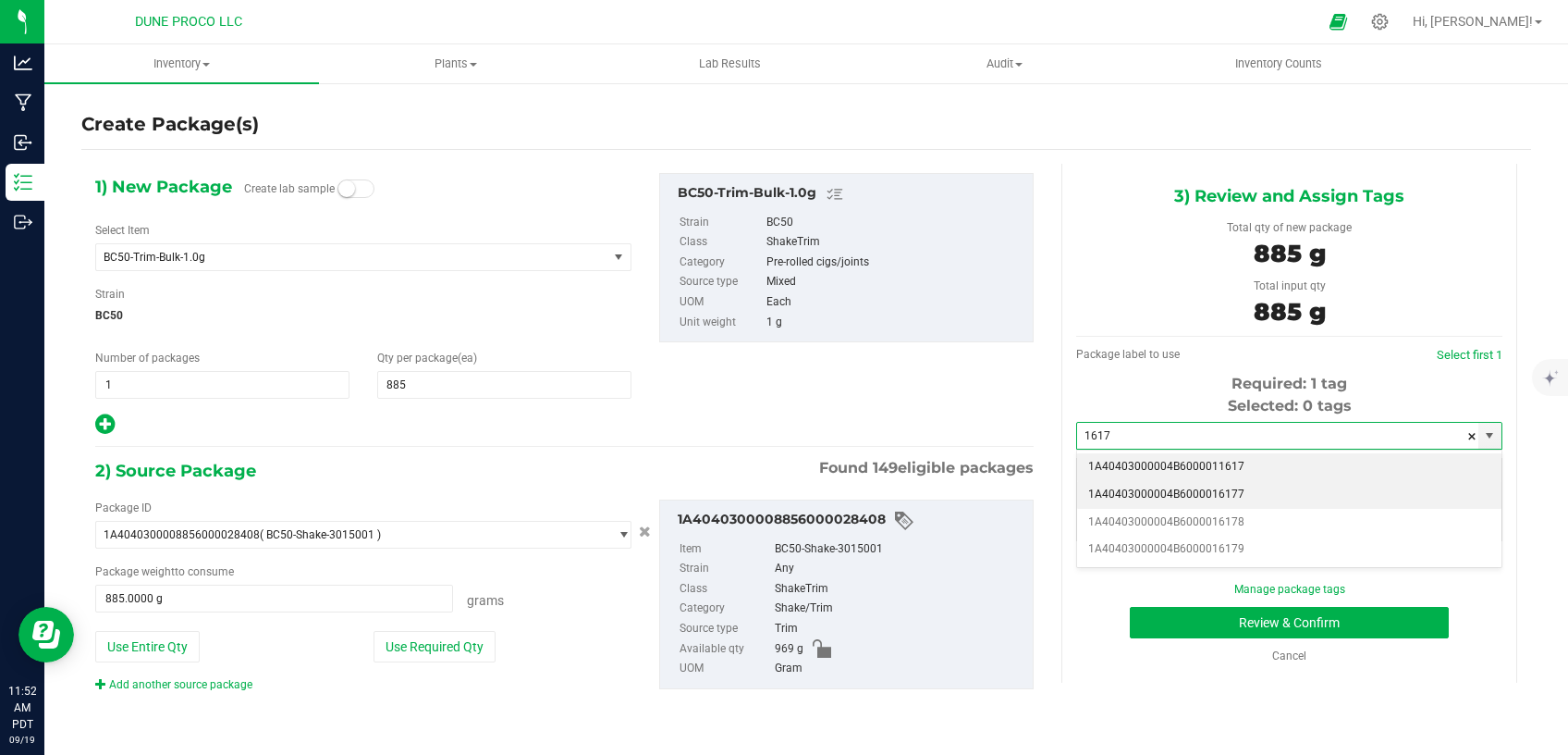
click at [1154, 492] on li "1A40403000004B6000016177" at bounding box center [1289, 495] width 425 height 28
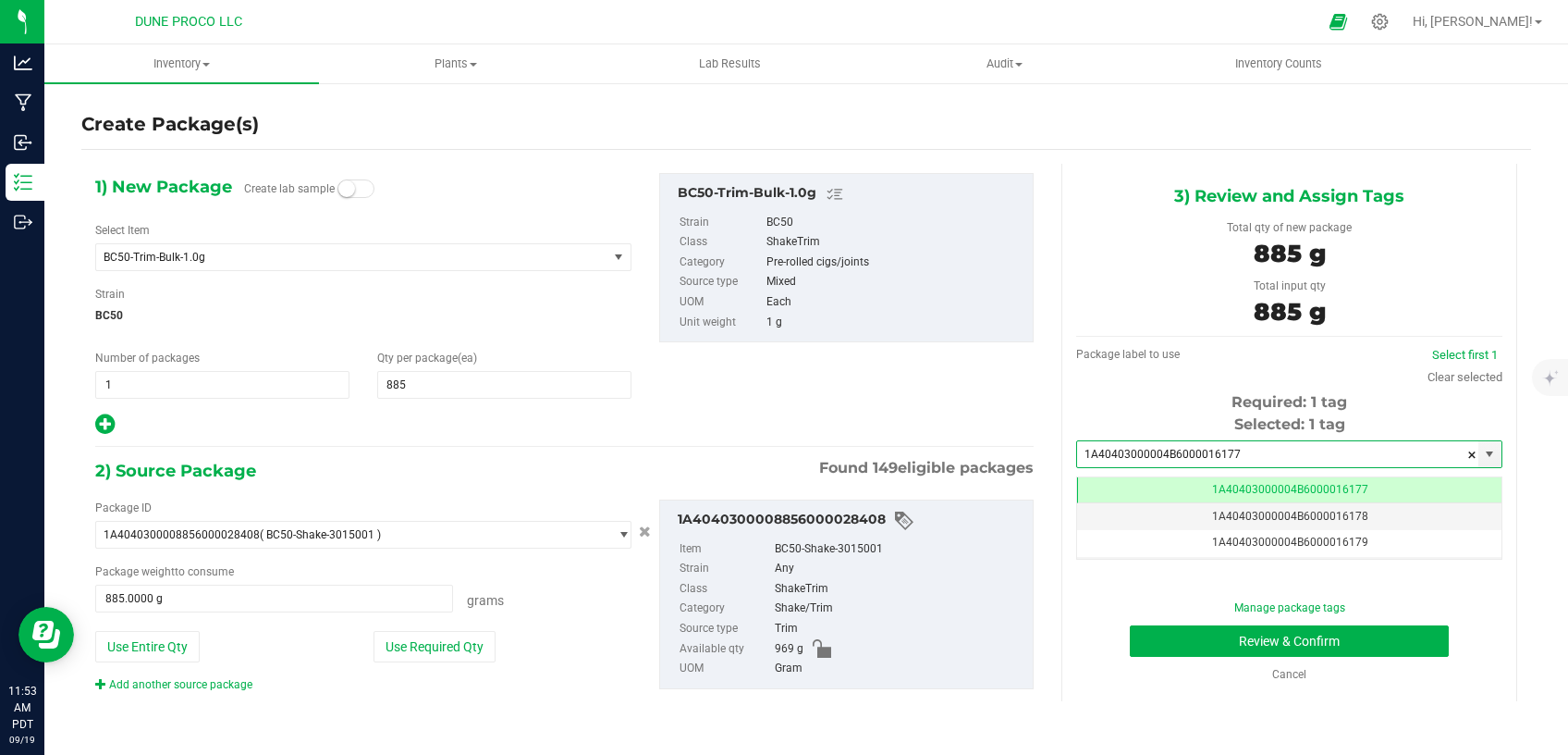
type input "1A40403000004B6000016177"
click at [1198, 640] on button "Review & Confirm" at bounding box center [1289, 641] width 319 height 32
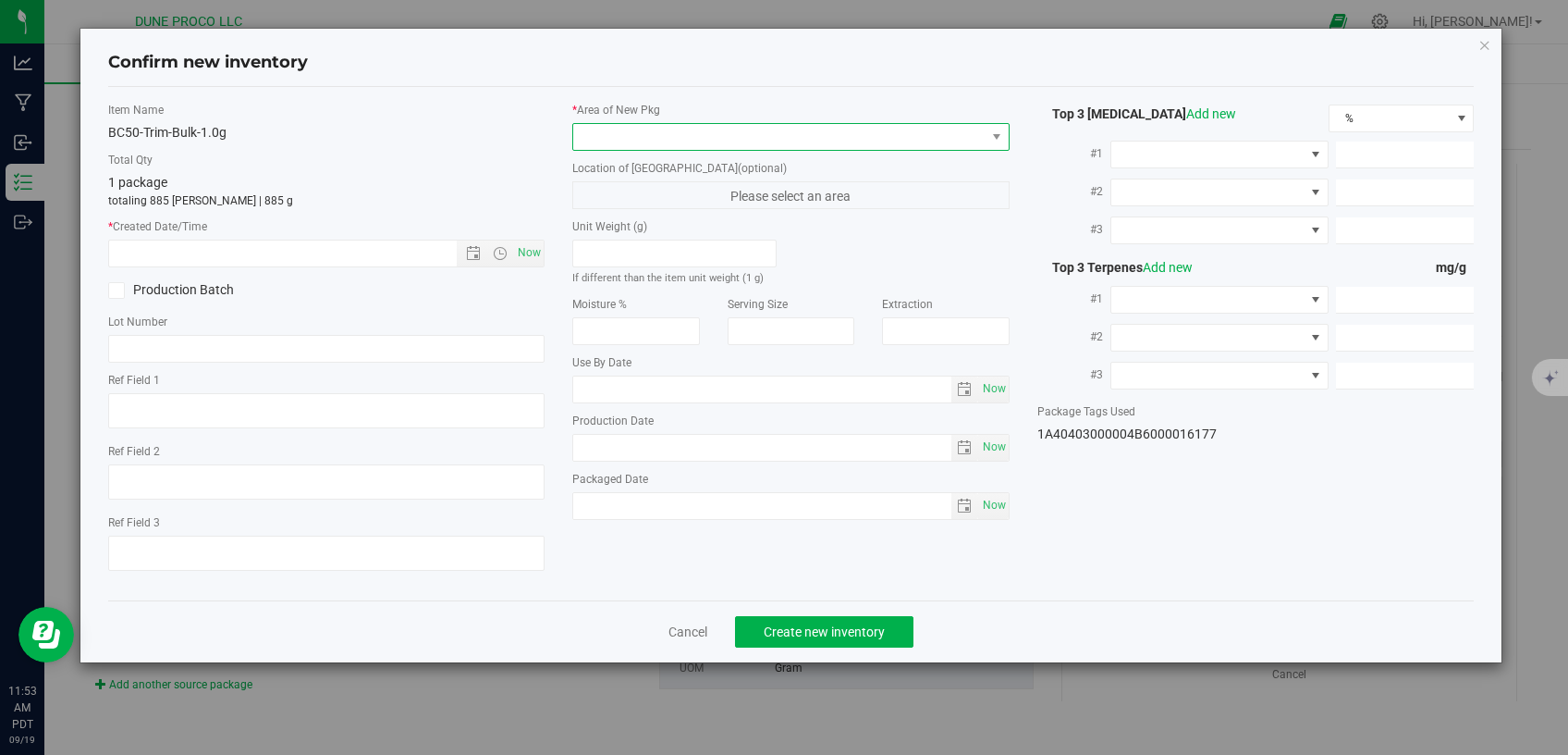
click at [899, 133] on span at bounding box center [780, 137] width 413 height 26
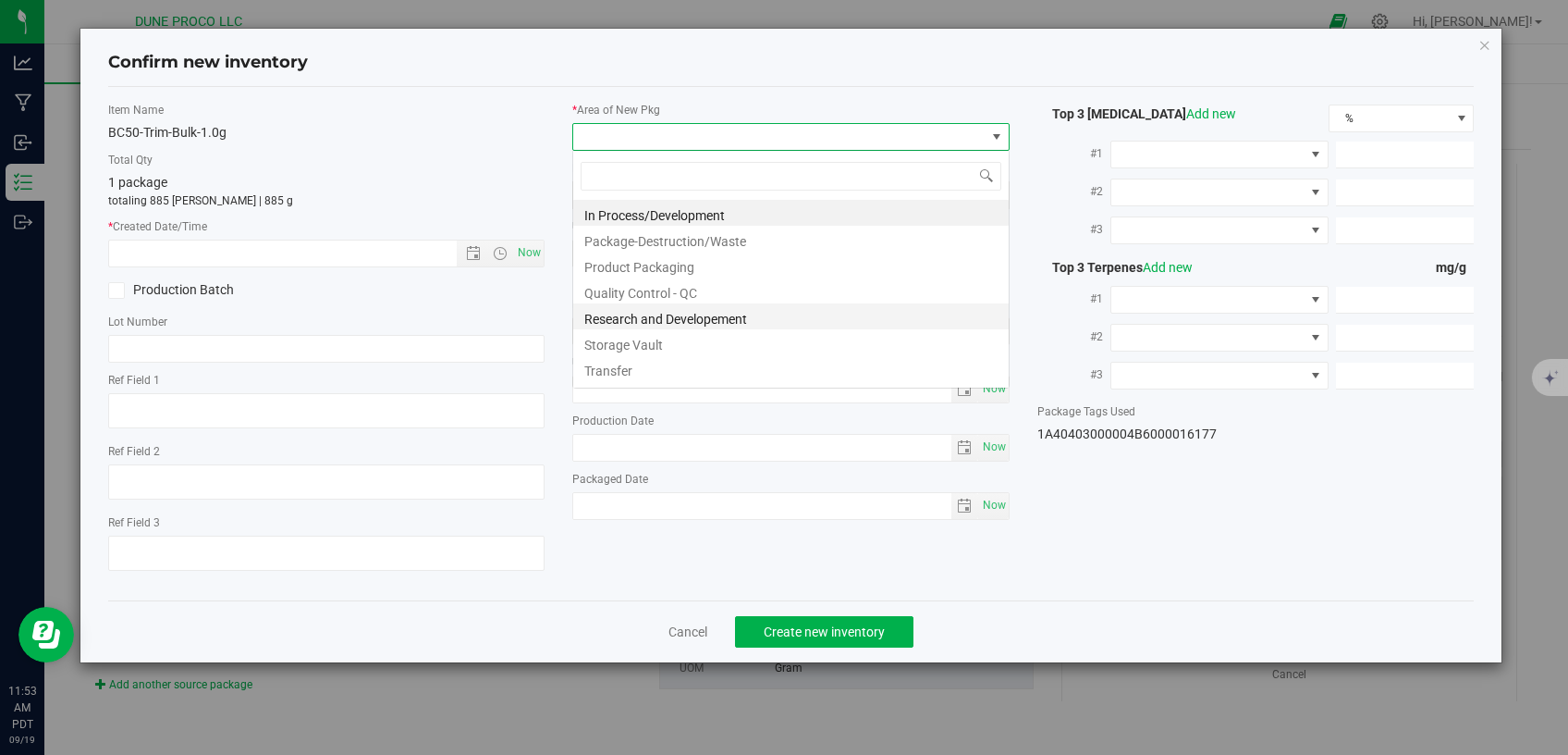
scroll to position [27, 437]
click at [714, 337] on li "Storage Vault" at bounding box center [790, 342] width 436 height 26
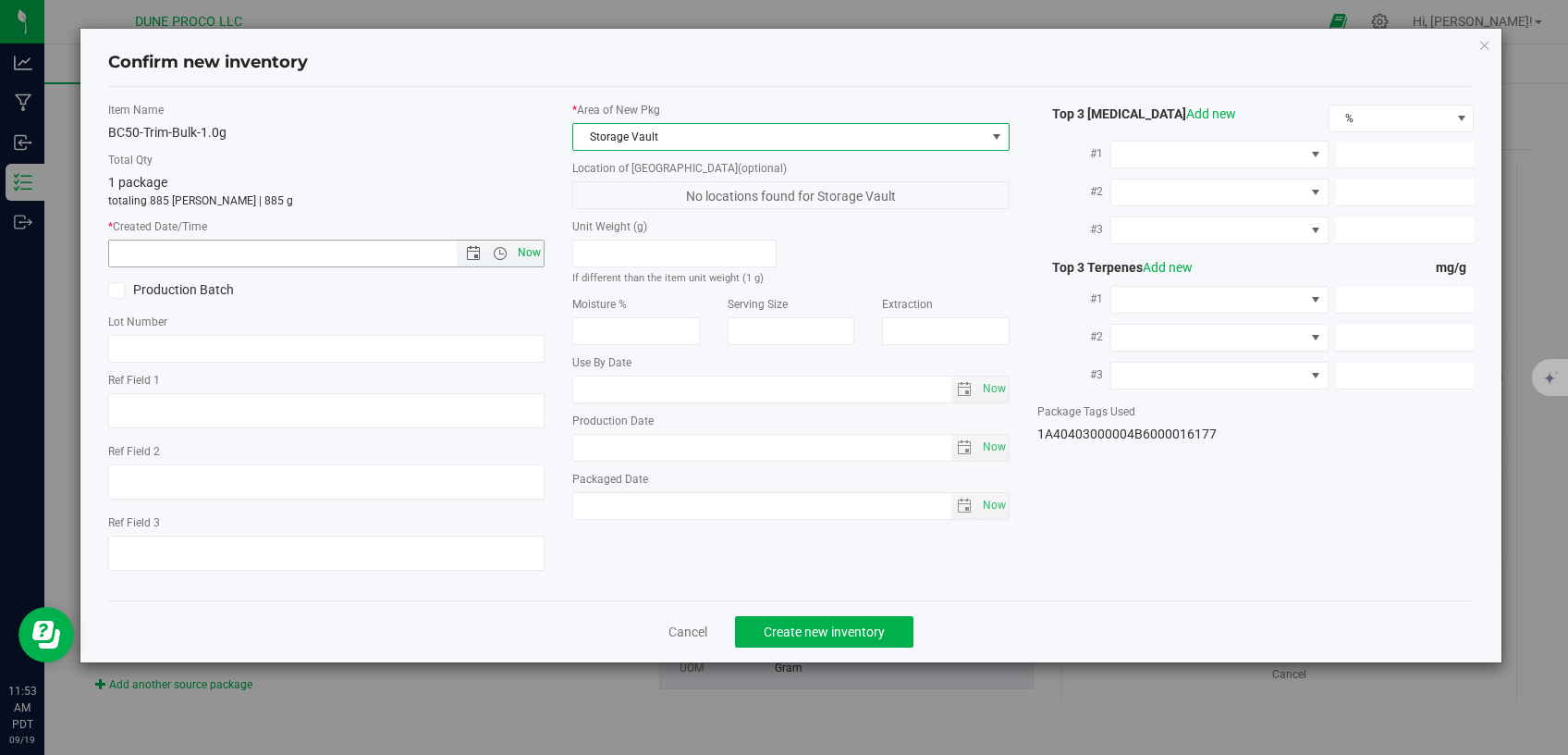
click at [527, 248] on span "Now" at bounding box center [530, 252] width 32 height 27
type input "[DATE] 11:53 AM"
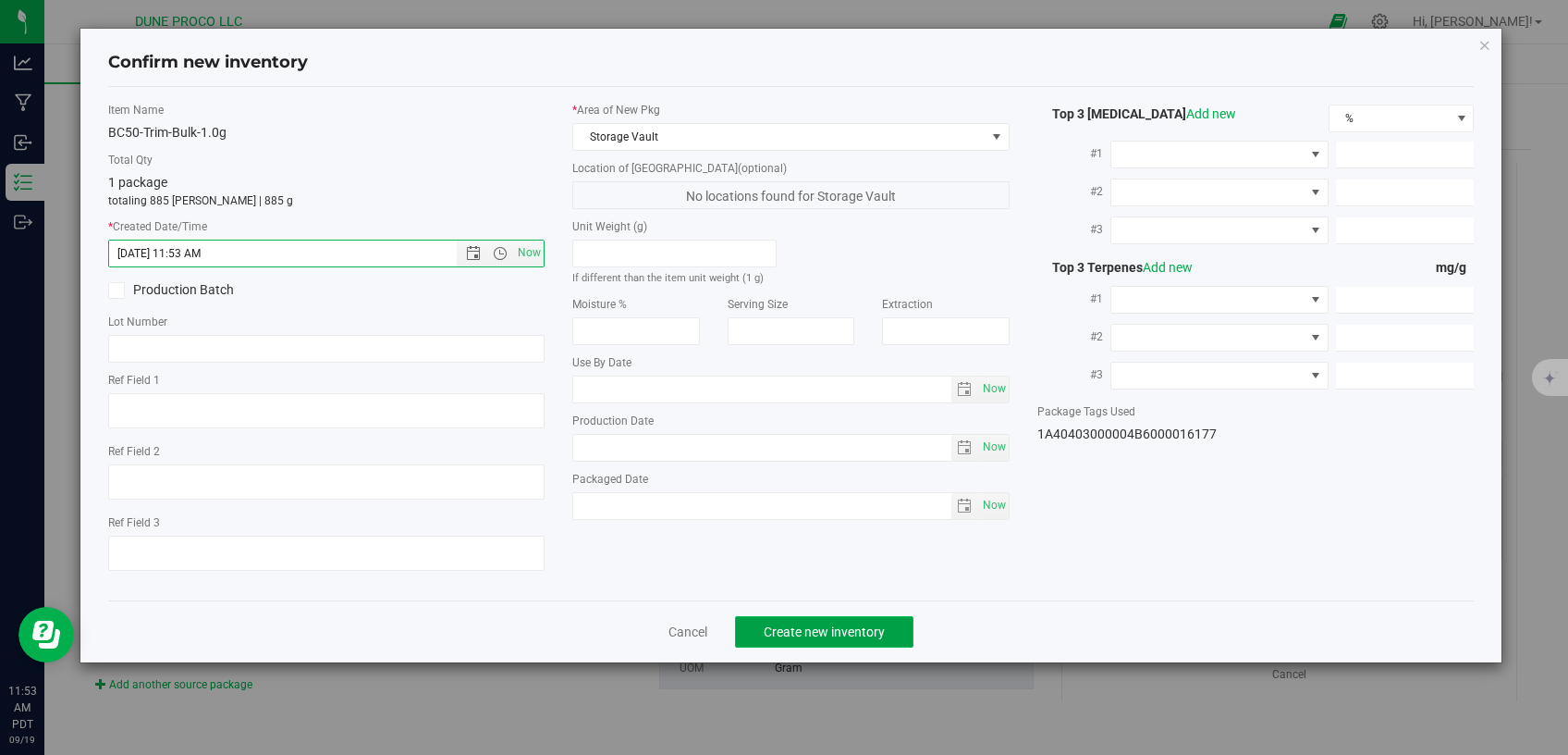
click at [802, 624] on span "Create new inventory" at bounding box center [823, 631] width 121 height 15
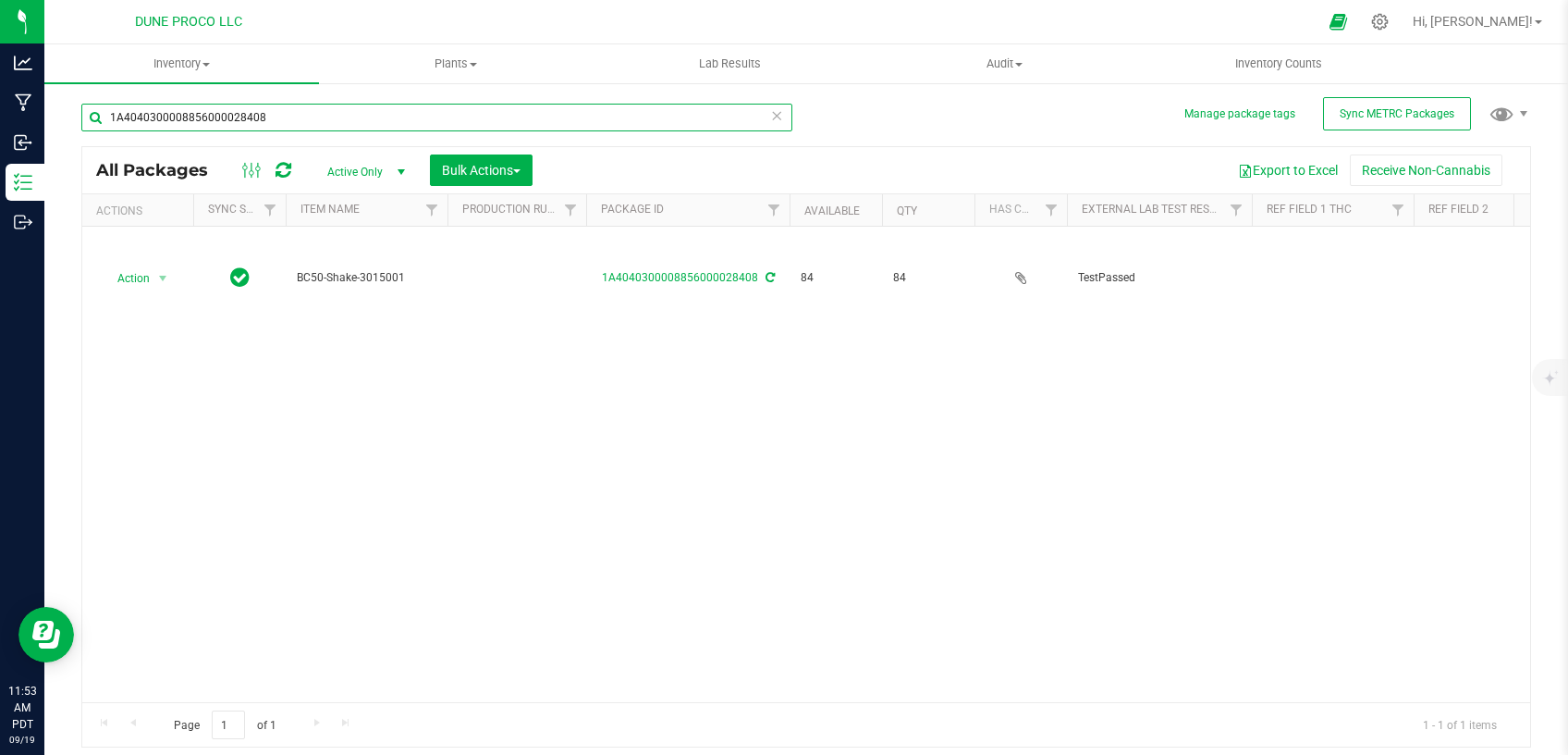
drag, startPoint x: 335, startPoint y: 108, endPoint x: 0, endPoint y: 127, distance: 335.5
click at [82, 127] on input "1A4040300008856000028408" at bounding box center [437, 118] width 711 height 28
paste input "28410"
type input "28410"
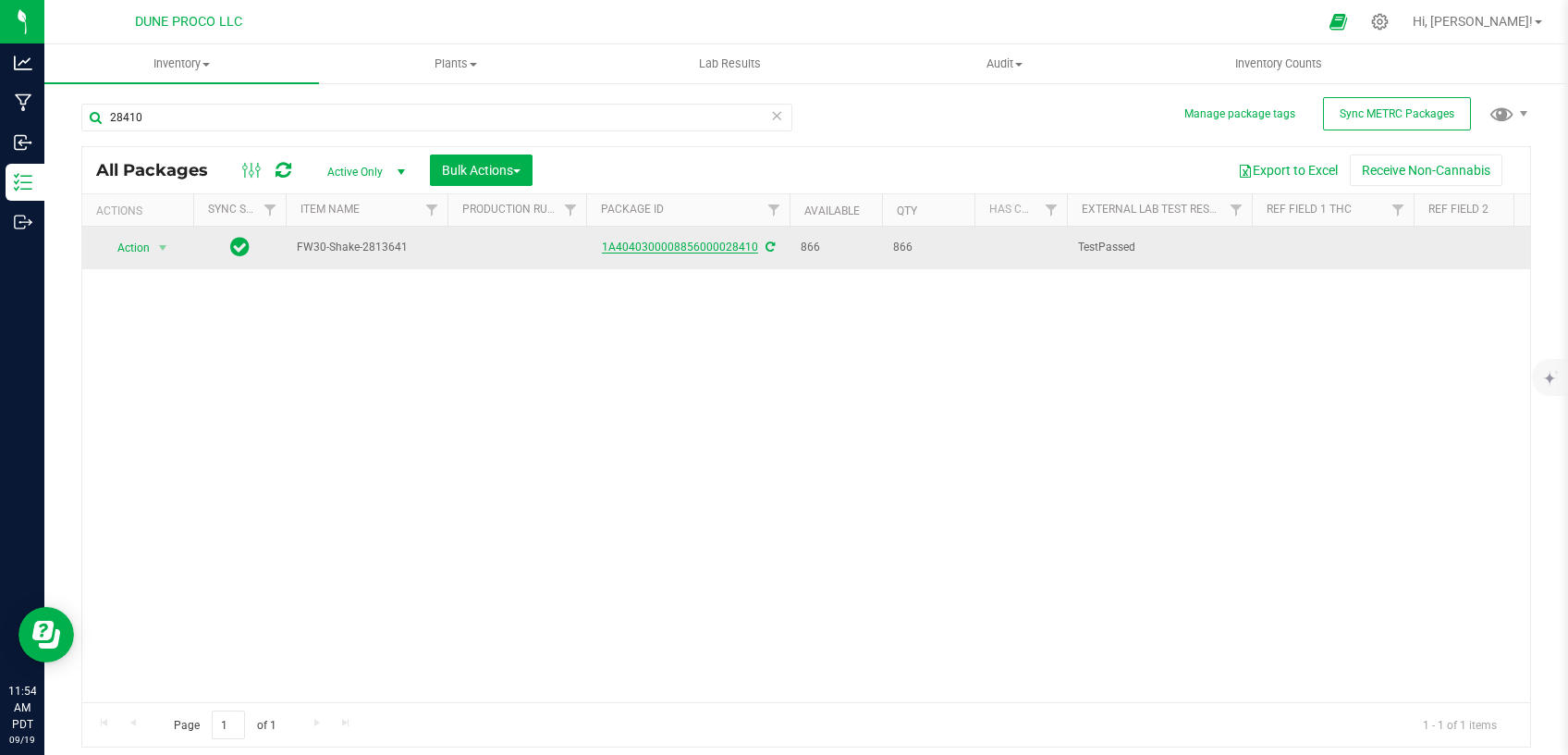
click at [682, 248] on link "1A4040300008856000028410" at bounding box center [680, 246] width 157 height 13
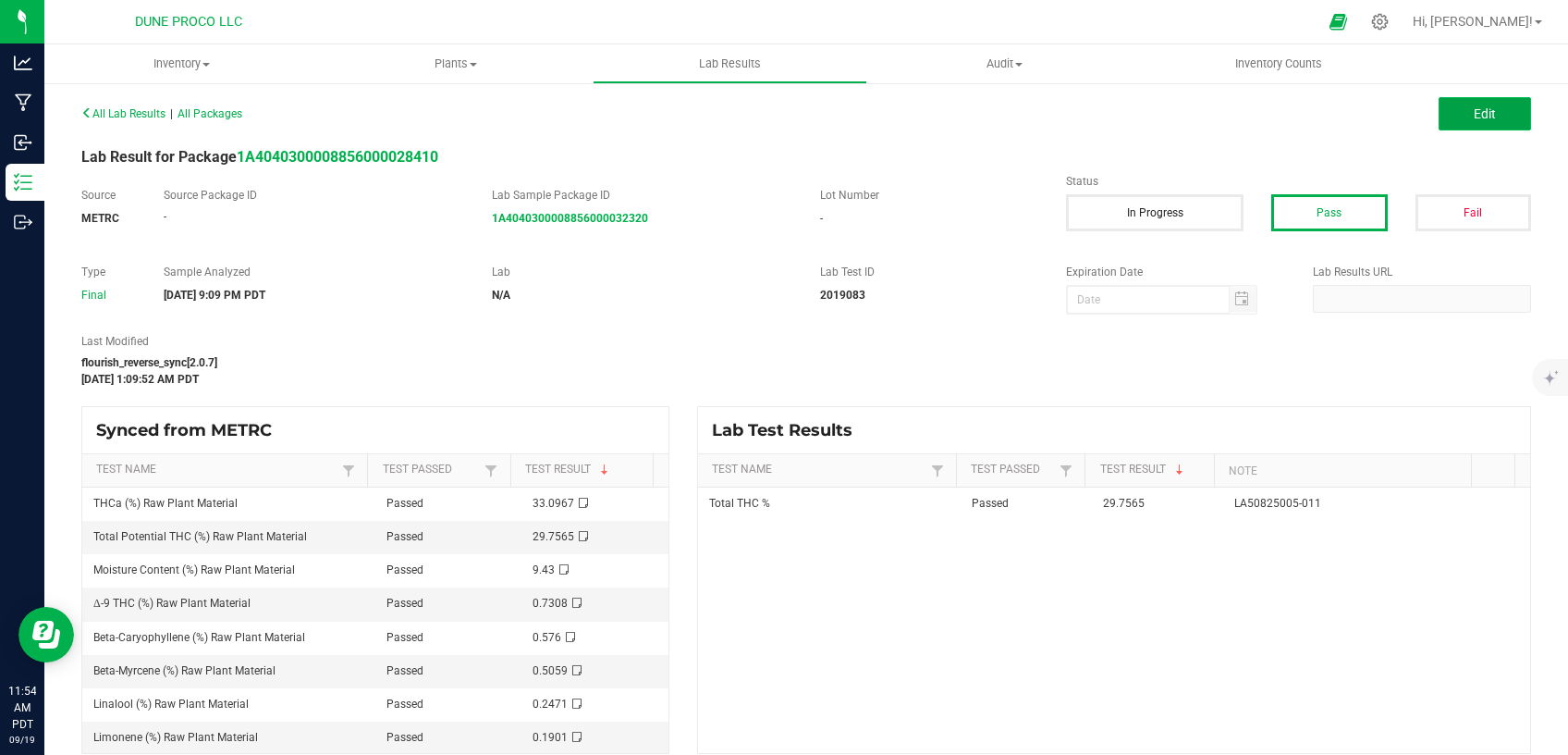
click at [1484, 108] on button "Edit" at bounding box center [1484, 113] width 93 height 33
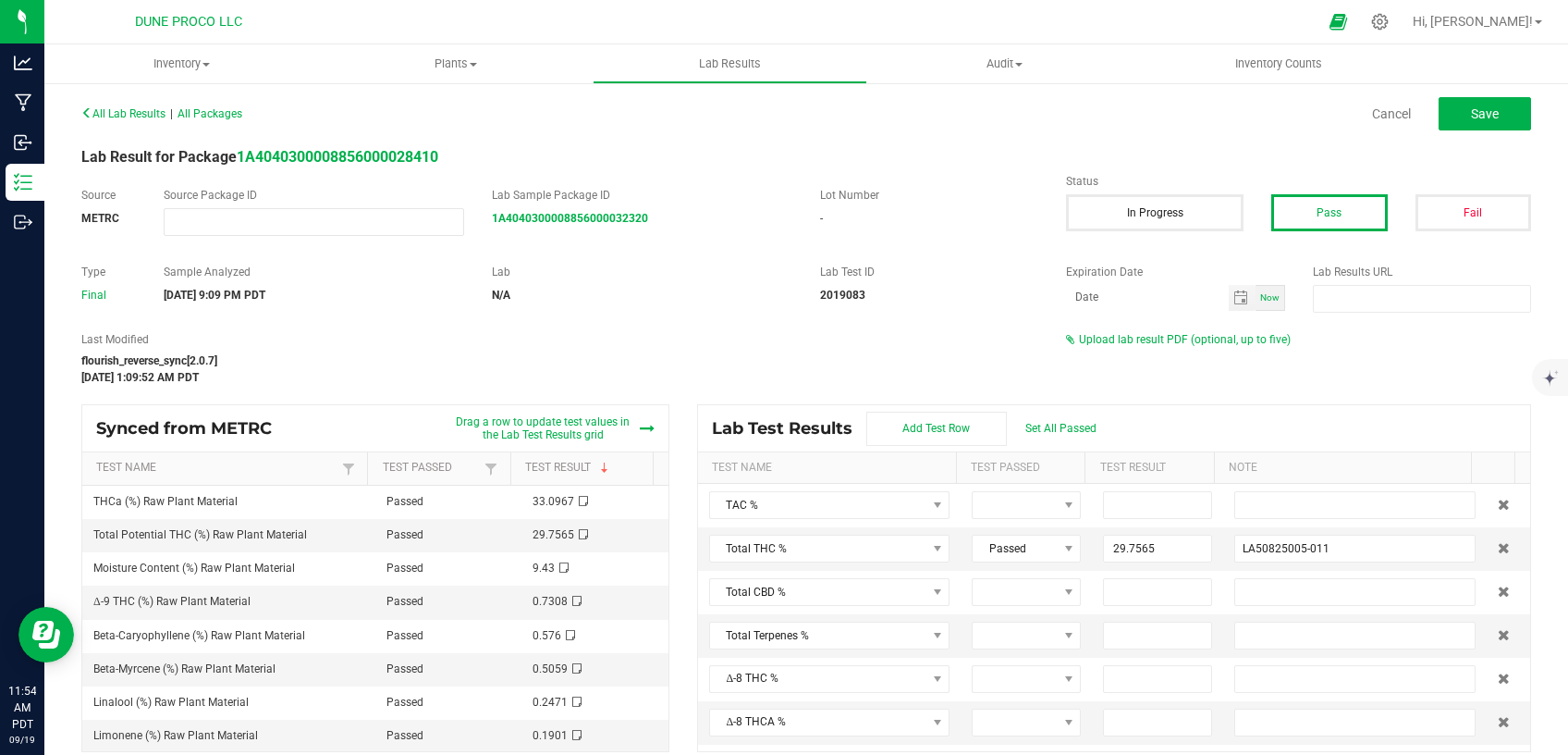
drag, startPoint x: 1118, startPoint y: 344, endPoint x: 1041, endPoint y: 390, distance: 89.7
click at [1118, 343] on span "Upload lab result PDF (optional, up to five)" at bounding box center [1184, 339] width 211 height 13
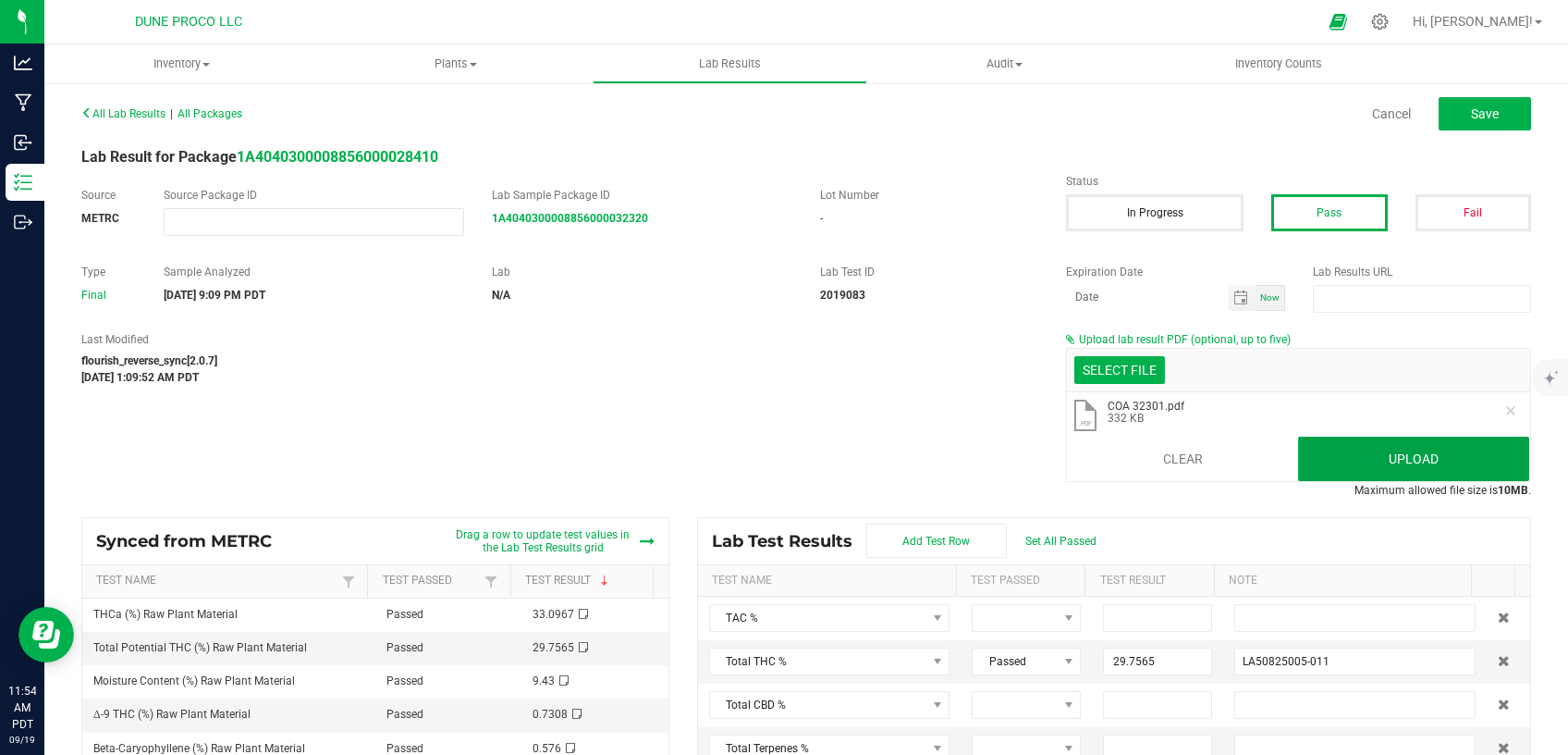
click at [1352, 461] on button "Upload" at bounding box center [1413, 459] width 231 height 45
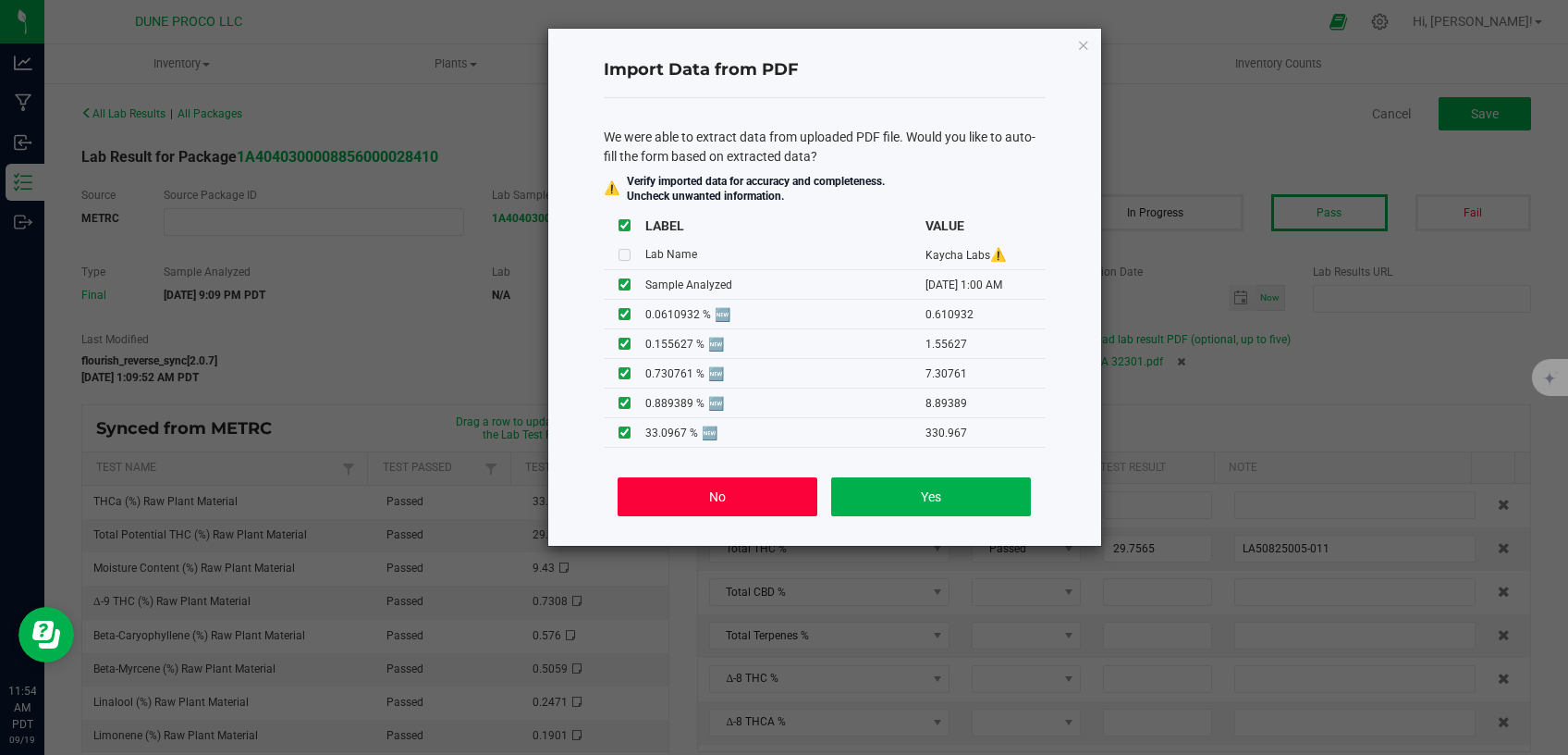
click at [795, 496] on button "No" at bounding box center [716, 496] width 198 height 39
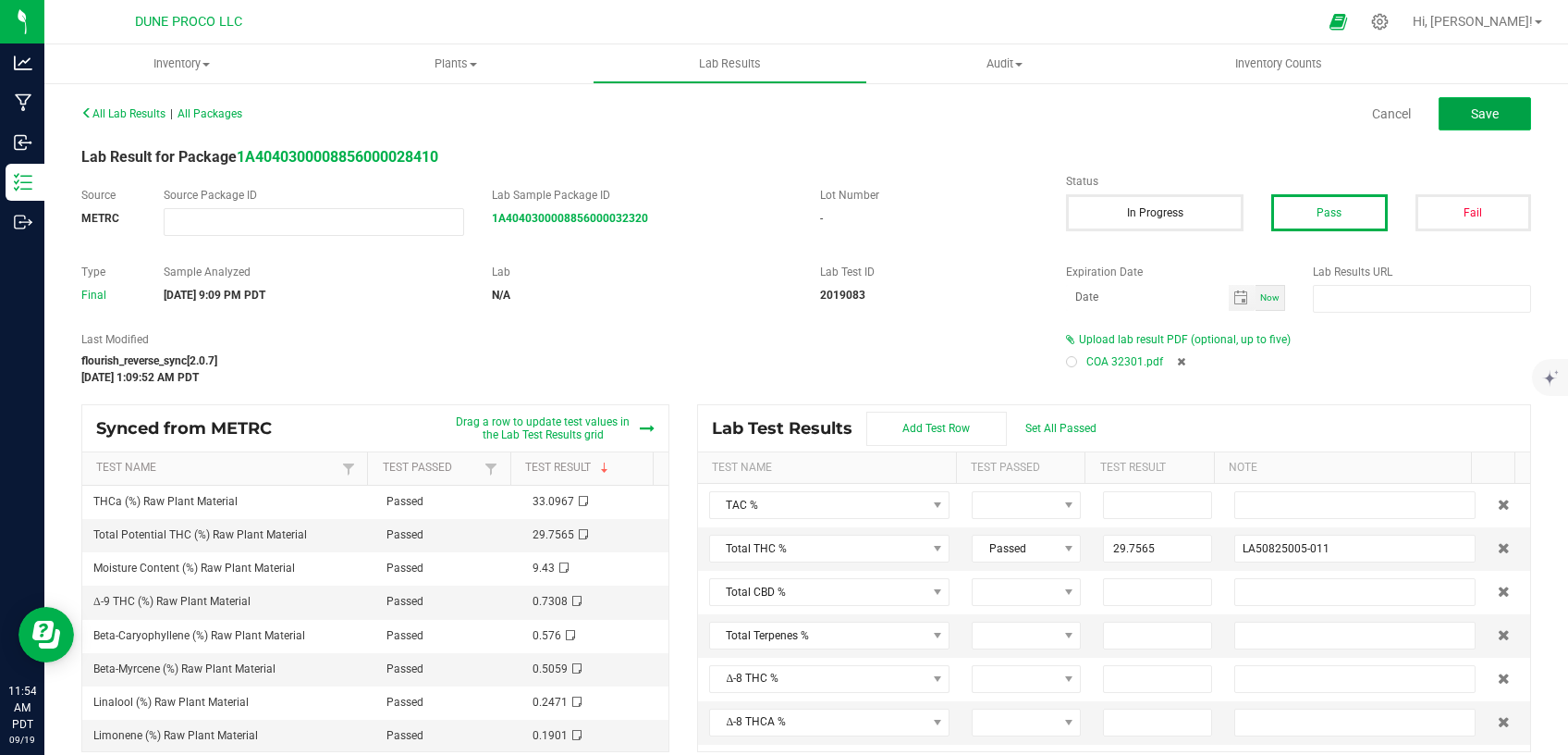
click at [1441, 100] on button "Save" at bounding box center [1484, 113] width 93 height 33
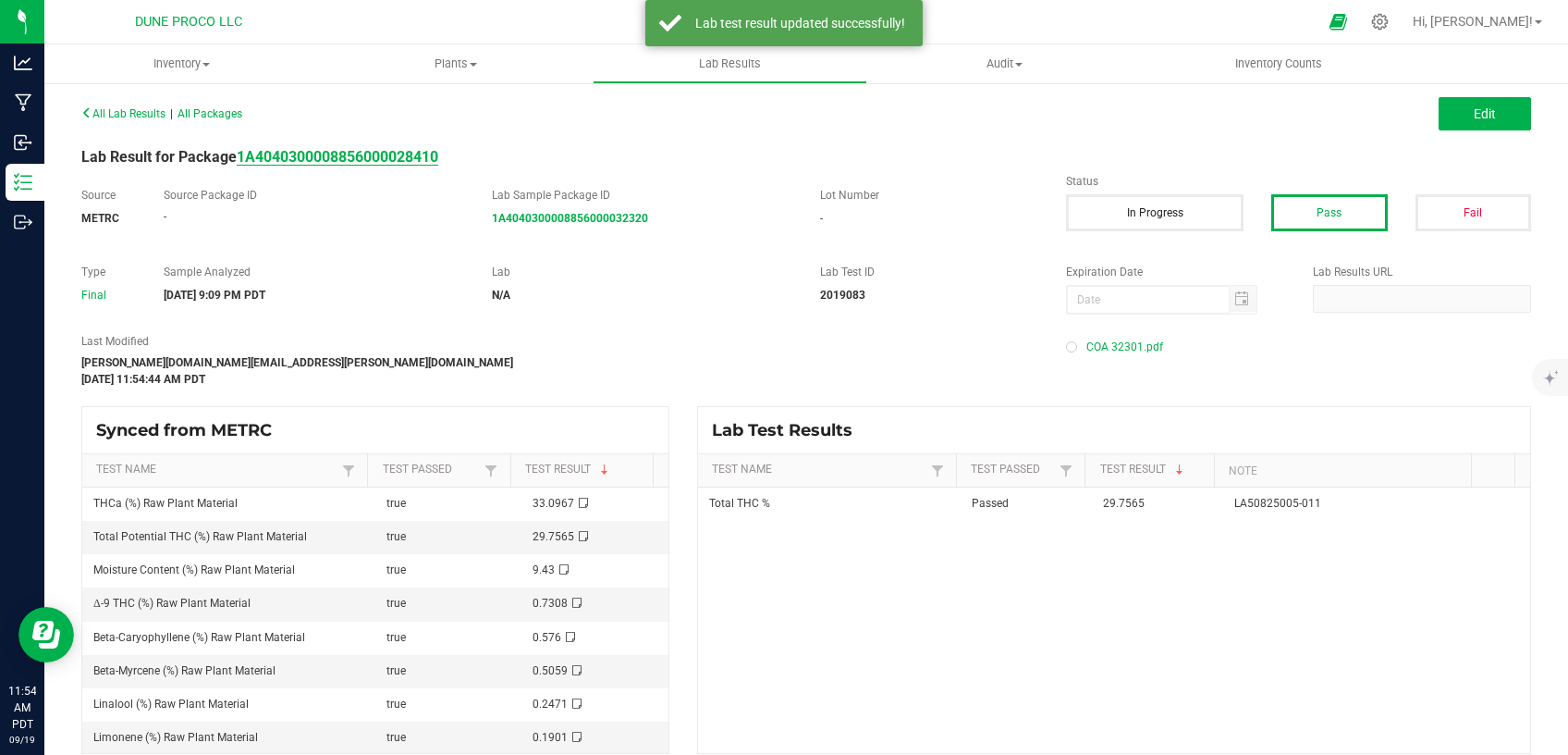
click at [429, 162] on strong "1A4040300008856000028410" at bounding box center [337, 157] width 201 height 18
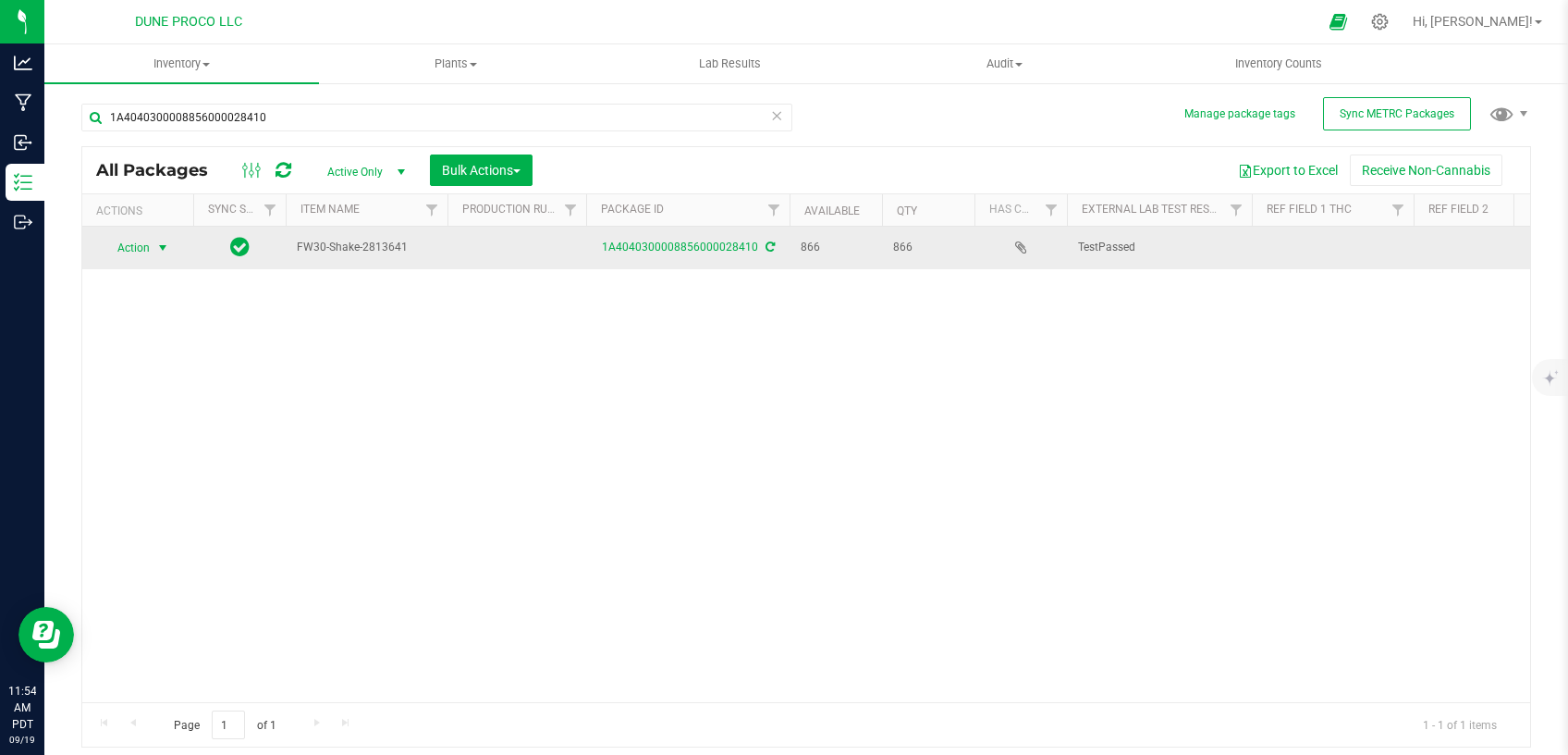
click at [152, 243] on span "select" at bounding box center [162, 248] width 23 height 26
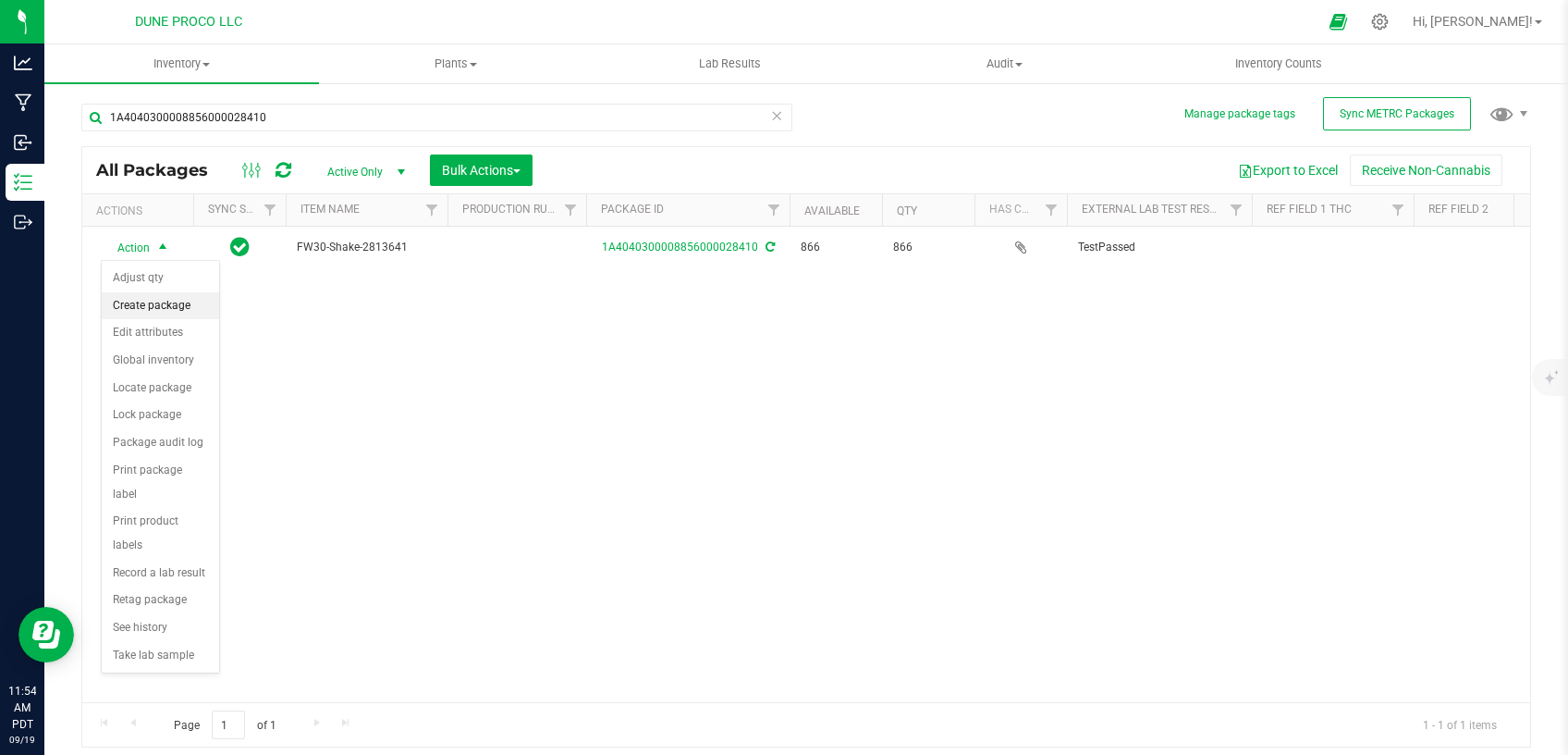
click at [182, 303] on li "Create package" at bounding box center [160, 306] width 118 height 28
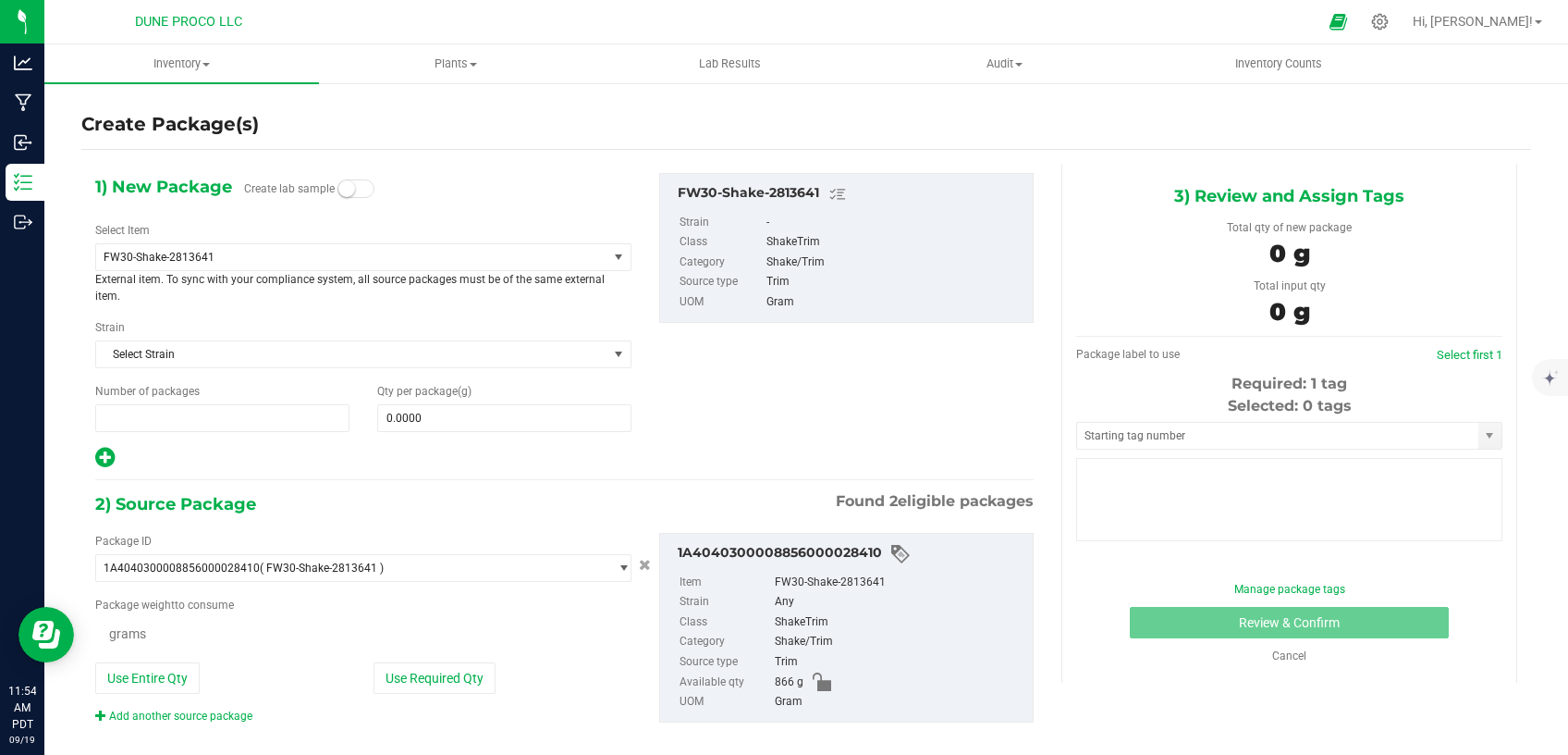
type input "1"
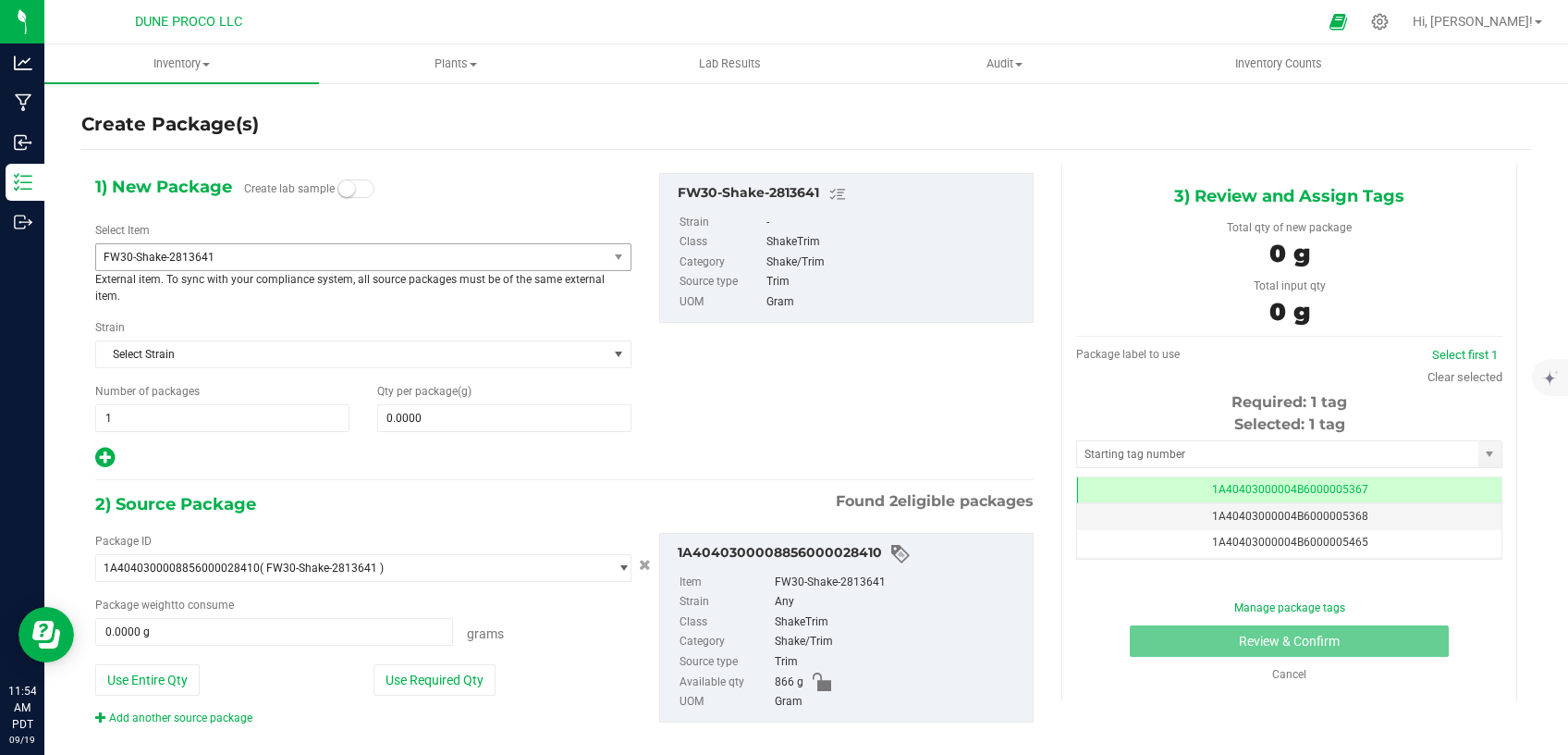
click at [335, 245] on span "FW30-Shake-2813641" at bounding box center [351, 257] width 511 height 26
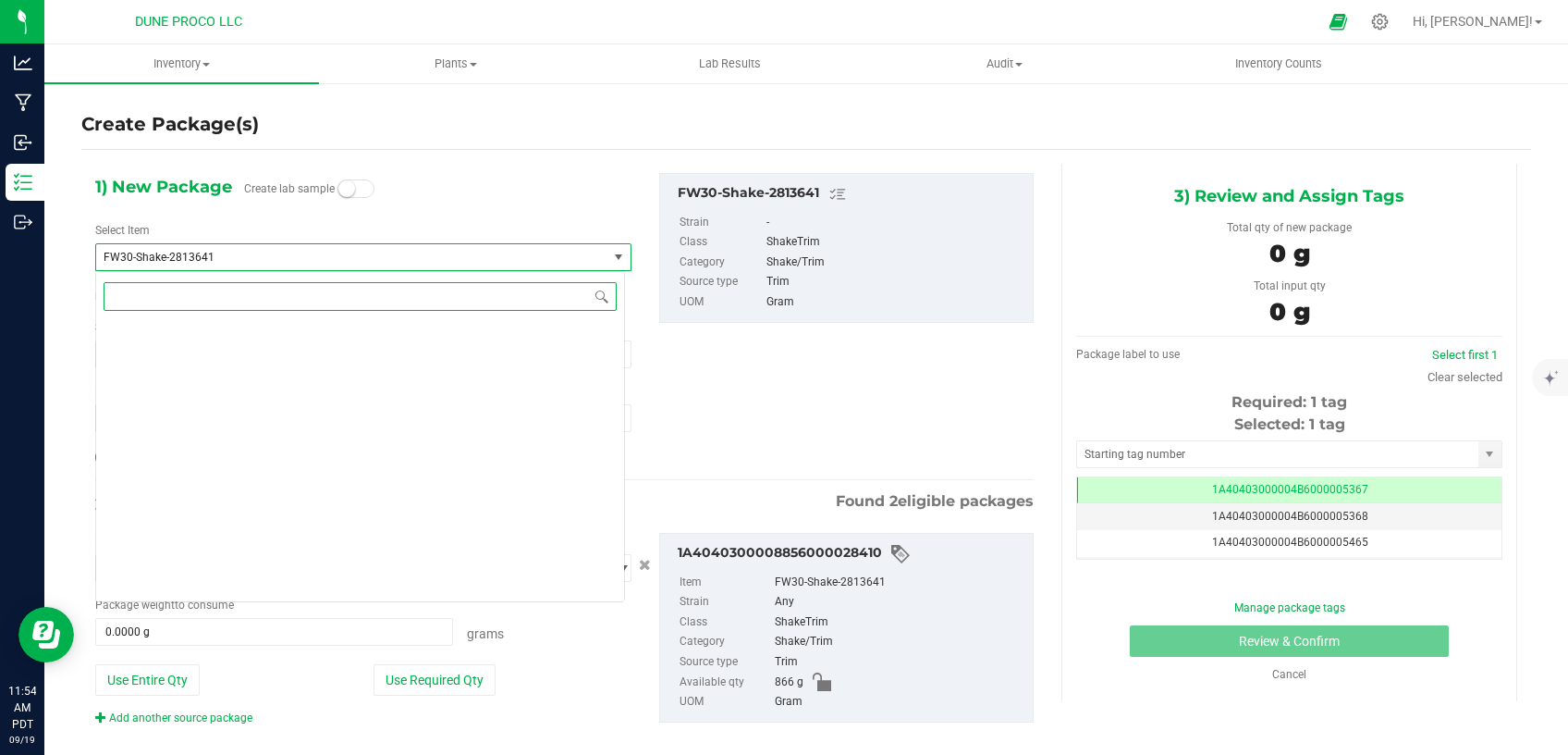
scroll to position [2357, 0]
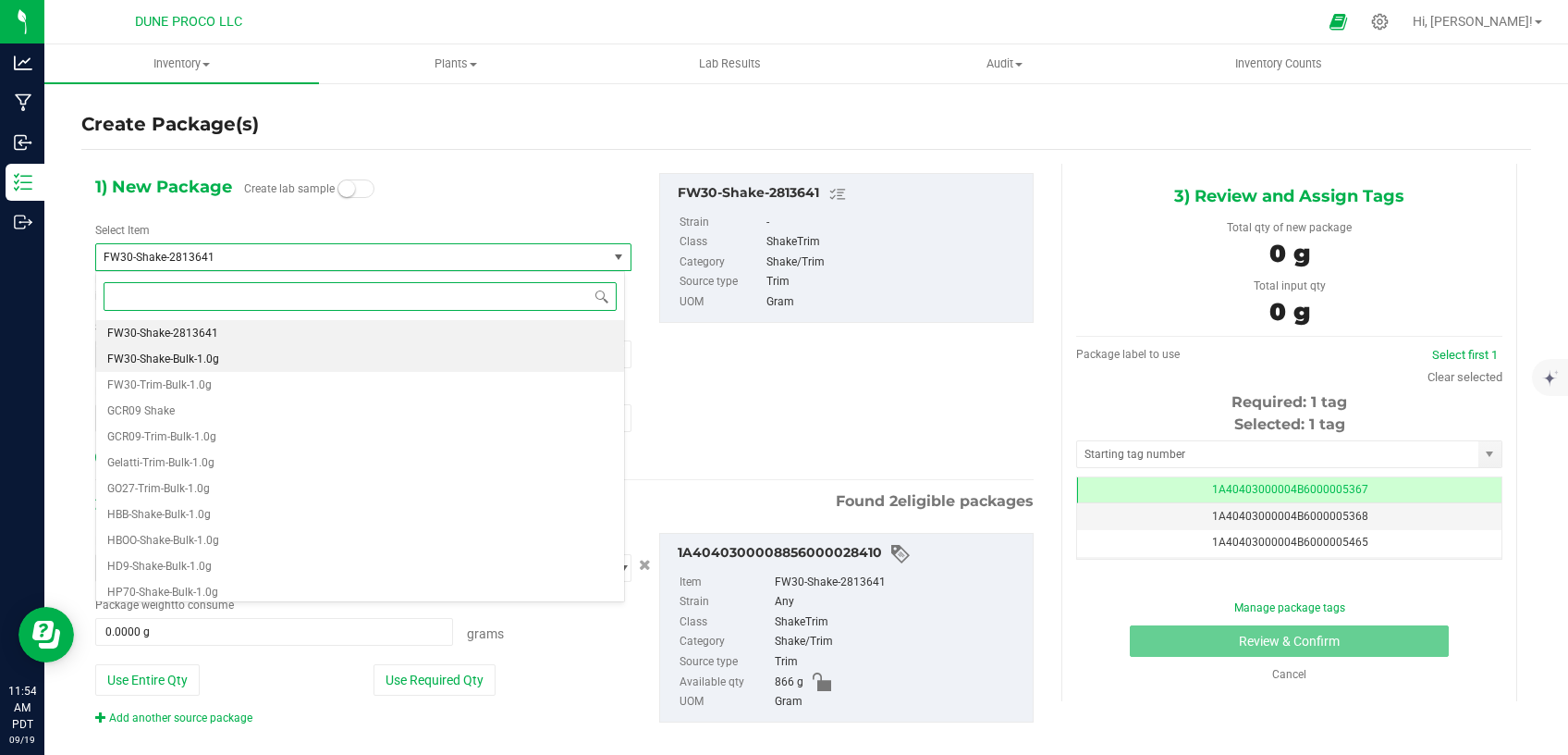
click at [228, 357] on li "FW30-Shake-Bulk-1.0g" at bounding box center [359, 359] width 527 height 26
type input "0"
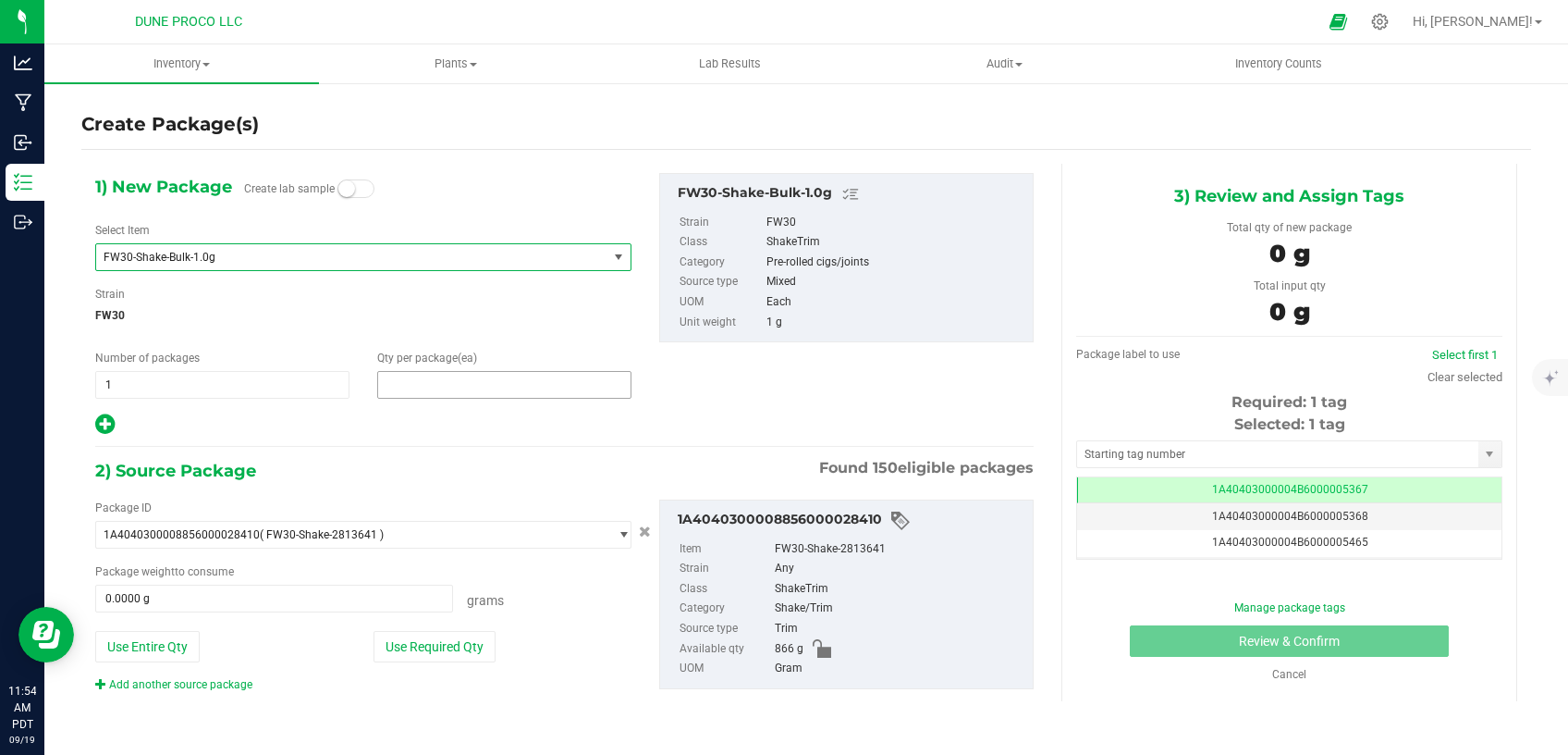
click at [476, 383] on span at bounding box center [503, 385] width 254 height 28
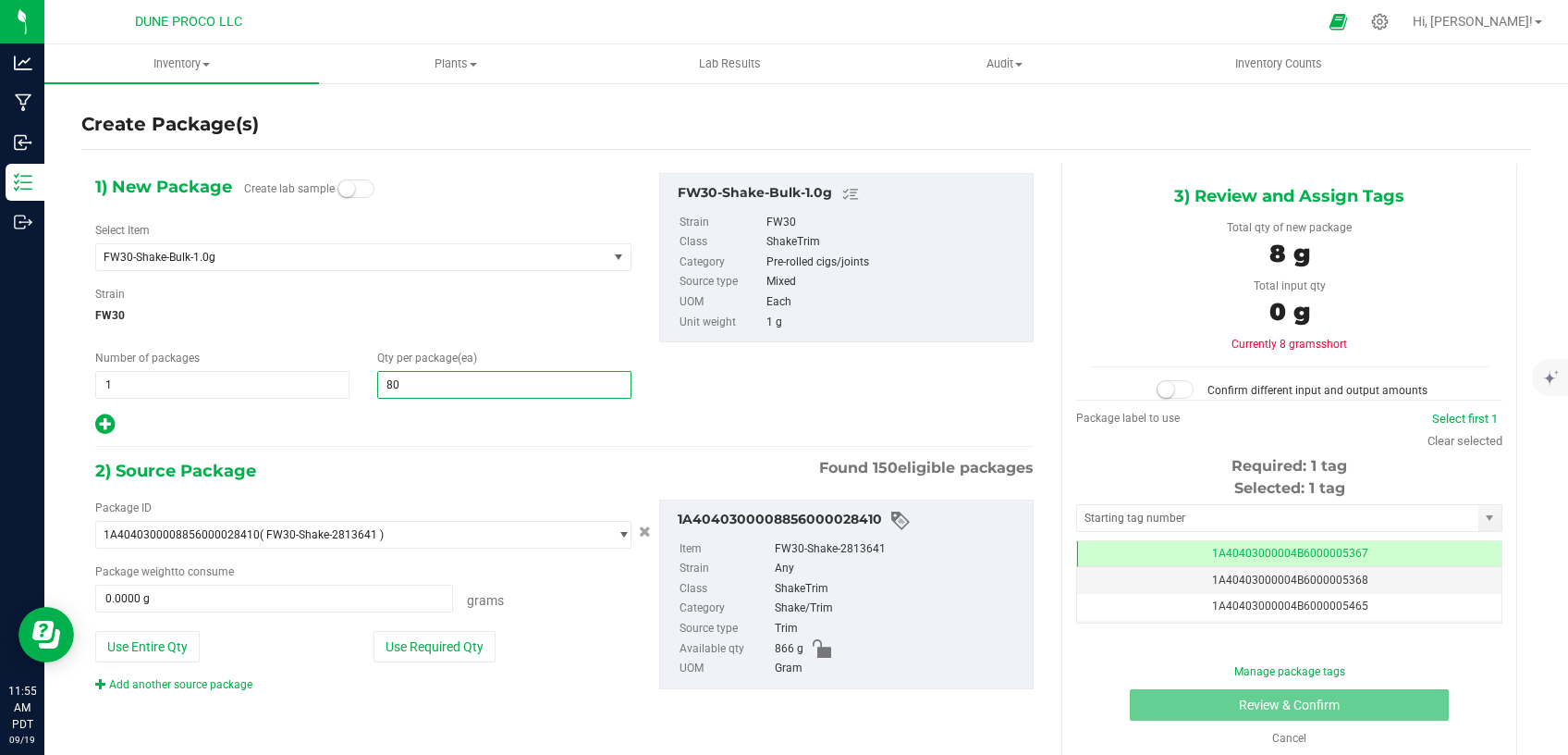
type input "801"
click at [463, 654] on button "Use Required Qty" at bounding box center [435, 646] width 122 height 32
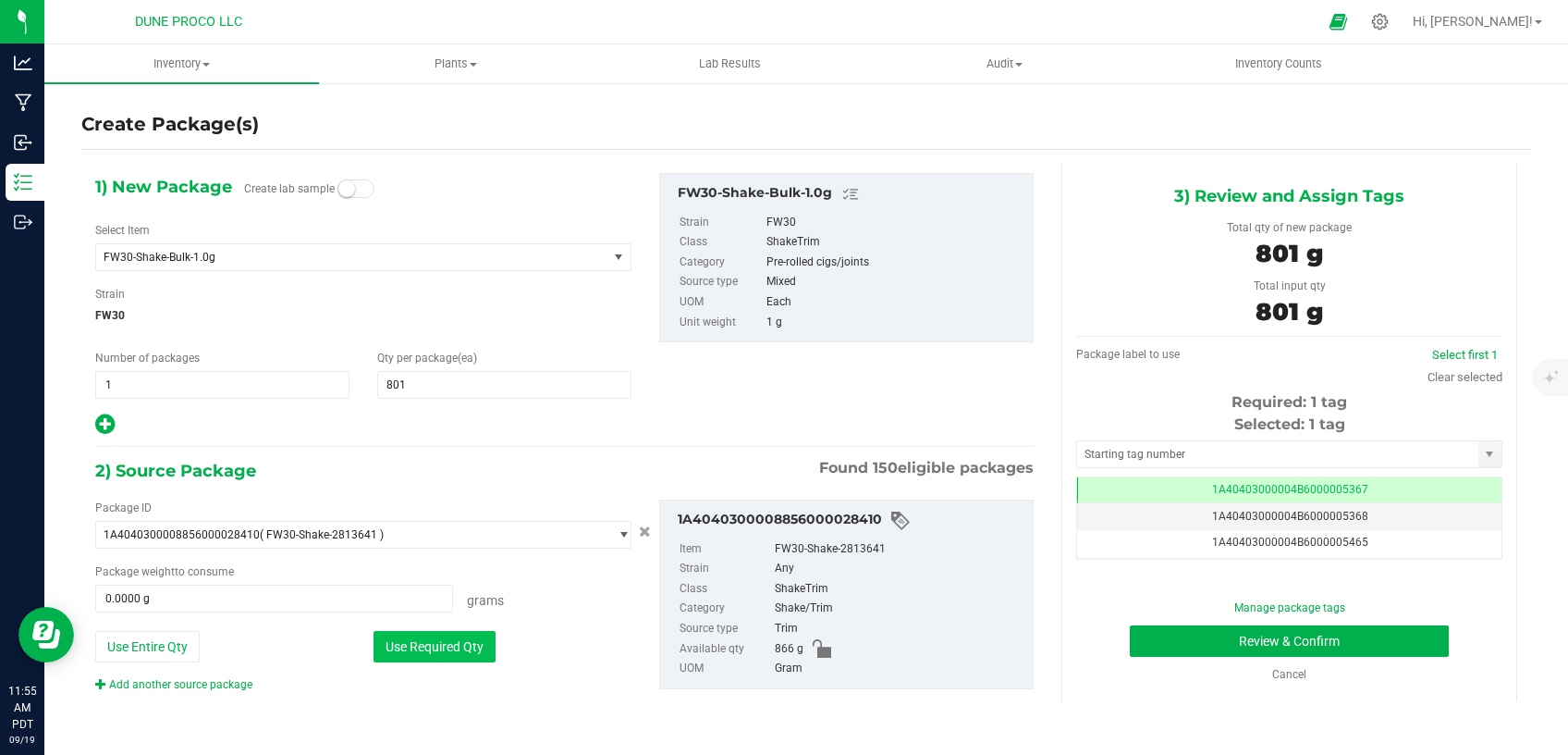
type input "801.0000 g"
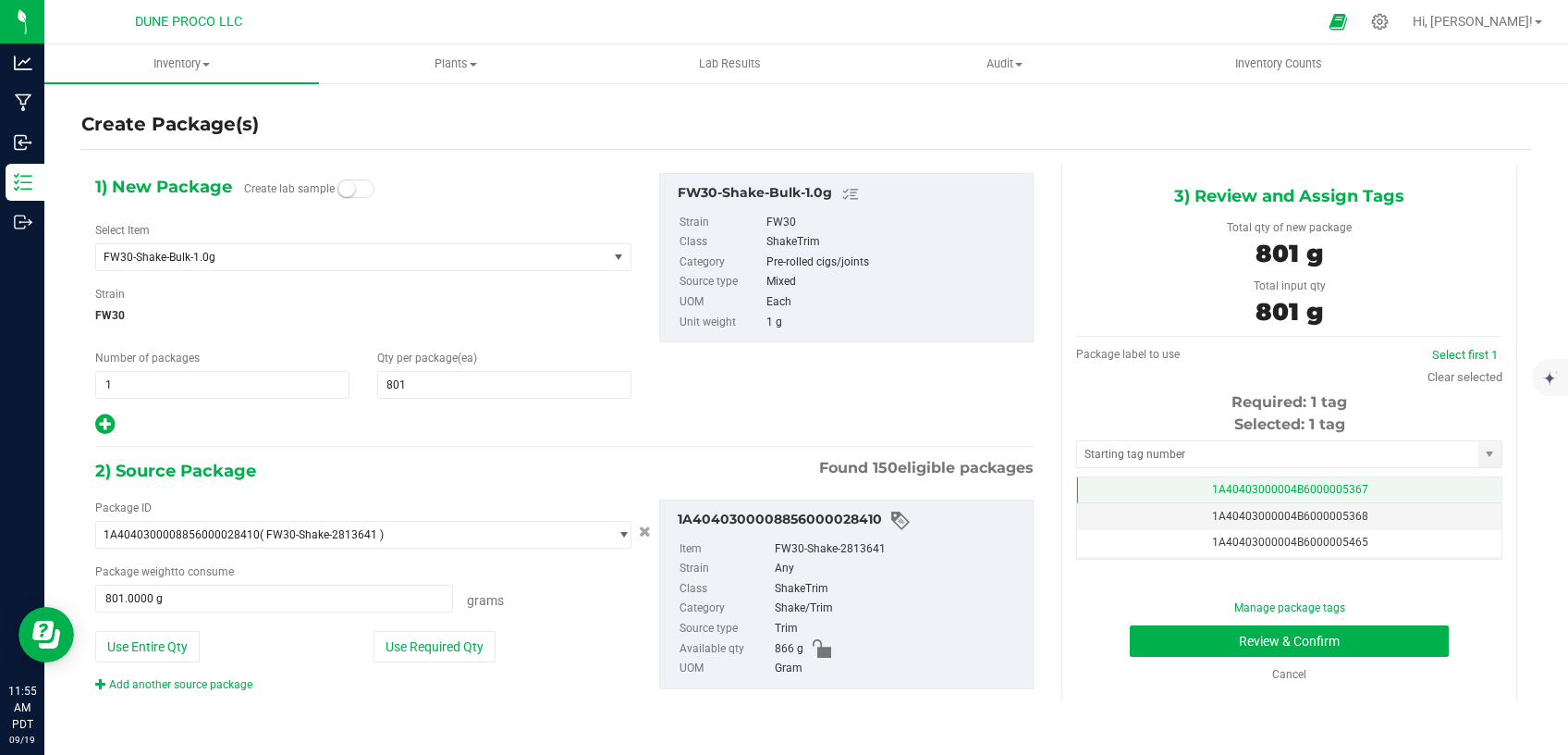
click at [1204, 486] on td "1A40403000004B6000005367" at bounding box center [1289, 490] width 425 height 27
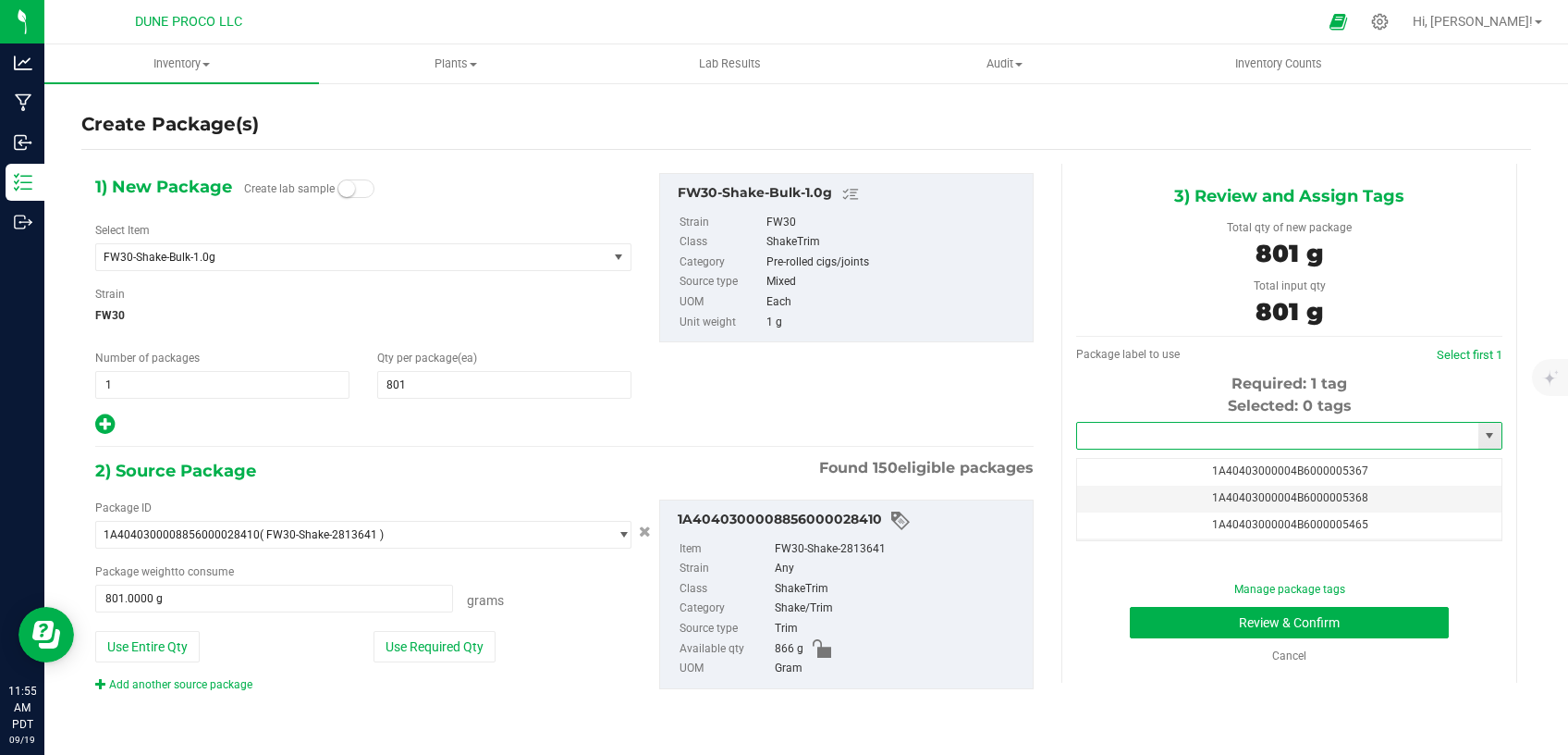
click at [1204, 437] on input "text" at bounding box center [1277, 436] width 401 height 26
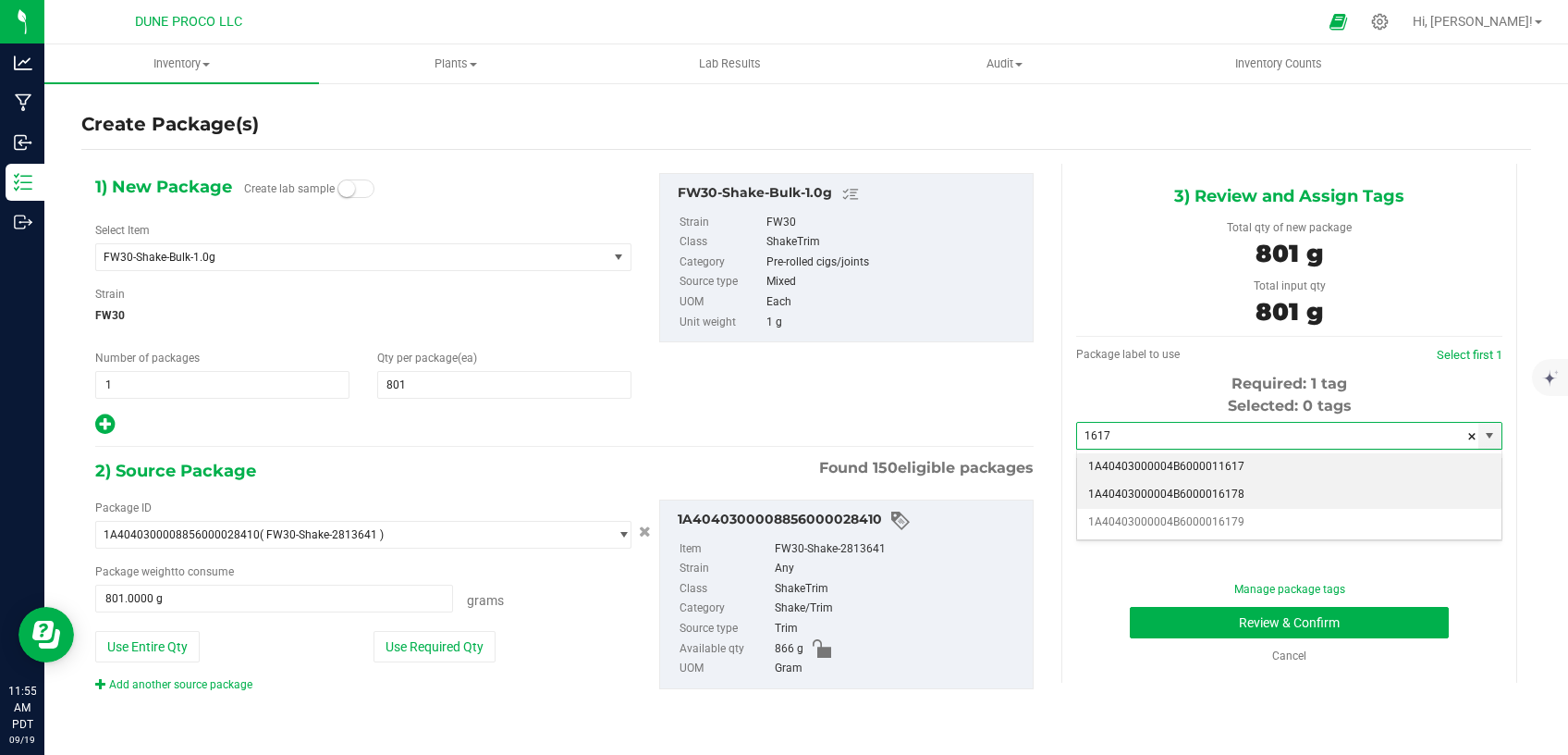
click at [1214, 493] on li "1A40403000004B6000016178" at bounding box center [1289, 495] width 425 height 28
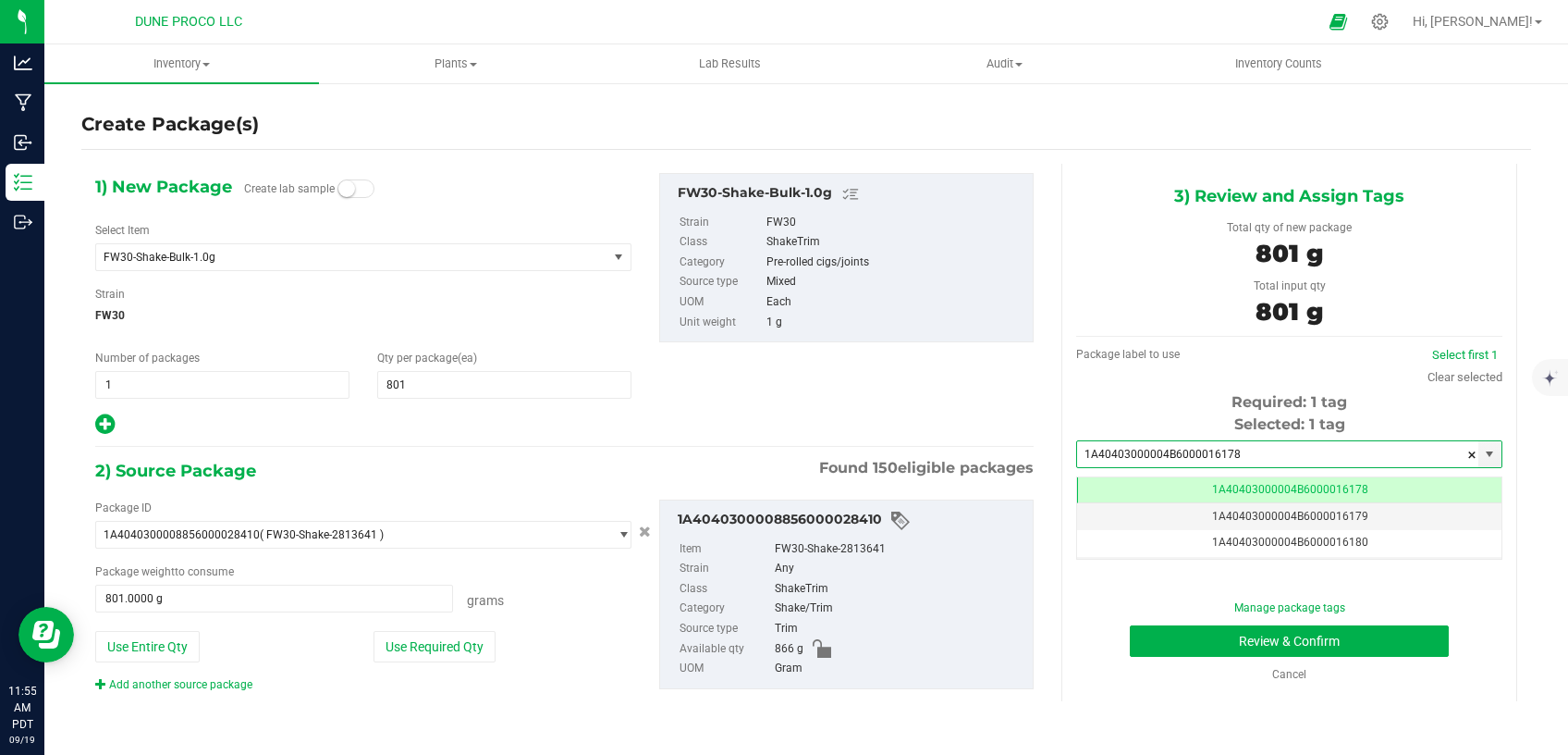
type input "1A40403000004B6000016178"
click at [1183, 633] on button "Review & Confirm" at bounding box center [1289, 641] width 319 height 32
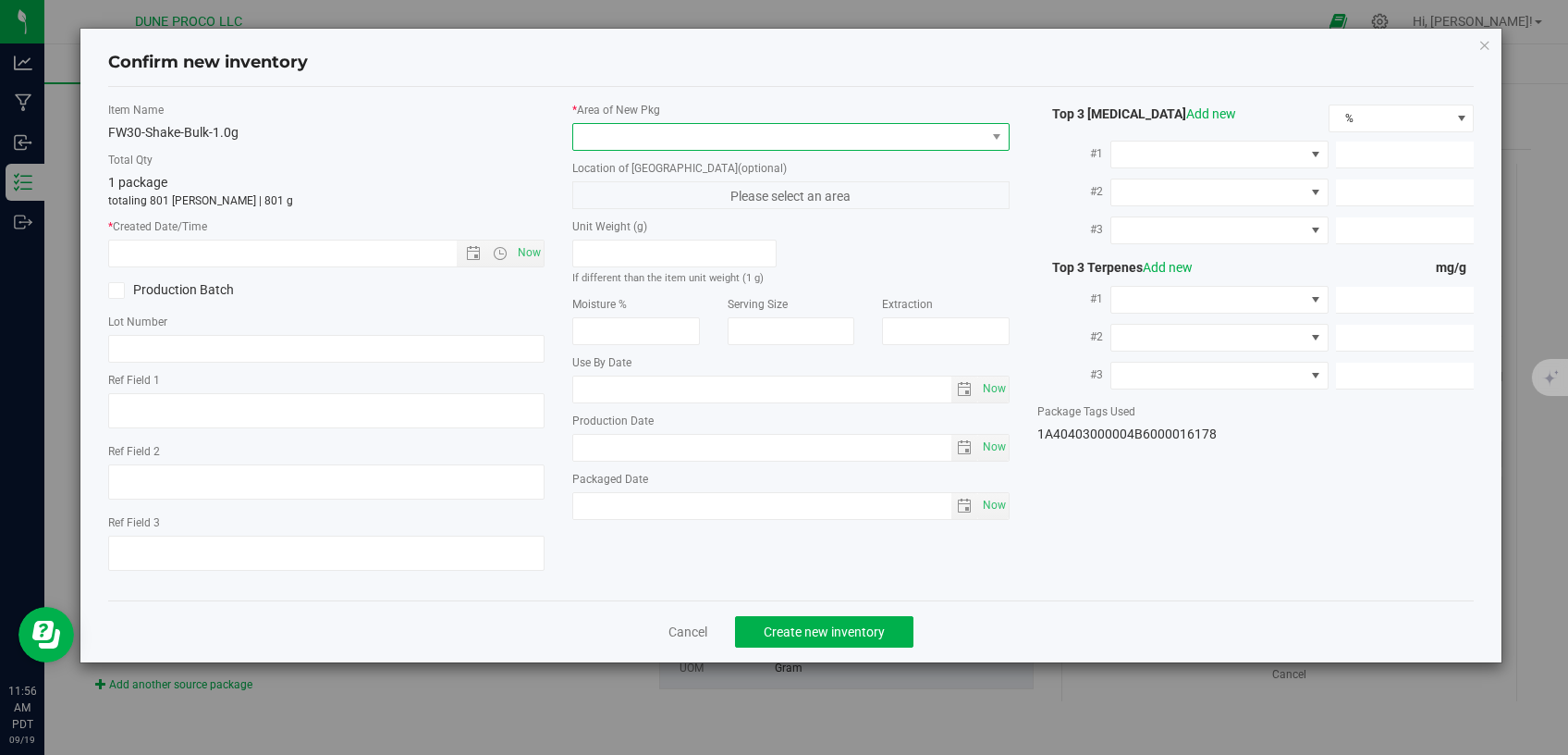
click at [912, 134] on span at bounding box center [780, 137] width 413 height 26
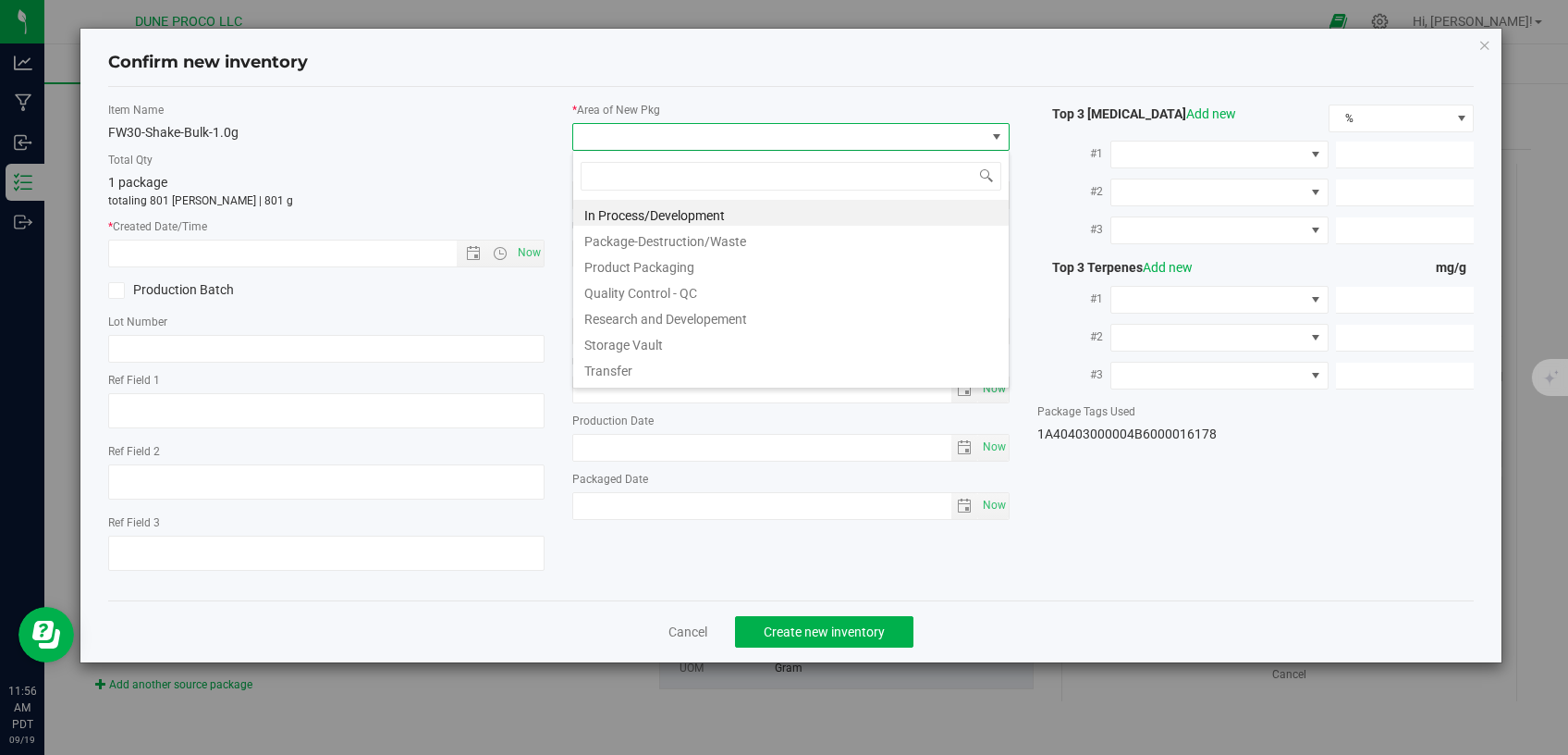
scroll to position [27, 437]
click at [701, 336] on li "Storage Vault" at bounding box center [790, 342] width 436 height 26
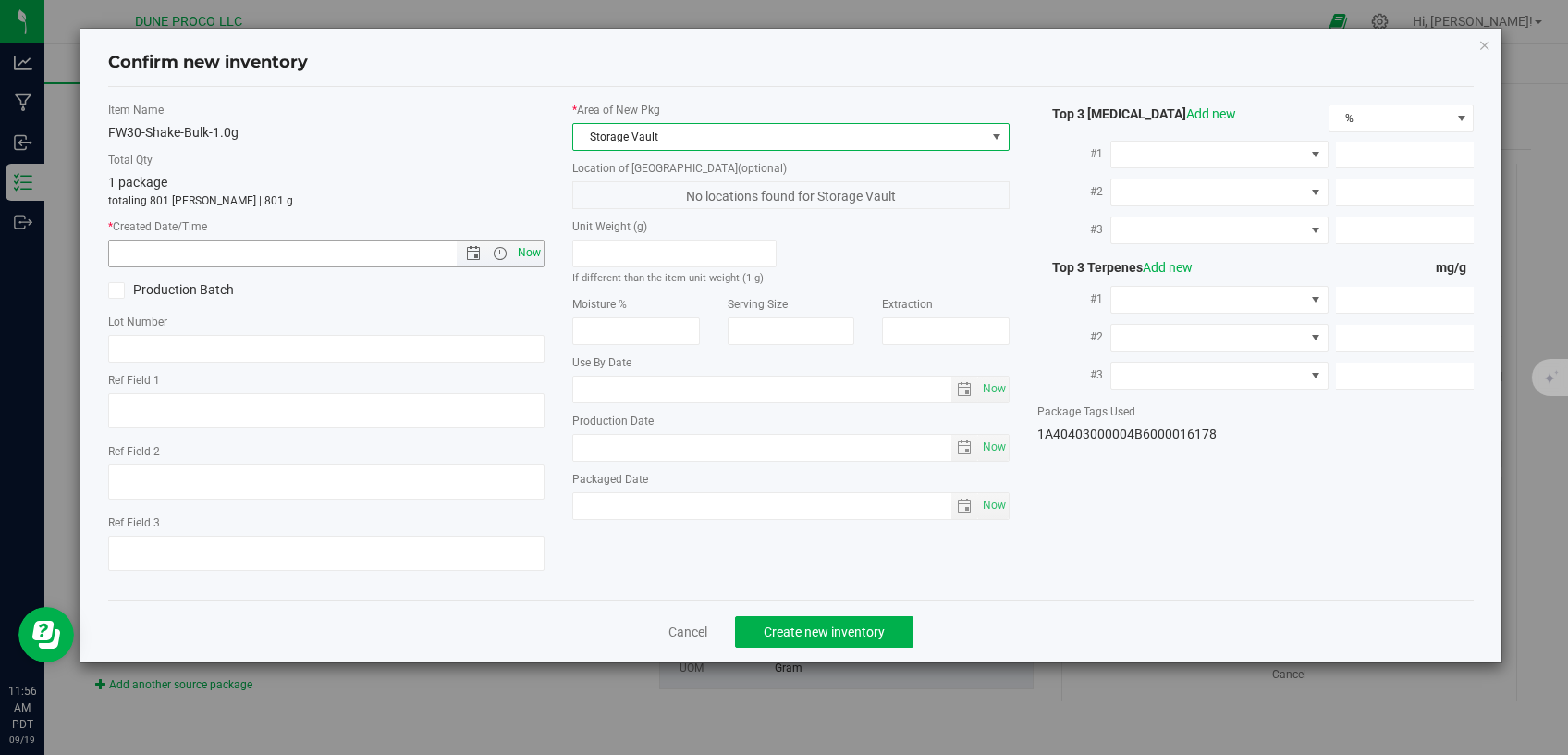
click at [521, 253] on span "Now" at bounding box center [530, 252] width 32 height 27
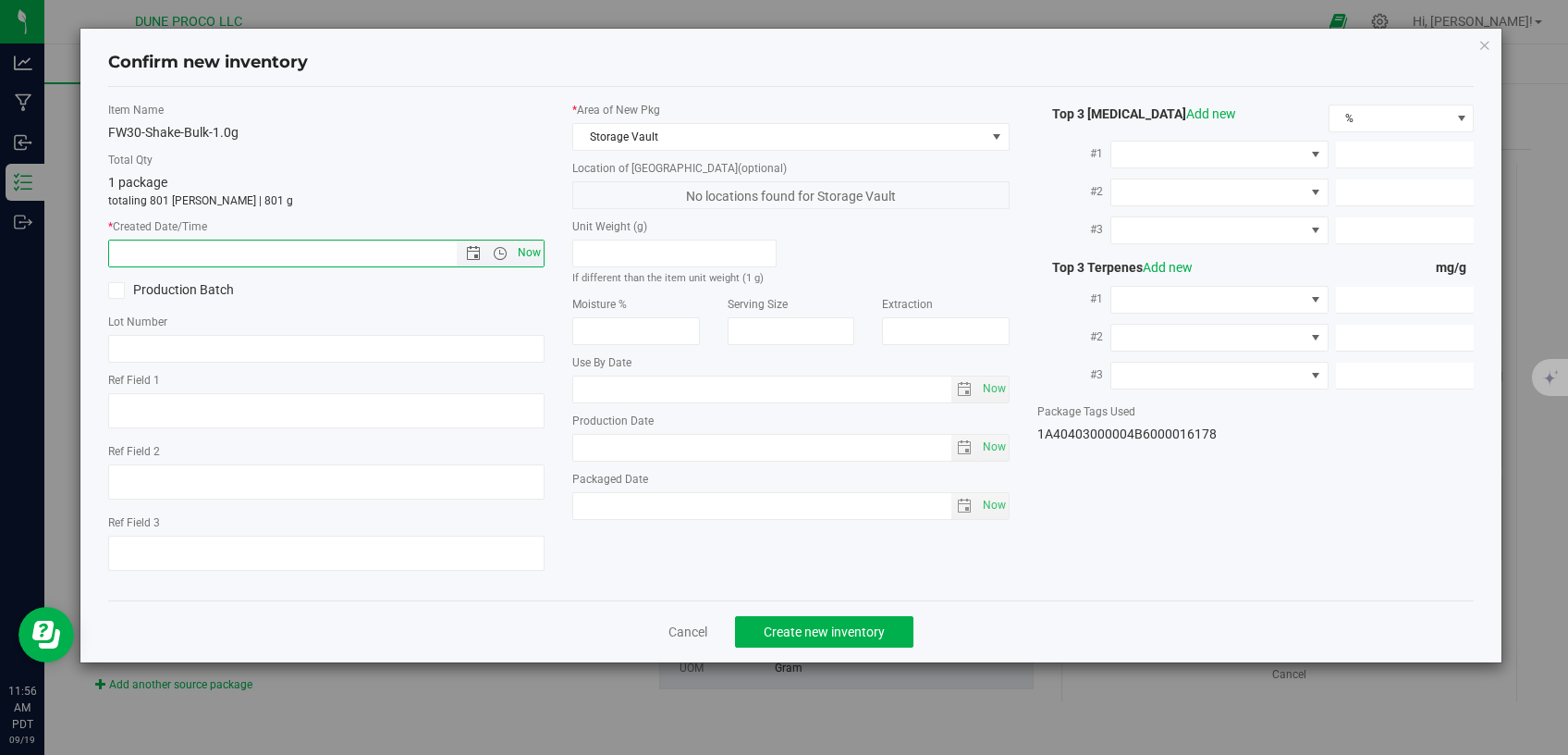
type input "[DATE] 11:56 AM"
click at [794, 624] on span "Create new inventory" at bounding box center [823, 631] width 121 height 15
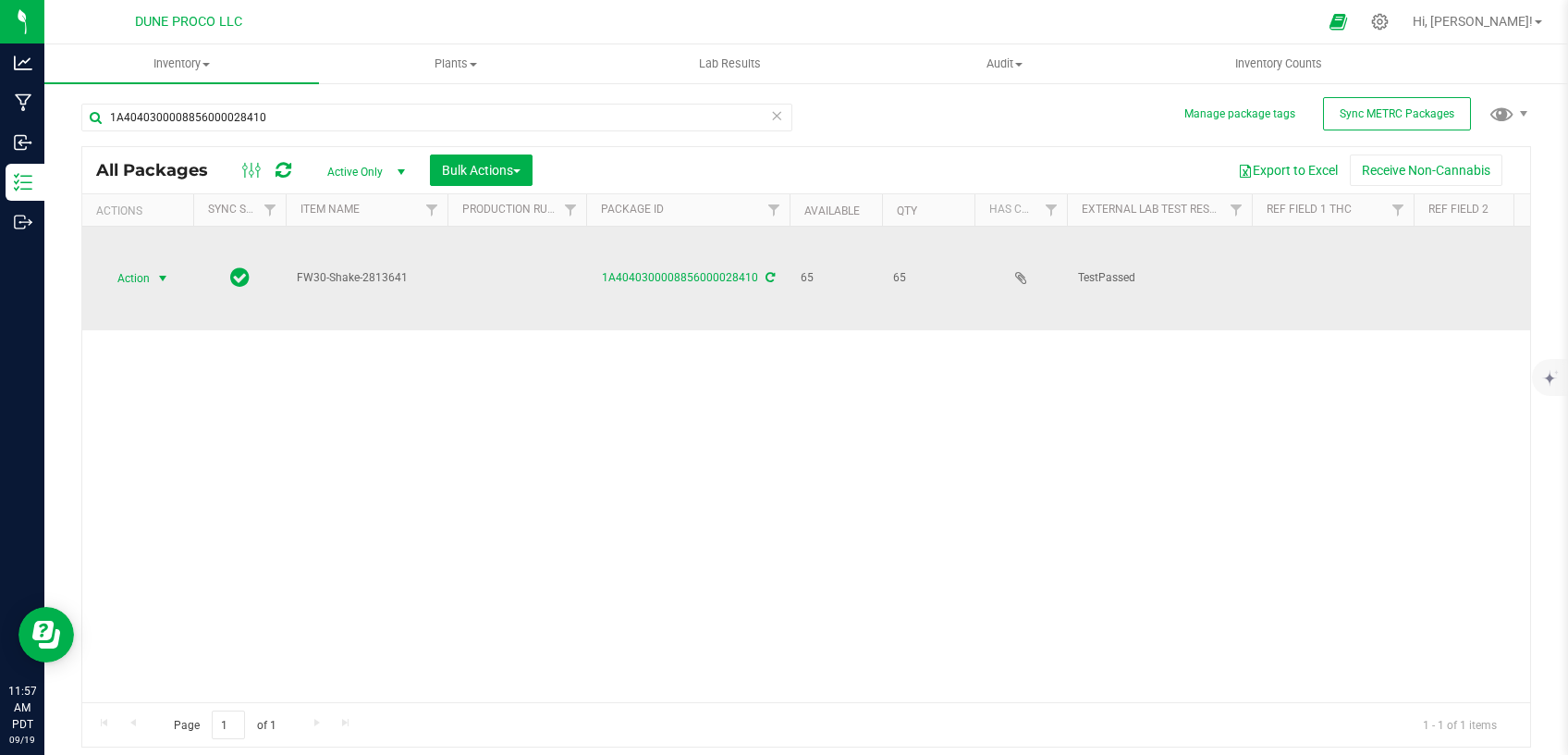
click at [163, 271] on span "select" at bounding box center [162, 278] width 15 height 15
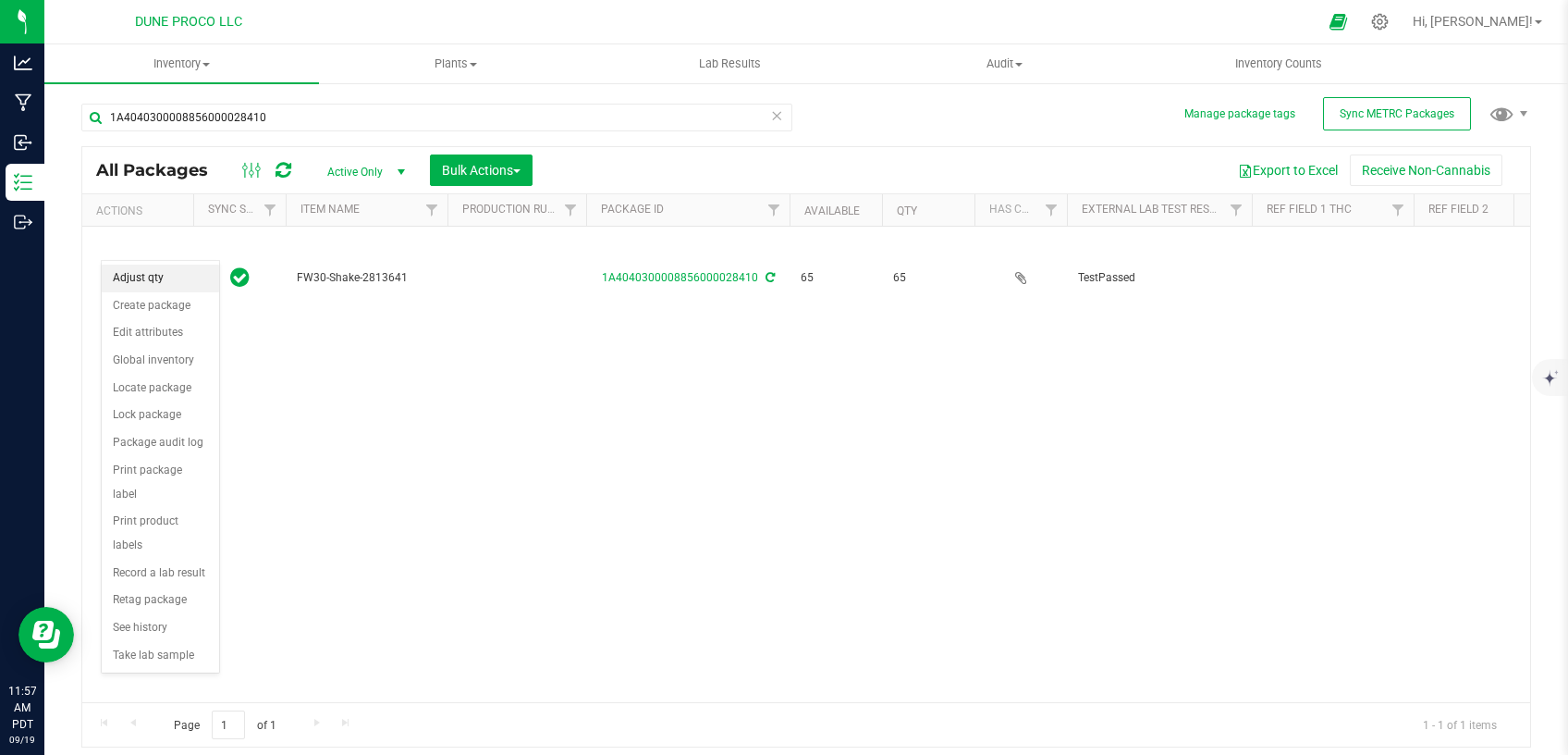
click at [167, 280] on li "Adjust qty" at bounding box center [160, 278] width 118 height 28
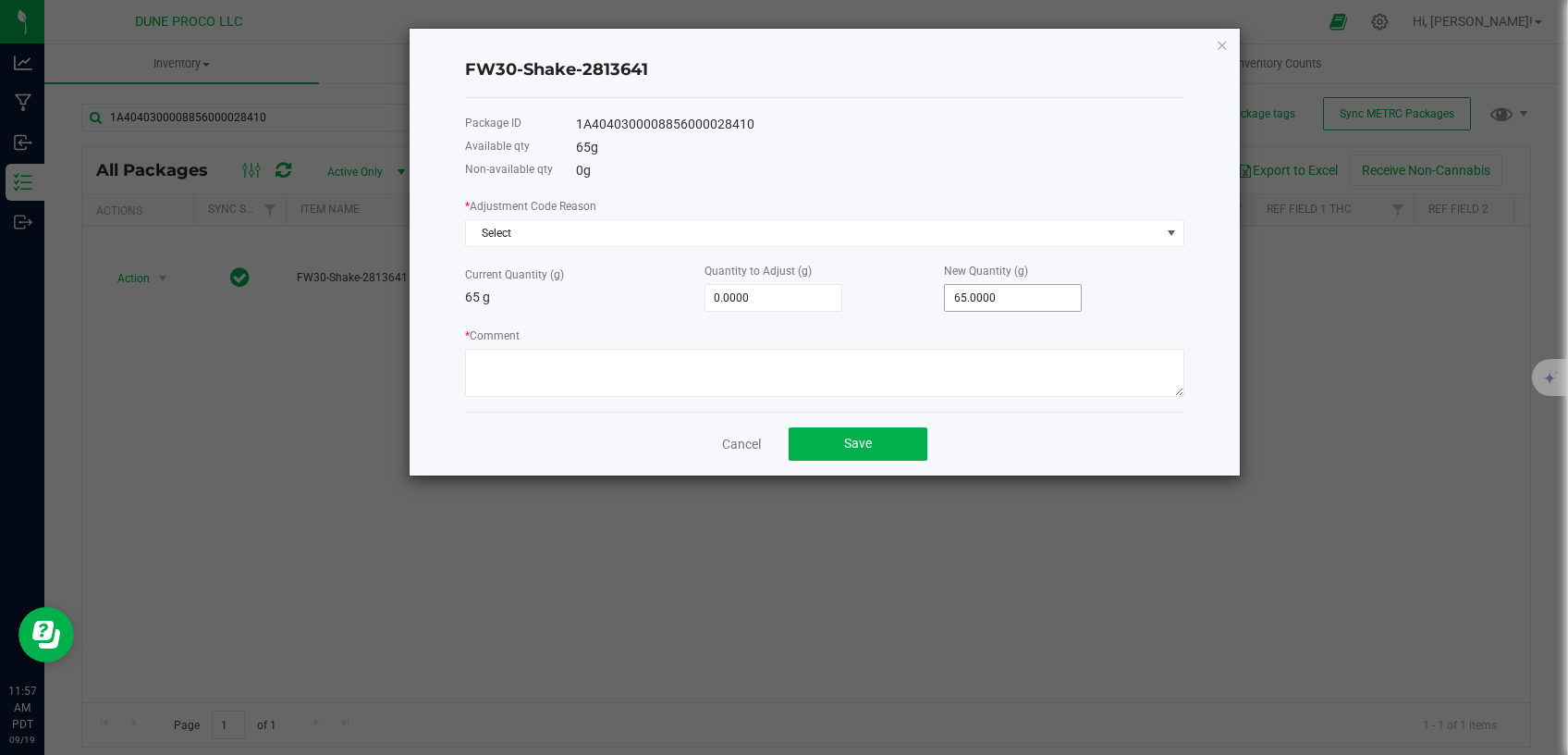
type input "65"
click at [972, 304] on input "65" at bounding box center [1013, 298] width 136 height 26
type input "-65.0000"
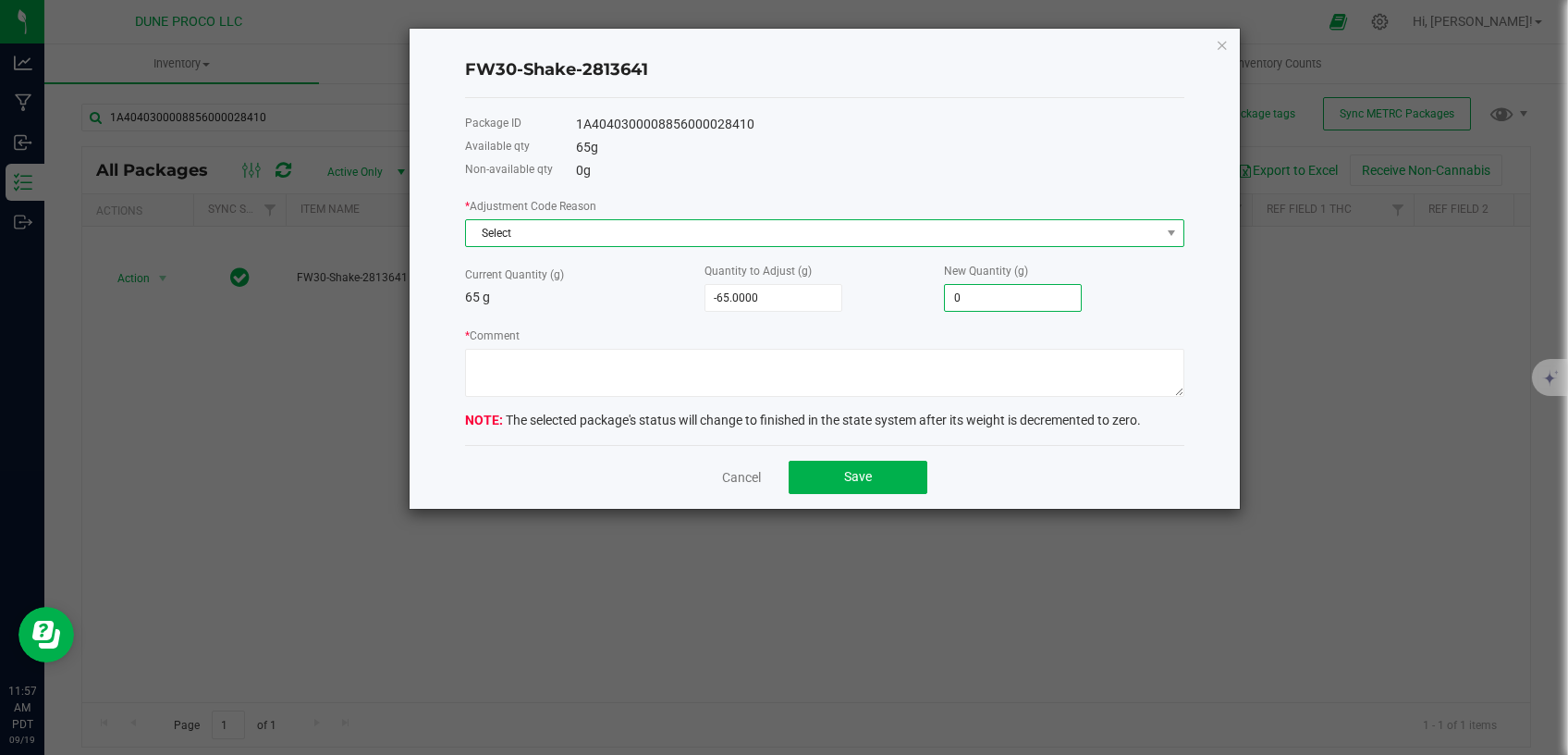
type input "0.0000"
click at [908, 235] on span "Select" at bounding box center [812, 233] width 694 height 26
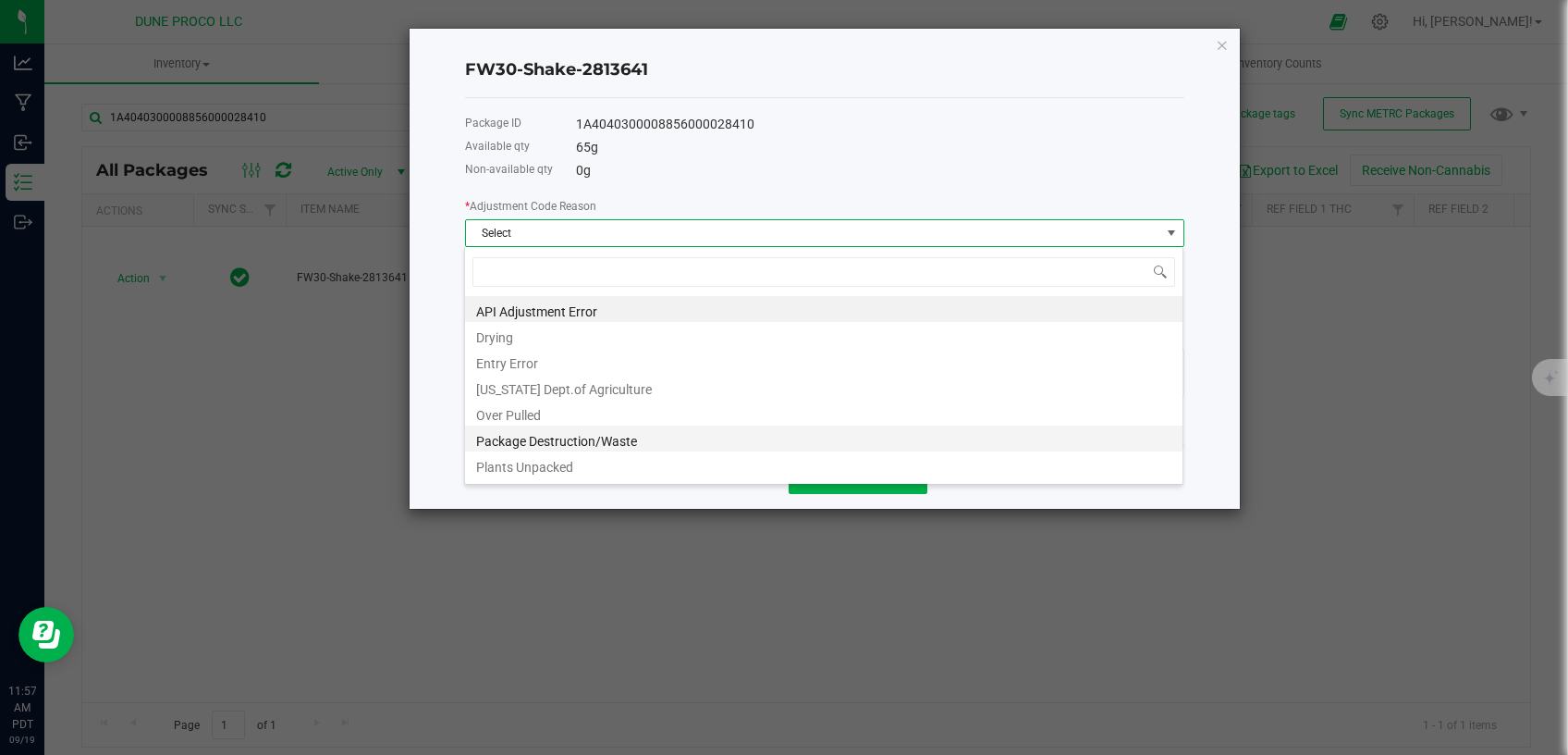
scroll to position [28, 719]
click at [668, 443] on li "Package Destruction/Waste" at bounding box center [823, 439] width 718 height 26
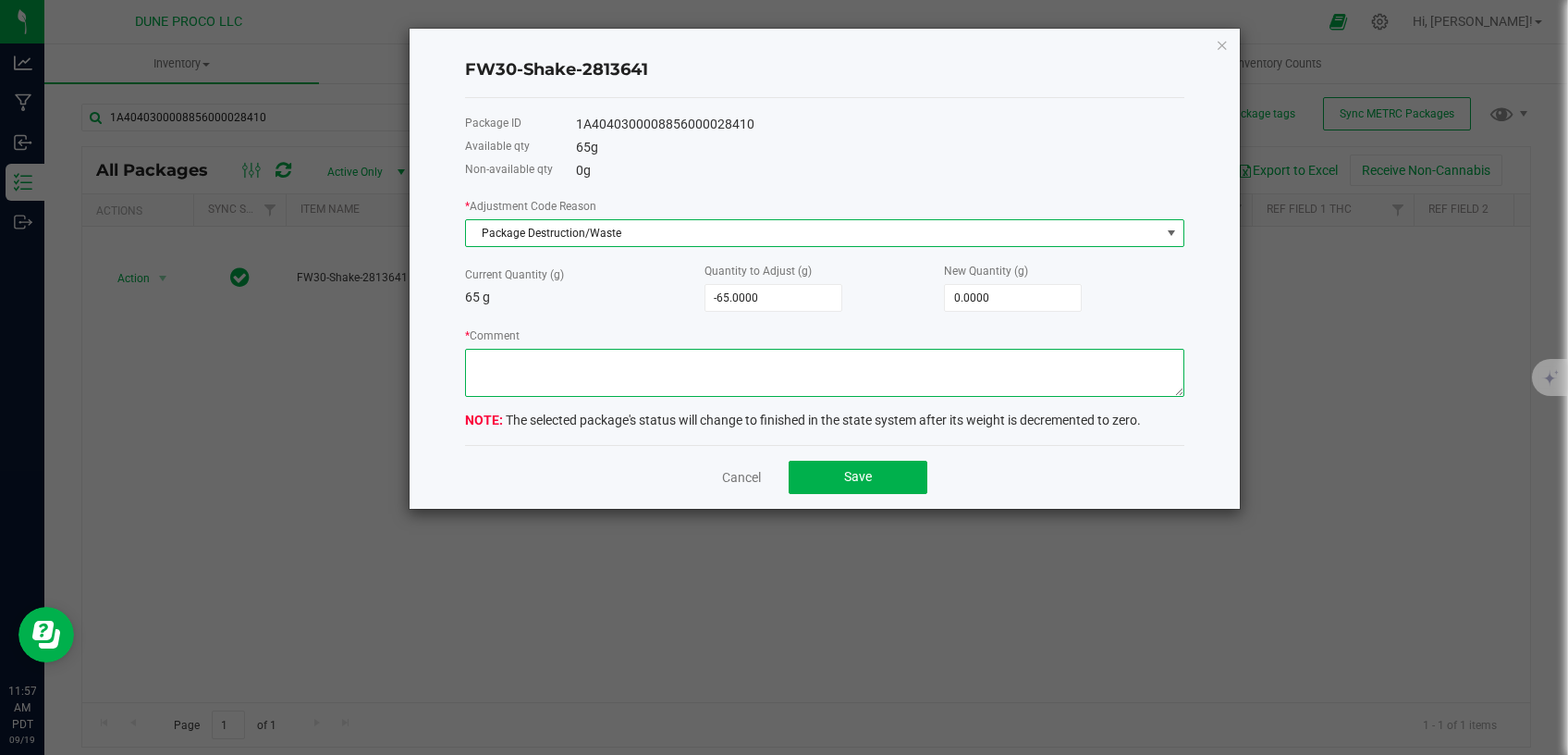
click at [671, 373] on textarea "* Comment" at bounding box center [823, 373] width 719 height 48
type textarea "Unusable material."
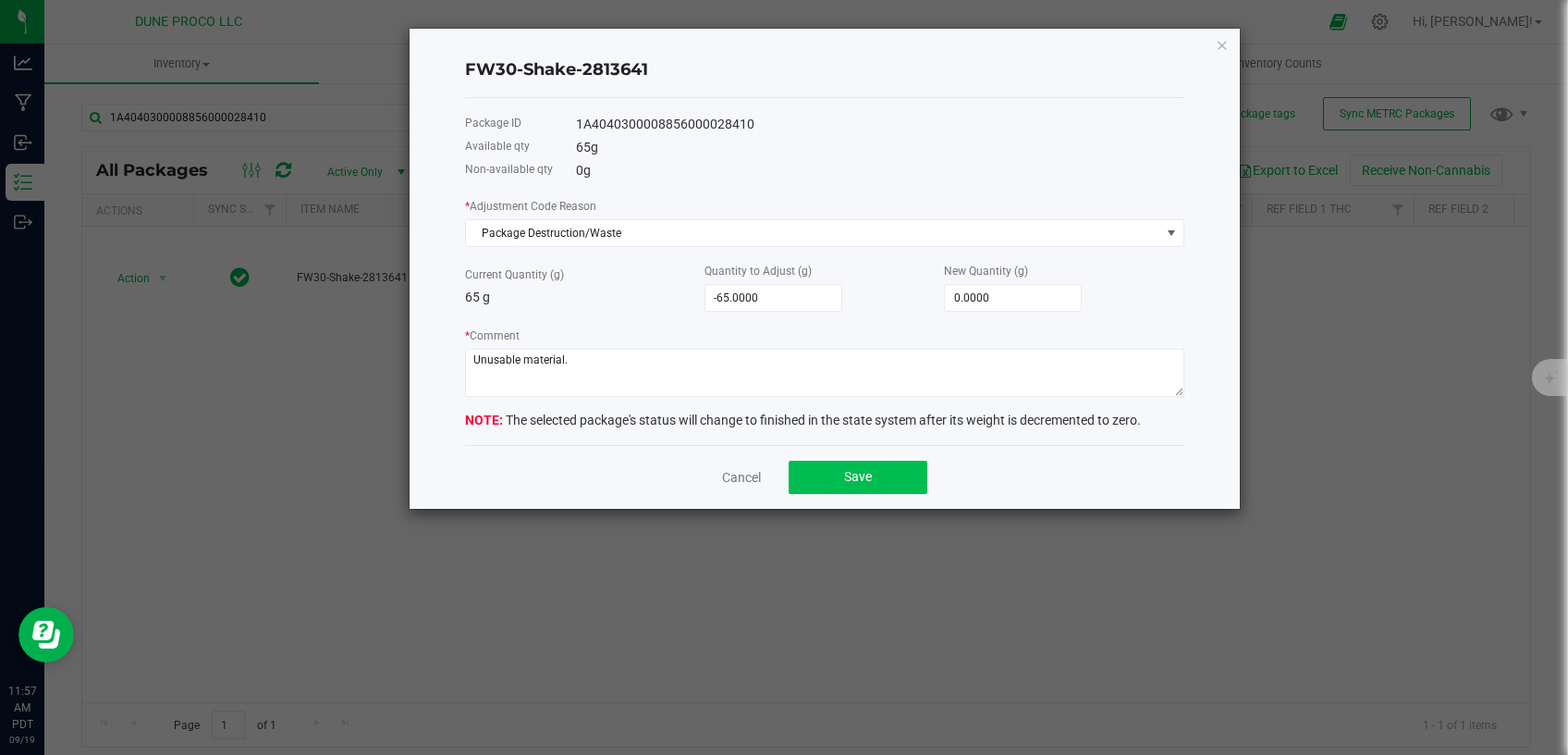
drag, startPoint x: 856, startPoint y: 458, endPoint x: 852, endPoint y: 469, distance: 11.7
click at [856, 459] on div "Cancel Save" at bounding box center [823, 477] width 719 height 64
click at [875, 476] on button "Save" at bounding box center [857, 477] width 139 height 33
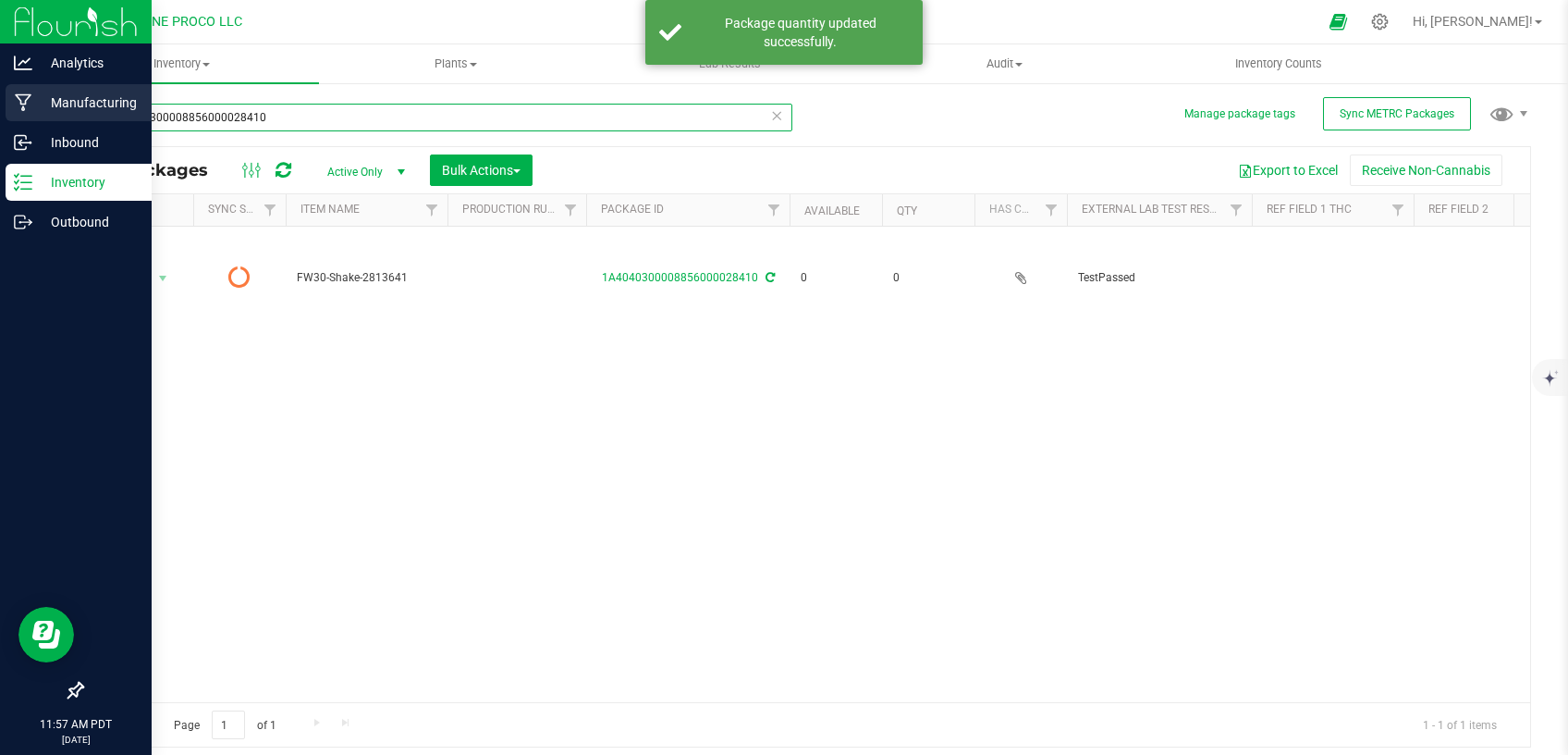
drag, startPoint x: 260, startPoint y: 115, endPoint x: 13, endPoint y: 108, distance: 247.1
click at [82, 121] on input "1A4040300008856000028410" at bounding box center [437, 118] width 711 height 28
paste input "28303"
type input "28303"
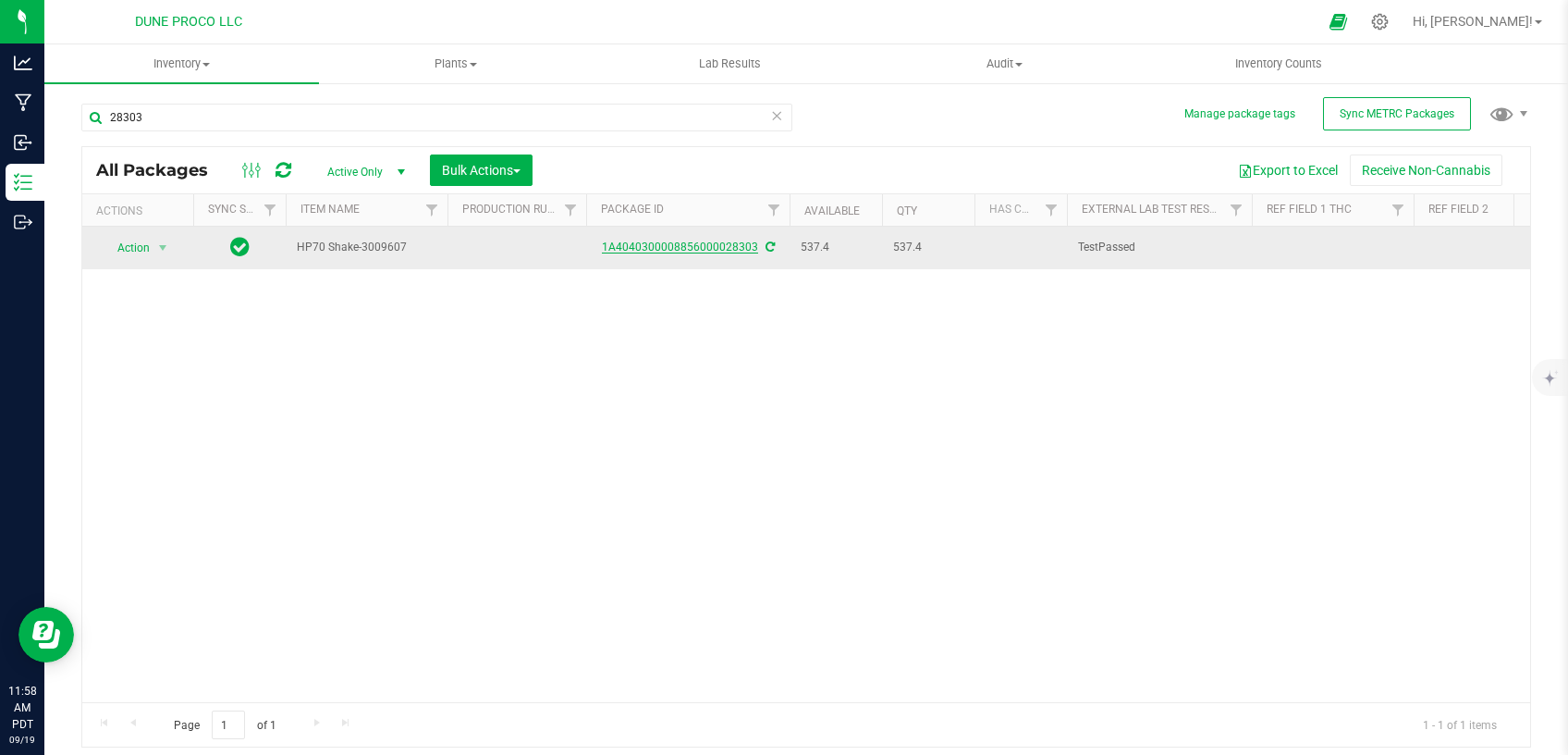
click at [737, 247] on link "1A4040300008856000028303" at bounding box center [680, 246] width 157 height 13
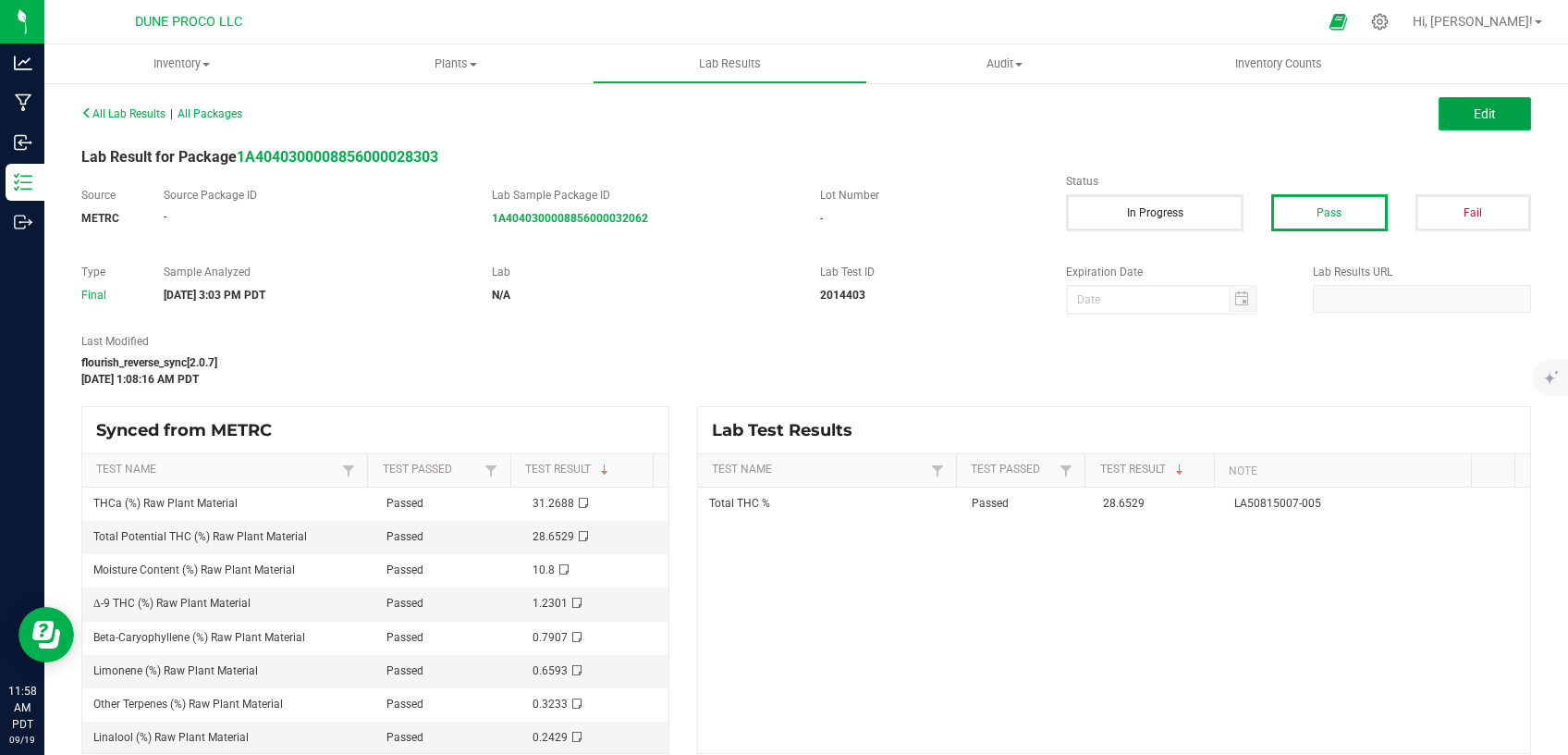
click at [1488, 111] on button "Edit" at bounding box center [1484, 113] width 93 height 33
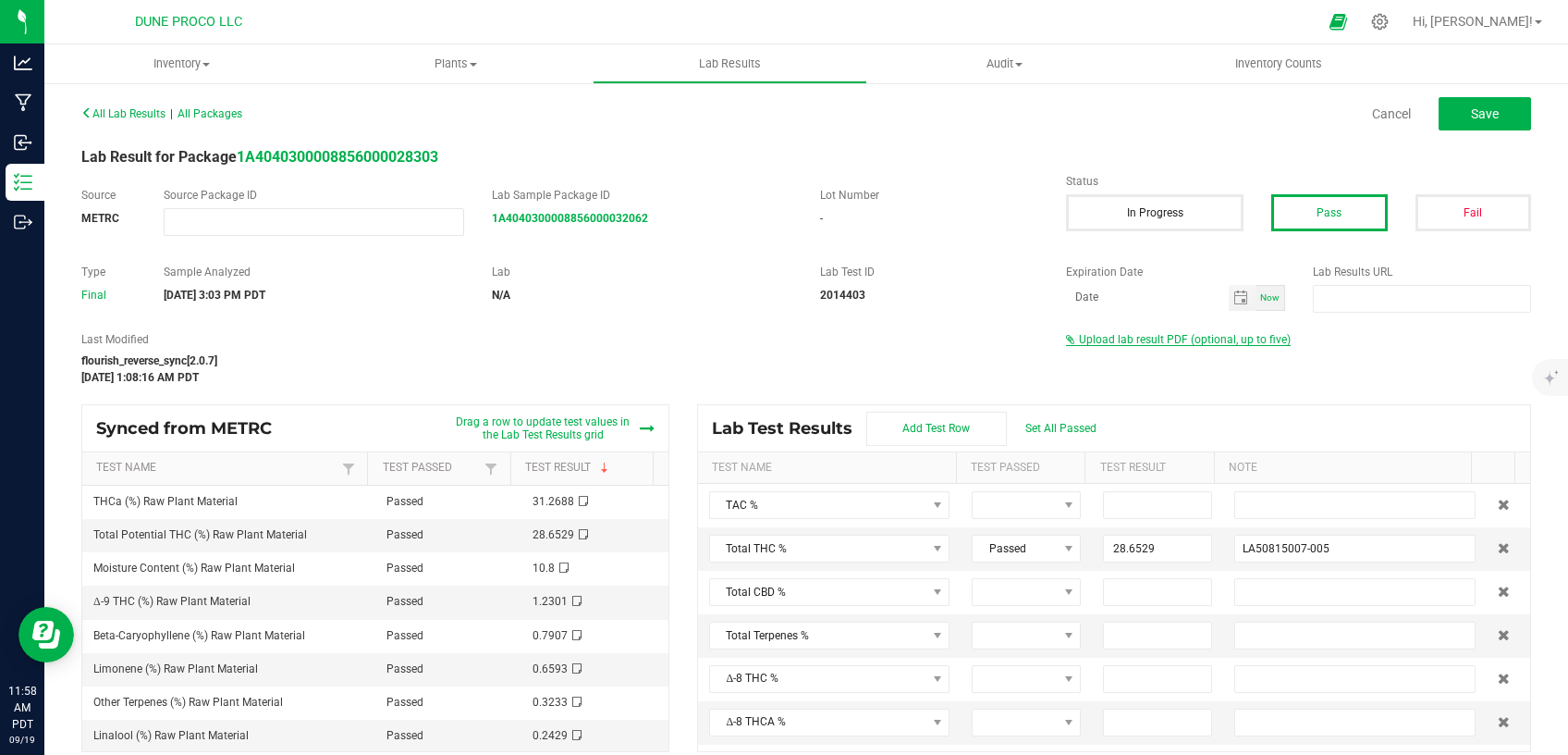
click at [1167, 339] on span "Upload lab result PDF (optional, up to five)" at bounding box center [1184, 339] width 211 height 13
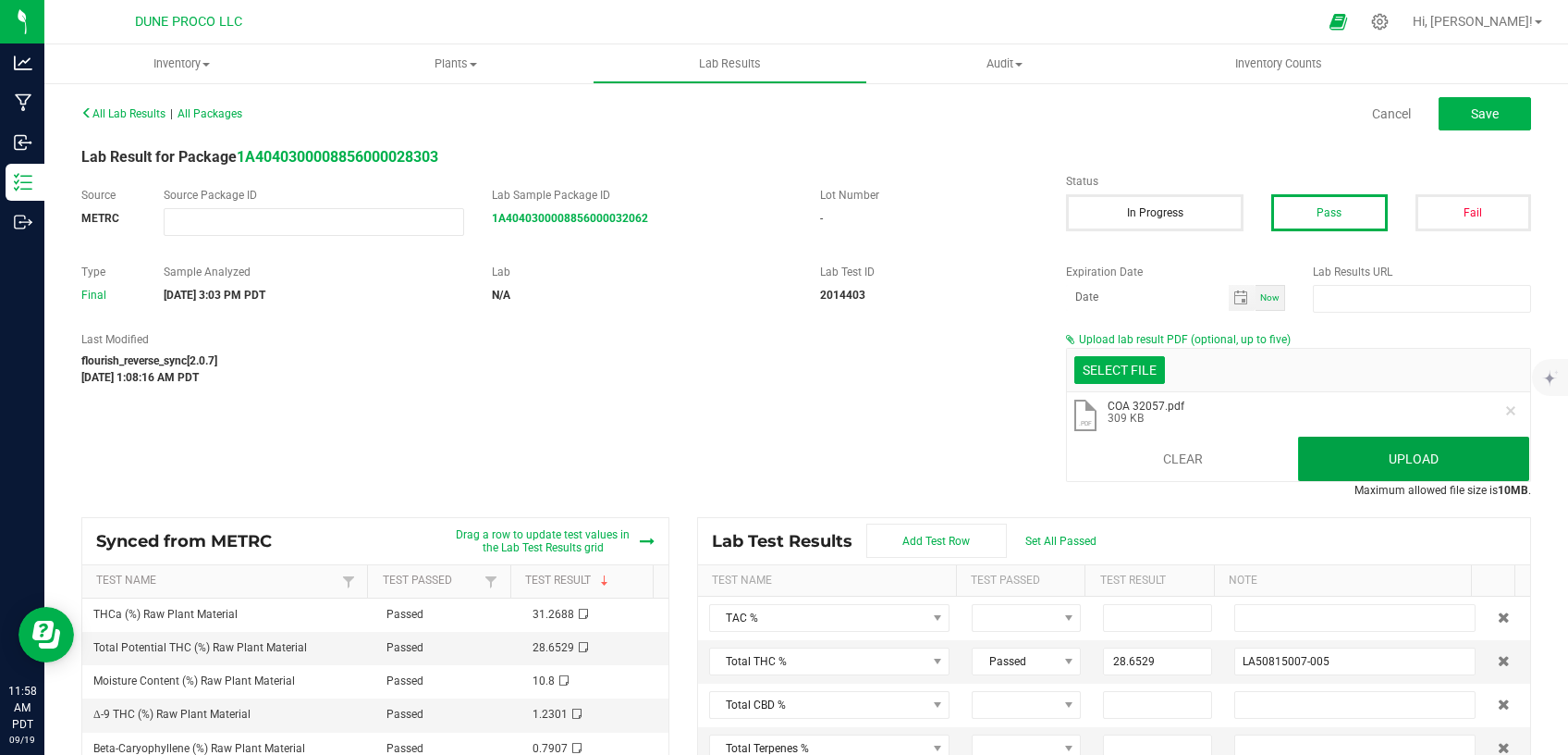
click at [1299, 445] on button "Upload" at bounding box center [1413, 459] width 231 height 45
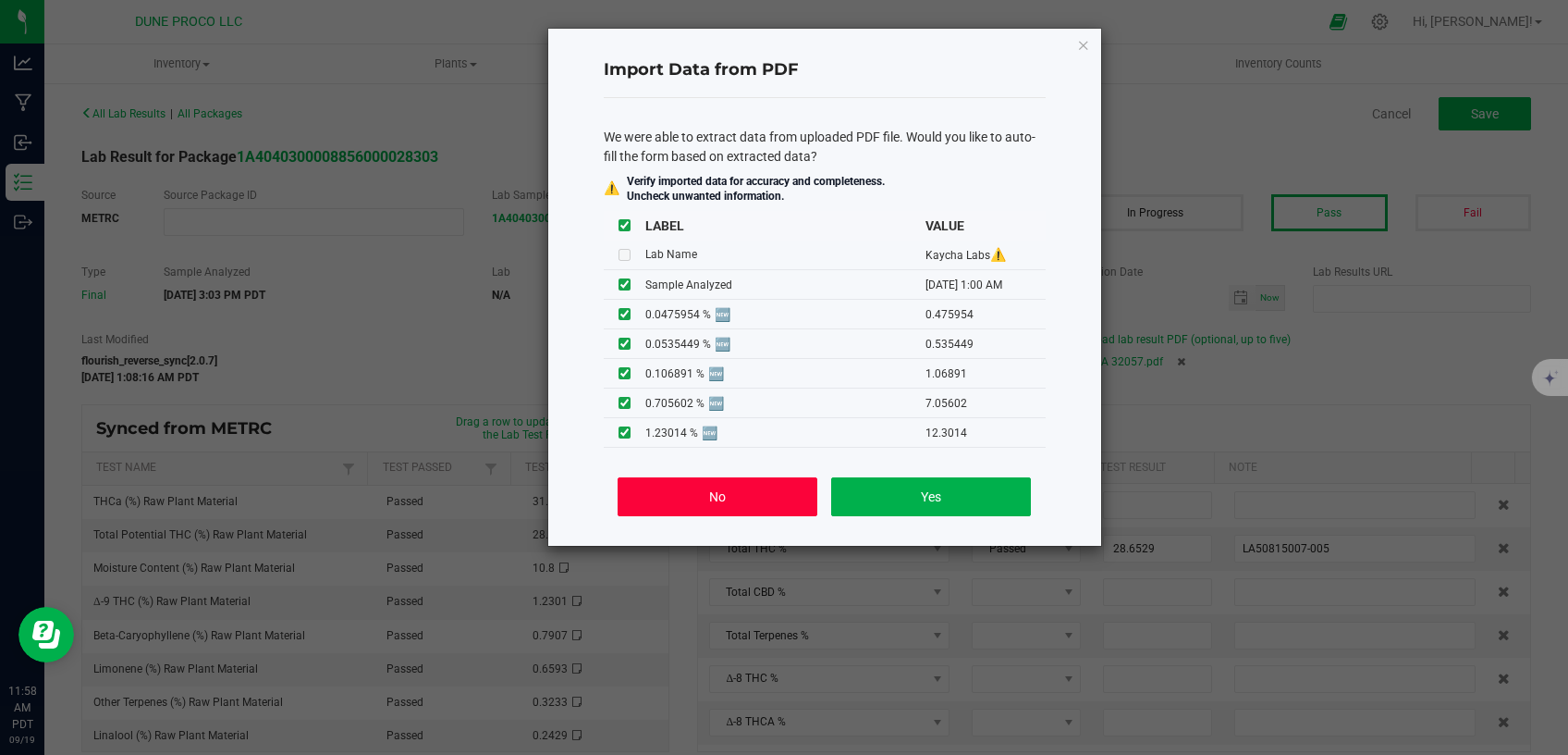
click at [782, 503] on button "No" at bounding box center [716, 496] width 198 height 39
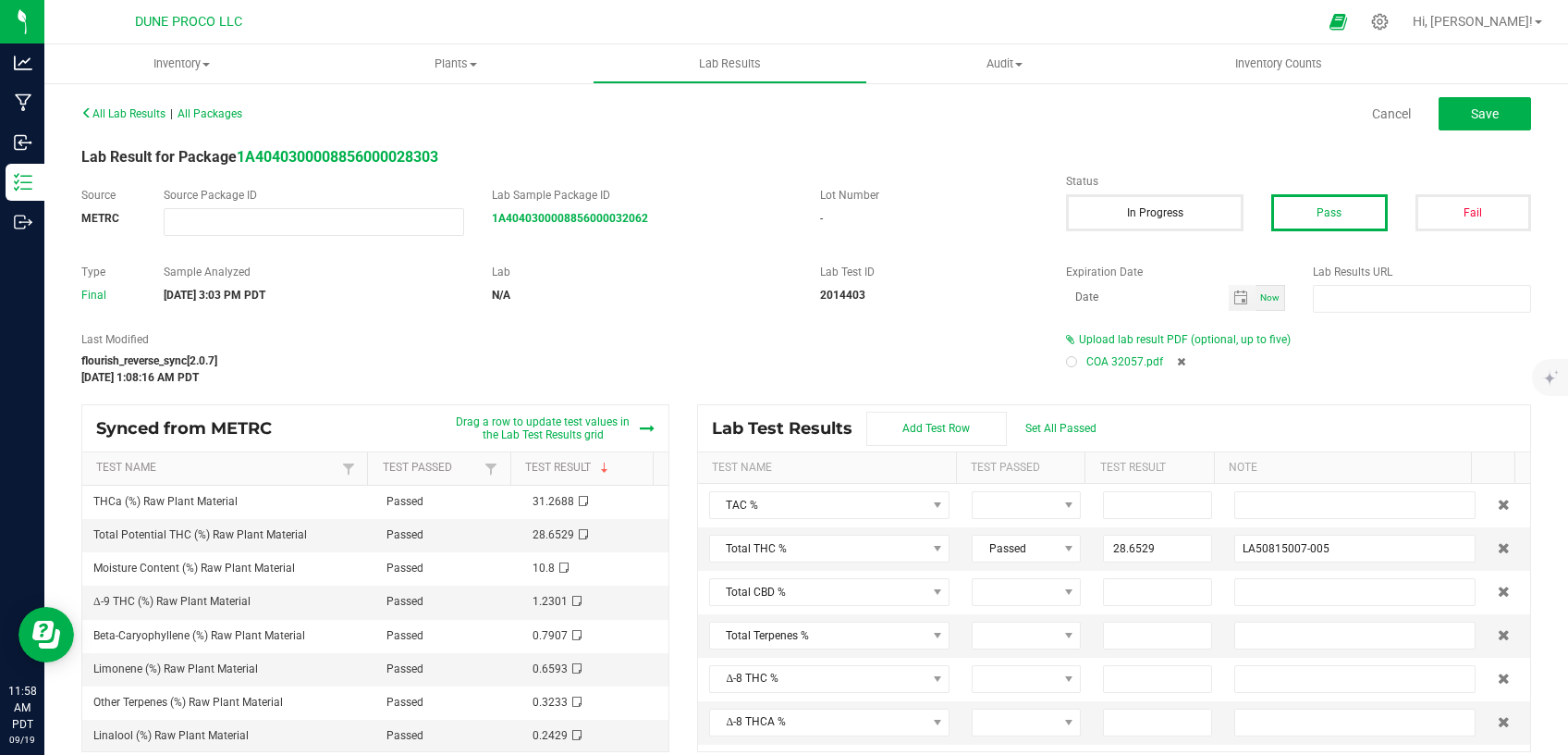
click at [1486, 93] on div "All Lab Results | All Packages Cancel Save" at bounding box center [806, 114] width 1477 height 46
click at [1438, 118] on button "Save" at bounding box center [1484, 113] width 93 height 33
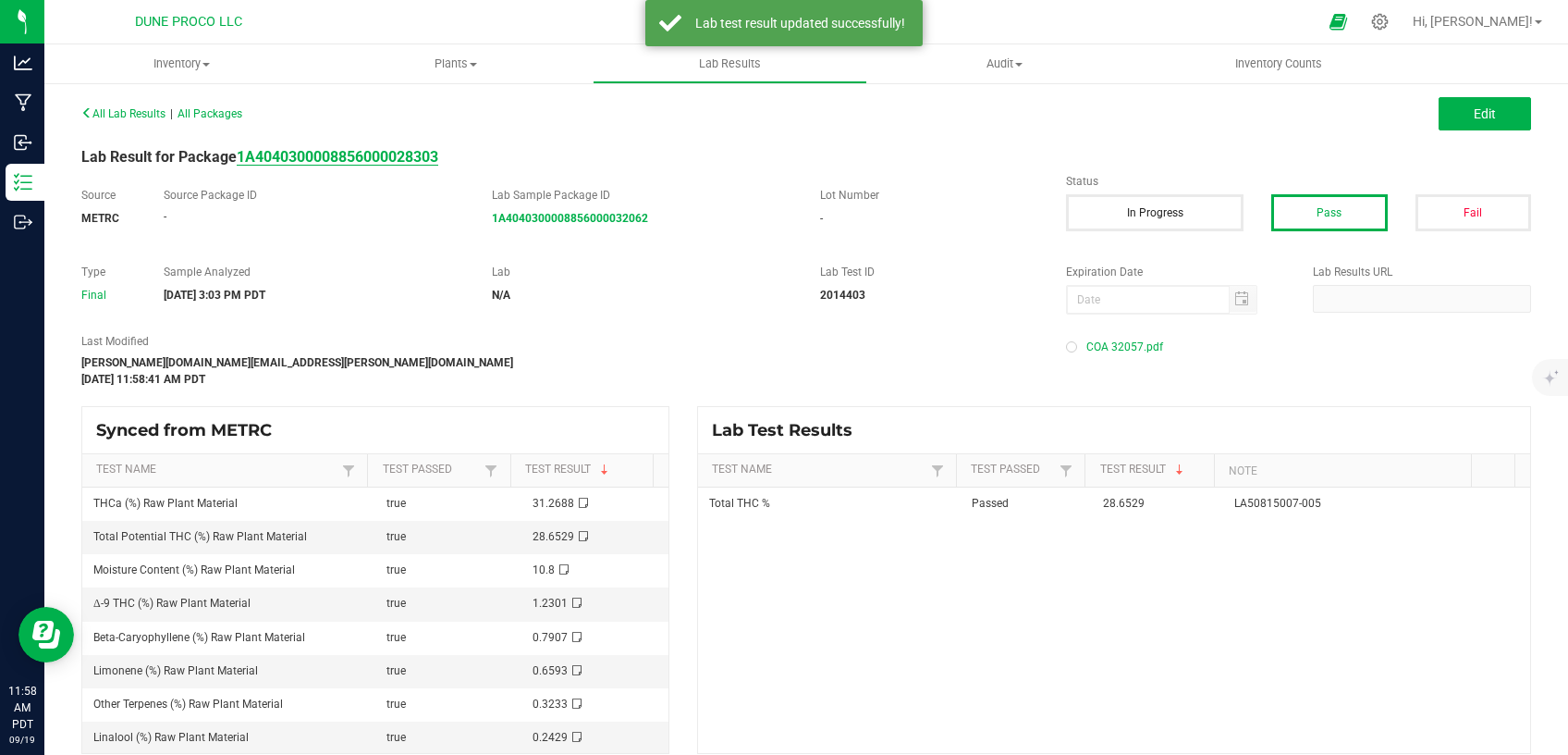
click at [323, 157] on strong "1A4040300008856000028303" at bounding box center [337, 157] width 201 height 18
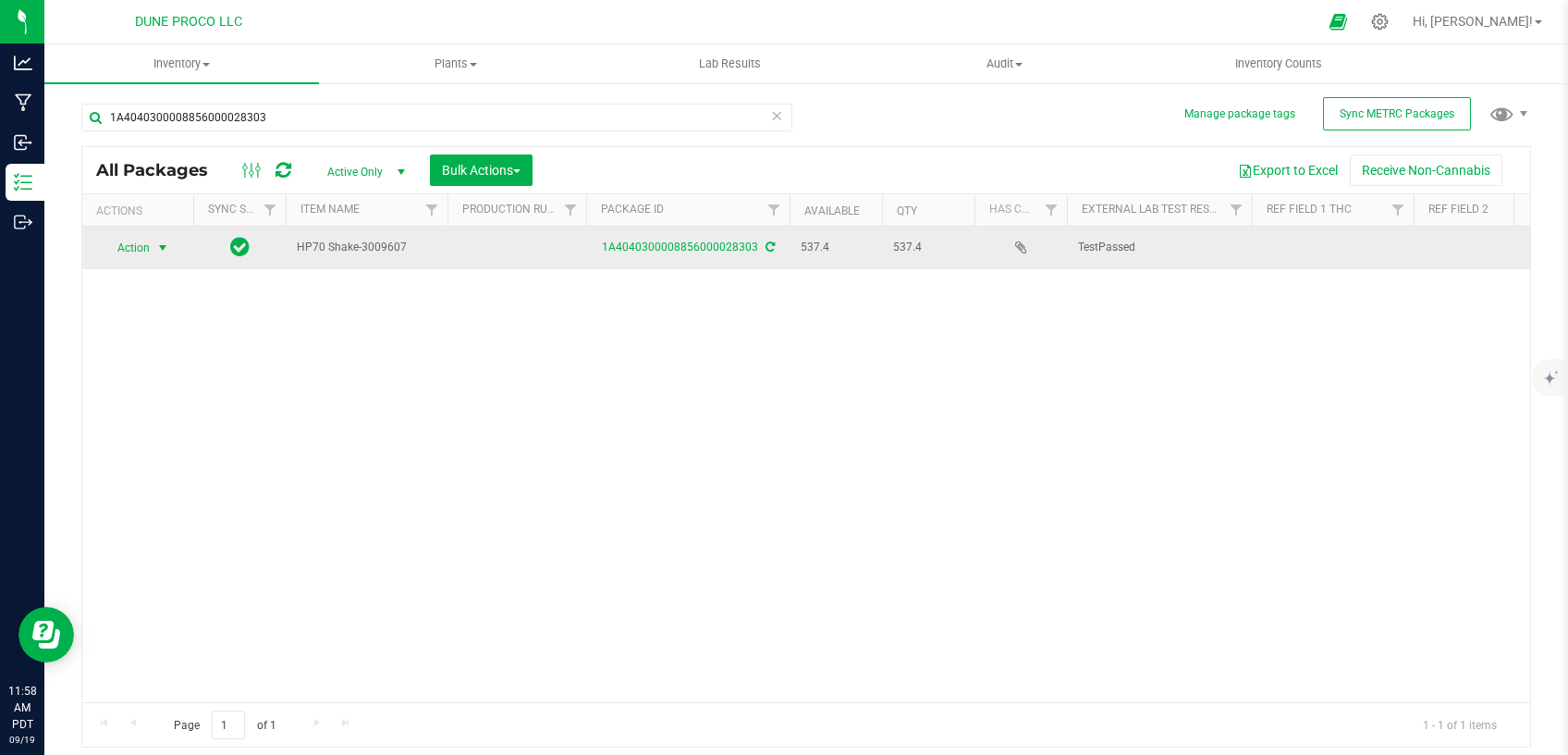
click at [168, 239] on span "select" at bounding box center [162, 248] width 23 height 26
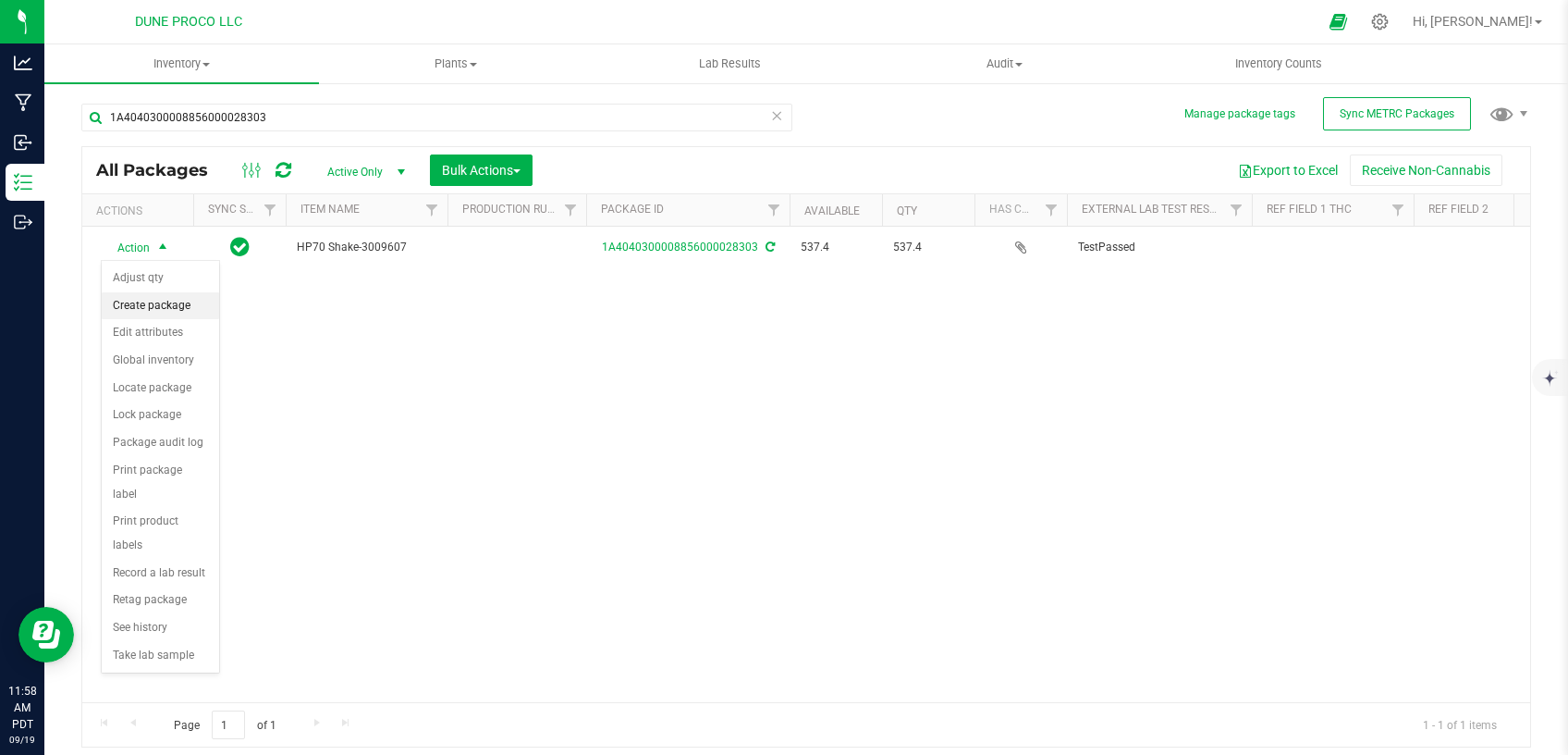
click at [163, 307] on li "Create package" at bounding box center [160, 306] width 118 height 28
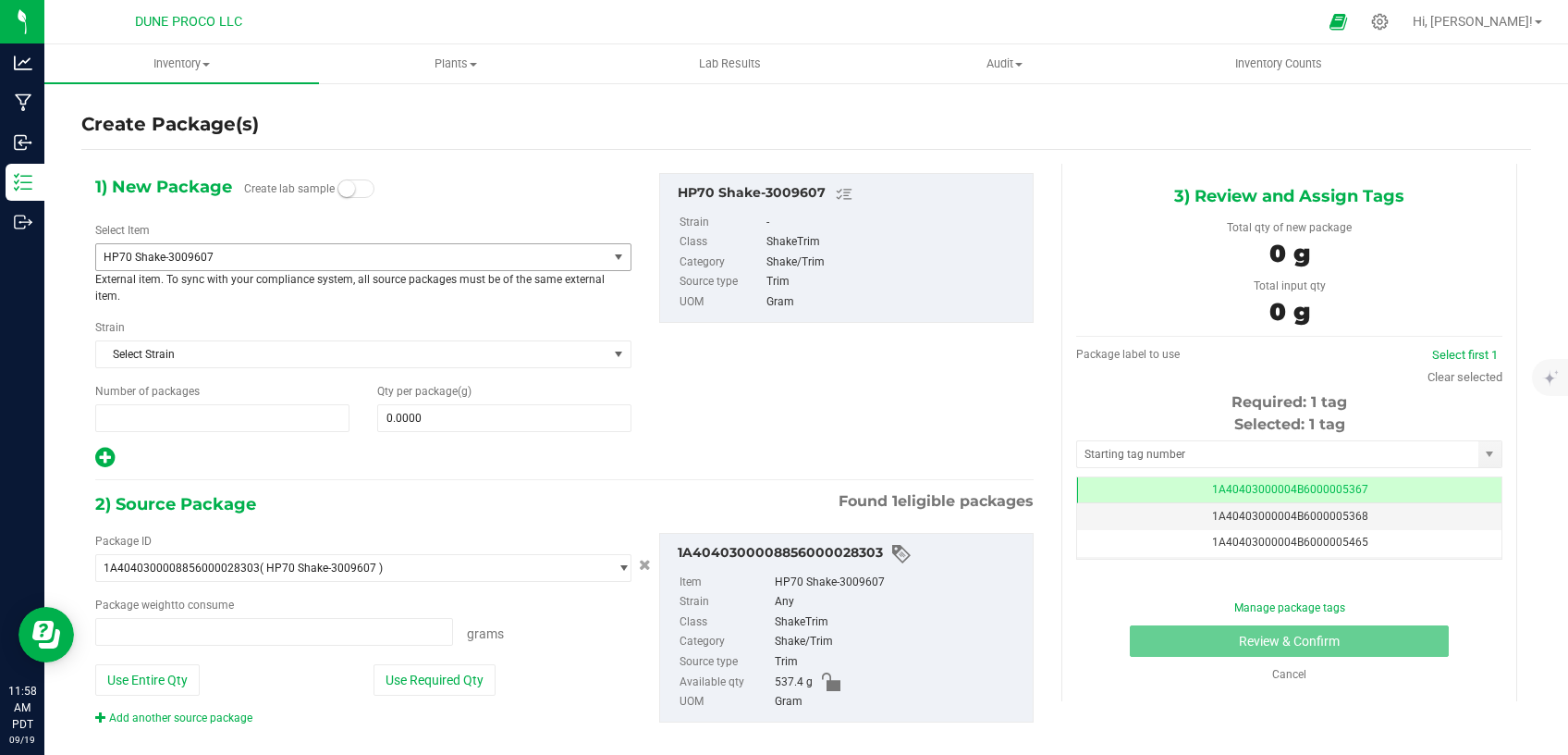
type input "1"
type input "0.0000 g"
click at [375, 260] on span "HP70 Shake-3009607" at bounding box center [342, 256] width 476 height 13
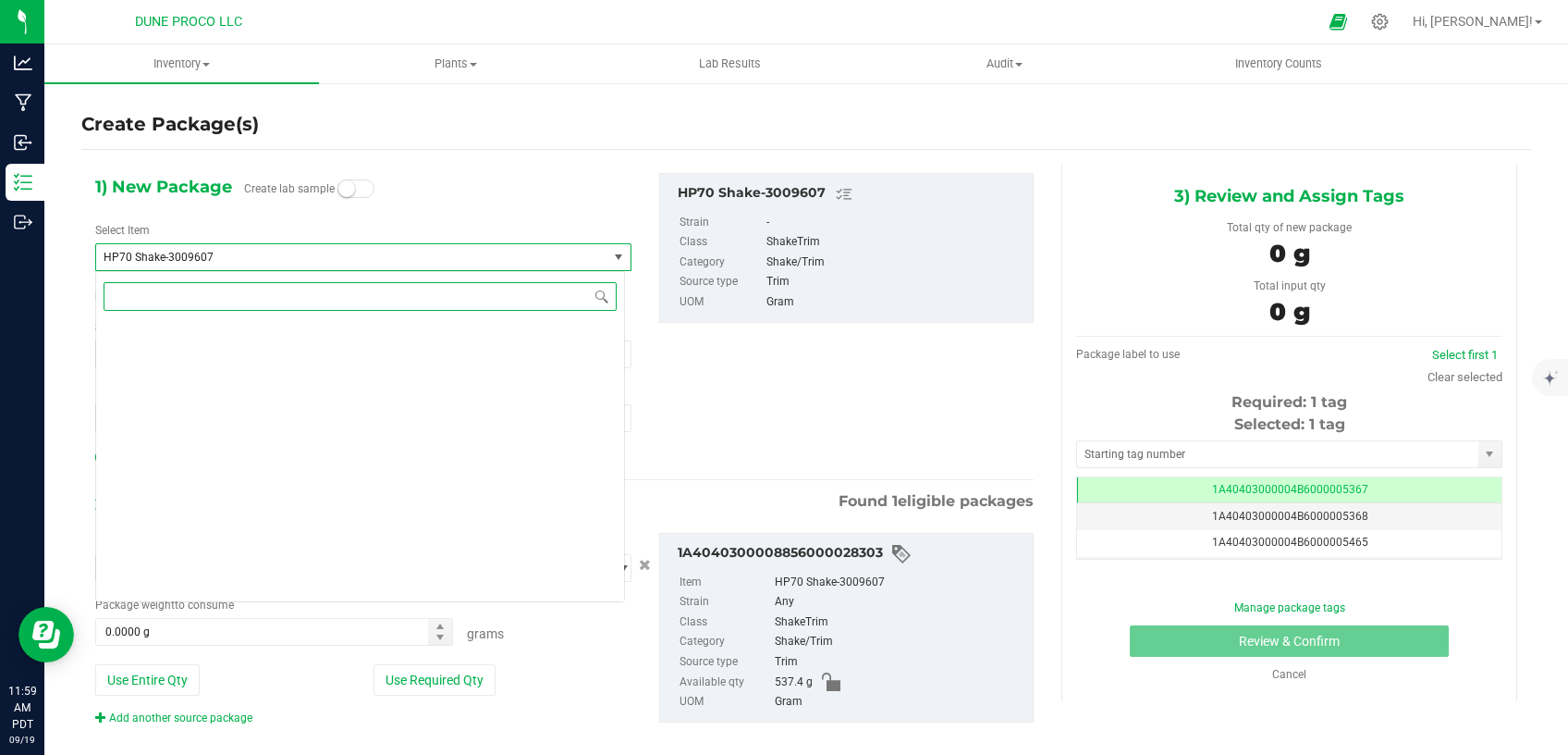
scroll to position [2589, 0]
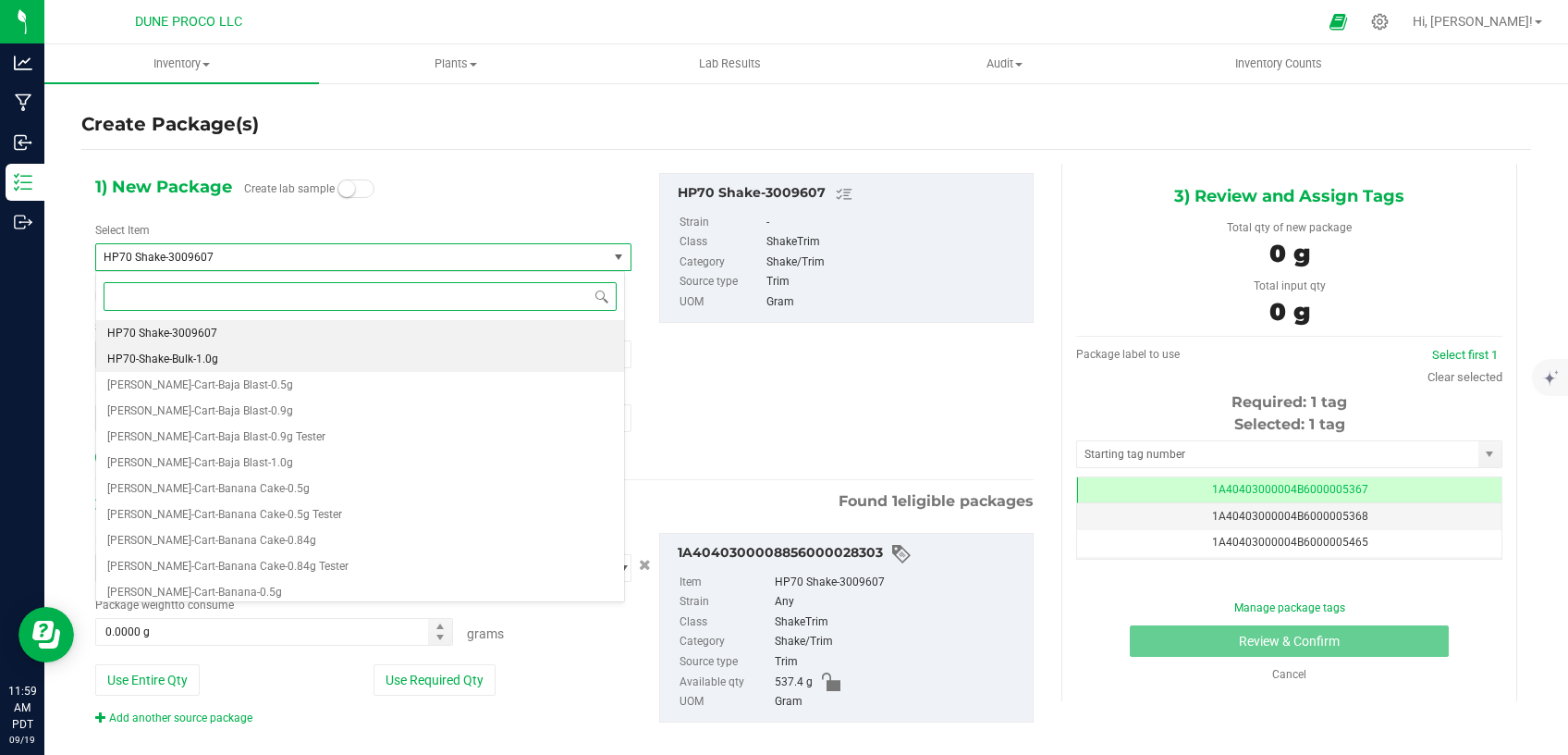
click at [248, 350] on li "HP70-Shake-Bulk-1.0g" at bounding box center [359, 359] width 527 height 26
type input "0"
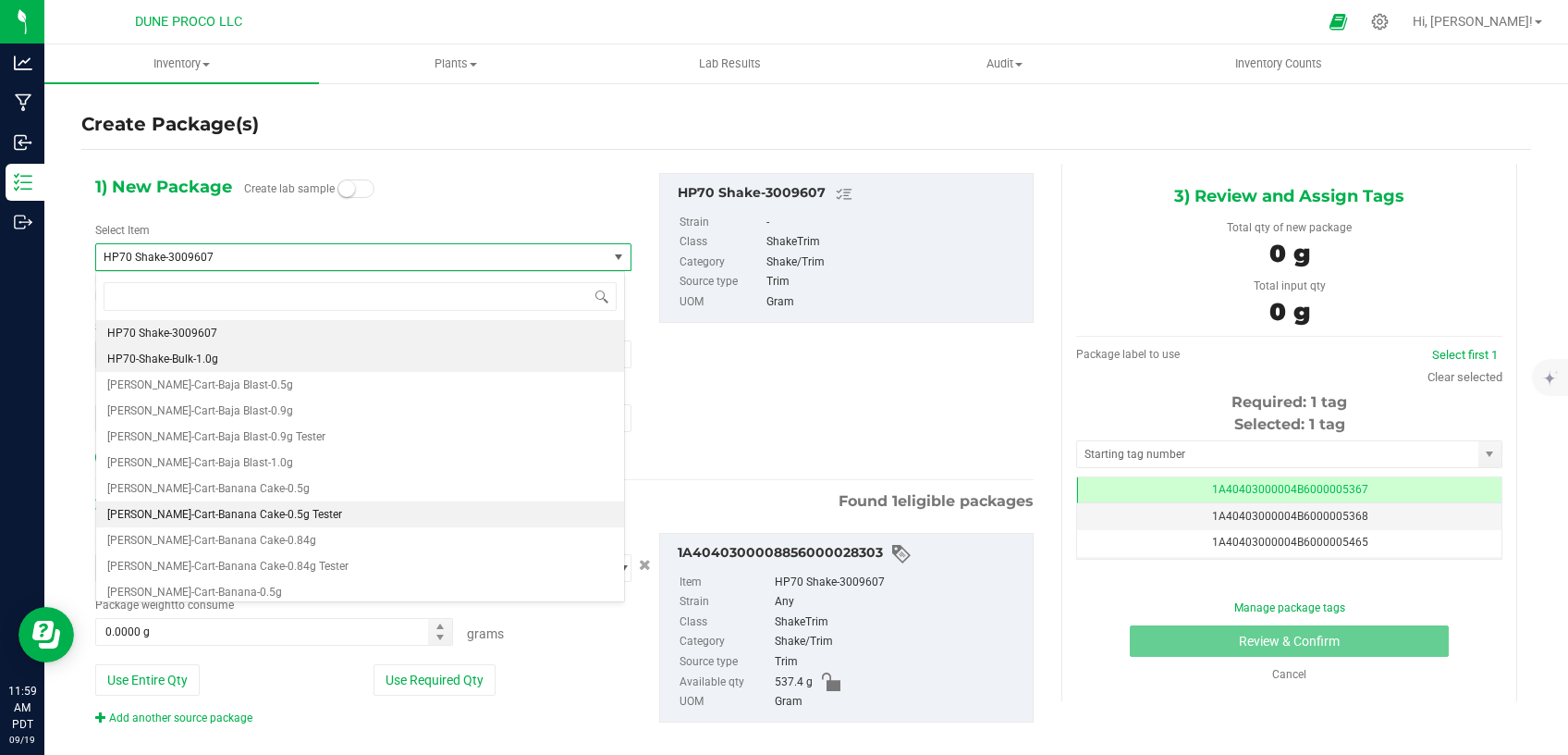
scroll to position [0, 0]
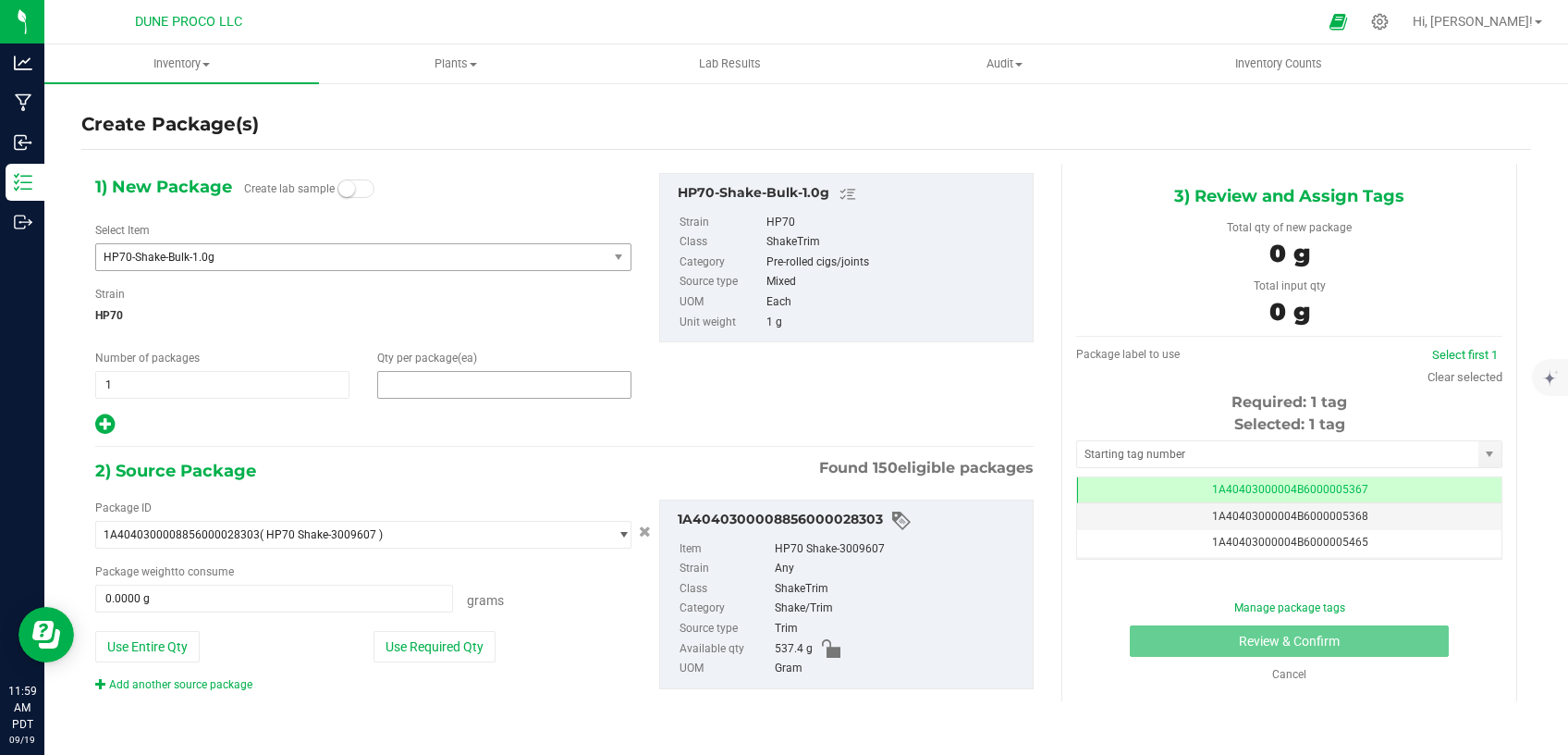
click at [436, 386] on span at bounding box center [503, 385] width 254 height 28
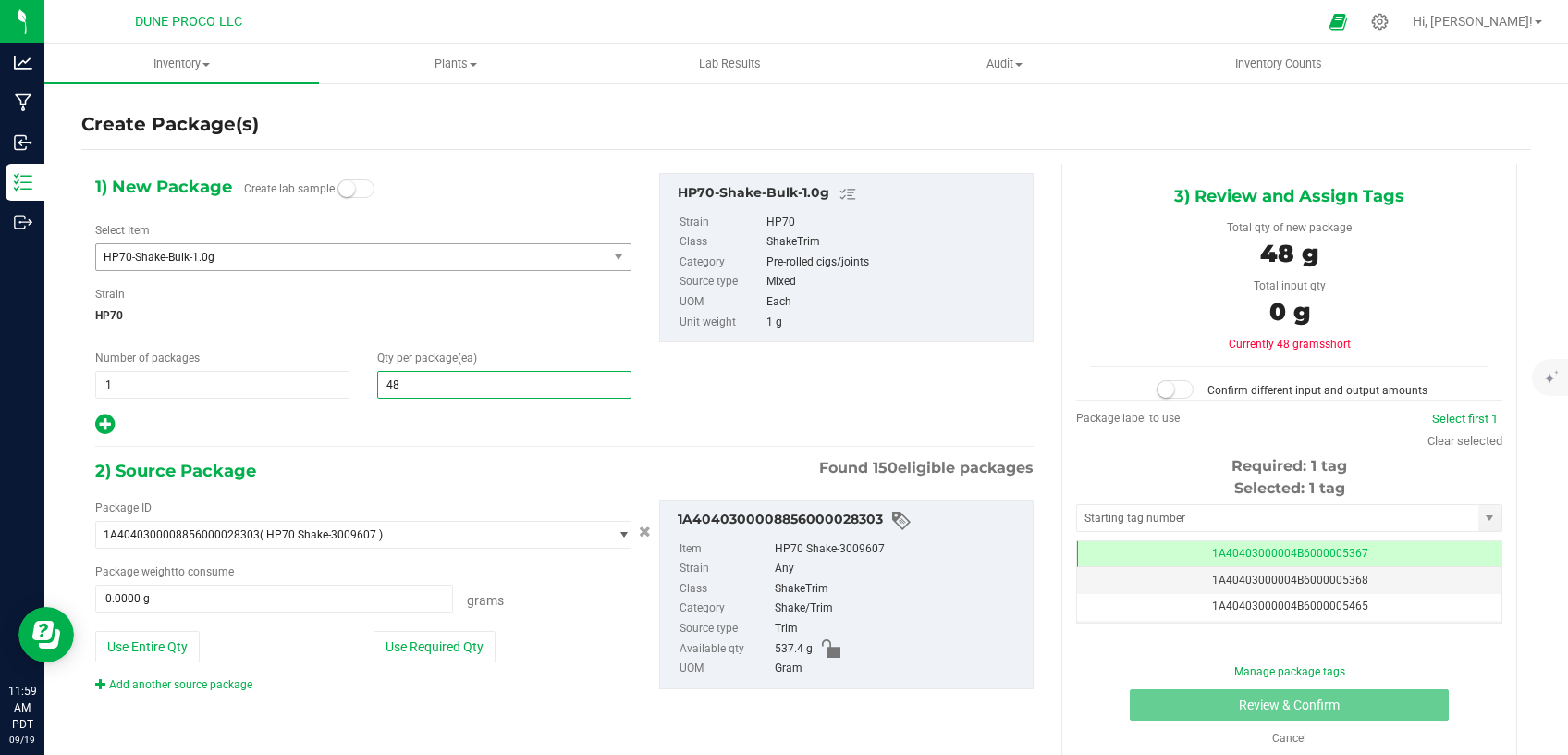
type input "486"
click at [430, 655] on button "Use Required Qty" at bounding box center [435, 646] width 122 height 32
type input "486.0000 g"
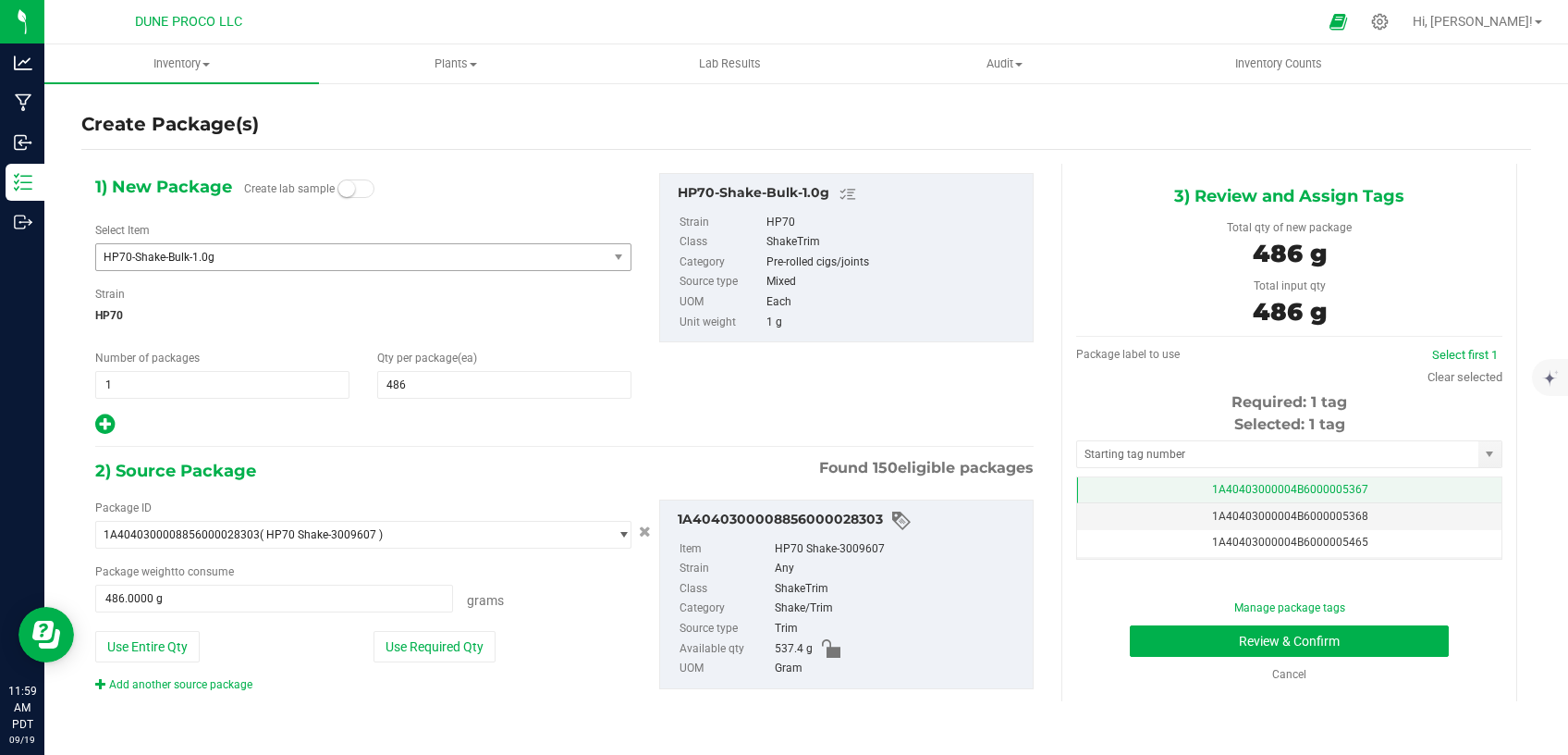
click at [1096, 484] on td "1A40403000004B6000005367" at bounding box center [1289, 490] width 425 height 27
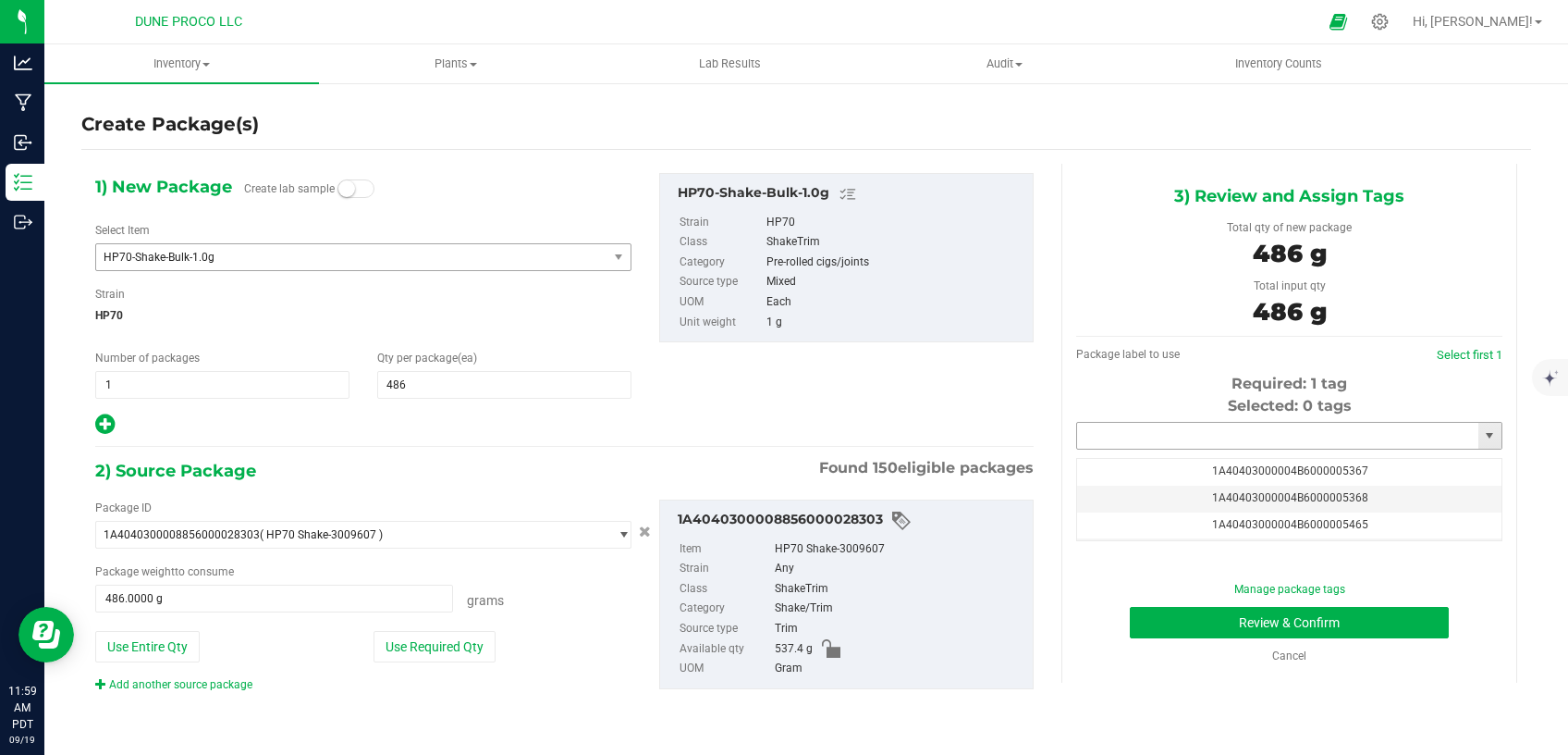
click at [1150, 437] on input "text" at bounding box center [1277, 436] width 401 height 26
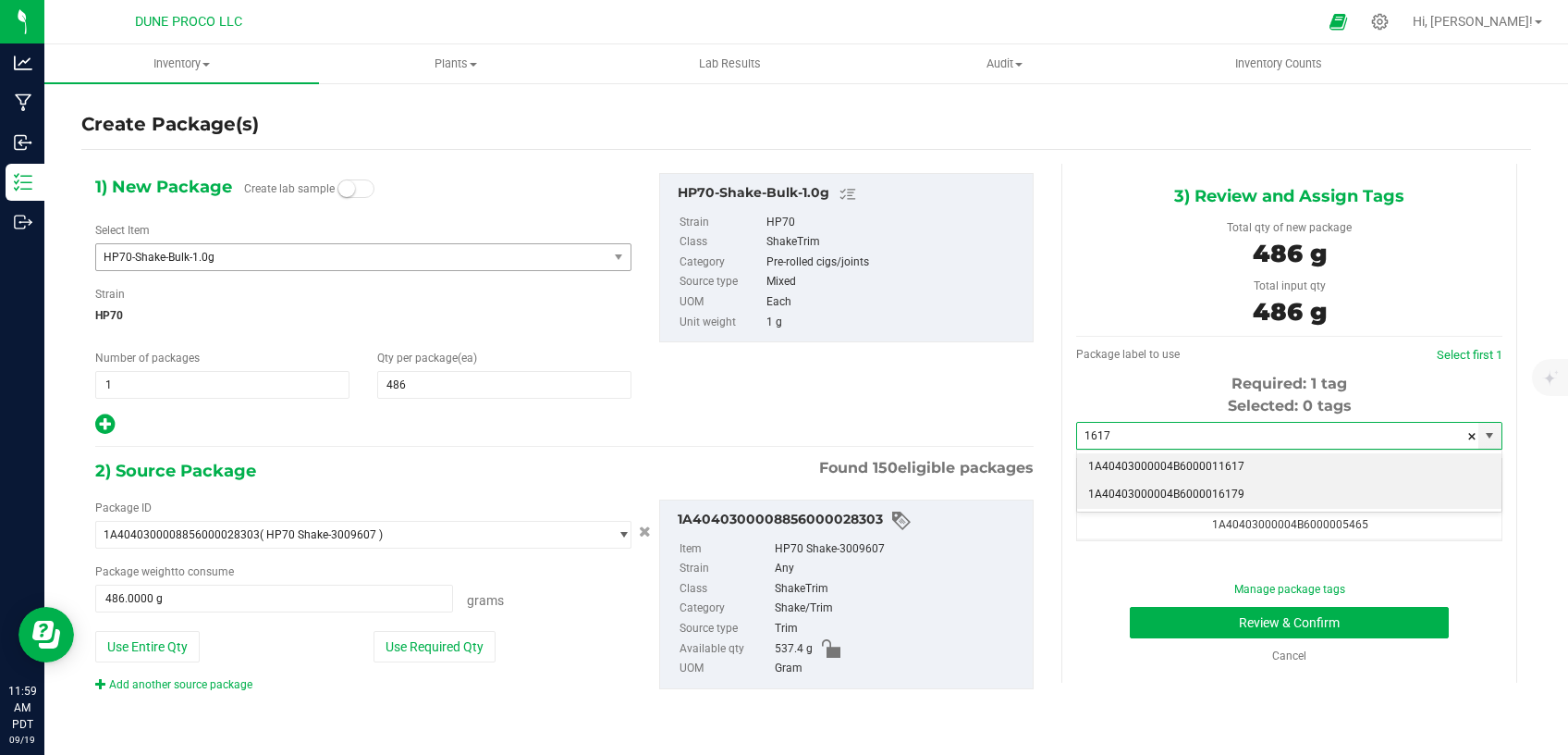
click at [1152, 496] on li "1A40403000004B6000016179" at bounding box center [1289, 495] width 425 height 28
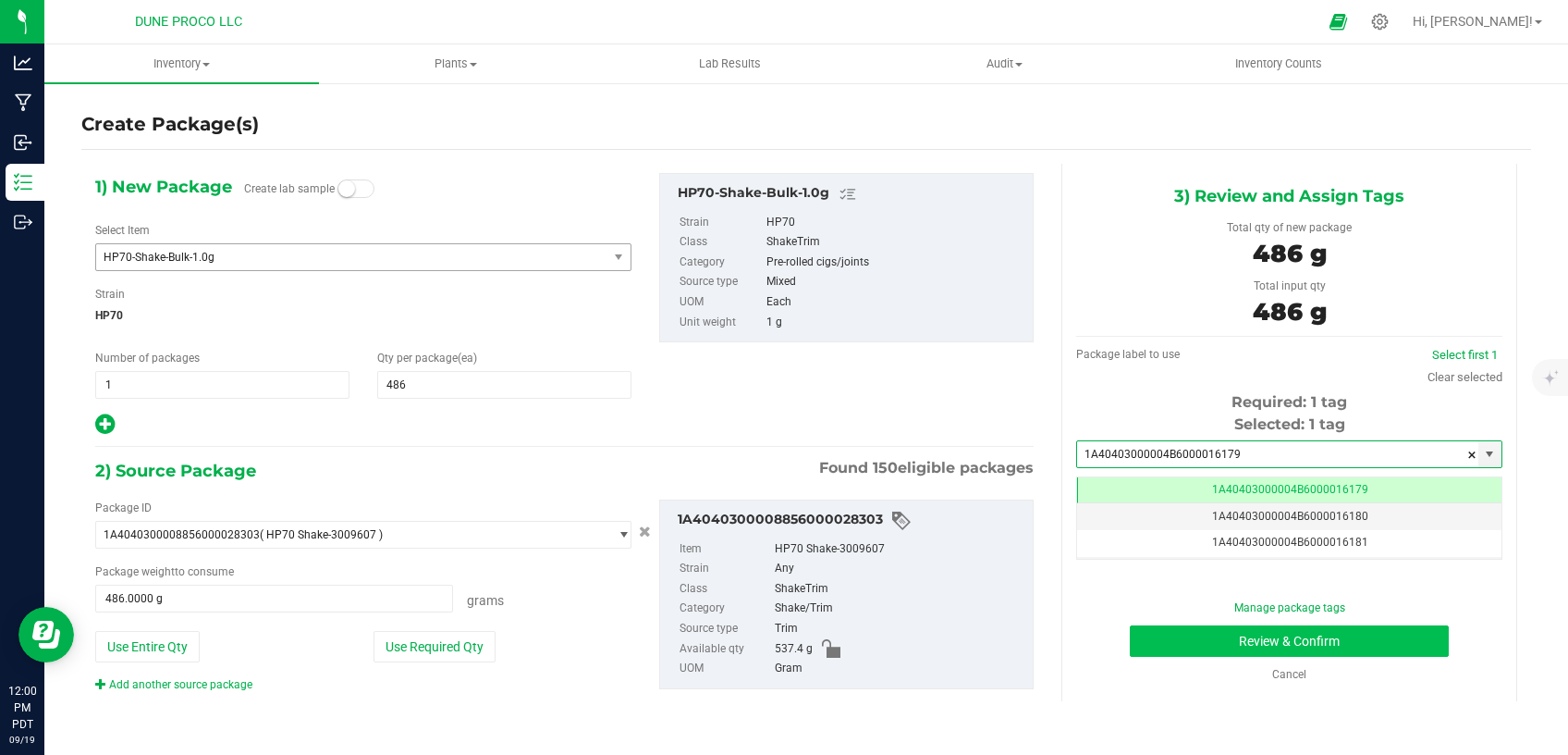
type input "1A40403000004B6000016179"
click at [1165, 645] on button "Review & Confirm" at bounding box center [1289, 641] width 319 height 32
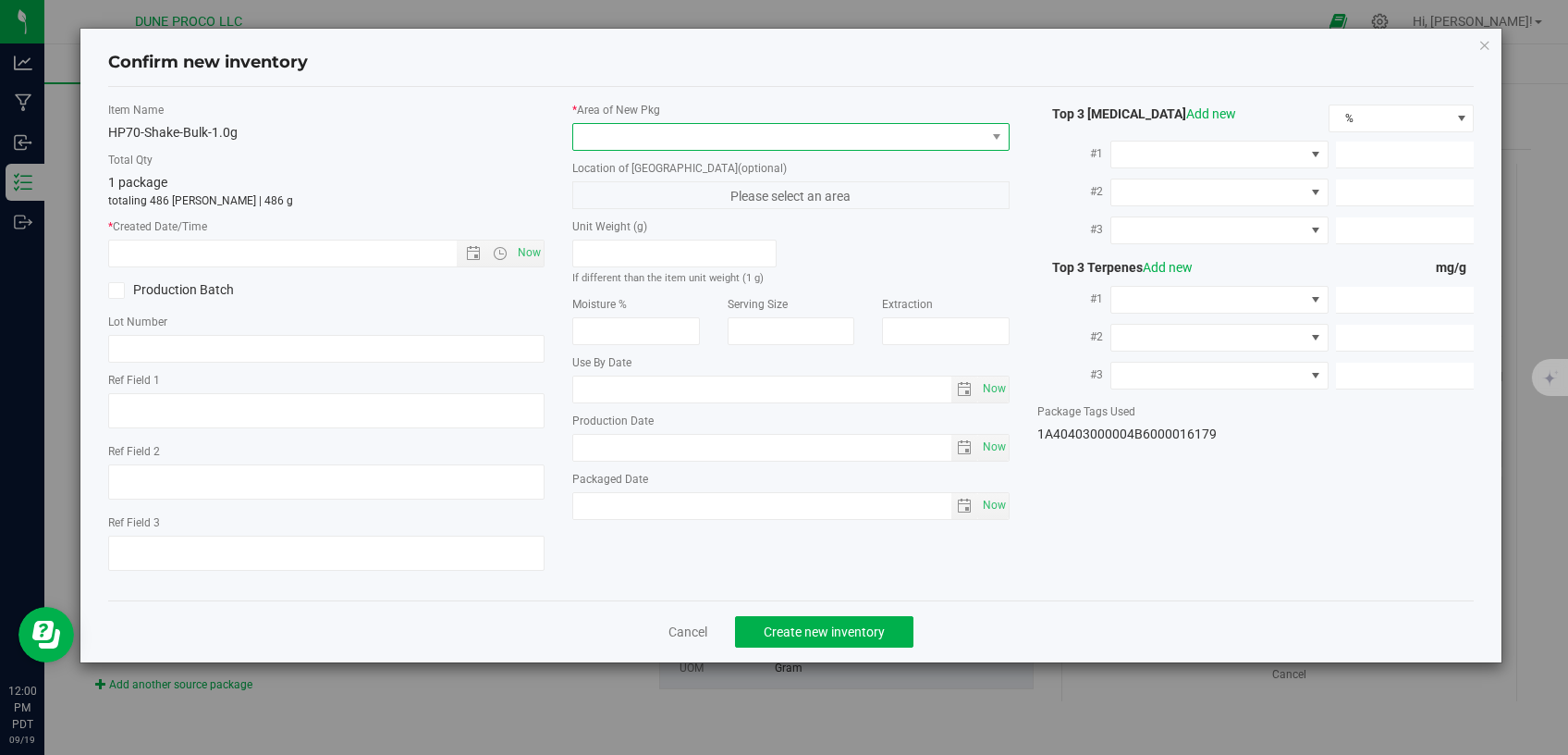
click at [868, 141] on span at bounding box center [780, 137] width 413 height 26
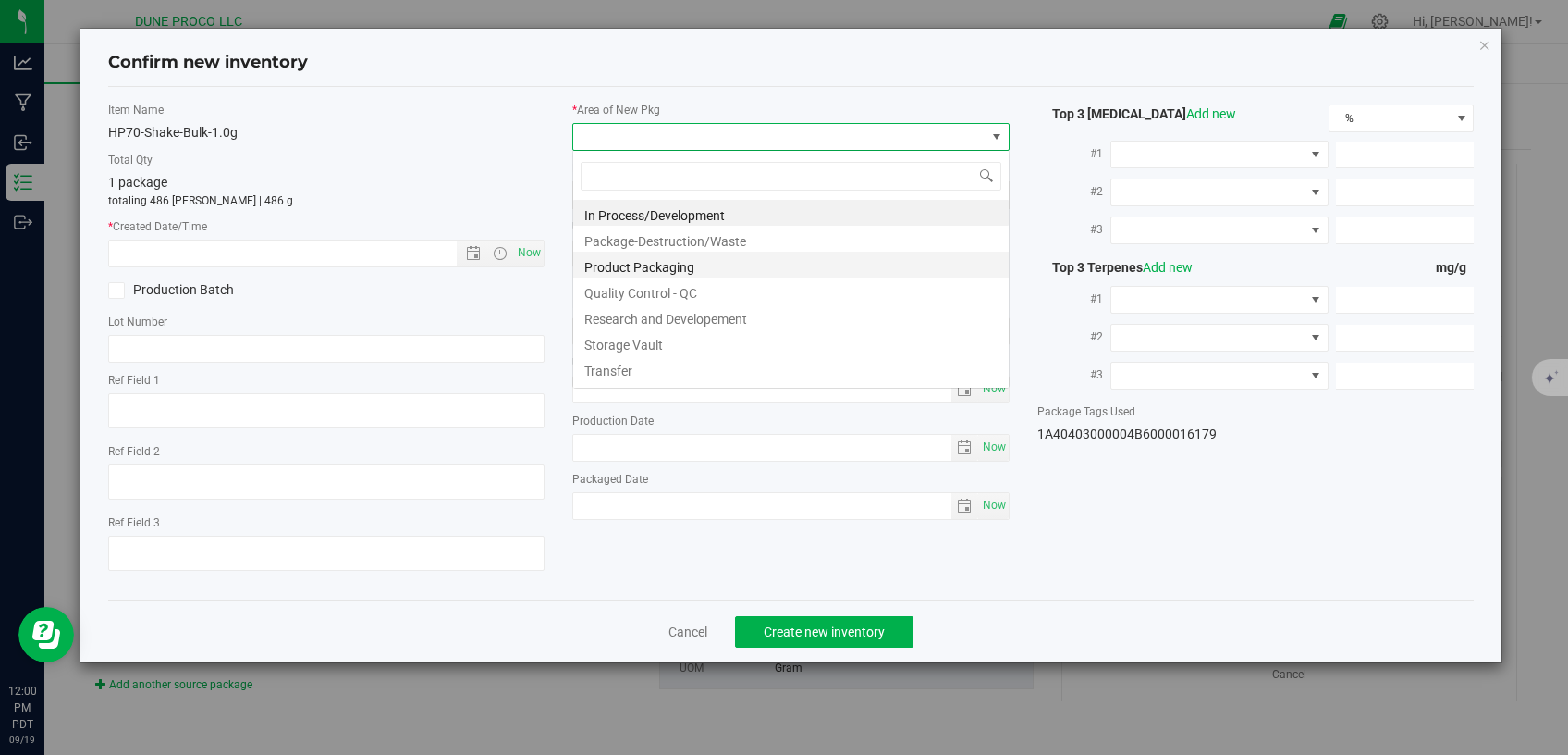
scroll to position [27, 437]
click at [668, 337] on li "Storage Vault" at bounding box center [790, 342] width 436 height 26
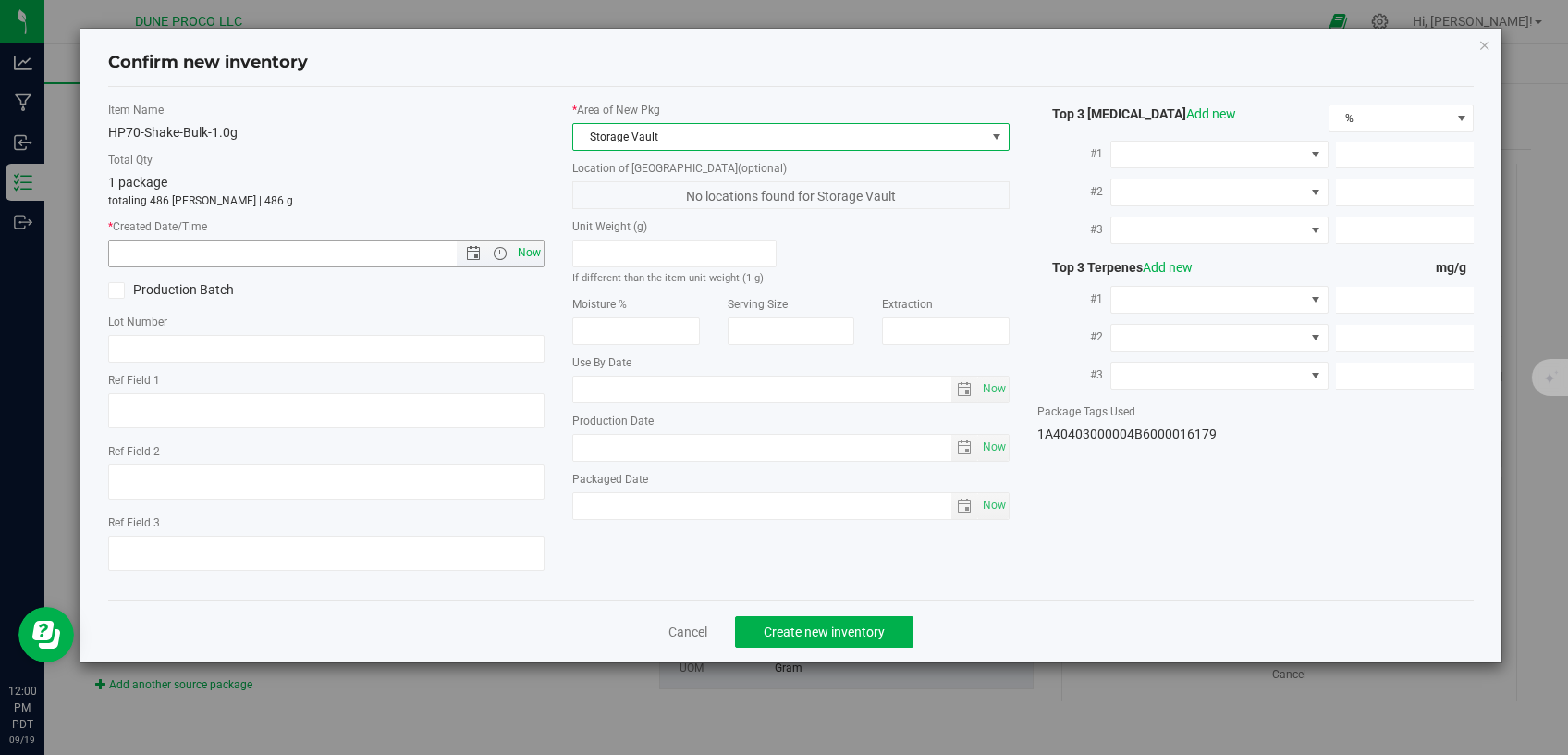
click at [535, 253] on span "Now" at bounding box center [530, 252] width 32 height 27
type input "[DATE] 12:00 PM"
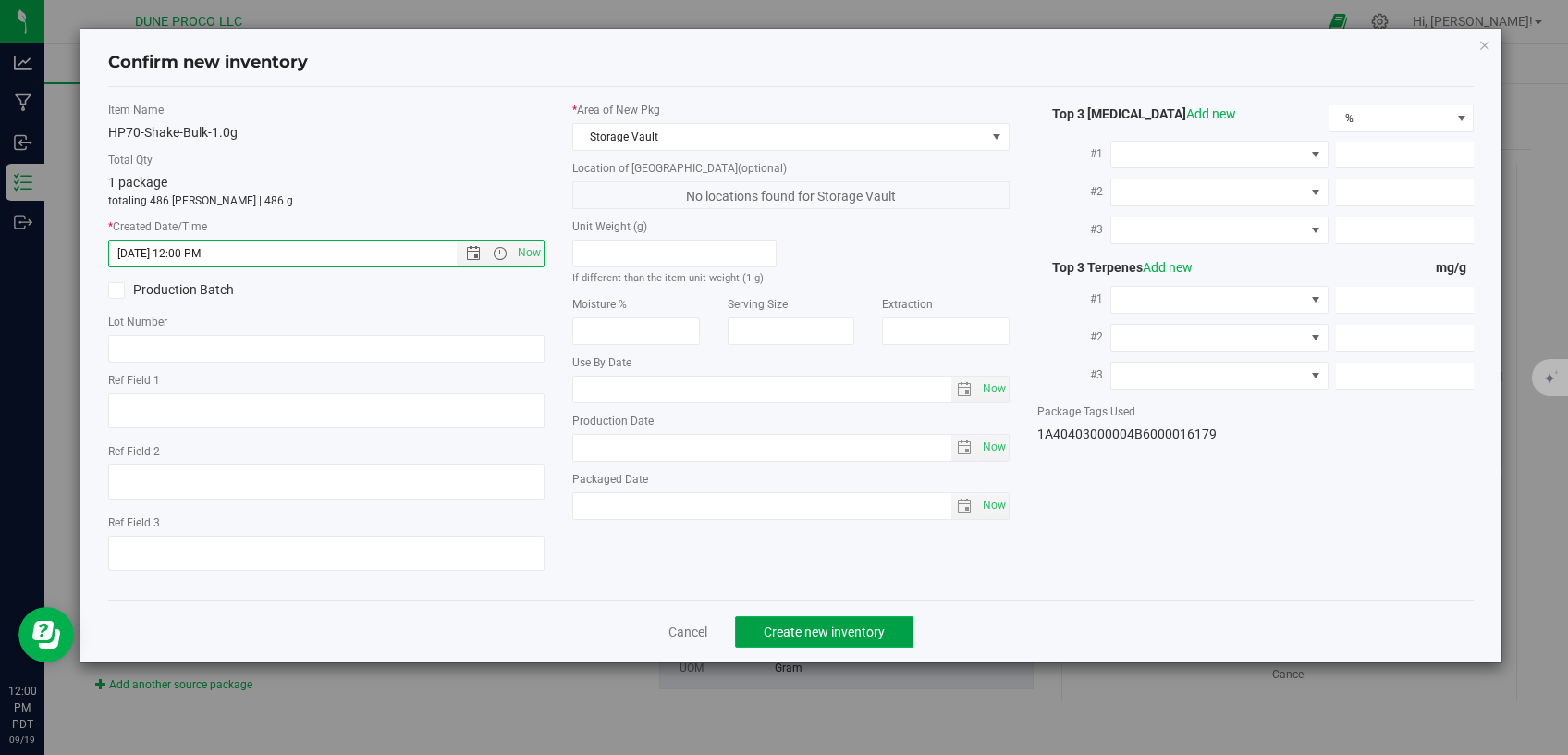
click at [769, 624] on span "Create new inventory" at bounding box center [823, 631] width 121 height 15
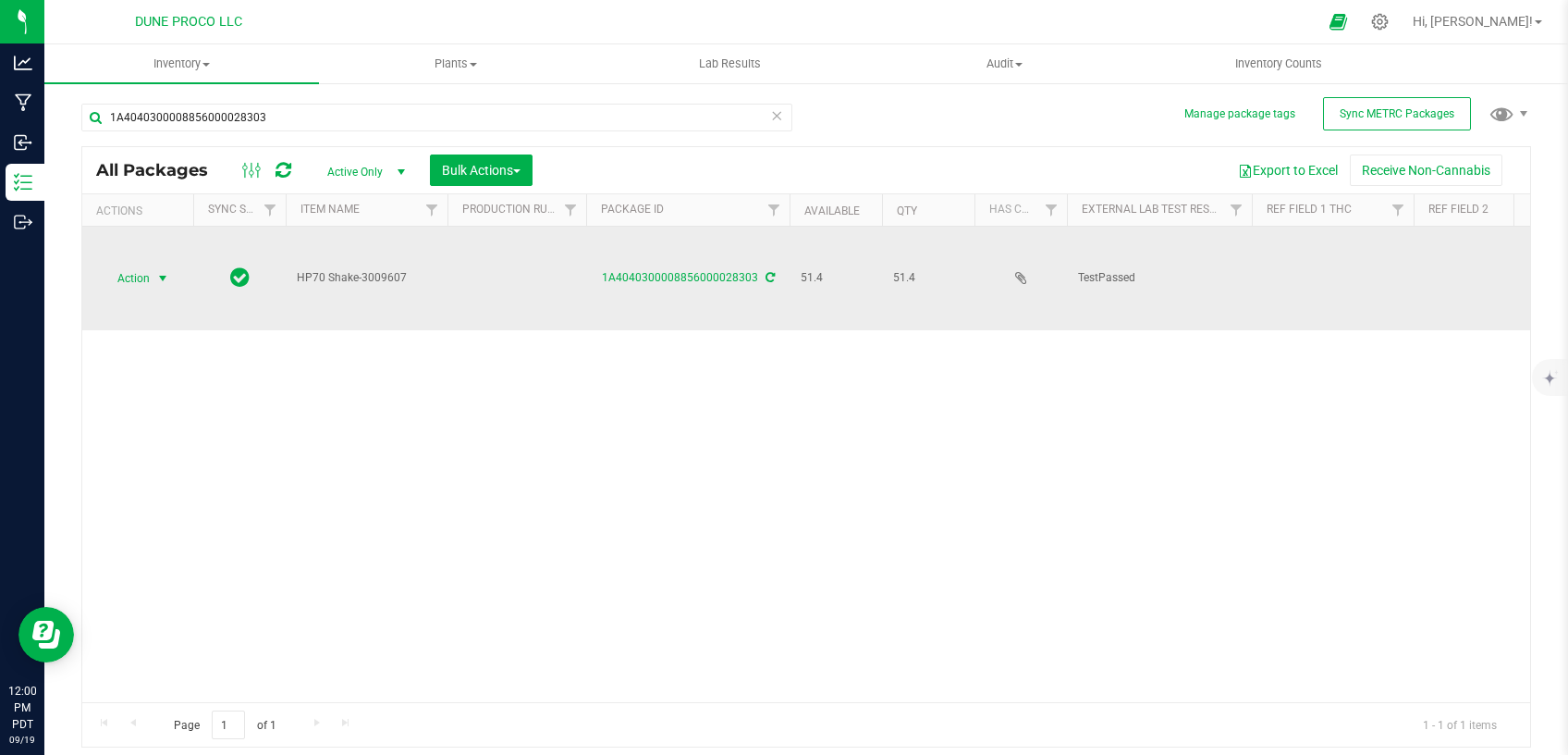
click at [150, 265] on span "Action" at bounding box center [126, 278] width 50 height 26
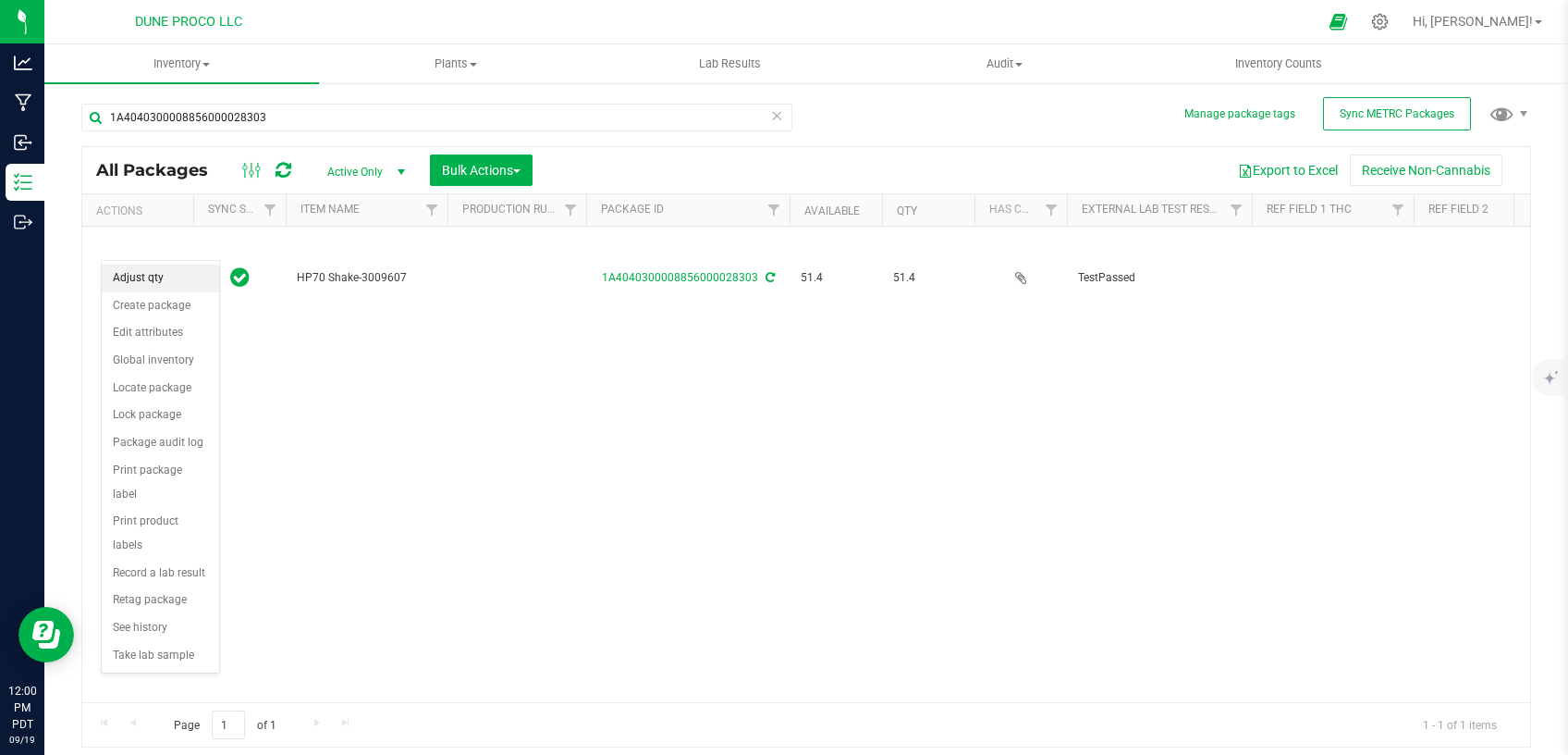
drag, startPoint x: 161, startPoint y: 277, endPoint x: 177, endPoint y: 284, distance: 17.5
click at [161, 276] on li "Adjust qty" at bounding box center [160, 278] width 118 height 28
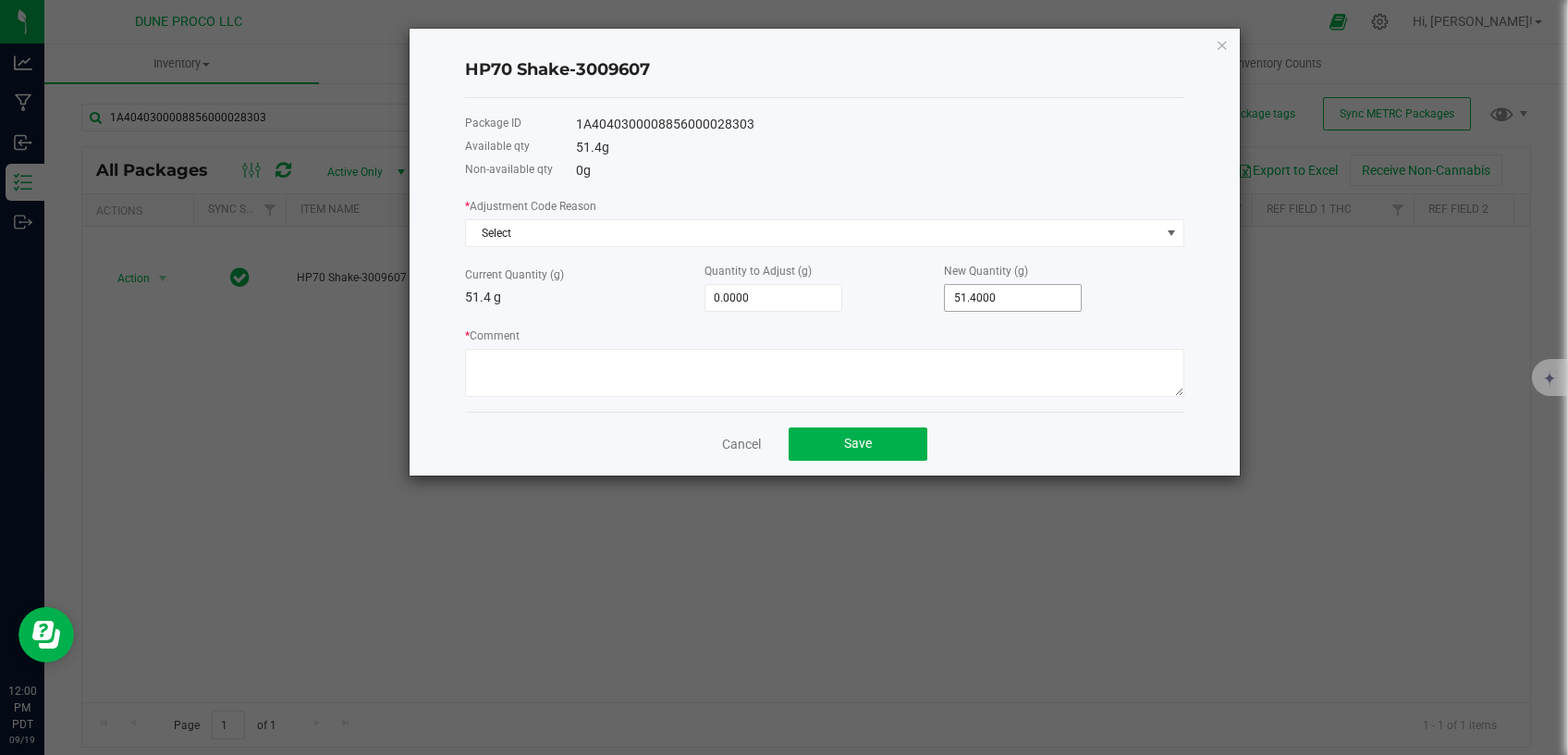
type input "51.4"
click at [1014, 288] on input "51.4" at bounding box center [1013, 298] width 136 height 26
type input "-51.4000"
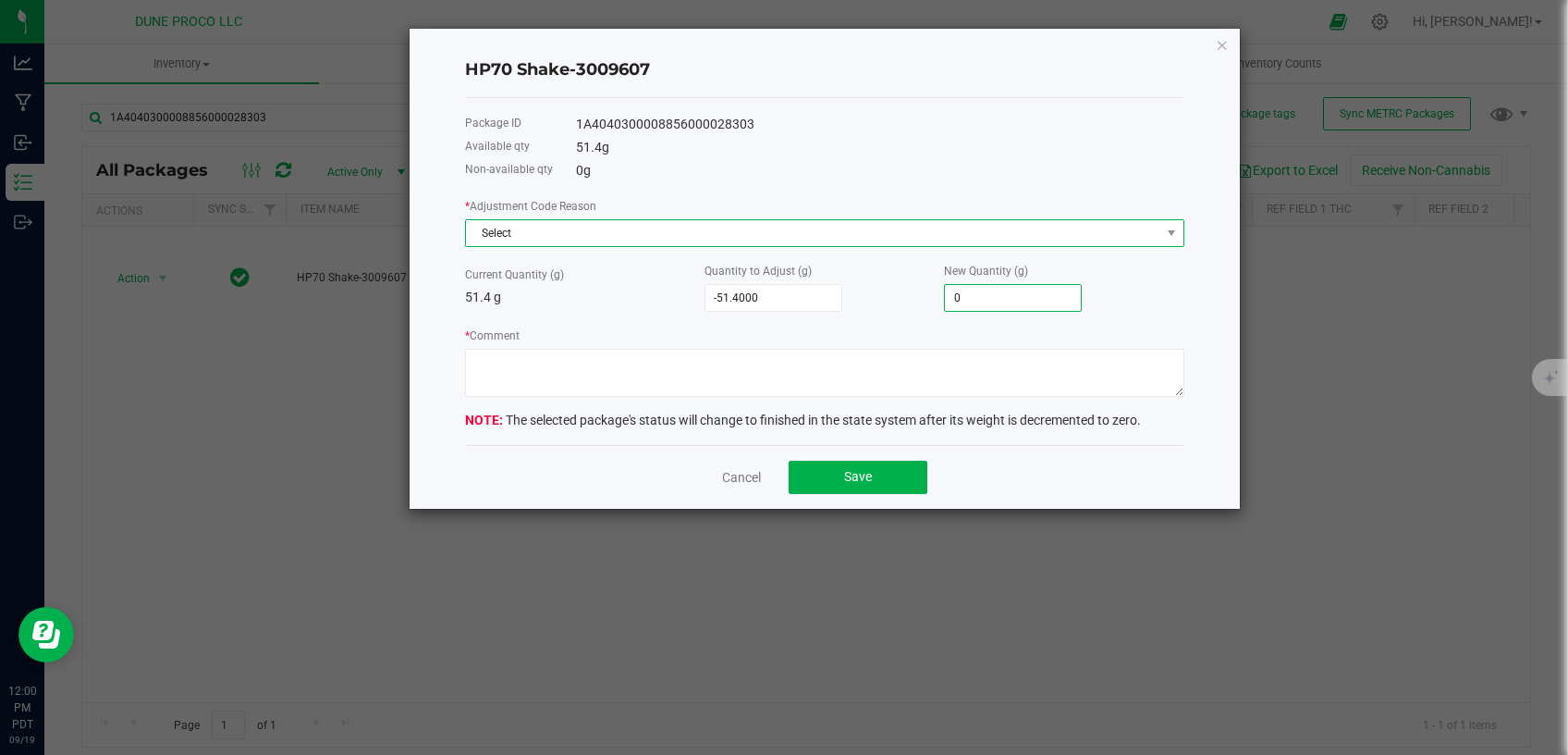
type input "0.0000"
click at [893, 234] on span "Select" at bounding box center [812, 233] width 694 height 26
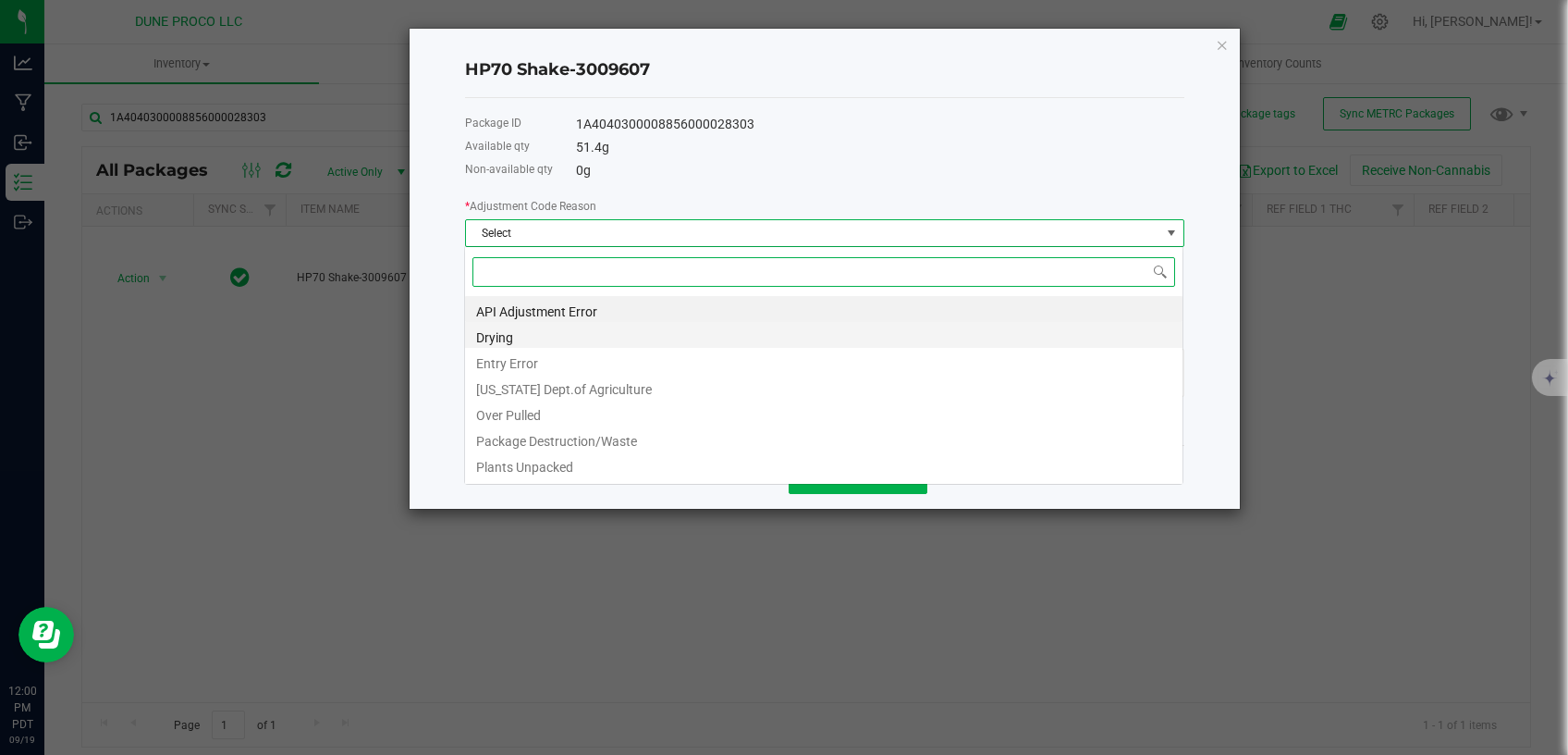
scroll to position [28, 719]
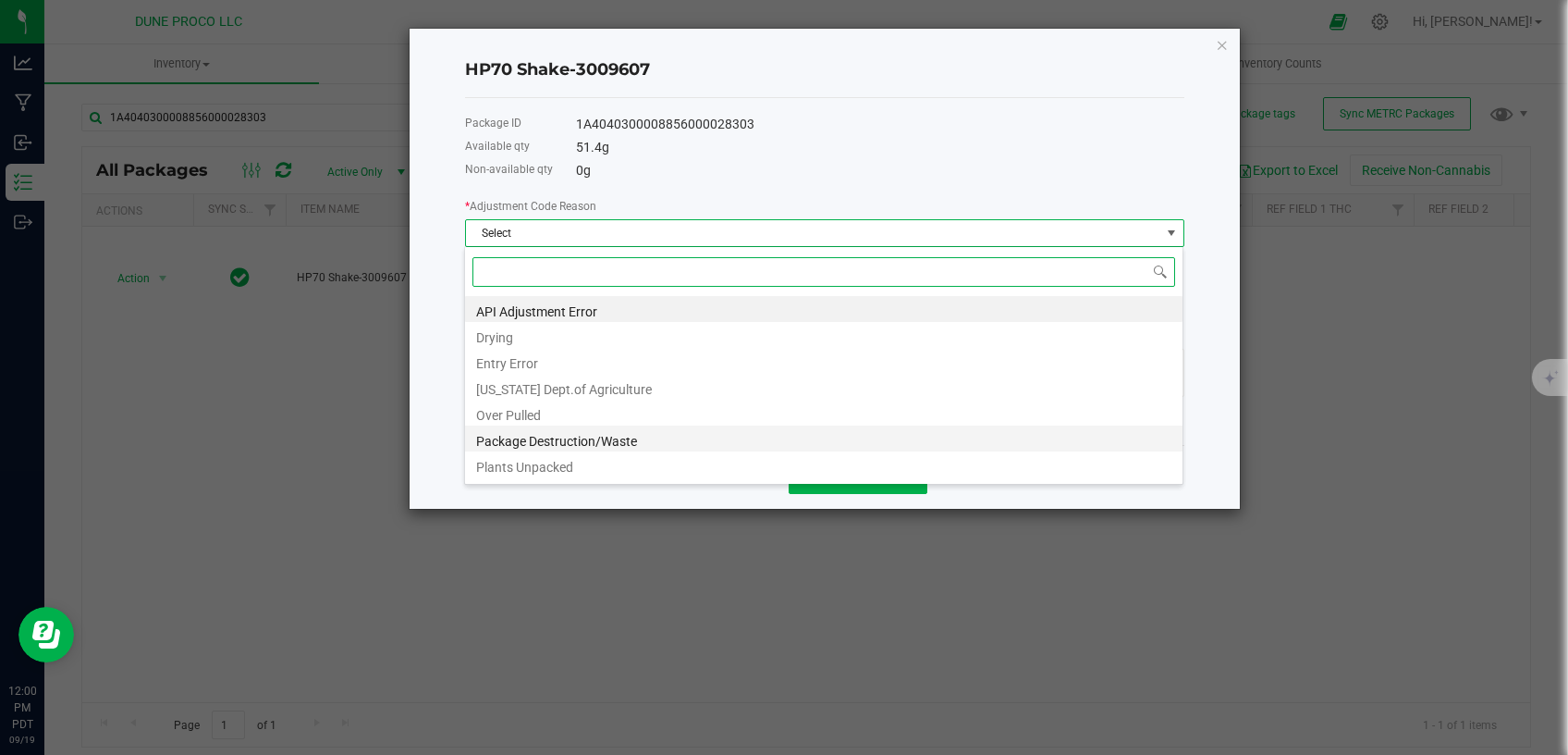
click at [697, 433] on li "Package Destruction/Waste" at bounding box center [823, 439] width 718 height 26
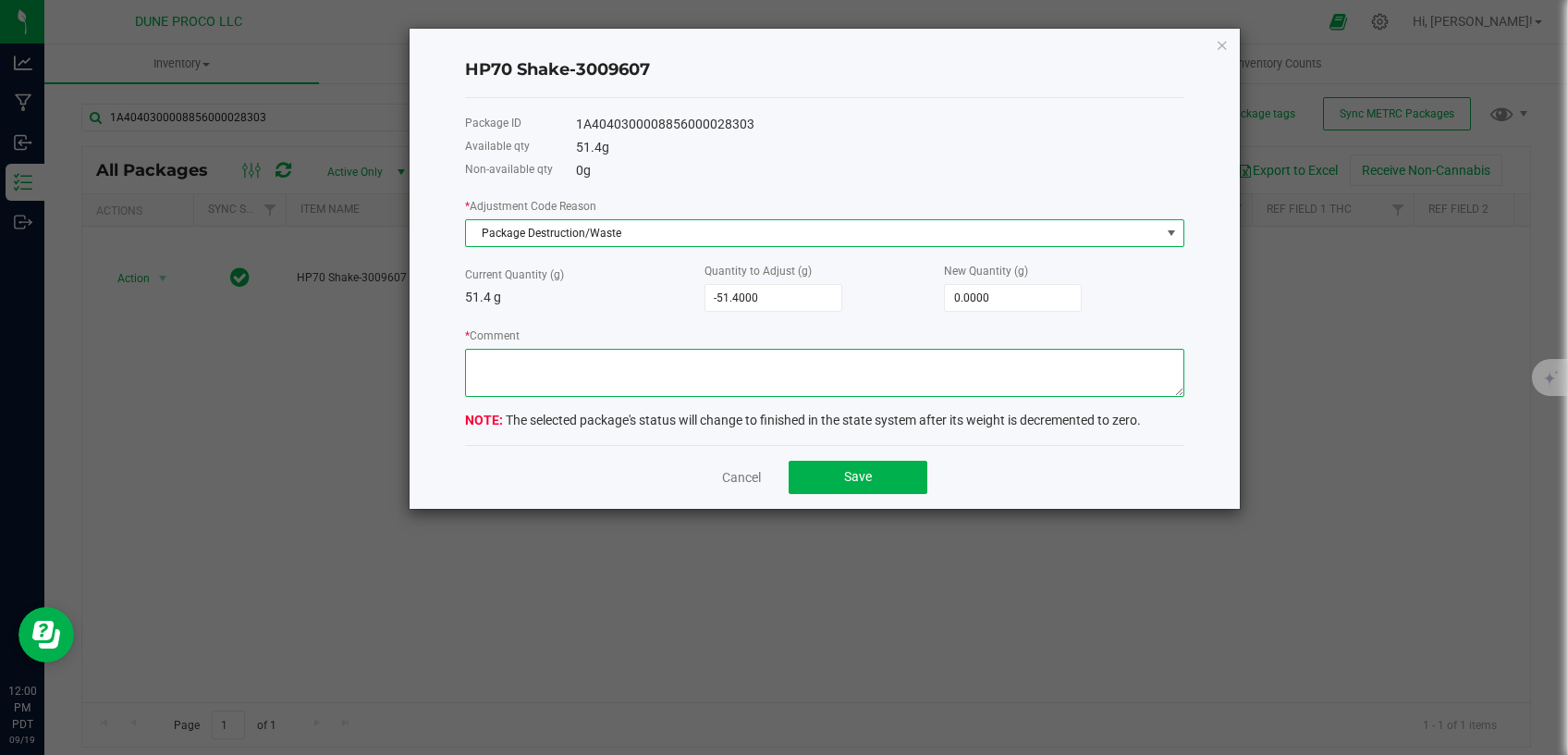
click at [699, 383] on textarea "* Comment" at bounding box center [823, 373] width 719 height 48
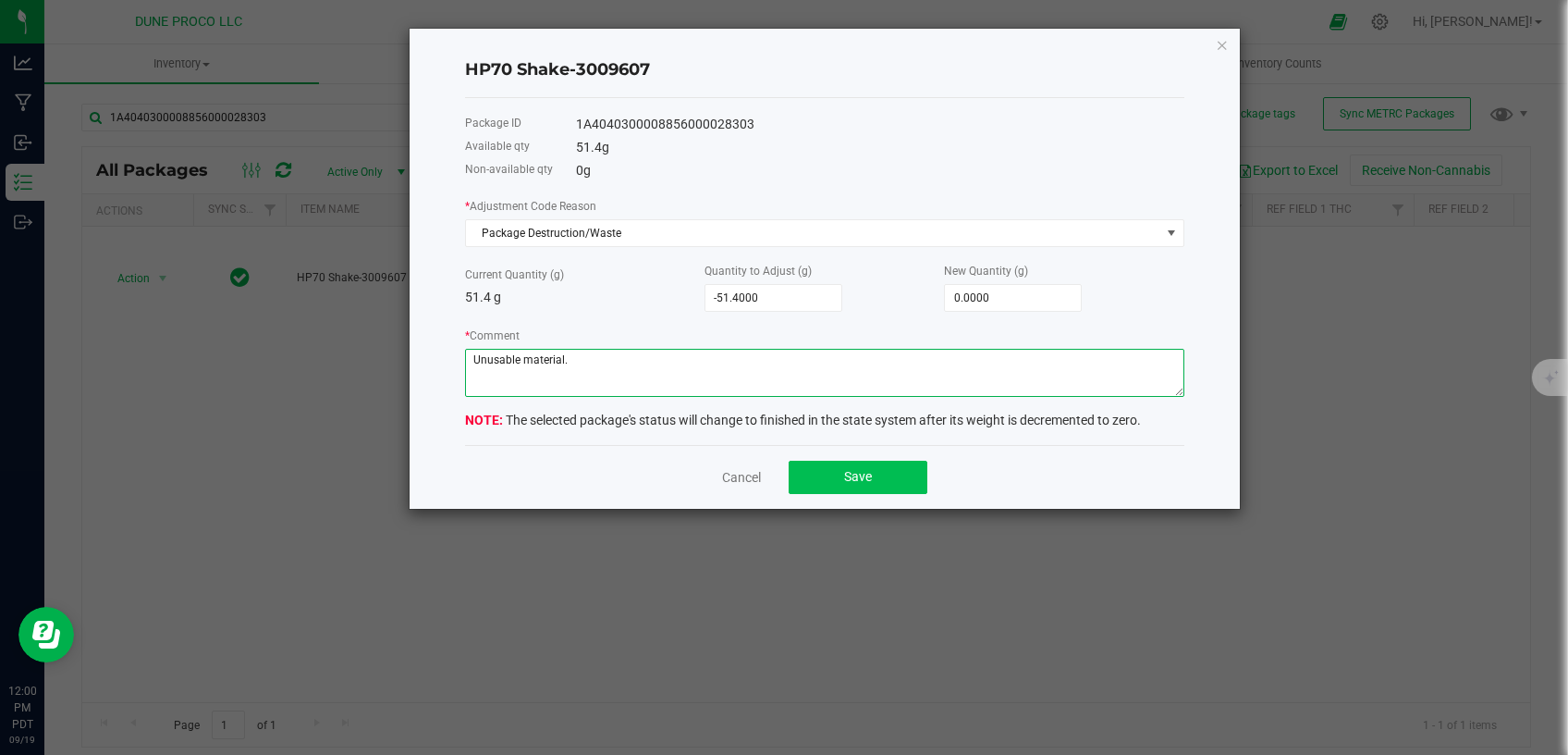
type textarea "Unusable material."
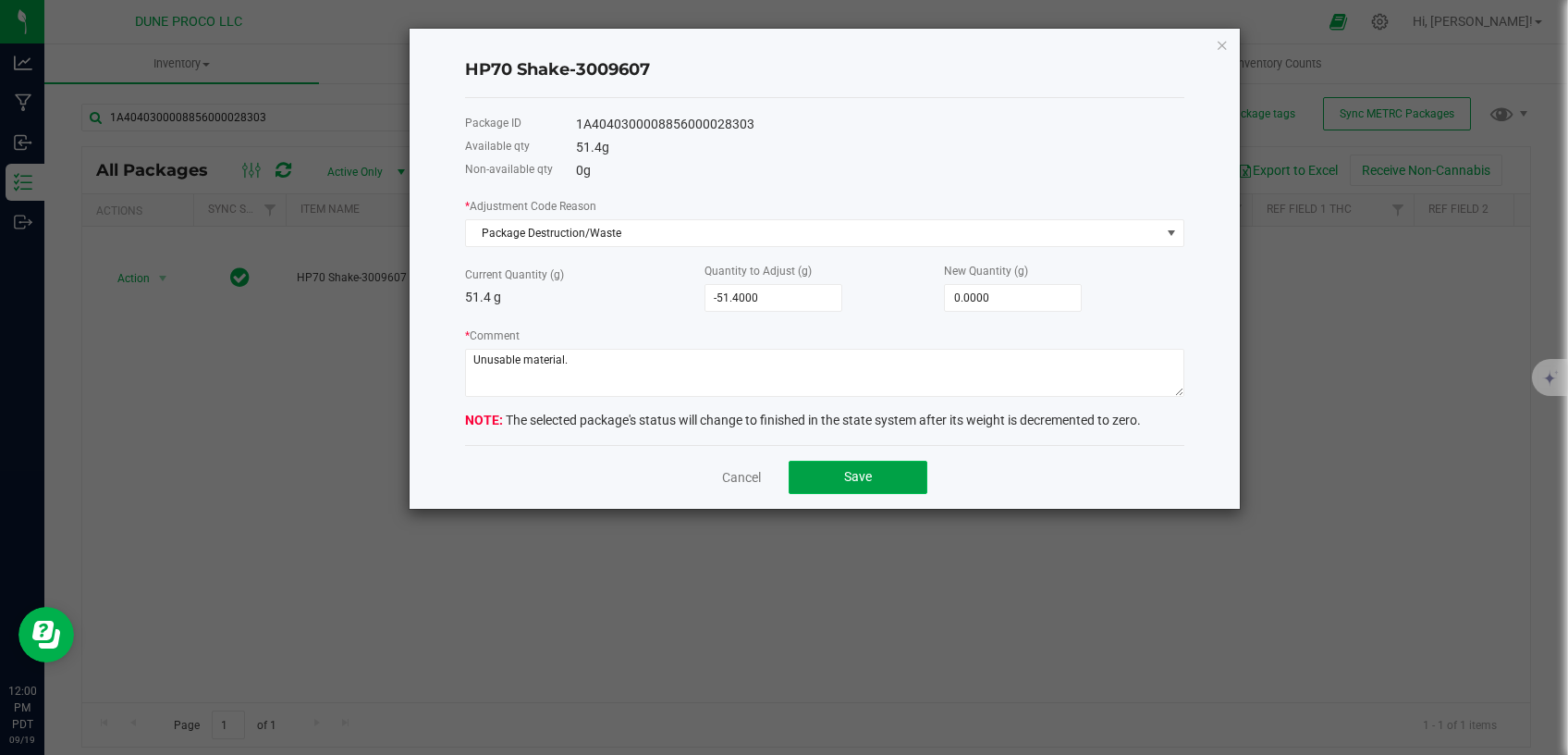
click at [850, 477] on span "Save" at bounding box center [858, 476] width 28 height 15
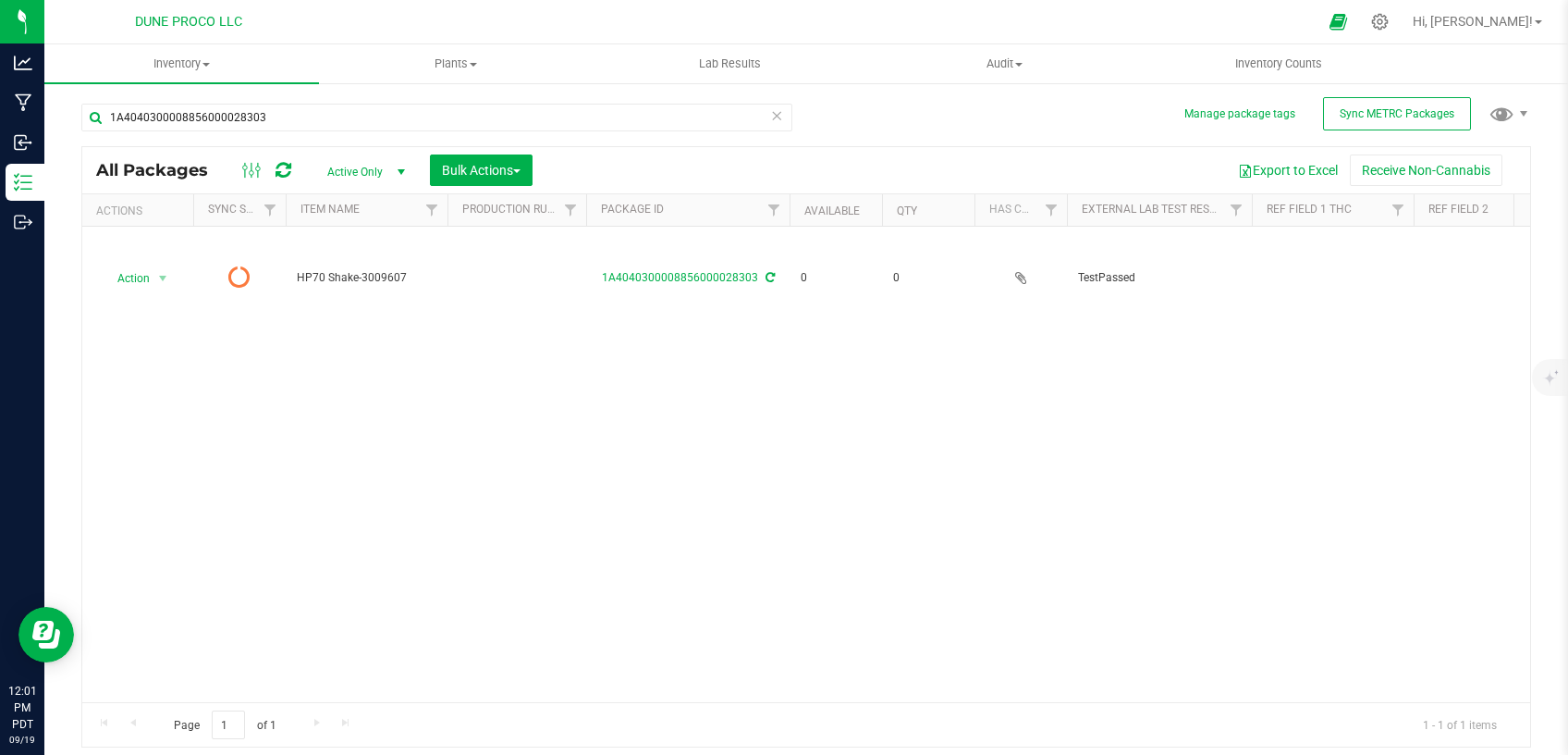
click at [778, 116] on icon at bounding box center [776, 115] width 13 height 22
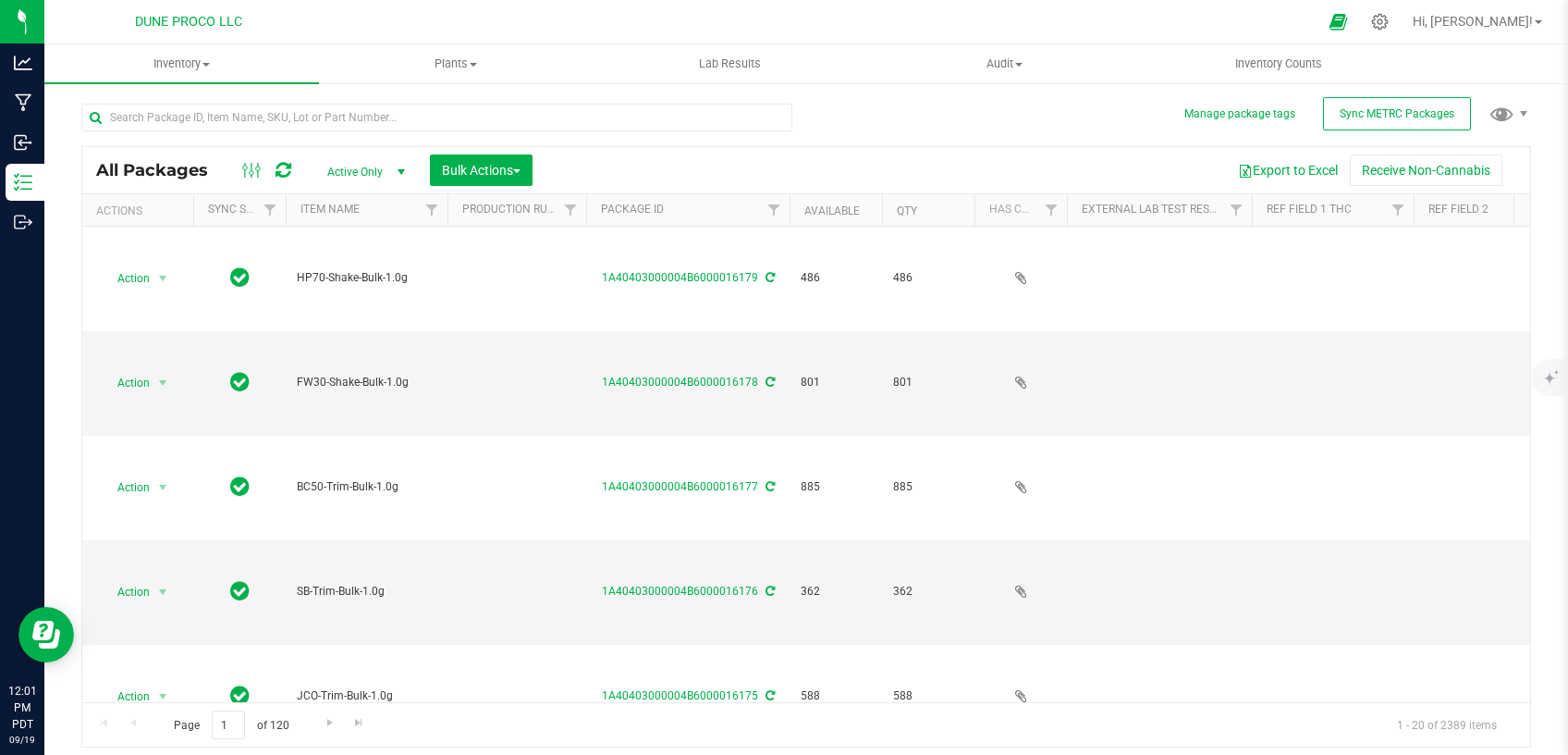
type input "[DATE]"
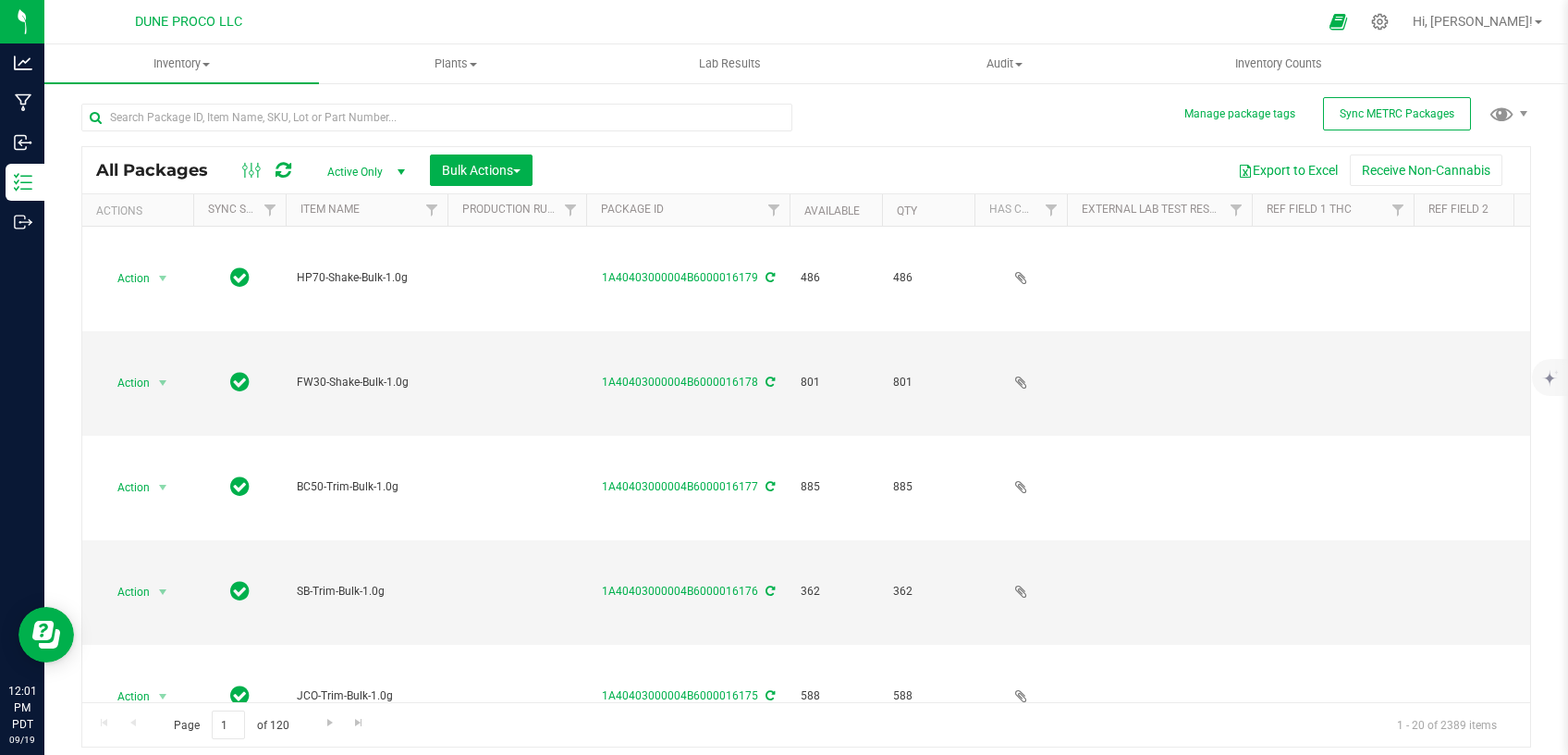
type input "[DATE]"
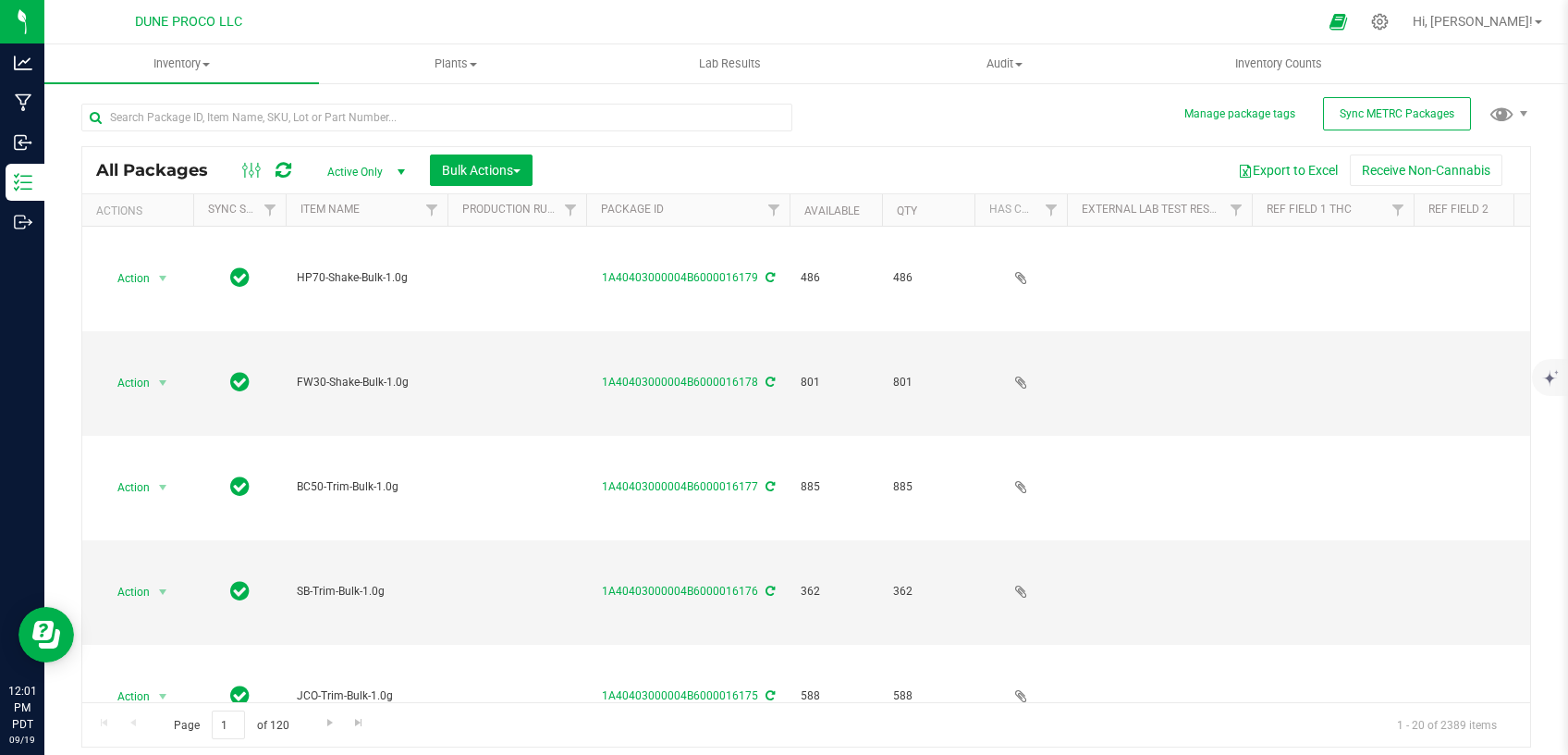
type input "[DATE]"
click at [518, 171] on span "button" at bounding box center [516, 172] width 7 height 4
click at [496, 248] on span "Add to outbound order" at bounding box center [503, 244] width 126 height 15
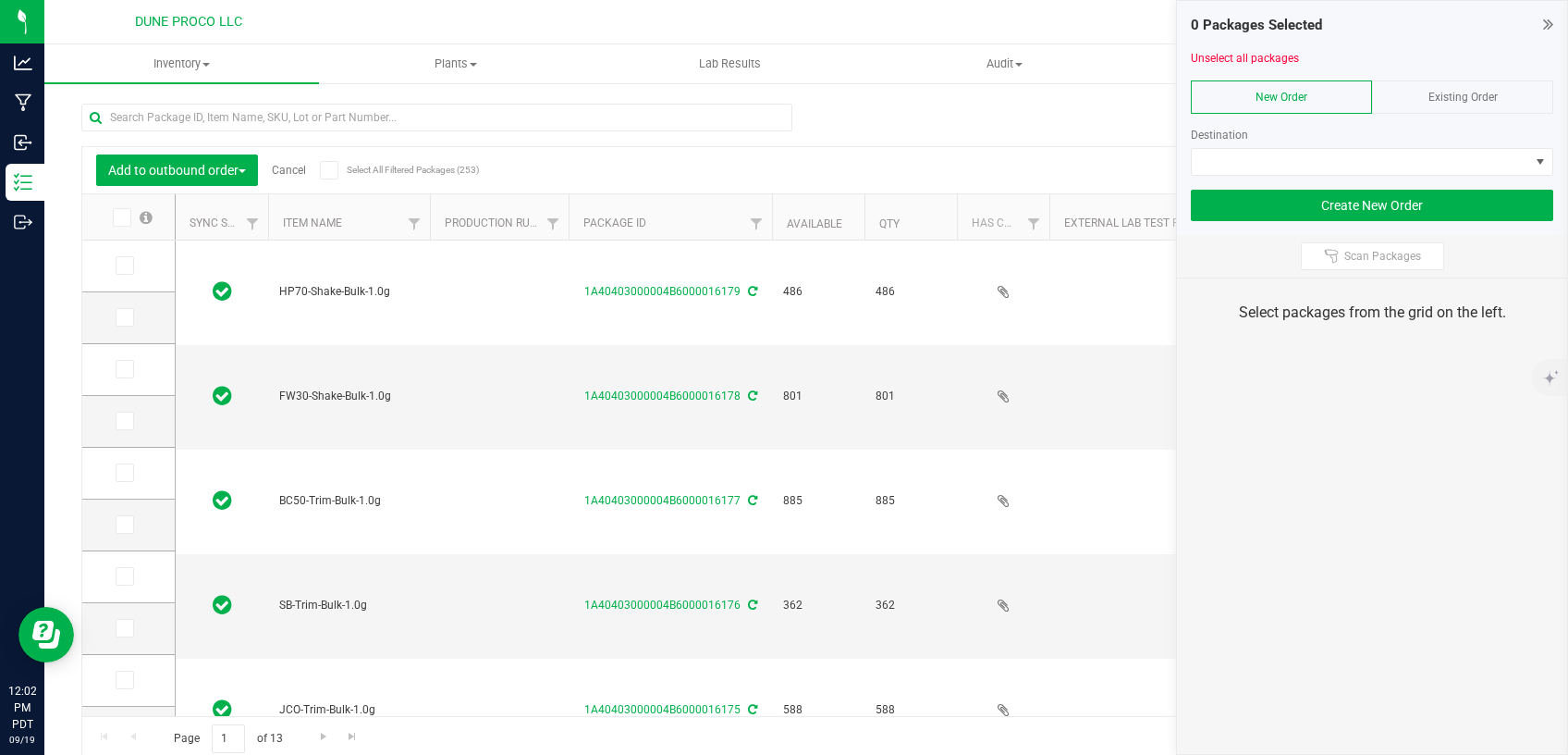
type input "2025-09-17"
type input "[DATE]"
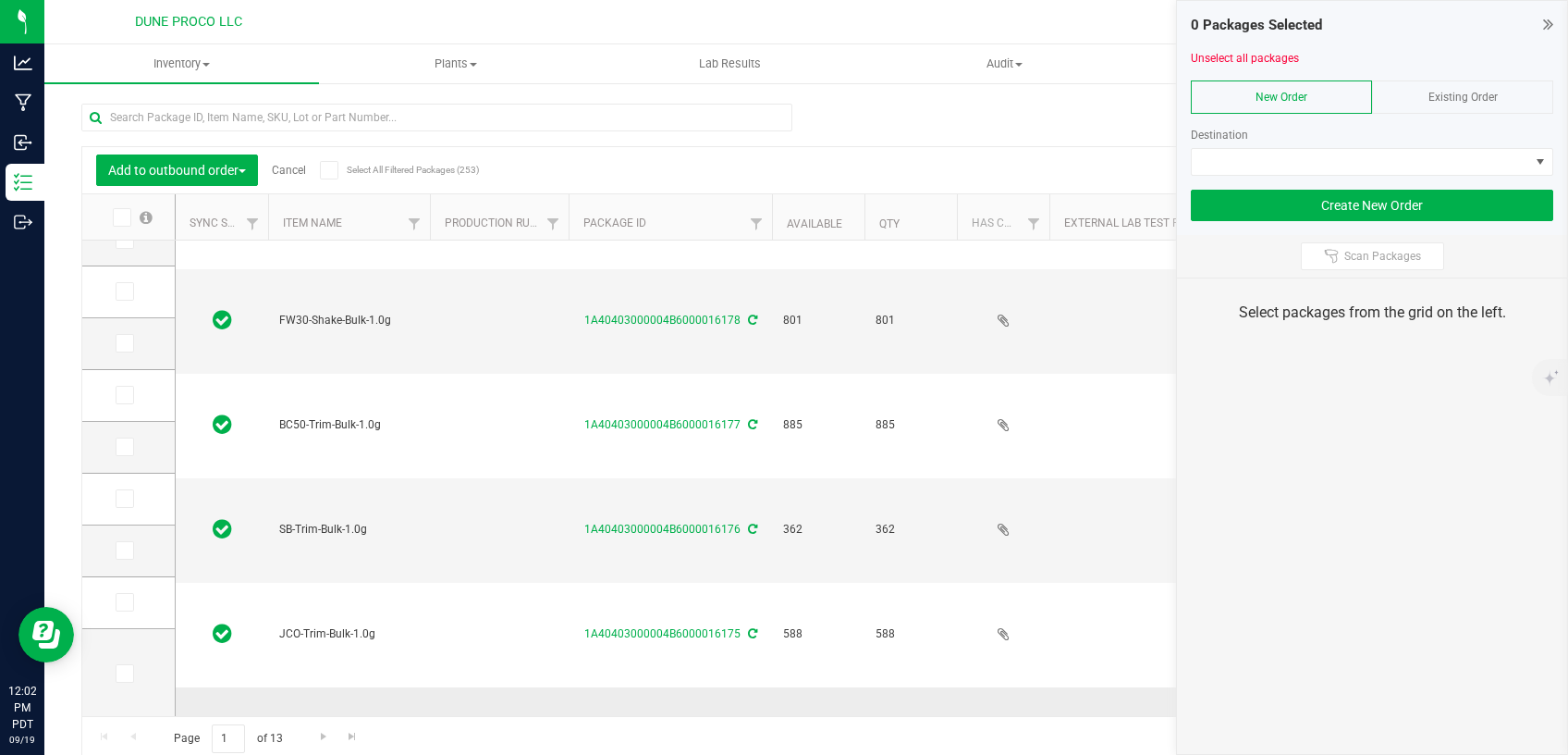
scroll to position [78, 0]
click at [118, 602] on icon at bounding box center [124, 602] width 12 height 0
click at [0, 0] on input "checkbox" at bounding box center [0, 0] width 0 height 0
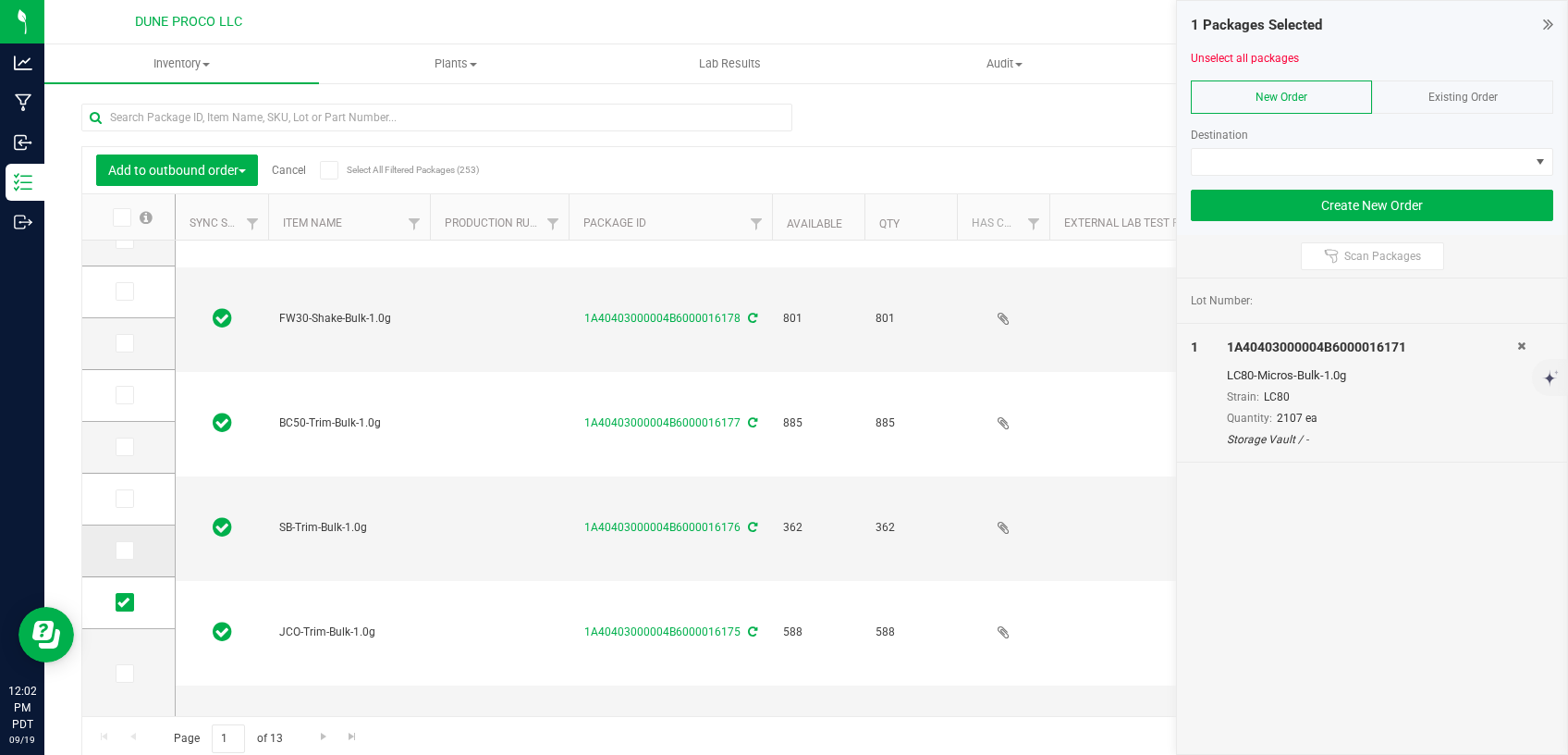
click at [116, 550] on span at bounding box center [125, 550] width 19 height 19
click at [0, 0] on input "checkbox" at bounding box center [0, 0] width 0 height 0
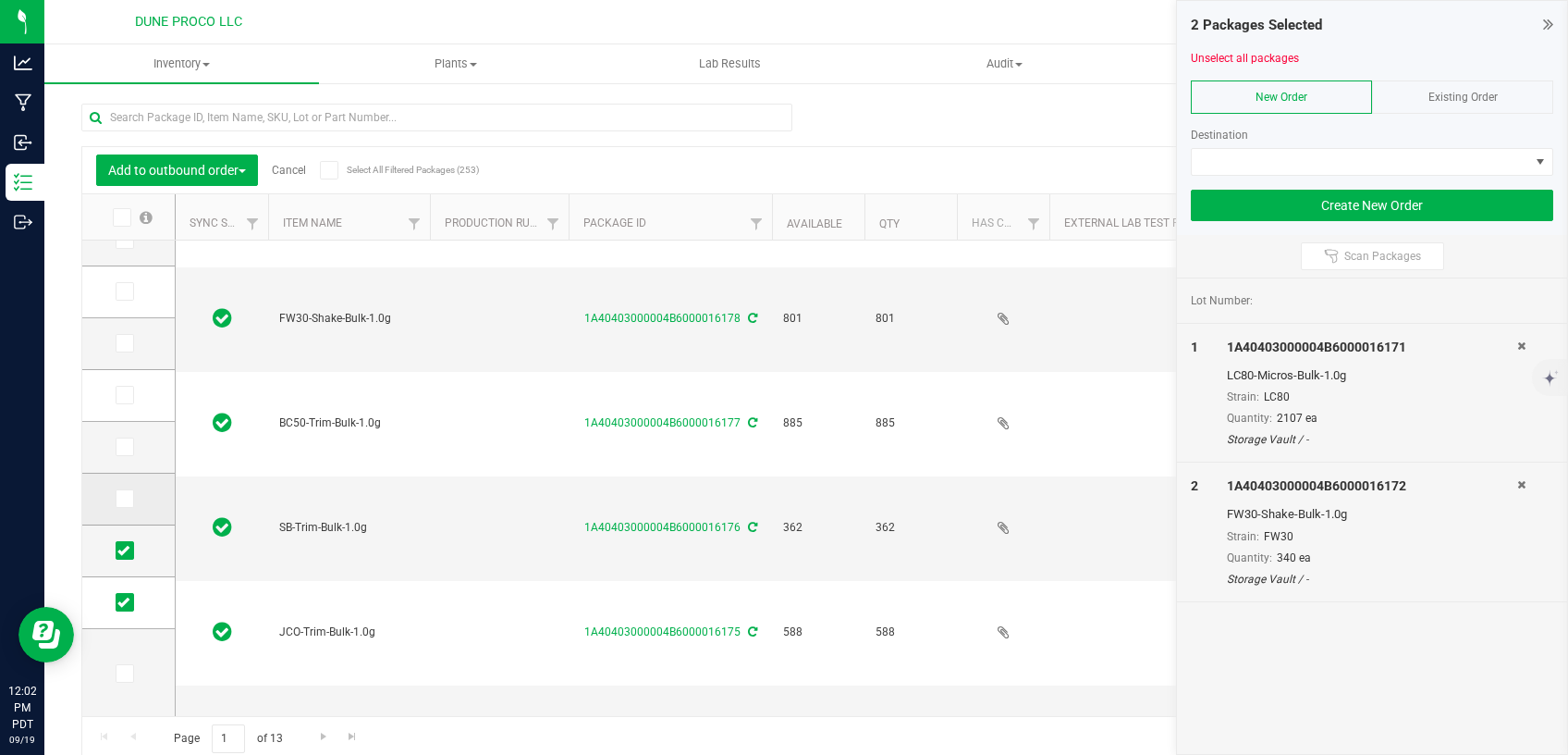
click at [116, 507] on span at bounding box center [125, 499] width 19 height 19
click at [0, 0] on input "checkbox" at bounding box center [0, 0] width 0 height 0
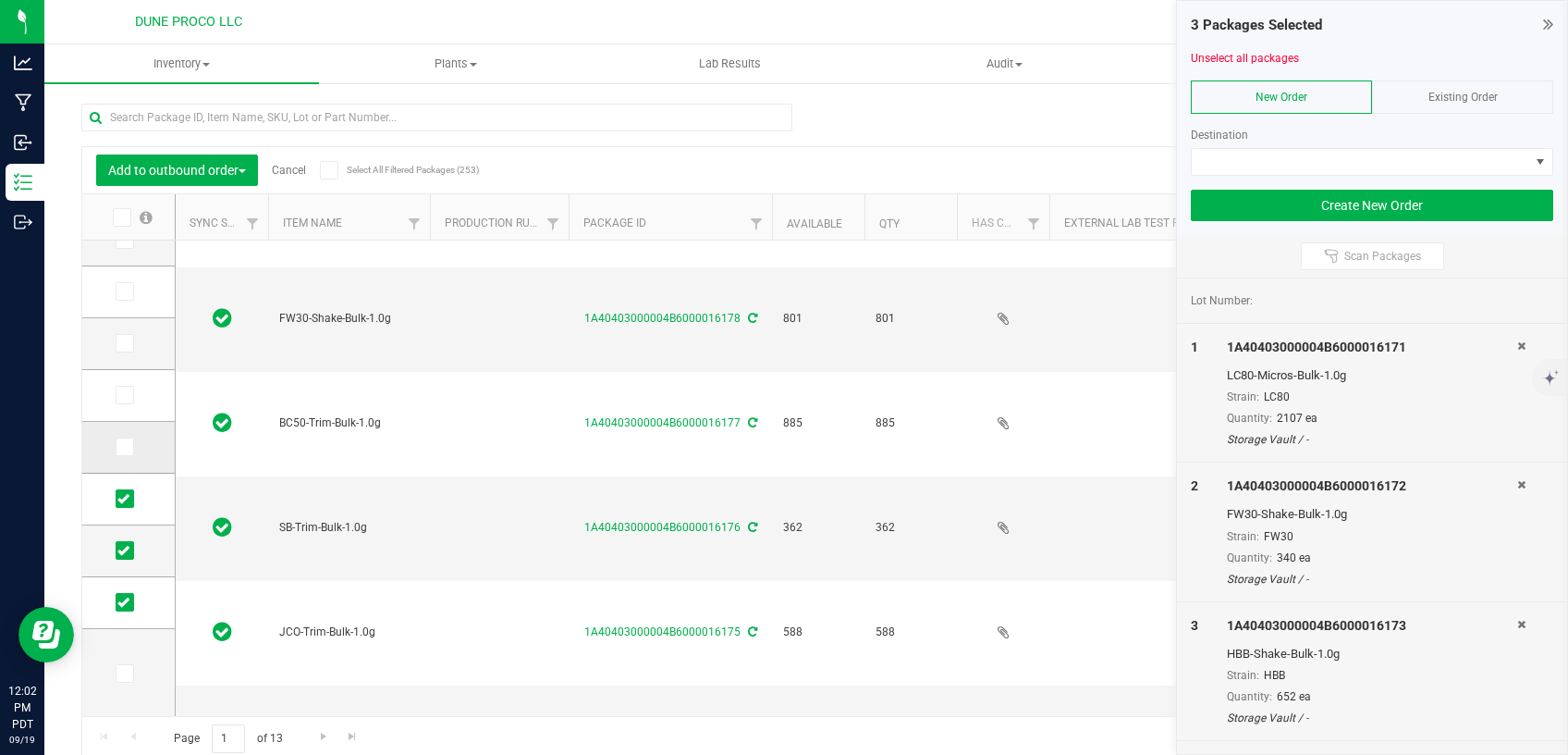
click at [118, 447] on icon at bounding box center [124, 447] width 12 height 0
click at [0, 0] on input "checkbox" at bounding box center [0, 0] width 0 height 0
click at [116, 387] on span at bounding box center [125, 395] width 19 height 19
click at [0, 0] on input "checkbox" at bounding box center [0, 0] width 0 height 0
click at [106, 330] on td at bounding box center [129, 344] width 93 height 52
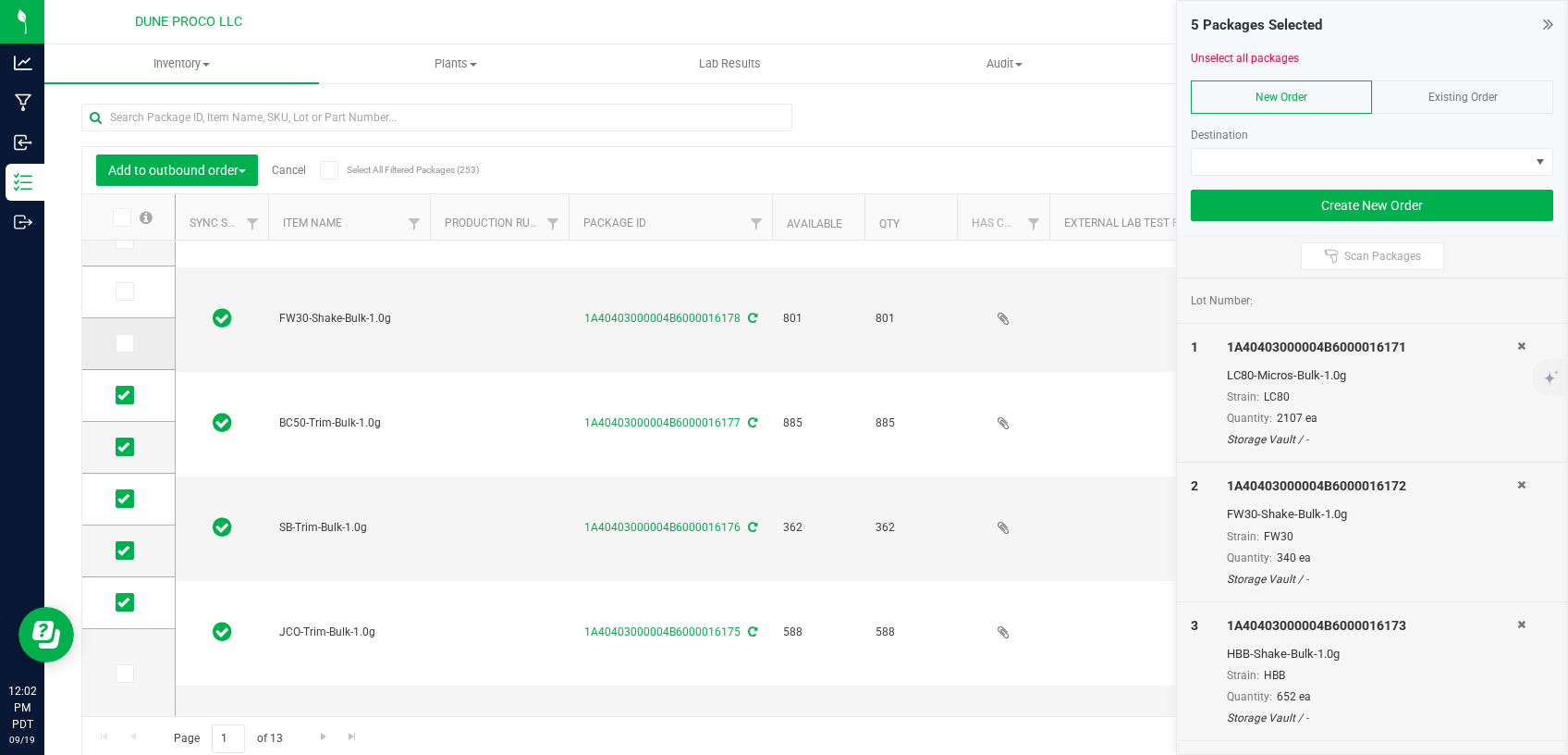
click at [118, 343] on icon at bounding box center [124, 343] width 12 height 0
click at [0, 0] on input "checkbox" at bounding box center [0, 0] width 0 height 0
click at [116, 292] on span at bounding box center [125, 291] width 19 height 19
click at [0, 0] on input "checkbox" at bounding box center [0, 0] width 0 height 0
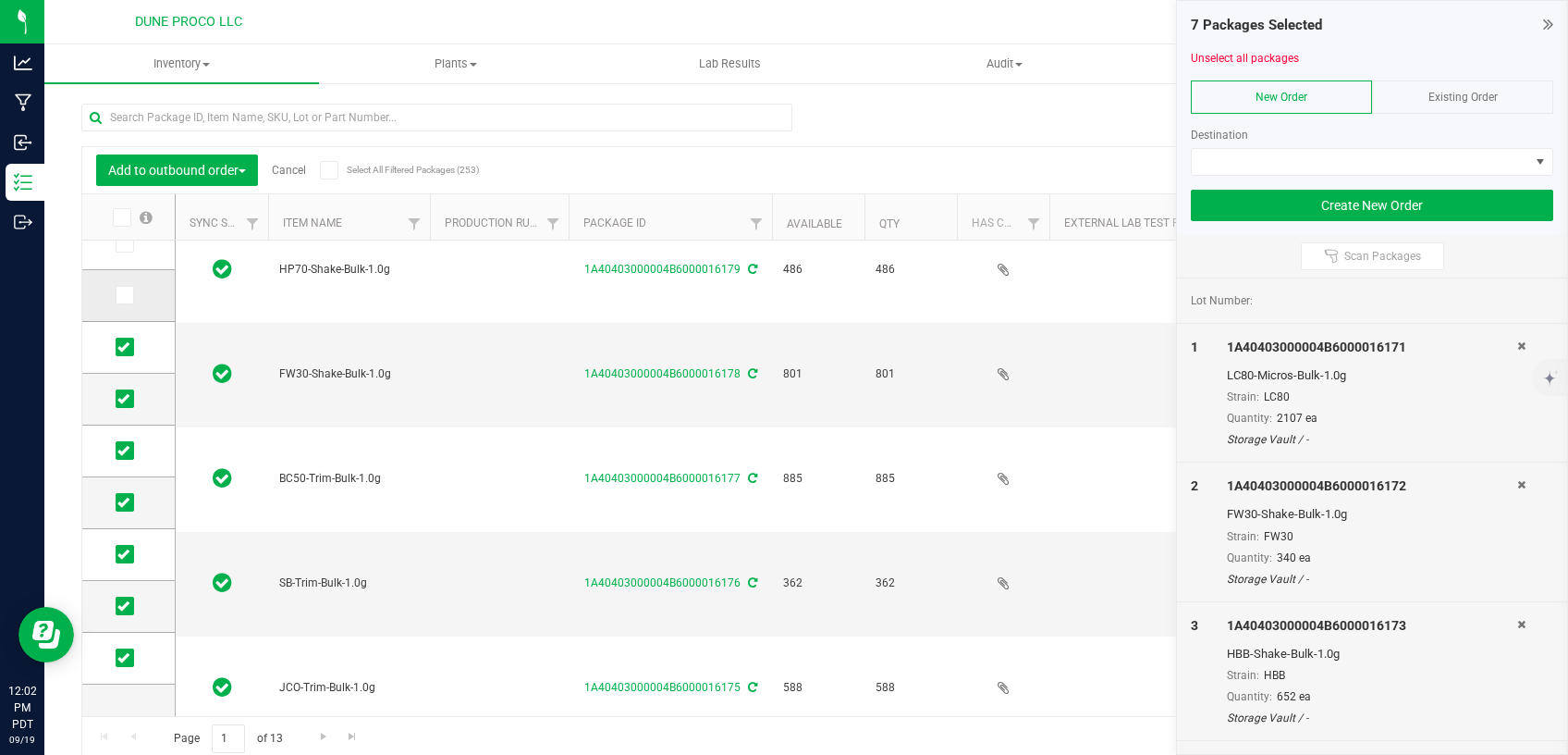
click at [118, 295] on icon at bounding box center [124, 295] width 12 height 0
click at [0, 0] on input "checkbox" at bounding box center [0, 0] width 0 height 0
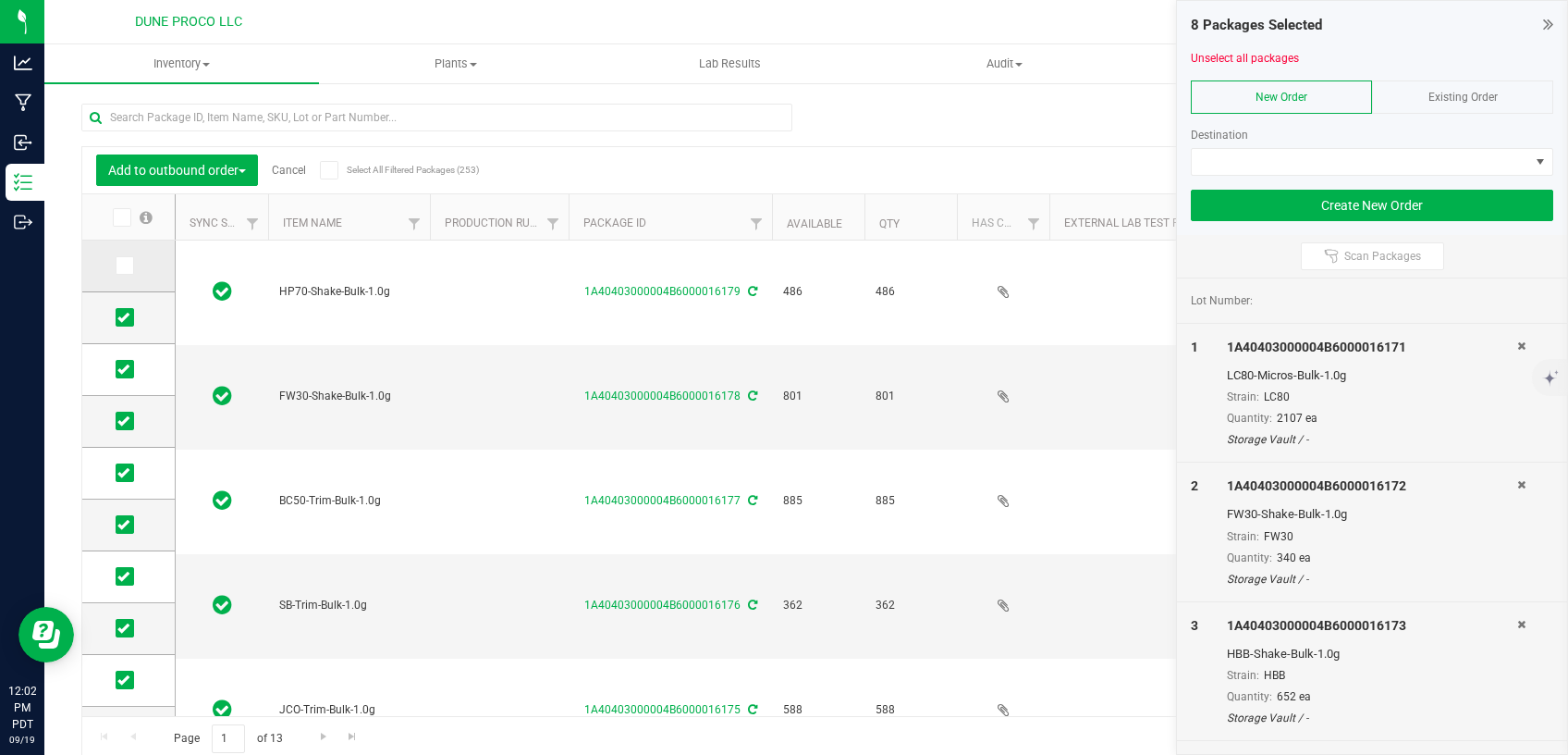
click at [116, 270] on label at bounding box center [129, 265] width 27 height 19
click at [0, 0] on input "checkbox" at bounding box center [0, 0] width 0 height 0
click at [1343, 158] on span at bounding box center [1360, 162] width 337 height 26
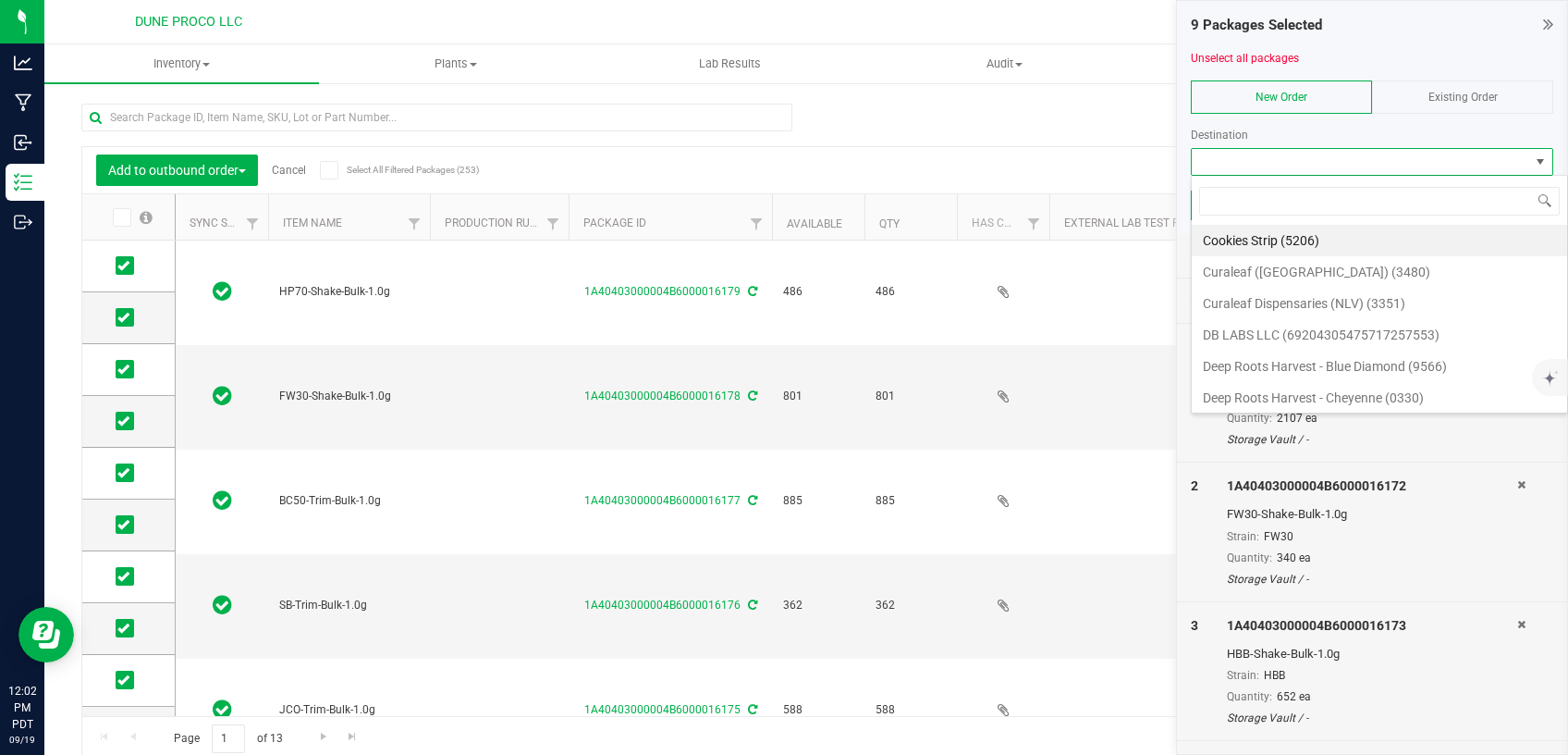
scroll to position [28, 362]
type input "Dune"
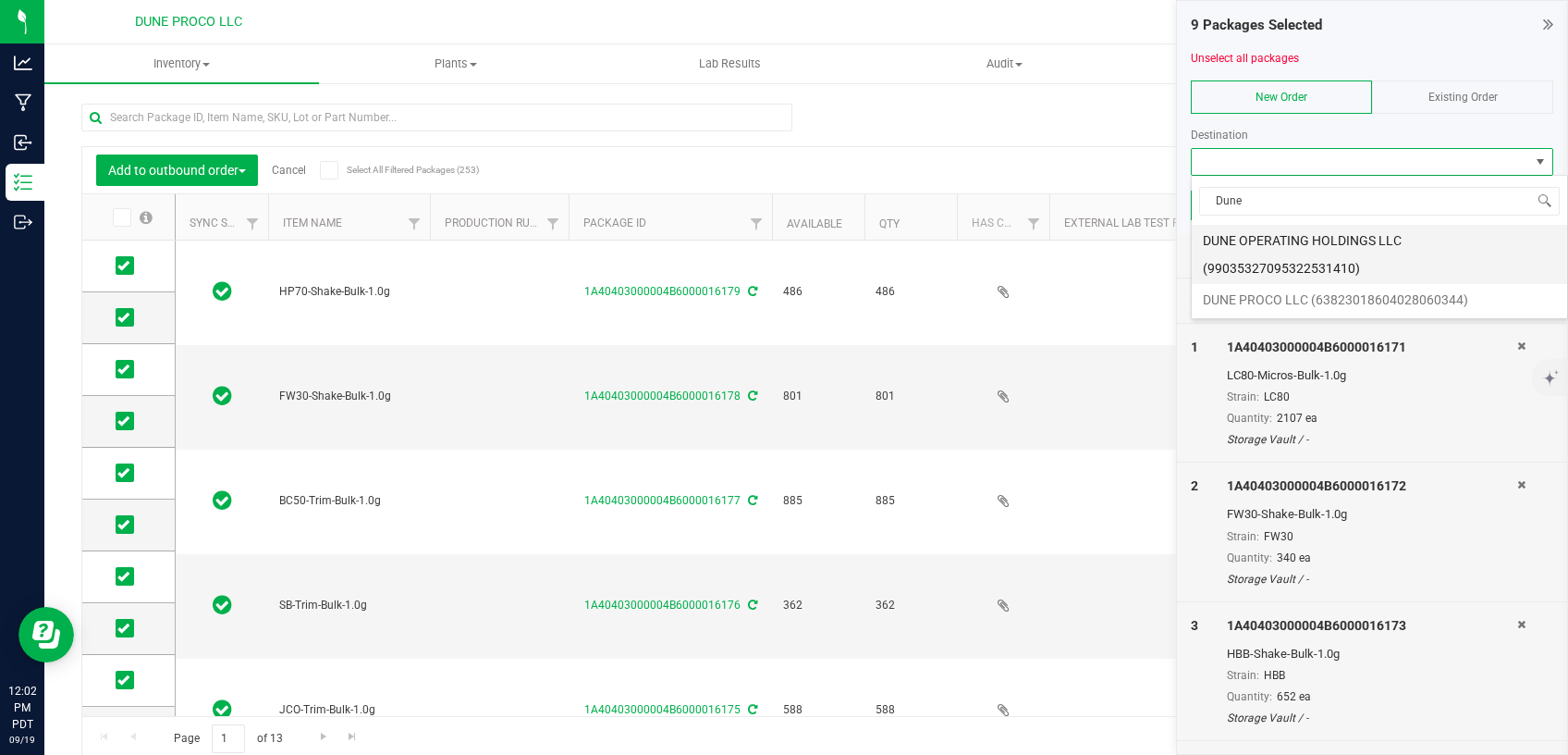
click at [1312, 240] on li "DUNE OPERATING HOLDINGS LLC (99035327095322531410)" at bounding box center [1379, 253] width 375 height 59
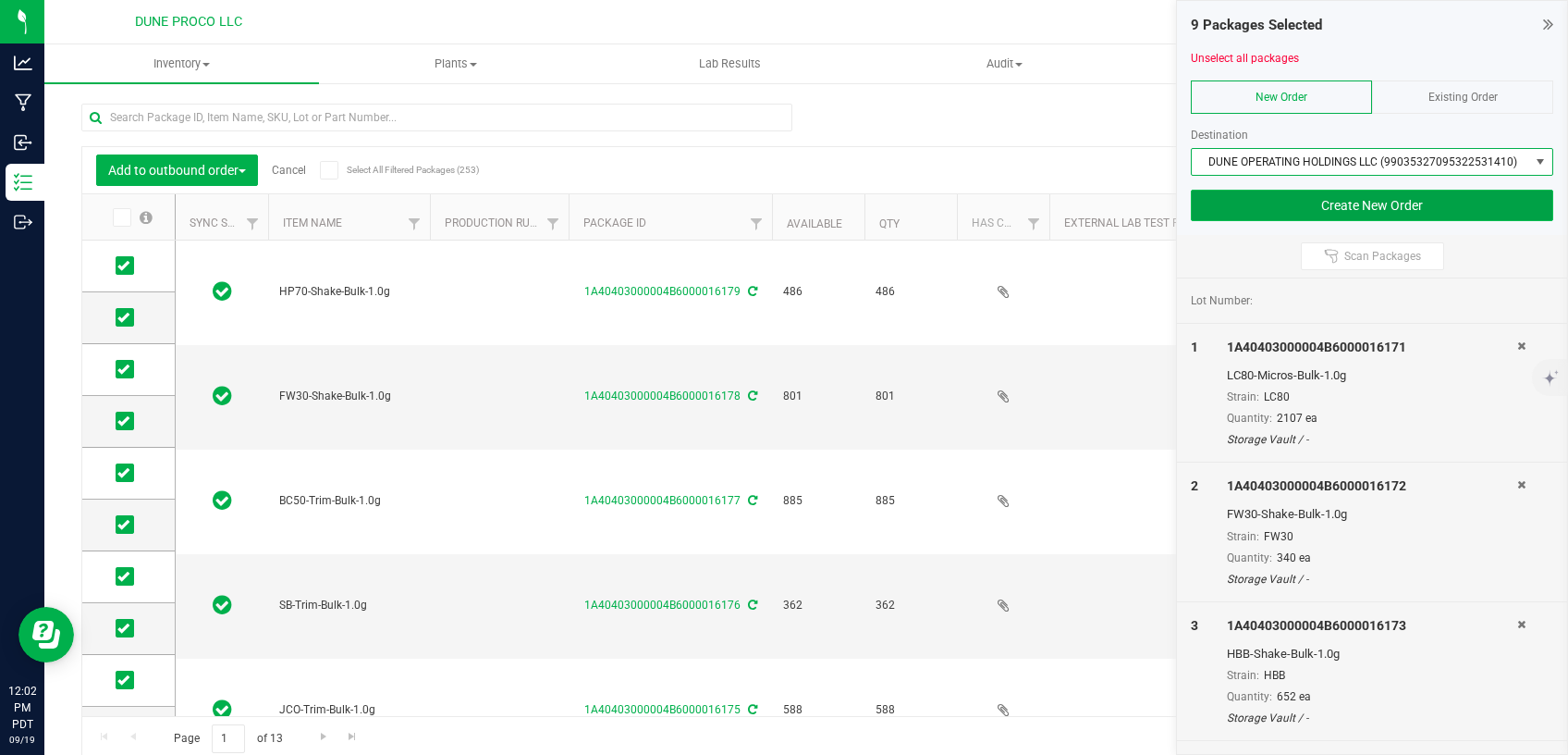
click at [1353, 209] on button "Create New Order" at bounding box center [1371, 205] width 362 height 32
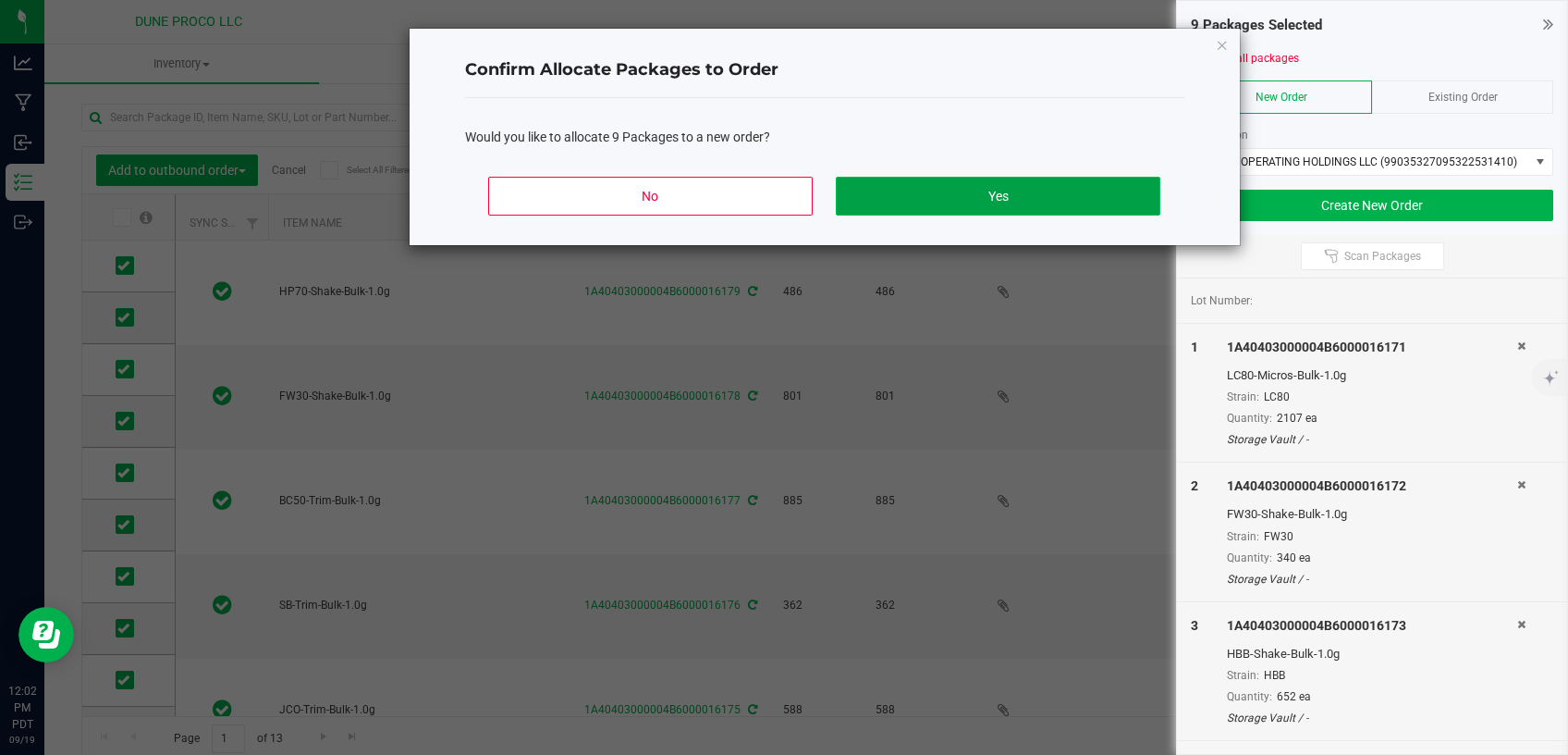
click at [948, 190] on button "Yes" at bounding box center [997, 195] width 324 height 39
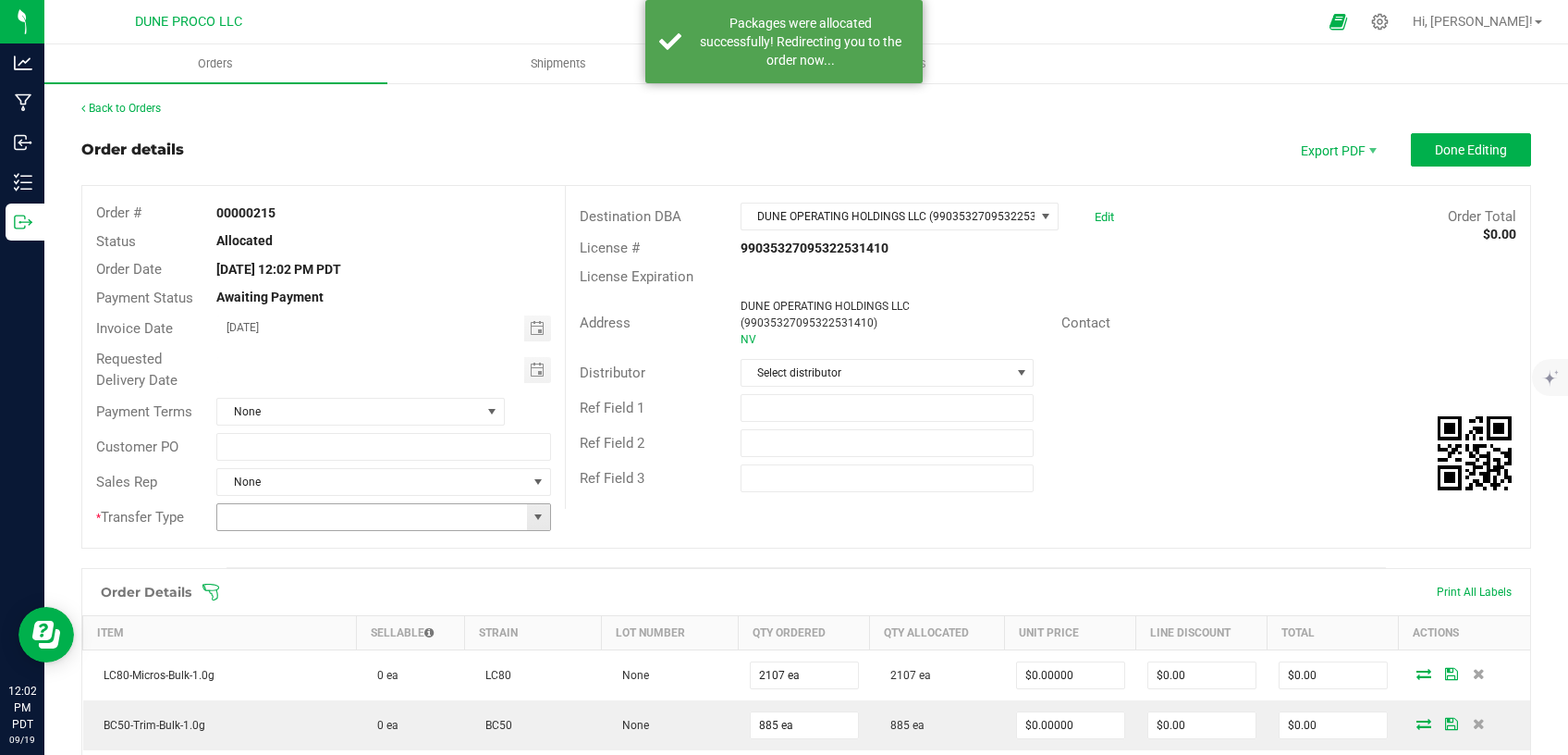
click at [530, 516] on span at bounding box center [537, 517] width 15 height 15
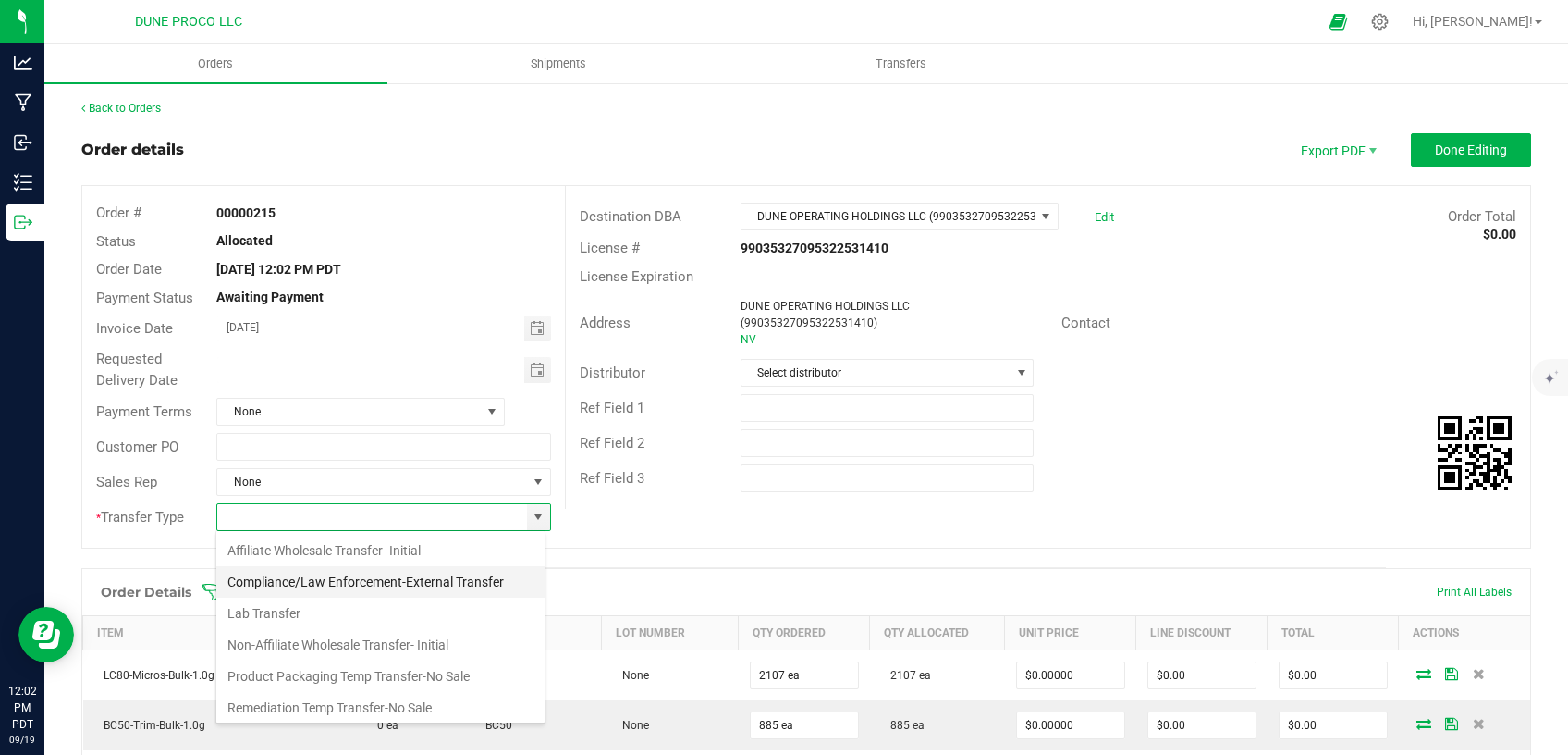
scroll to position [78, 0]
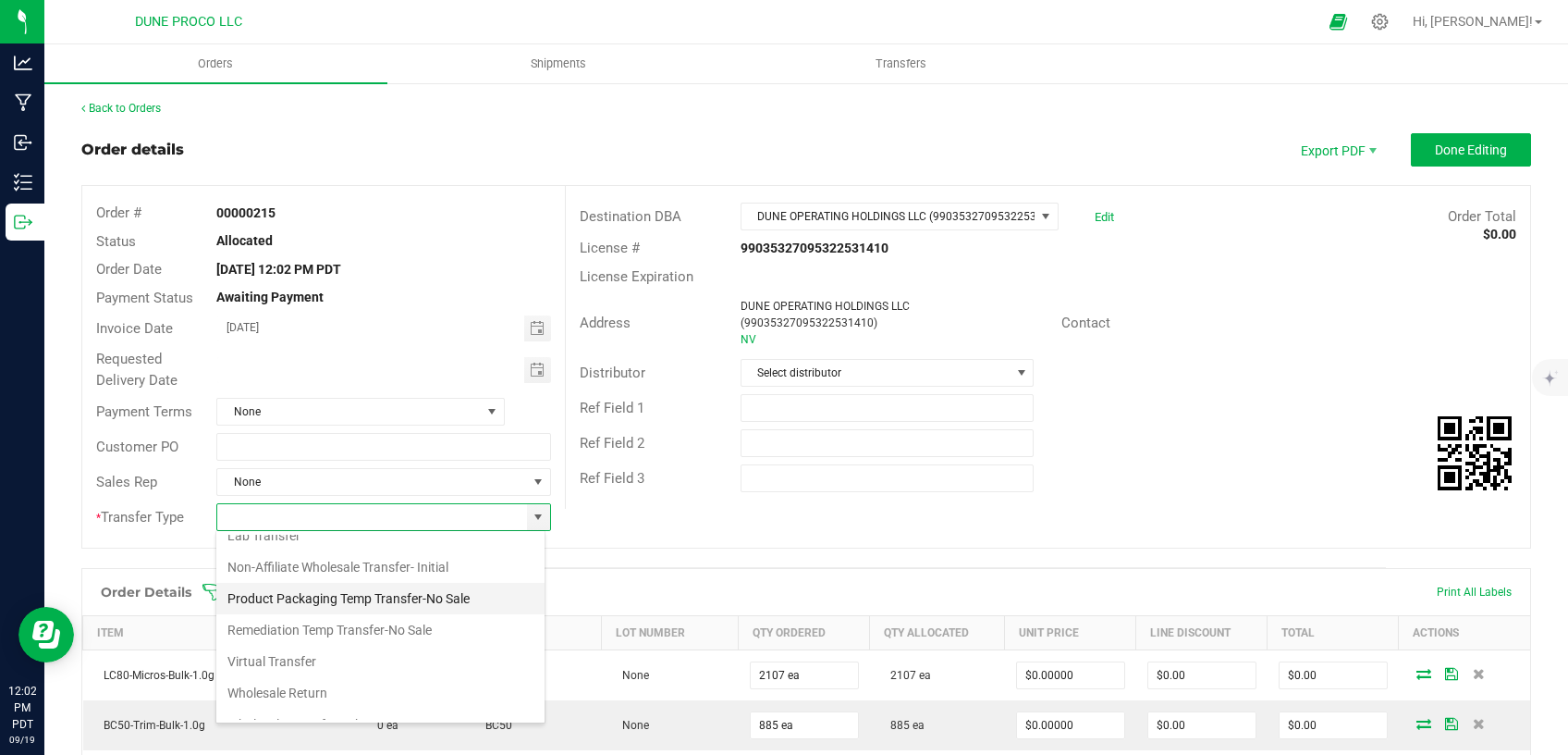
click at [402, 604] on li "Product Packaging Temp Transfer-No Sale" at bounding box center [380, 598] width 328 height 32
type input "Product Packaging Temp Transfer-No Sale"
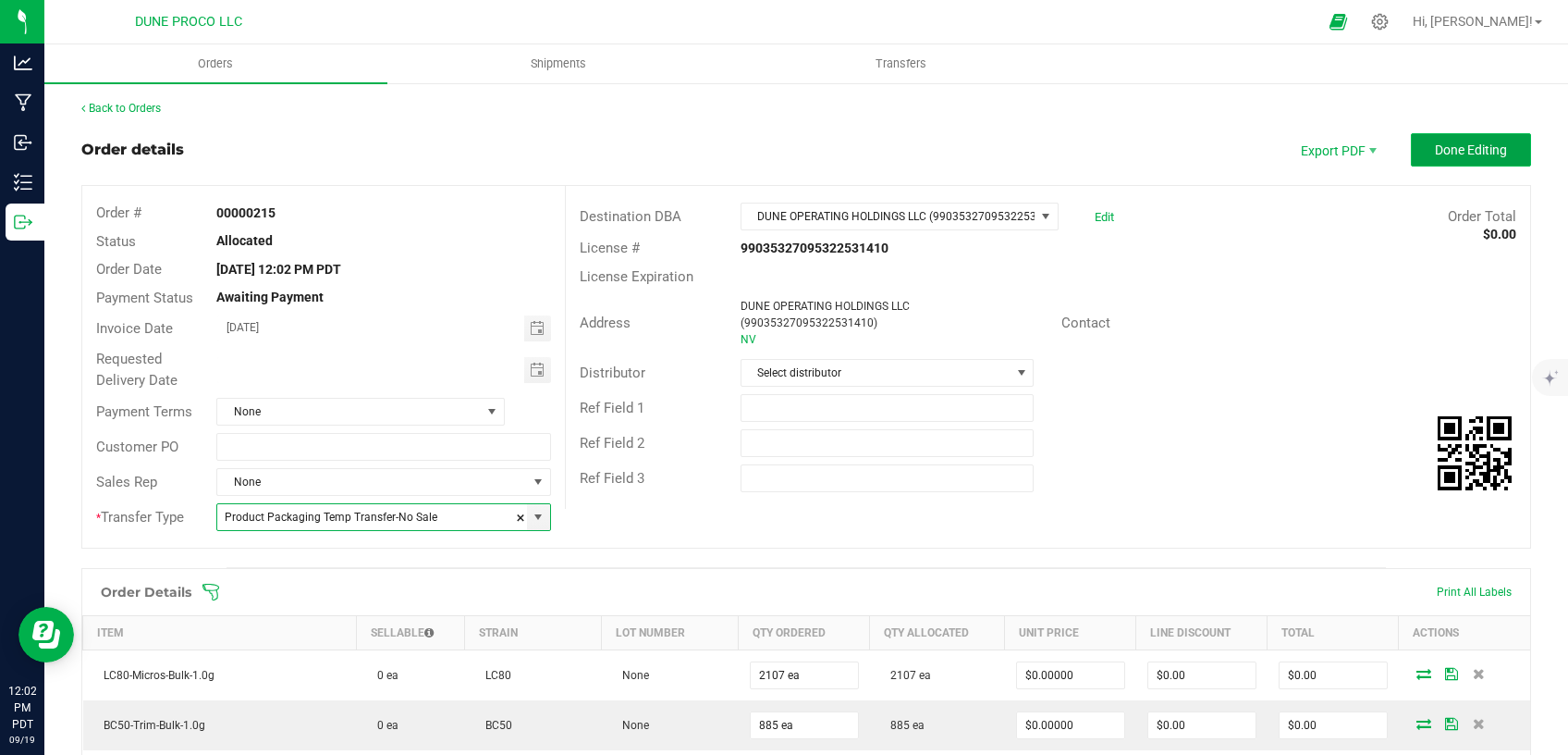
click at [1468, 152] on span "Done Editing" at bounding box center [1470, 150] width 72 height 15
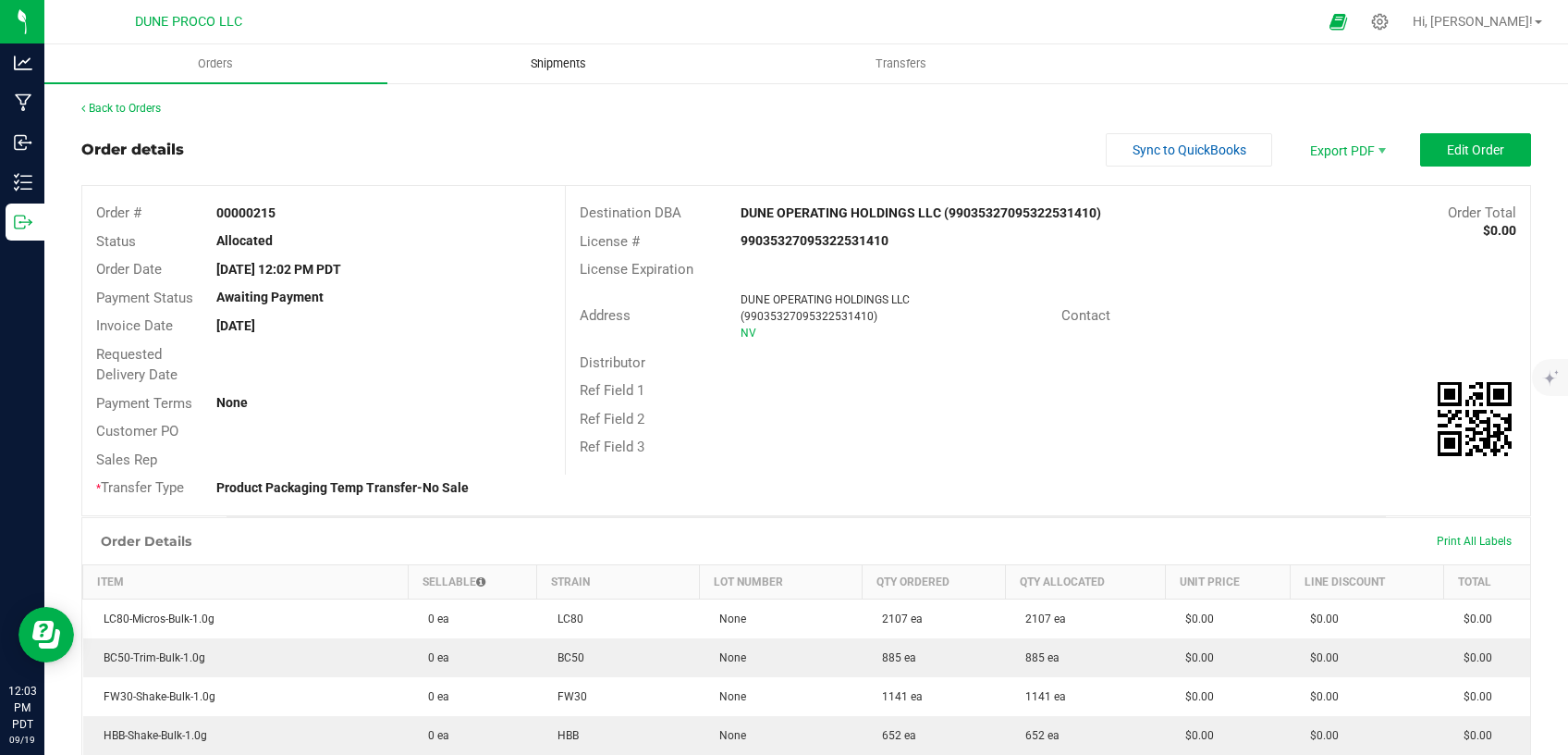
click at [556, 66] on span "Shipments" at bounding box center [558, 64] width 106 height 17
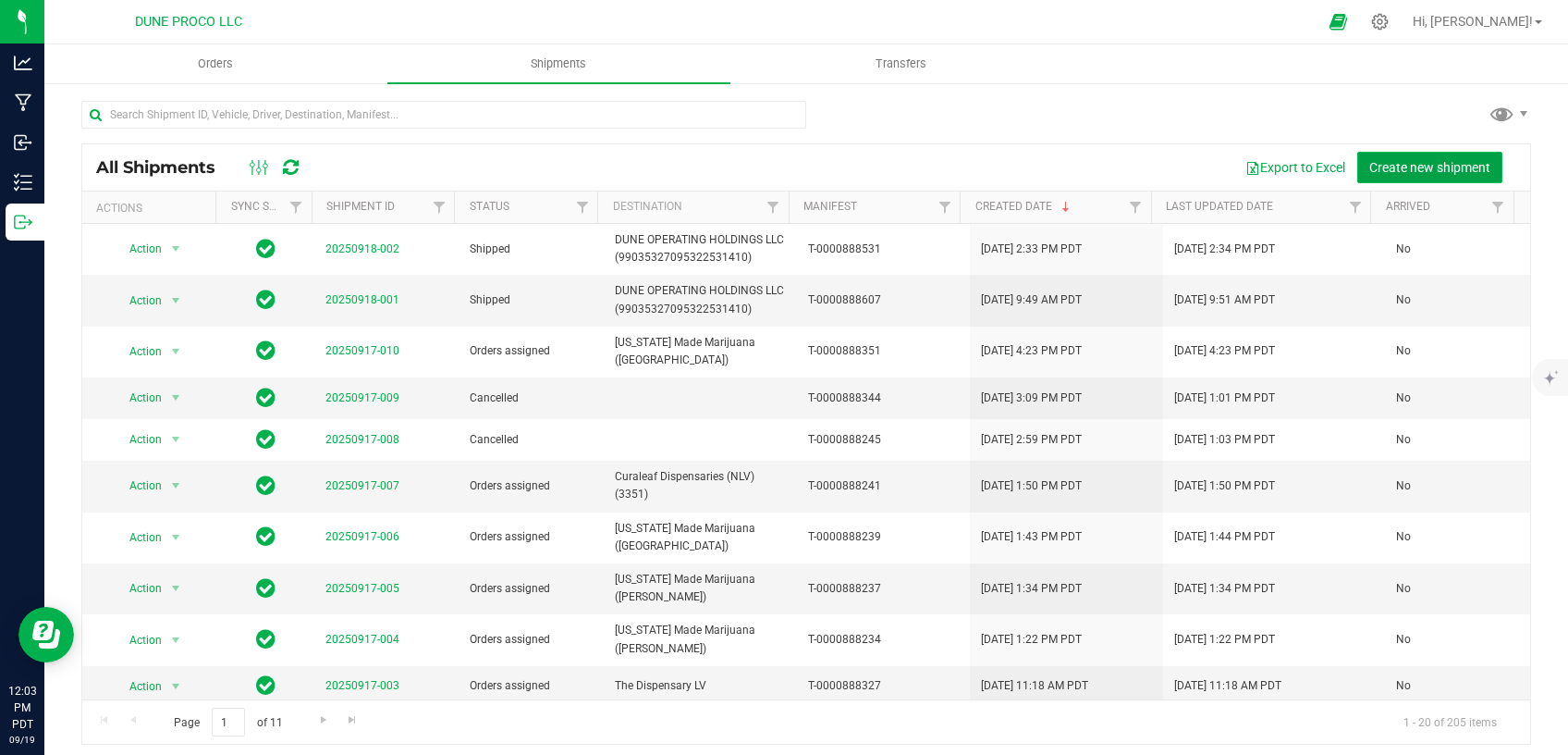
click at [1454, 167] on span "Create new shipment" at bounding box center [1428, 167] width 121 height 15
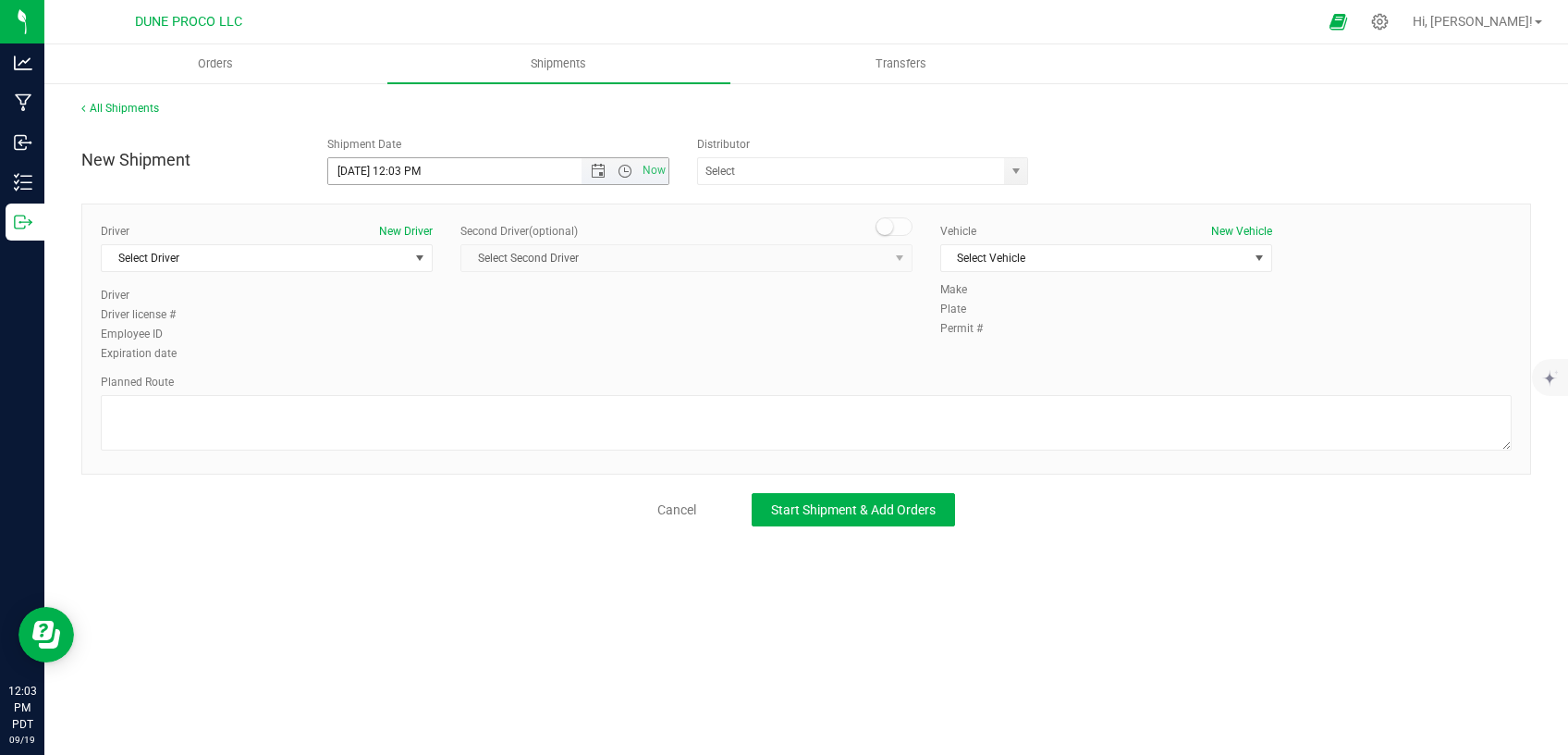
click at [420, 168] on input "9/19/2025 12:03 PM" at bounding box center [470, 172] width 285 height 26
type input "9/19/2025 12:05 PM"
click at [375, 245] on span "Select Driver" at bounding box center [255, 258] width 307 height 26
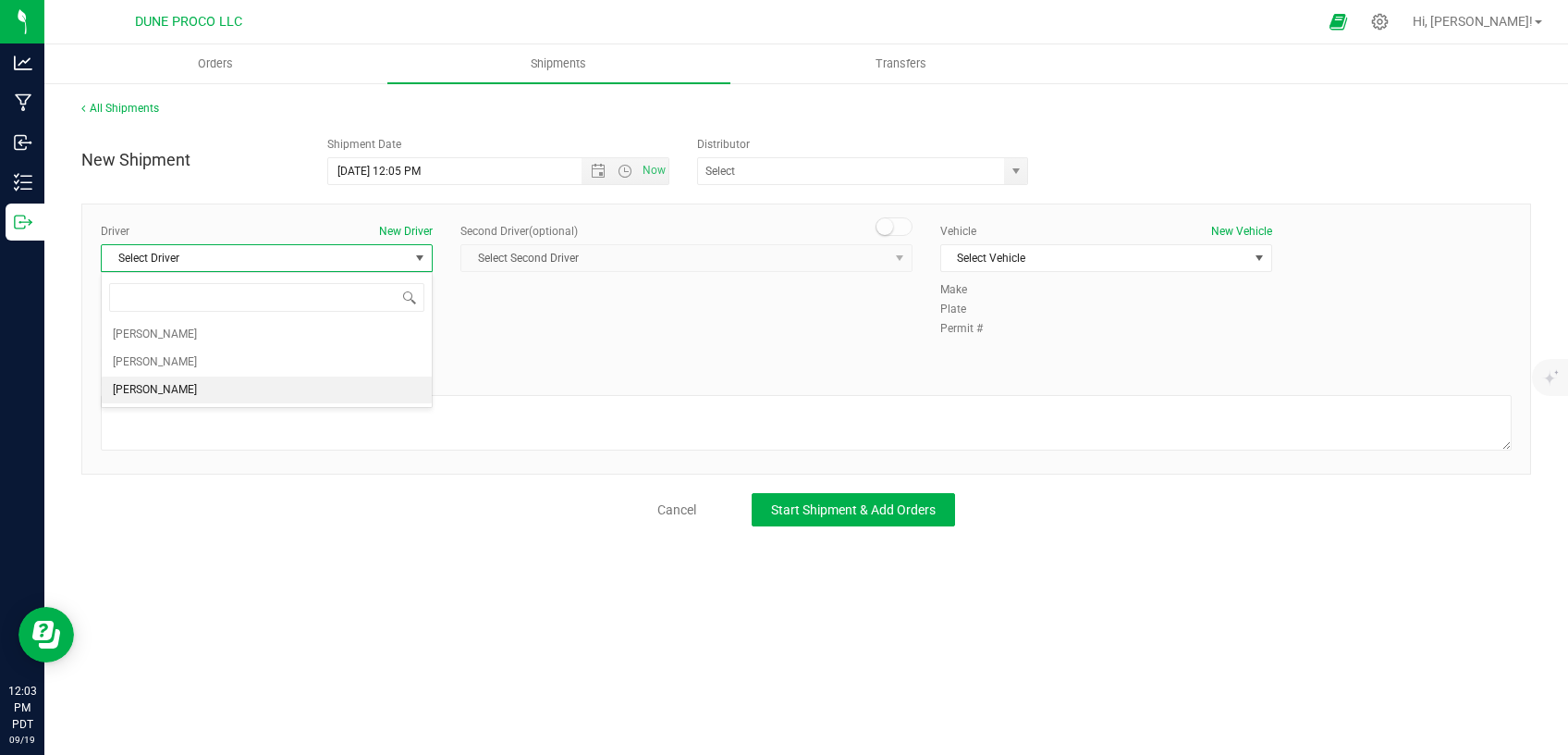
click at [241, 395] on li "TBD TBD" at bounding box center [266, 390] width 330 height 28
click at [1024, 258] on span "Select Vehicle" at bounding box center [1095, 258] width 307 height 26
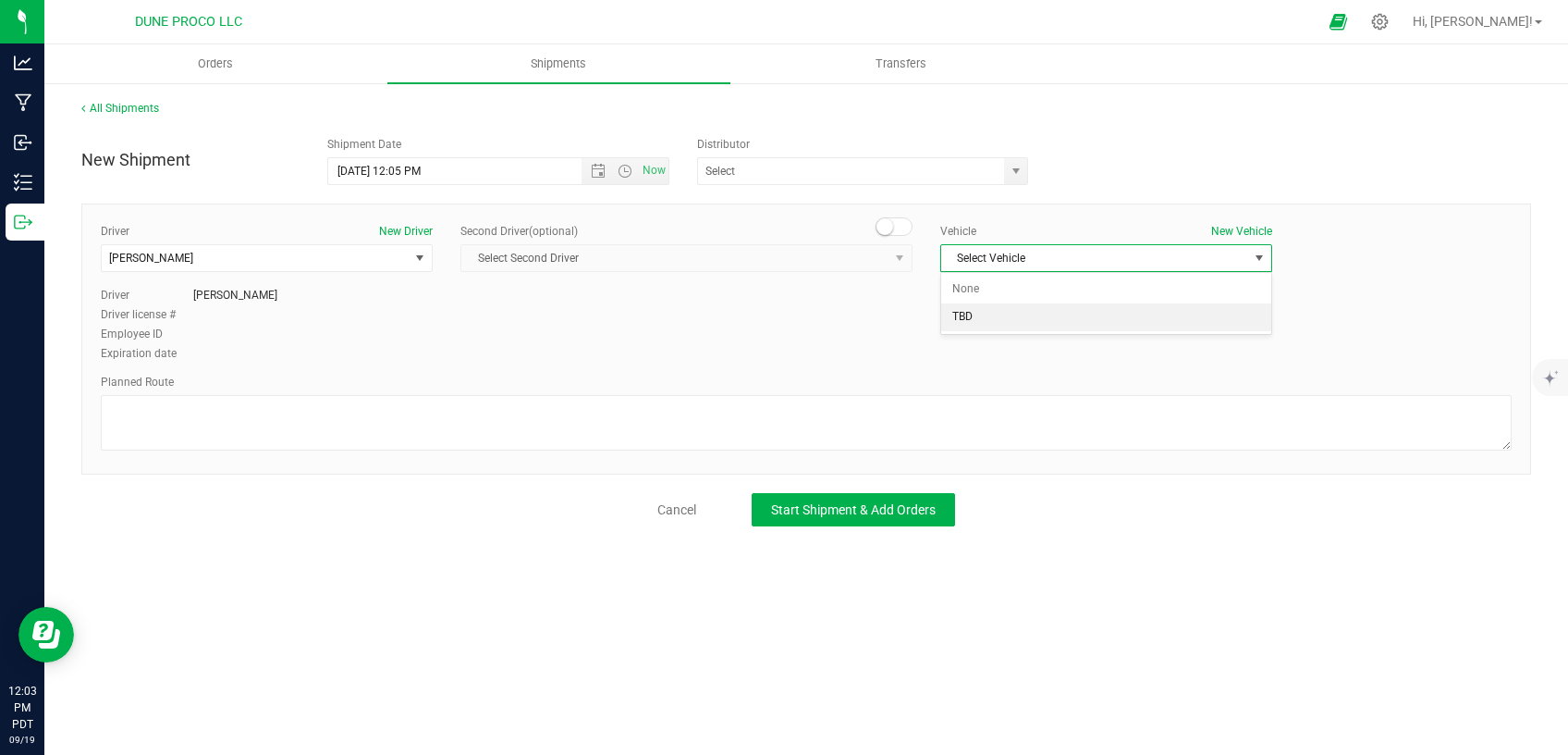
click at [980, 327] on li "TBD" at bounding box center [1105, 317] width 330 height 28
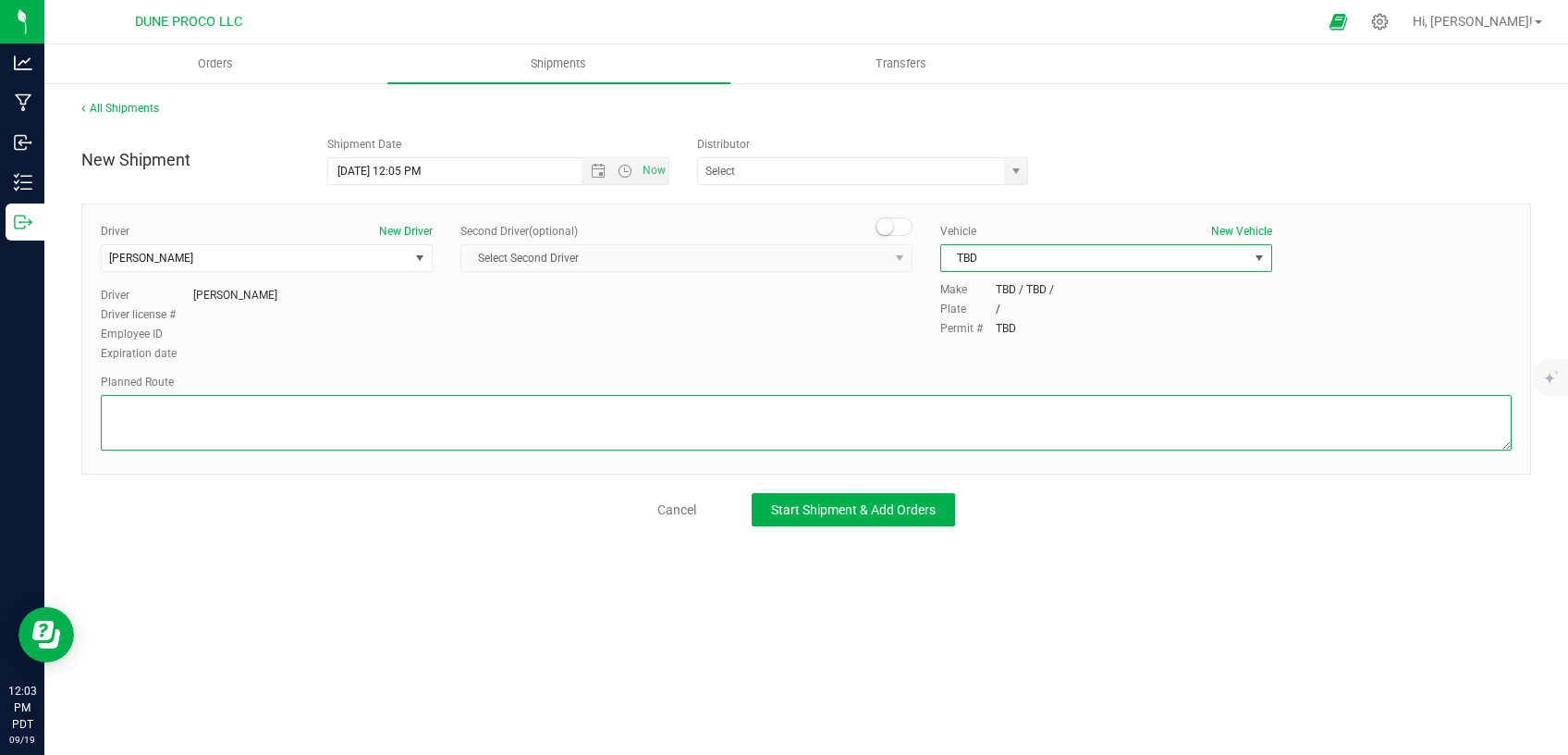
click at [858, 410] on textarea at bounding box center [805, 423] width 1411 height 56
paste textarea "Walk from Dune ProCo, through roll up door, into Dune Operating Holdings."
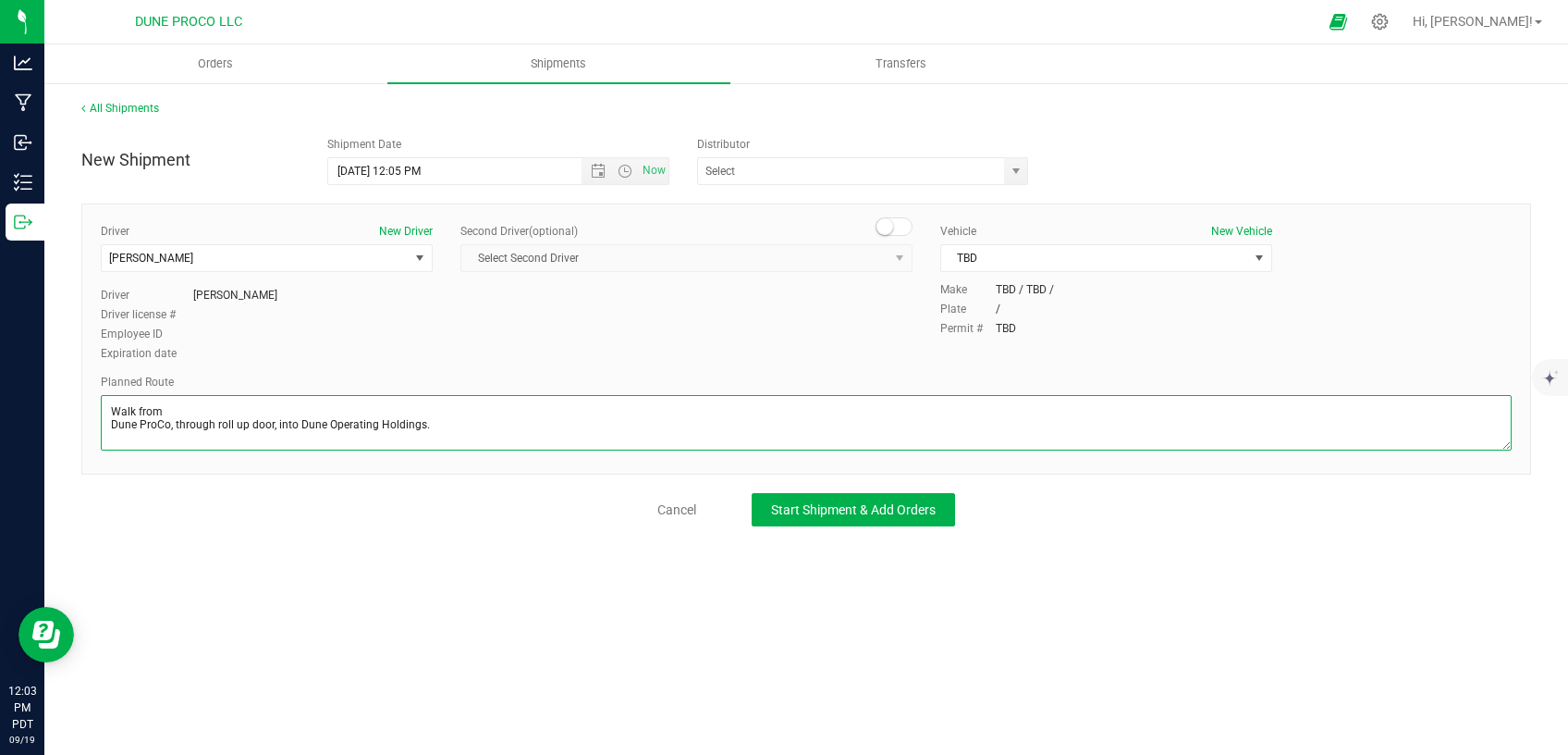
click at [108, 431] on textarea at bounding box center [805, 423] width 1411 height 56
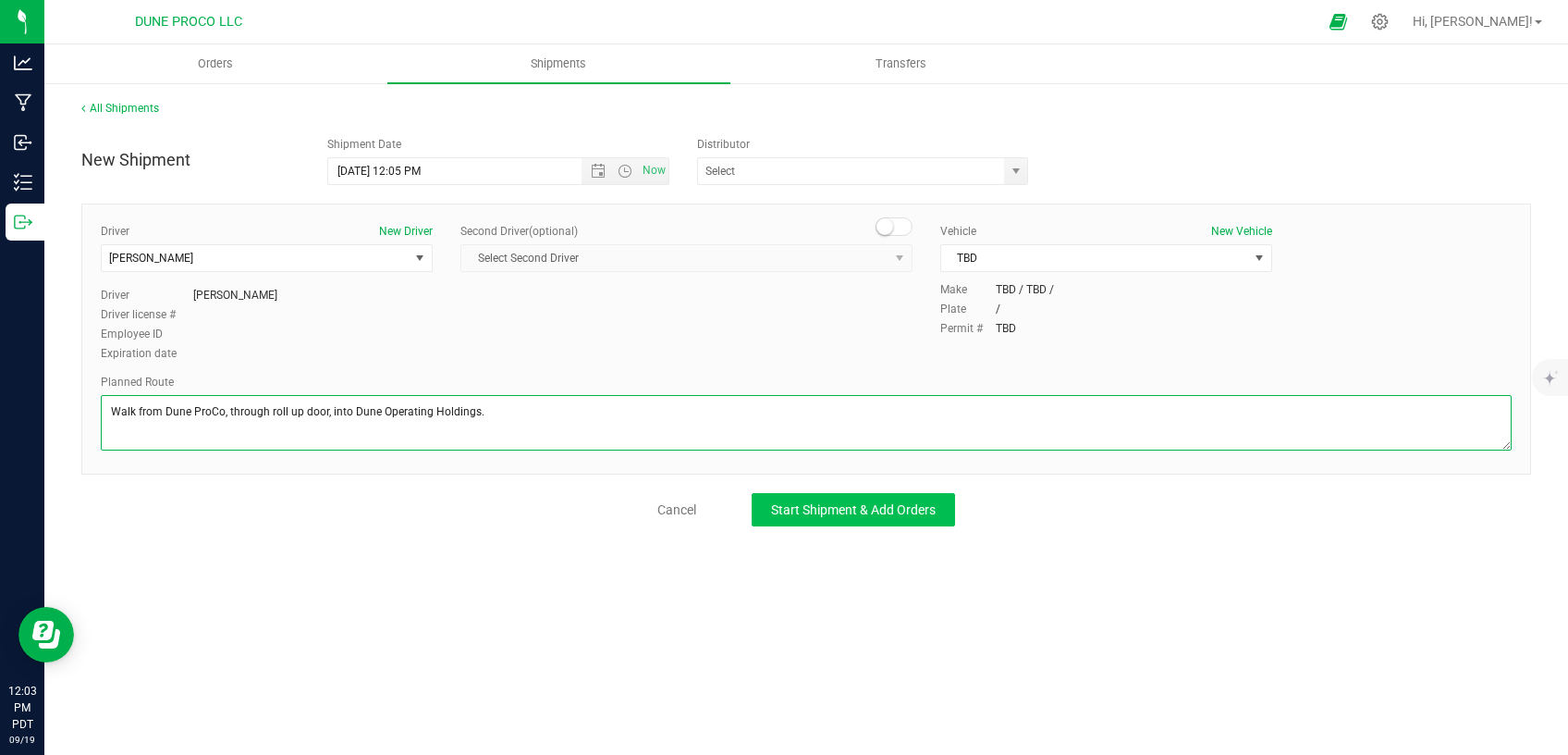
type textarea "Walk from Dune ProCo, through roll up door, into Dune Operating Holdings."
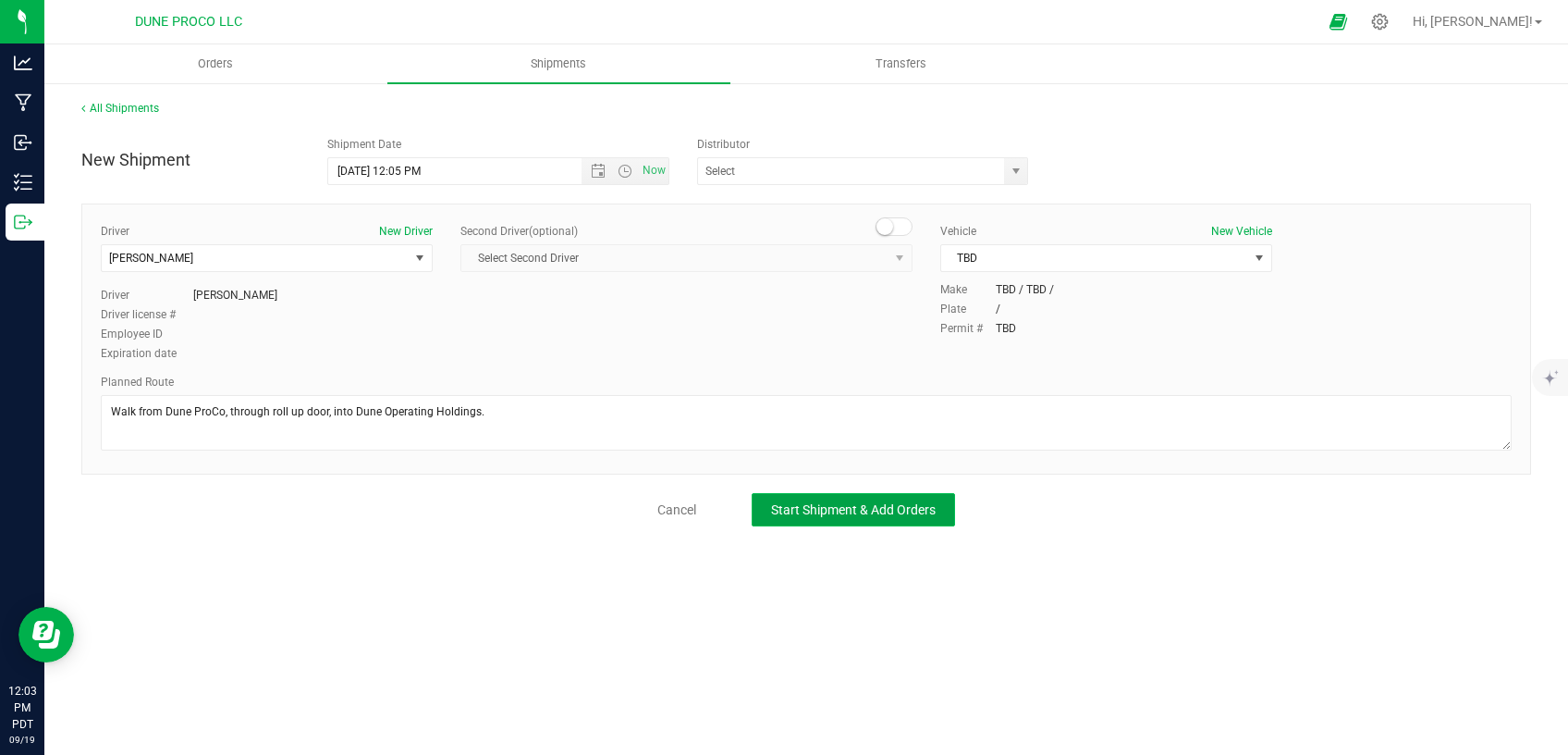
click at [782, 505] on span "Start Shipment & Add Orders" at bounding box center [852, 510] width 164 height 15
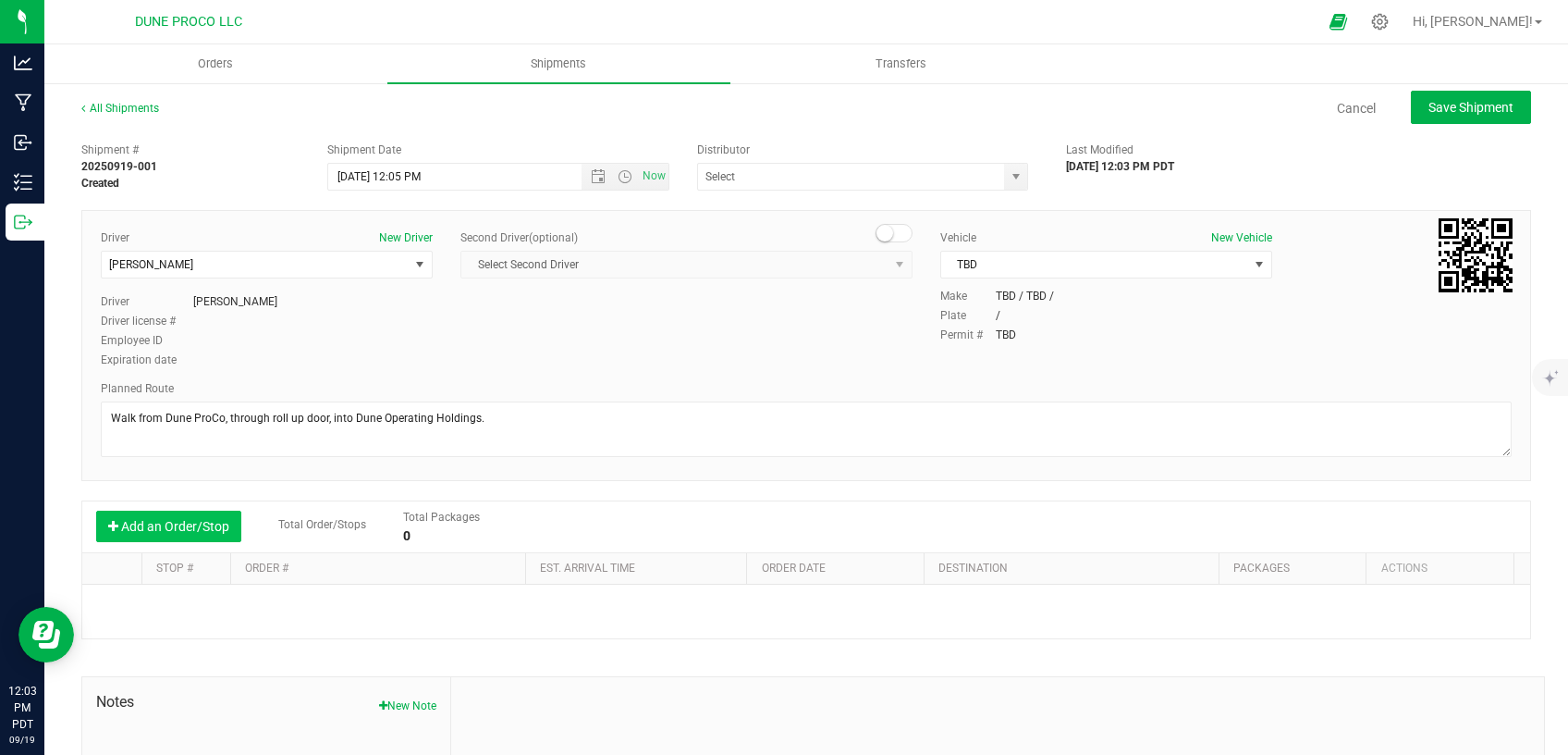
click at [179, 530] on button "Add an Order/Stop" at bounding box center [168, 527] width 146 height 32
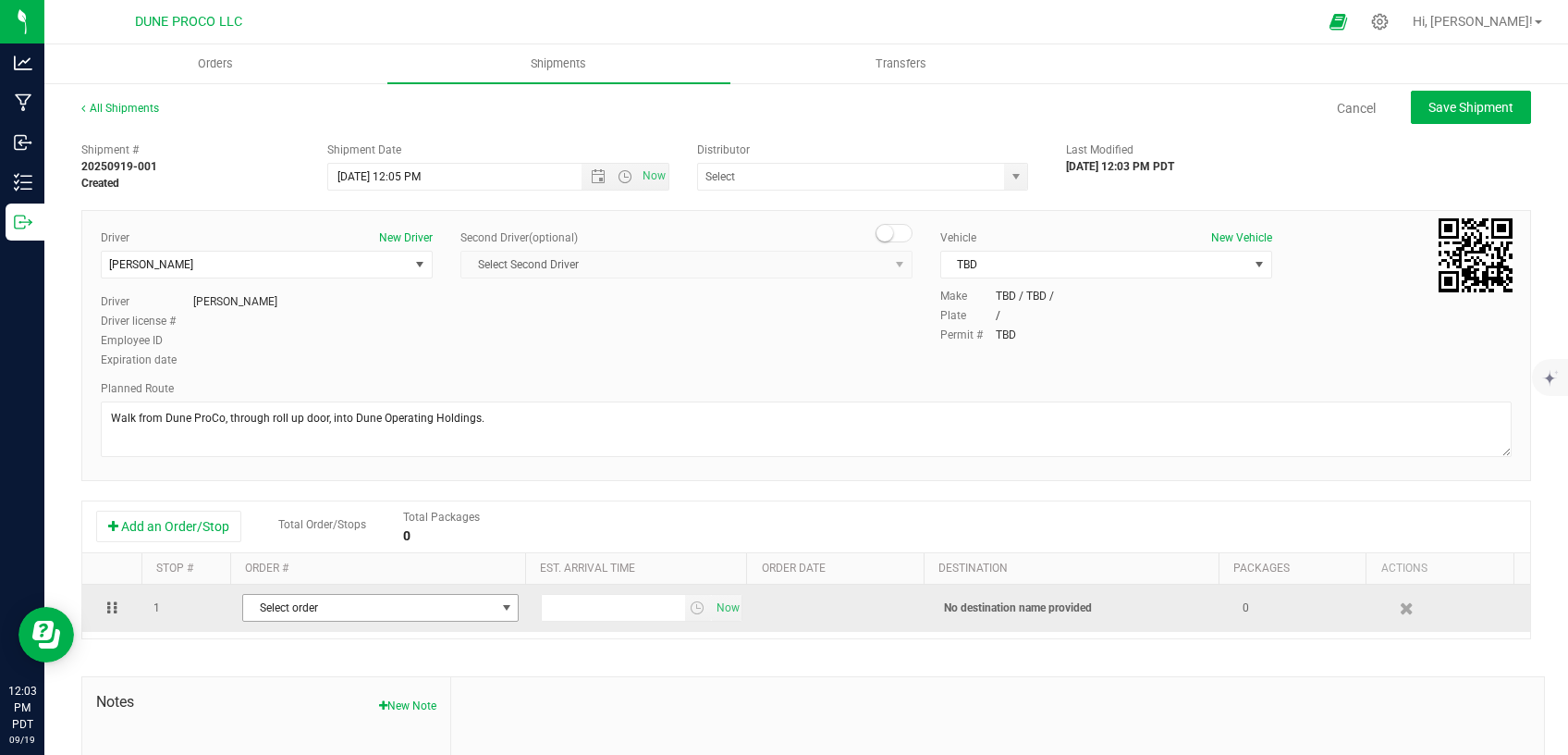
click at [327, 597] on span "Select order" at bounding box center [369, 607] width 251 height 26
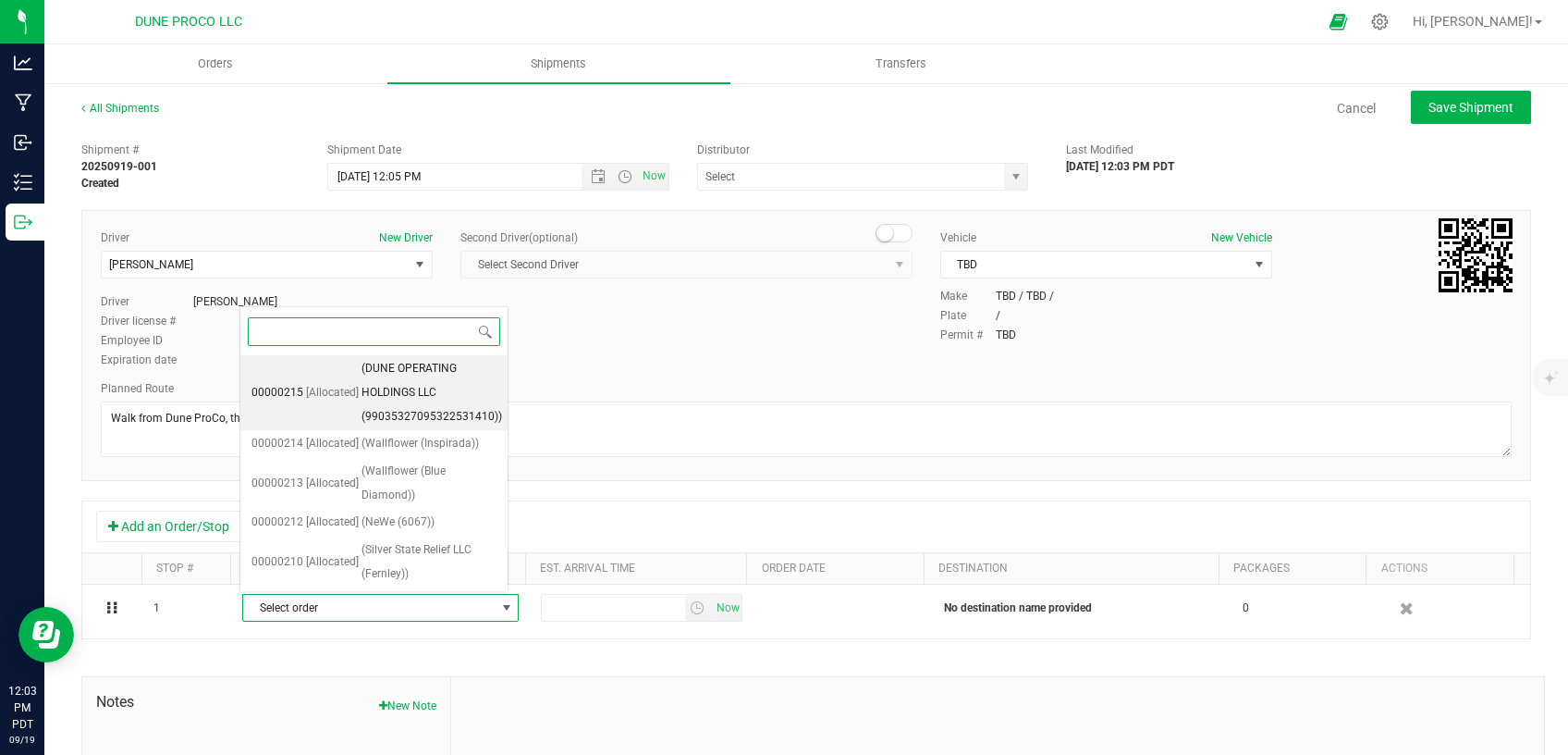
click at [405, 393] on span "(DUNE OPERATING HOLDINGS LLC (99035327095322531410))" at bounding box center [432, 392] width 141 height 71
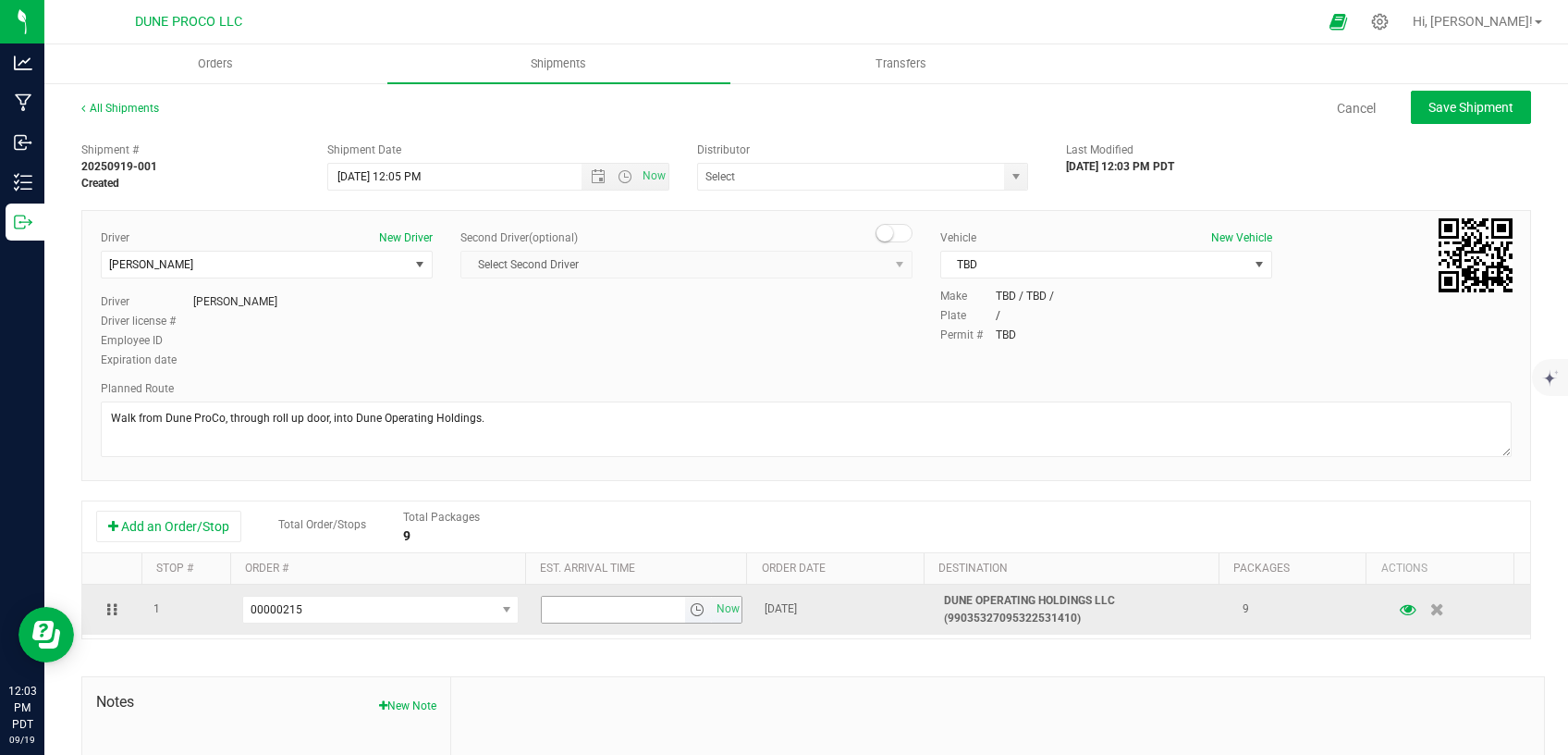
click at [604, 609] on input "text" at bounding box center [612, 609] width 143 height 26
type input "12:15 PM"
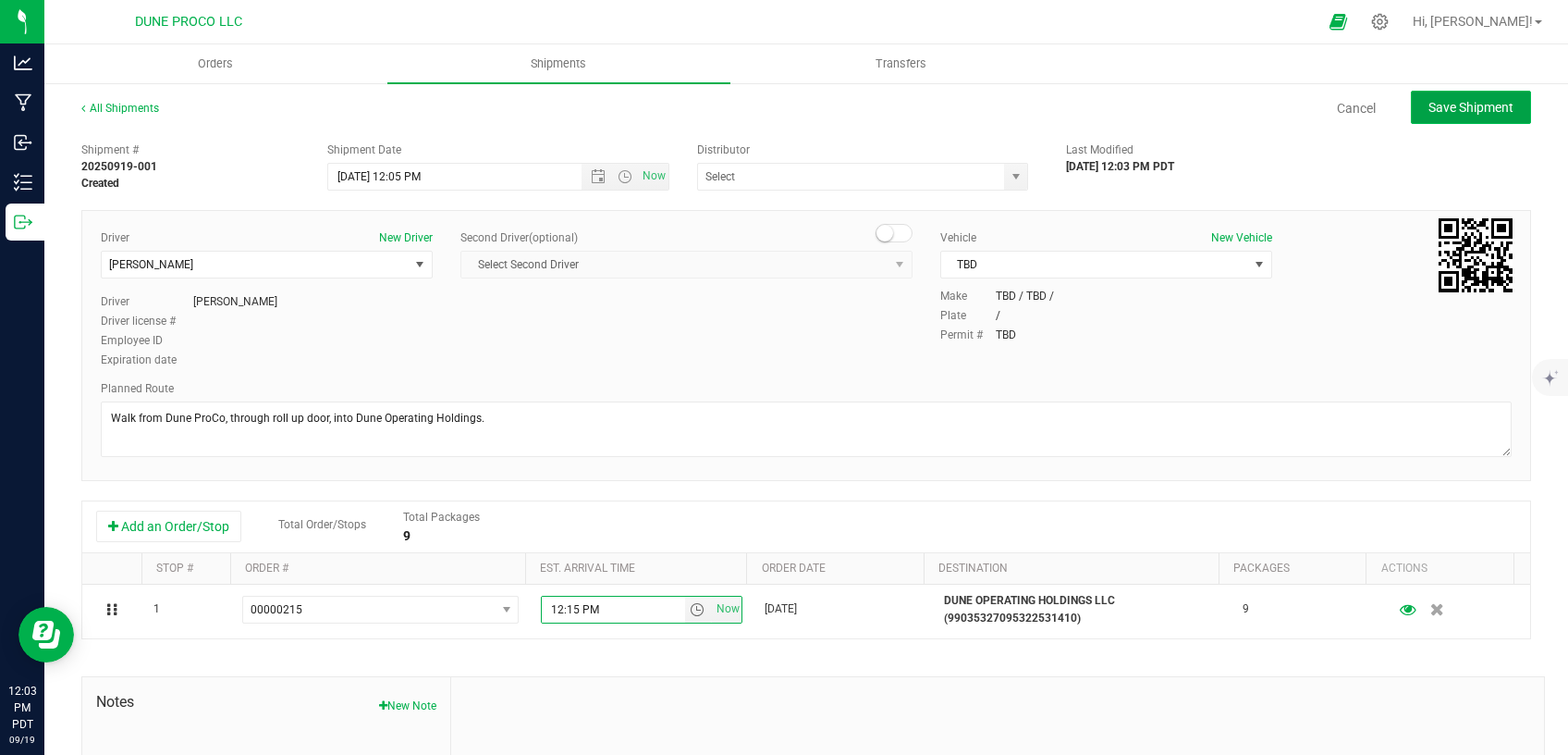
click at [1444, 107] on span "Save Shipment" at bounding box center [1470, 107] width 85 height 15
type input "9/19/2025 7:05 PM"
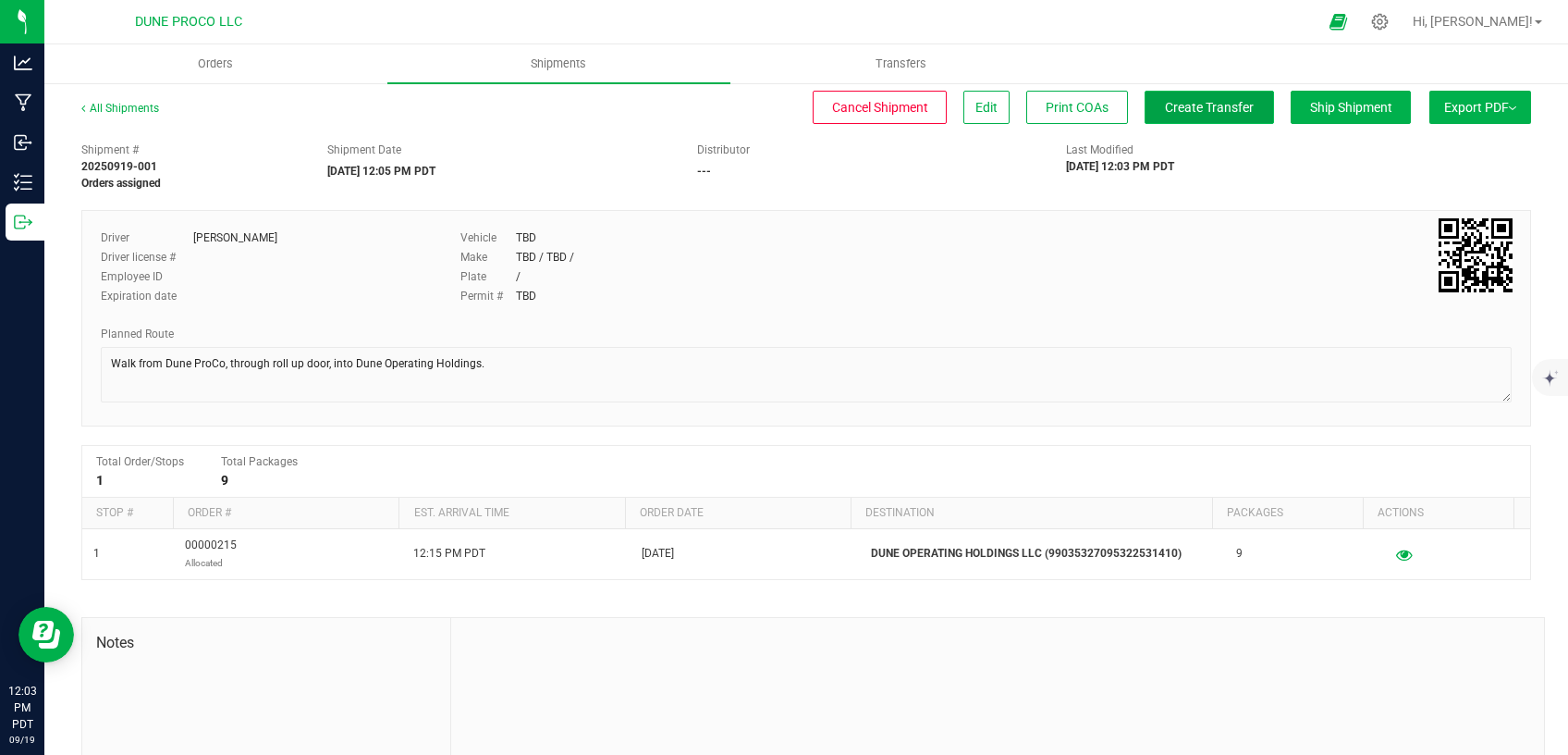
click at [1204, 99] on button "Create Transfer" at bounding box center [1209, 107] width 130 height 33
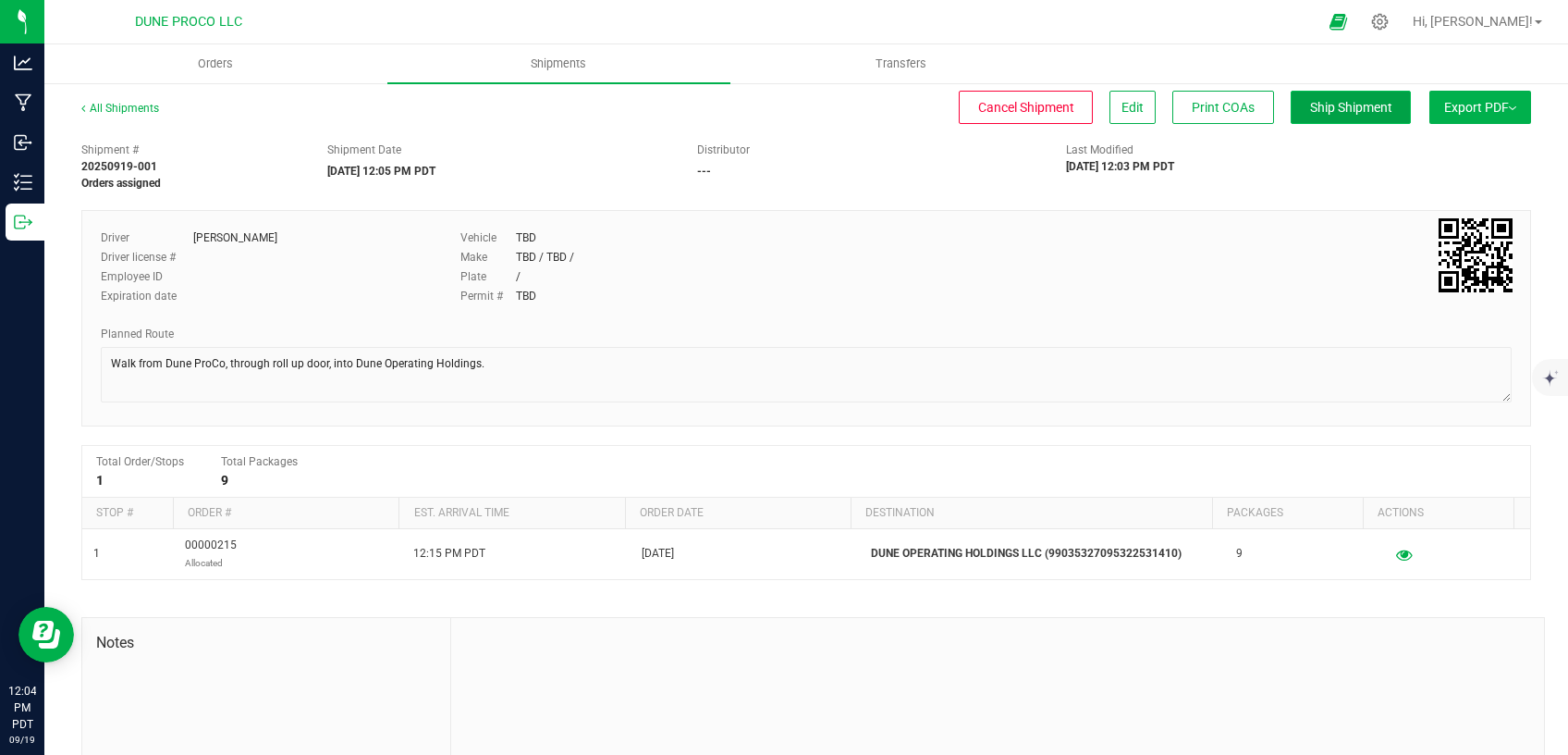
click at [1315, 101] on span "Ship Shipment" at bounding box center [1351, 107] width 83 height 15
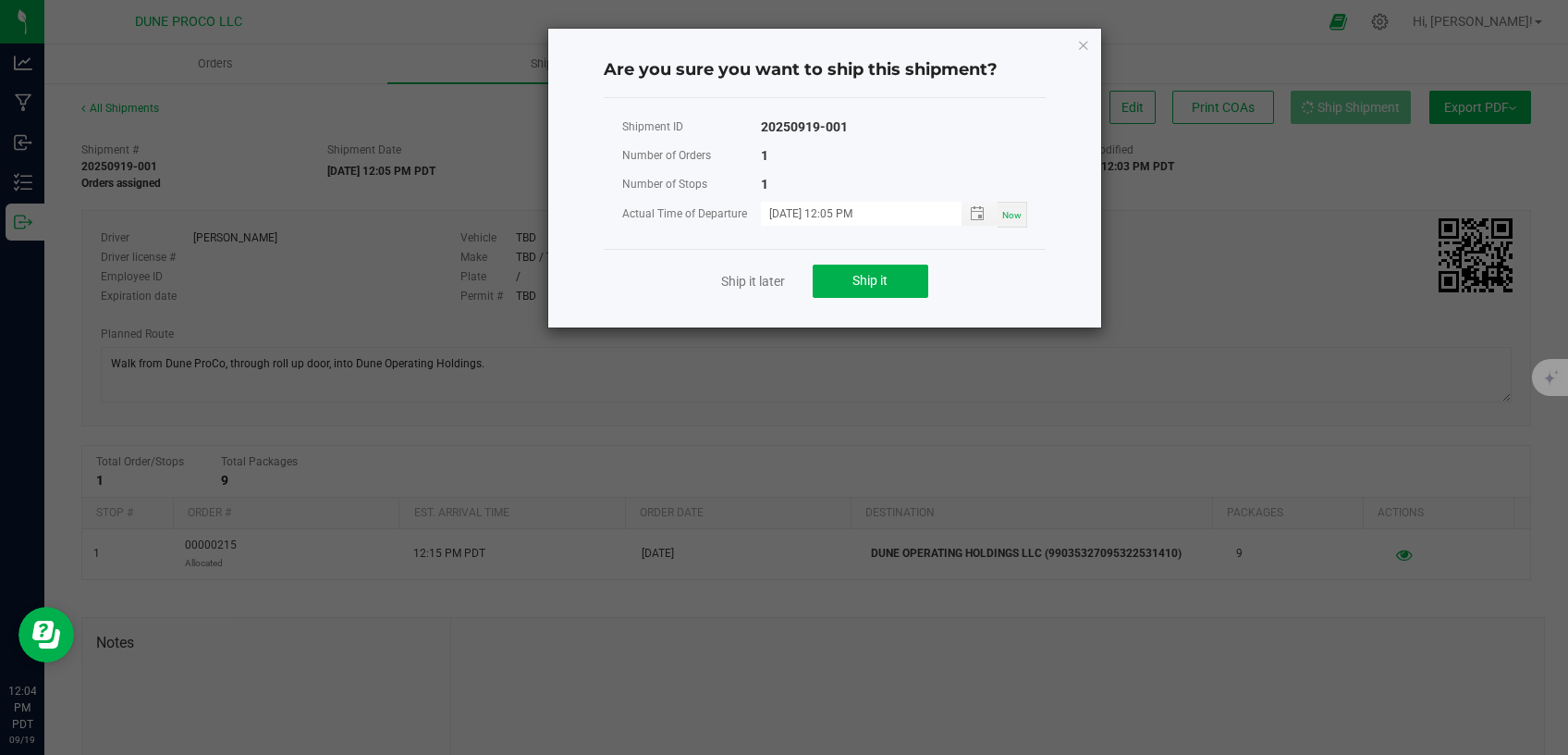
click at [842, 298] on div "Ship it later Ship it" at bounding box center [824, 280] width 442 height 64
click at [863, 282] on span "Ship it" at bounding box center [869, 280] width 35 height 15
